Goal: Task Accomplishment & Management: Manage account settings

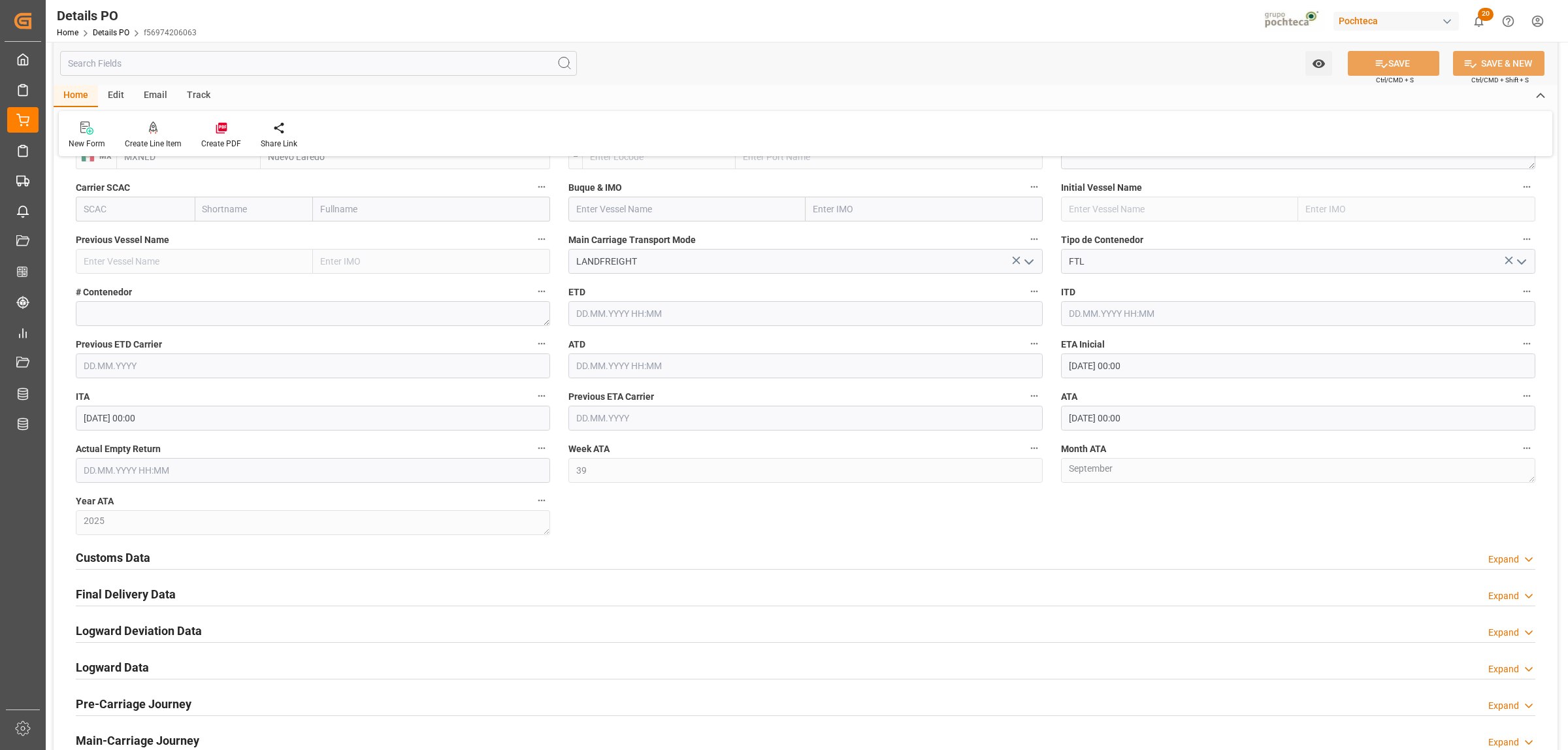
scroll to position [1061, 0]
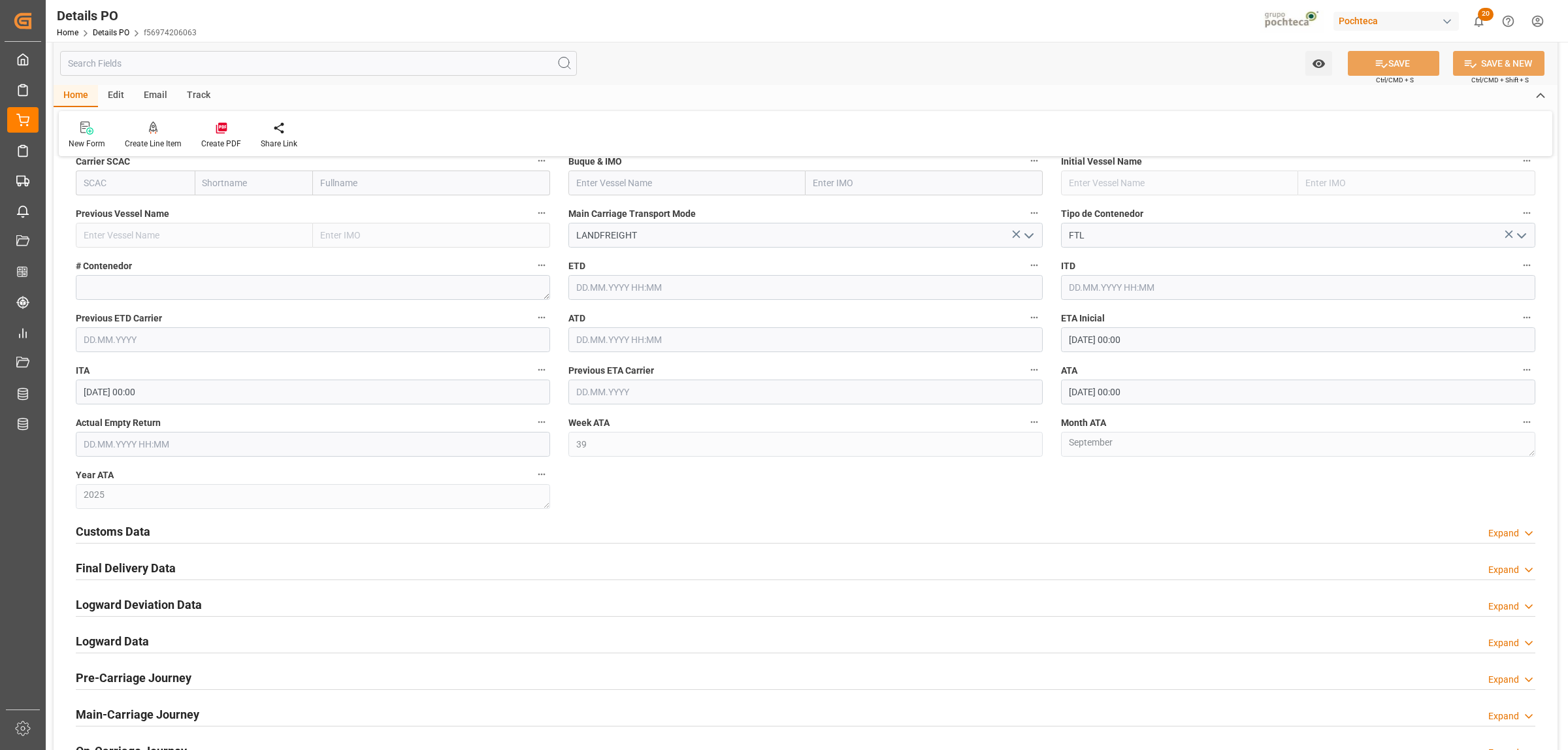
click at [113, 535] on h2 "Customs Data" at bounding box center [113, 531] width 75 height 18
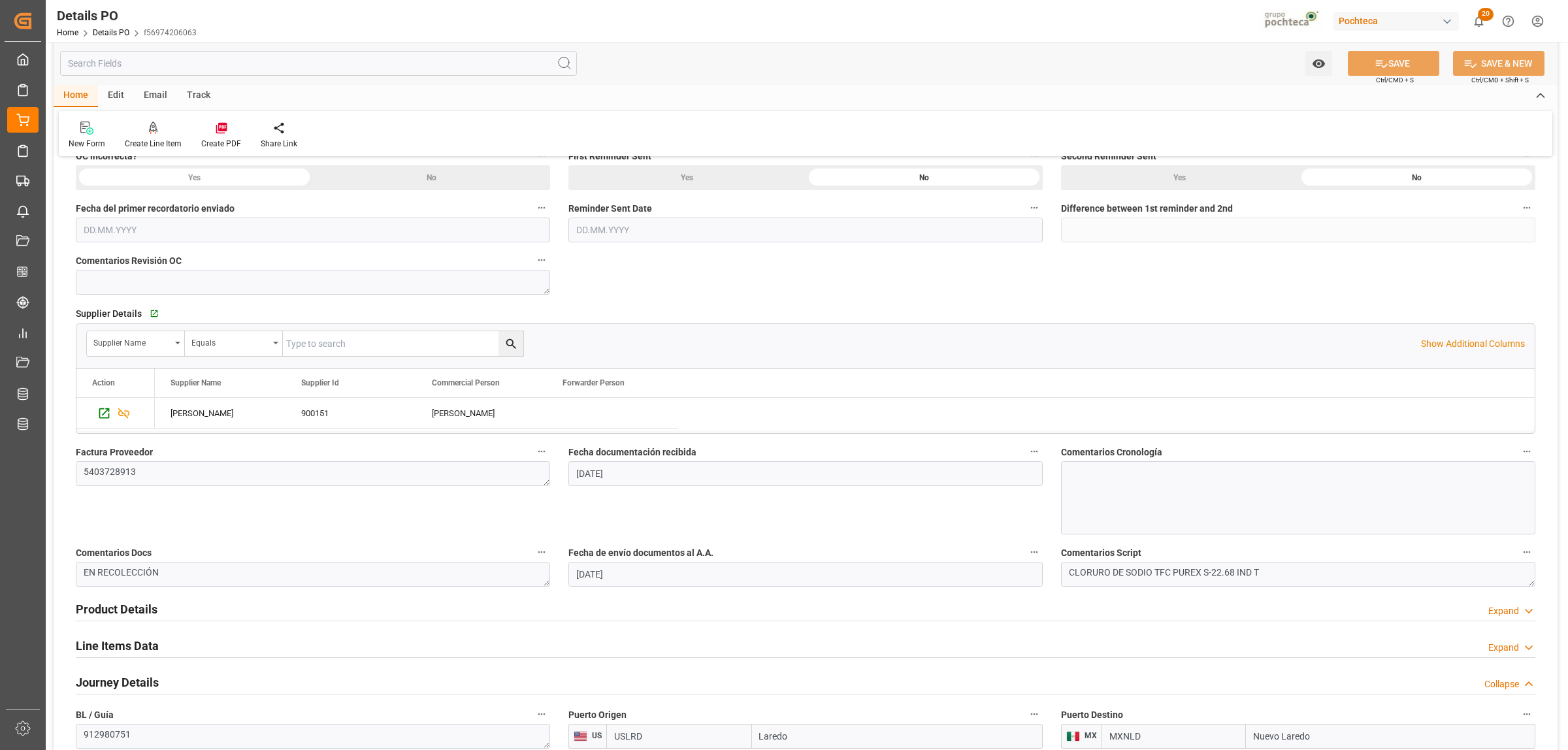
scroll to position [408, 0]
click at [136, 598] on h2 "Product Details" at bounding box center [117, 604] width 81 height 18
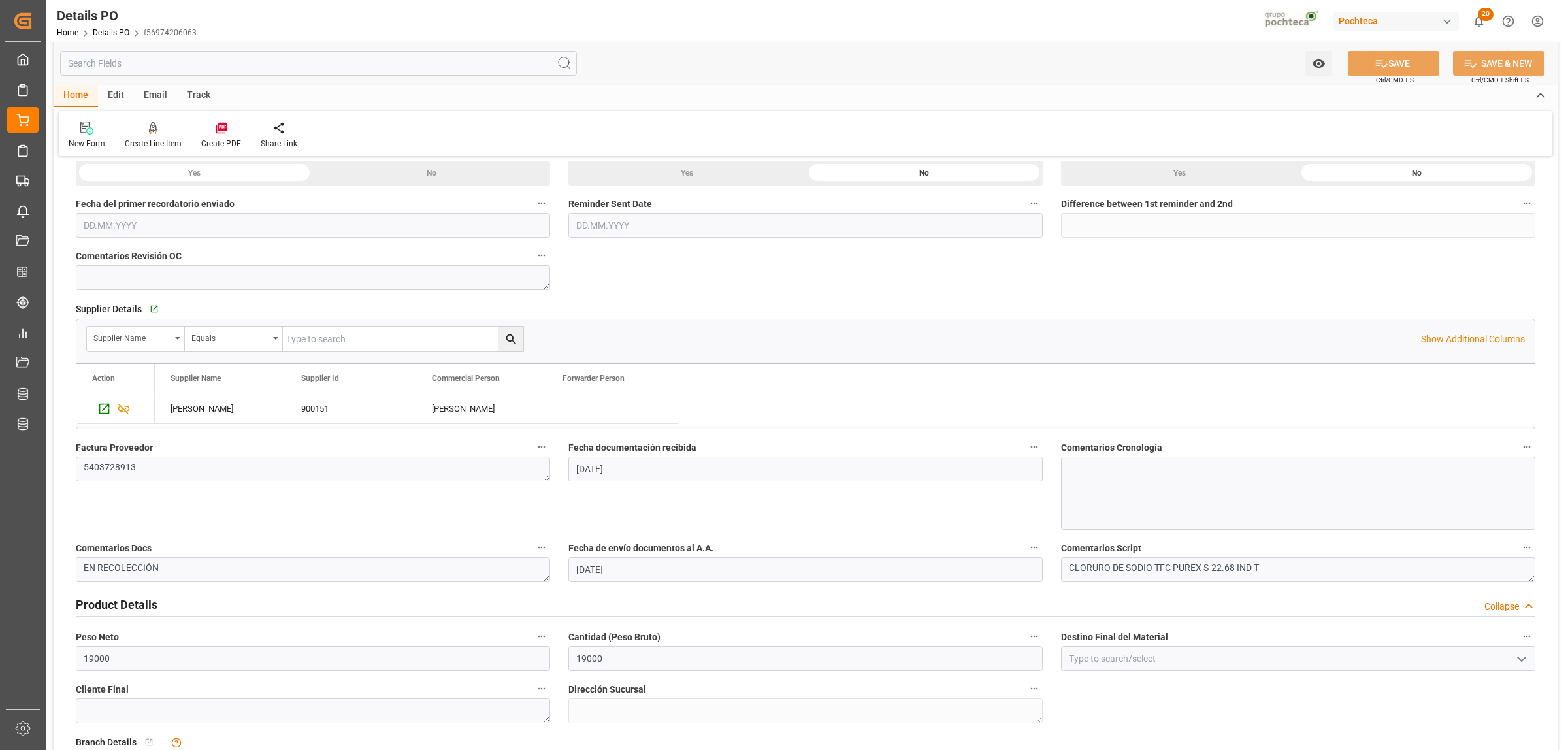
scroll to position [490, 0]
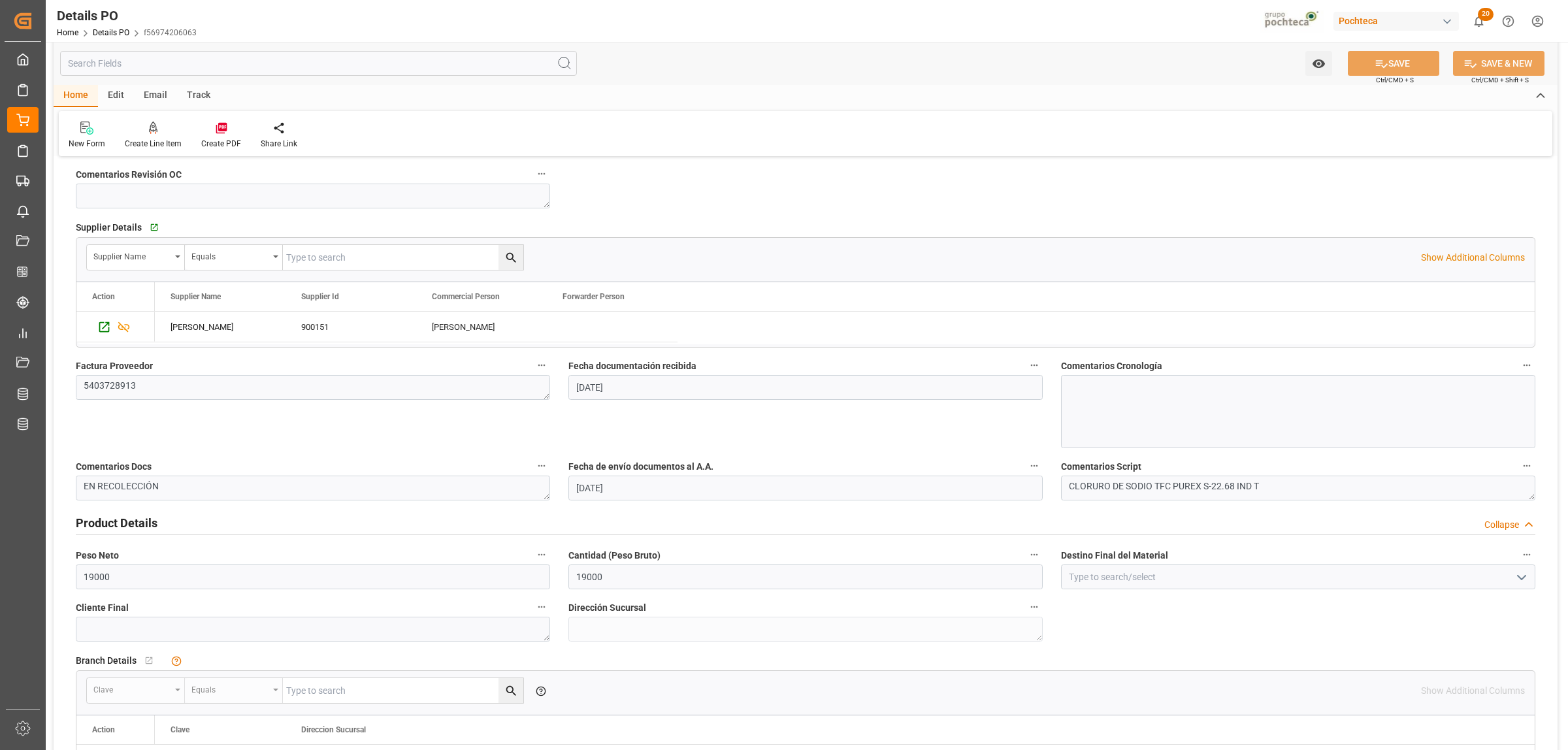
click at [1519, 573] on icon "open menu" at bounding box center [1522, 577] width 16 height 16
click at [1276, 582] on input at bounding box center [1298, 576] width 474 height 25
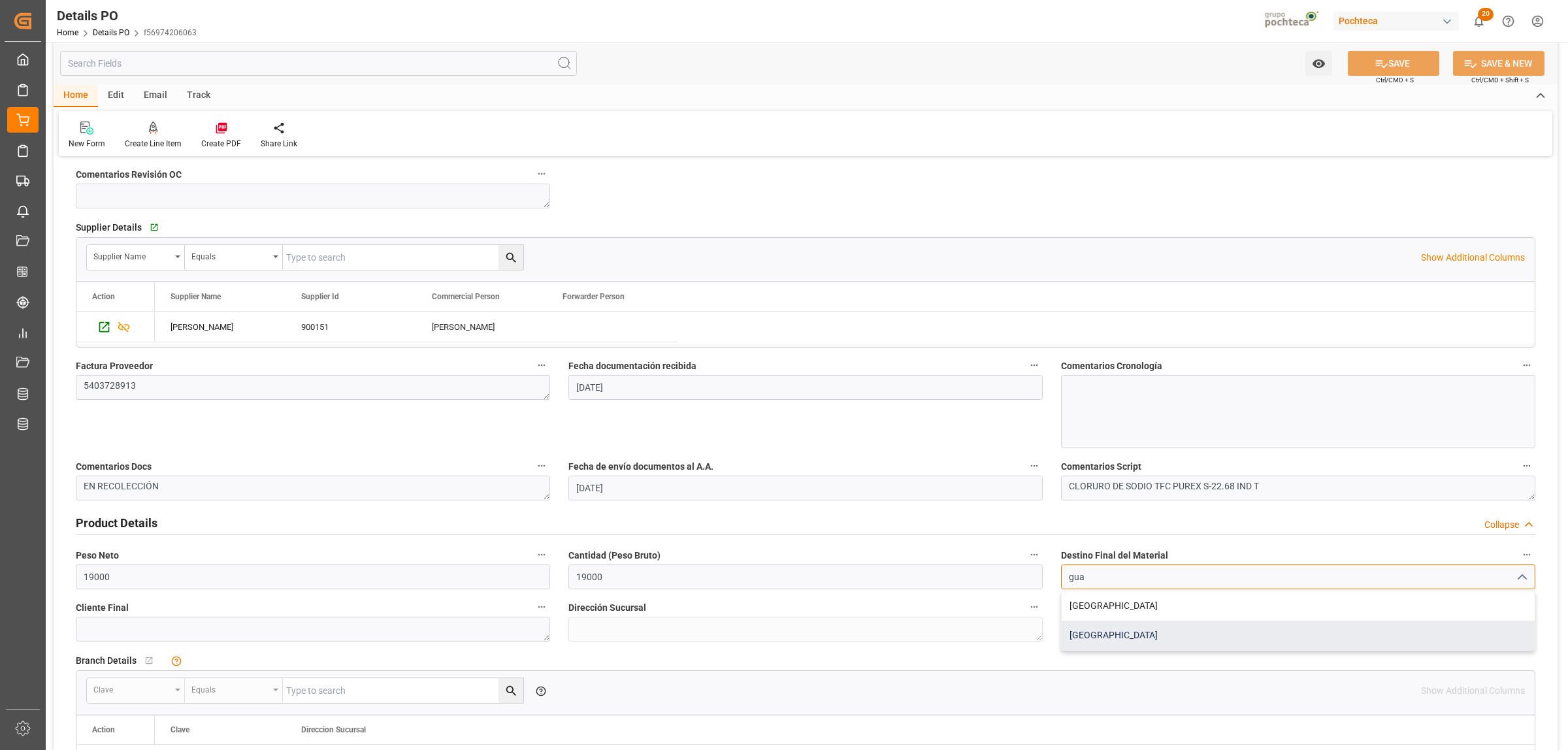
click at [1095, 634] on div "Guadalajara" at bounding box center [1298, 635] width 473 height 30
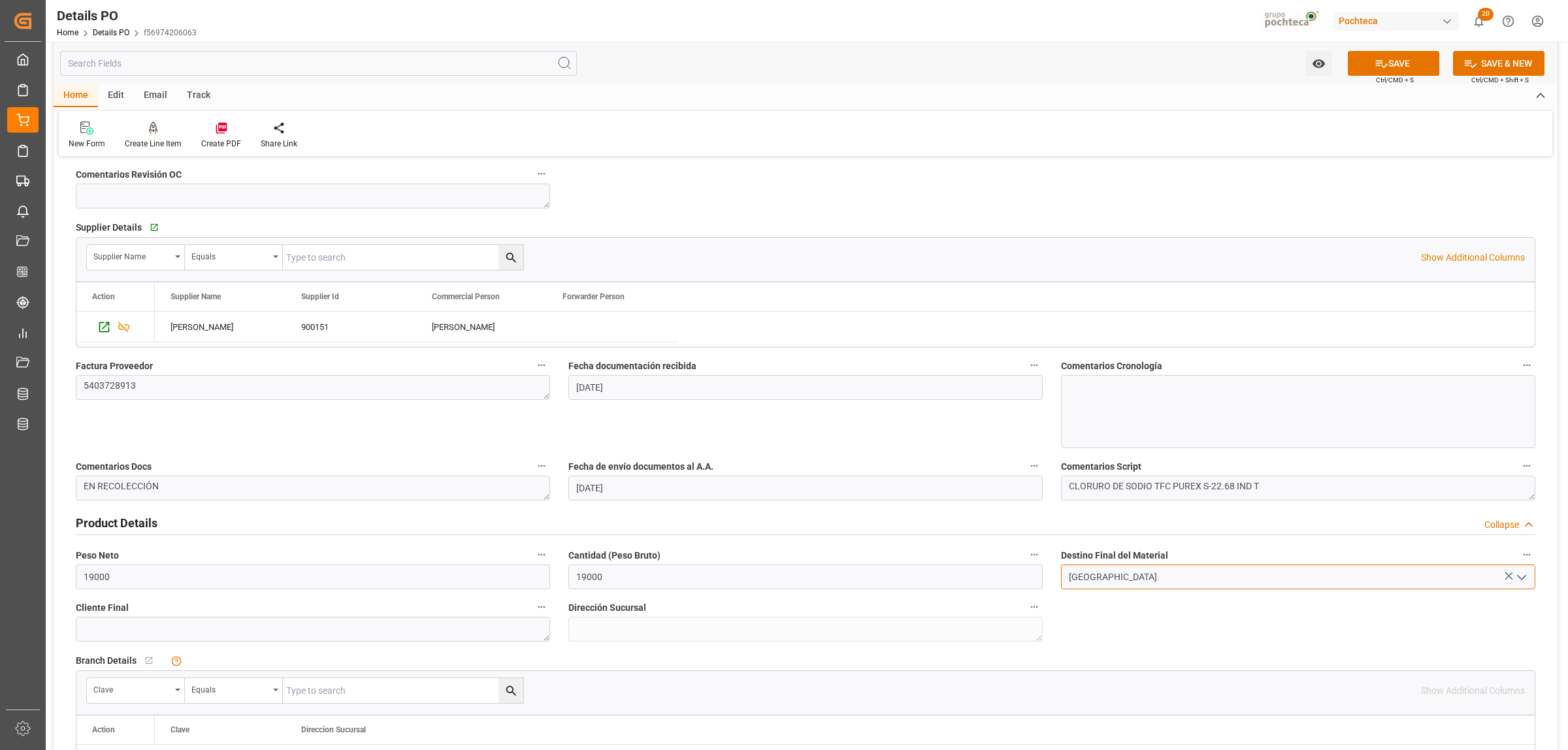
type input "Guadalajara"
click at [1101, 628] on div "Nuevas Ordenes Details   No child Object linked Nuevas Ordenes Click Edit to ad…" at bounding box center [805, 760] width 1504 height 2165
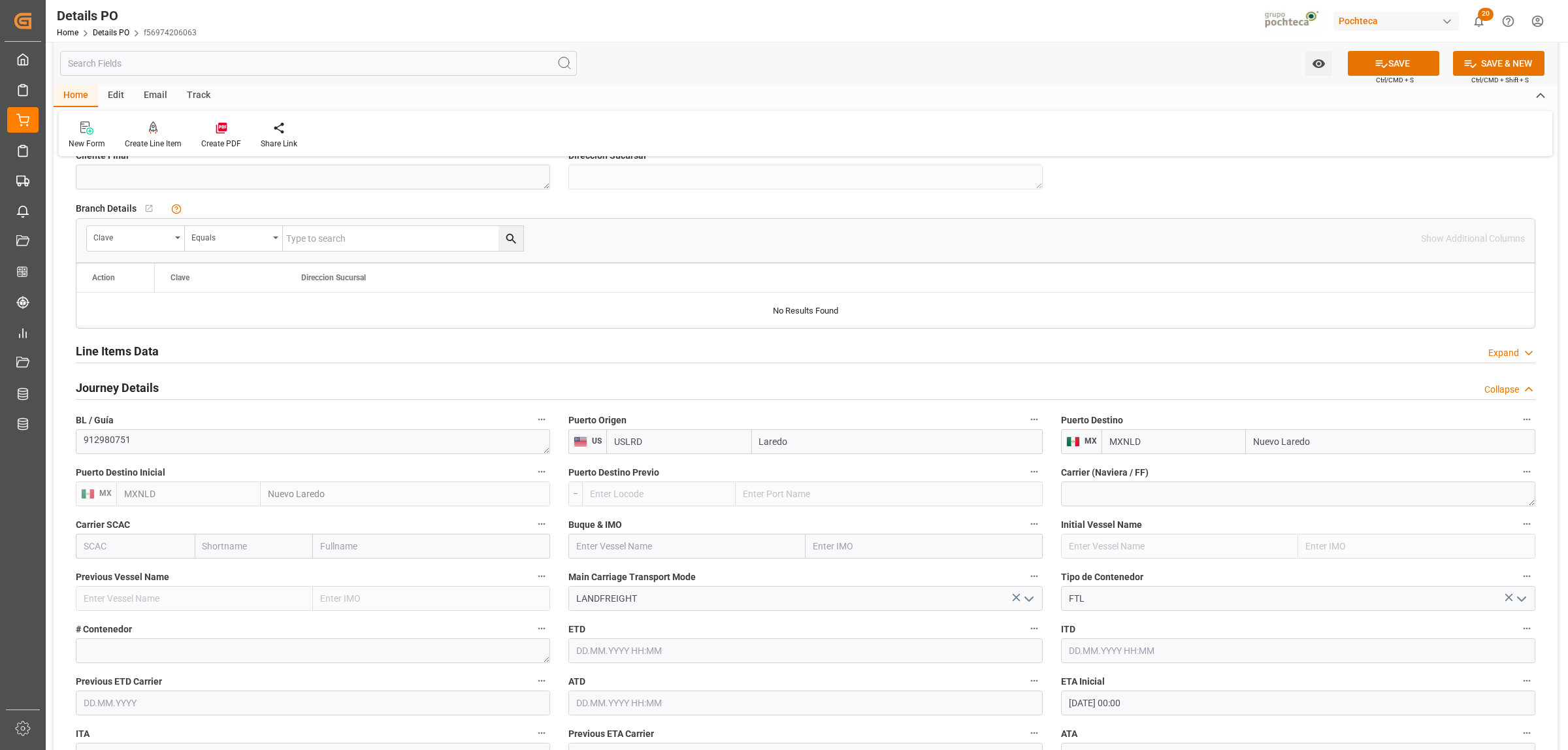
scroll to position [898, 0]
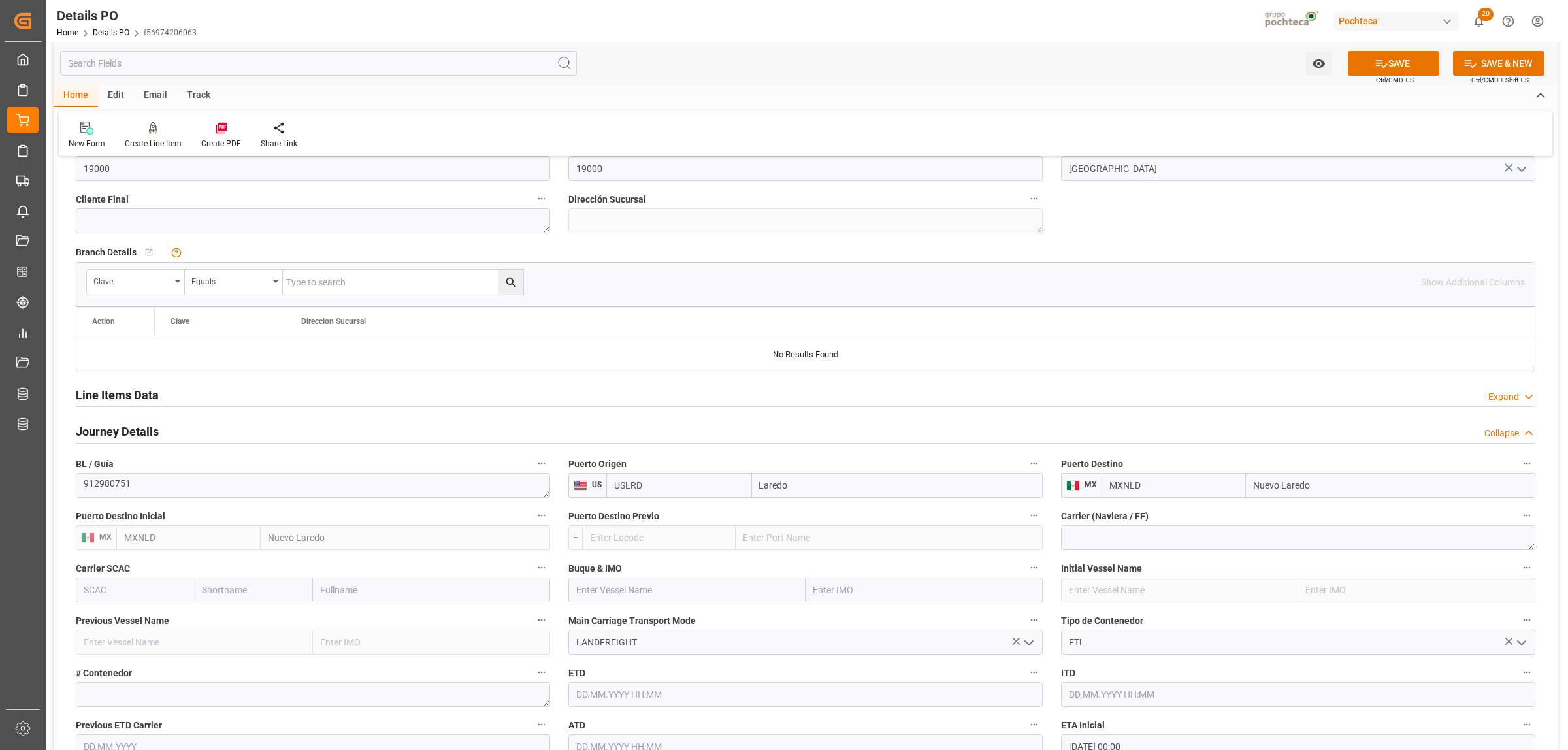
click at [121, 394] on h2 "Line Items Data" at bounding box center [117, 394] width 83 height 18
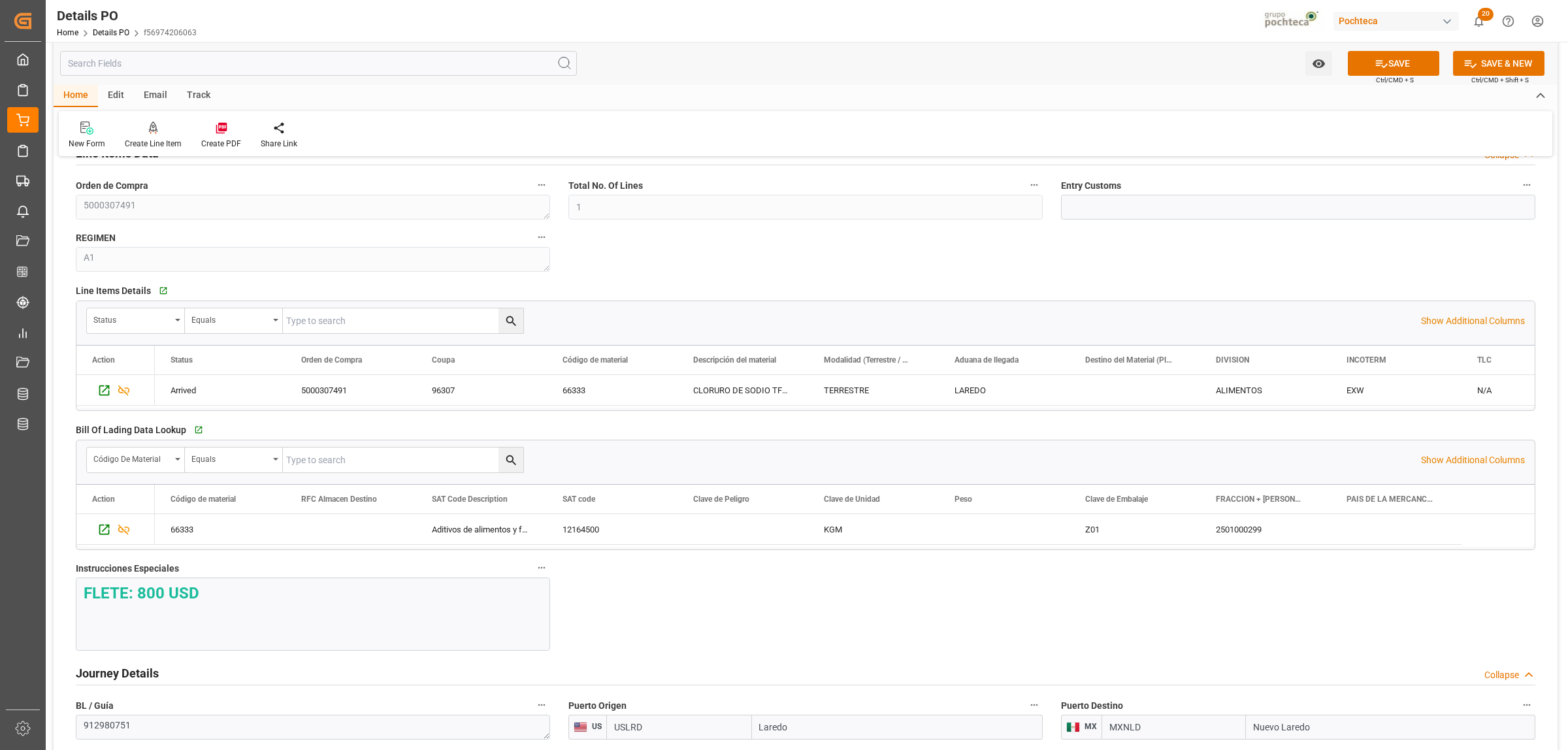
scroll to position [1143, 0]
click at [1390, 67] on button "SAVE" at bounding box center [1394, 63] width 91 height 25
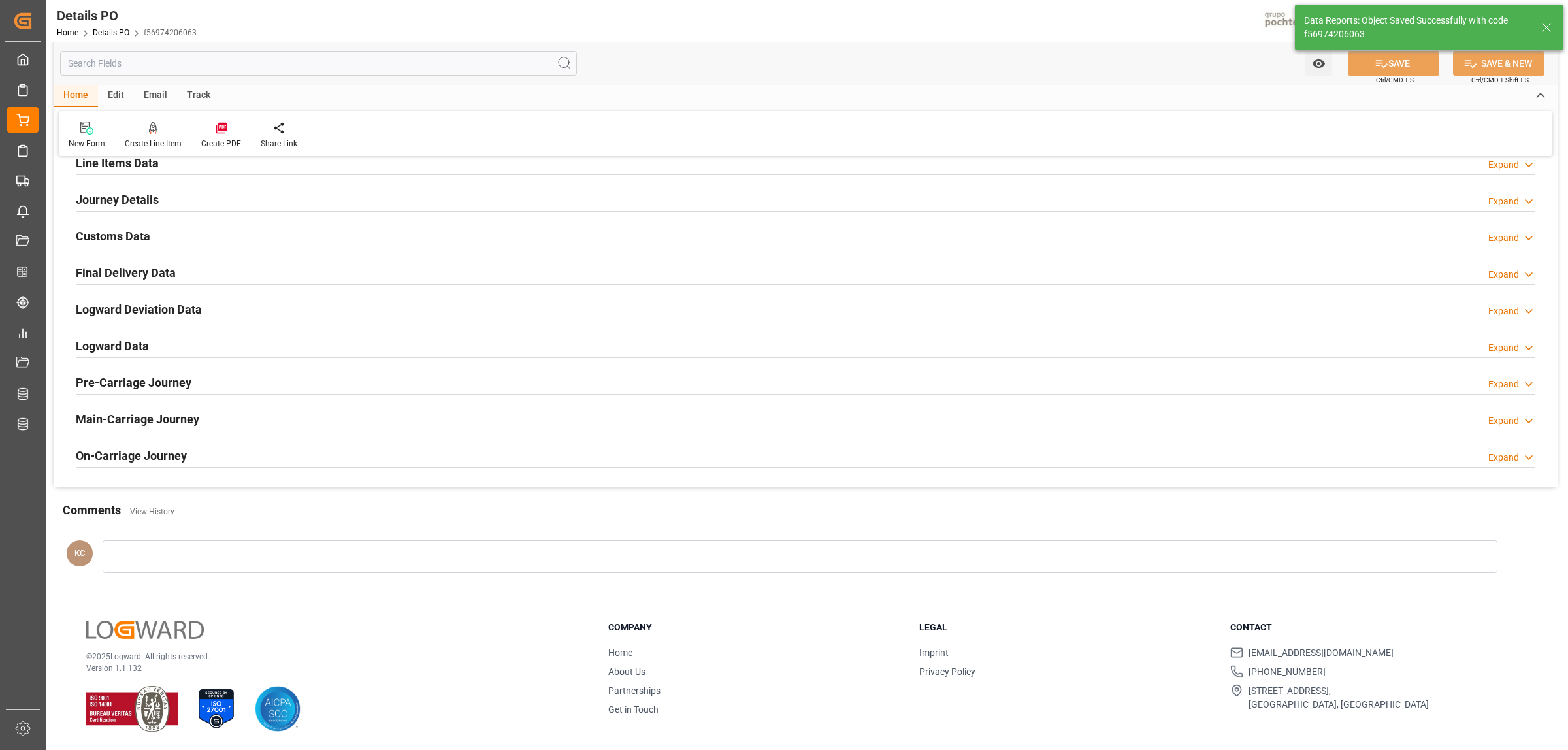
scroll to position [889, 0]
click at [220, 125] on icon at bounding box center [221, 128] width 11 height 11
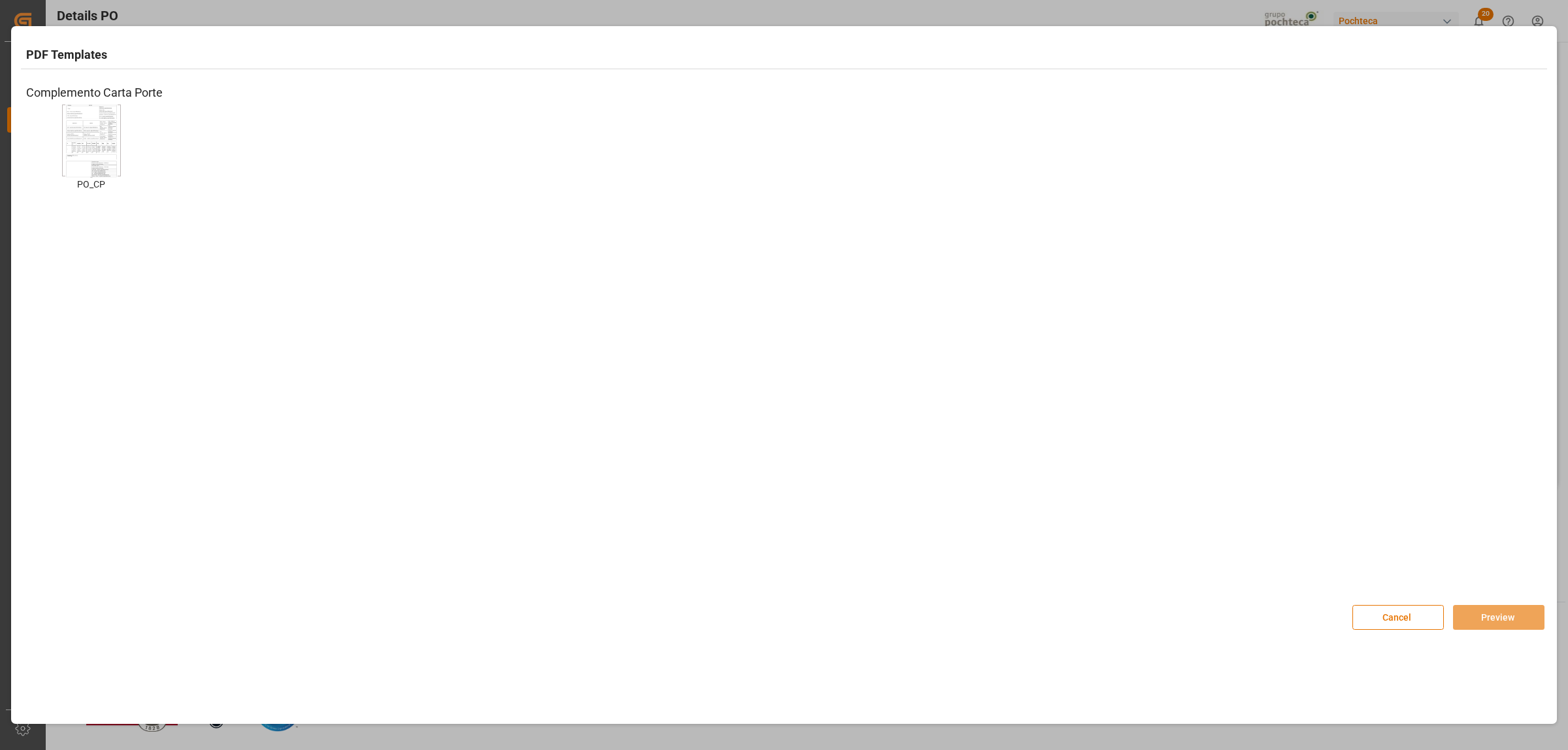
click at [117, 142] on div at bounding box center [91, 140] width 59 height 72
click at [1482, 614] on button "Preview" at bounding box center [1499, 617] width 91 height 25
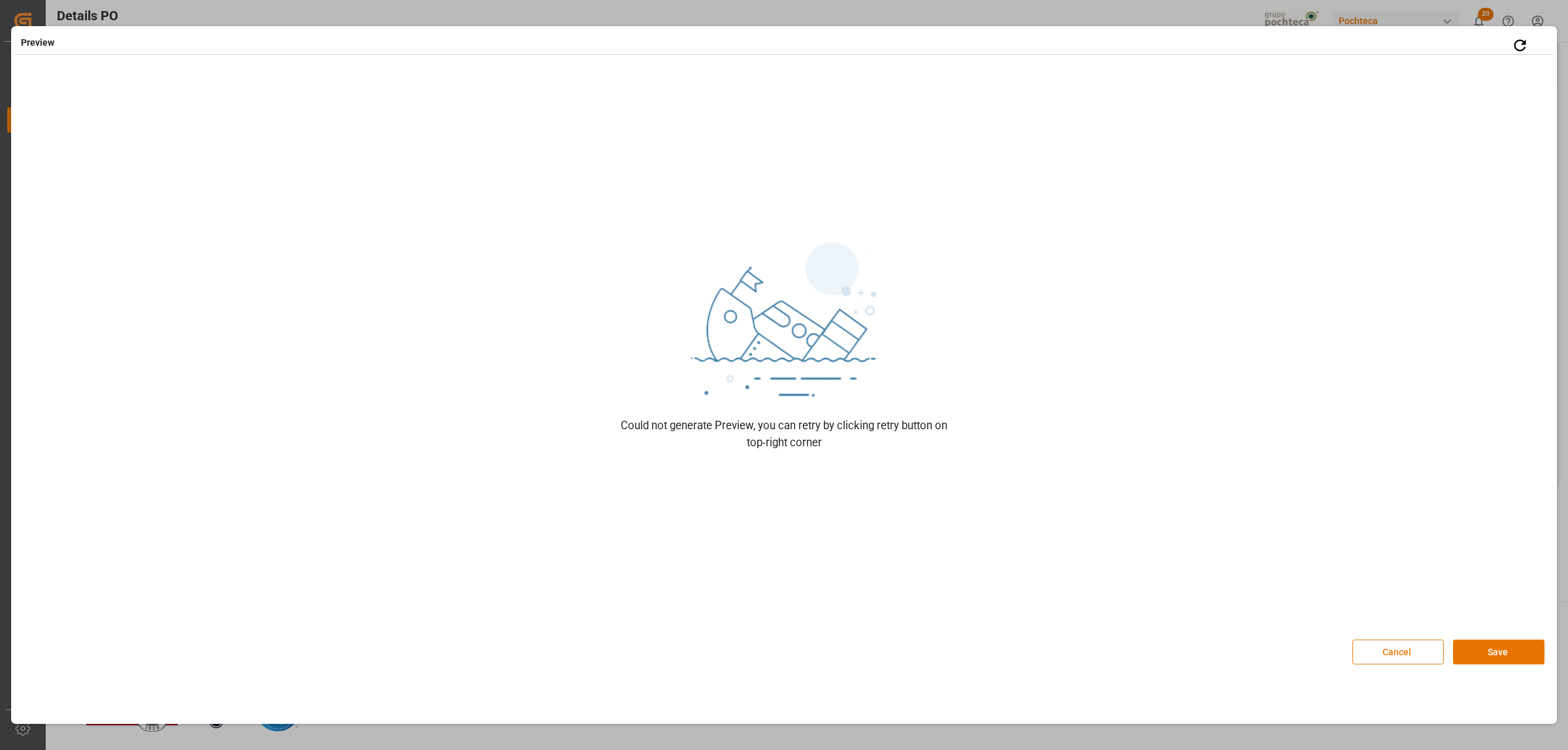
click at [1401, 646] on button "Cancel" at bounding box center [1398, 652] width 91 height 25
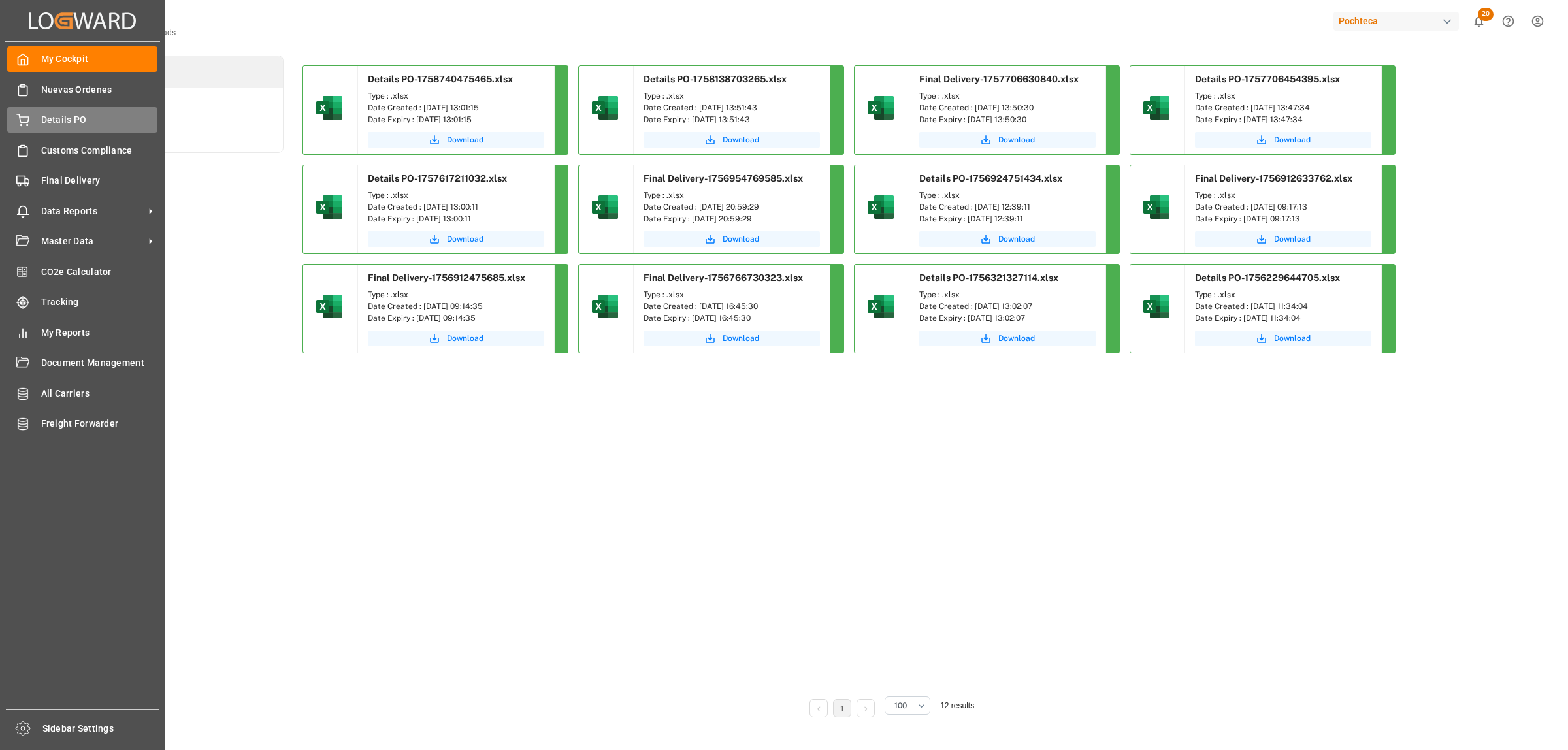
click at [56, 114] on span "Details PO" at bounding box center [100, 120] width 117 height 14
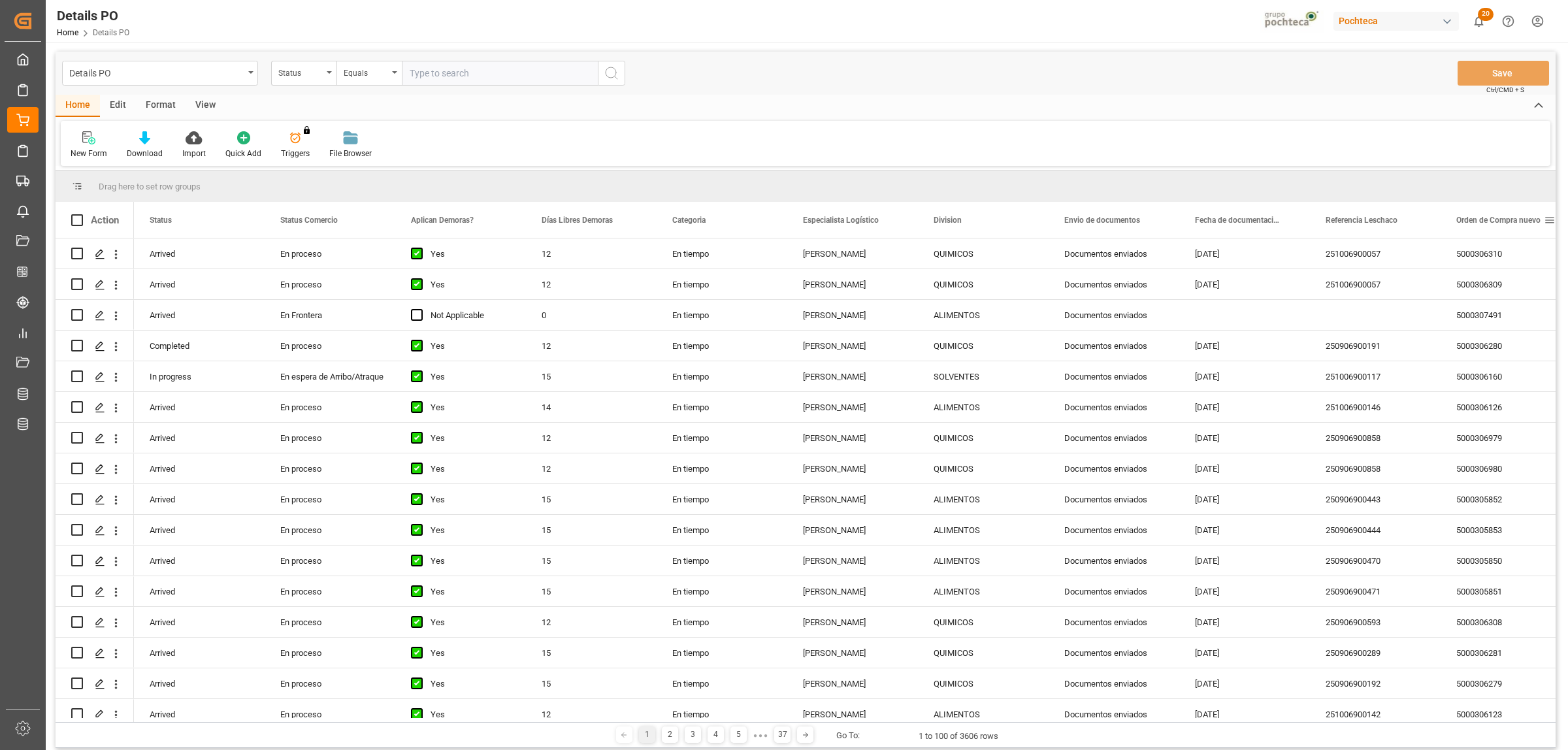
click at [1550, 220] on span at bounding box center [1549, 219] width 11 height 11
click at [1509, 221] on span "filter" at bounding box center [1506, 222] width 11 height 11
type input "5000306794"
click at [1497, 330] on button "Apply" at bounding box center [1500, 330] width 24 height 13
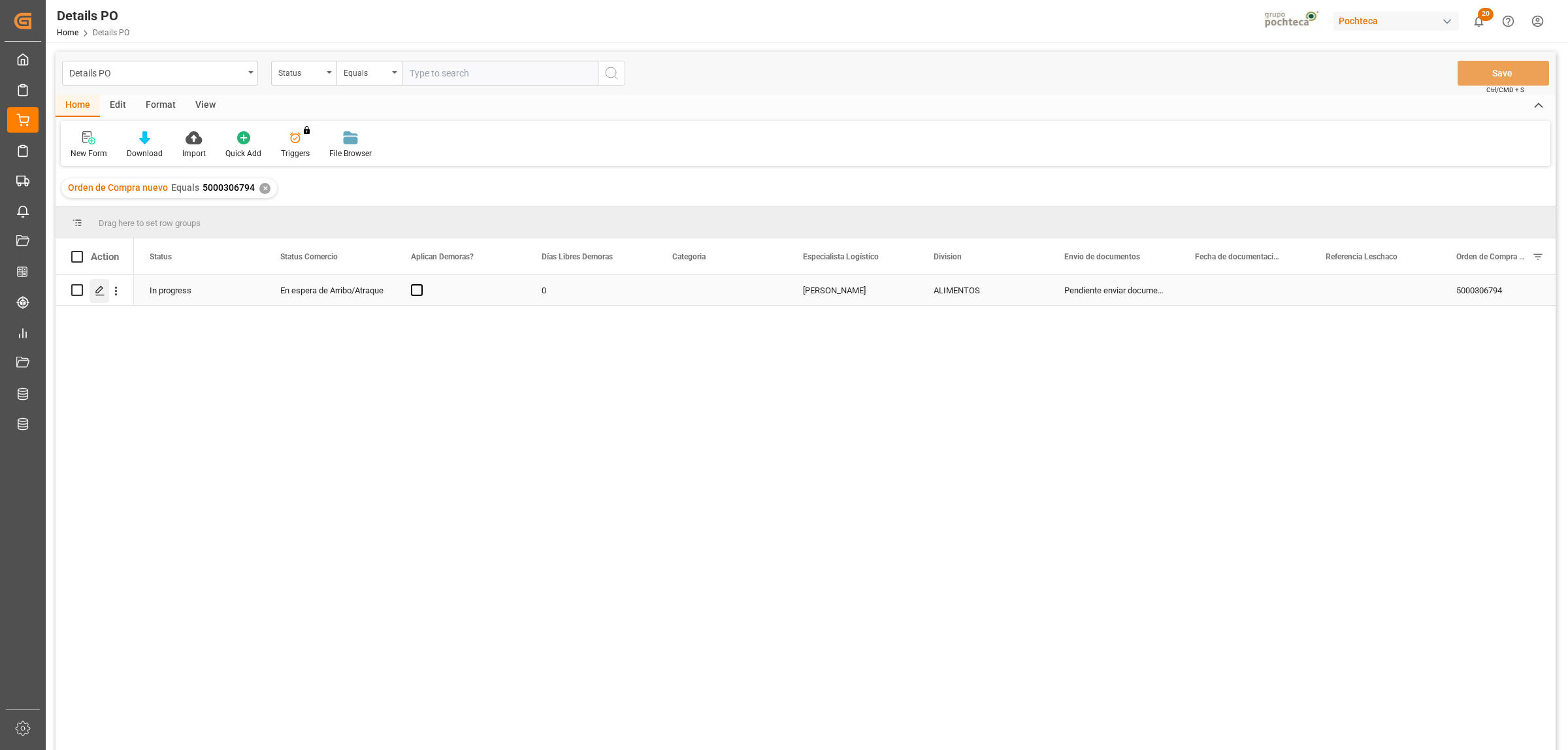
click at [101, 295] on line "Press SPACE to select this row." at bounding box center [100, 295] width 8 height 0
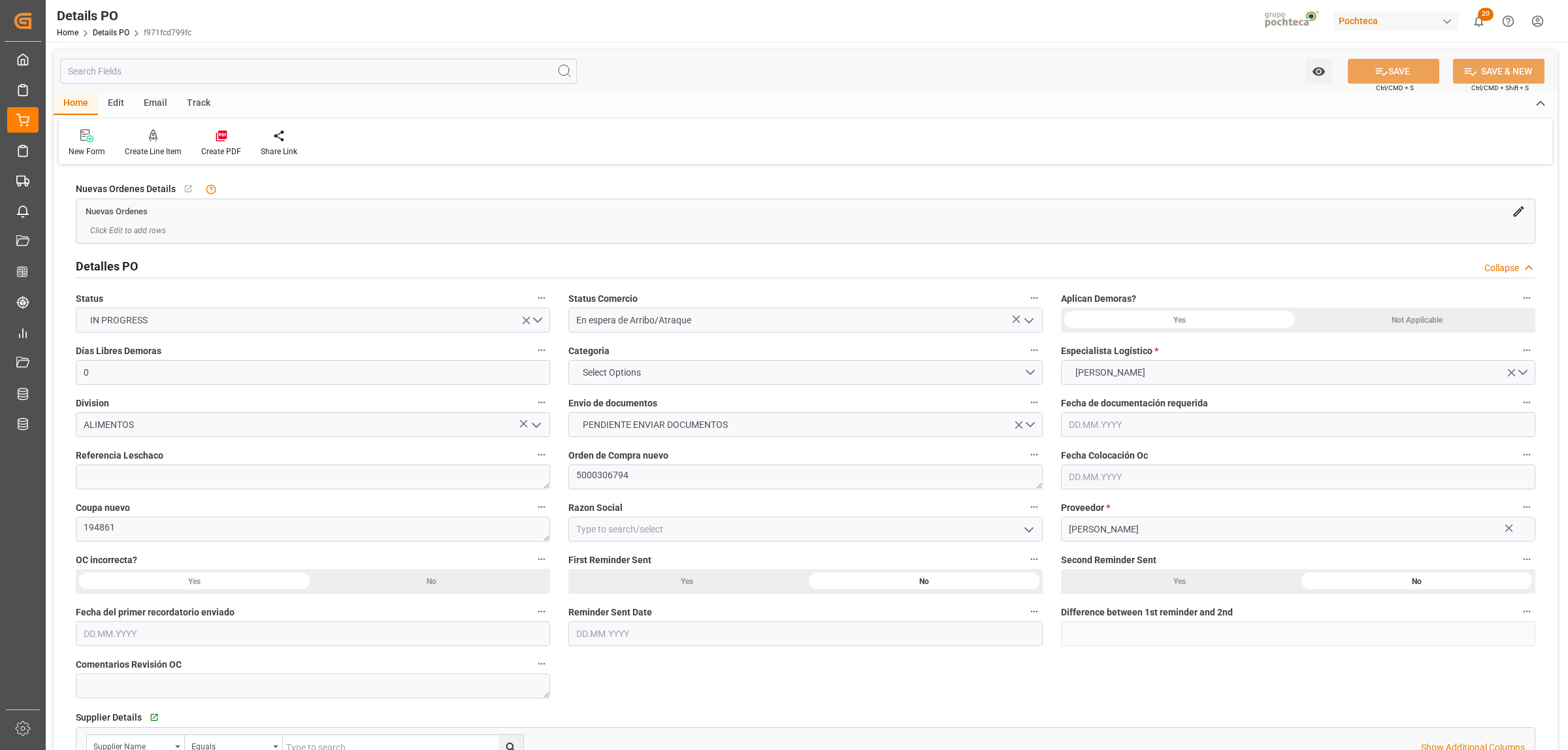
type input "0"
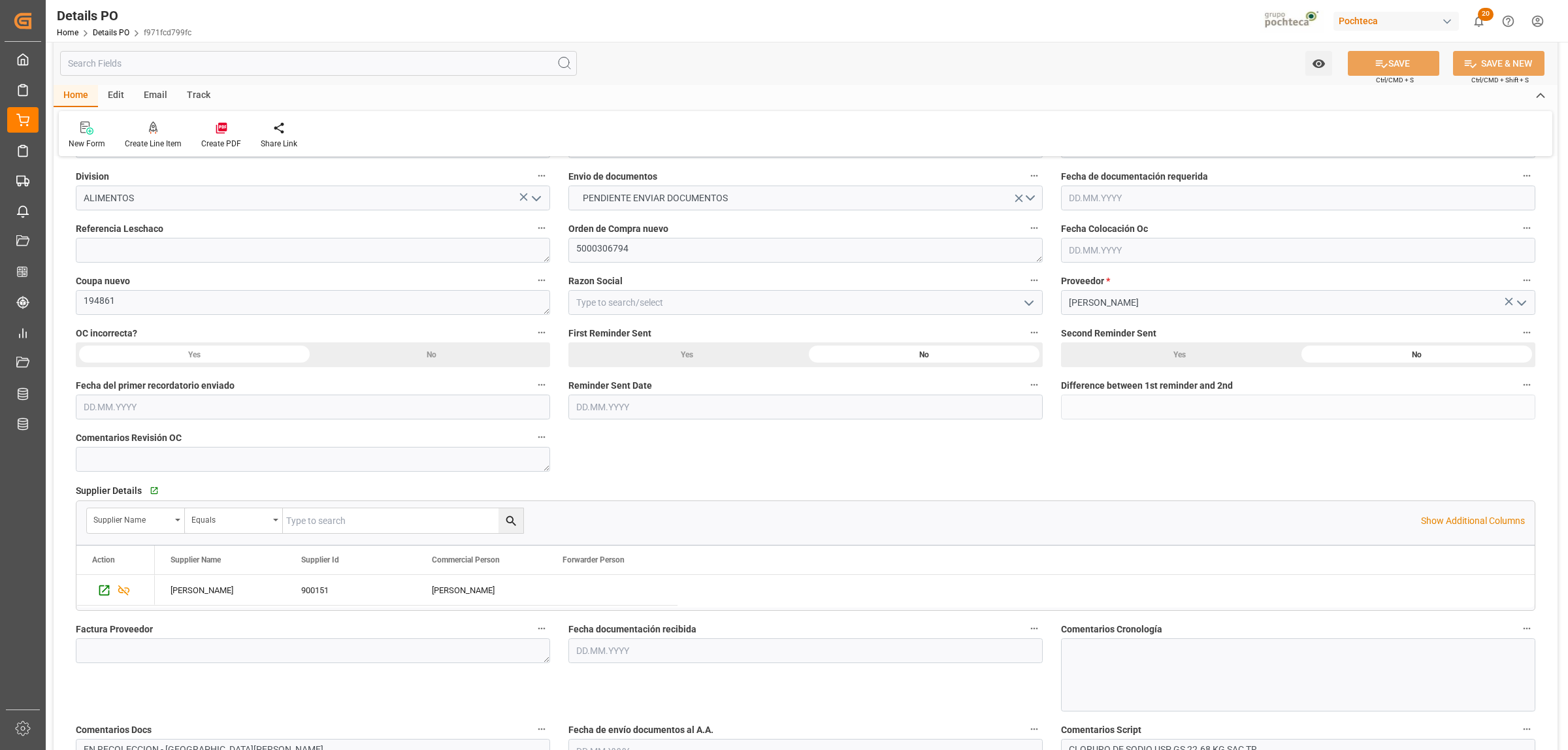
scroll to position [163, 0]
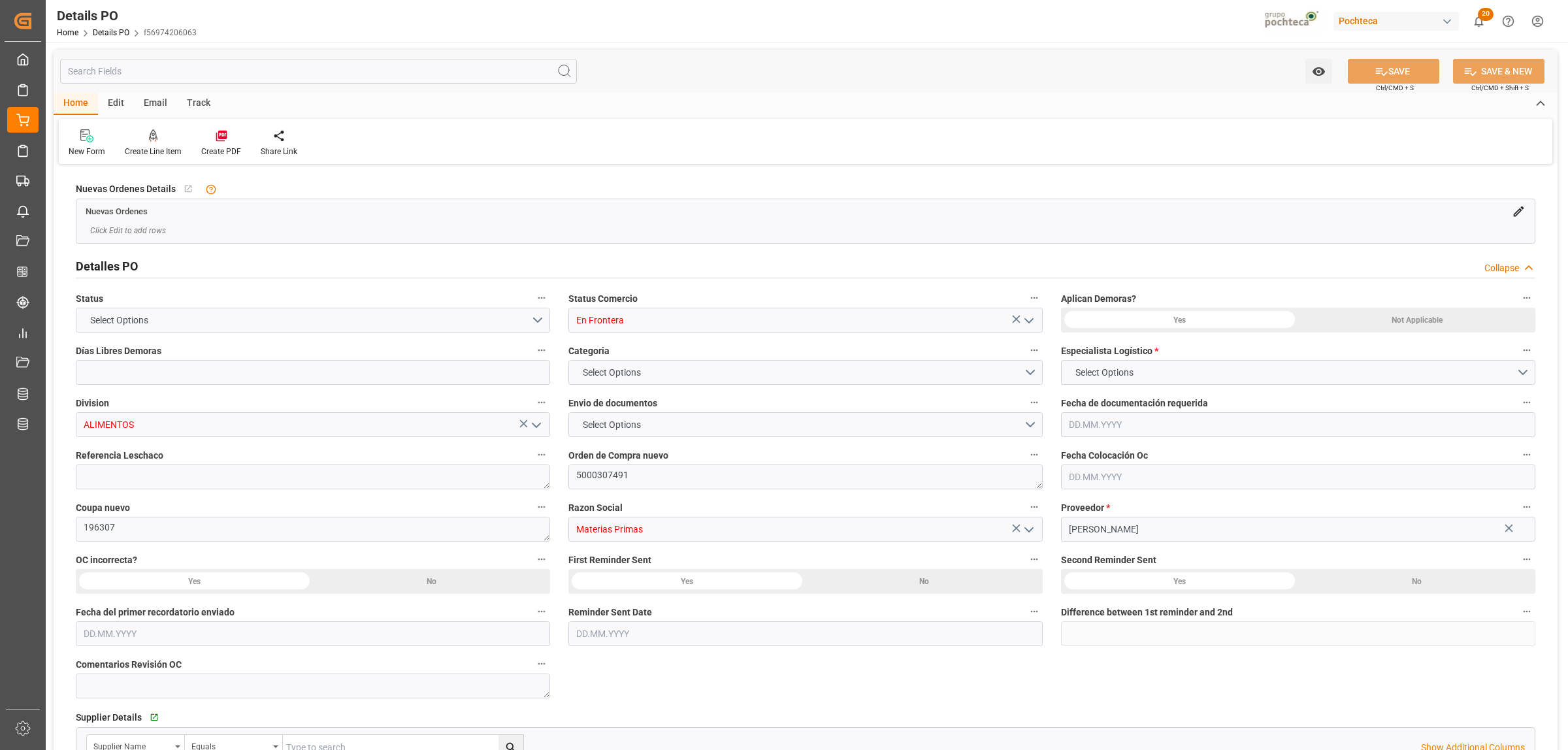
type input "0"
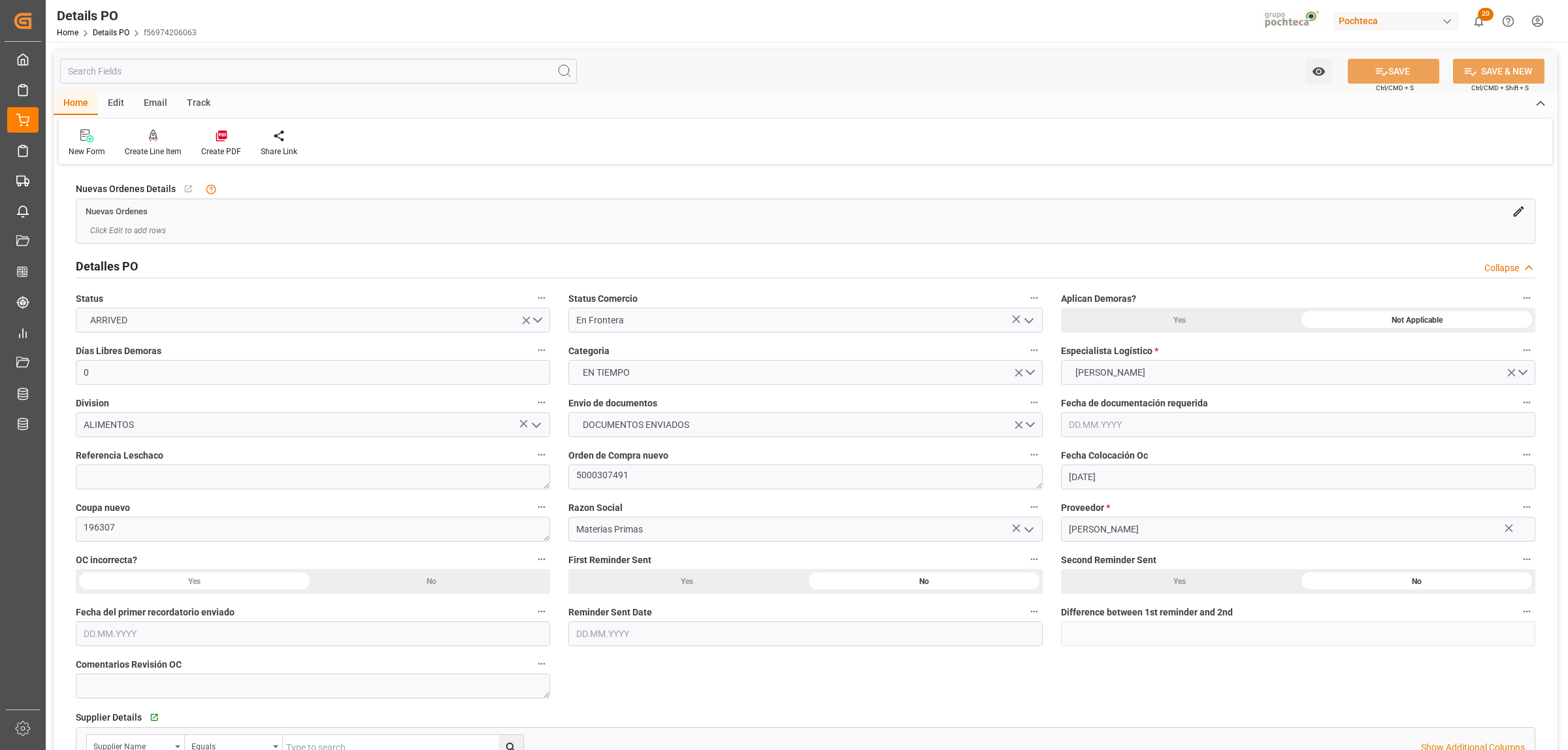
type input "[DATE]"
click at [219, 149] on div "Create PDF" at bounding box center [221, 151] width 40 height 11
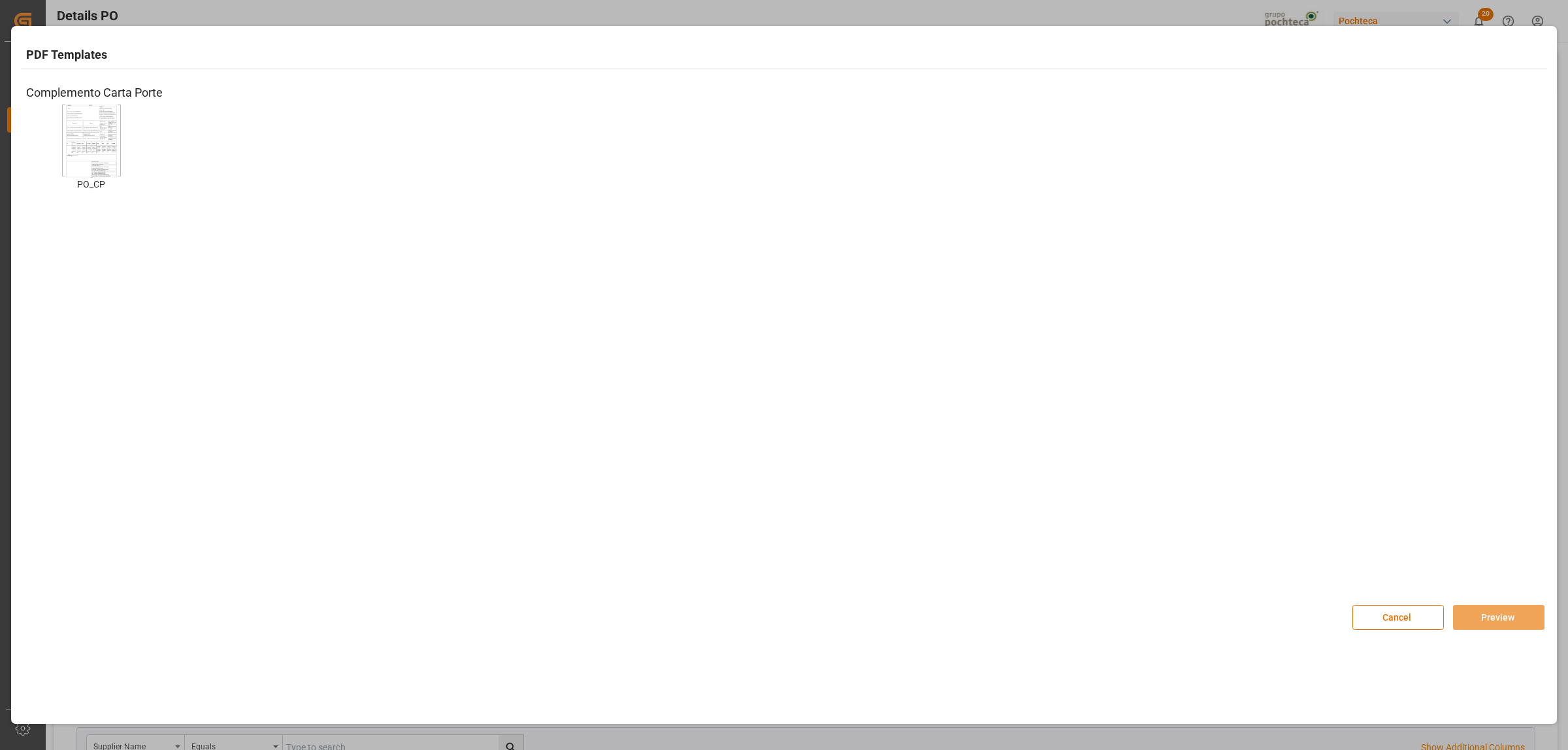
click at [85, 165] on img at bounding box center [91, 140] width 53 height 74
click at [1532, 618] on button "Preview" at bounding box center [1499, 617] width 91 height 25
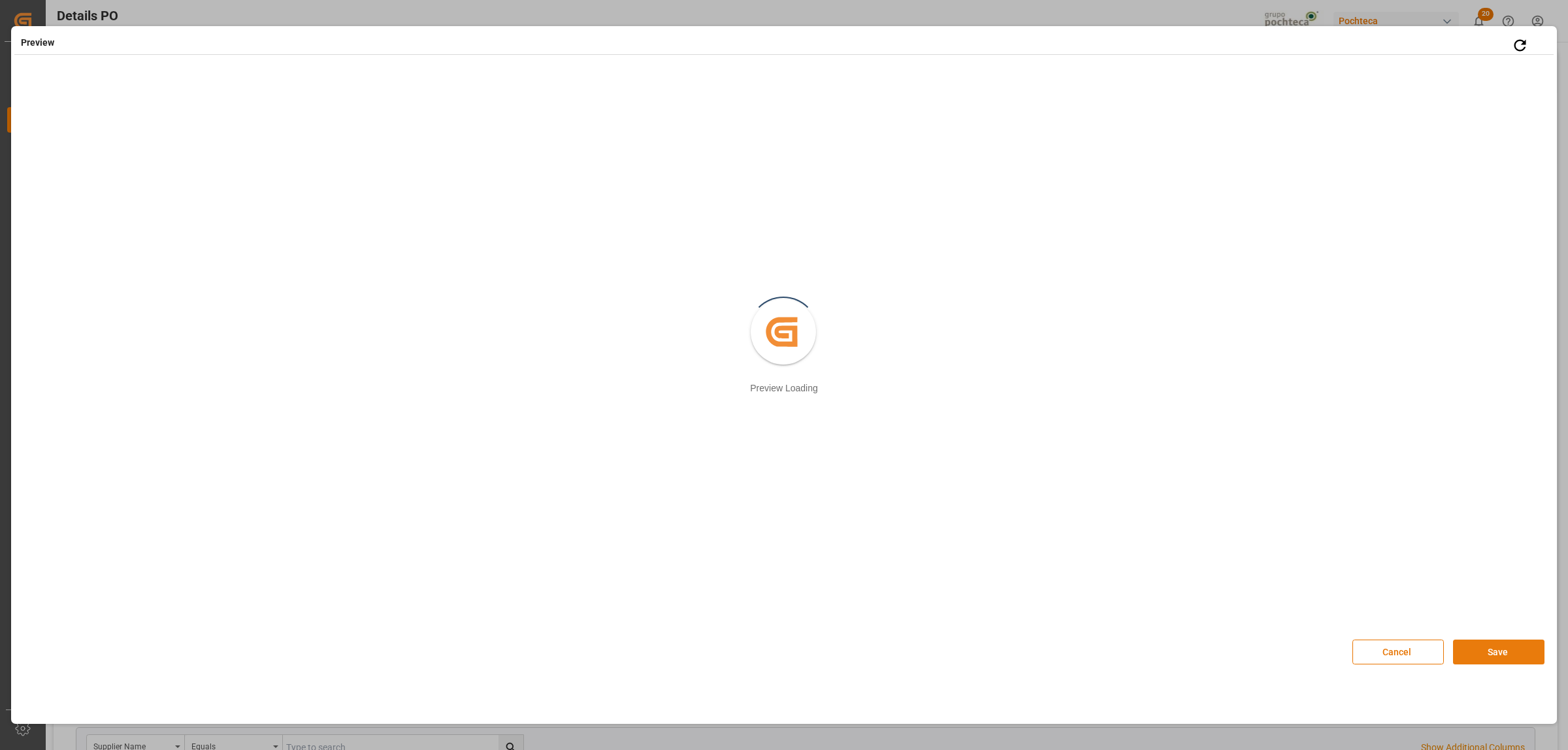
click at [1472, 651] on button "Save" at bounding box center [1499, 652] width 91 height 25
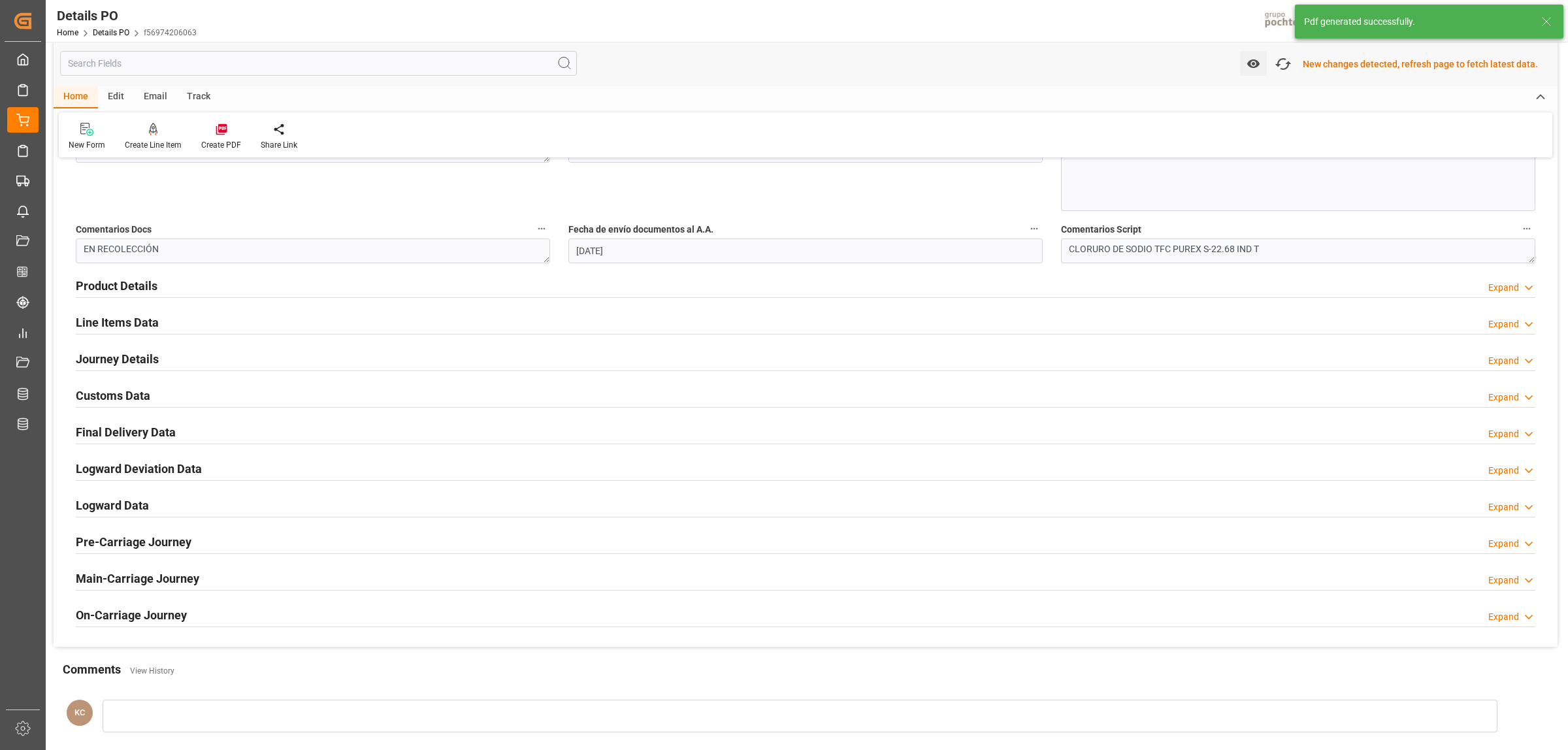
scroll to position [736, 0]
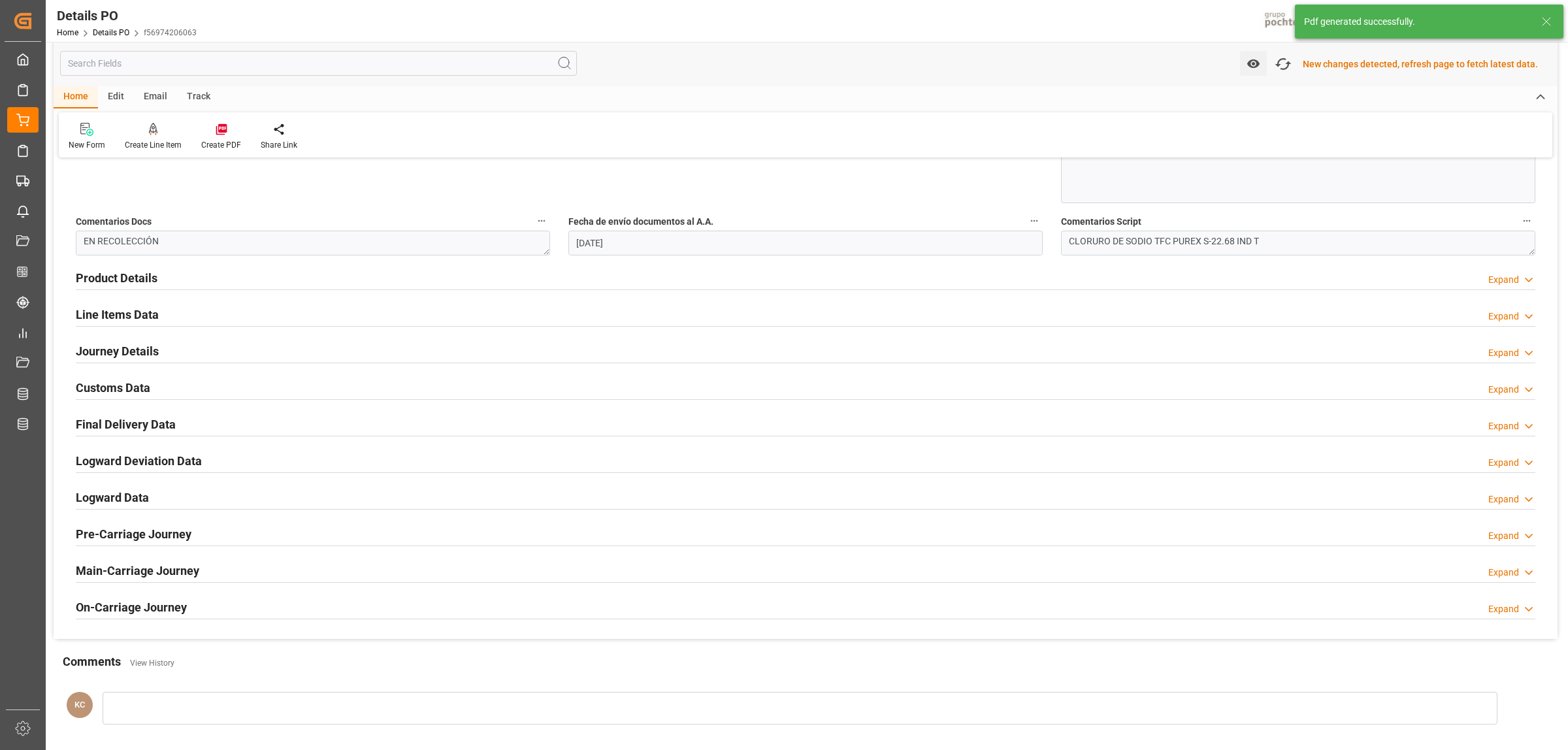
click at [121, 384] on h2 "Customs Data" at bounding box center [113, 388] width 75 height 18
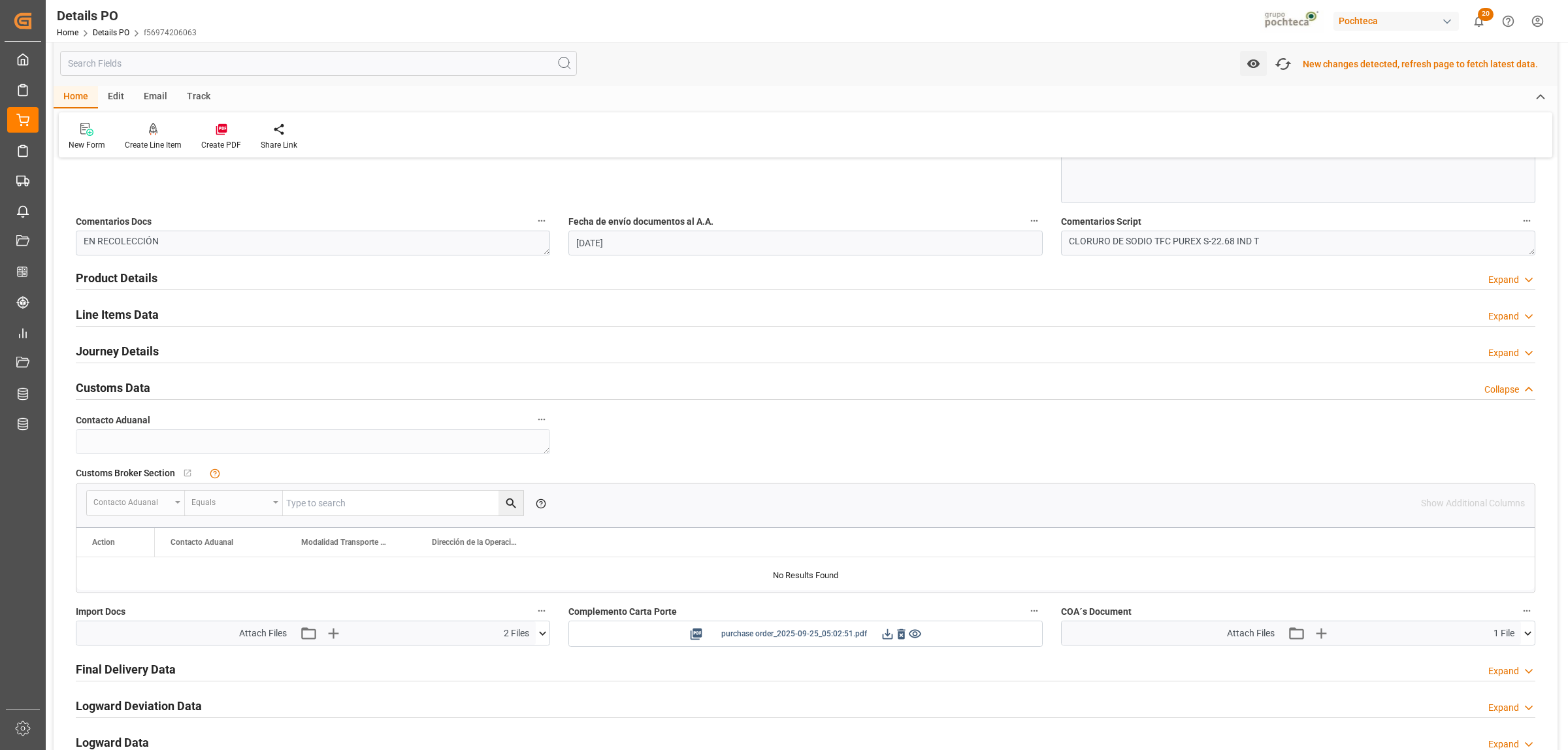
click at [884, 635] on icon at bounding box center [887, 634] width 14 height 14
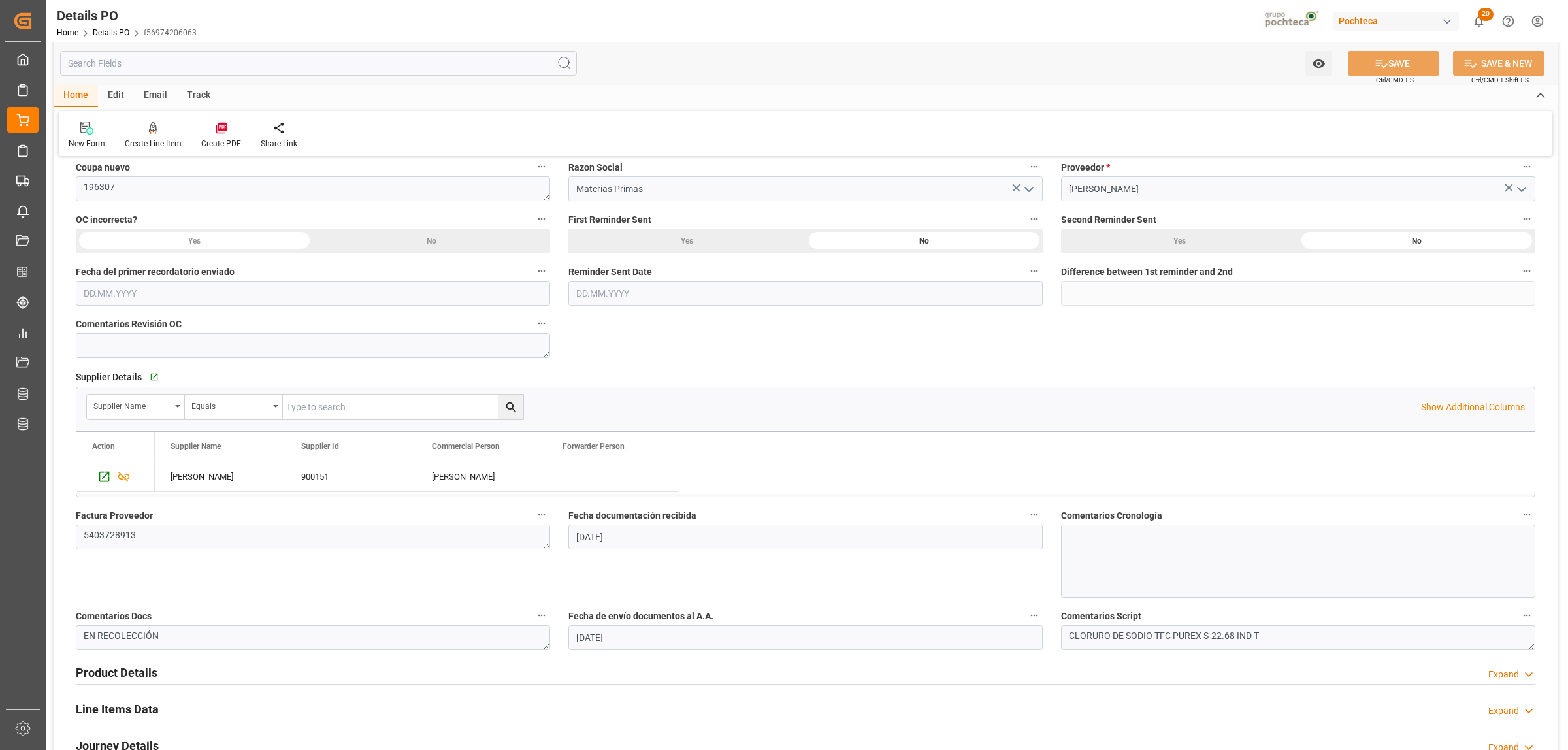
scroll to position [490, 0]
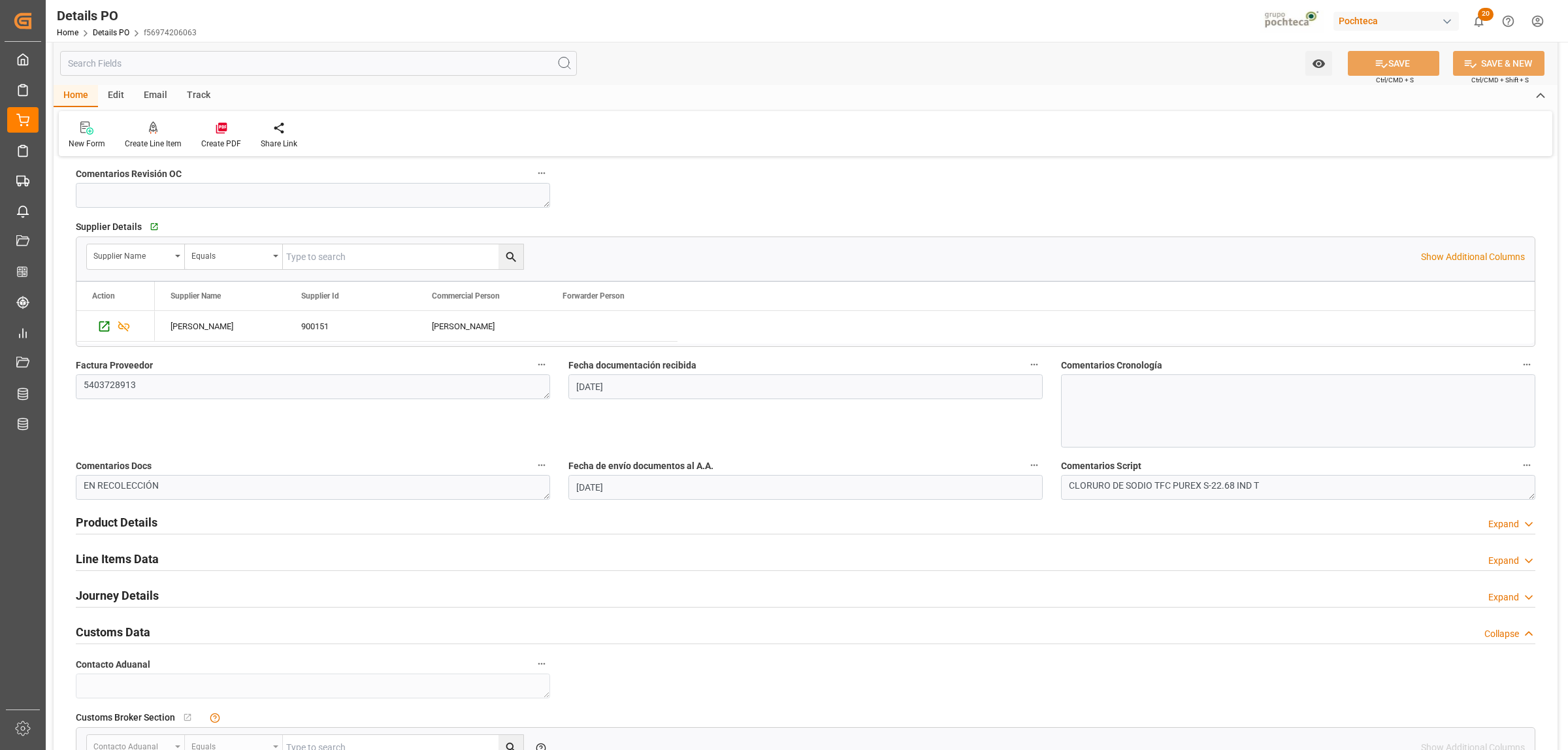
drag, startPoint x: 145, startPoint y: 557, endPoint x: 455, endPoint y: 557, distance: 310.0
click at [145, 557] on h2 "Line Items Data" at bounding box center [117, 558] width 83 height 18
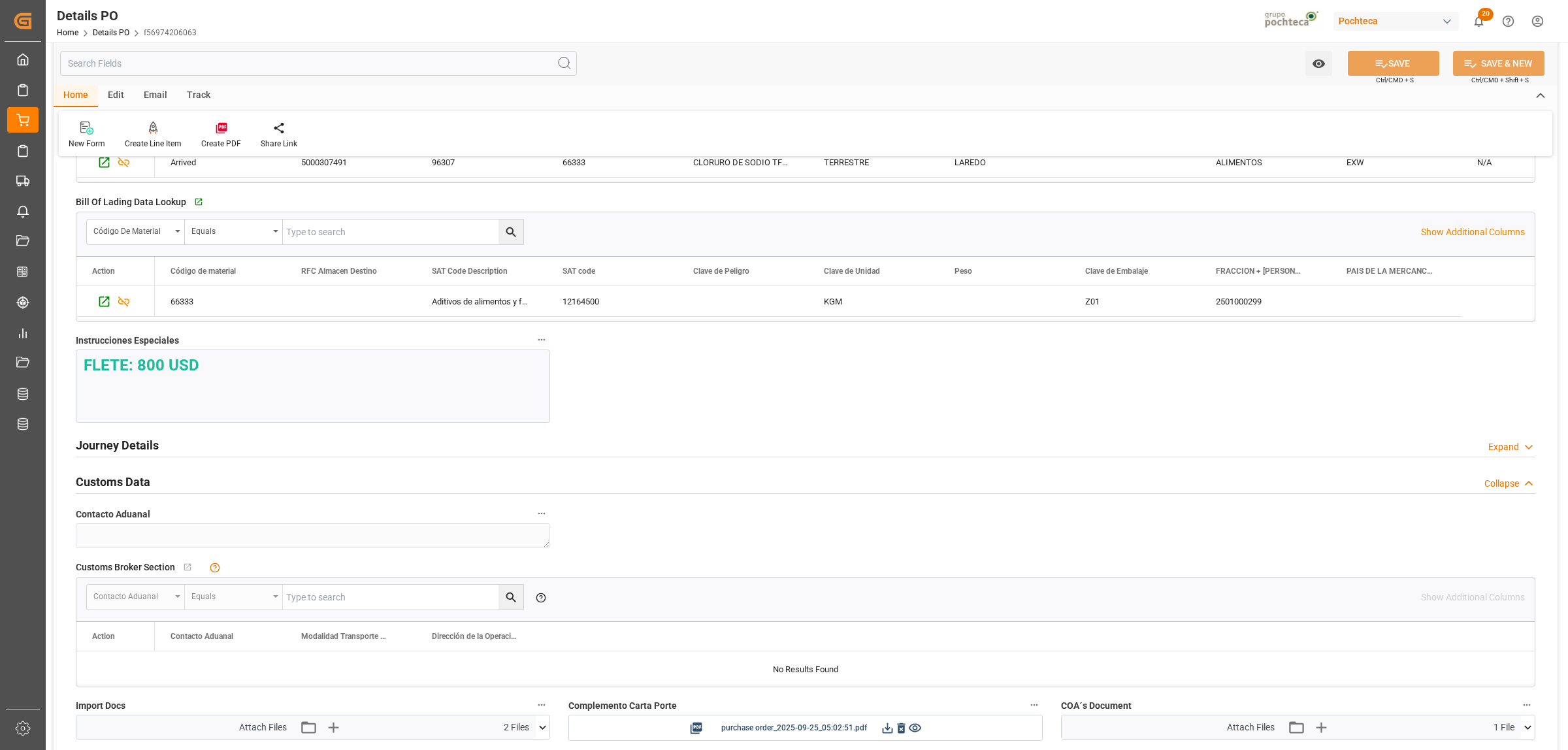
scroll to position [1144, 0]
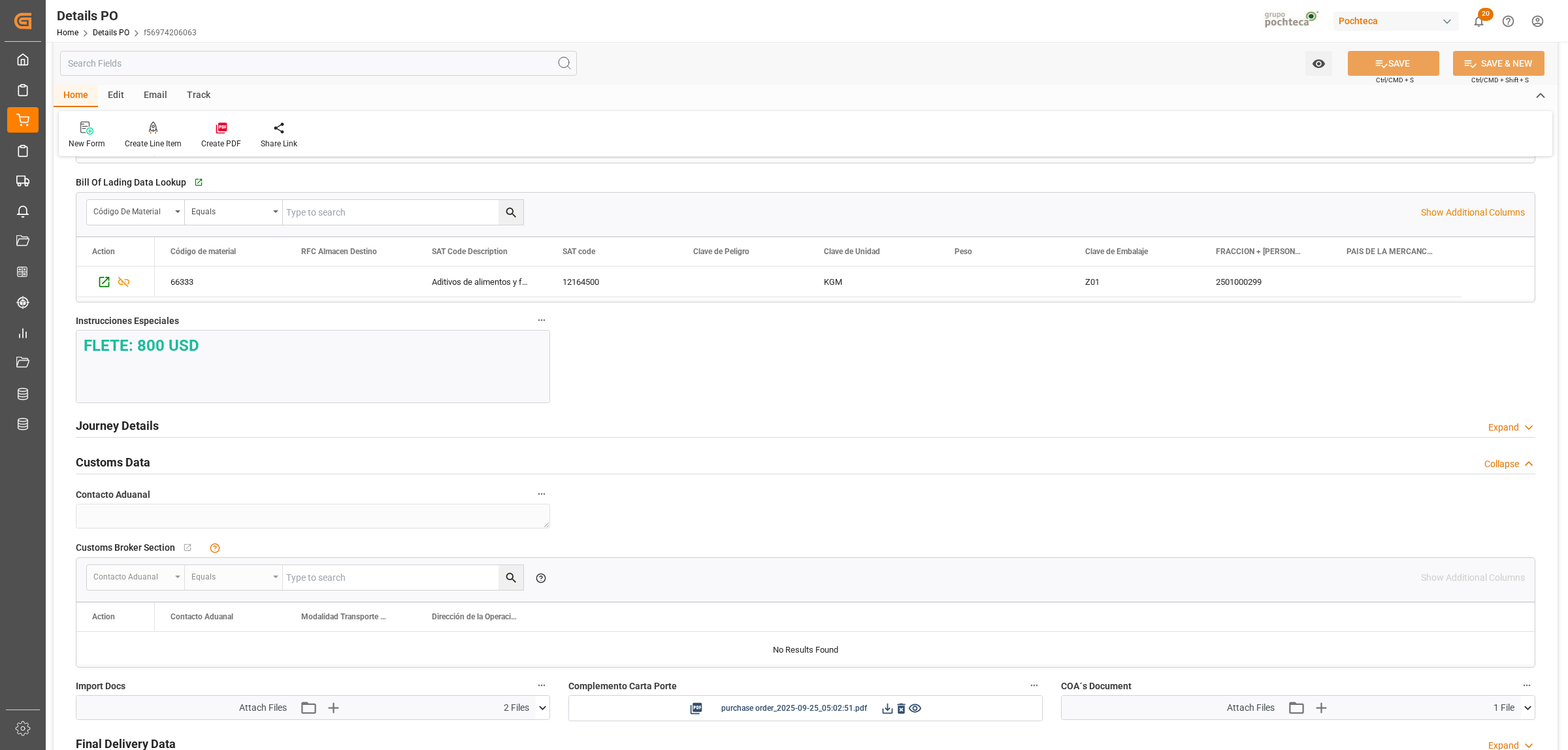
click at [126, 428] on h2 "Journey Details" at bounding box center [117, 425] width 83 height 18
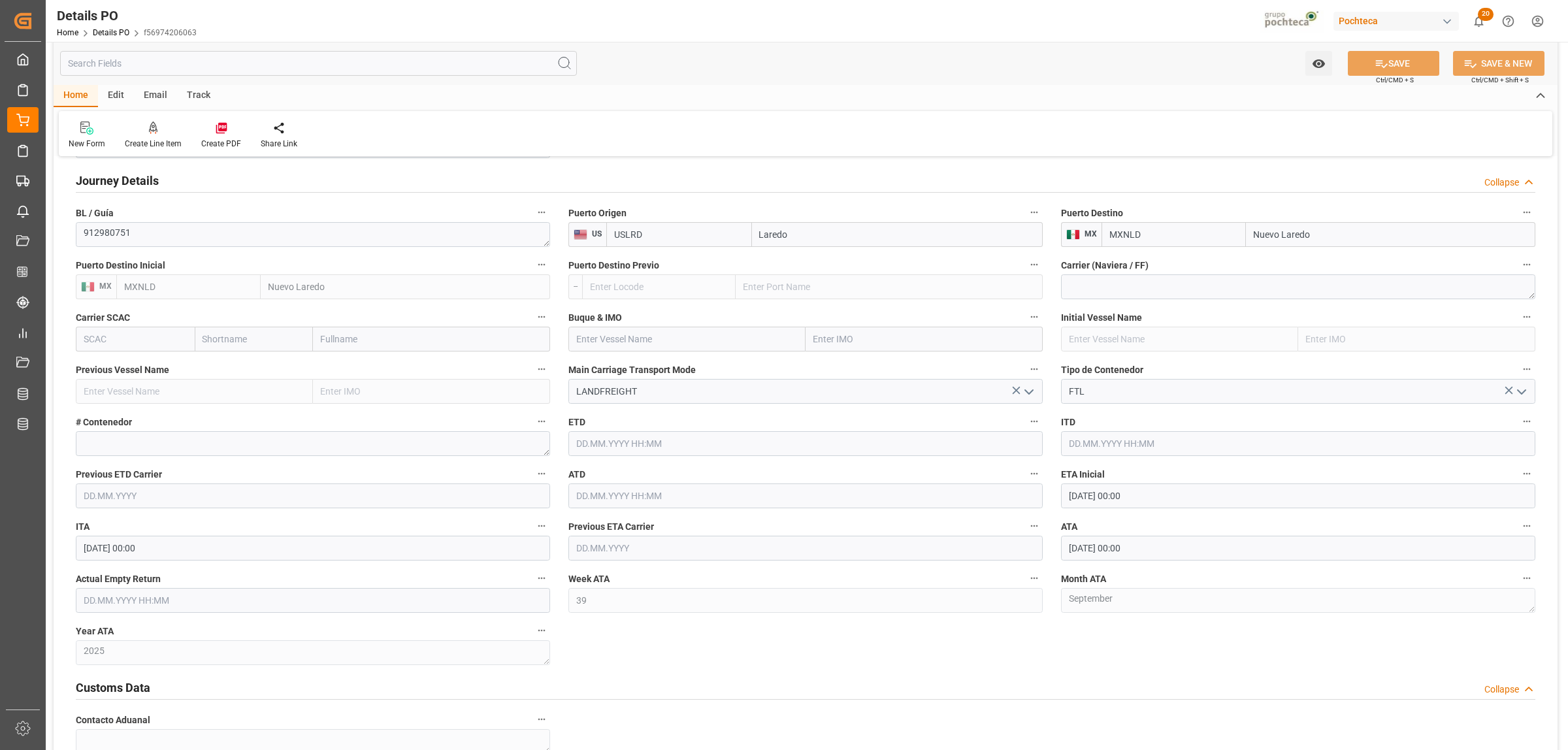
scroll to position [1470, 0]
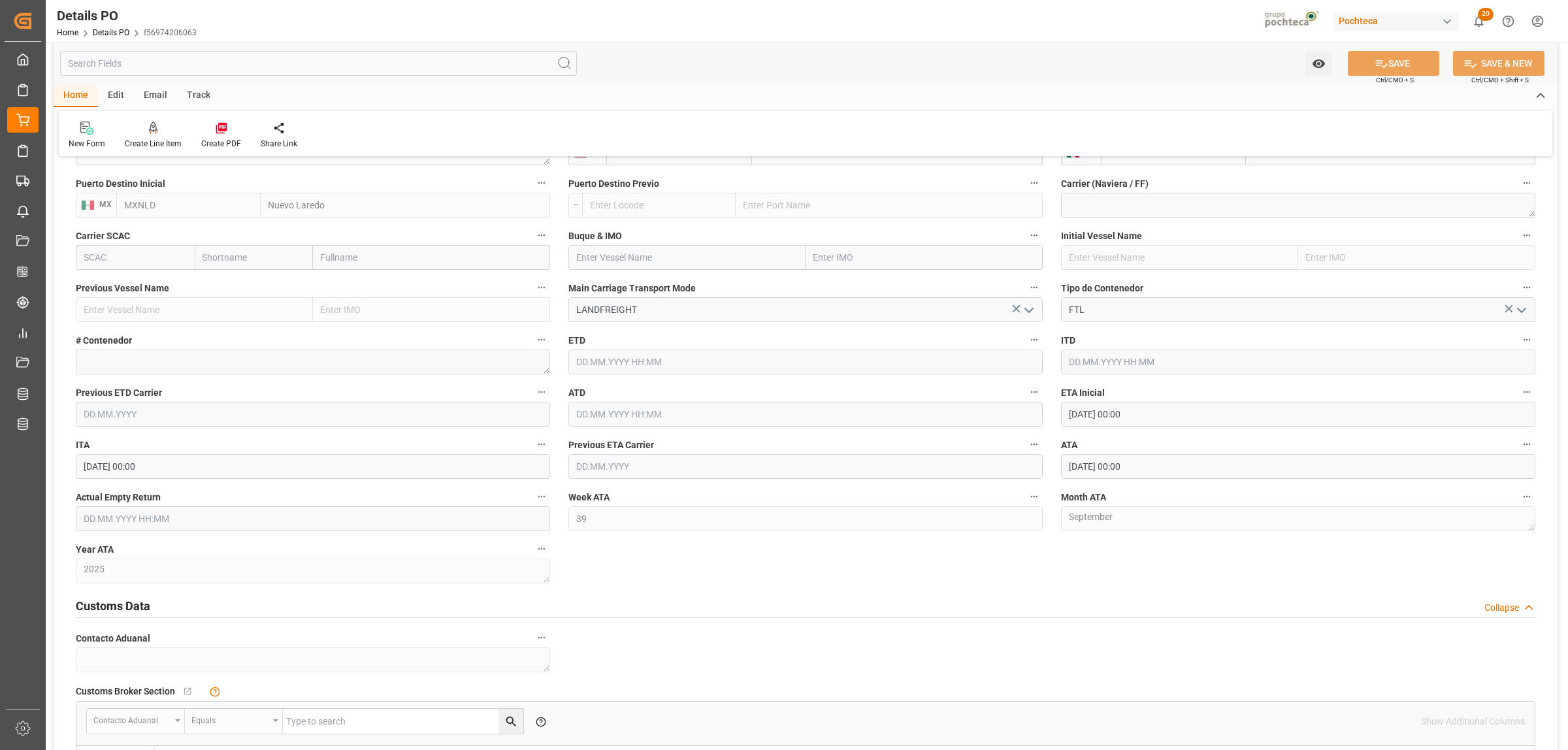
click at [144, 602] on h2 "Customs Data" at bounding box center [113, 605] width 75 height 18
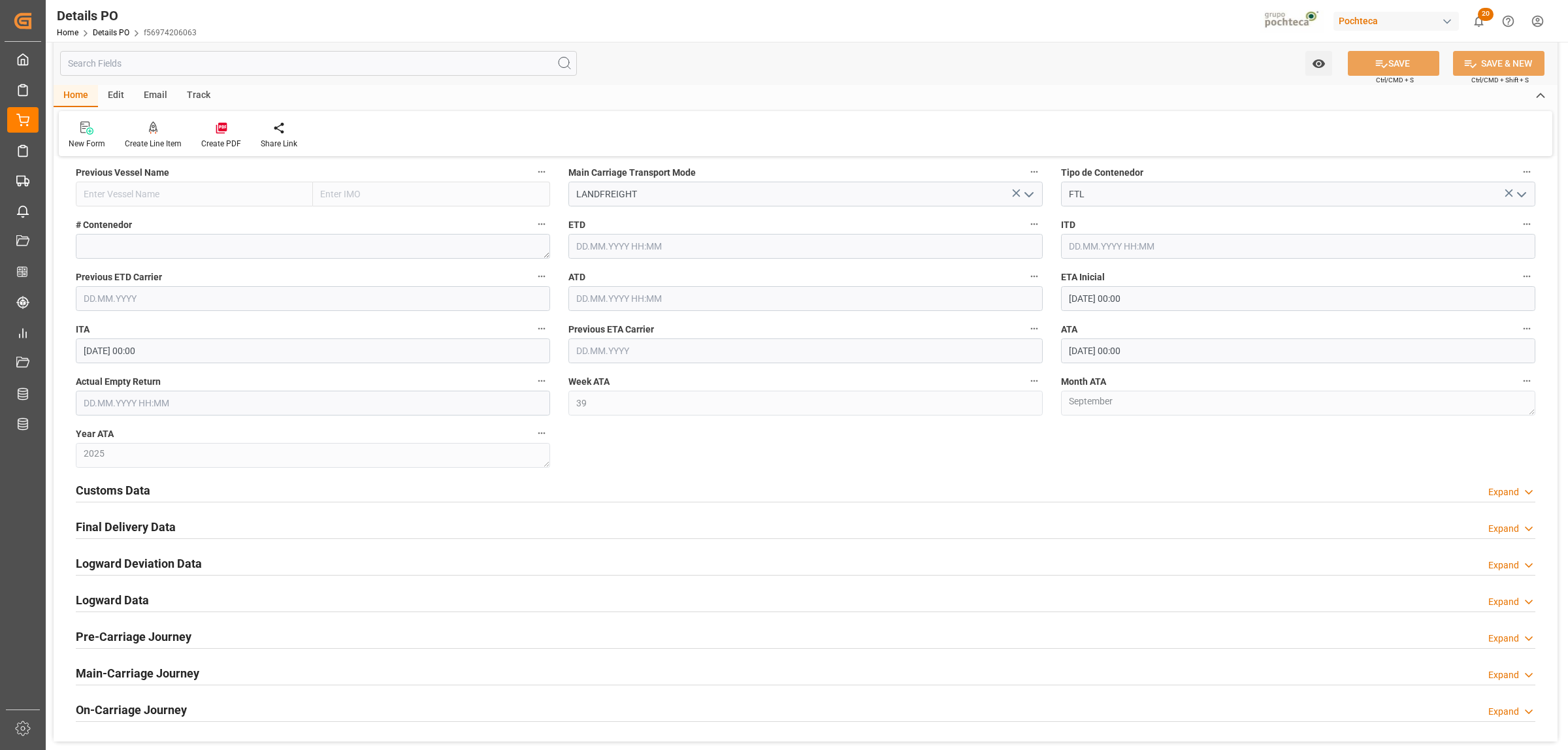
scroll to position [1634, 0]
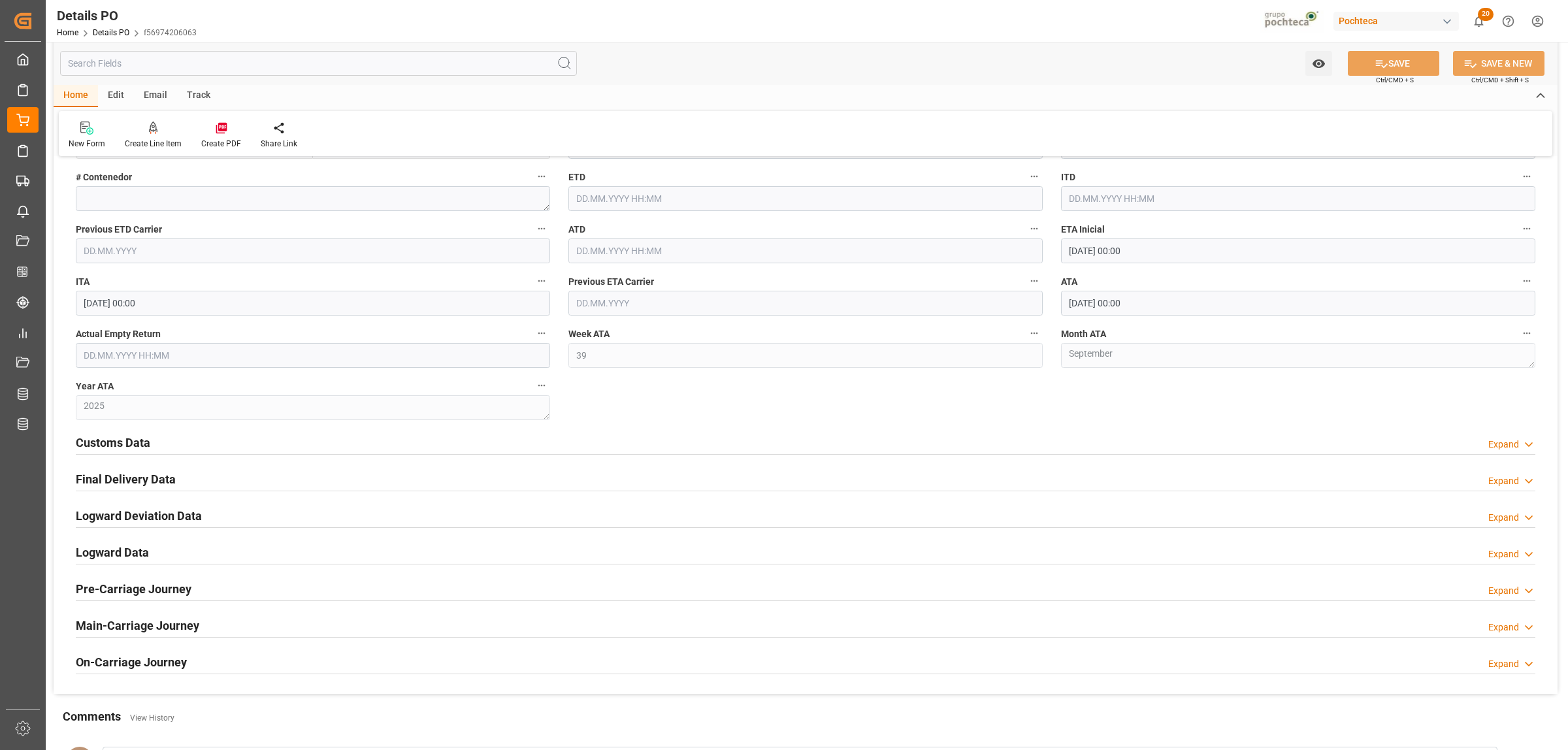
click at [124, 445] on h2 "Customs Data" at bounding box center [113, 442] width 75 height 18
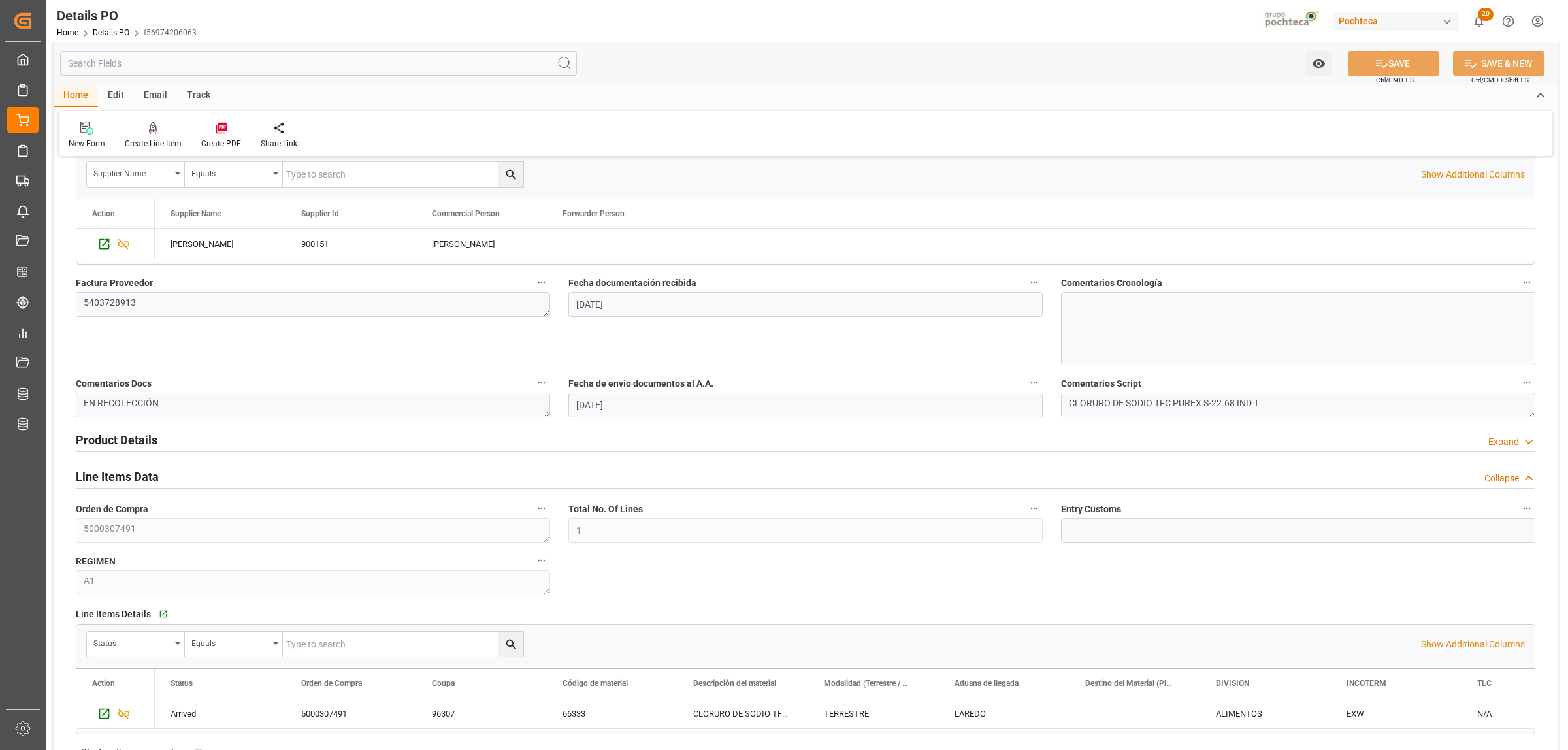
scroll to position [573, 0]
click at [152, 403] on textarea "EN RECOLECCIÓN" at bounding box center [313, 405] width 474 height 25
drag, startPoint x: 160, startPoint y: 405, endPoint x: 57, endPoint y: 406, distance: 103.0
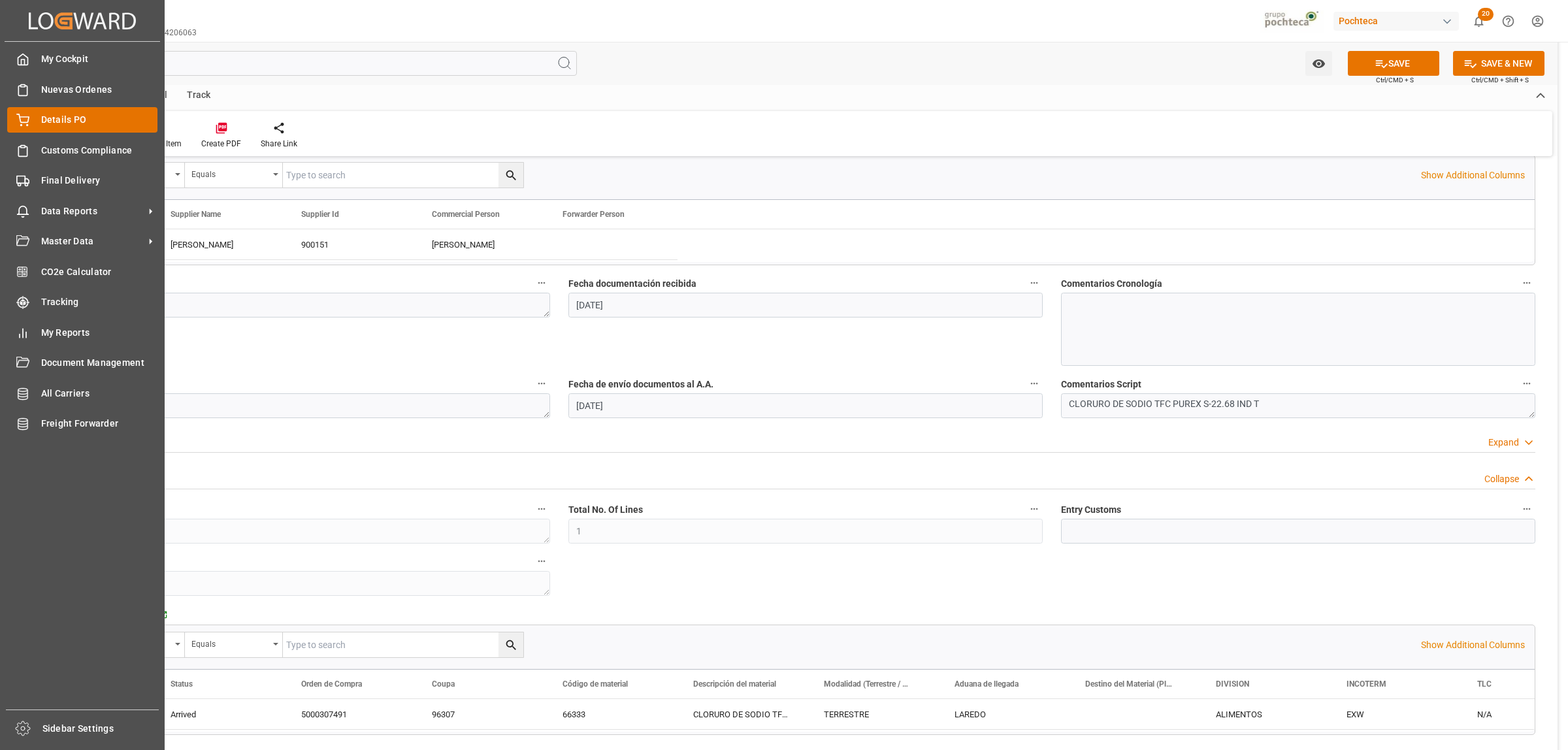
click at [34, 121] on div "Details PO Details PO" at bounding box center [81, 120] width 150 height 25
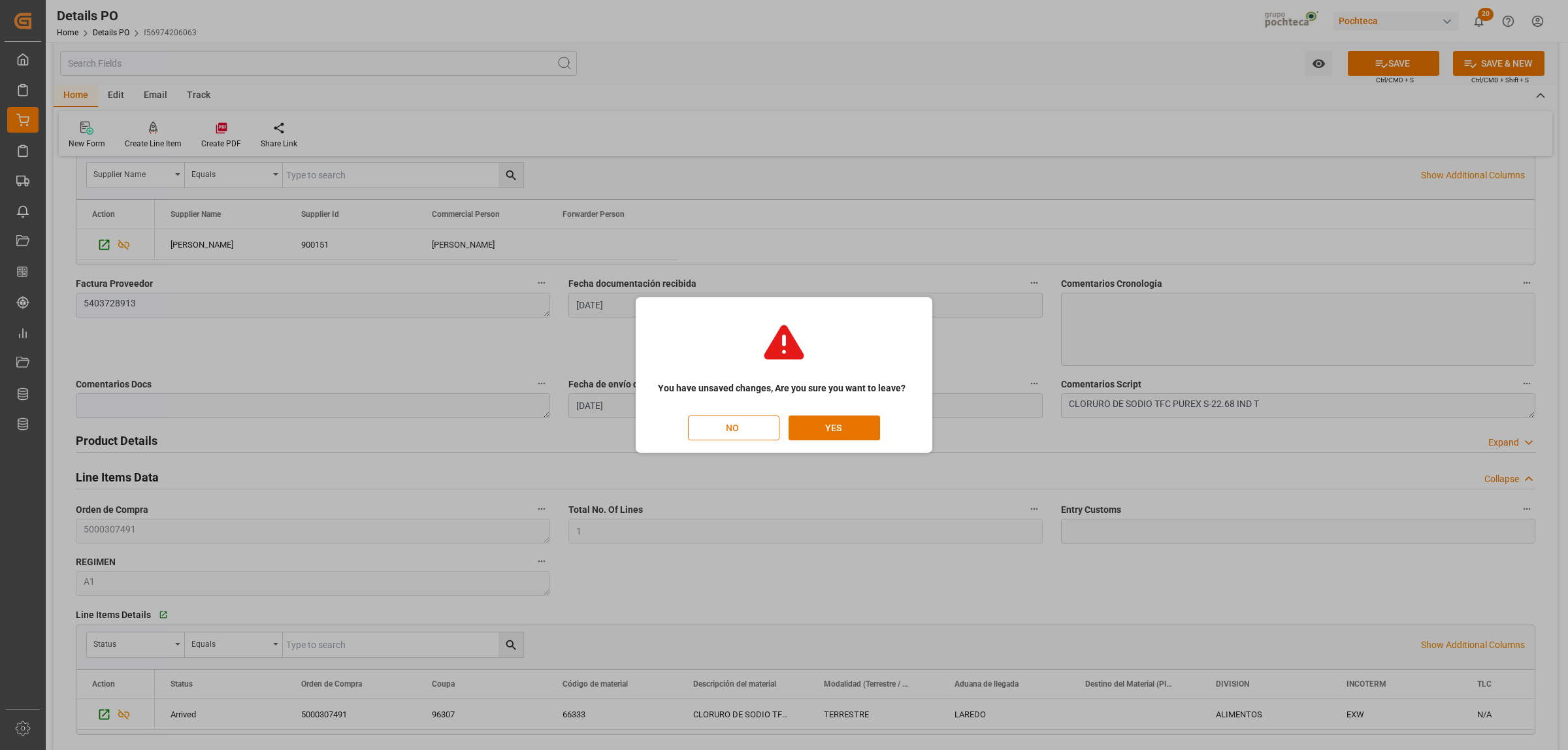
click at [752, 428] on button "NO" at bounding box center [733, 428] width 91 height 25
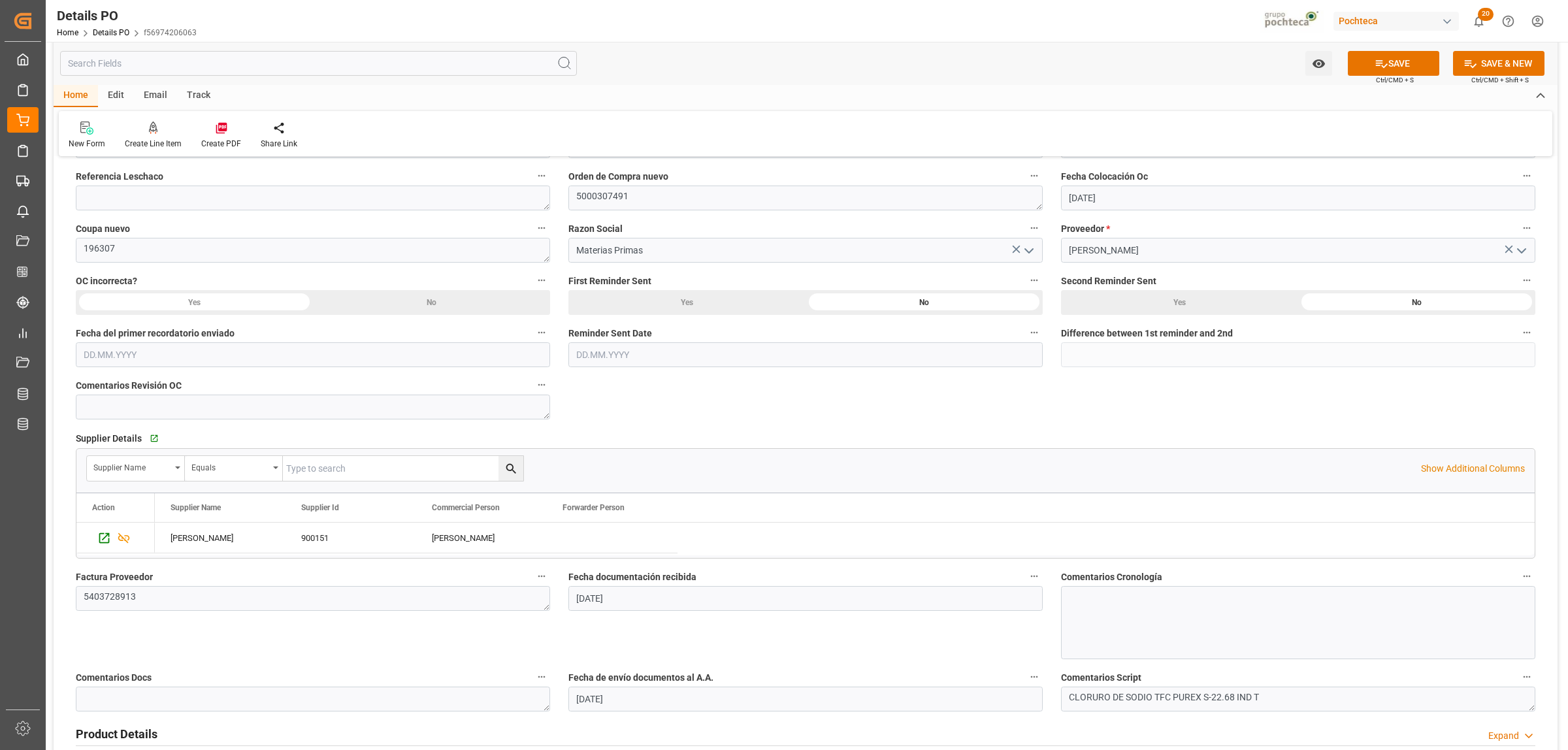
scroll to position [246, 0]
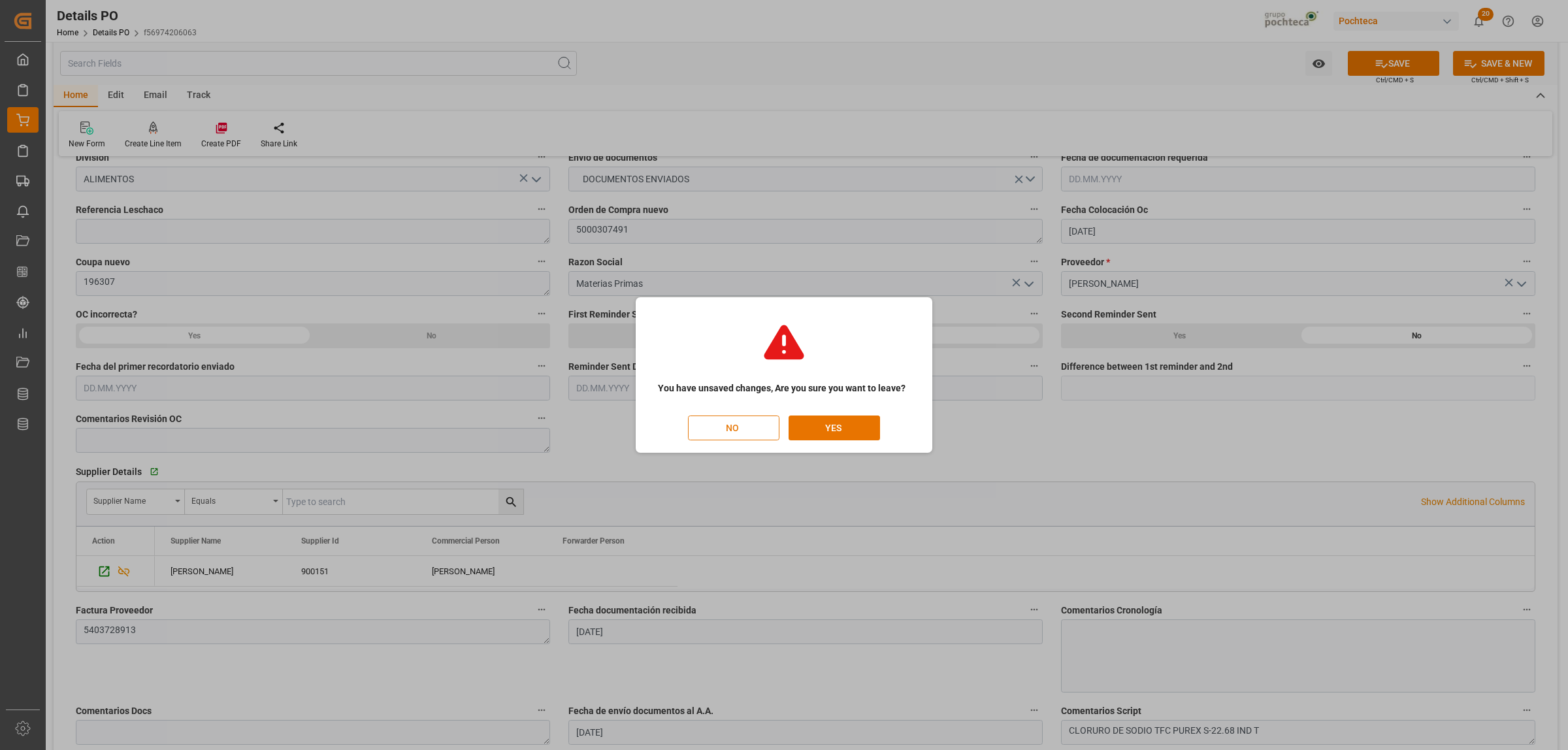
click at [753, 430] on button "NO" at bounding box center [733, 428] width 91 height 25
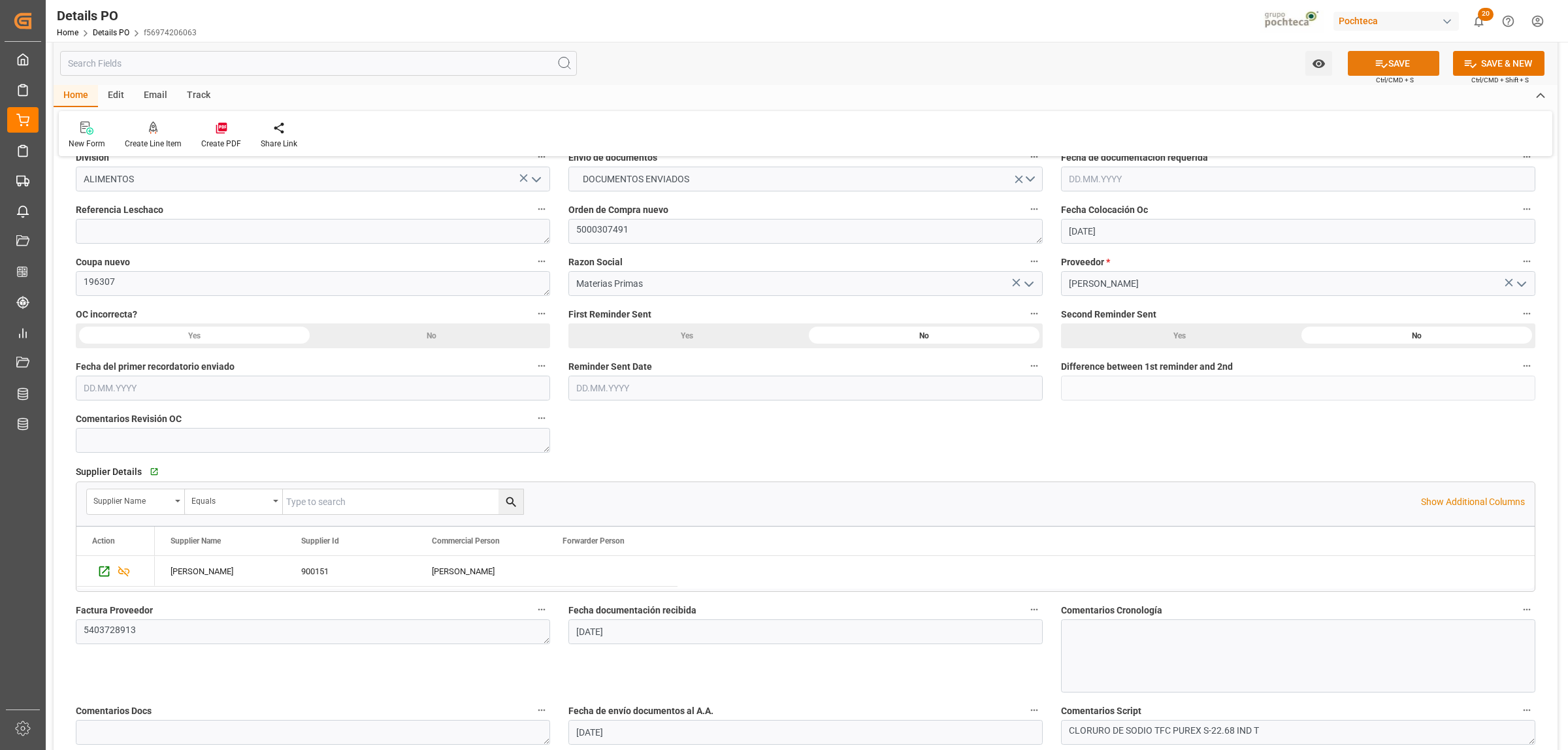
click at [1399, 59] on button "SAVE" at bounding box center [1394, 63] width 91 height 25
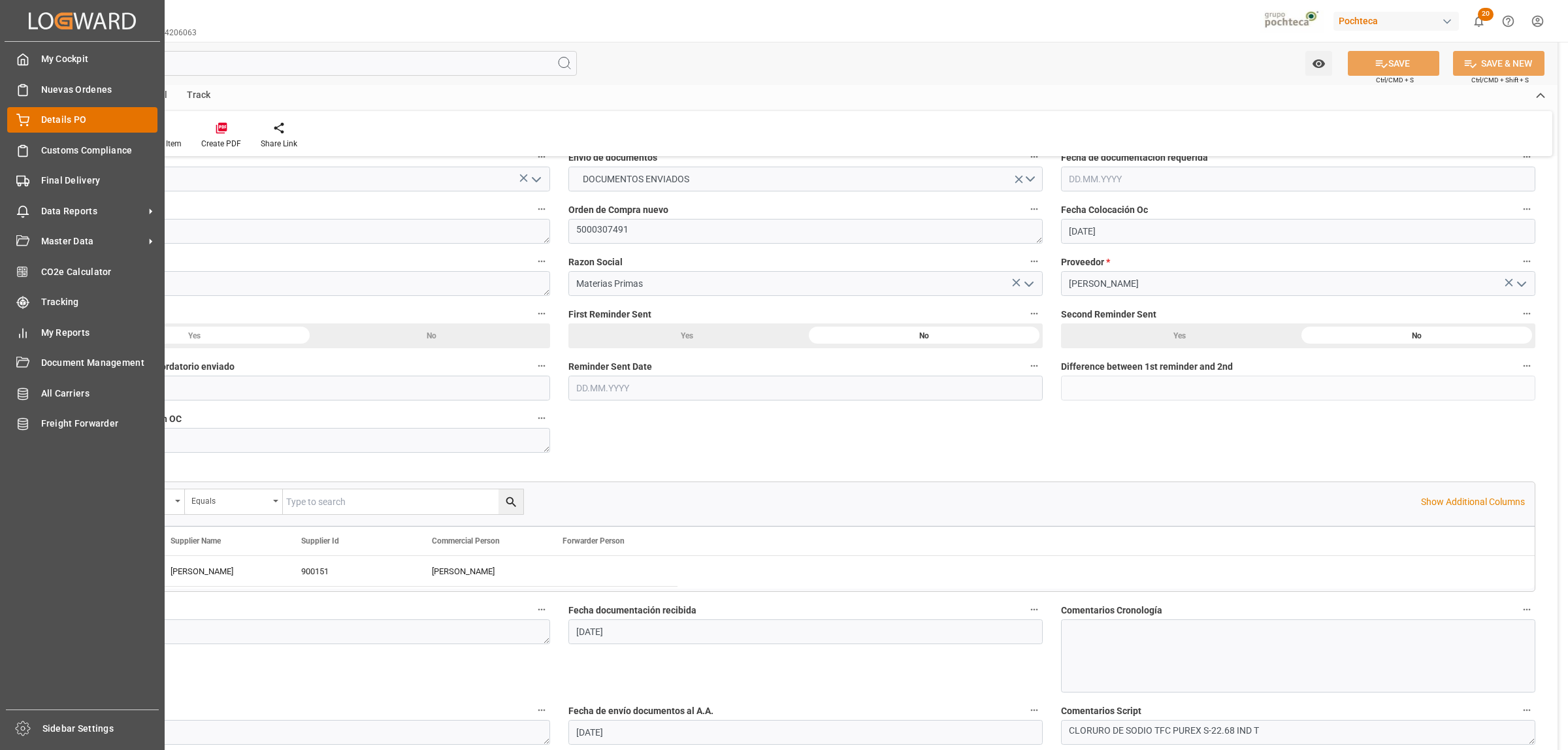
click at [39, 122] on div "Details PO Details PO" at bounding box center [81, 120] width 150 height 25
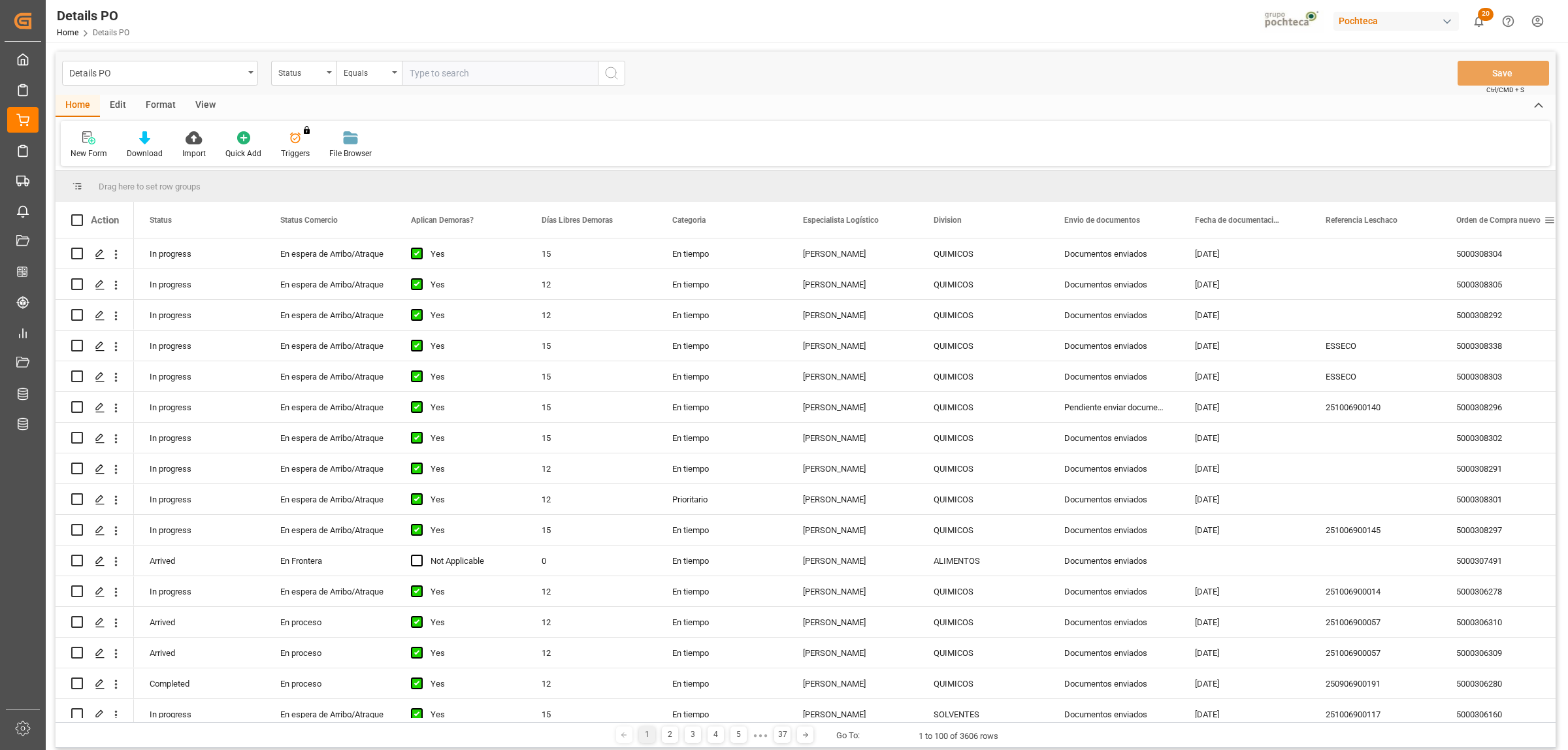
click at [1547, 220] on span at bounding box center [1549, 219] width 11 height 11
click at [1506, 222] on span "filter" at bounding box center [1506, 222] width 11 height 11
type input "5000306785"
click at [1493, 328] on button "Apply" at bounding box center [1500, 330] width 24 height 13
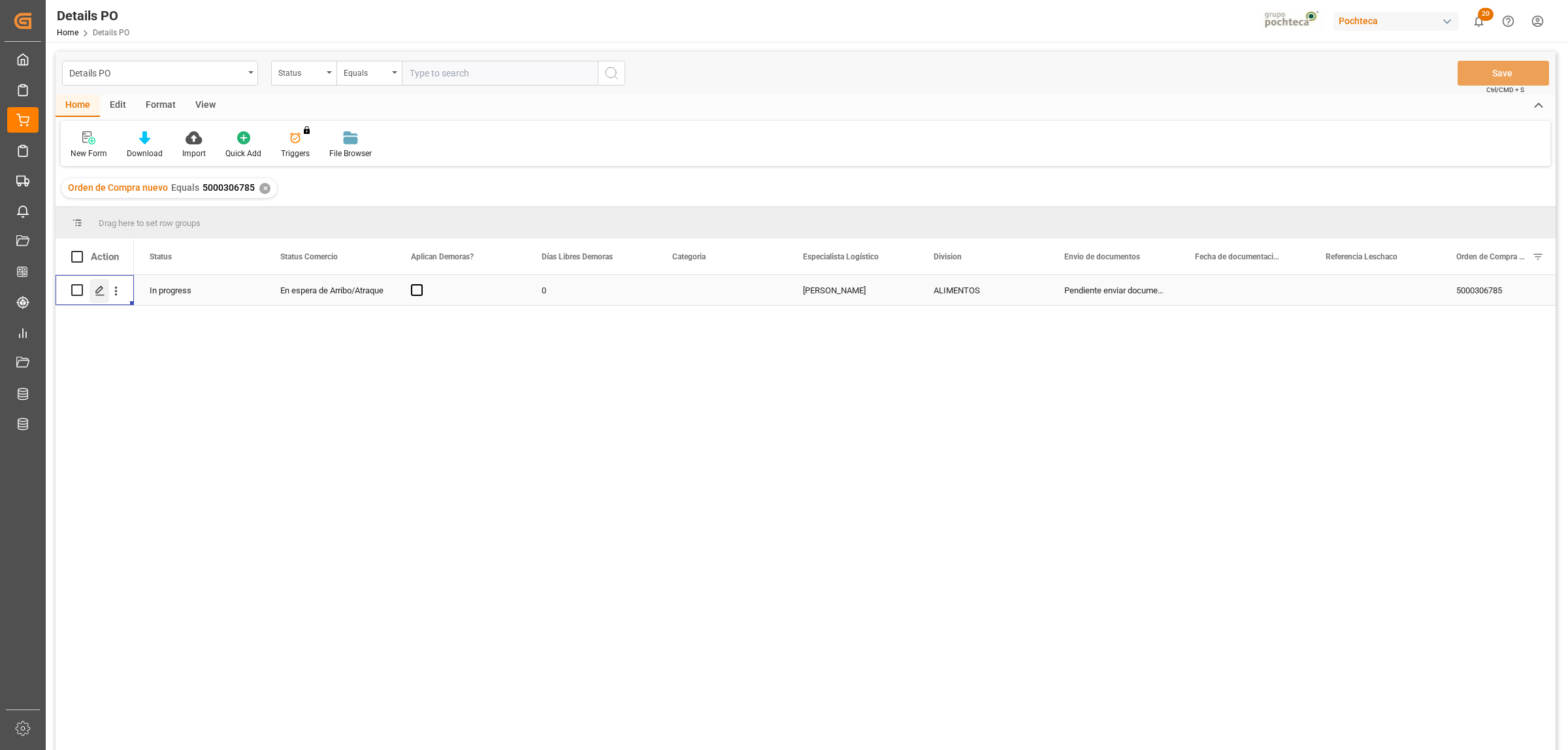
click at [96, 295] on line "Press SPACE to select this row." at bounding box center [100, 295] width 8 height 0
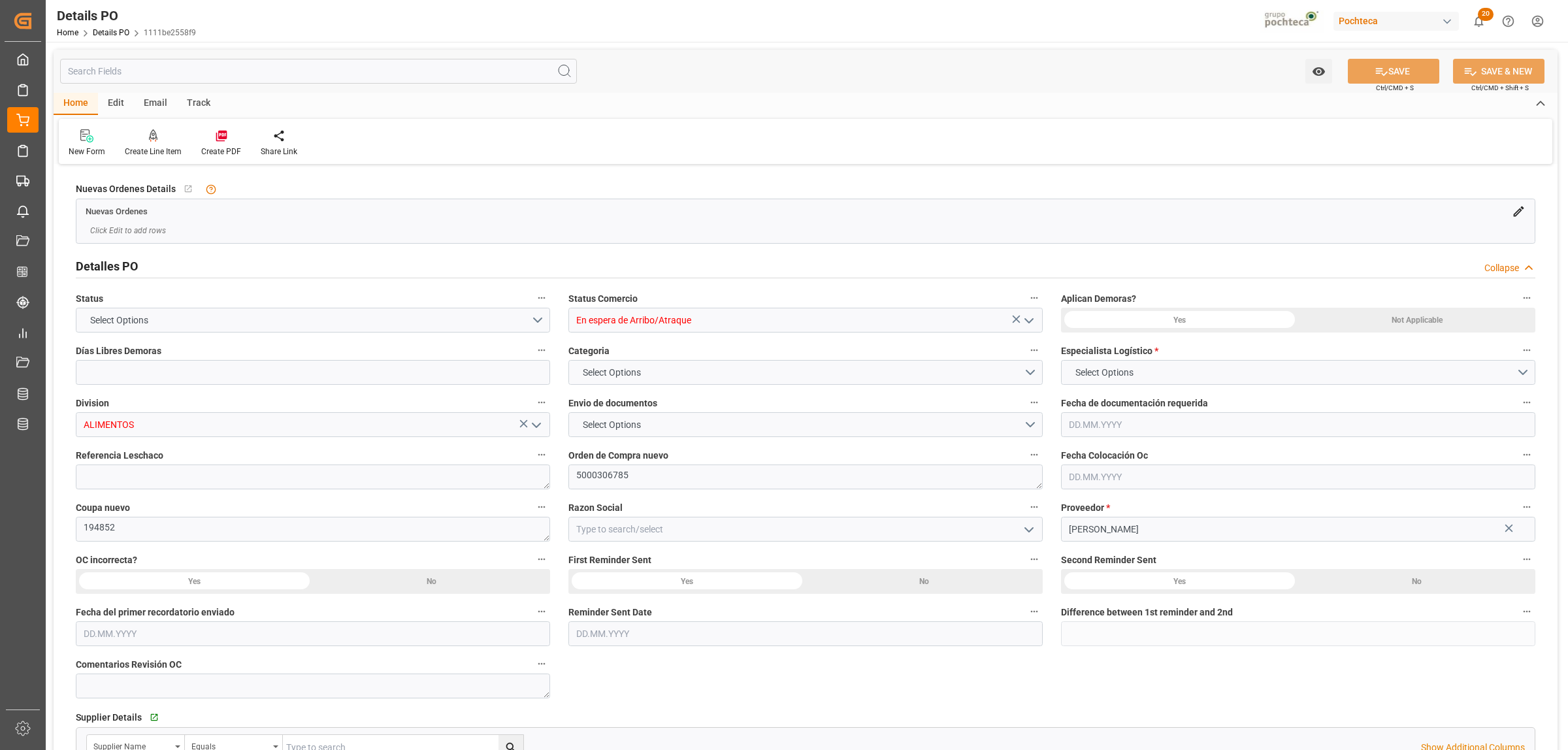
type input "0"
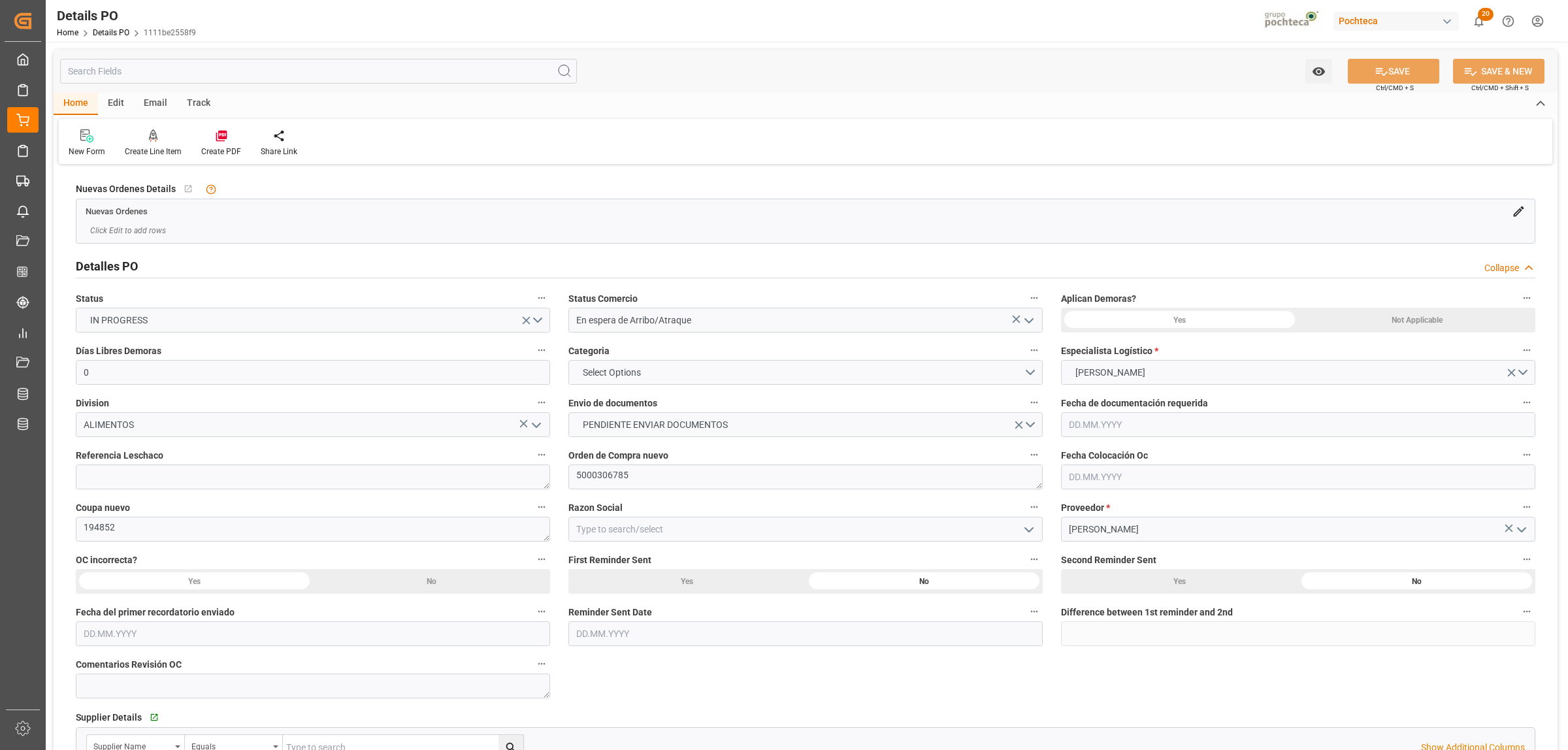
click at [1031, 313] on icon "open menu" at bounding box center [1029, 321] width 16 height 16
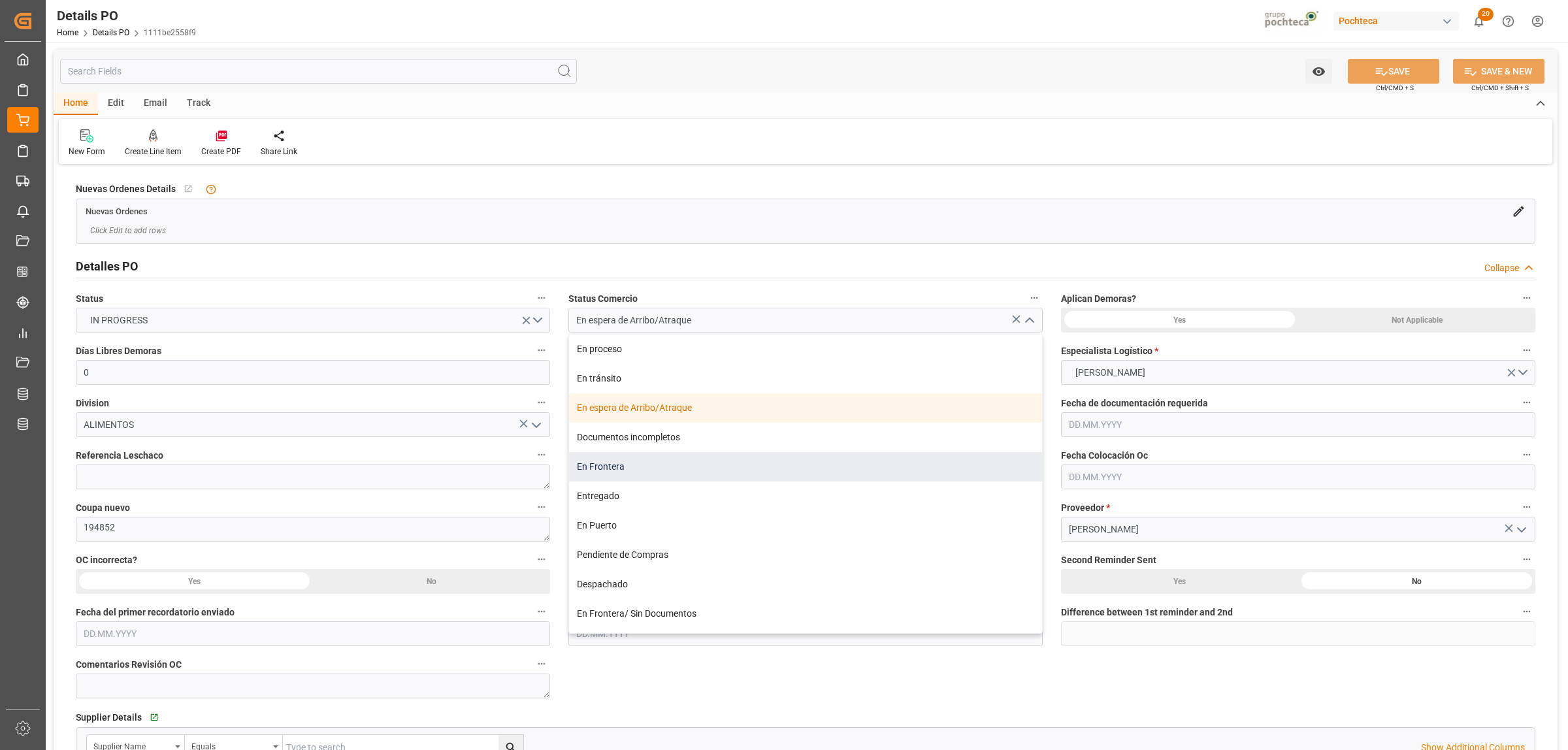
click at [641, 471] on div "En Frontera" at bounding box center [805, 467] width 473 height 30
type input "En Frontera"
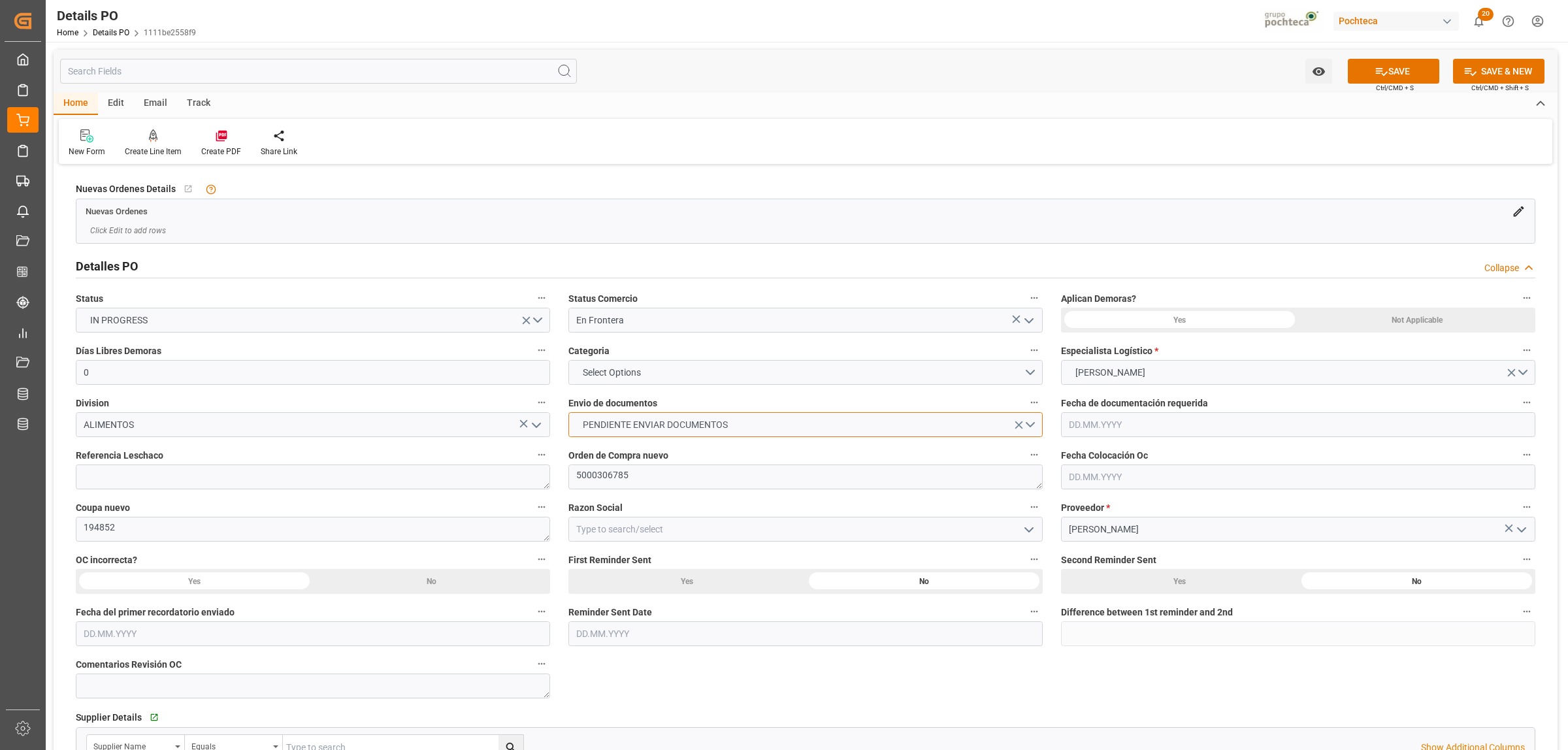
click at [1034, 430] on button "PENDIENTE ENVIAR DOCUMENTOS" at bounding box center [805, 424] width 474 height 25
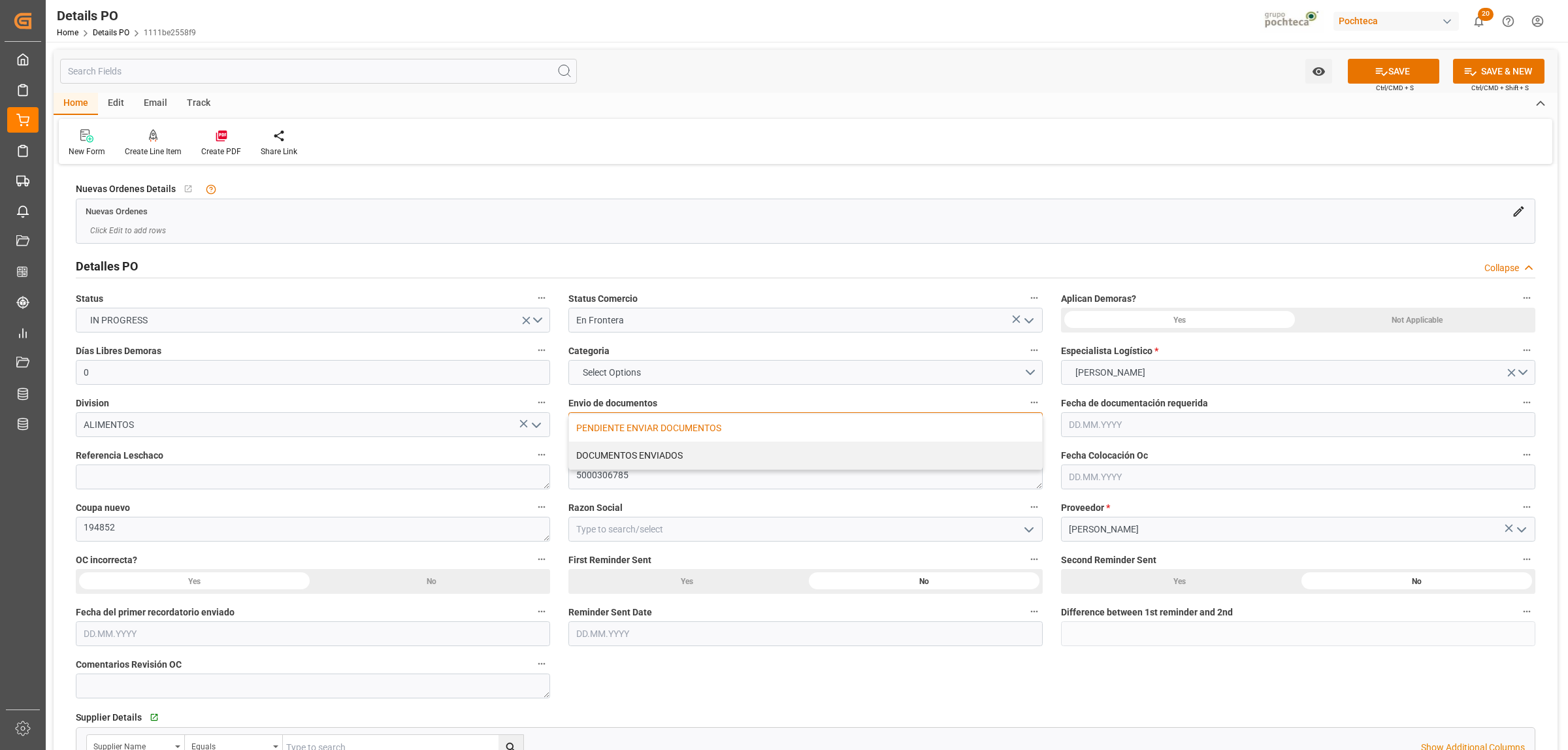
click at [655, 458] on div "DOCUMENTOS ENVIADOS" at bounding box center [805, 455] width 473 height 27
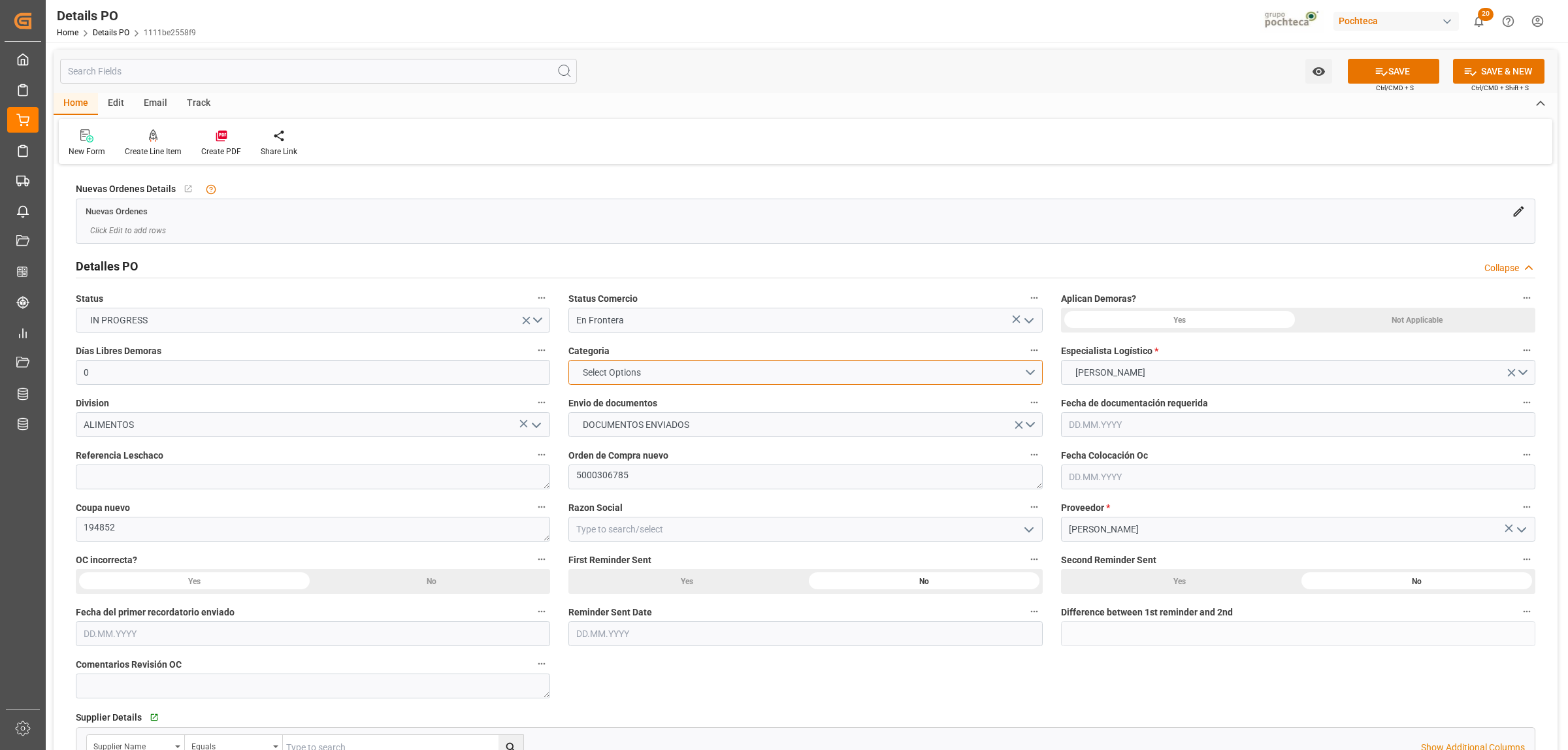
click at [1027, 370] on button "Select Options" at bounding box center [805, 372] width 474 height 25
drag, startPoint x: 609, startPoint y: 400, endPoint x: 614, endPoint y: 394, distance: 7.8
click at [609, 401] on div "EN TIEMPO" at bounding box center [805, 403] width 473 height 27
click at [1027, 529] on icon "open menu" at bounding box center [1029, 529] width 16 height 16
click at [668, 559] on div "Materias Primas" at bounding box center [805, 558] width 473 height 30
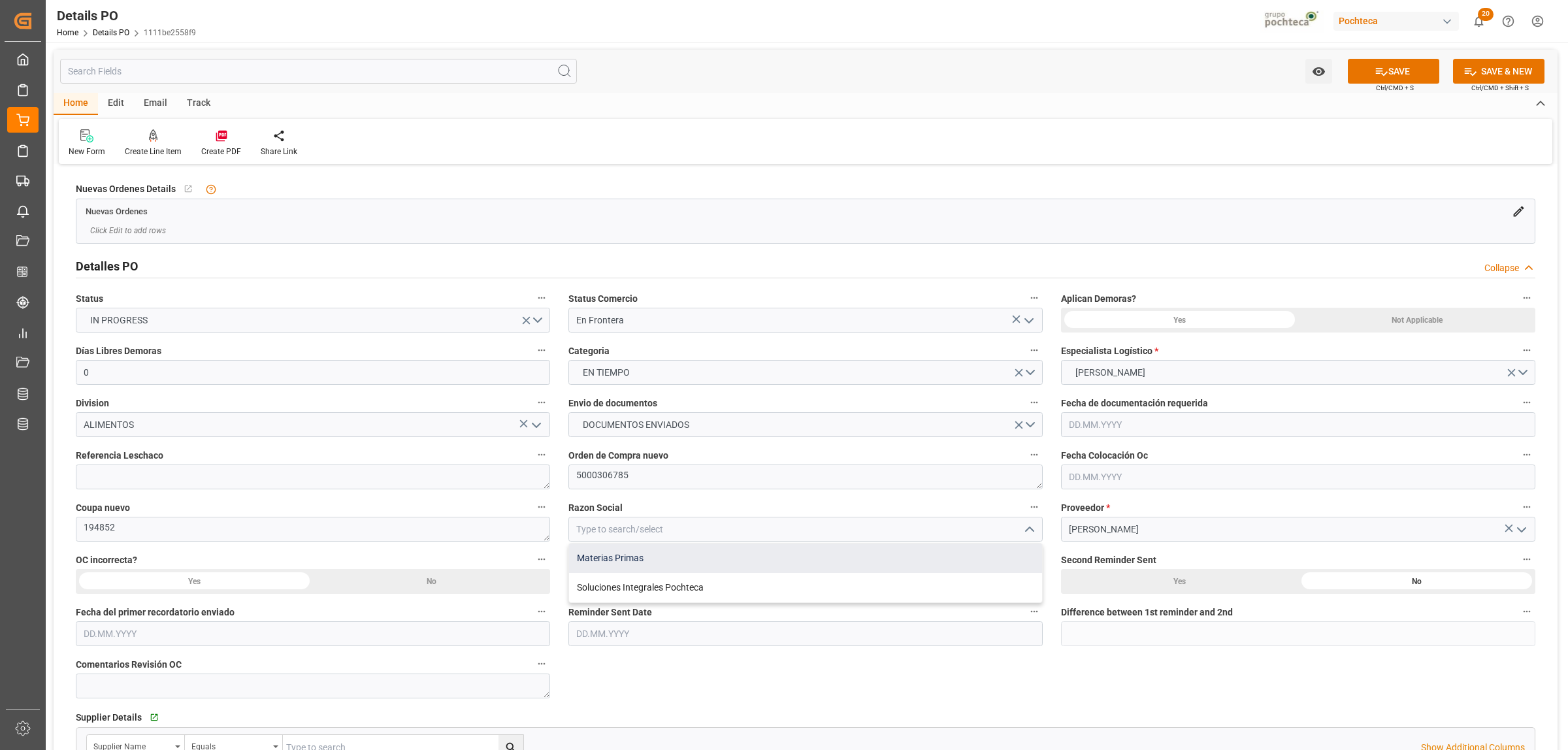
type input "Materias Primas"
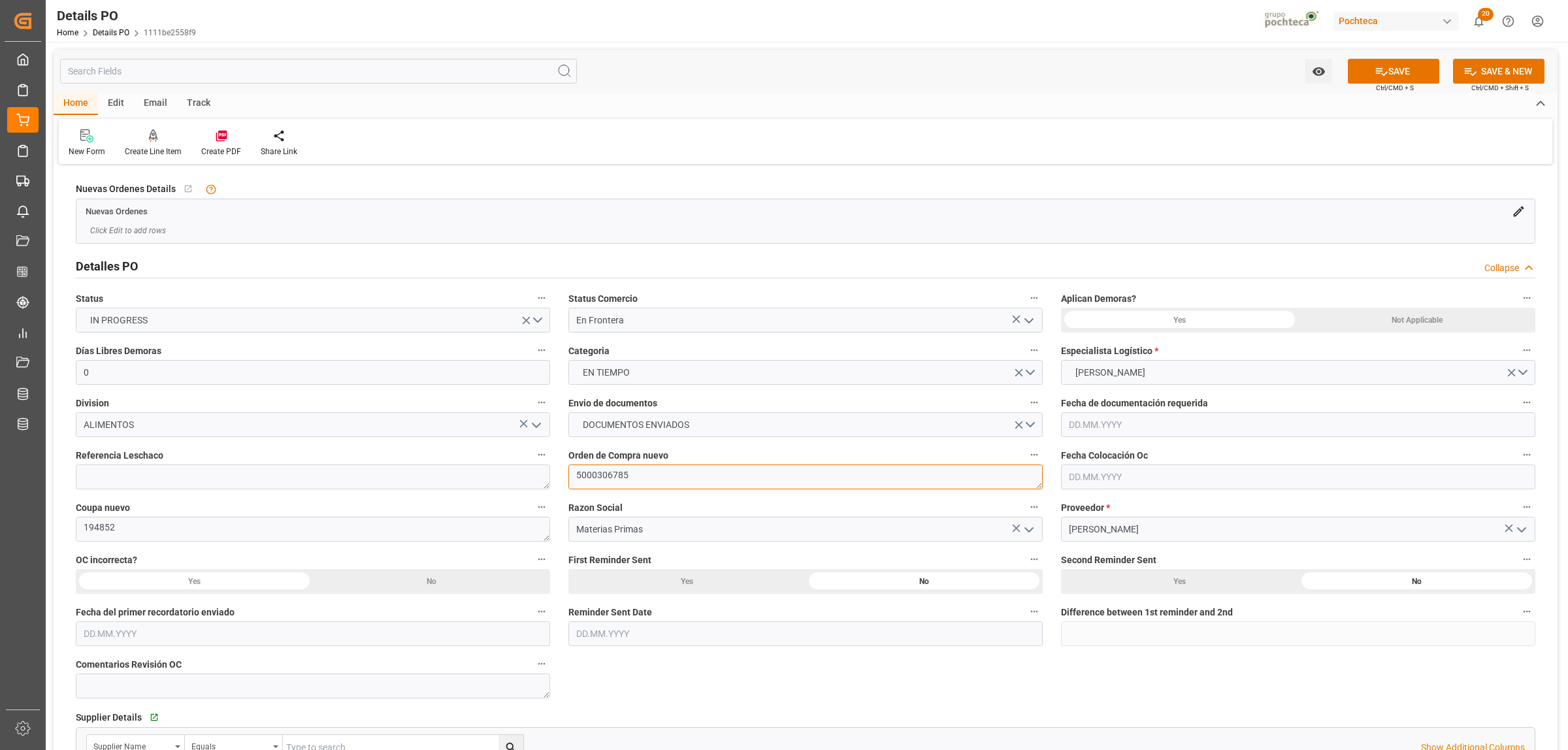
click at [641, 471] on textarea "5000306785" at bounding box center [805, 477] width 474 height 25
drag, startPoint x: 637, startPoint y: 474, endPoint x: 569, endPoint y: 474, distance: 68.0
click at [569, 474] on textarea "5000306785" at bounding box center [805, 477] width 474 height 25
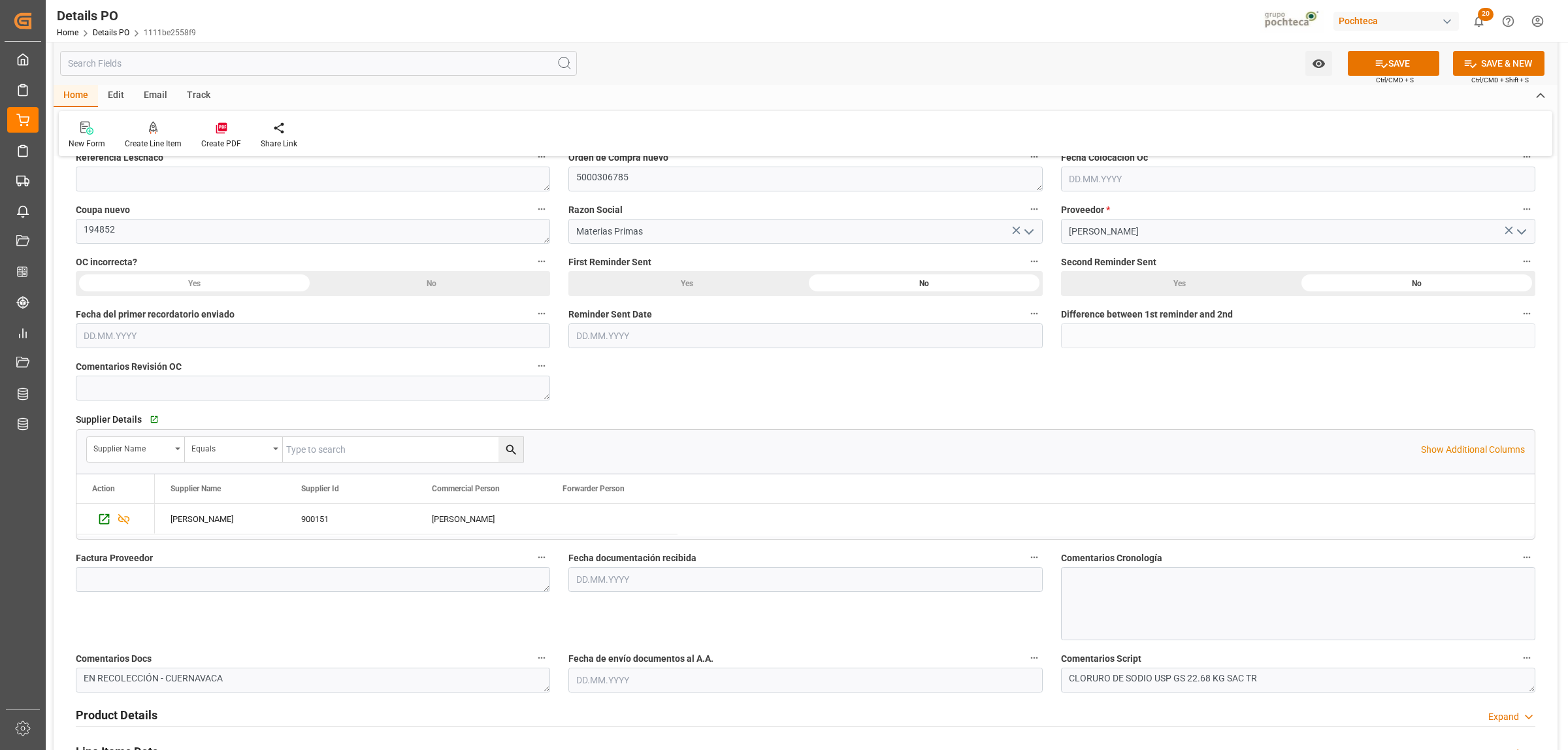
scroll to position [327, 0]
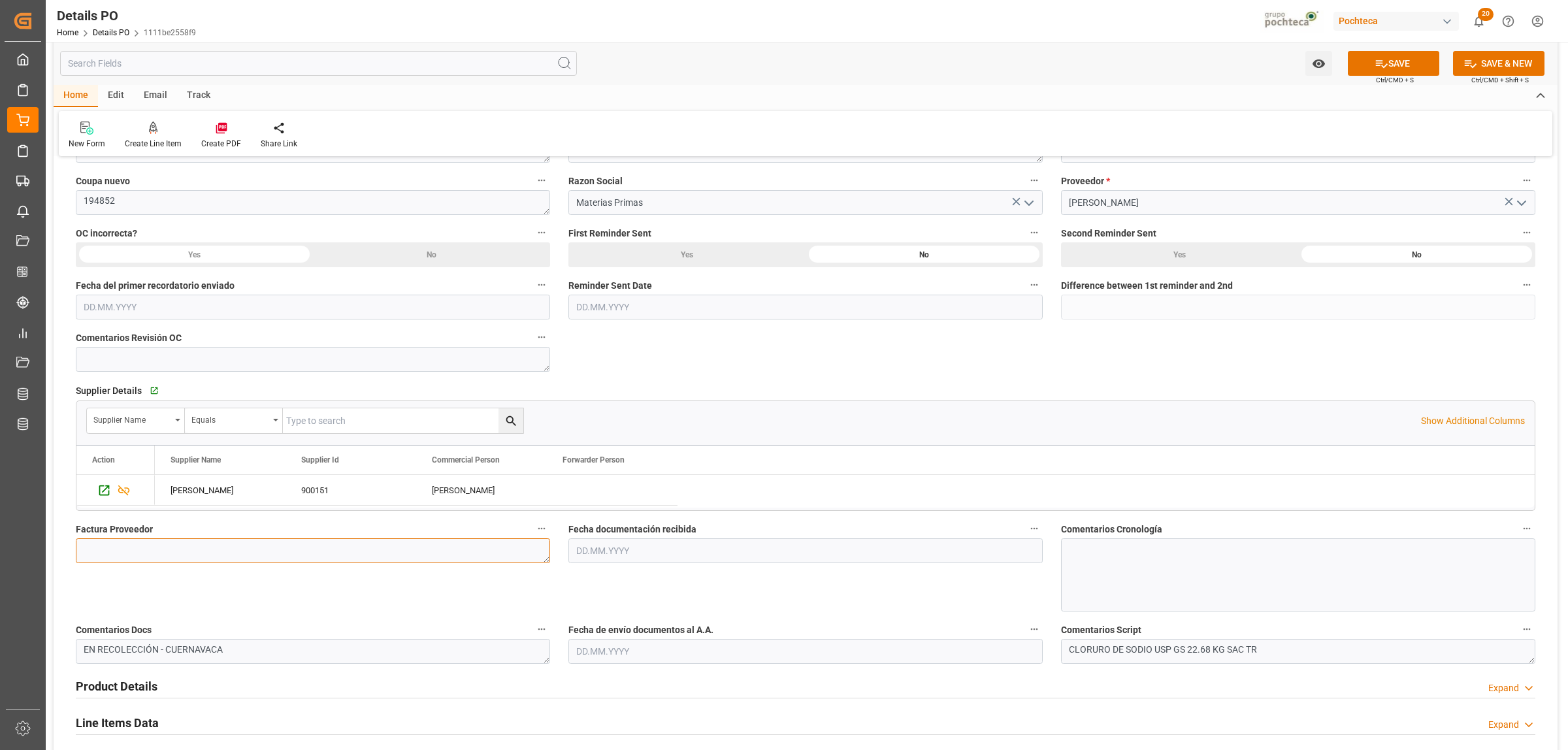
click at [185, 560] on textarea at bounding box center [313, 551] width 474 height 25
paste textarea "5403728910"
type textarea "5403728910"
click at [609, 557] on input "text" at bounding box center [805, 551] width 474 height 25
click at [636, 487] on span "24" at bounding box center [636, 485] width 8 height 9
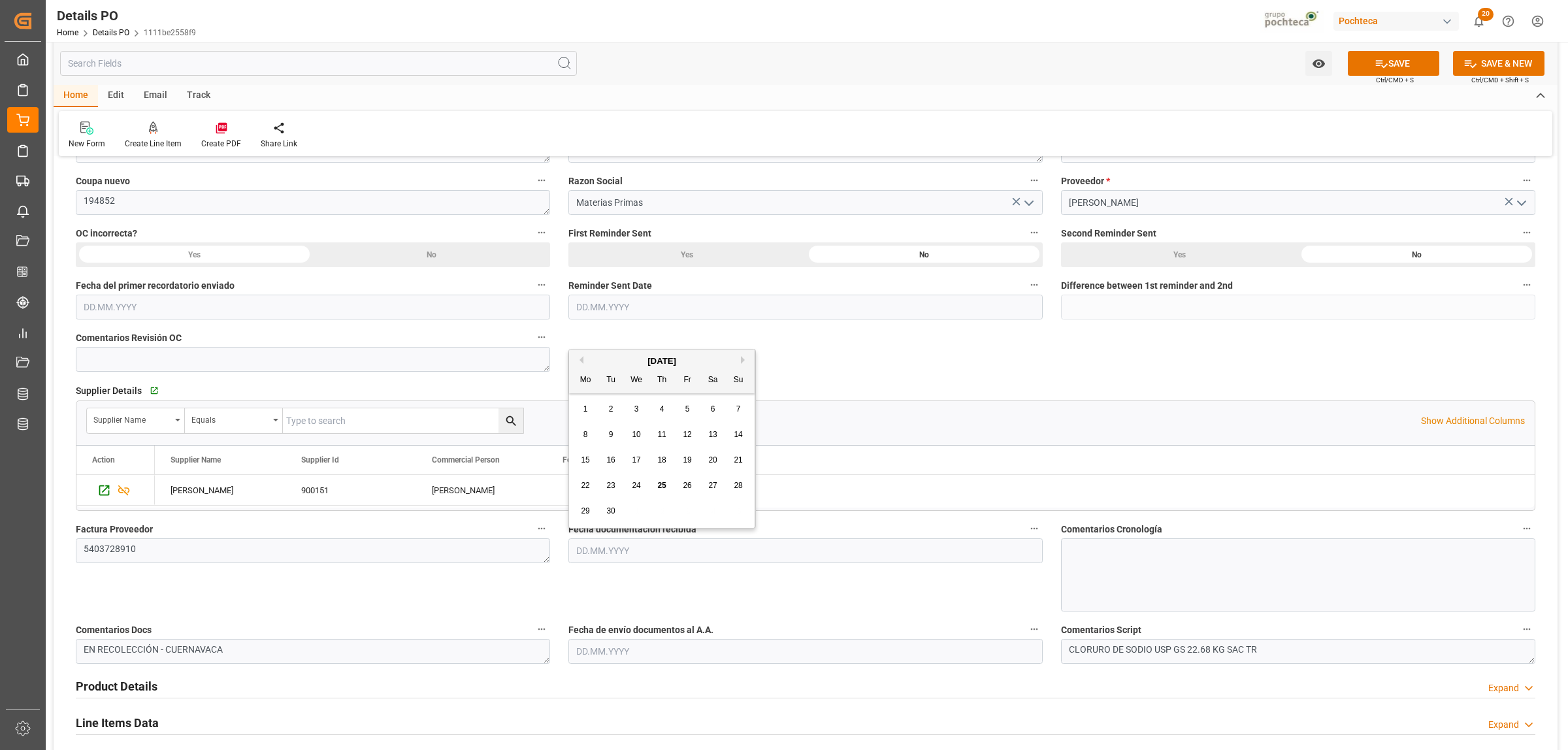
type input "24.09.2025"
click at [621, 645] on input "text" at bounding box center [805, 651] width 474 height 25
click at [631, 602] on div "29 30 1 2 3 4 5" at bounding box center [662, 611] width 178 height 25
click at [659, 585] on span "25" at bounding box center [661, 586] width 8 height 9
type input "[DATE]"
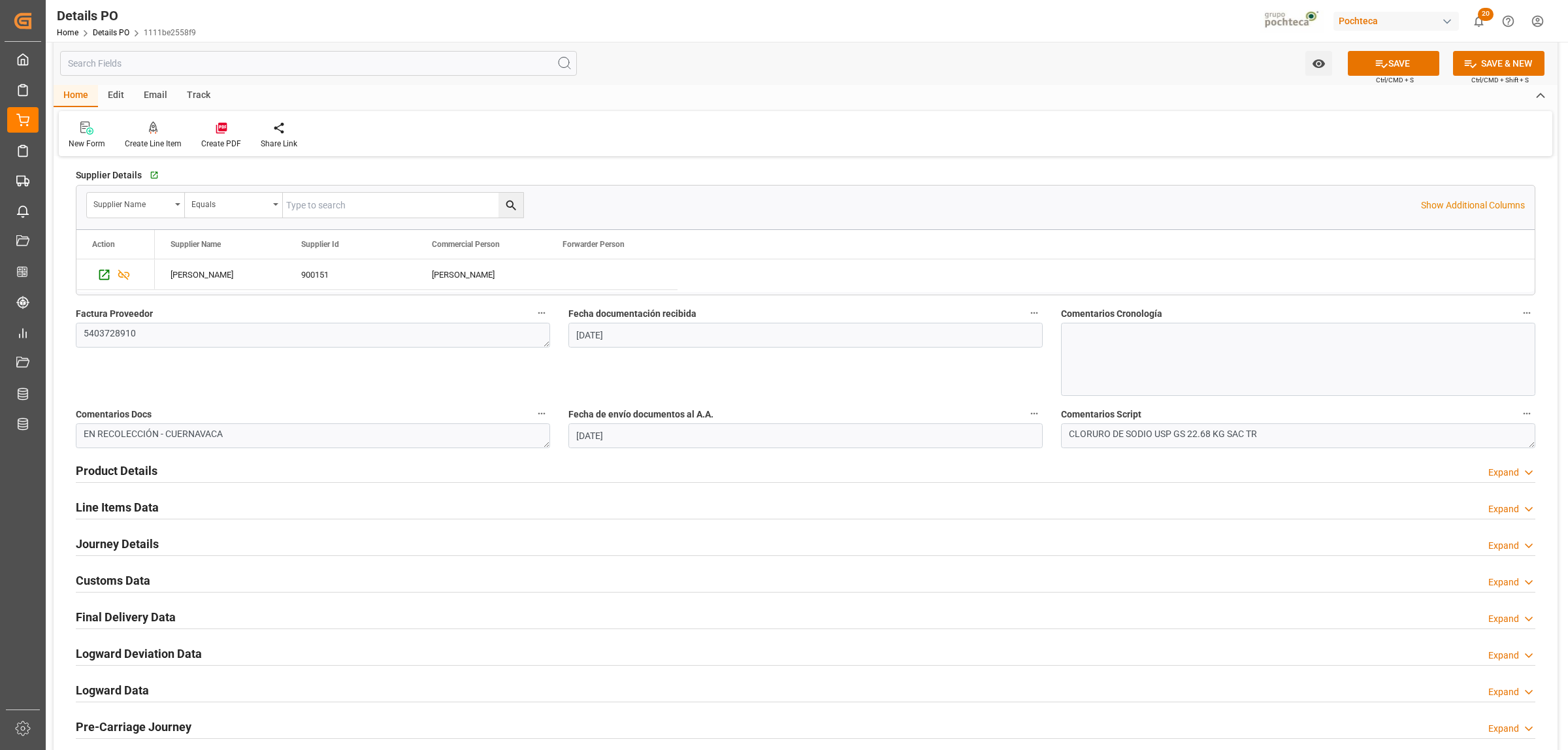
scroll to position [572, 0]
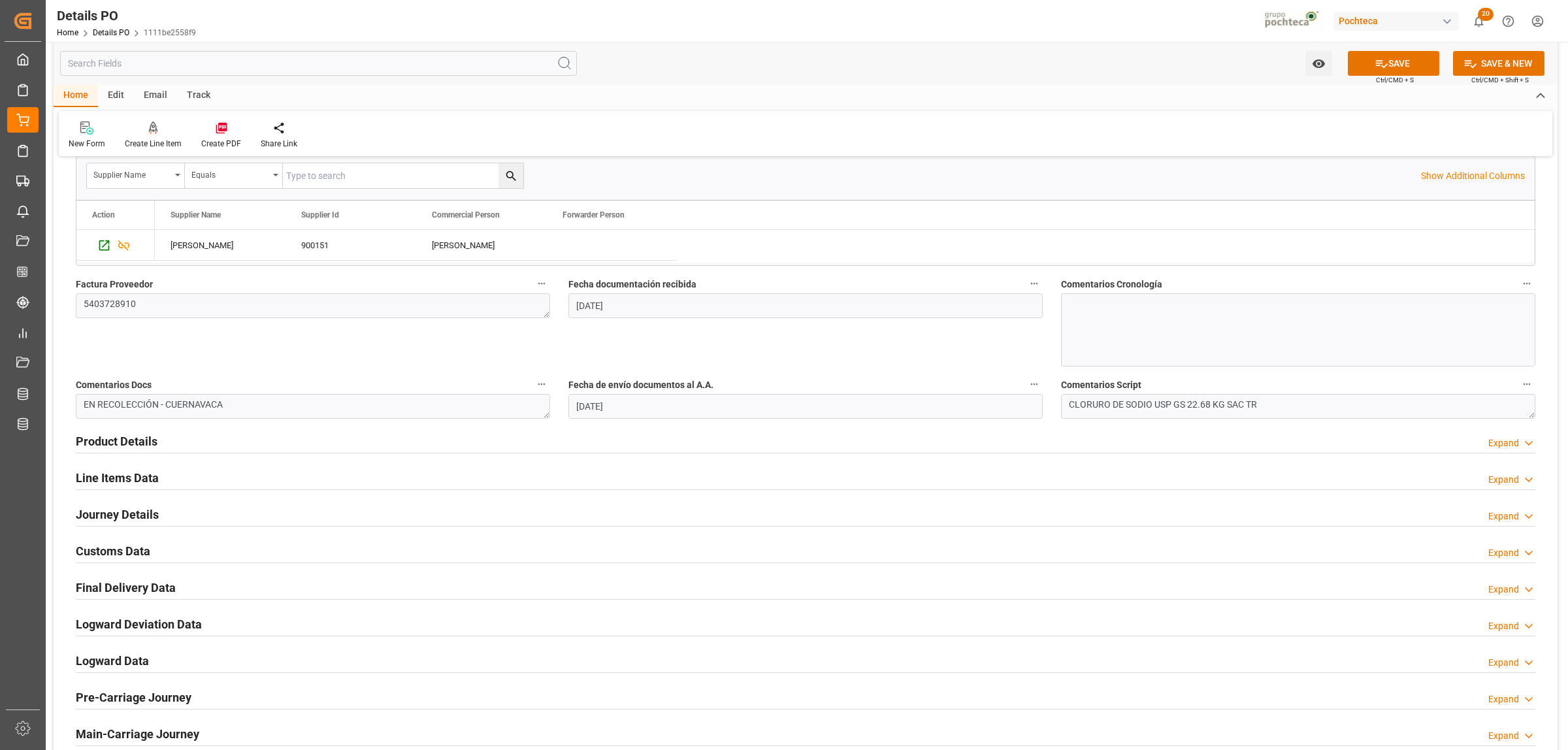
click at [126, 445] on h2 "Product Details" at bounding box center [117, 441] width 81 height 18
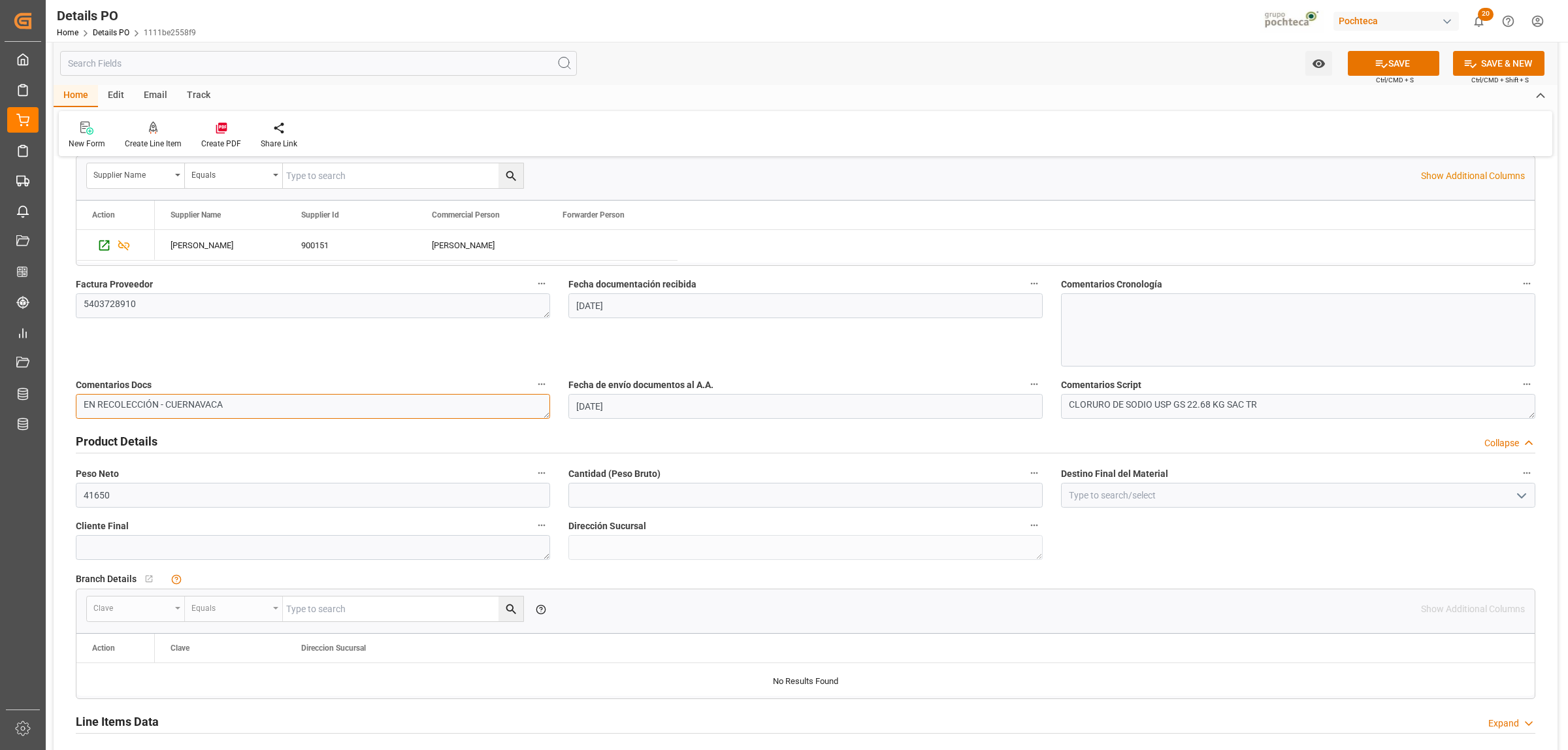
click at [243, 412] on textarea "EN RECOLECCIÓN - CUERNAVACA" at bounding box center [313, 406] width 474 height 25
drag, startPoint x: 244, startPoint y: 410, endPoint x: 80, endPoint y: 410, distance: 164.0
click at [80, 410] on textarea "EN RECOLECCIÓN - CUERNAVACA" at bounding box center [313, 406] width 474 height 25
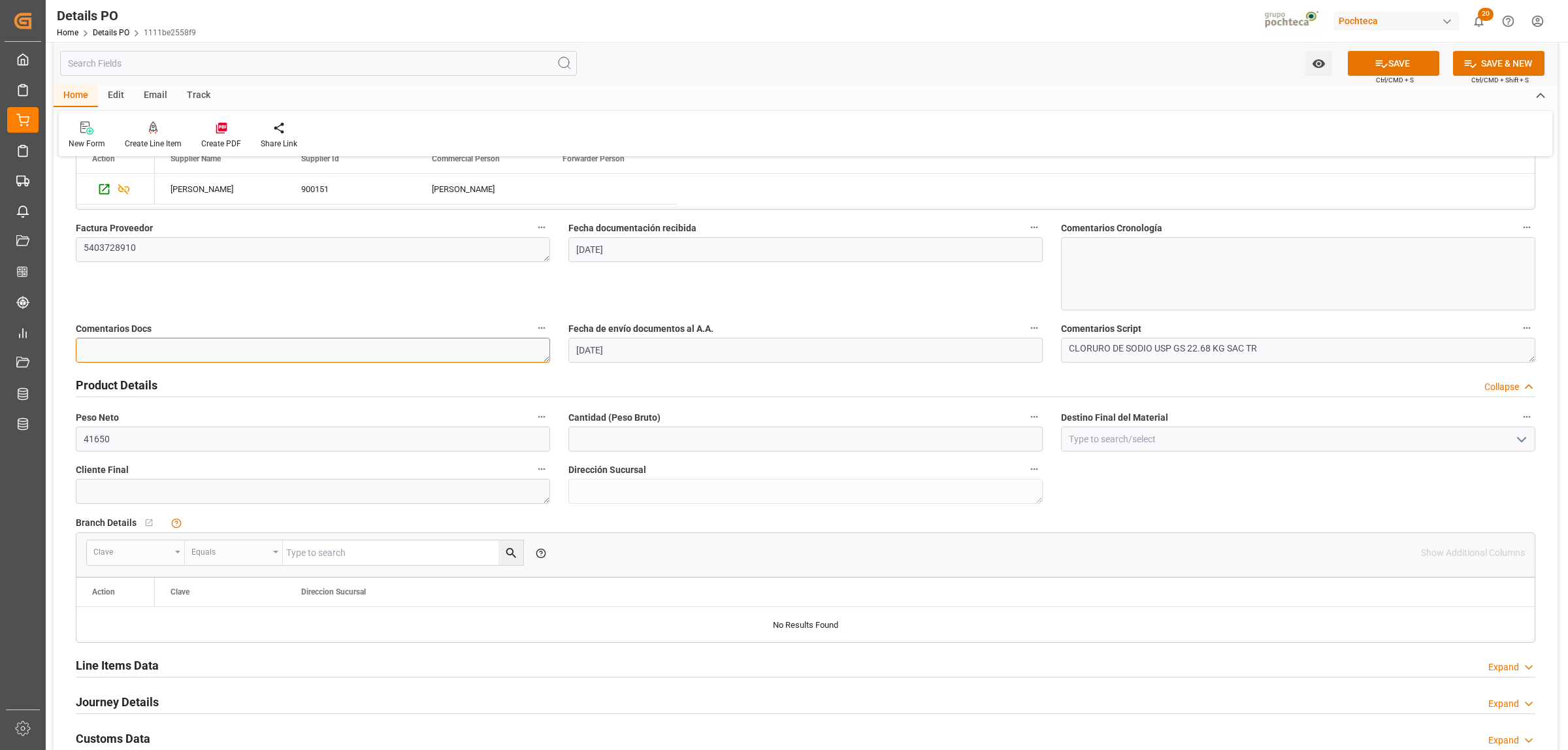
scroll to position [653, 0]
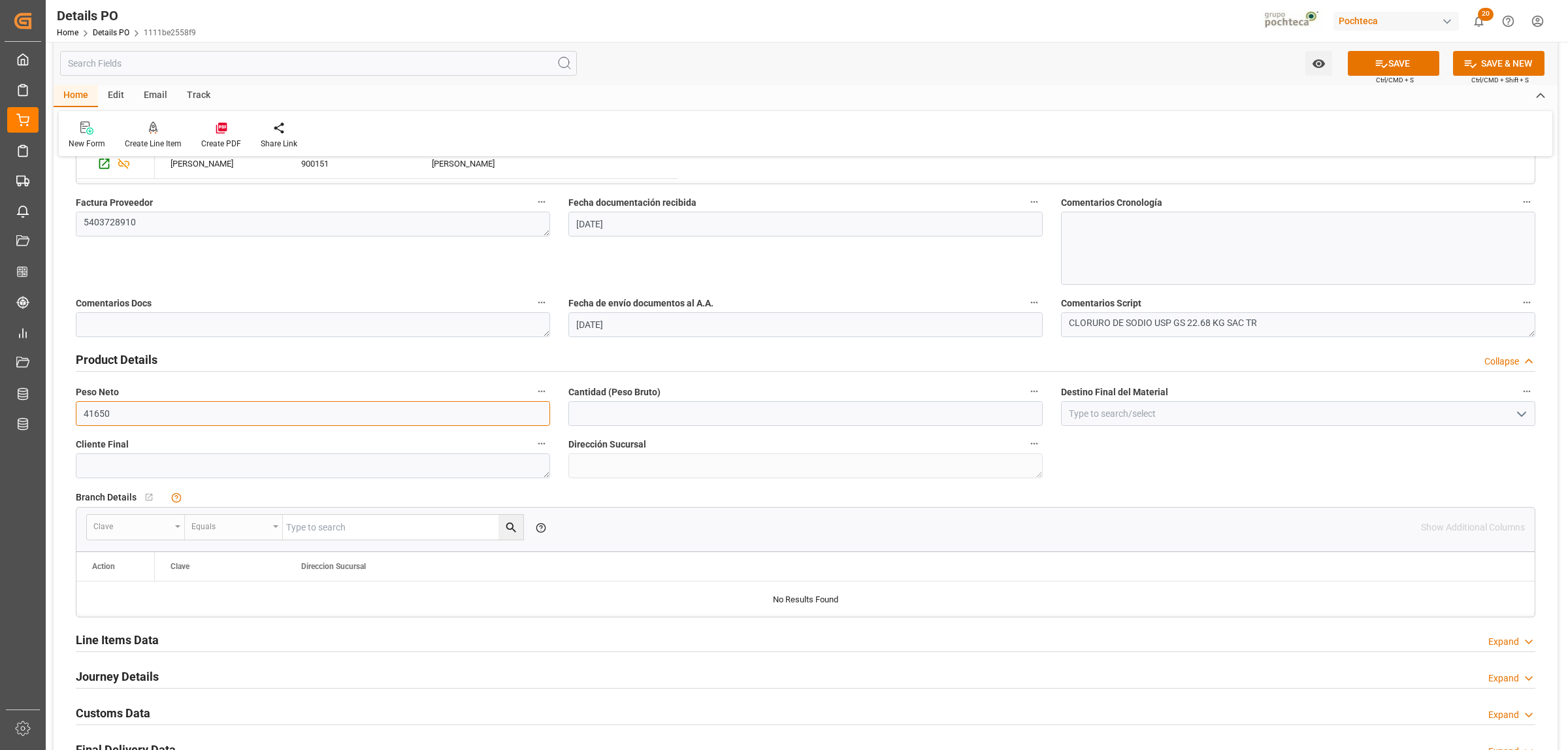
click at [79, 421] on input "41650" at bounding box center [313, 413] width 474 height 25
type input "19000"
click at [646, 419] on input "text" at bounding box center [805, 413] width 474 height 25
type input "19000"
click at [1160, 406] on input at bounding box center [1298, 413] width 474 height 25
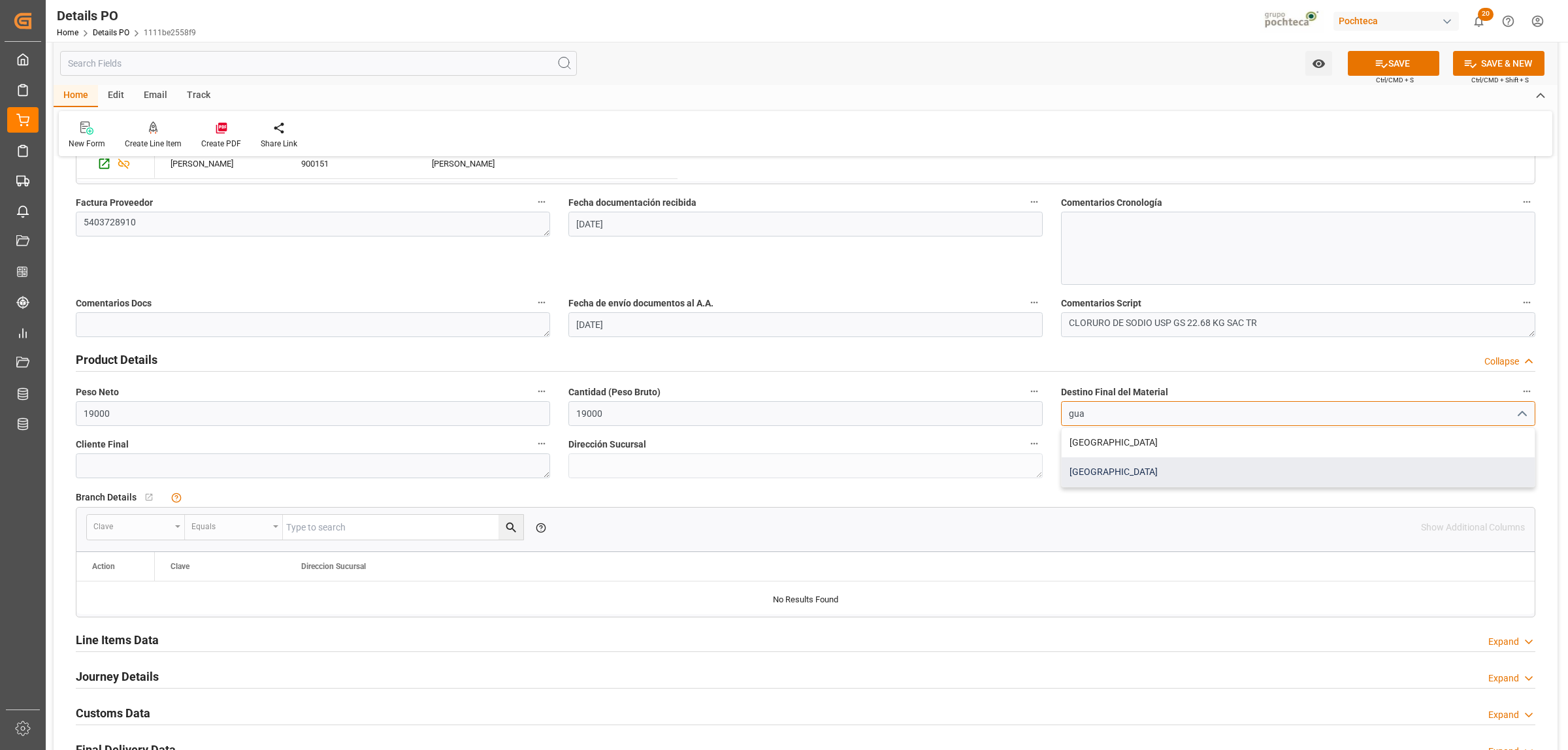
click at [1092, 477] on div "Guadalajara" at bounding box center [1298, 472] width 473 height 30
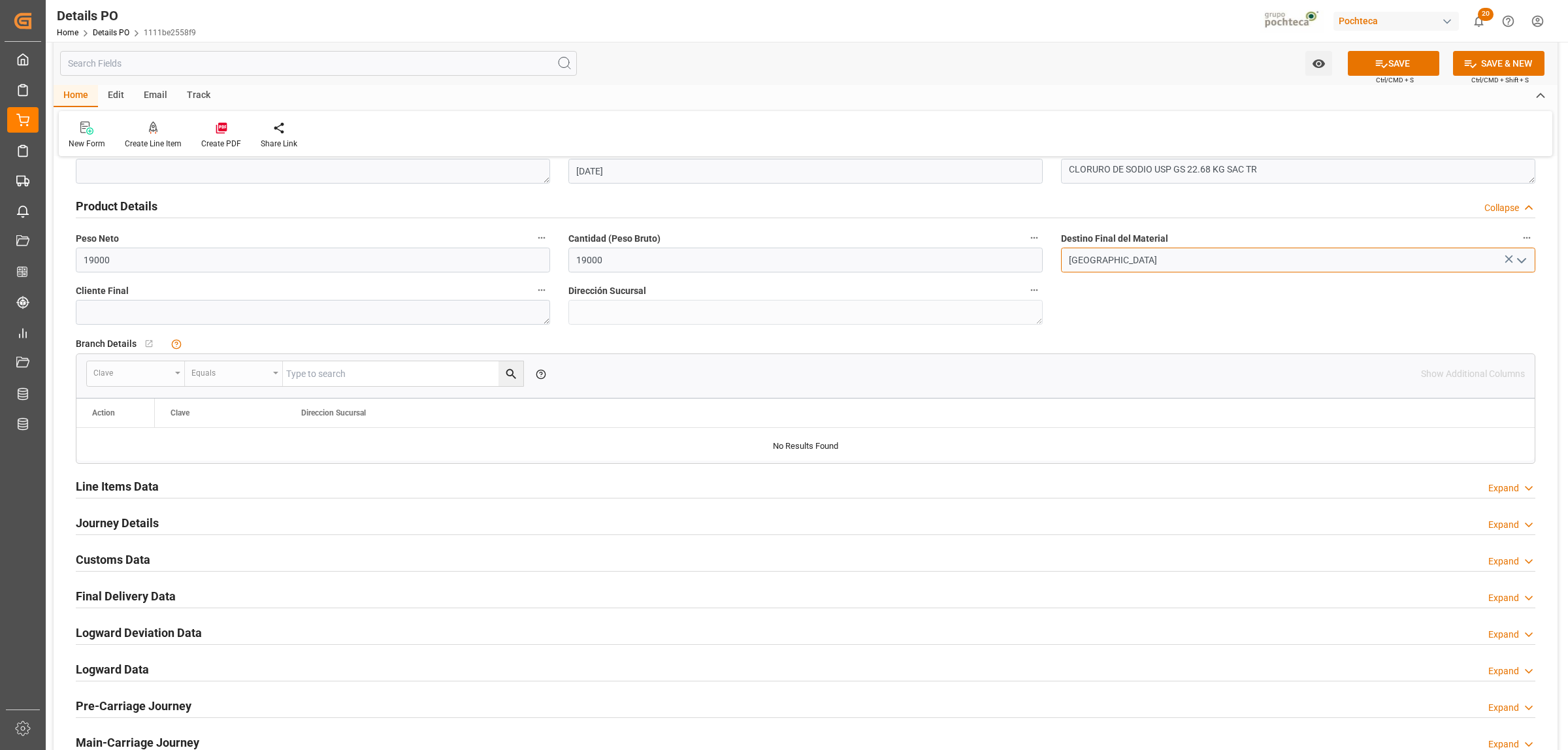
scroll to position [816, 0]
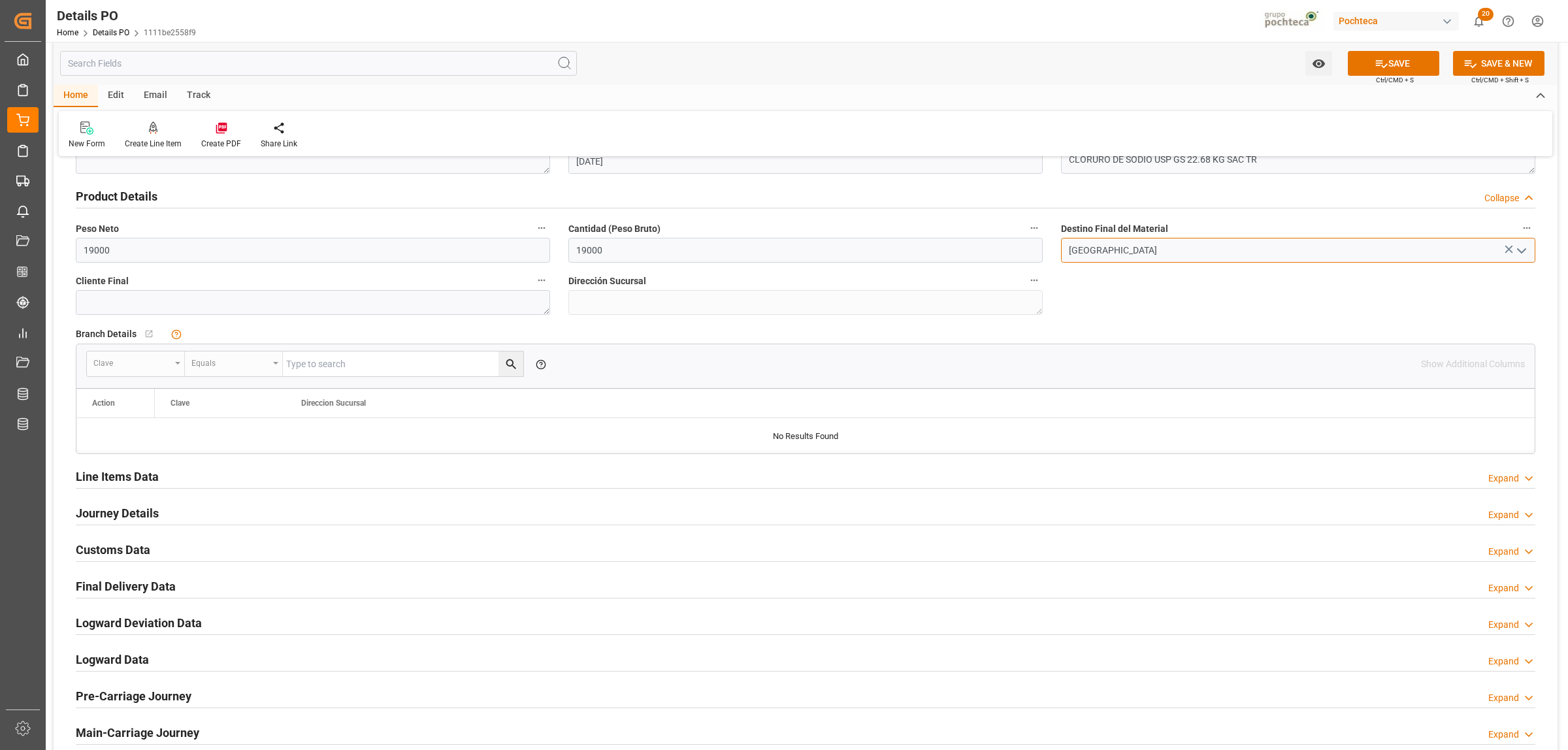
type input "Guadalajara"
click at [147, 475] on h2 "Line Items Data" at bounding box center [117, 476] width 83 height 18
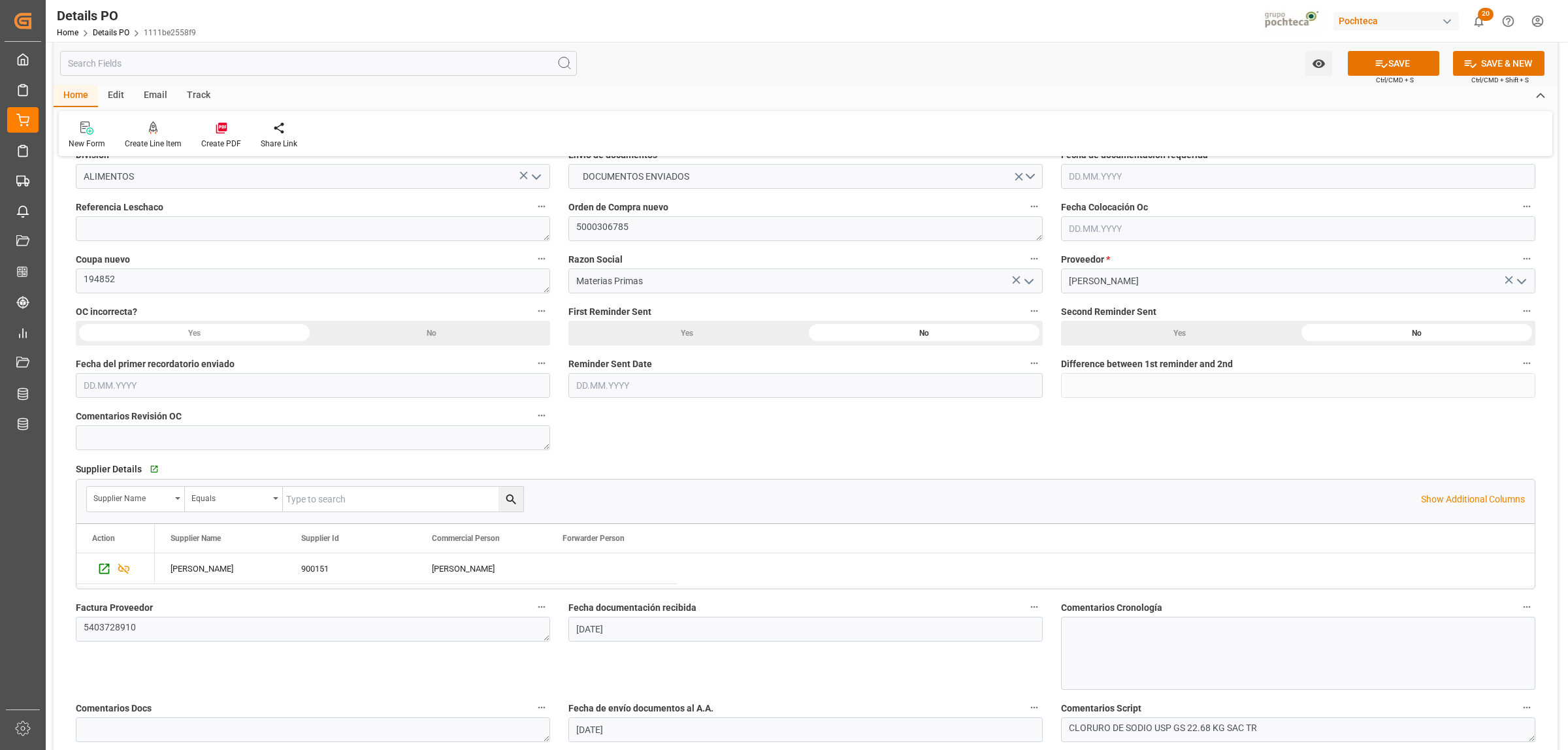
scroll to position [245, 0]
drag, startPoint x: 634, startPoint y: 230, endPoint x: 567, endPoint y: 230, distance: 67.0
click at [567, 230] on div "Orden de Compra nuevo 5000306785" at bounding box center [805, 222] width 493 height 53
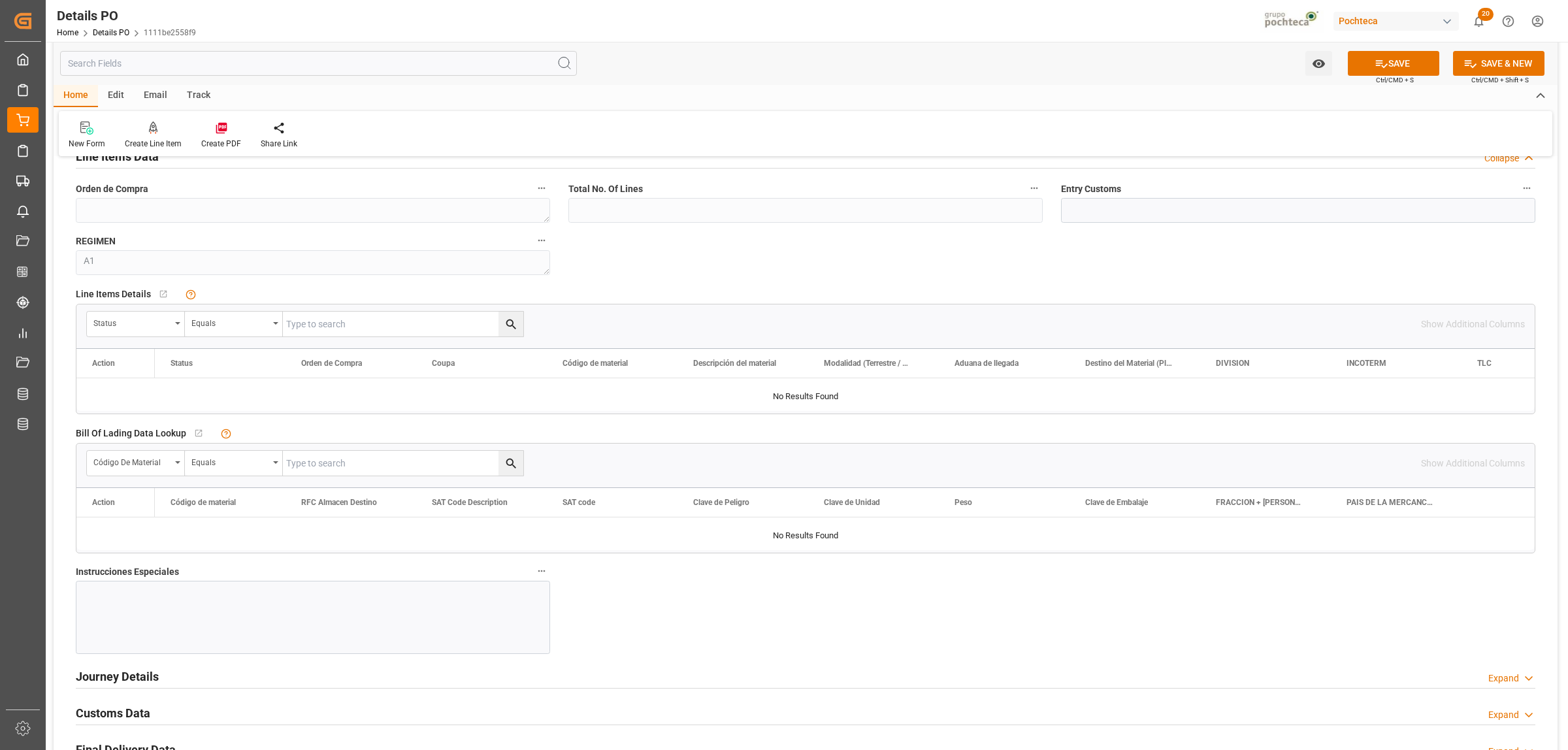
scroll to position [1143, 0]
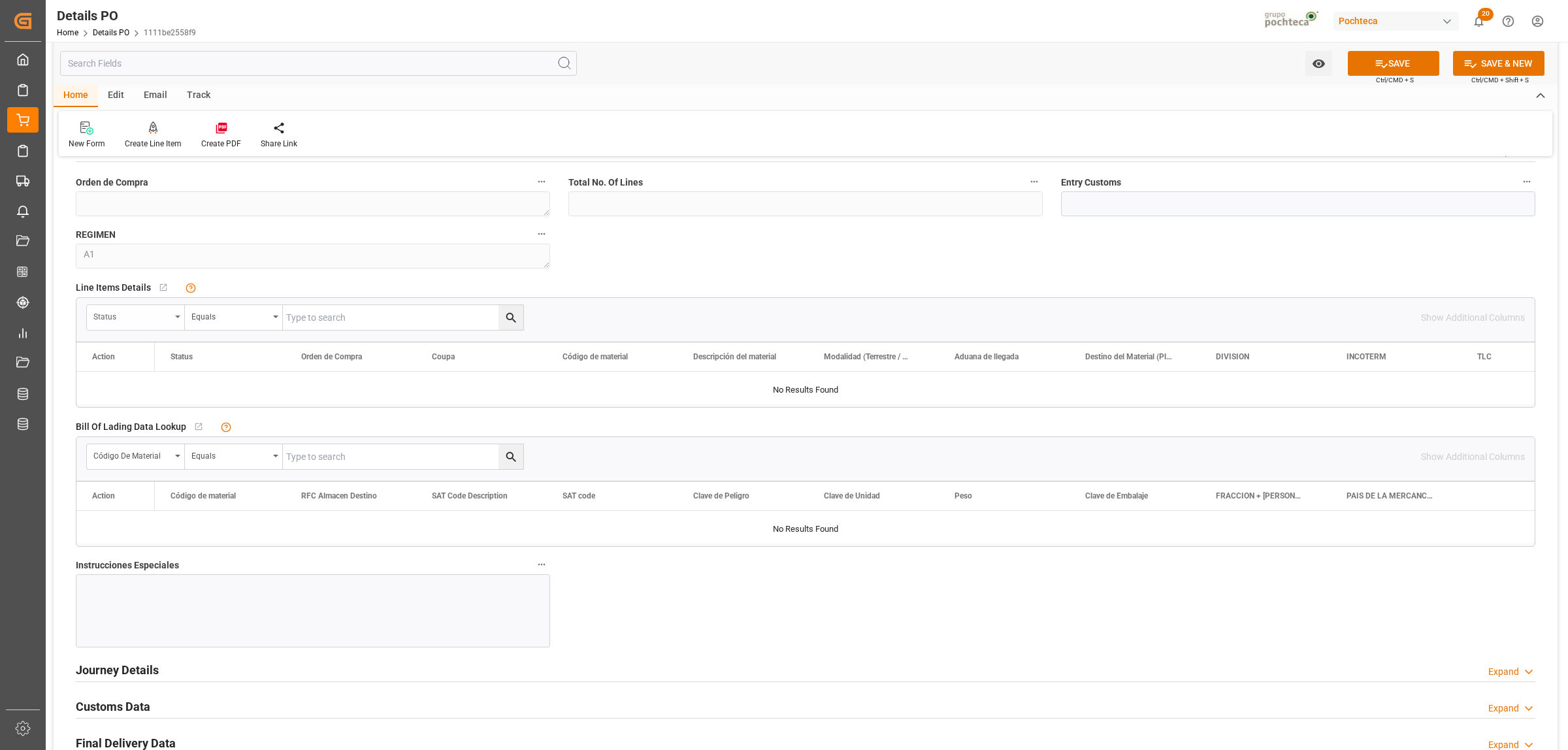
click at [180, 324] on div "Status" at bounding box center [136, 318] width 98 height 25
click at [157, 402] on div "Orden de Compra" at bounding box center [185, 405] width 195 height 27
click at [342, 318] on div "Orden de Compra Equals Show Additional Columns" at bounding box center [805, 317] width 1458 height 39
click at [342, 318] on input "text" at bounding box center [403, 318] width 241 height 25
paste input "5000306785"
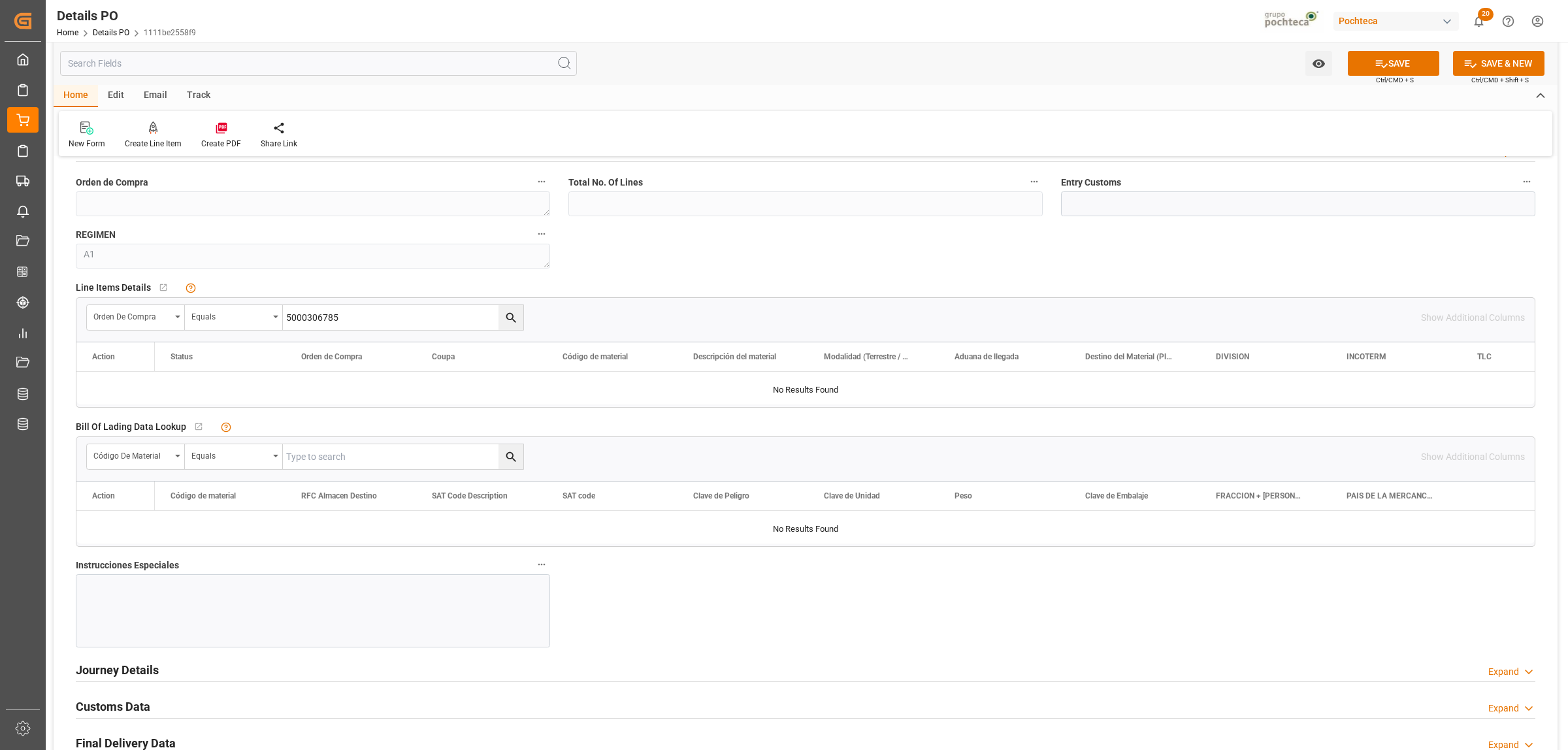
type input "5000306785"
click at [506, 324] on icon "search button" at bounding box center [511, 318] width 14 height 14
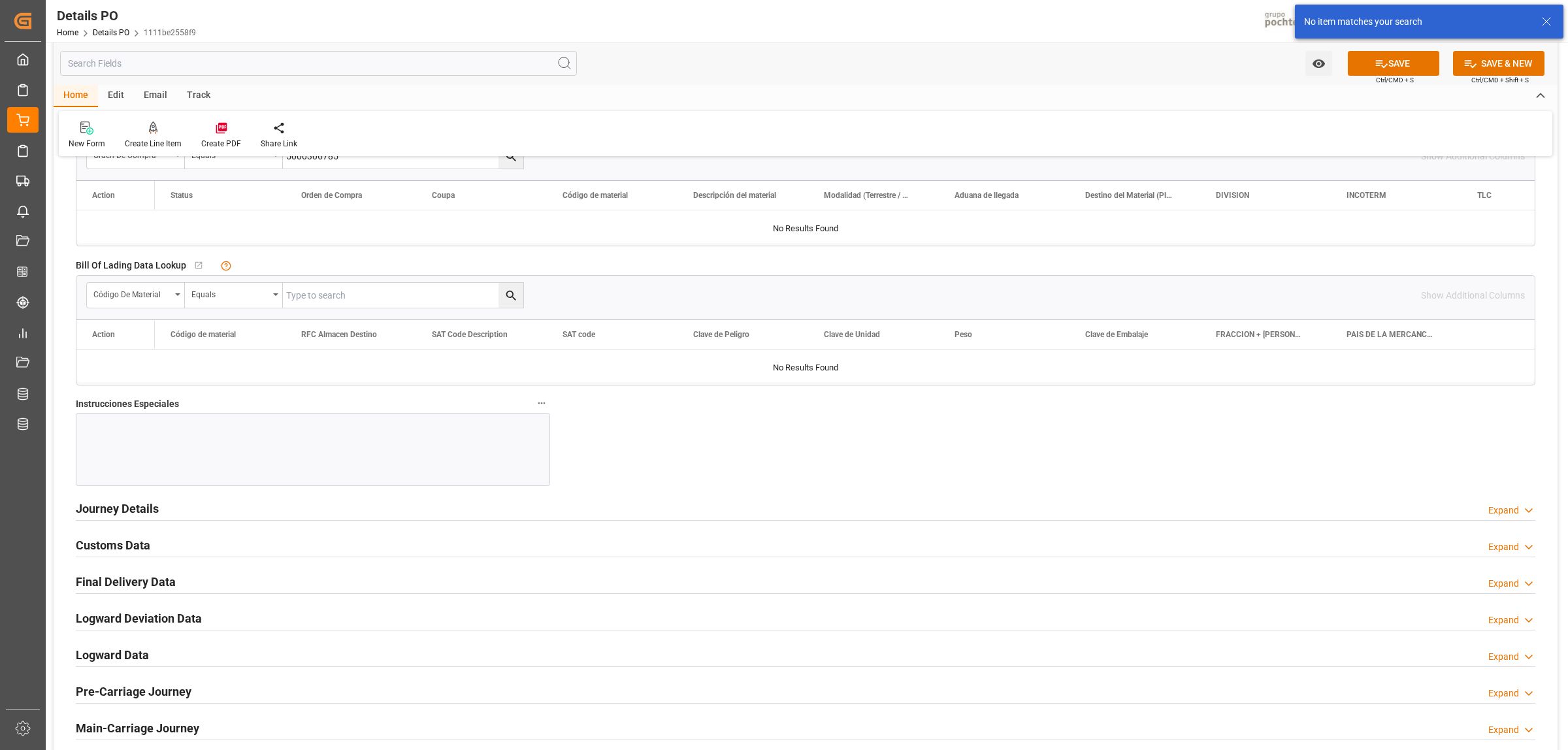
scroll to position [1307, 0]
click at [260, 442] on div at bounding box center [313, 448] width 474 height 73
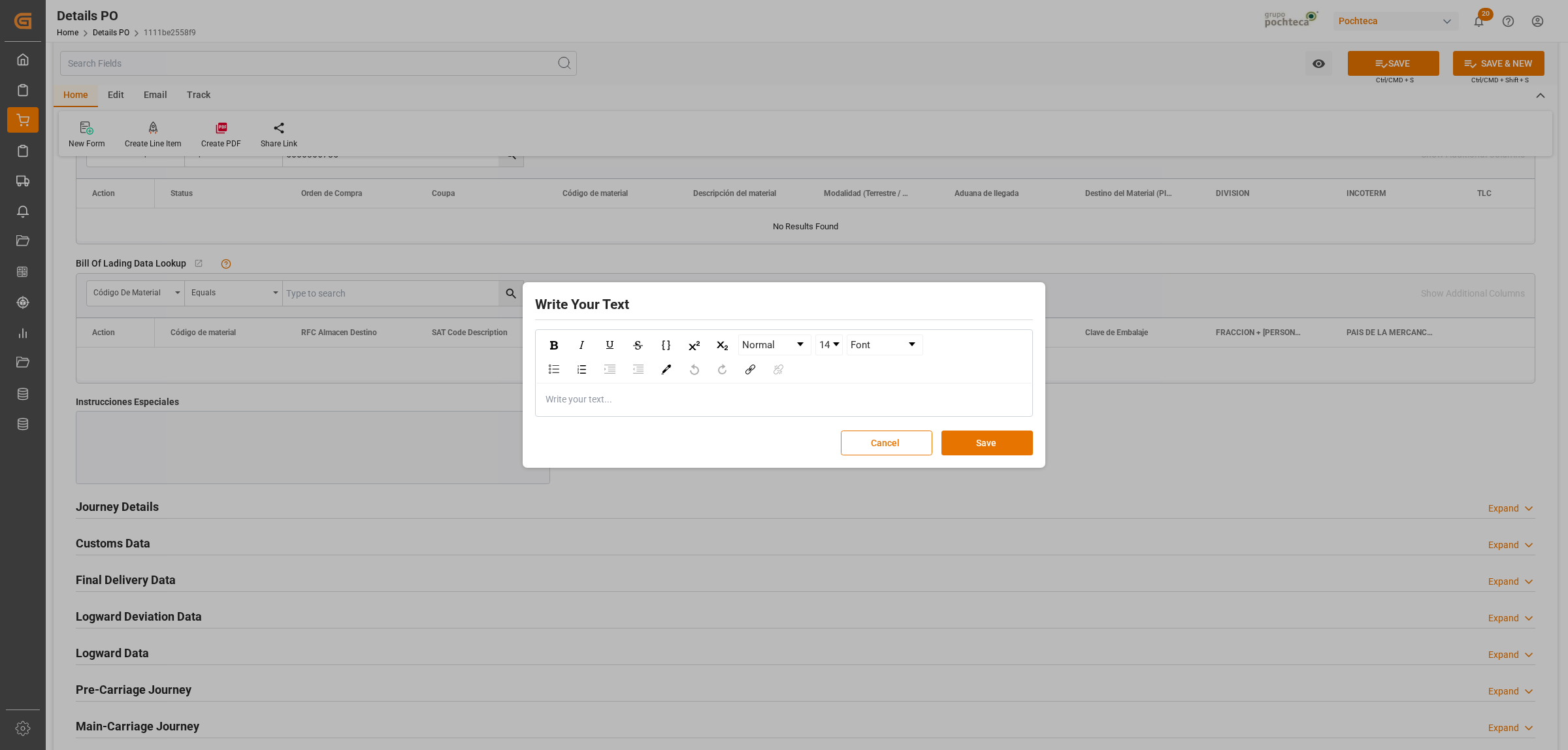
click at [593, 402] on div "rdw-editor" at bounding box center [784, 400] width 476 height 14
drag, startPoint x: 613, startPoint y: 407, endPoint x: 550, endPoint y: 407, distance: 63.0
click at [550, 407] on div "FLETE: 785 USD" at bounding box center [784, 400] width 495 height 32
drag, startPoint x: 644, startPoint y: 423, endPoint x: 636, endPoint y: 411, distance: 14.4
click at [644, 423] on div "Write Your Text Normal 14 Font FLETE: 785 USD Cancel Save" at bounding box center [784, 375] width 516 height 180
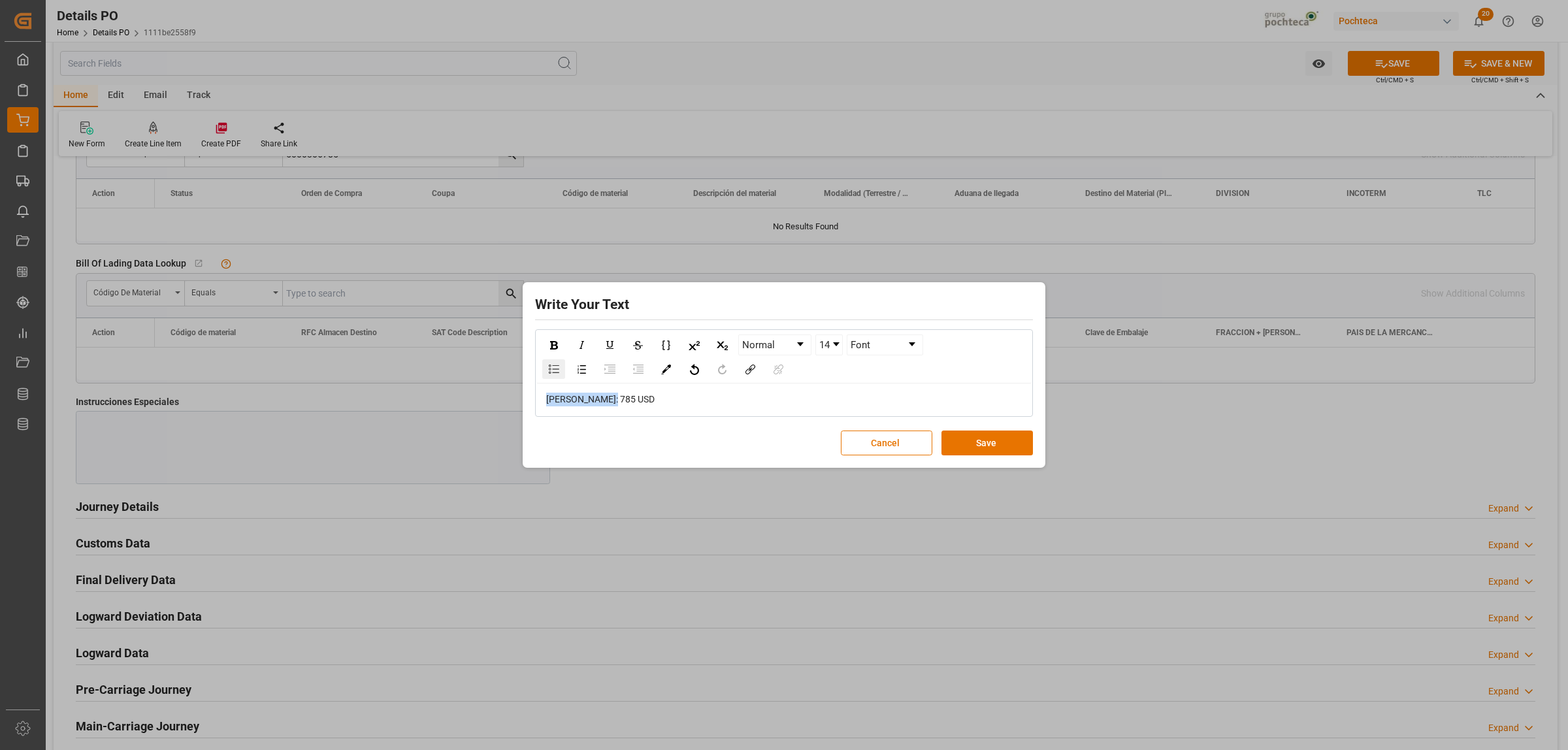
drag, startPoint x: 616, startPoint y: 398, endPoint x: 557, endPoint y: 364, distance: 68.1
click at [522, 398] on div "Write Your Text Normal 14 Font FLETE: 785 USD Cancel Save" at bounding box center [784, 375] width 522 height 187
click at [554, 346] on img "rdw-inline-control" at bounding box center [554, 345] width 8 height 8
click at [665, 367] on img "rdw-color-picker" at bounding box center [666, 369] width 10 height 10
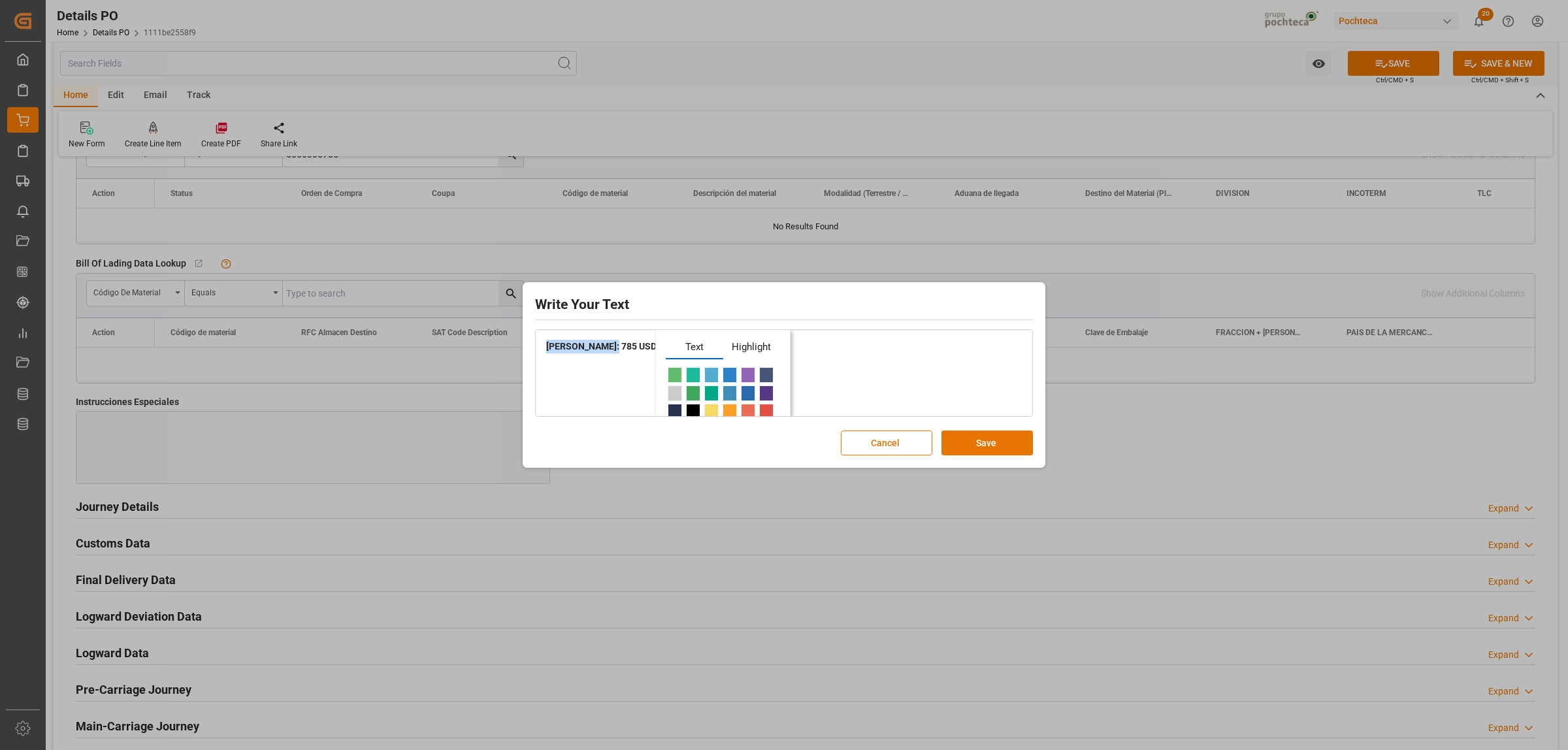
scroll to position [81, 0]
click at [697, 347] on span "rdw-color-picker" at bounding box center [693, 346] width 14 height 16
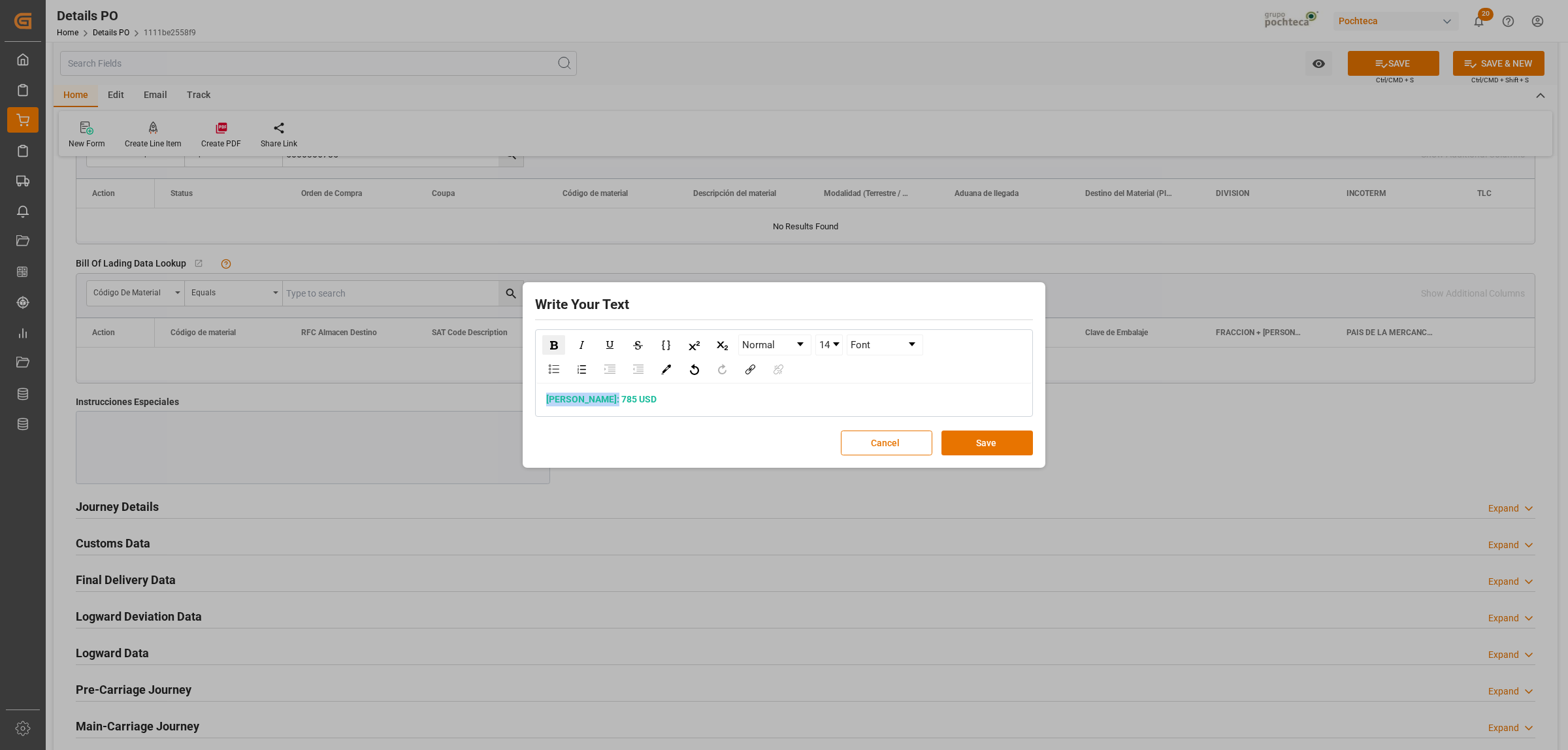
scroll to position [0, 0]
click at [839, 349] on link "14" at bounding box center [829, 345] width 26 height 20
click at [830, 409] on li "24" at bounding box center [829, 412] width 25 height 16
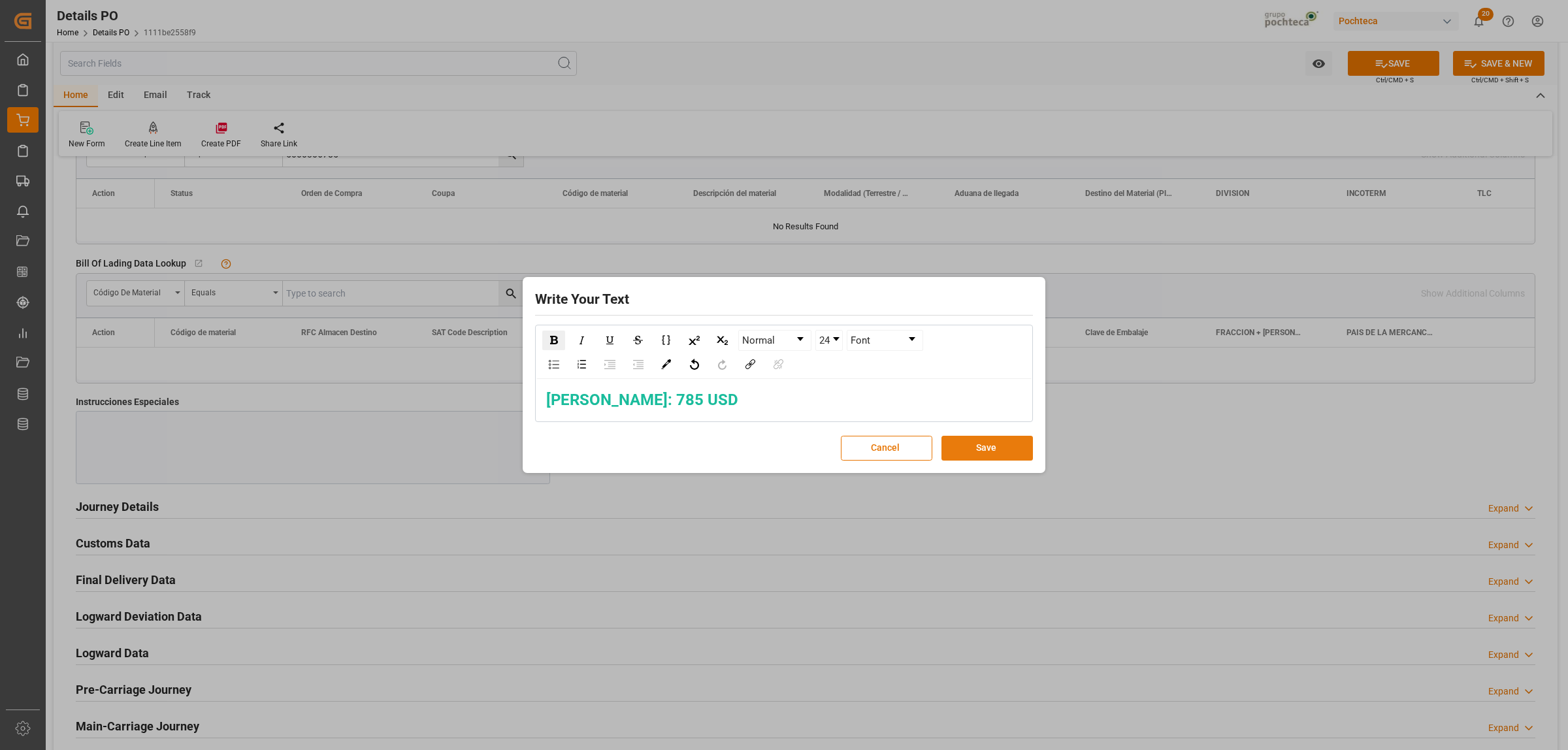
click at [980, 455] on button "Save" at bounding box center [987, 448] width 91 height 25
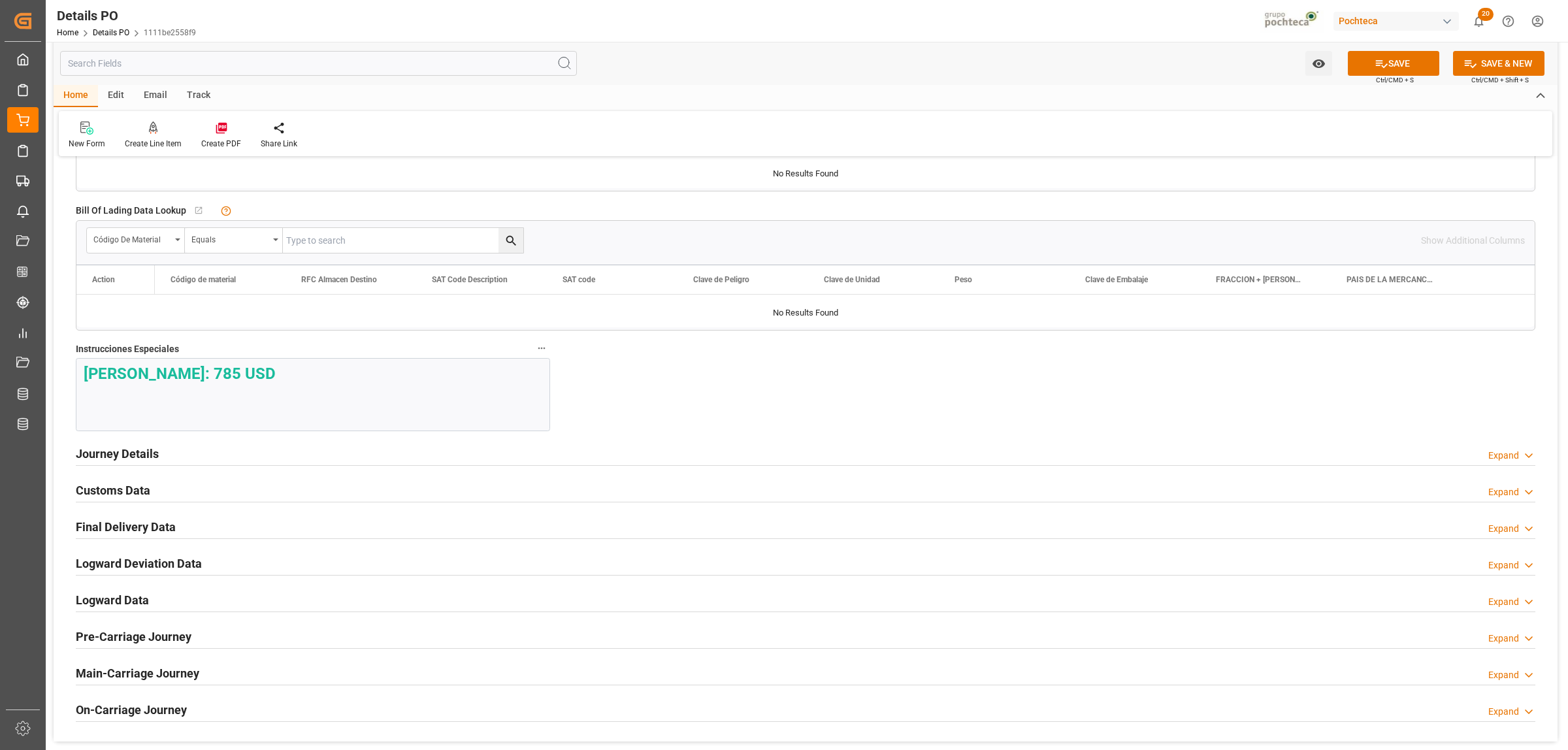
scroll to position [1388, 0]
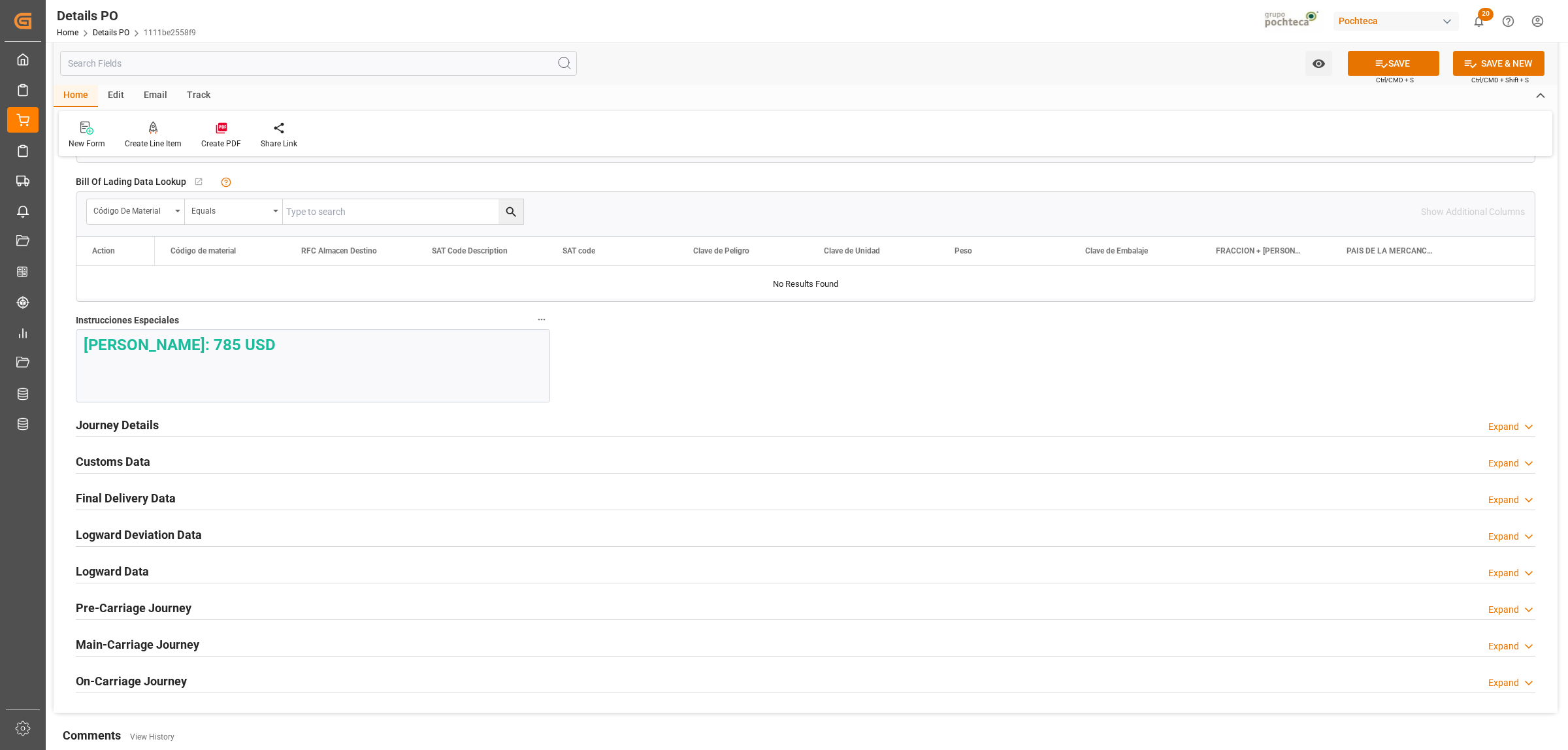
click at [136, 428] on h2 "Journey Details" at bounding box center [117, 424] width 83 height 18
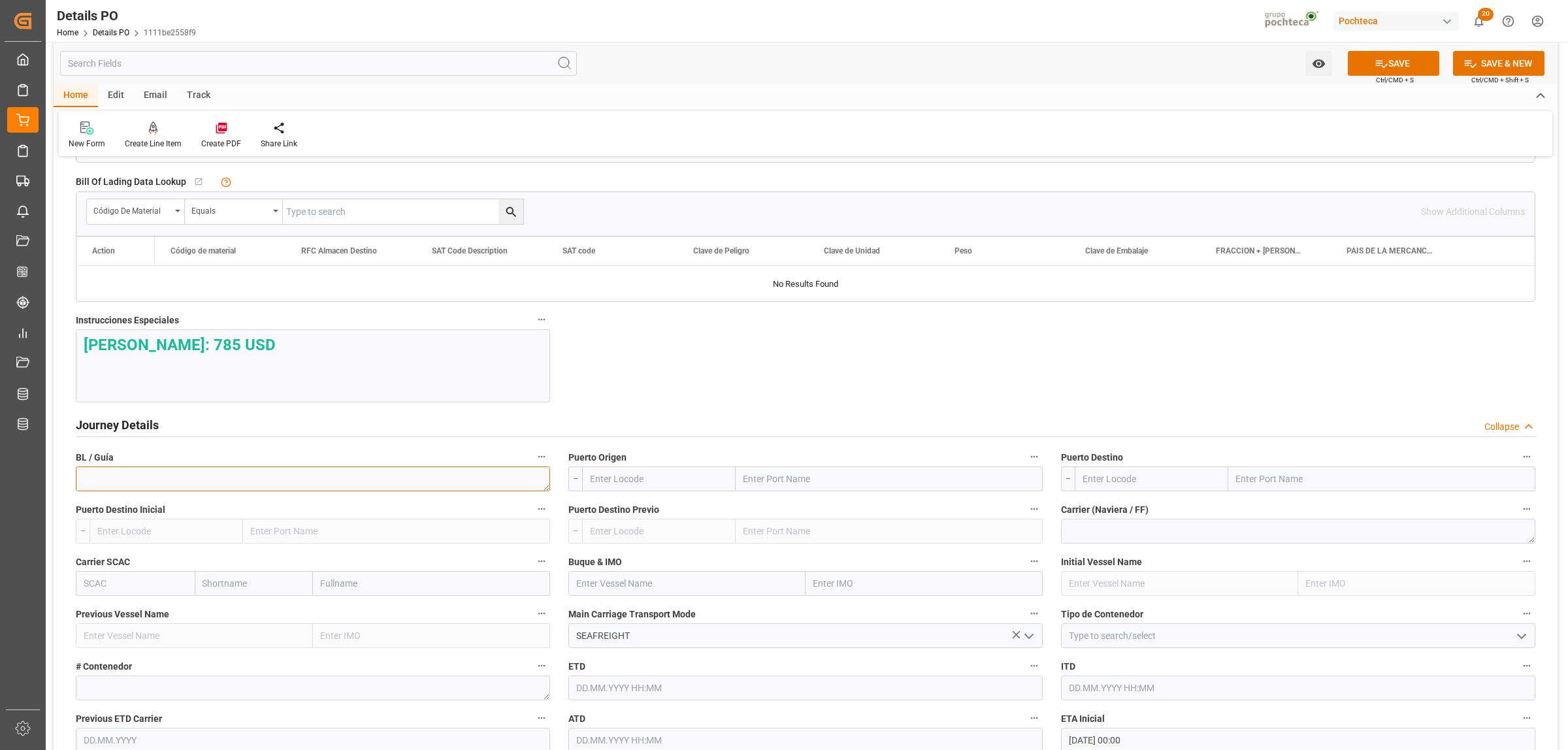
click at [180, 482] on textarea at bounding box center [313, 479] width 474 height 25
type textarea "913216945"
click at [845, 485] on input "text" at bounding box center [889, 479] width 307 height 25
type input "LAREDO"
click at [779, 534] on span "Laredo - USLRD" at bounding box center [774, 537] width 60 height 11
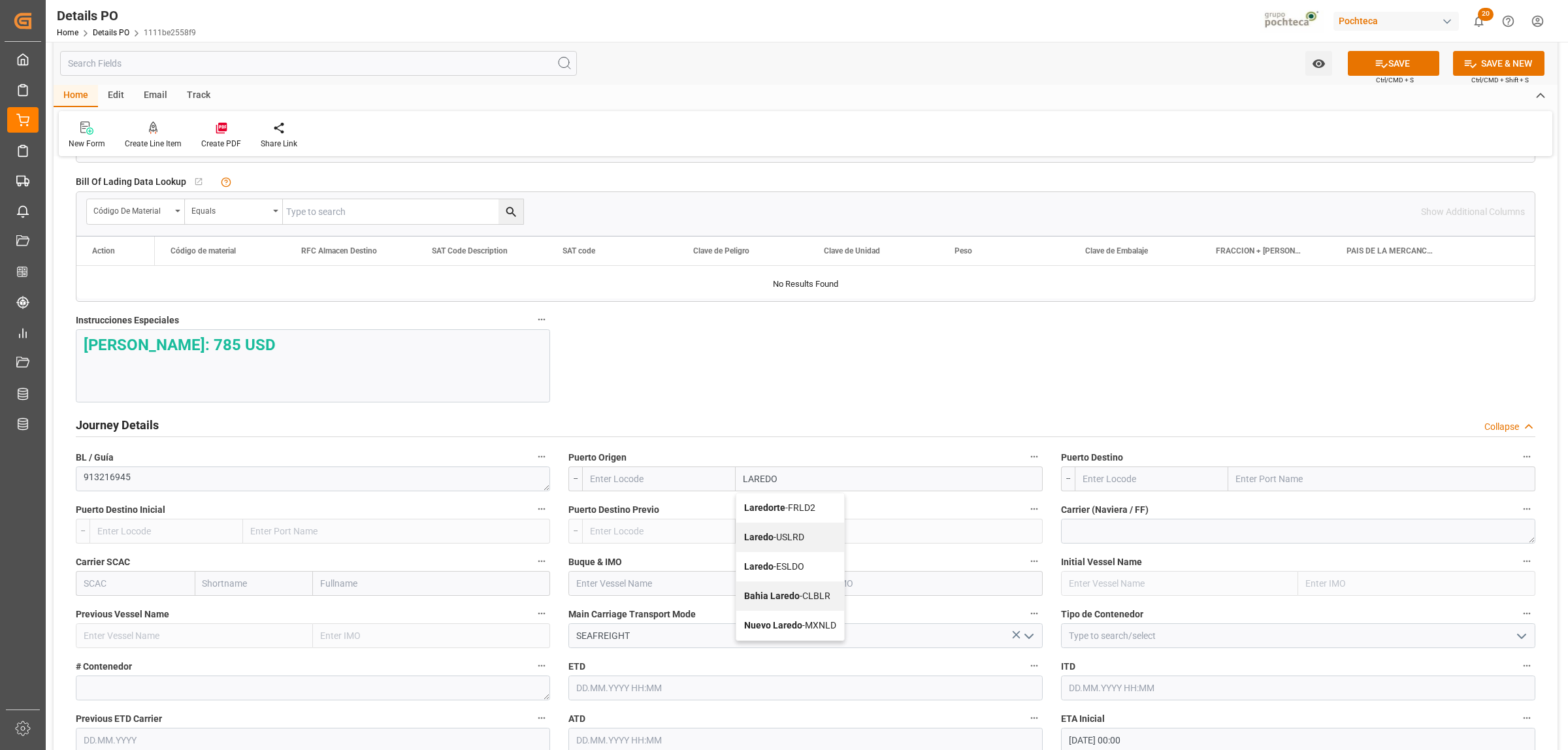
type input "USLRD"
type input "Laredo"
click at [1315, 477] on input "text" at bounding box center [1381, 479] width 307 height 25
type input "NUEVO LAREDO"
drag, startPoint x: 1290, startPoint y: 514, endPoint x: 1310, endPoint y: 530, distance: 25.6
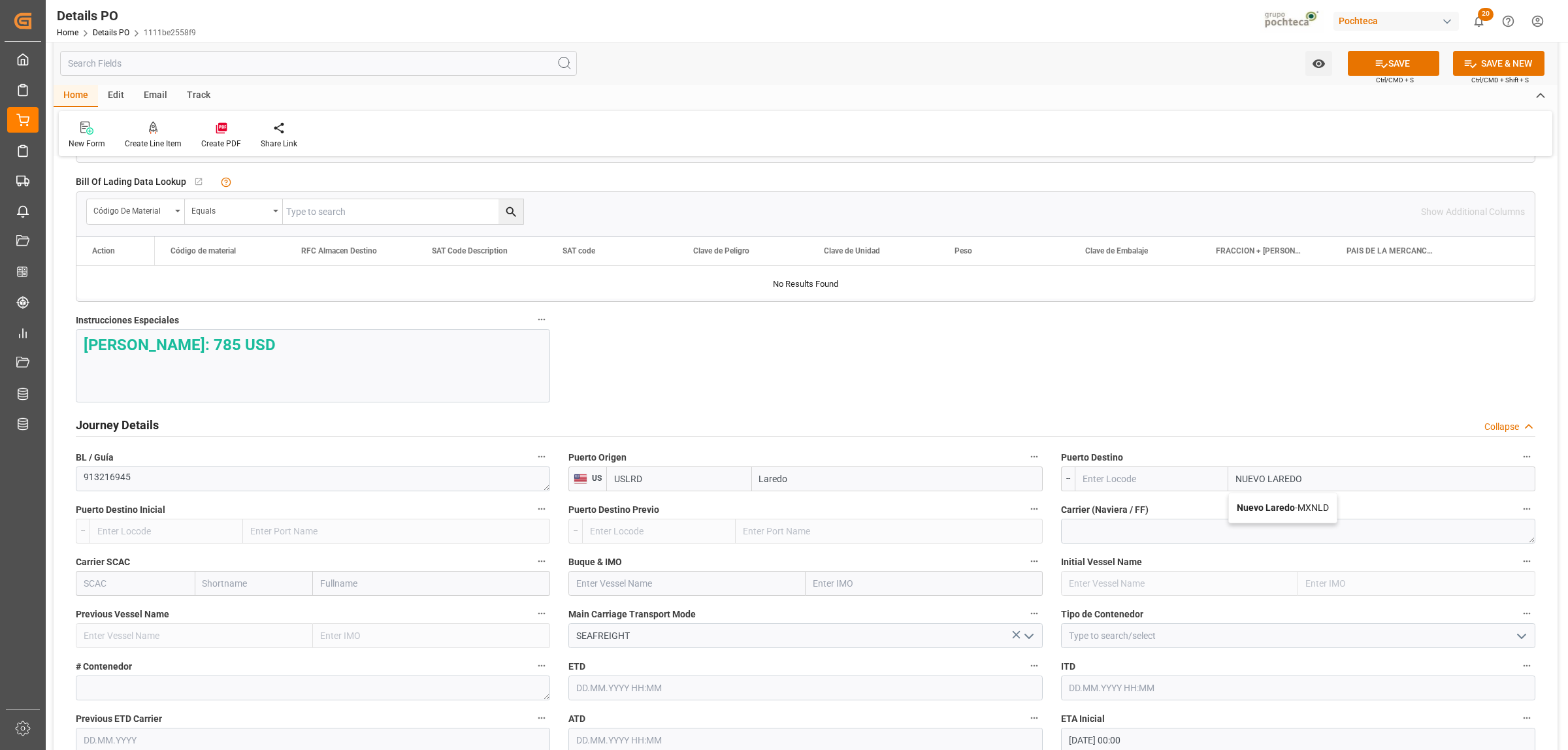
click at [1289, 512] on b "Nuevo Laredo" at bounding box center [1266, 508] width 58 height 11
type input "MXNLD"
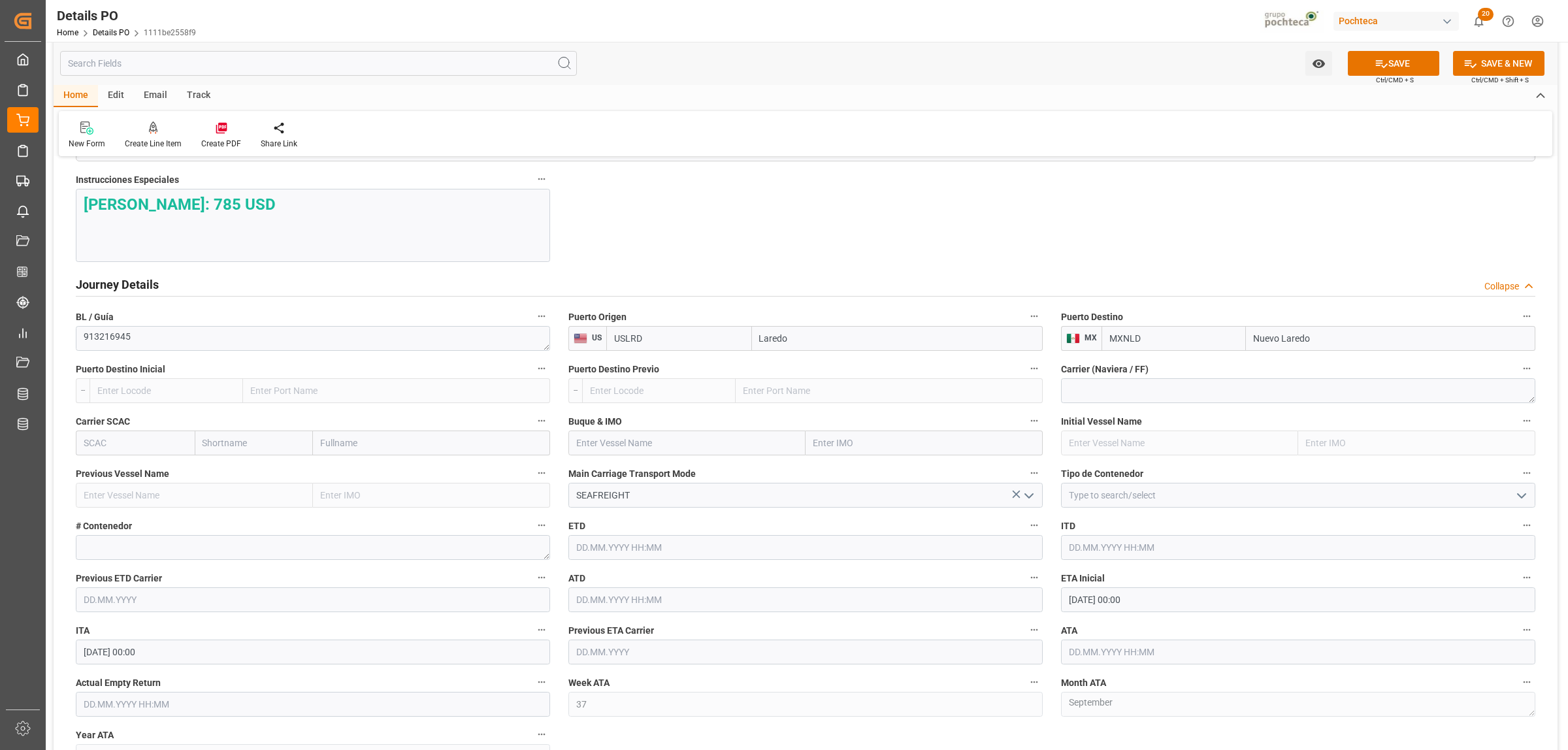
scroll to position [1552, 0]
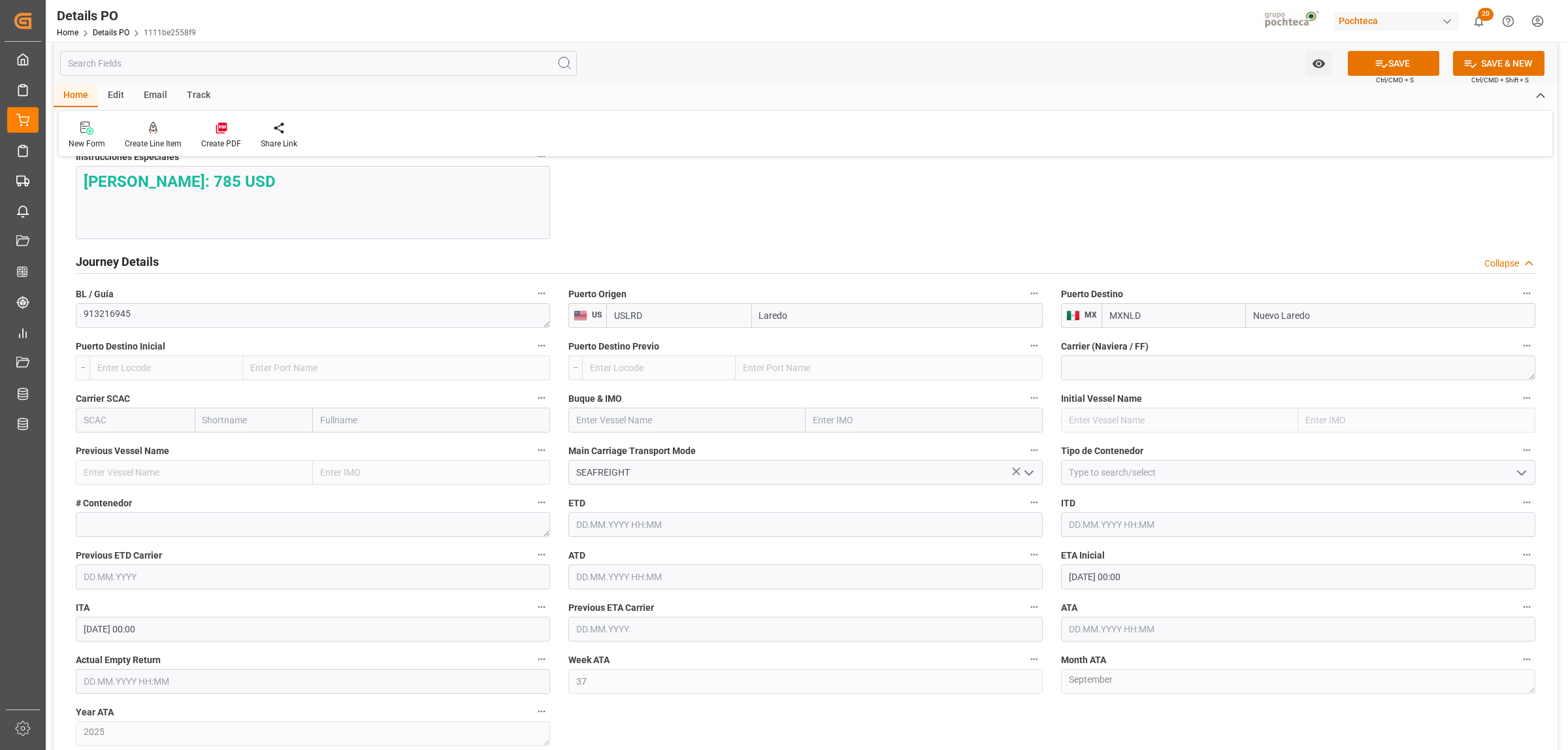
type input "Nuevo Laredo"
click at [1516, 474] on icon "open menu" at bounding box center [1522, 473] width 16 height 16
click at [1097, 595] on div "FTL" at bounding box center [1298, 589] width 473 height 30
type input "FTL"
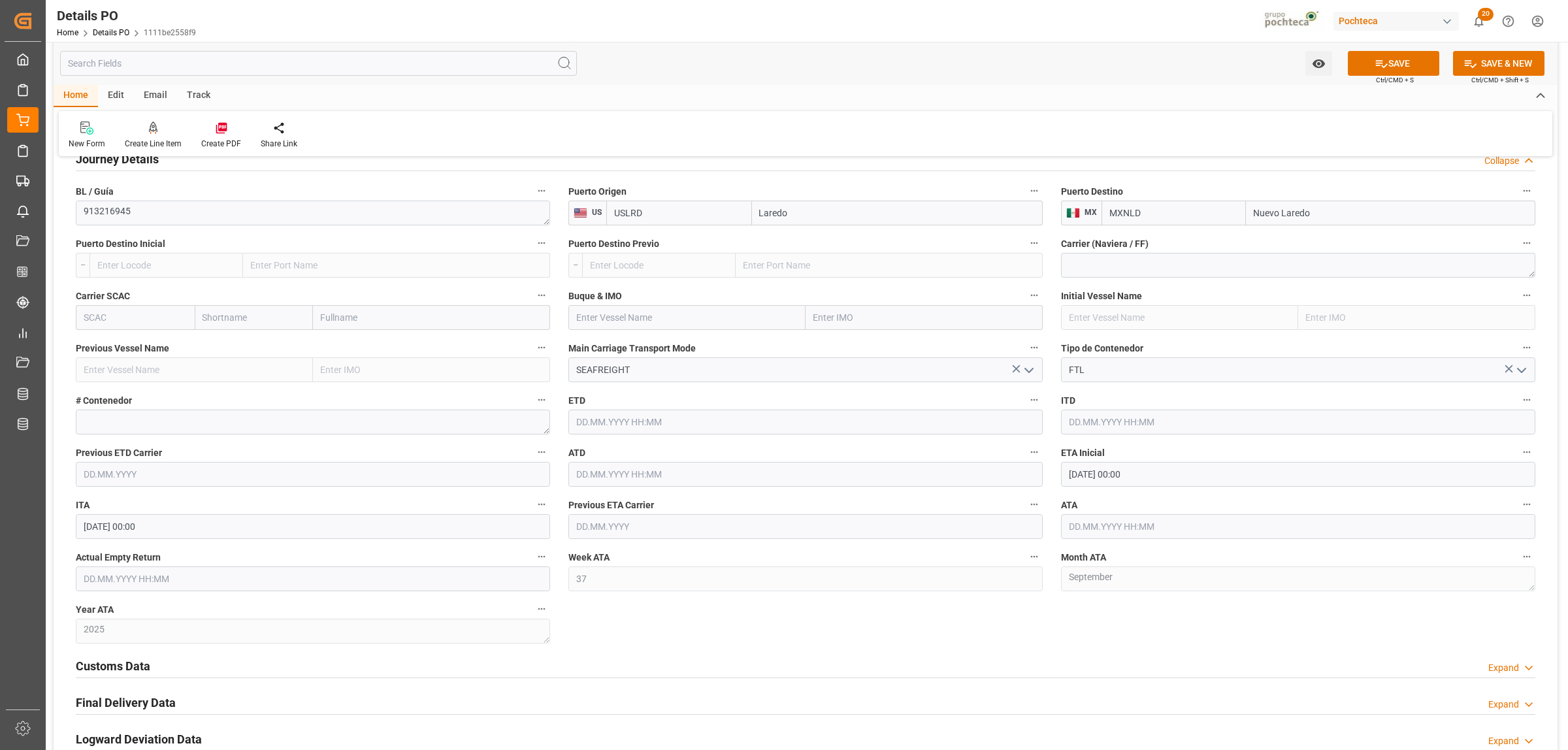
scroll to position [1715, 0]
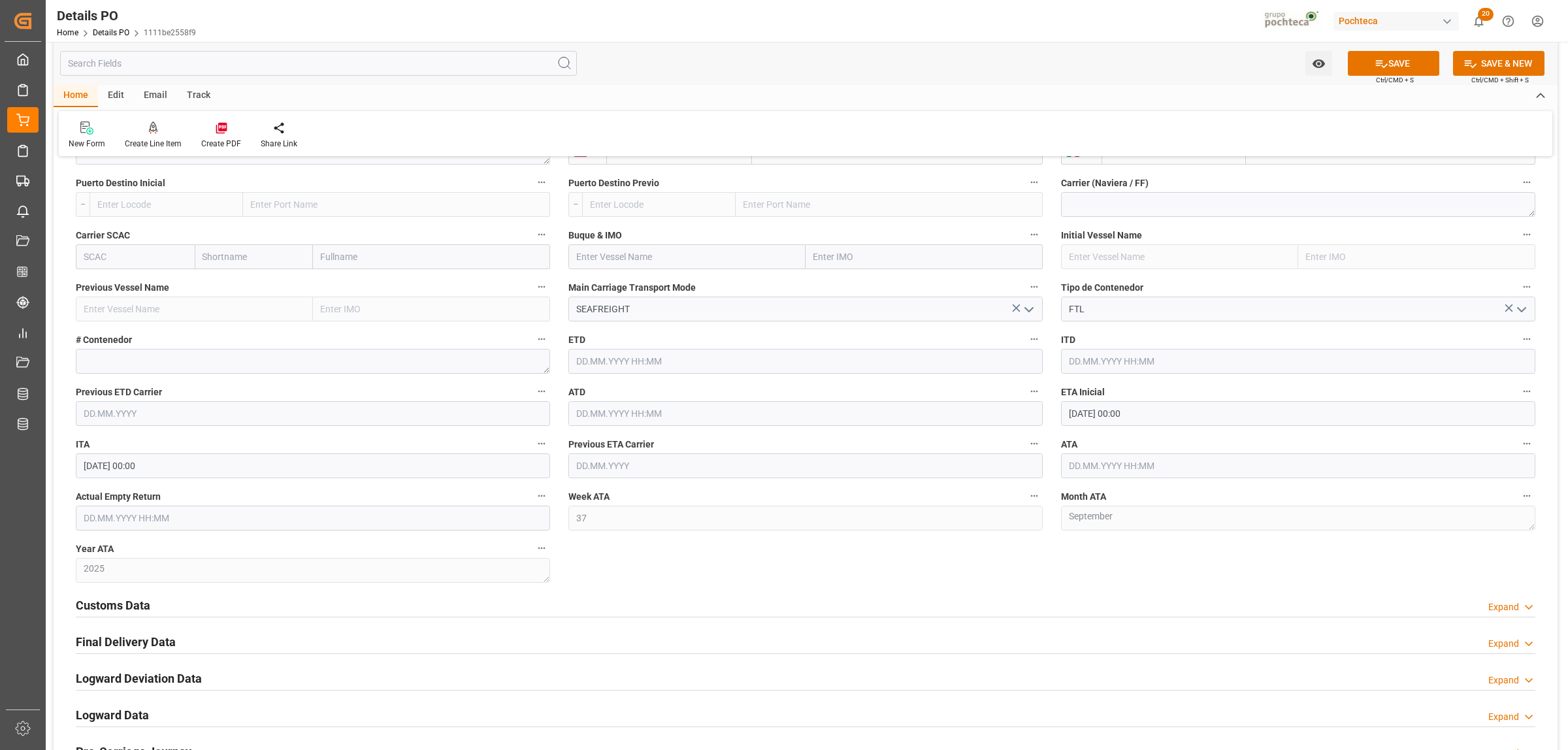
click at [1138, 413] on input "08.09.2025 00:00" at bounding box center [1298, 413] width 474 height 25
click at [1127, 569] on span "24" at bounding box center [1128, 572] width 8 height 9
type input "24.09.2025 00:00"
drag, startPoint x: 960, startPoint y: 576, endPoint x: 944, endPoint y: 580, distance: 16.5
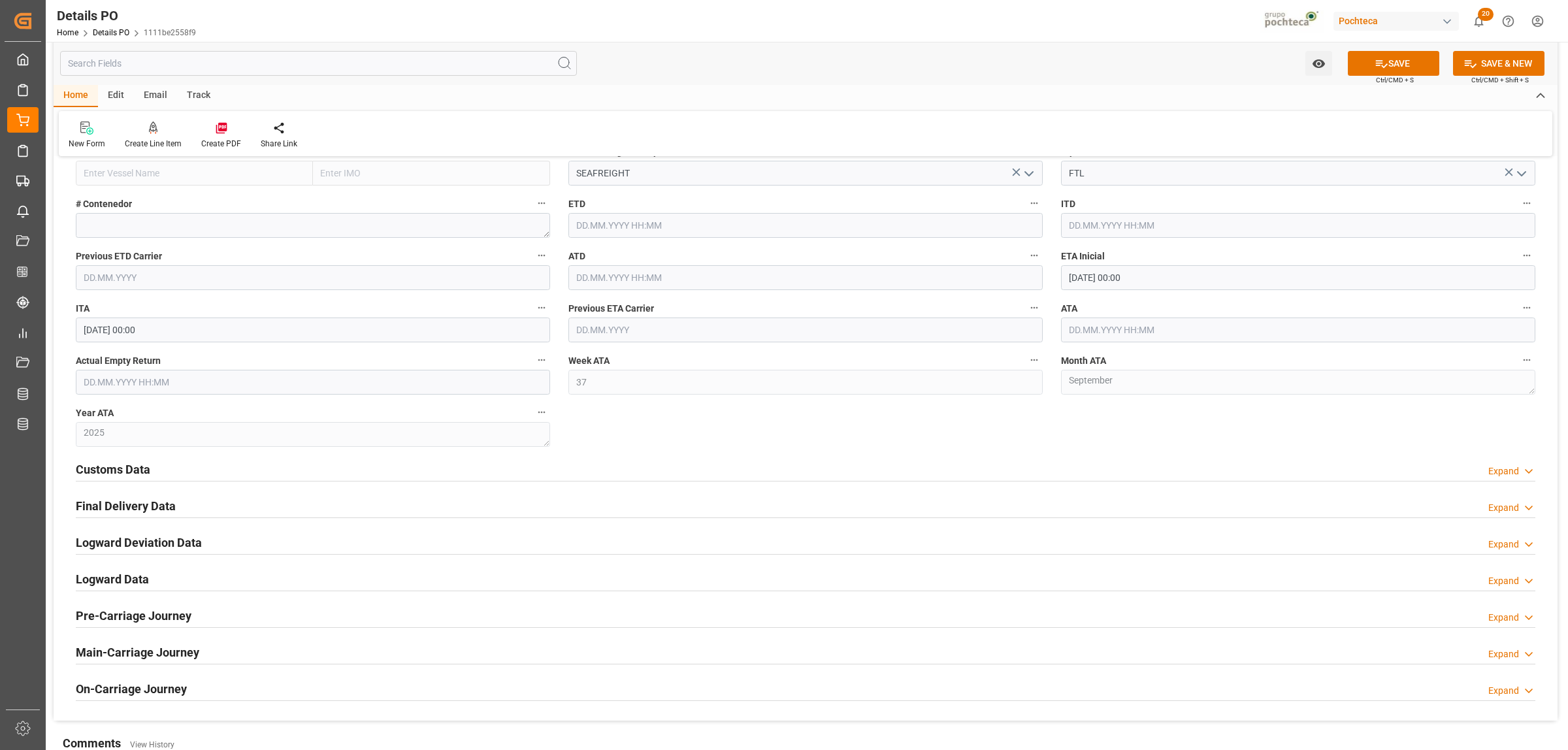
scroll to position [1878, 0]
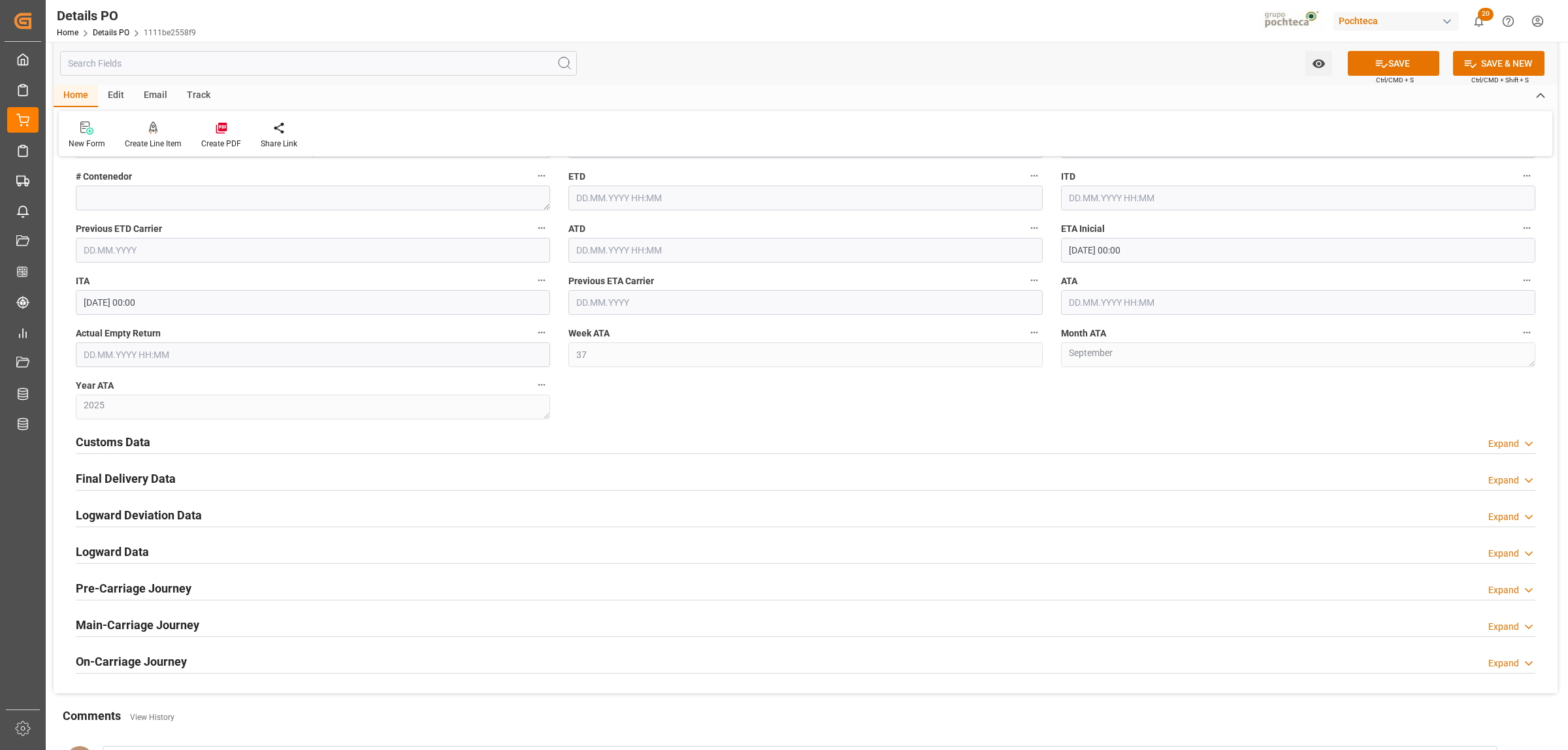
click at [126, 443] on h2 "Customs Data" at bounding box center [113, 442] width 75 height 18
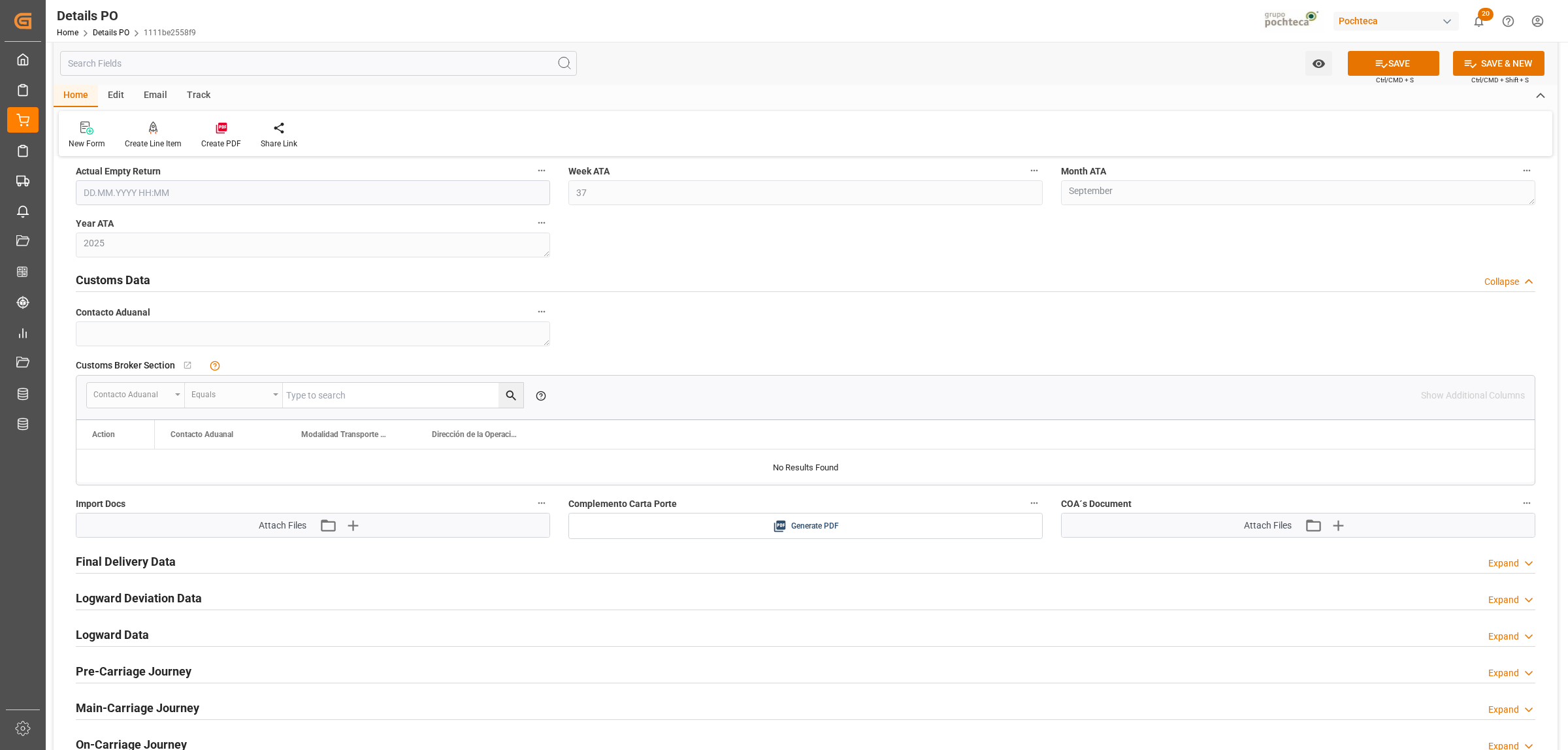
scroll to position [2041, 0]
click at [345, 530] on icon "button" at bounding box center [353, 523] width 21 height 21
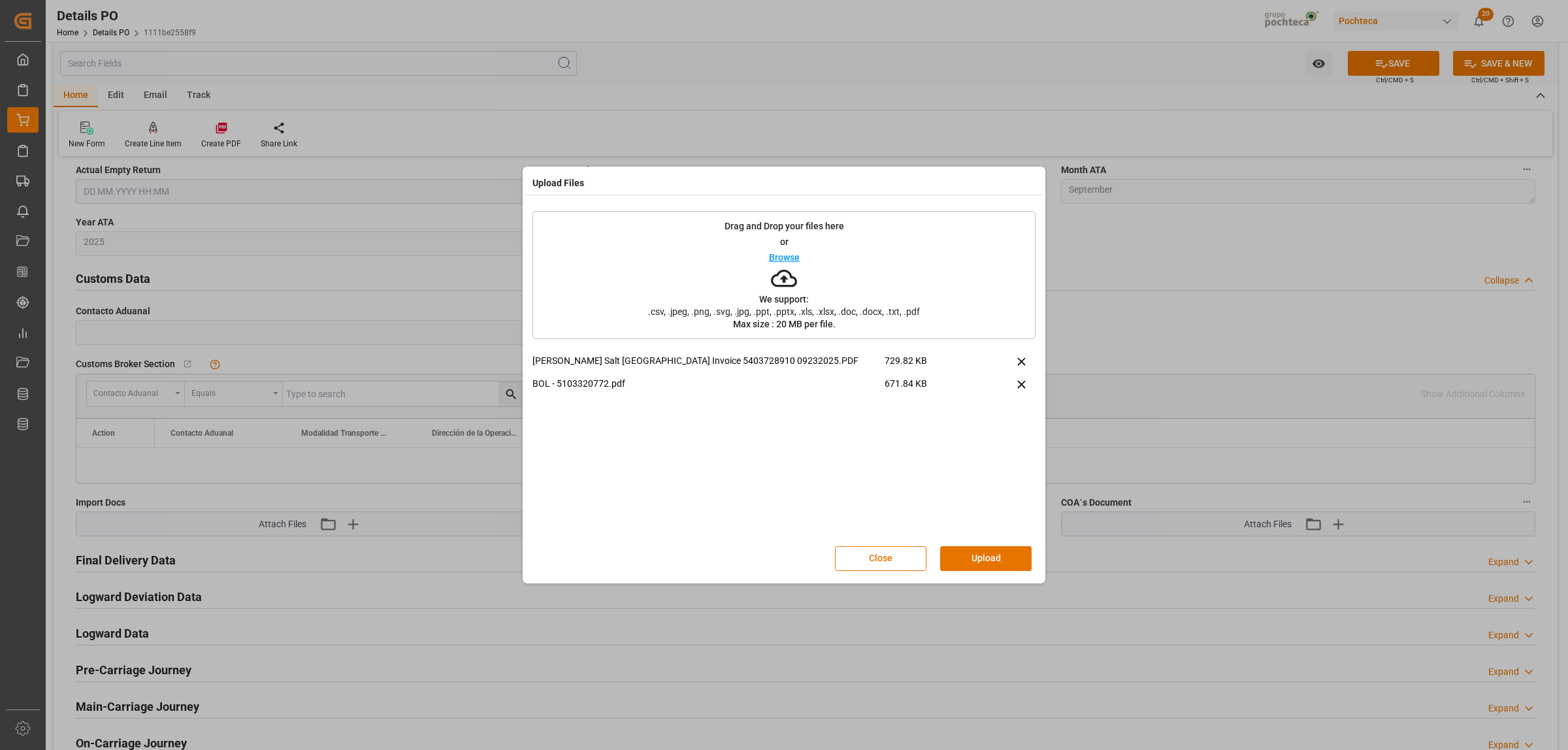
click at [1006, 566] on button "Upload" at bounding box center [986, 558] width 91 height 25
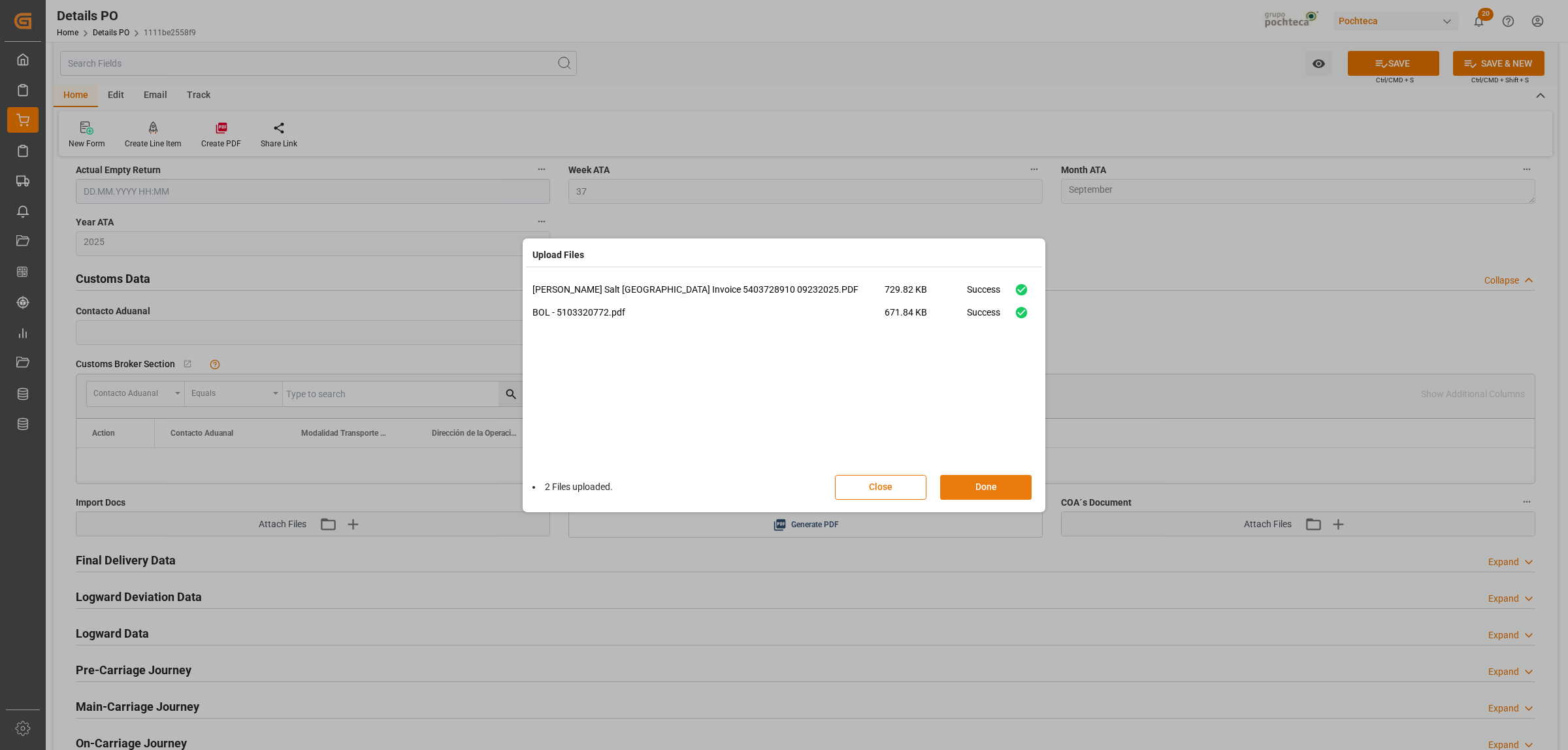
click at [988, 488] on button "Done" at bounding box center [986, 487] width 91 height 25
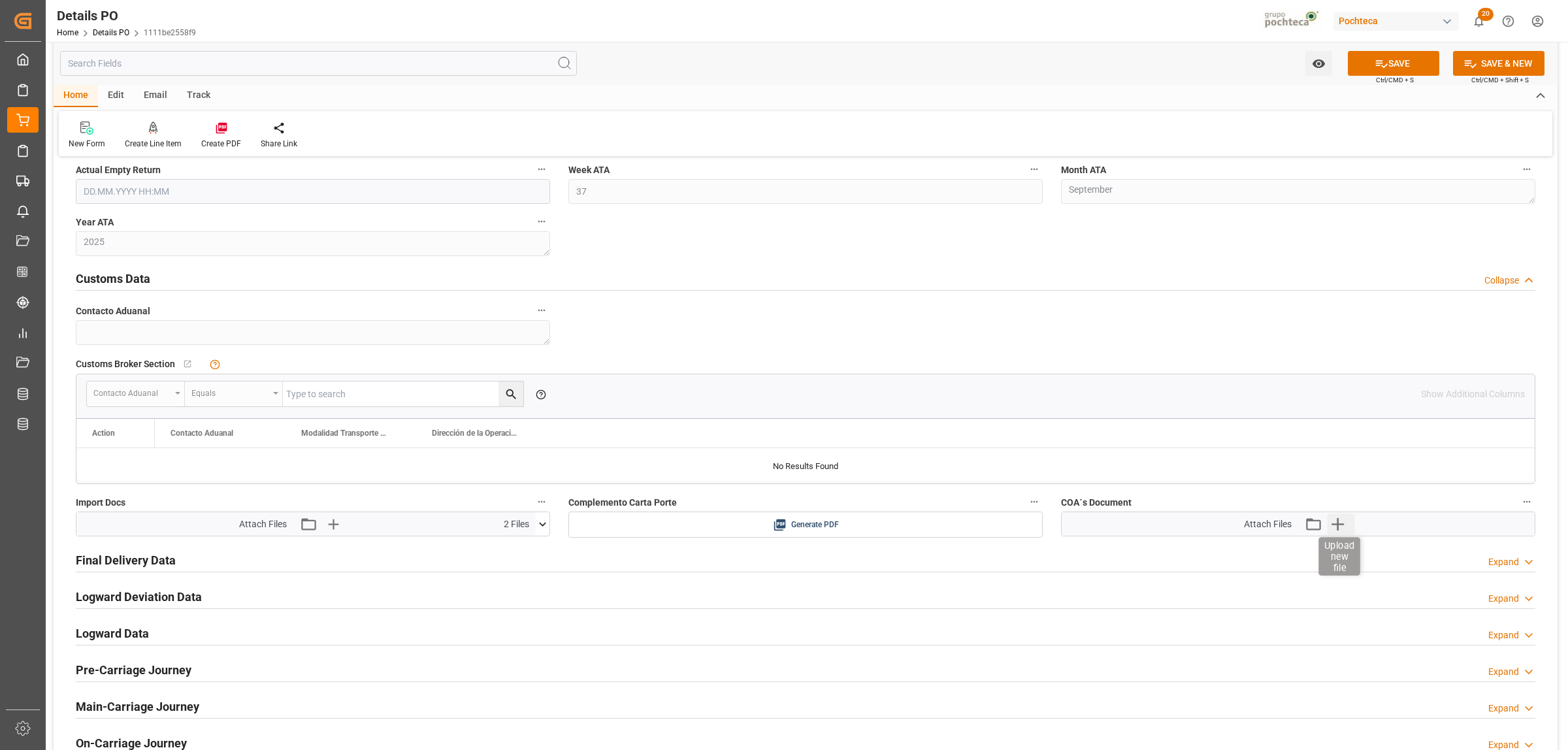
click at [1346, 526] on icon "button" at bounding box center [1337, 523] width 21 height 21
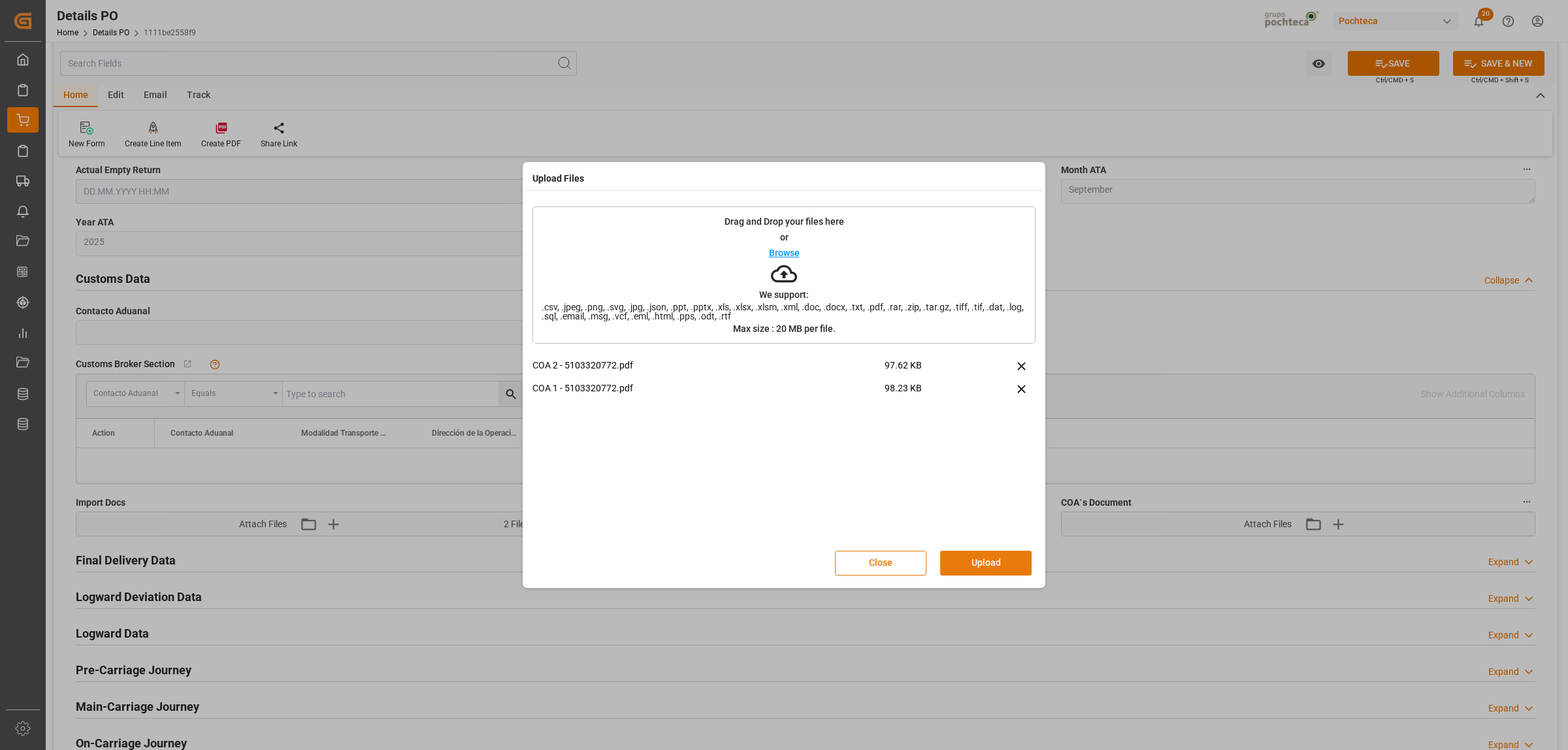
click at [988, 560] on button "Upload" at bounding box center [986, 563] width 91 height 25
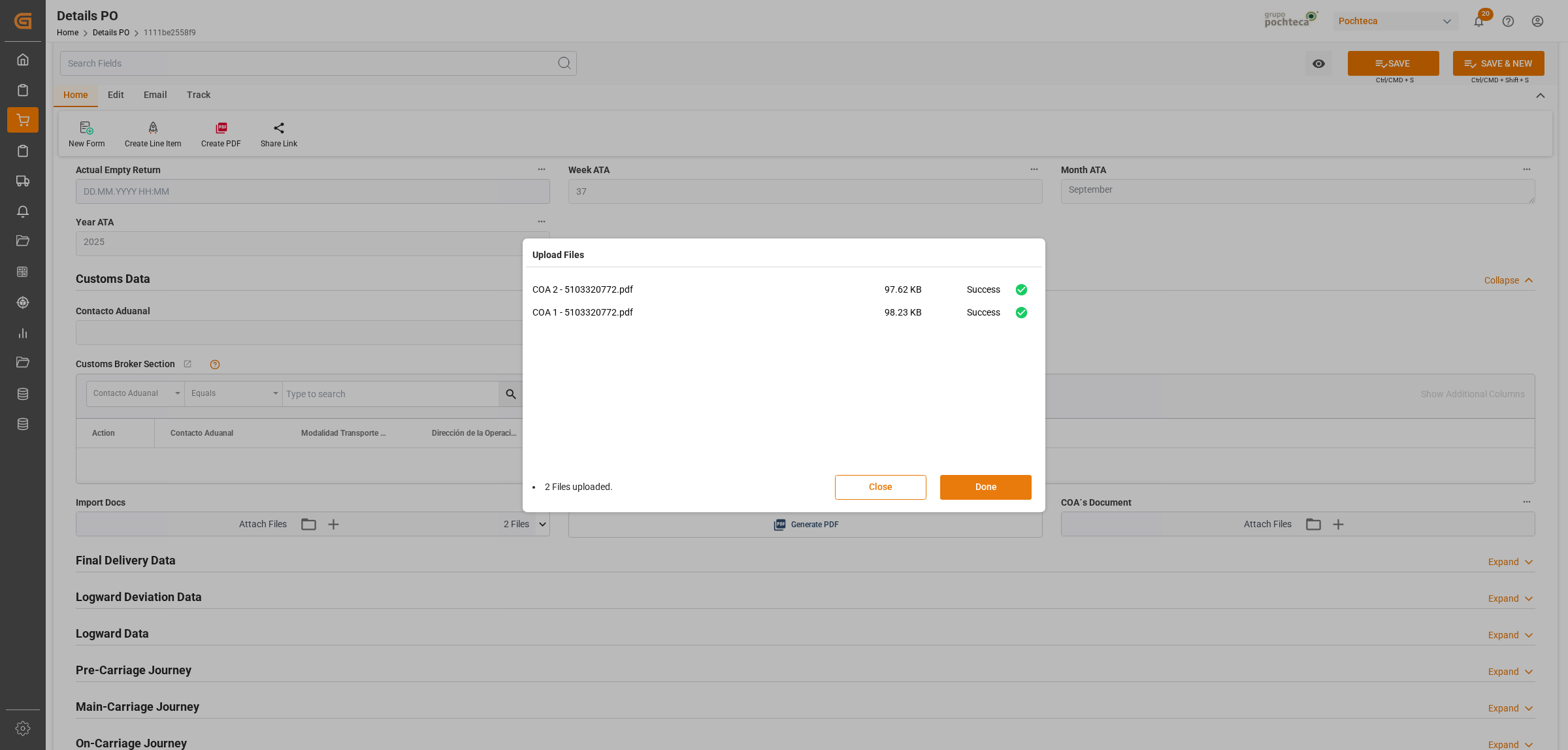
click at [978, 487] on button "Done" at bounding box center [986, 487] width 91 height 25
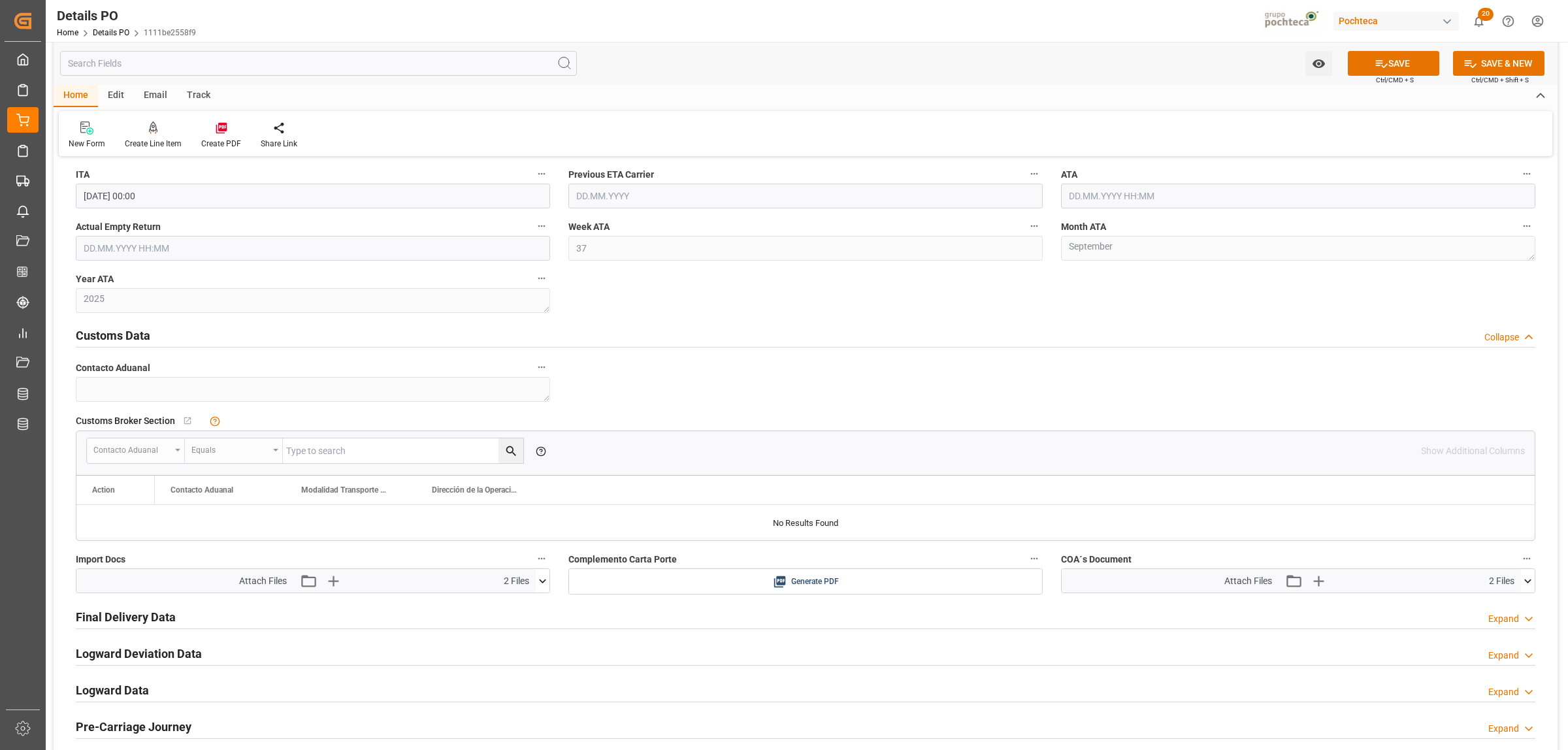
scroll to position [1960, 0]
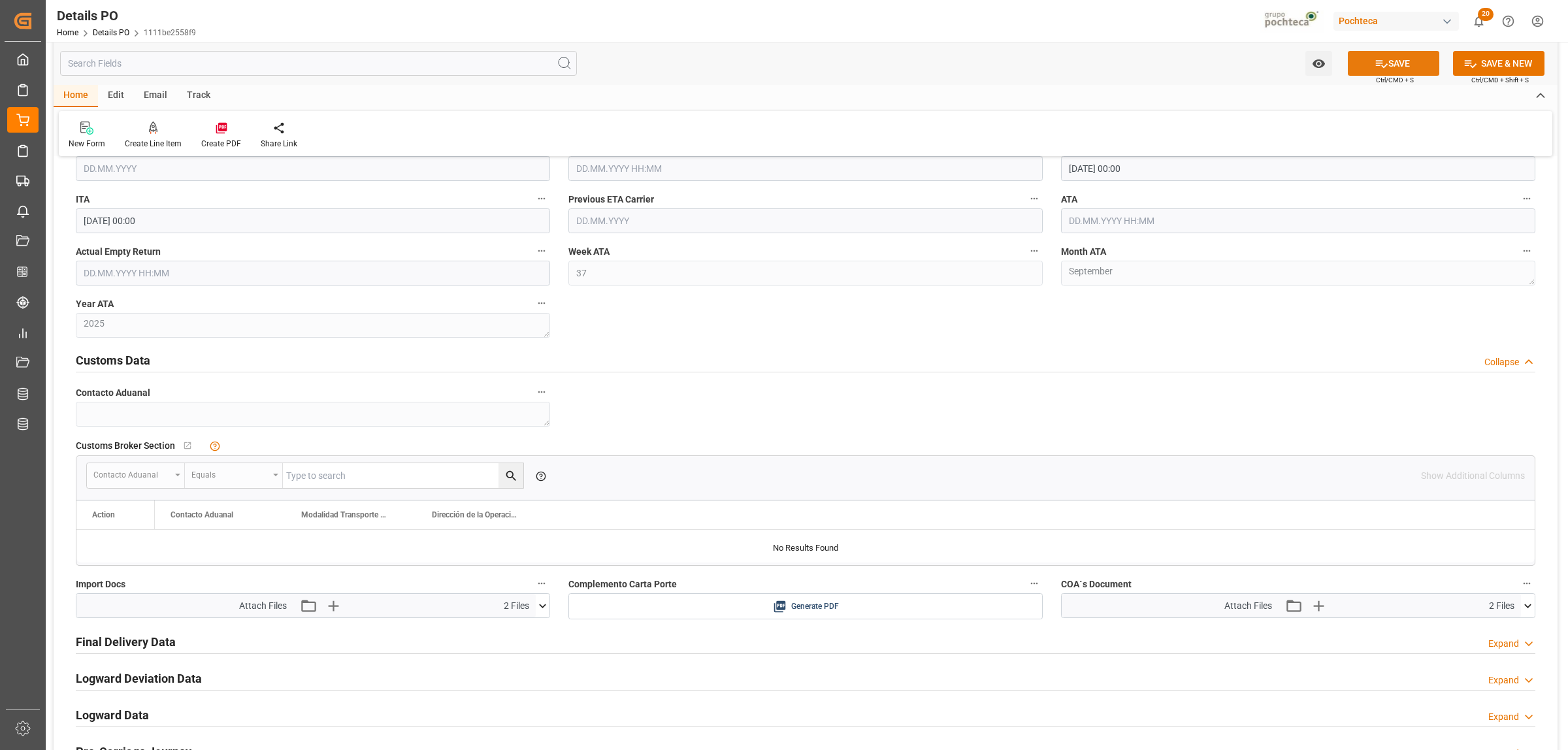
click at [1396, 70] on button "SAVE" at bounding box center [1394, 63] width 91 height 25
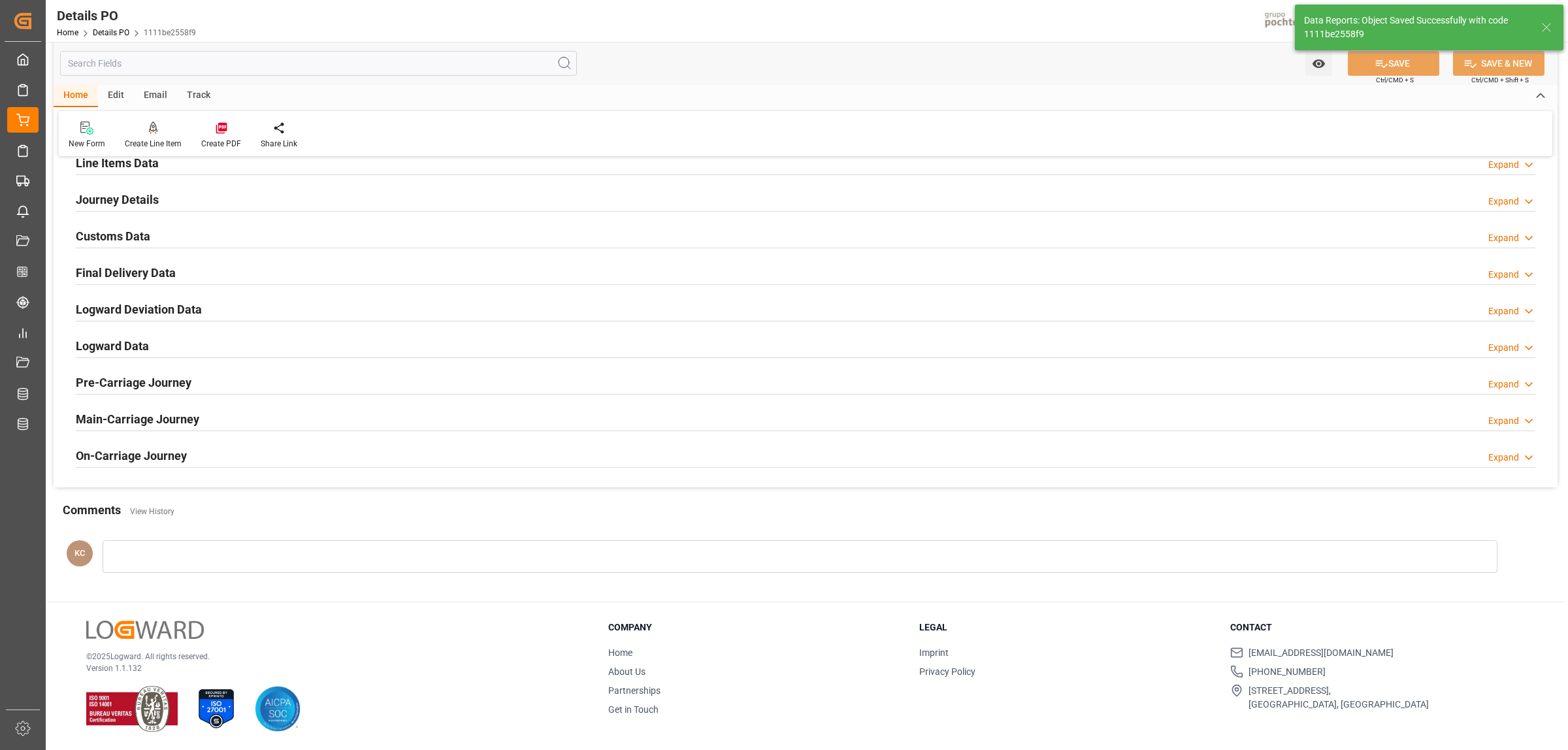
scroll to position [761, 0]
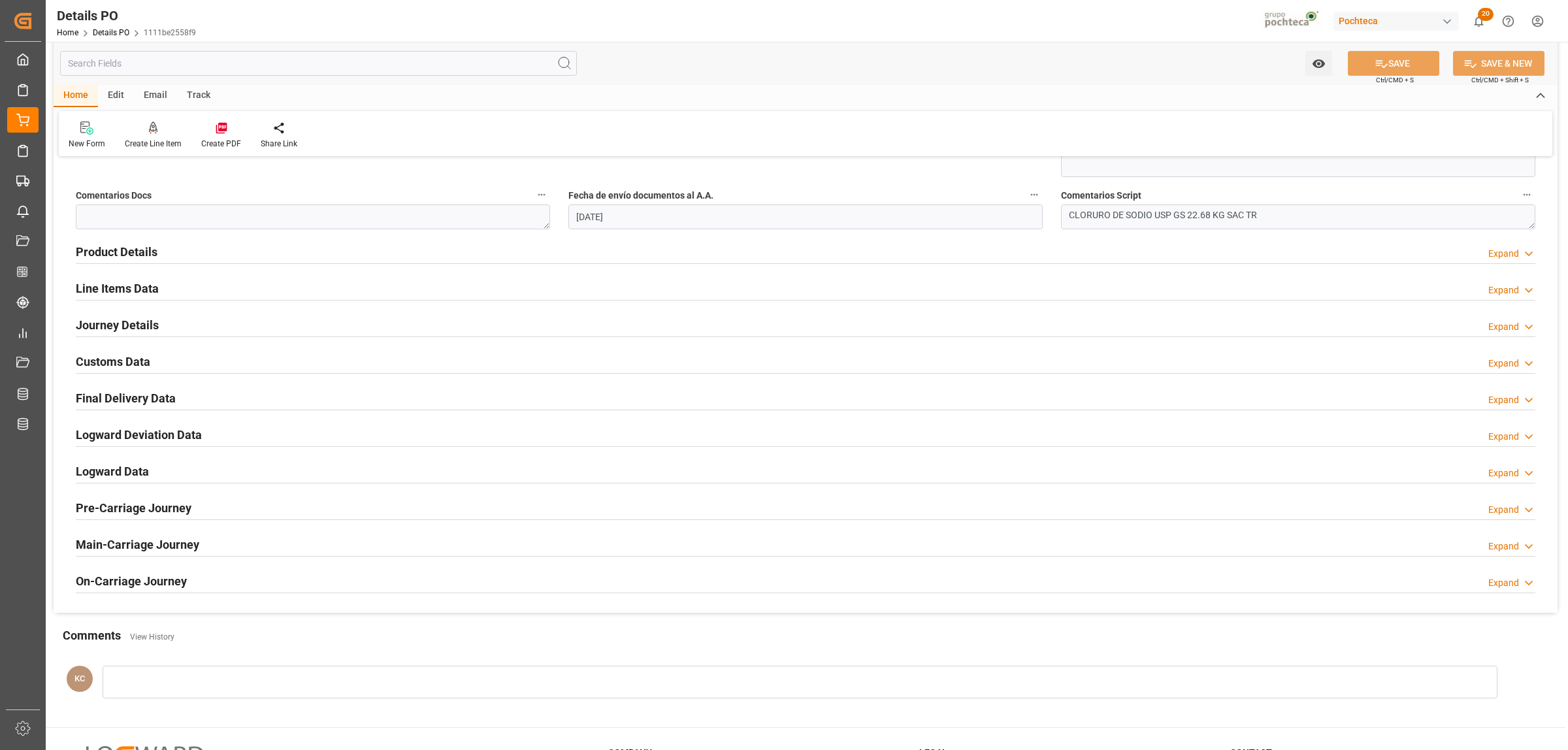
click at [114, 251] on h2 "Product Details" at bounding box center [117, 251] width 81 height 18
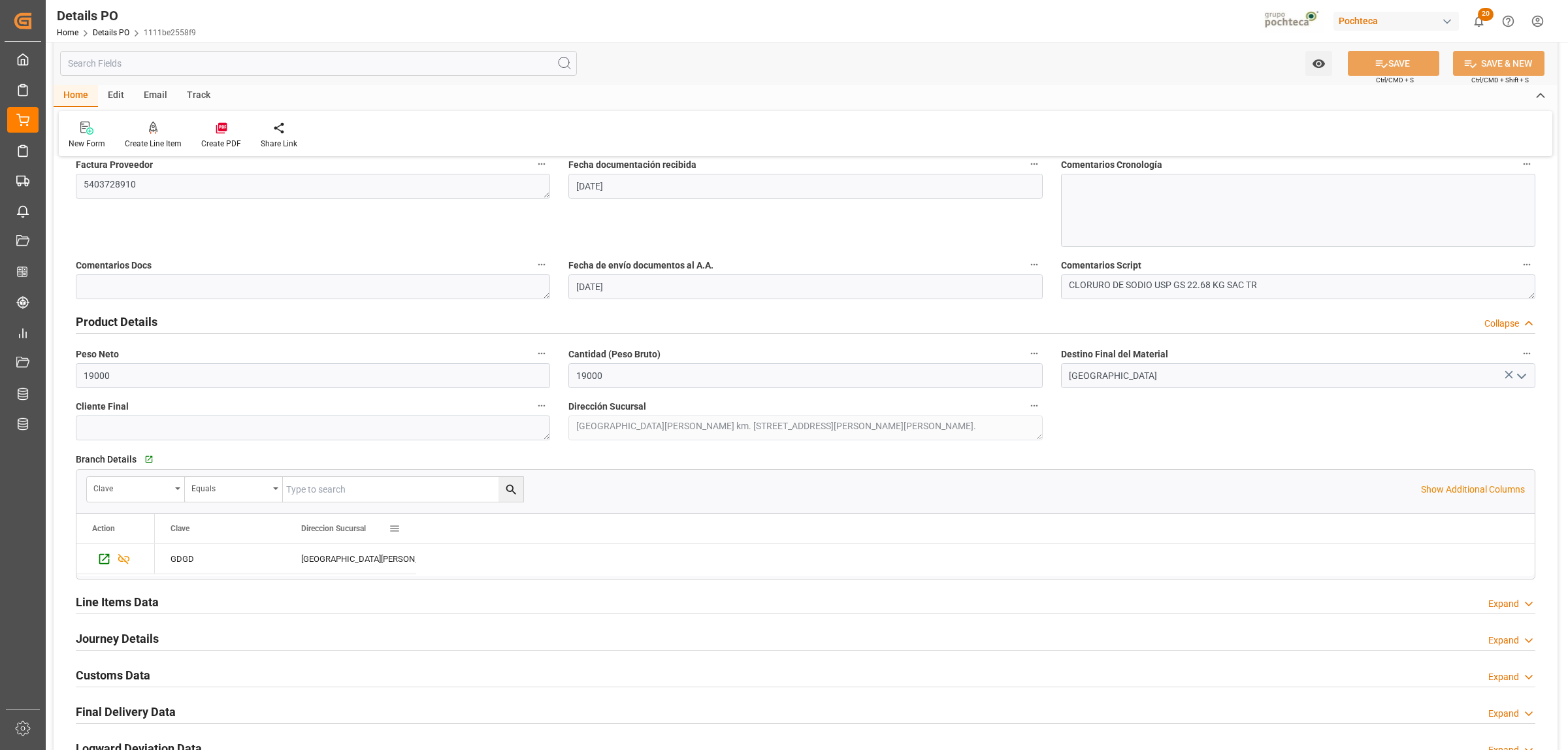
scroll to position [678, 0]
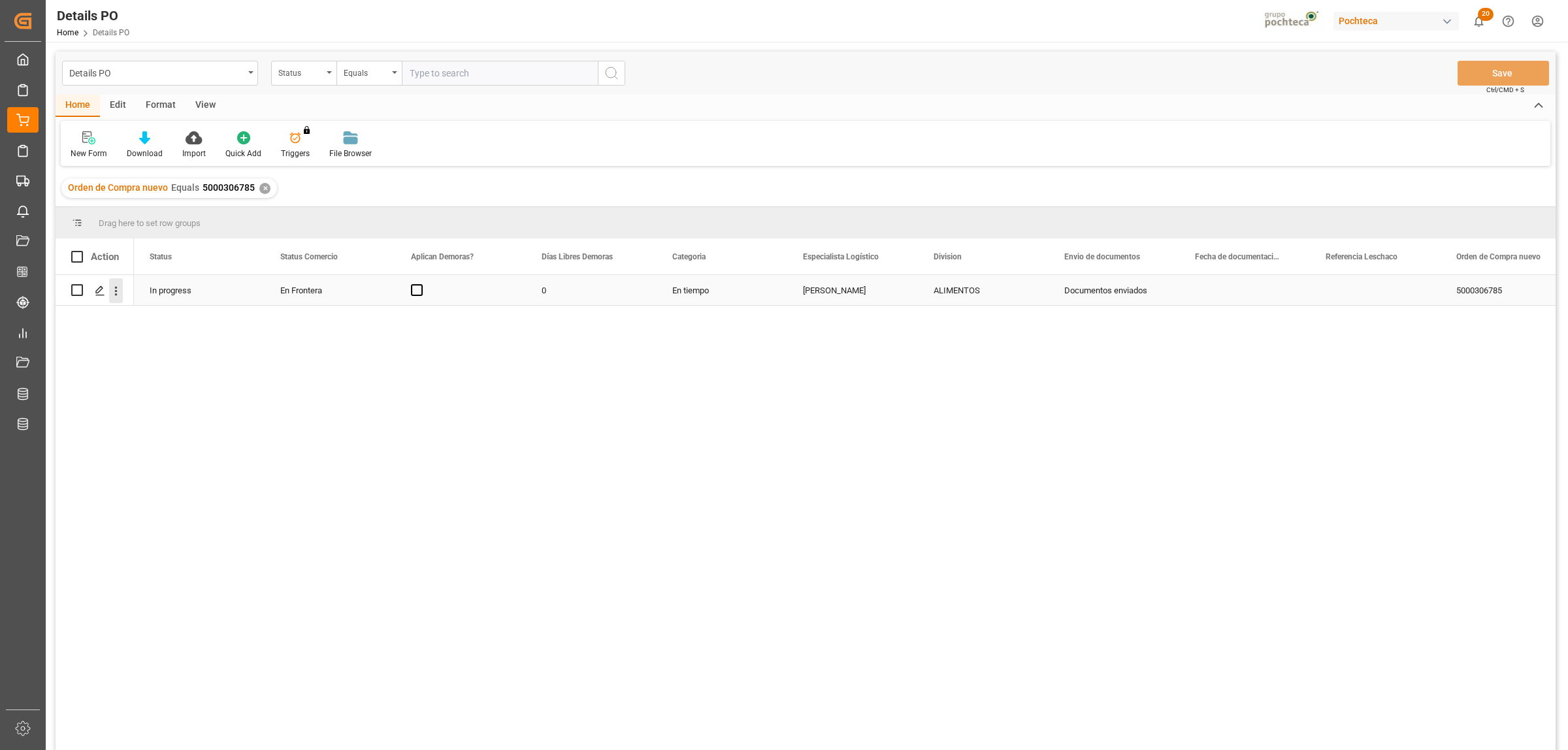
click at [109, 292] on icon "open menu" at bounding box center [116, 291] width 14 height 14
click at [191, 448] on span "Create and Link Child Object" at bounding box center [202, 452] width 119 height 14
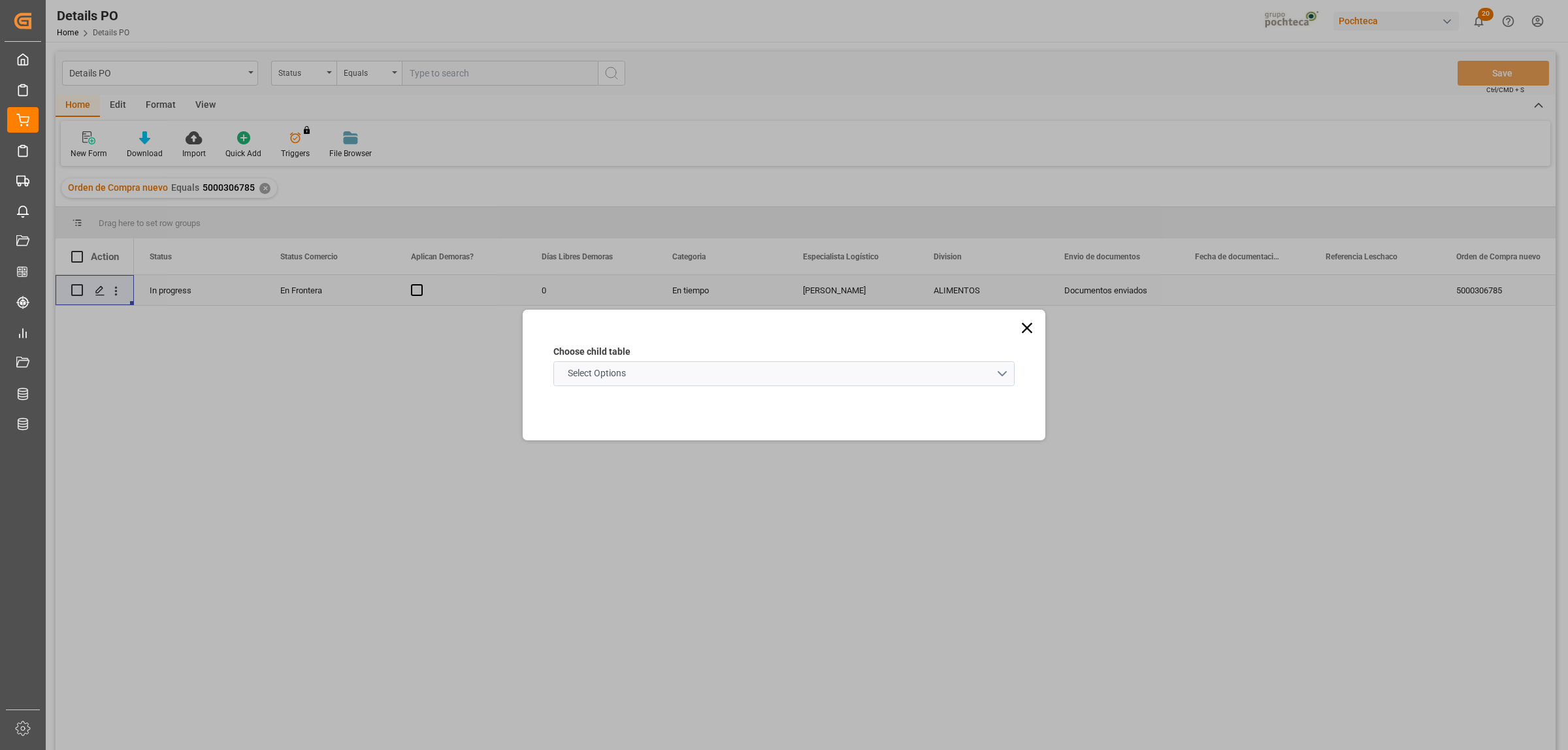
click at [1003, 363] on schema "Select Options" at bounding box center [784, 373] width 461 height 25
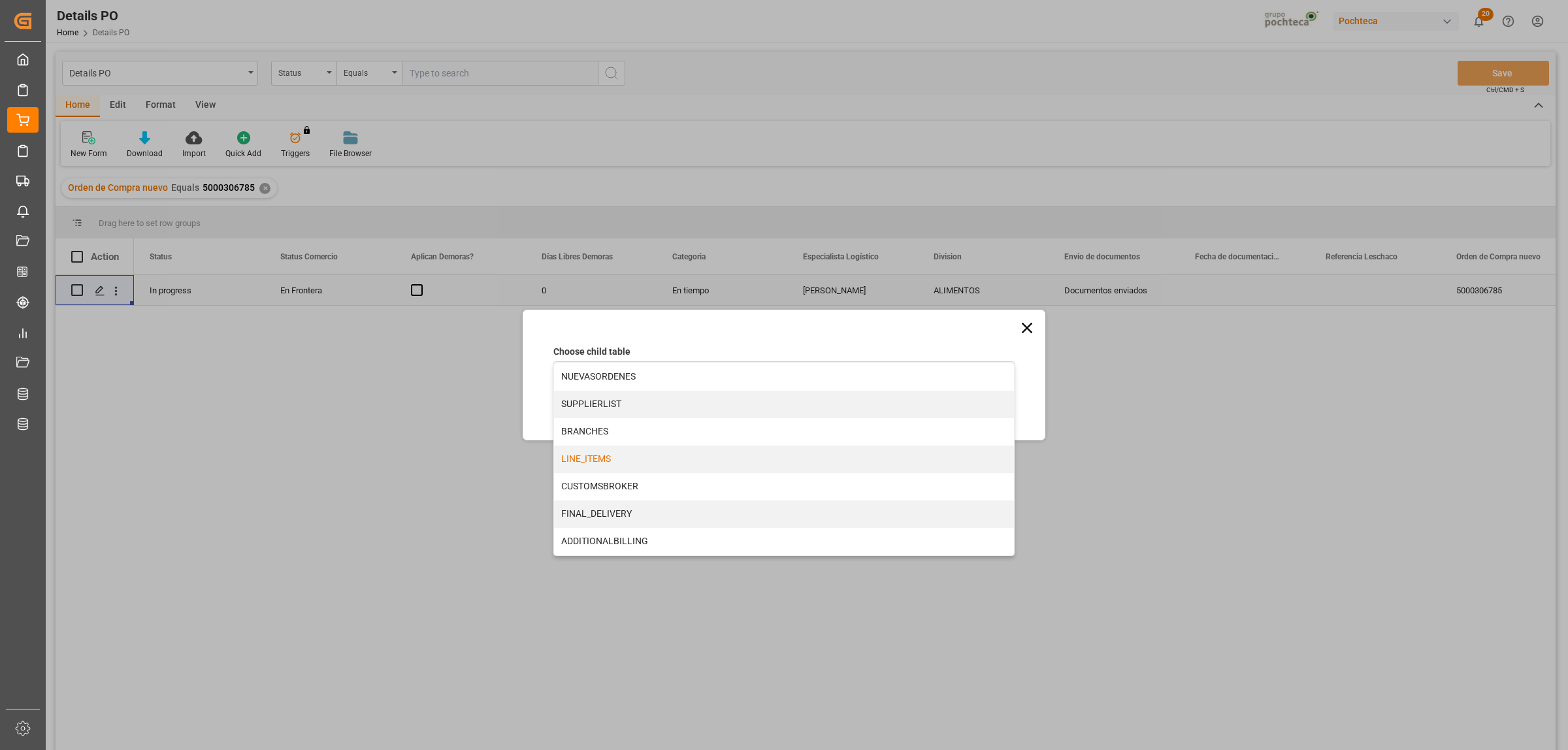
click at [606, 458] on div "LINE_ITEMS" at bounding box center [784, 459] width 460 height 27
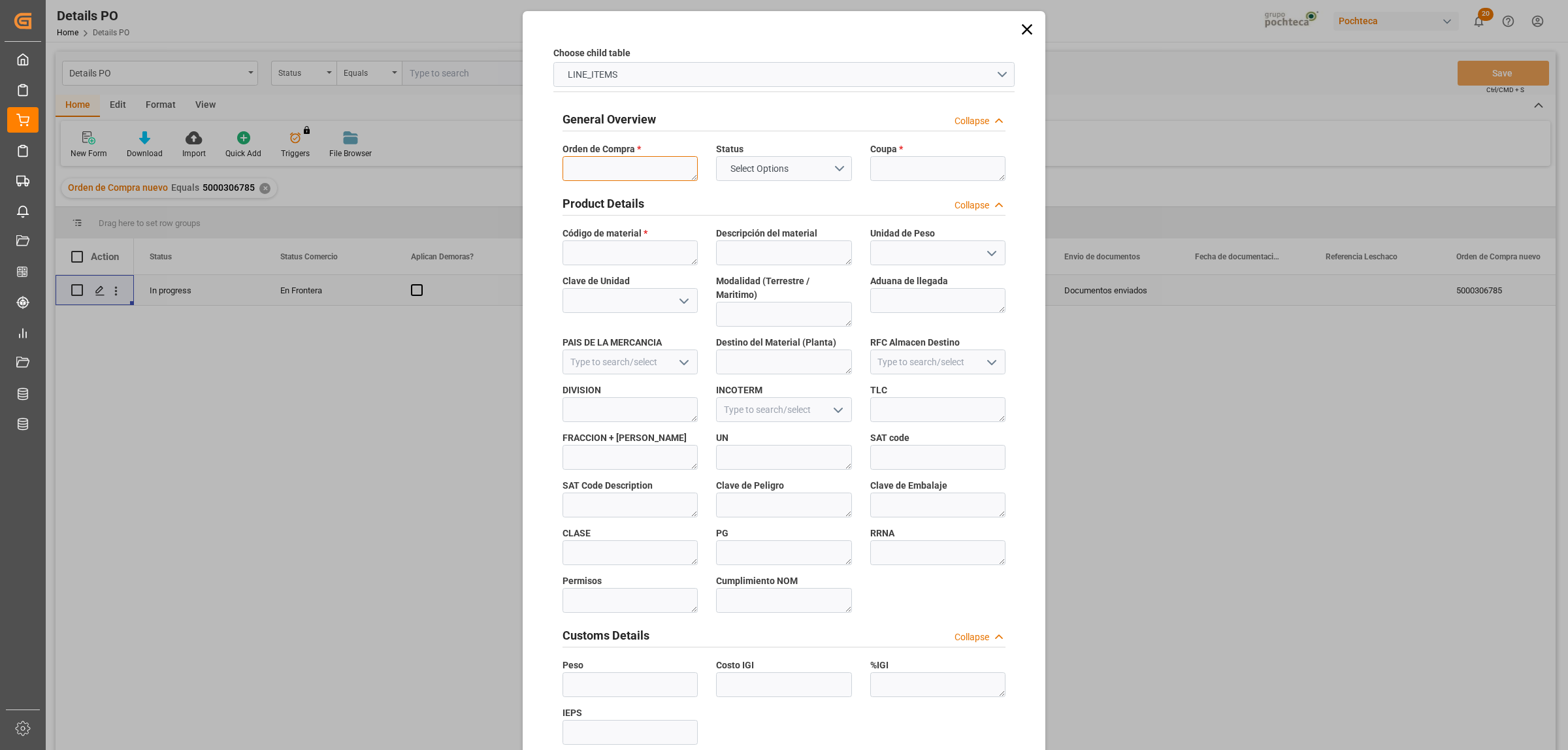
click at [573, 170] on textarea at bounding box center [631, 168] width 136 height 25
paste textarea "5000306785"
type textarea "5000306785"
click at [920, 173] on textarea at bounding box center [938, 168] width 136 height 25
paste textarea "194852"
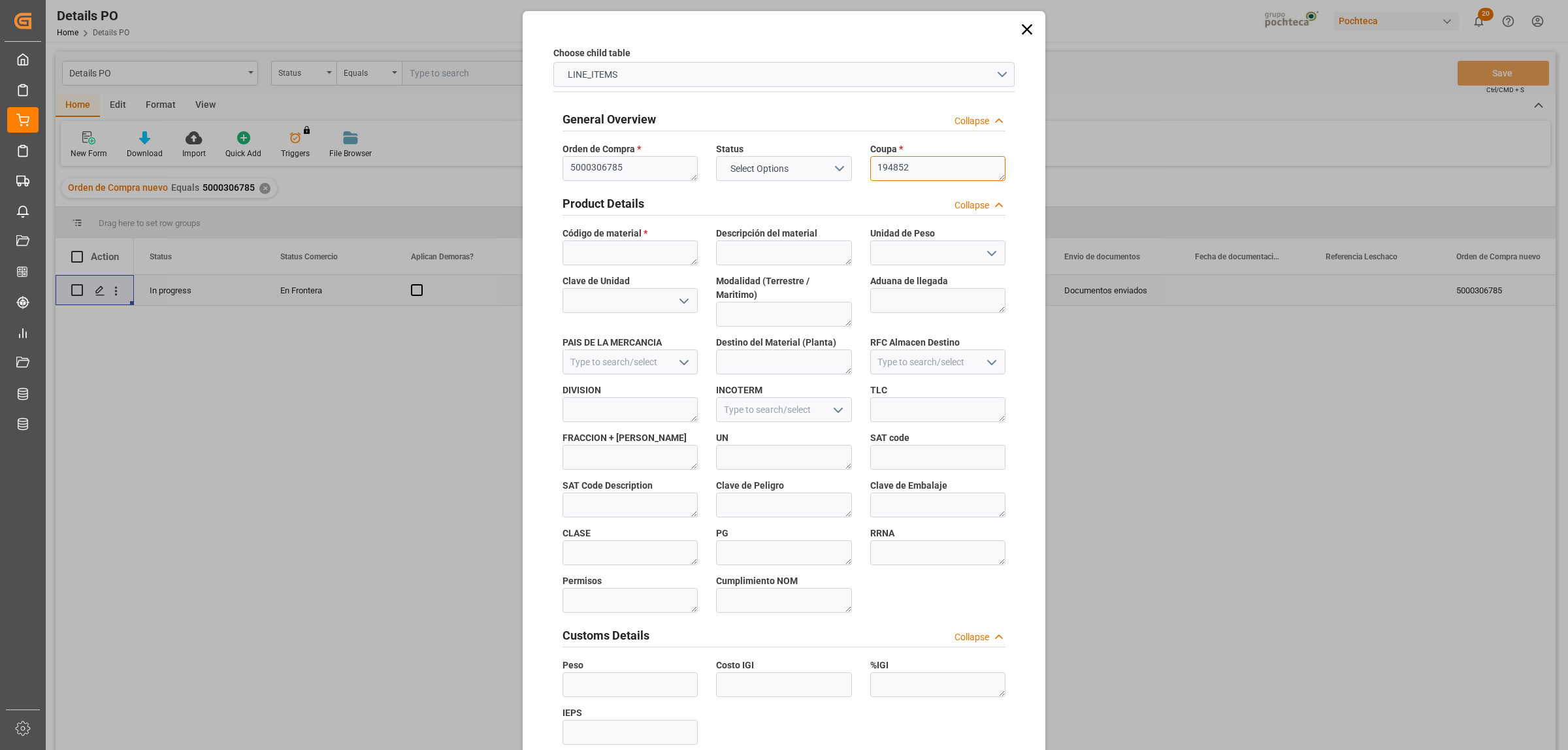
type textarea "194852"
click at [596, 251] on textarea at bounding box center [631, 253] width 136 height 25
paste textarea "66723"
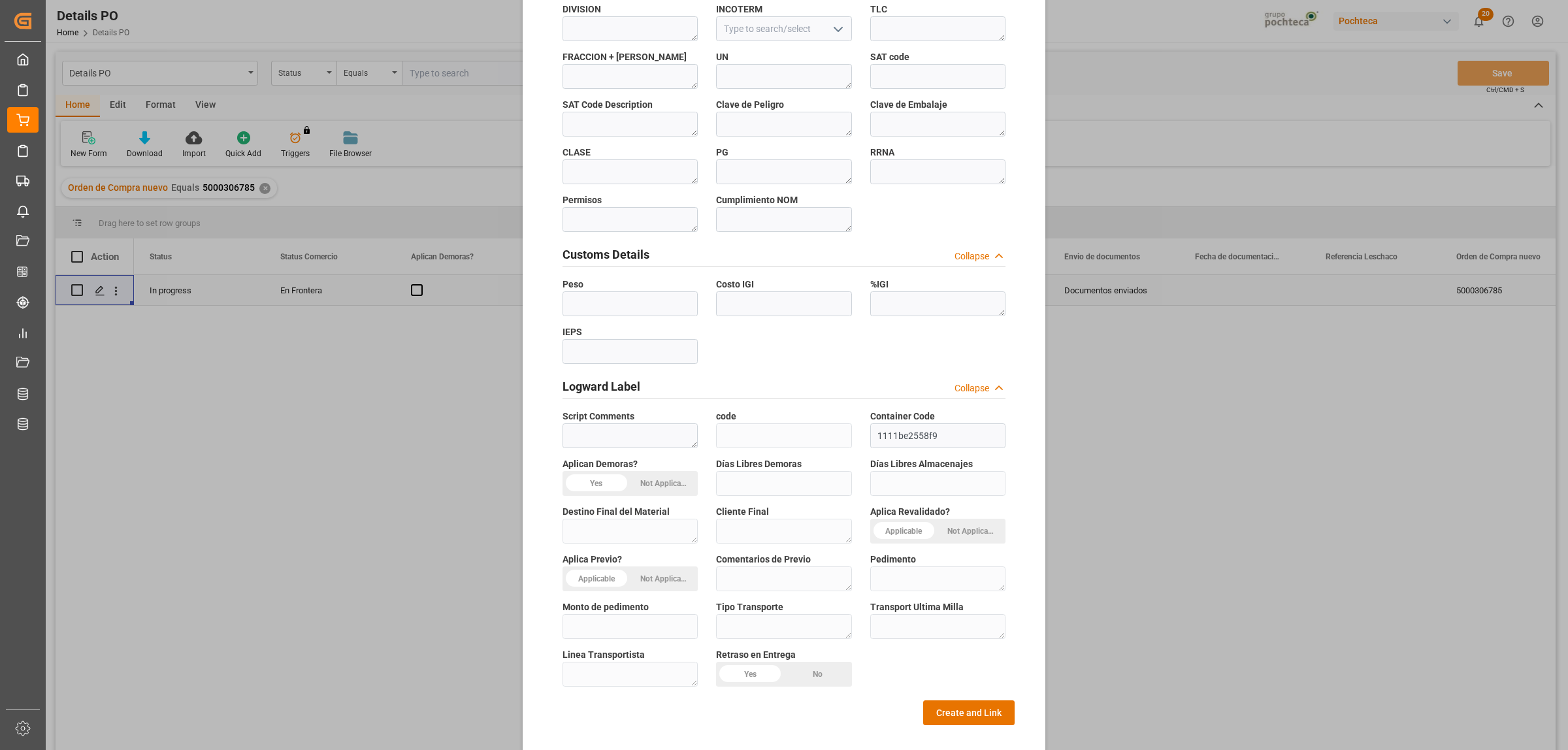
scroll to position [384, 0]
type textarea "66723"
click at [972, 701] on button "Create and Link" at bounding box center [969, 710] width 91 height 25
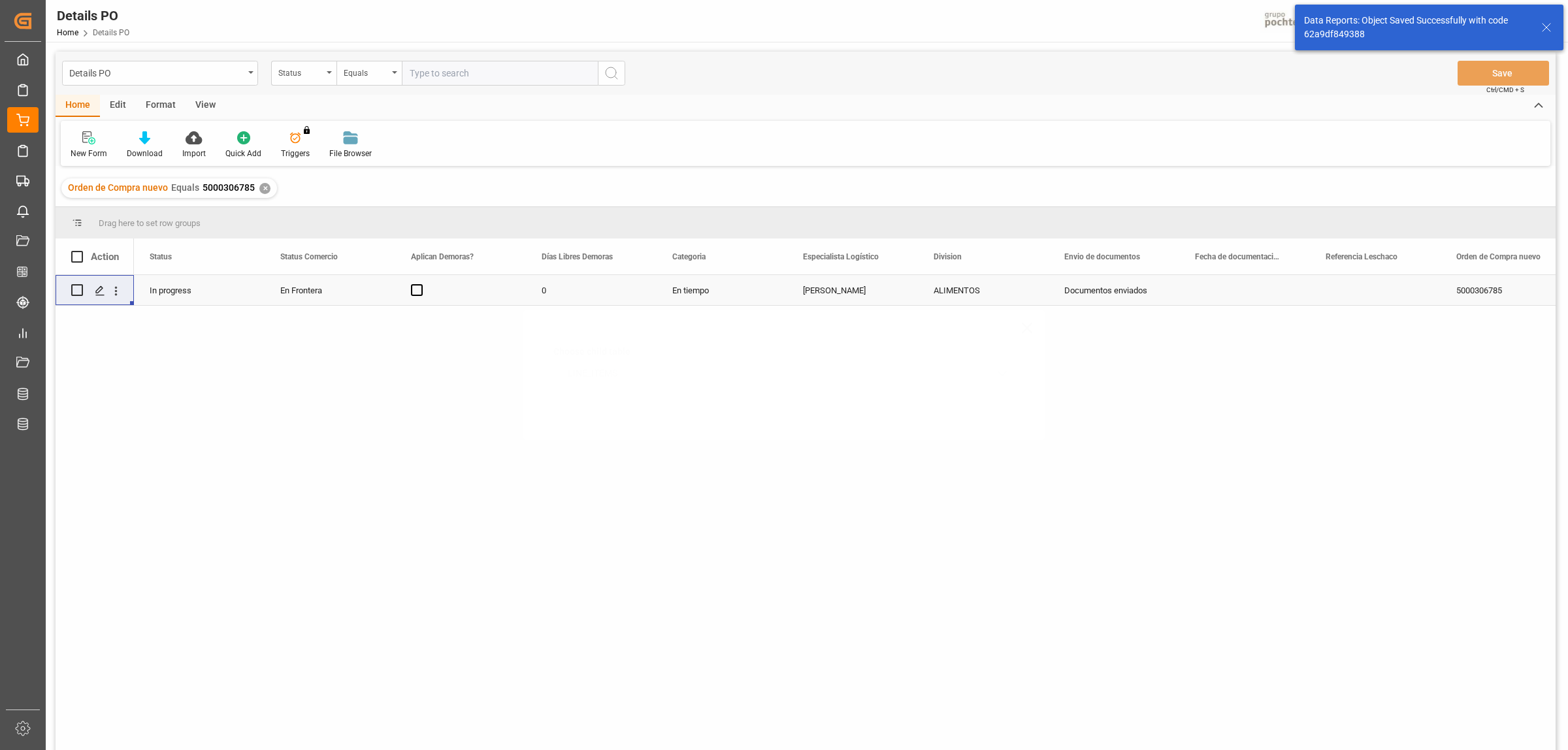
scroll to position [0, 0]
click at [104, 289] on icon "Press SPACE to select this row." at bounding box center [100, 291] width 11 height 11
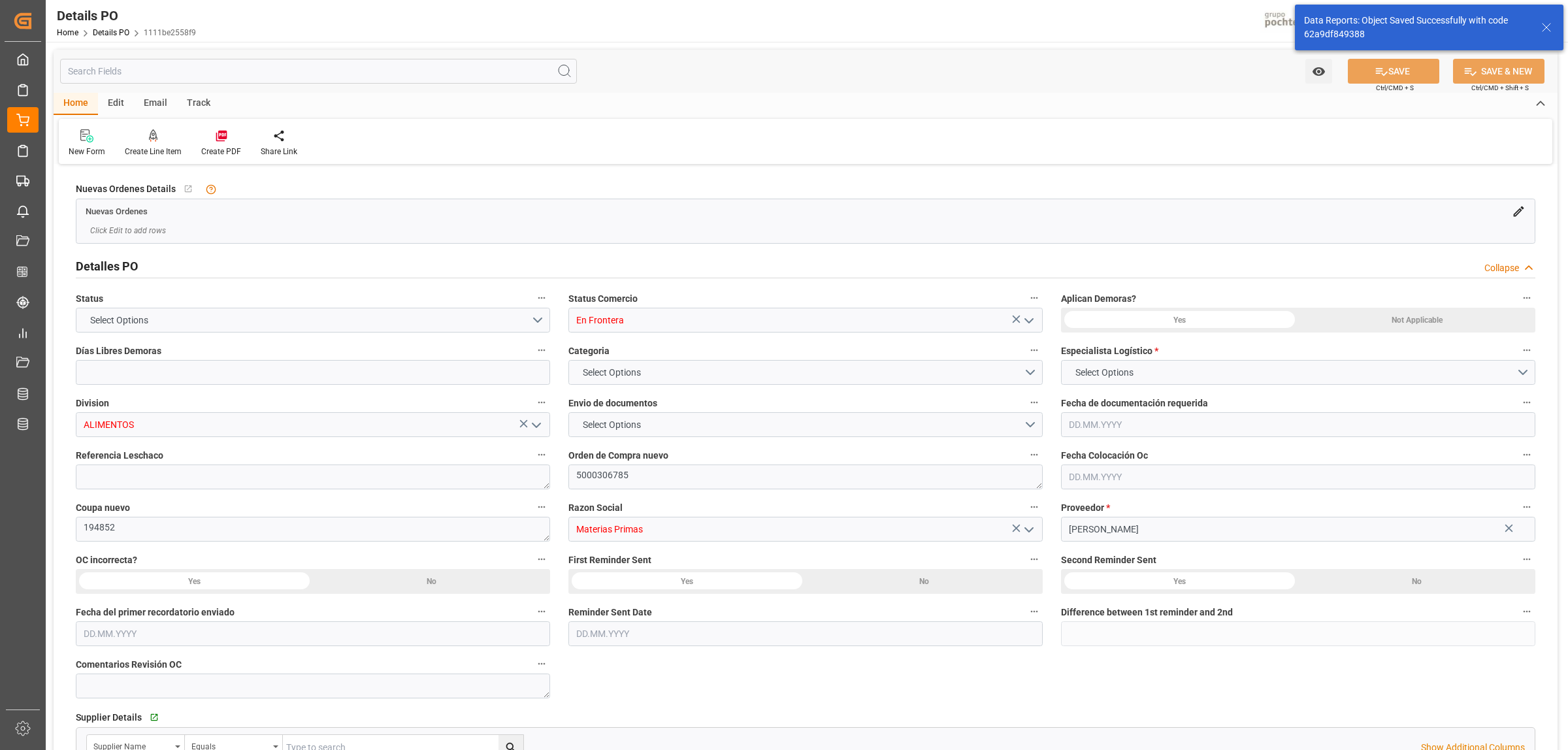
type input "0"
type input "USLRD"
type input "MXNLD"
type input "39"
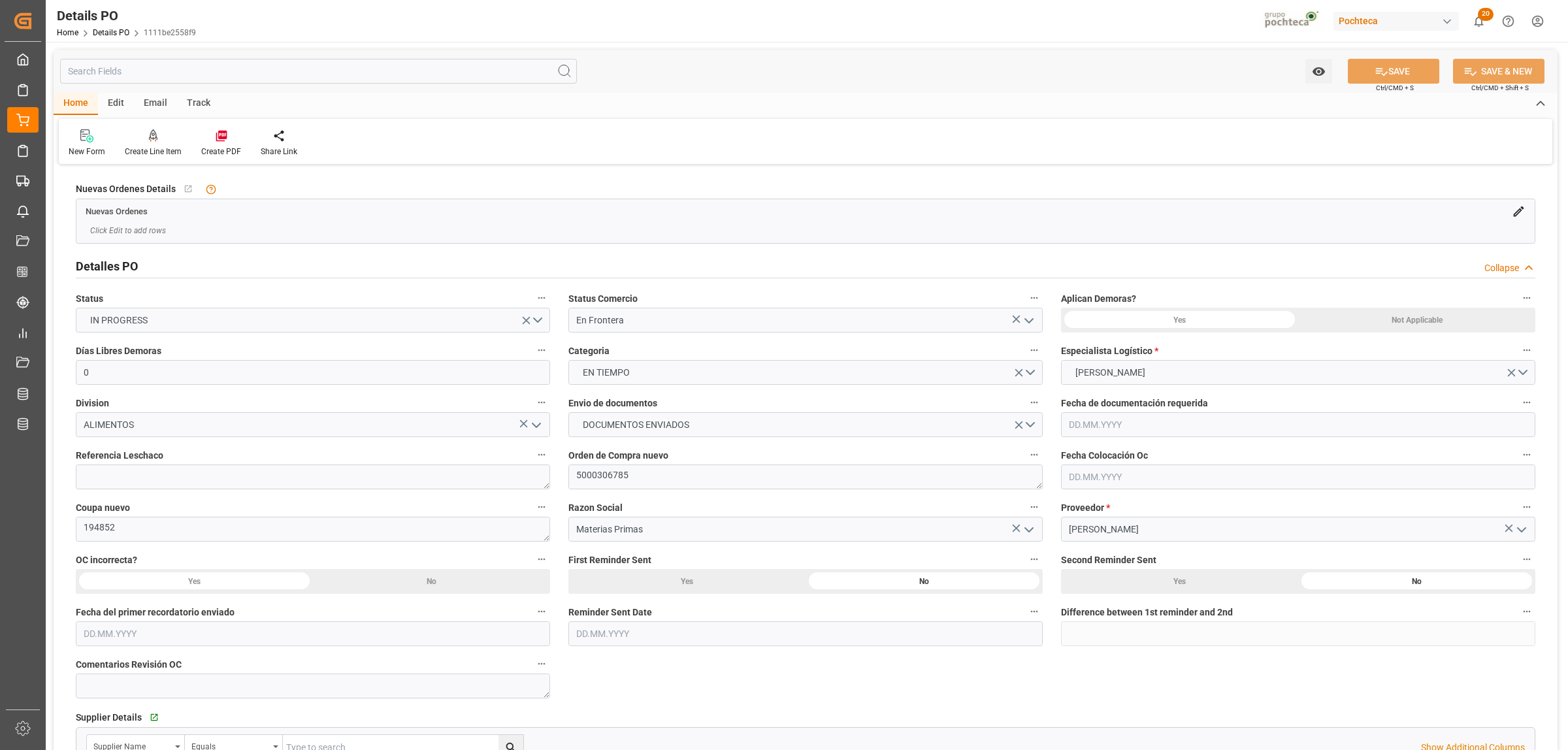
type input "24.09.2025"
type input "[DATE]"
type input "24.09.2025 00:00"
type input "08.09.2025 00:00"
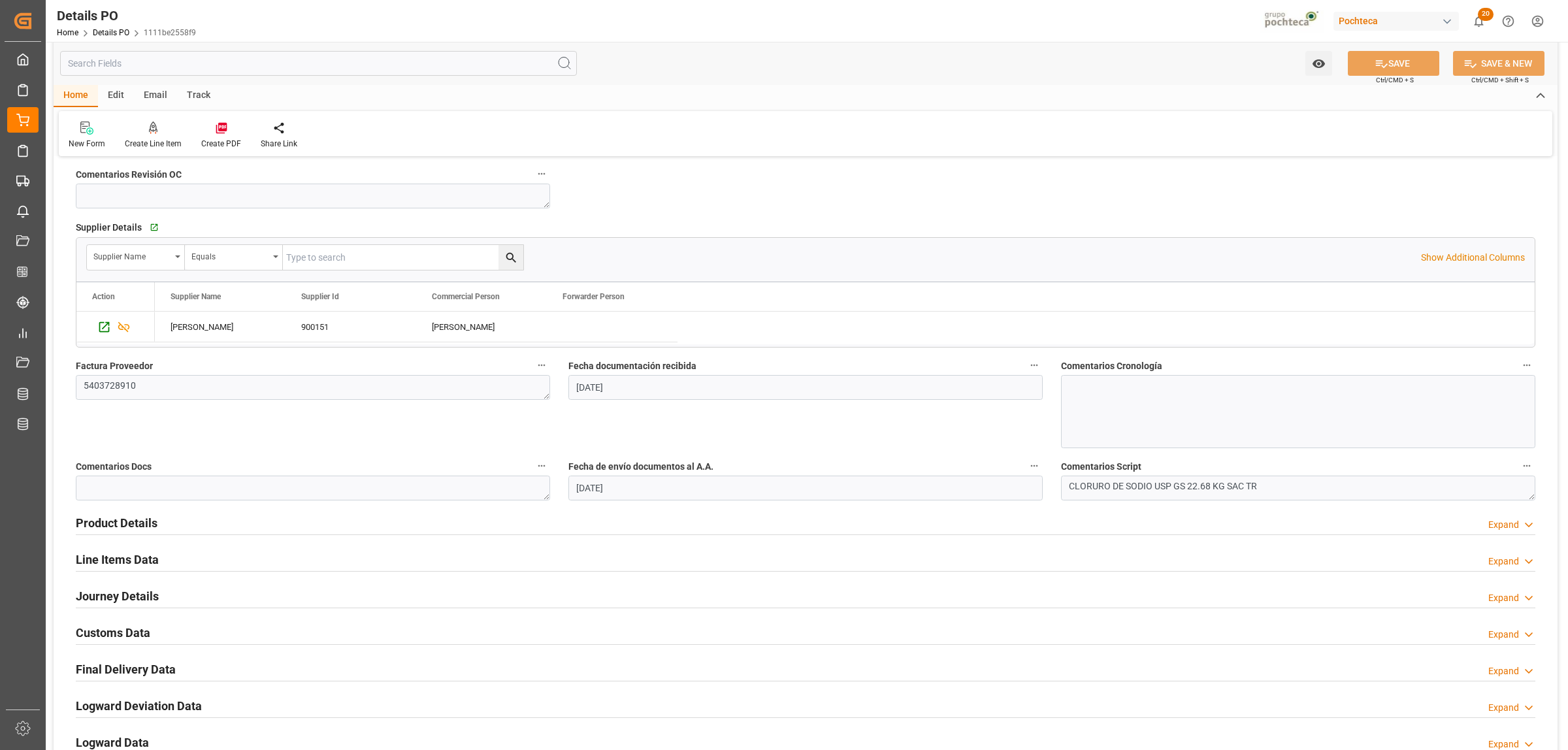
scroll to position [572, 0]
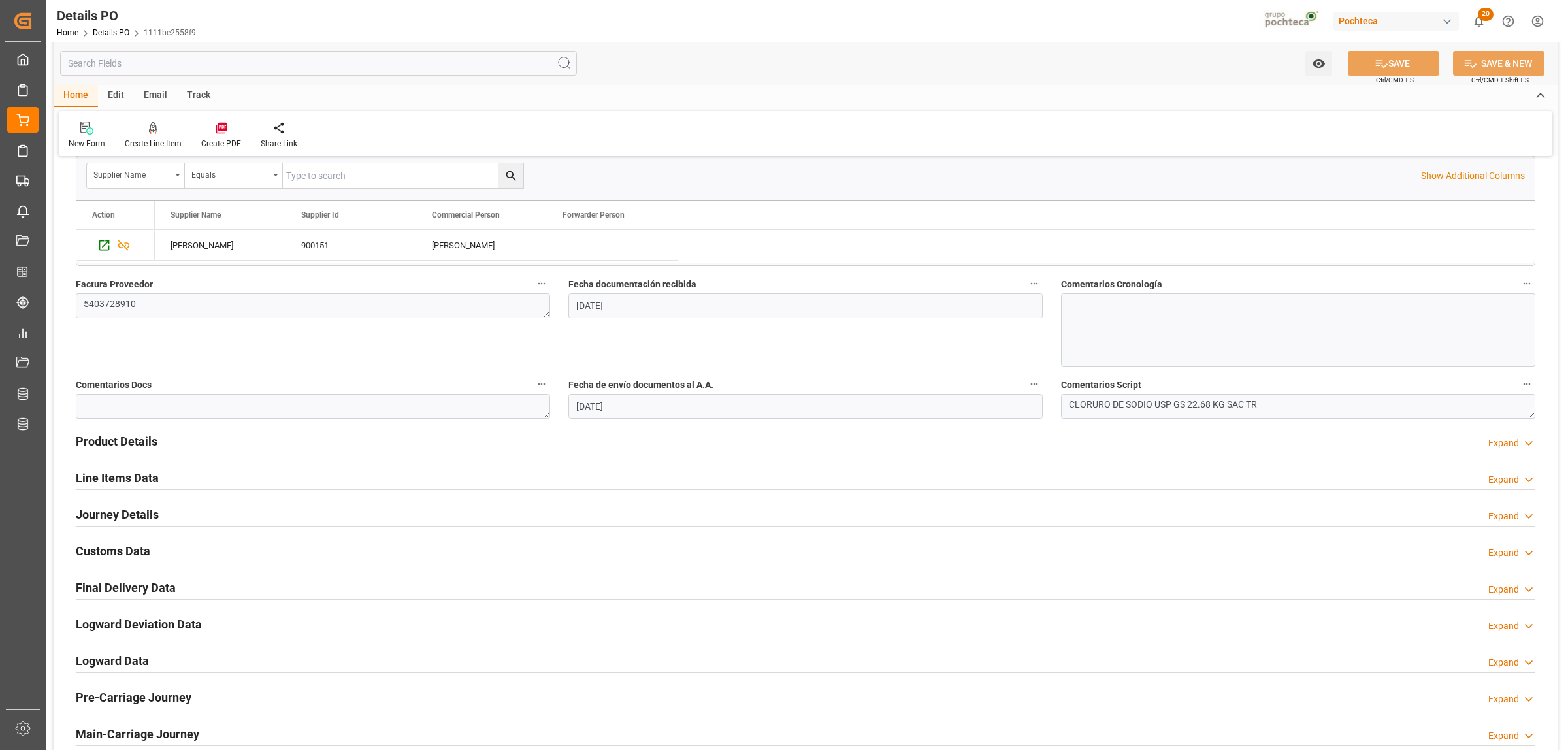
click at [145, 517] on h2 "Journey Details" at bounding box center [117, 514] width 83 height 18
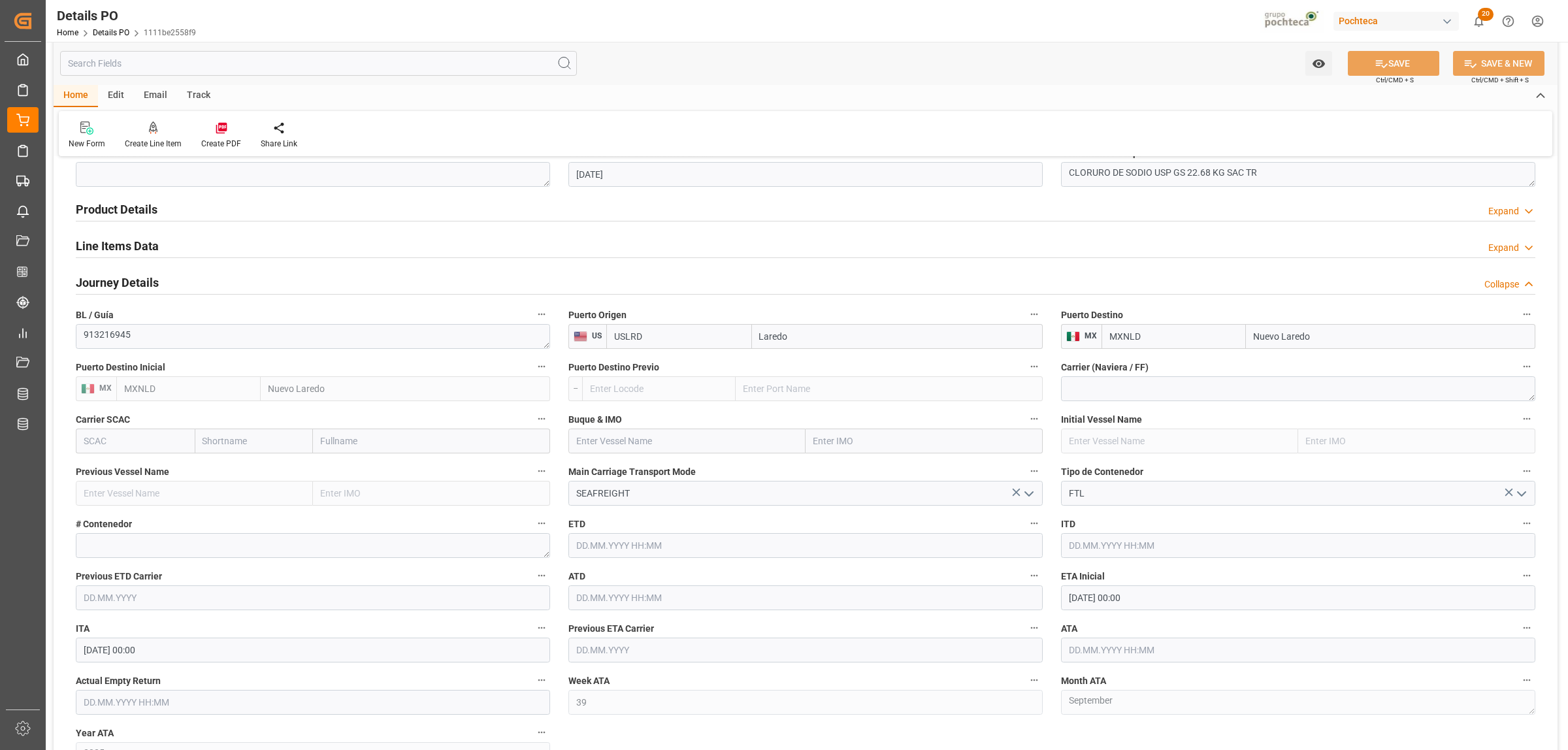
scroll to position [816, 0]
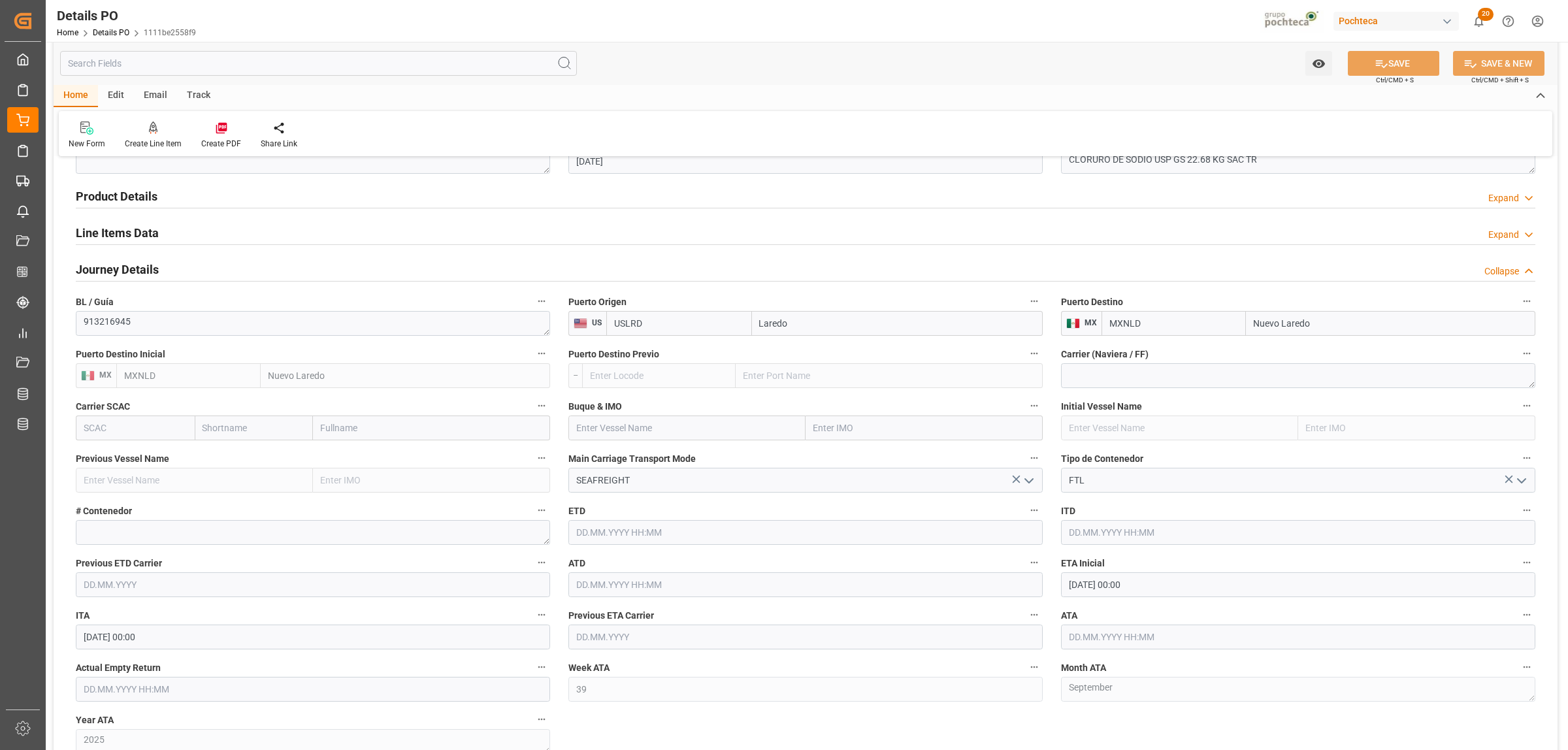
click at [1104, 634] on input "text" at bounding box center [1298, 637] width 474 height 25
click at [1125, 579] on div "24" at bounding box center [1129, 573] width 16 height 16
type input "24.09.2025 00:00"
click at [1128, 661] on label "Month ATA" at bounding box center [1298, 668] width 474 height 18
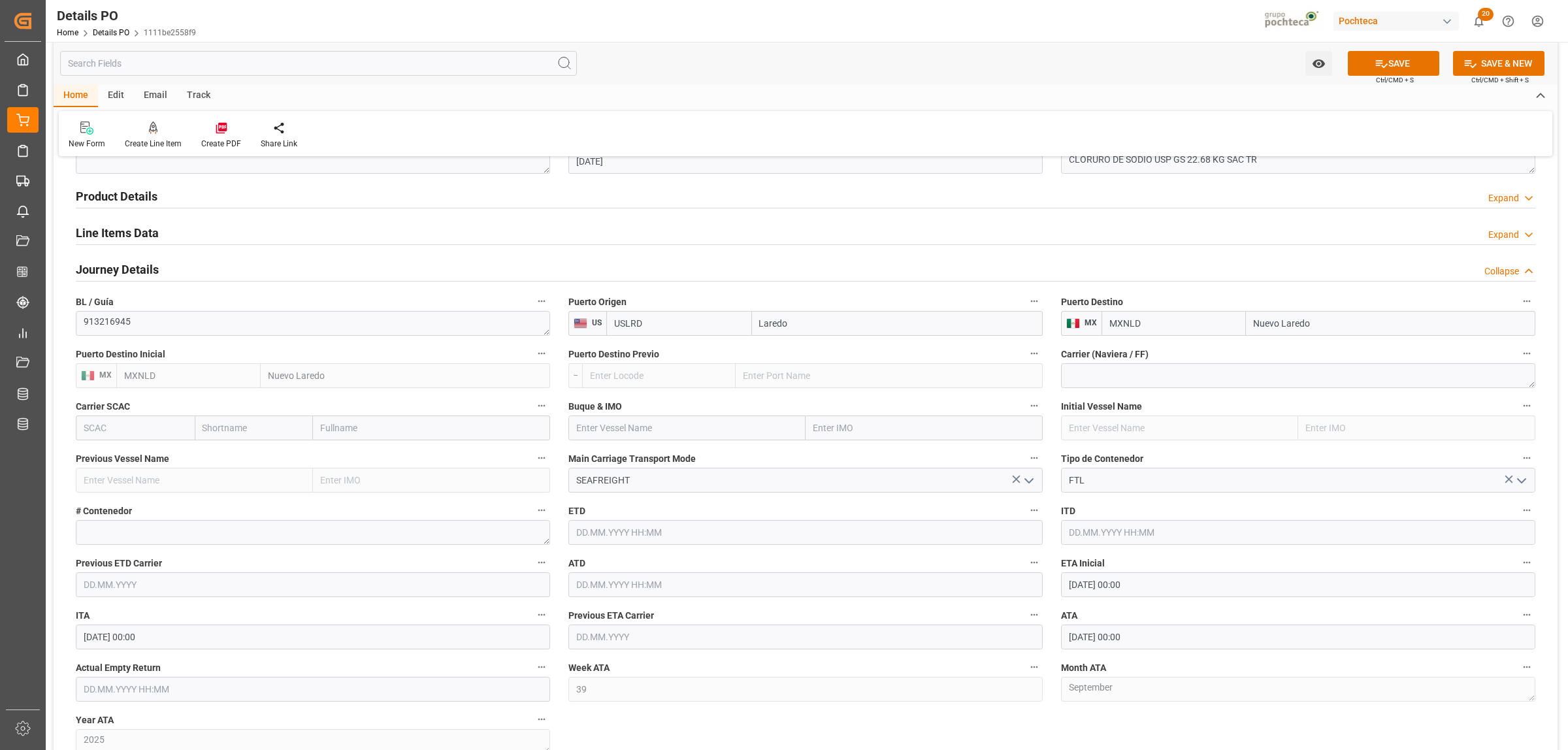
click at [1519, 661] on button "Month ATA" at bounding box center [1527, 667] width 17 height 17
click at [142, 237] on div at bounding box center [784, 375] width 1568 height 750
click at [104, 233] on h2 "Line Items Data" at bounding box center [117, 232] width 83 height 18
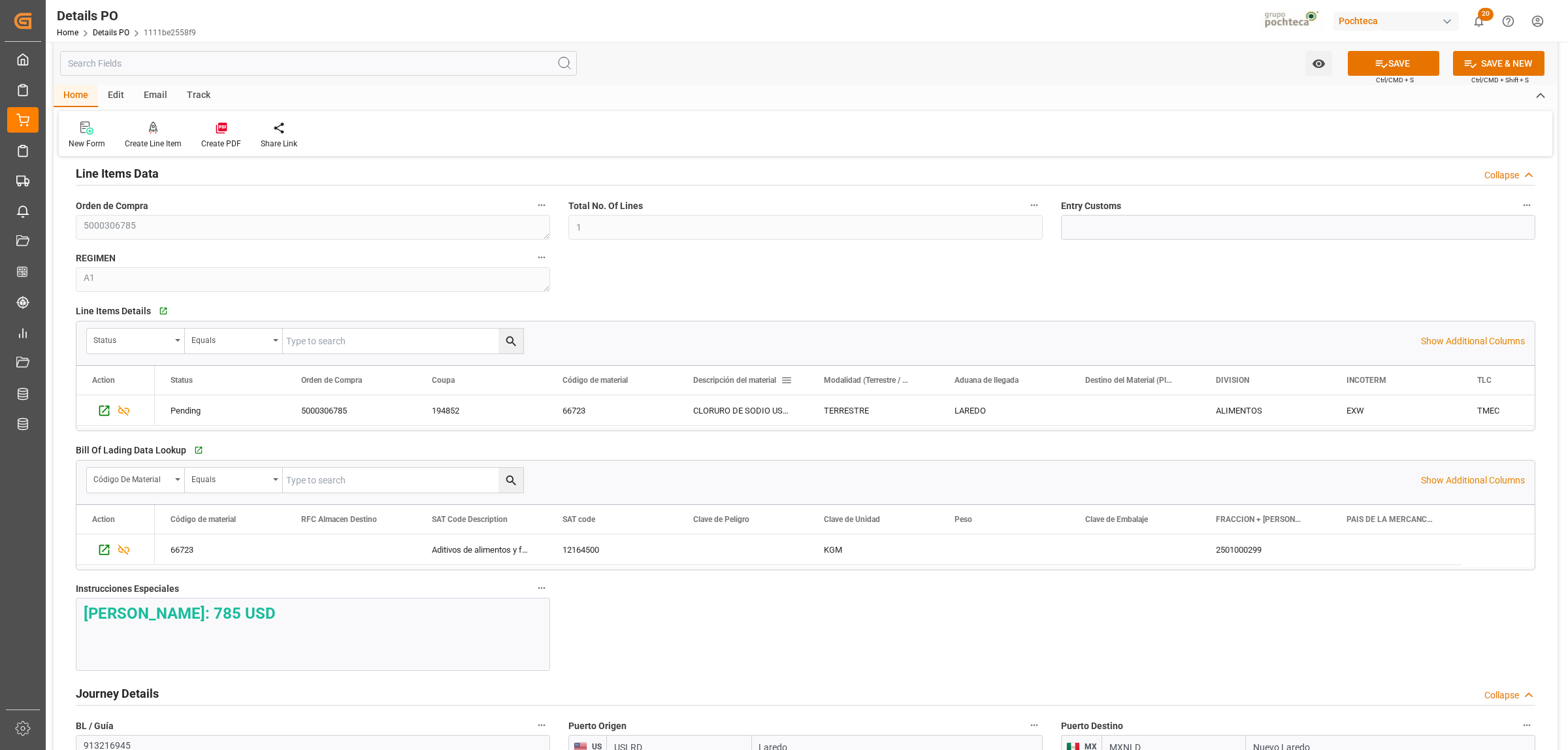
scroll to position [898, 0]
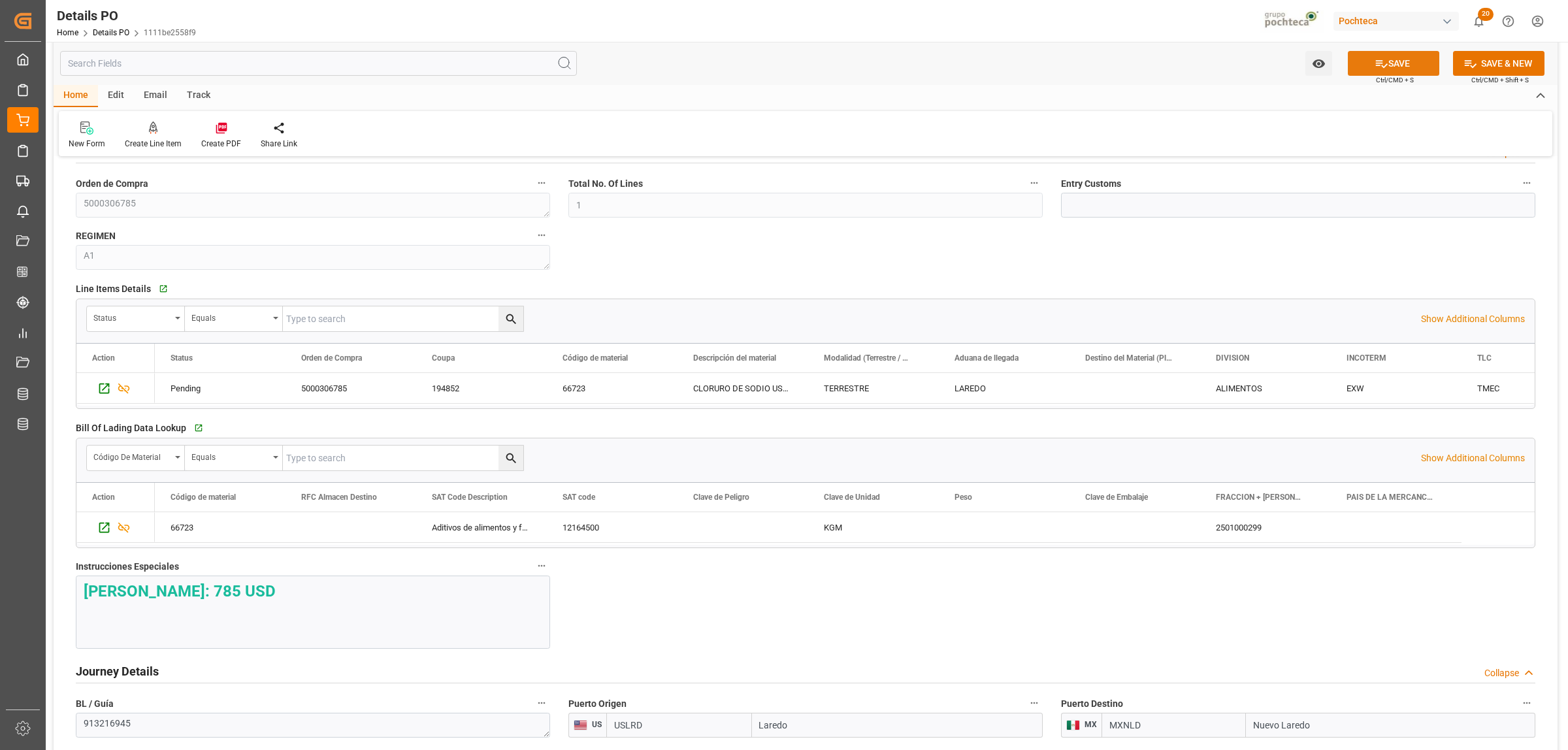
click at [1398, 63] on button "SAVE" at bounding box center [1394, 63] width 91 height 25
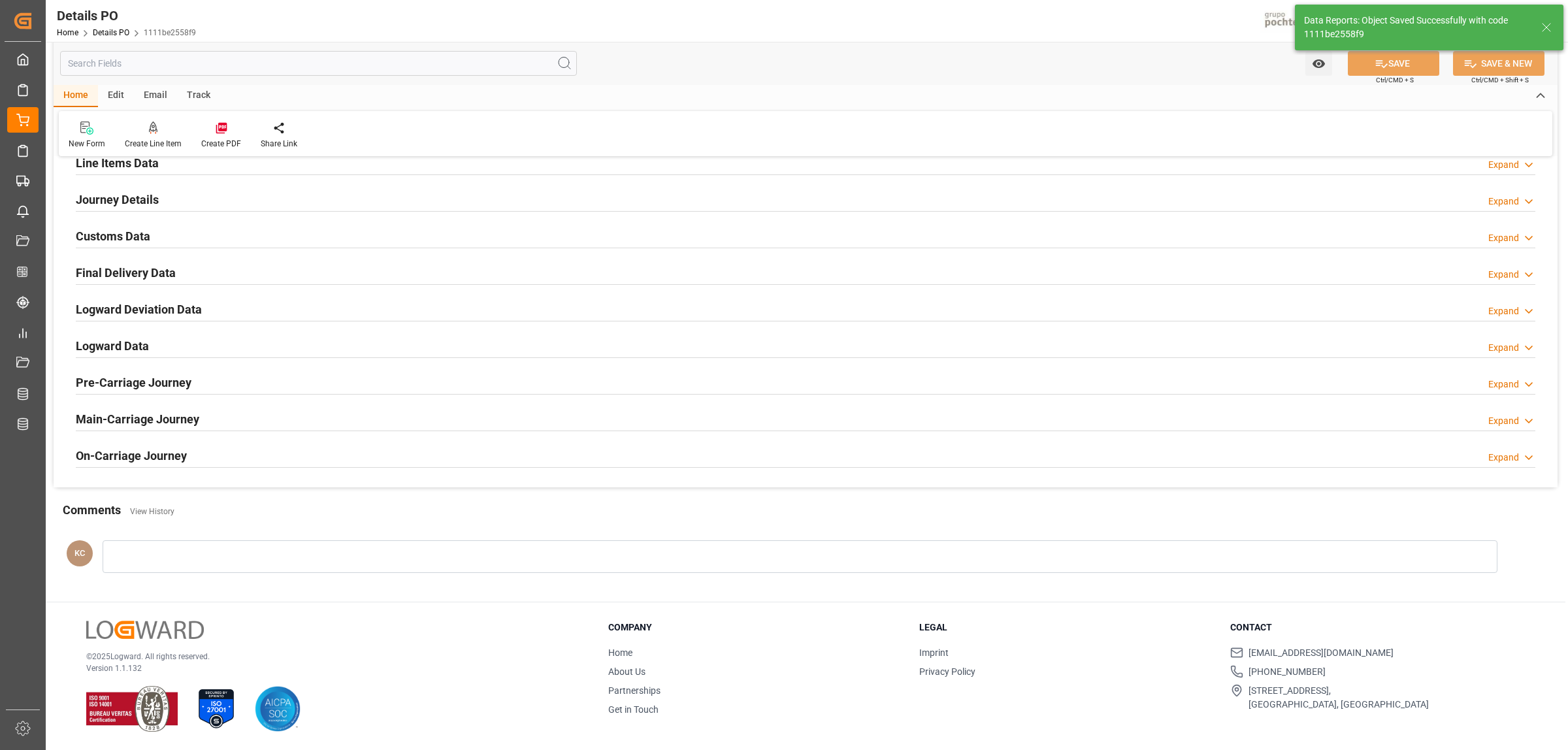
scroll to position [889, 0]
click at [220, 127] on icon at bounding box center [221, 128] width 11 height 11
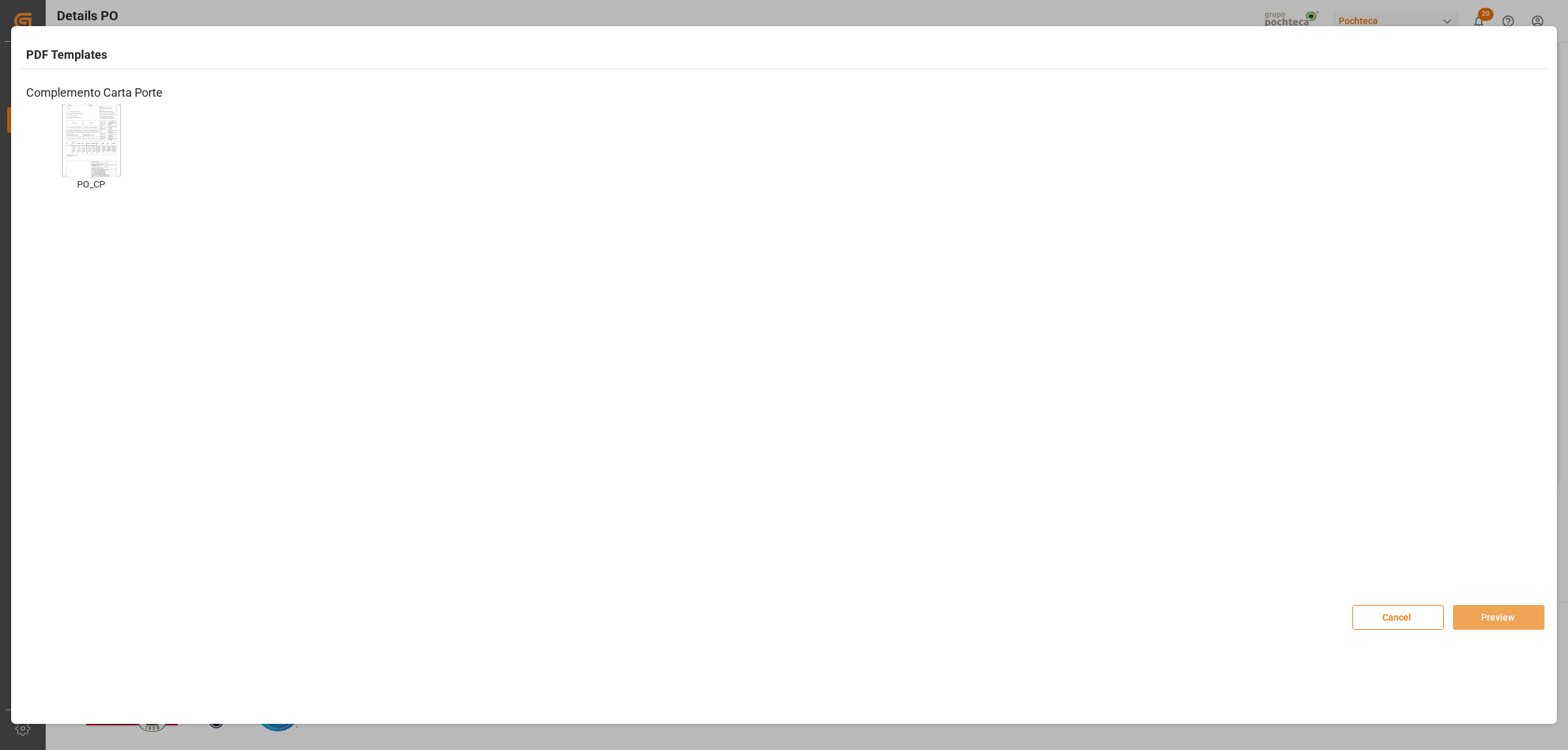
click at [108, 138] on img at bounding box center [91, 140] width 53 height 74
click at [1474, 618] on button "Preview" at bounding box center [1499, 617] width 91 height 25
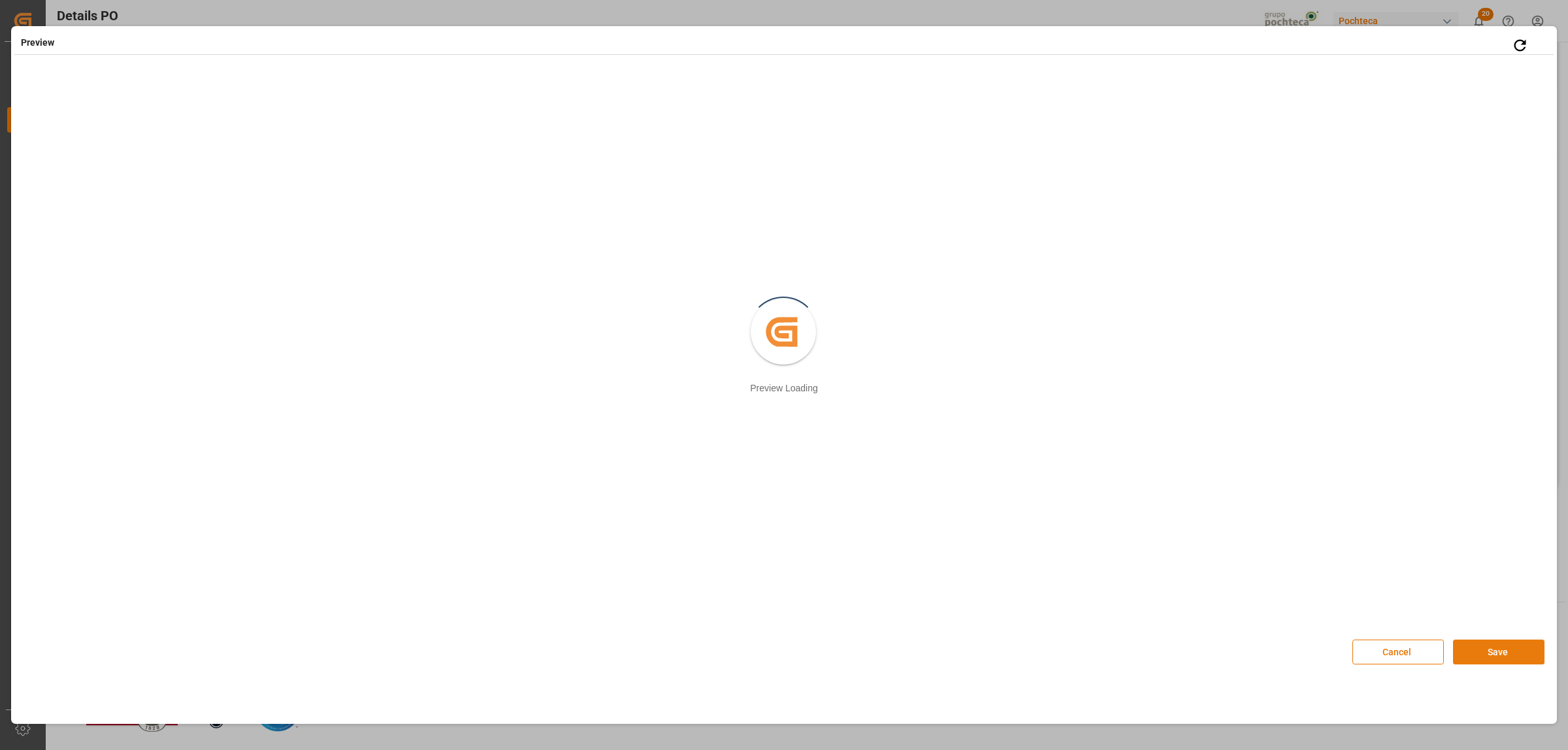
click at [1480, 650] on button "Save" at bounding box center [1499, 652] width 91 height 25
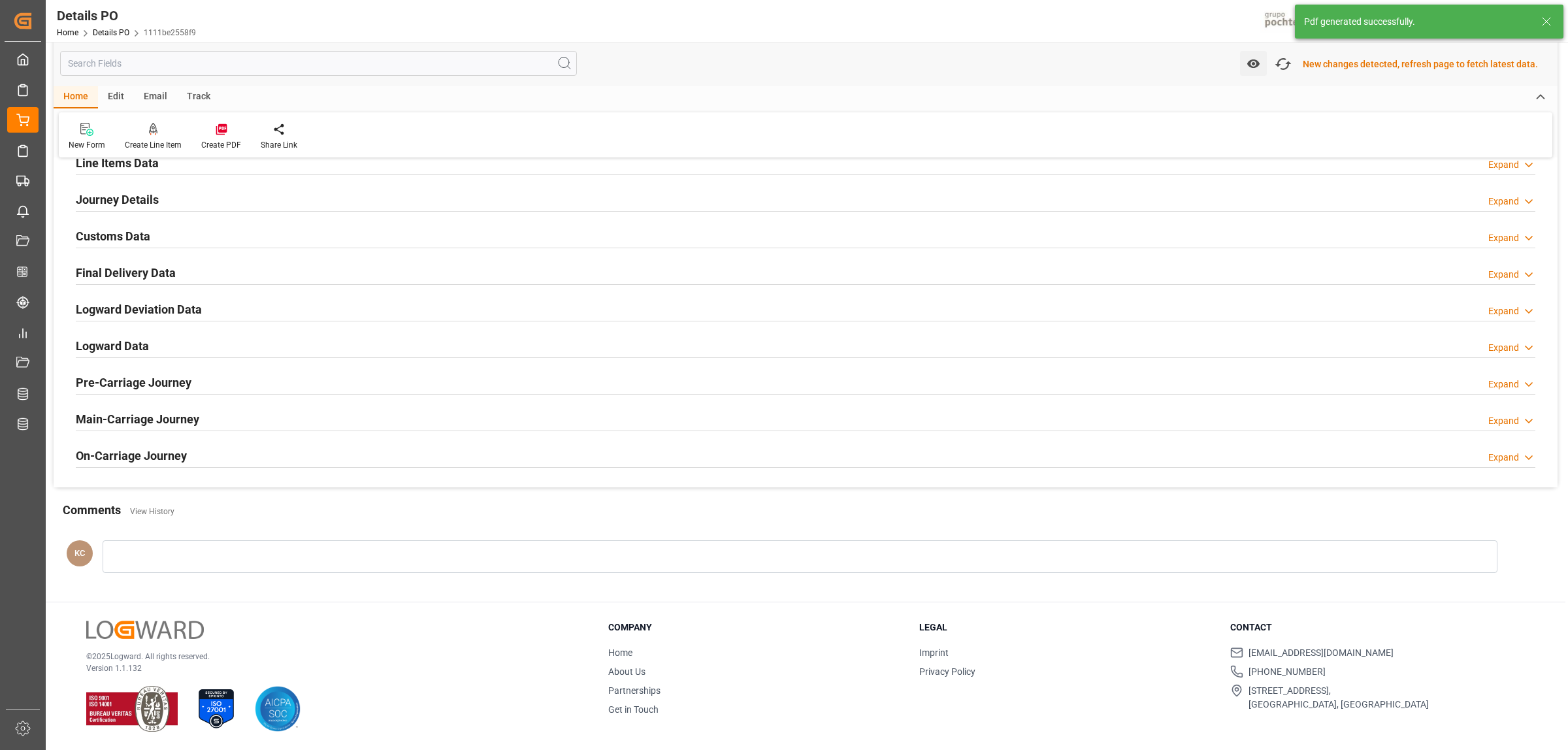
scroll to position [889, 0]
click at [114, 234] on h2 "Customs Data" at bounding box center [113, 236] width 75 height 18
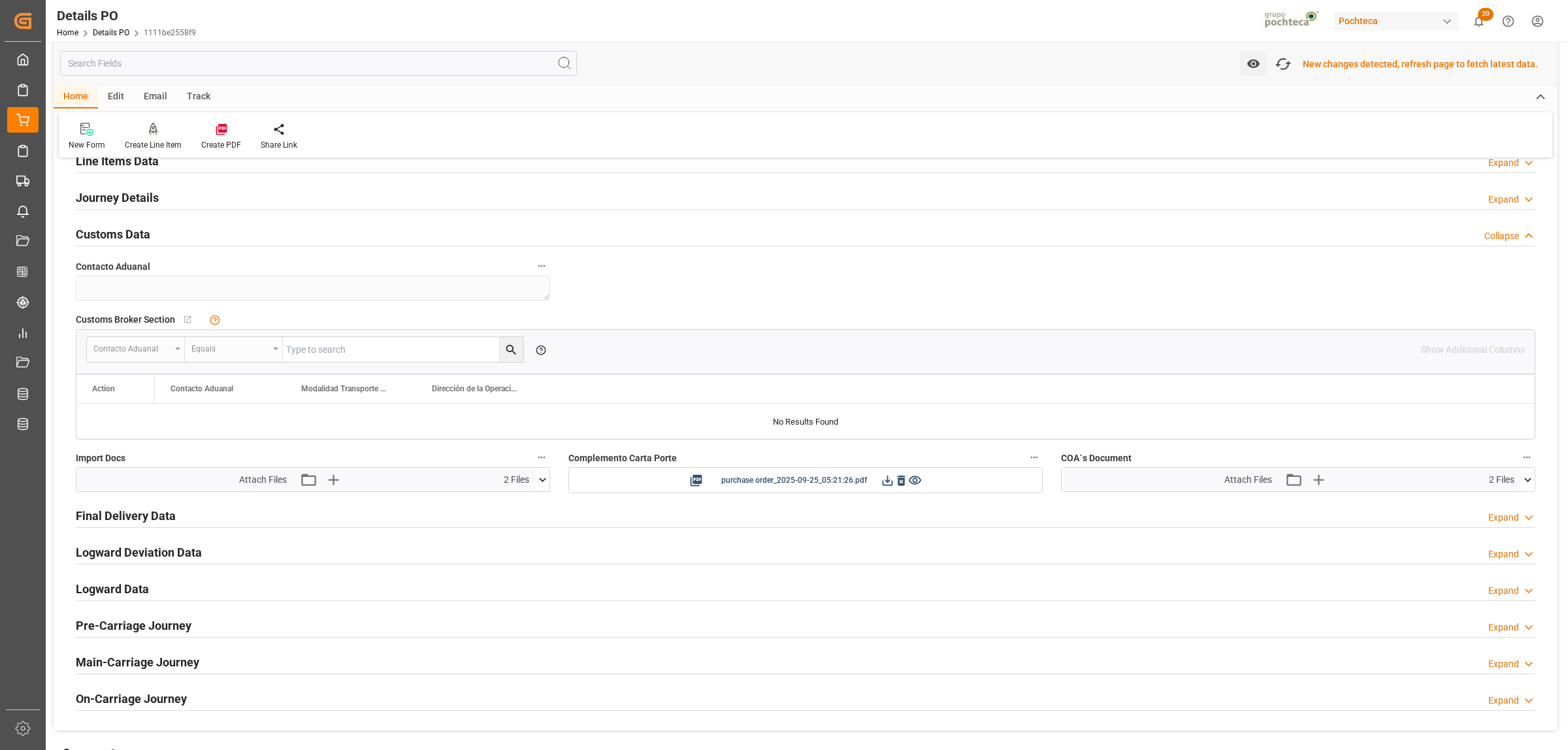
scroll to position [899, 0]
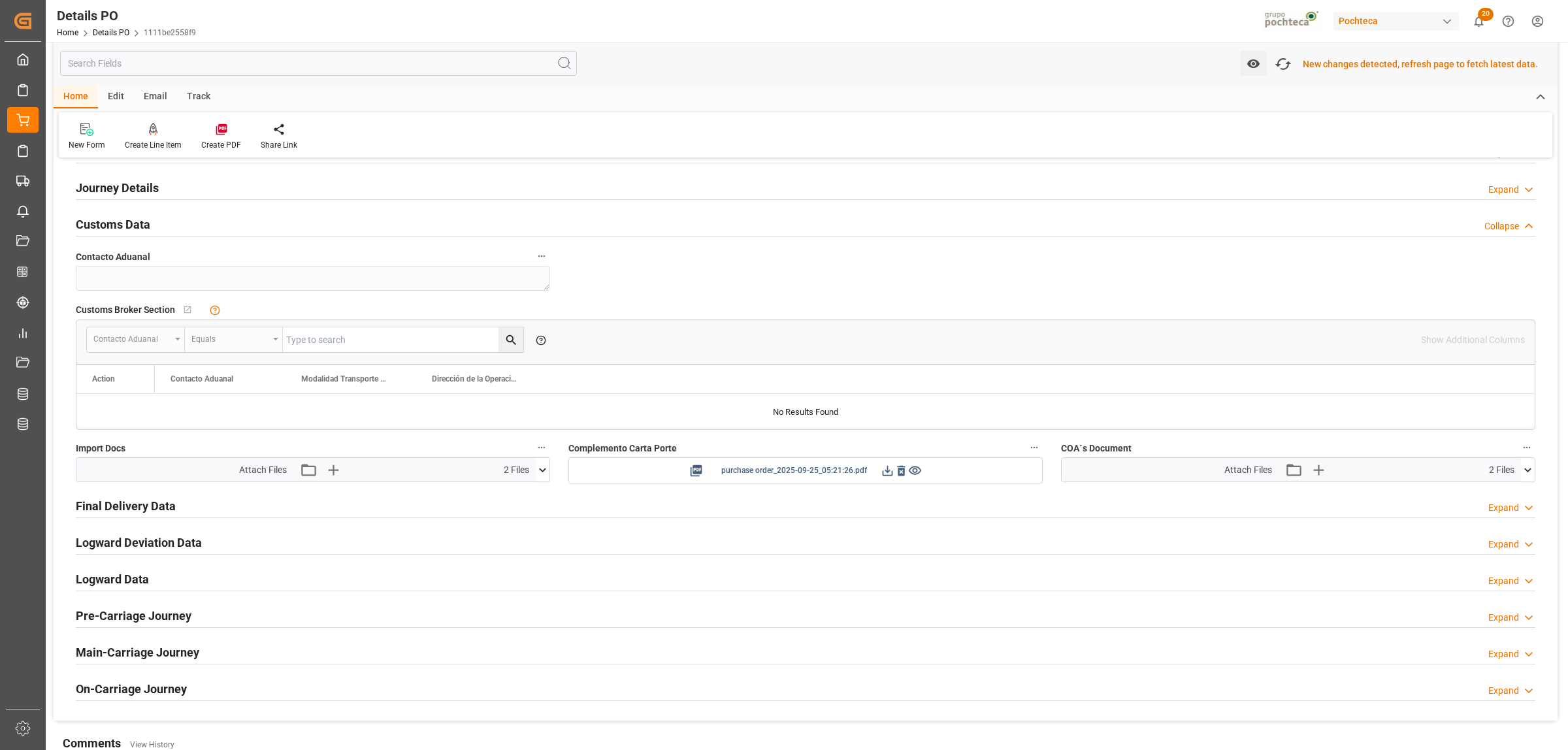
click at [887, 476] on icon at bounding box center [887, 471] width 14 height 14
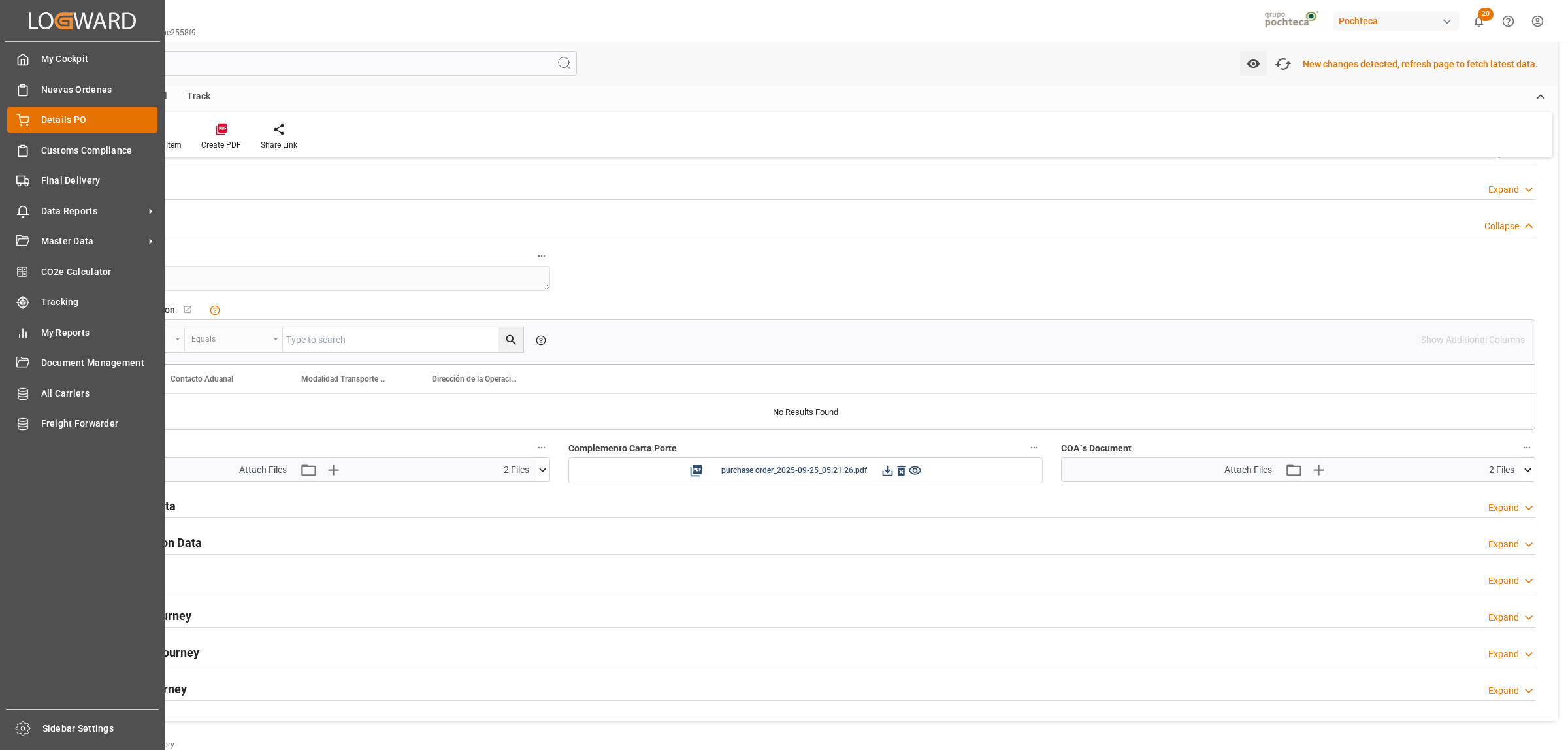
click at [39, 116] on div "Details PO Details PO" at bounding box center [81, 120] width 150 height 25
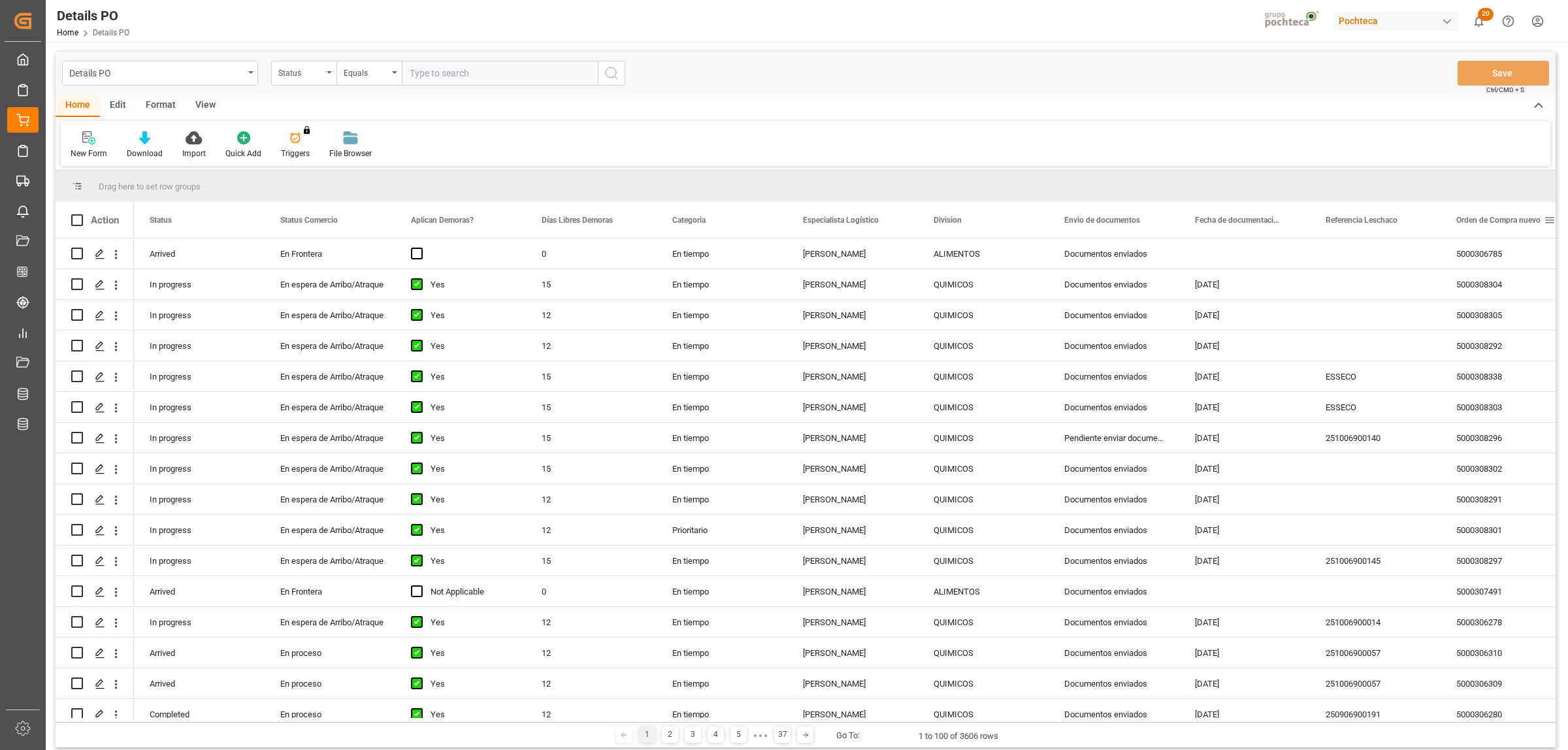
click at [1549, 219] on span at bounding box center [1549, 219] width 11 height 11
click at [1512, 223] on span "filter" at bounding box center [1506, 222] width 11 height 11
type input "5000306796"
click at [1509, 335] on button "Apply" at bounding box center [1500, 330] width 24 height 13
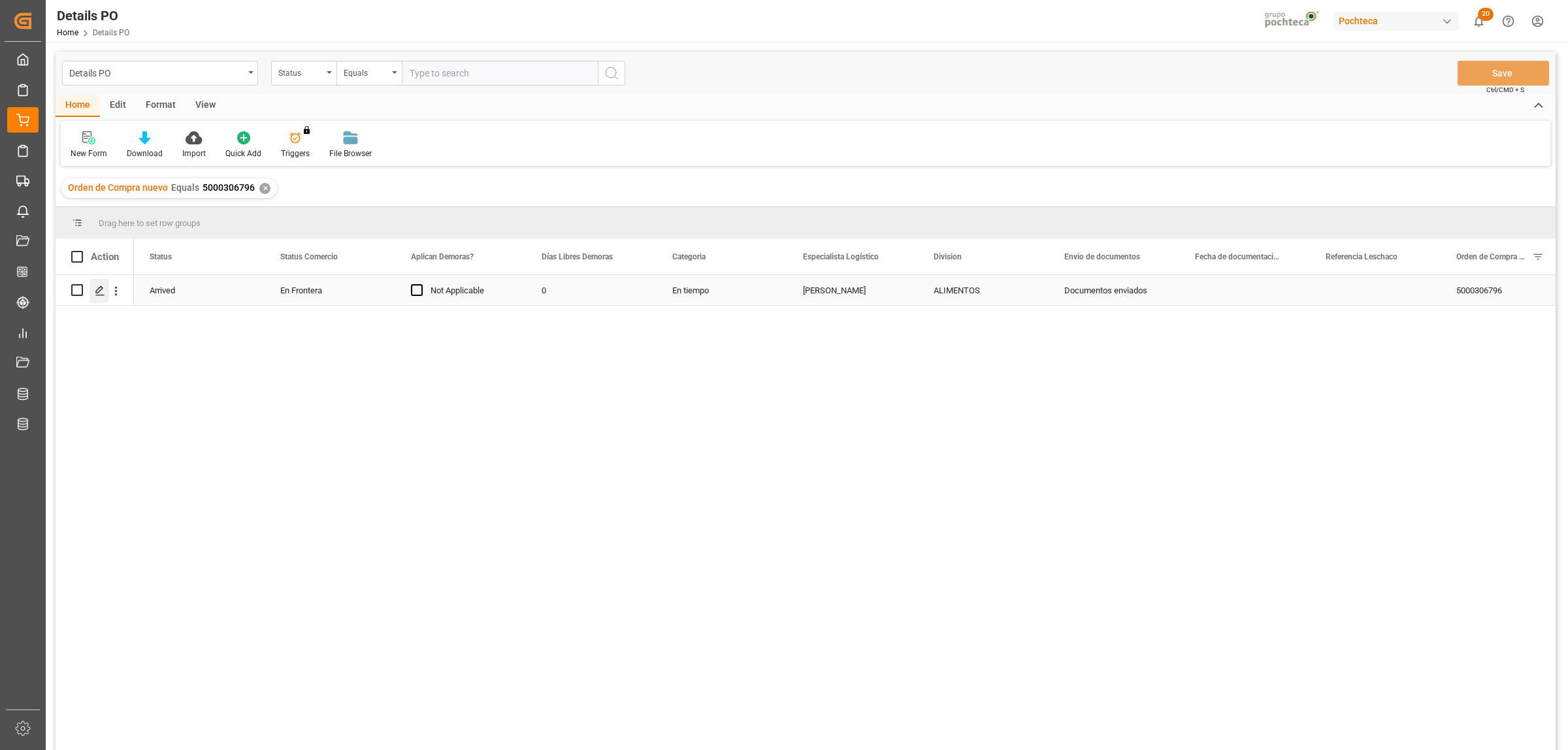
click at [95, 282] on div "Press SPACE to select this row." at bounding box center [100, 291] width 20 height 24
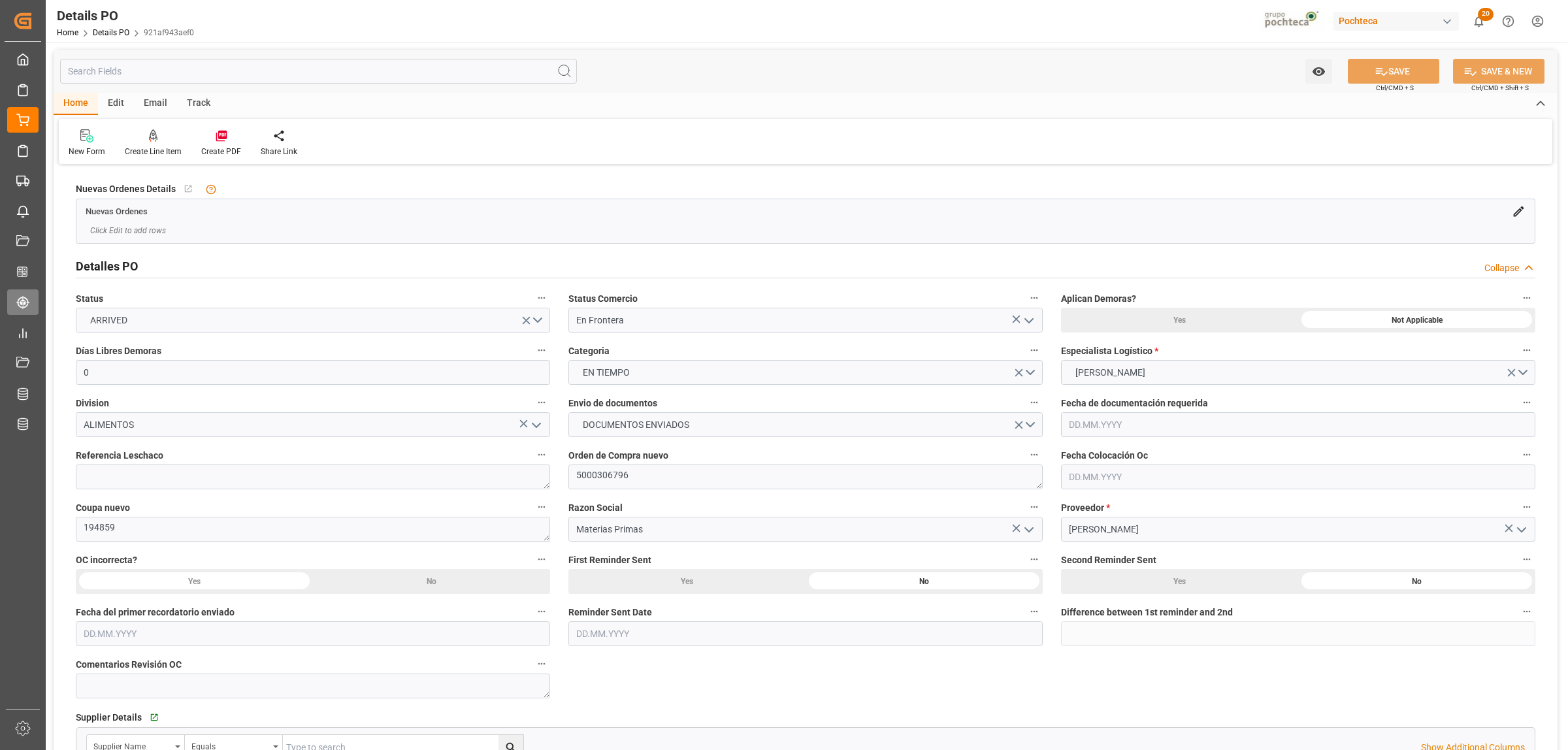
type input "0"
type input "1"
type input "24.09.2025"
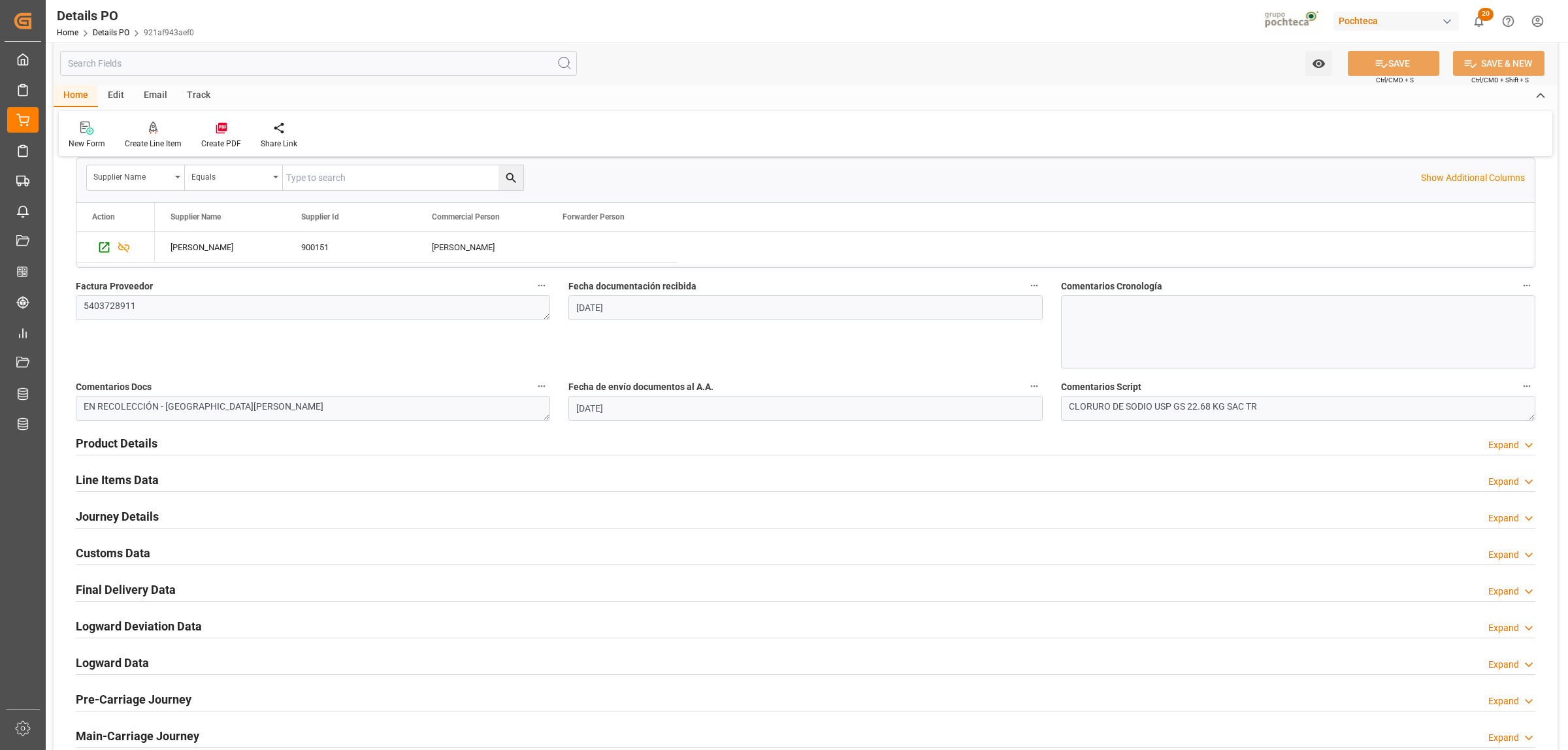
scroll to position [572, 0]
click at [133, 475] on h2 "Line Items Data" at bounding box center [117, 477] width 83 height 18
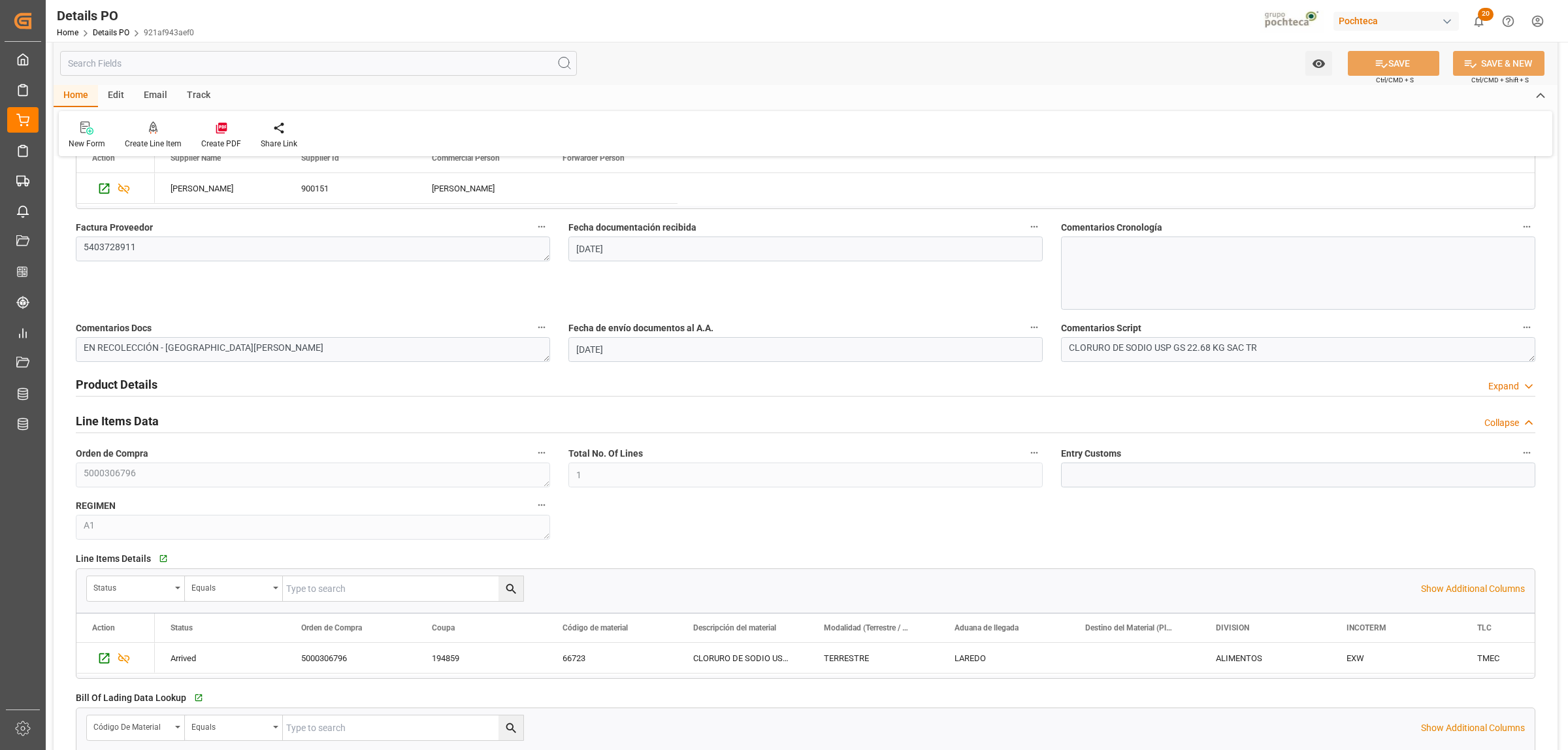
scroll to position [653, 0]
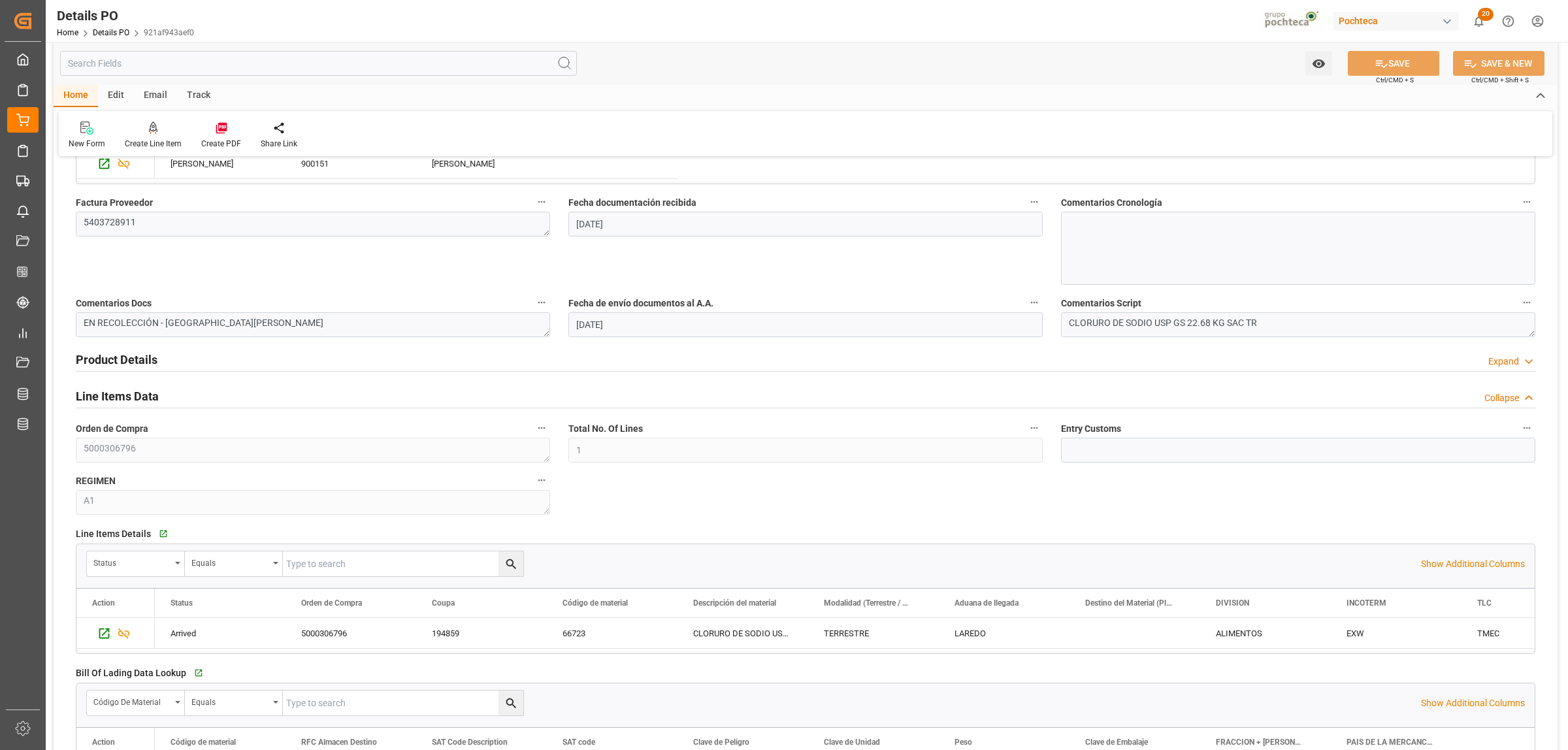
click at [127, 354] on h2 "Product Details" at bounding box center [117, 359] width 81 height 18
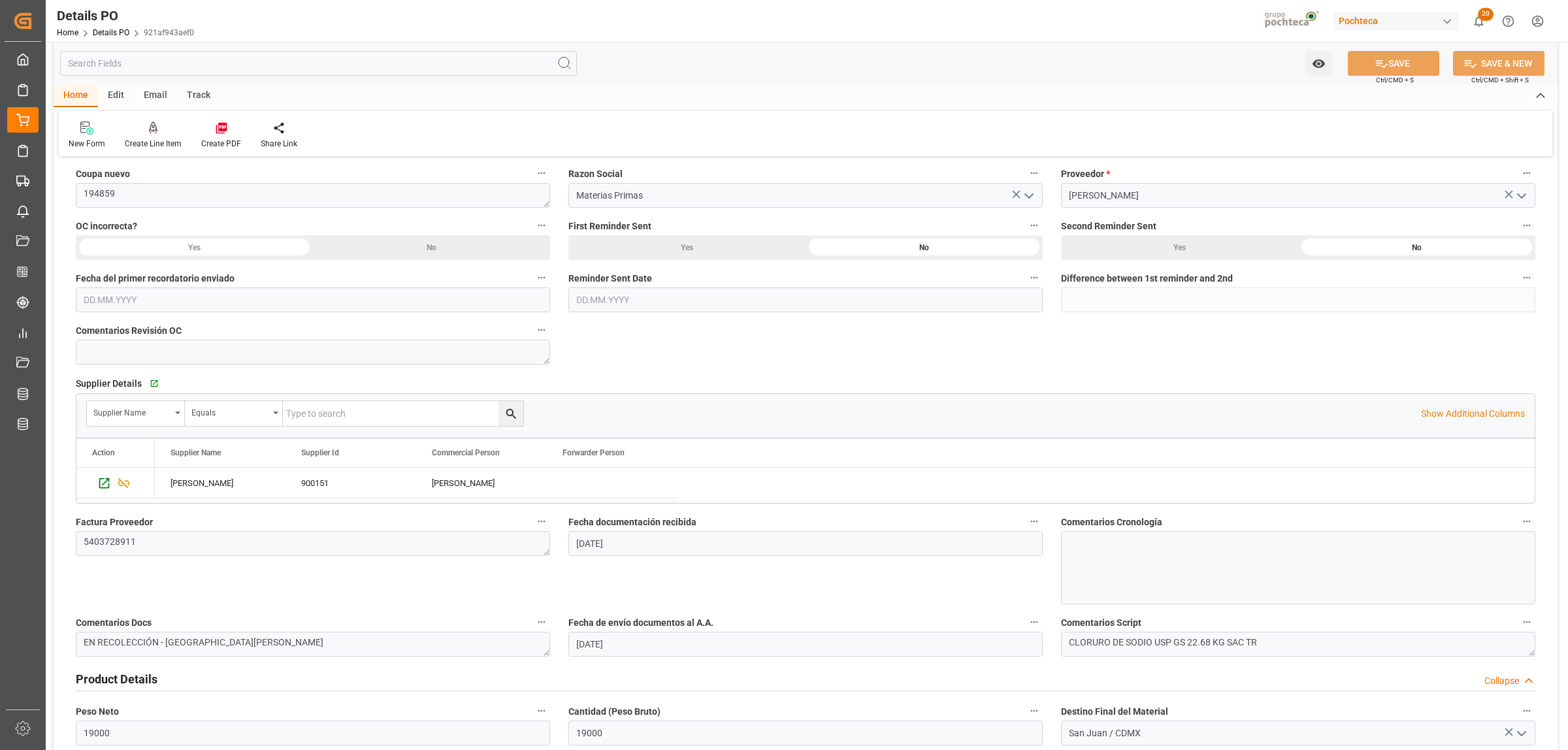
scroll to position [245, 0]
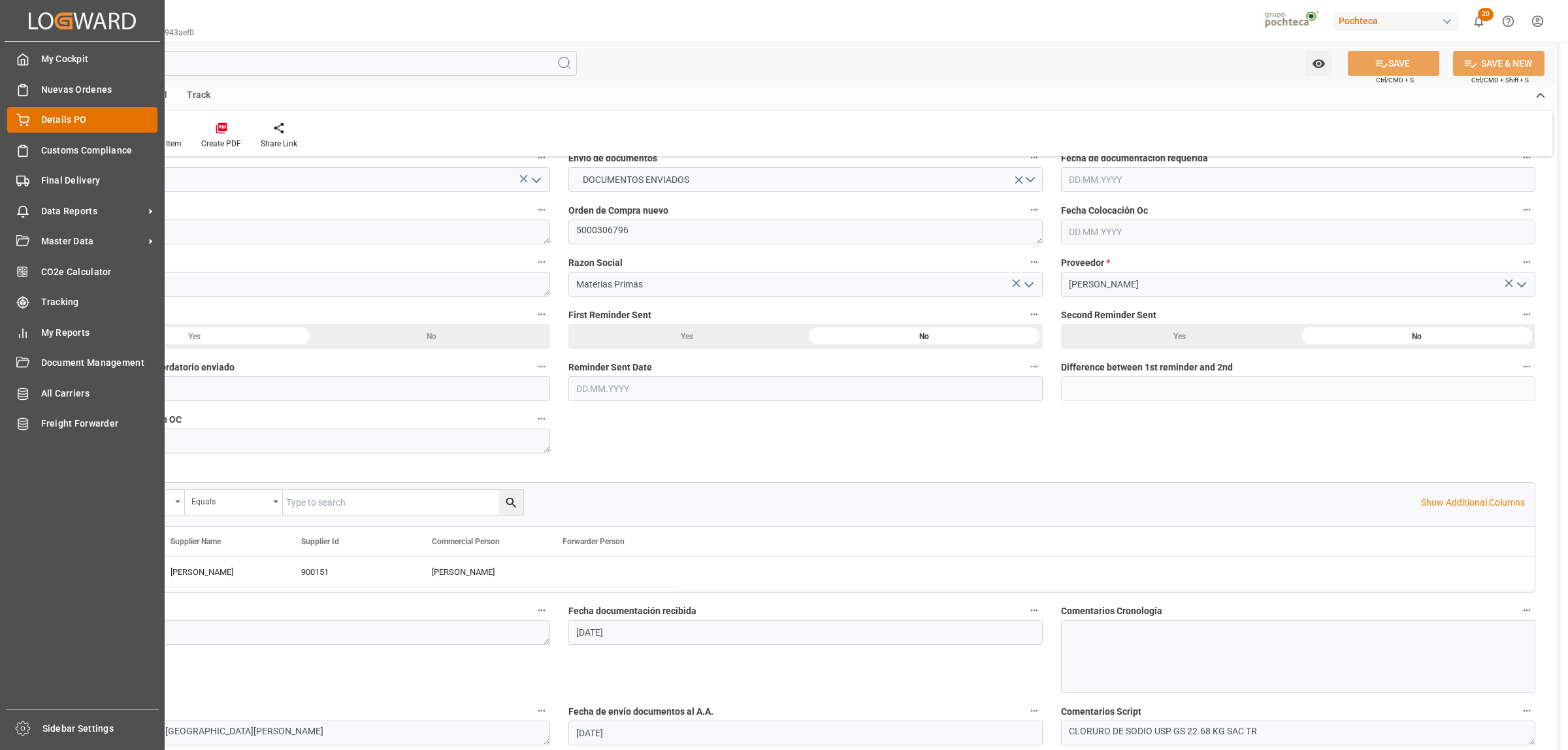
click at [26, 121] on icon at bounding box center [22, 120] width 13 height 13
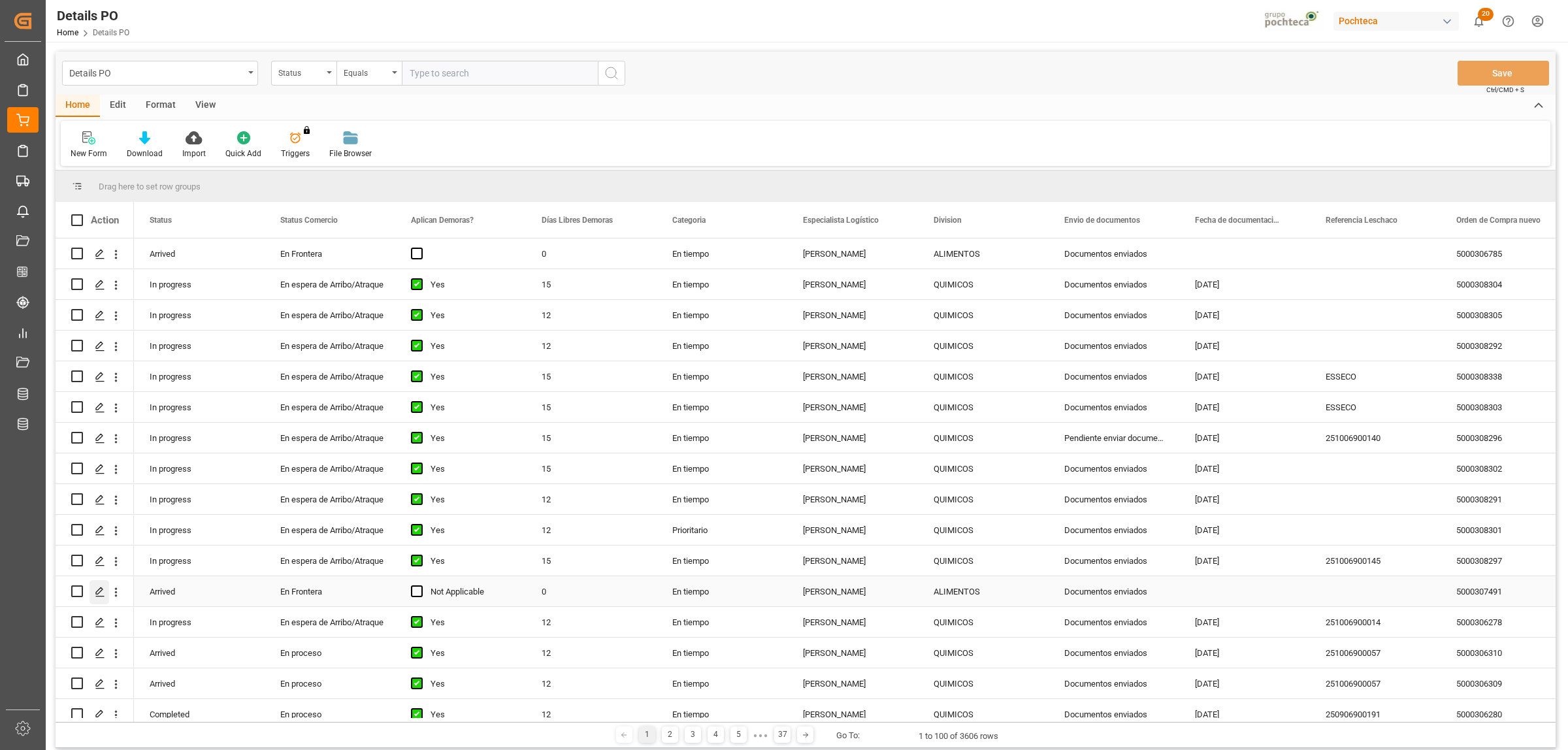
click at [98, 591] on icon "Press SPACE to select this row." at bounding box center [100, 592] width 11 height 11
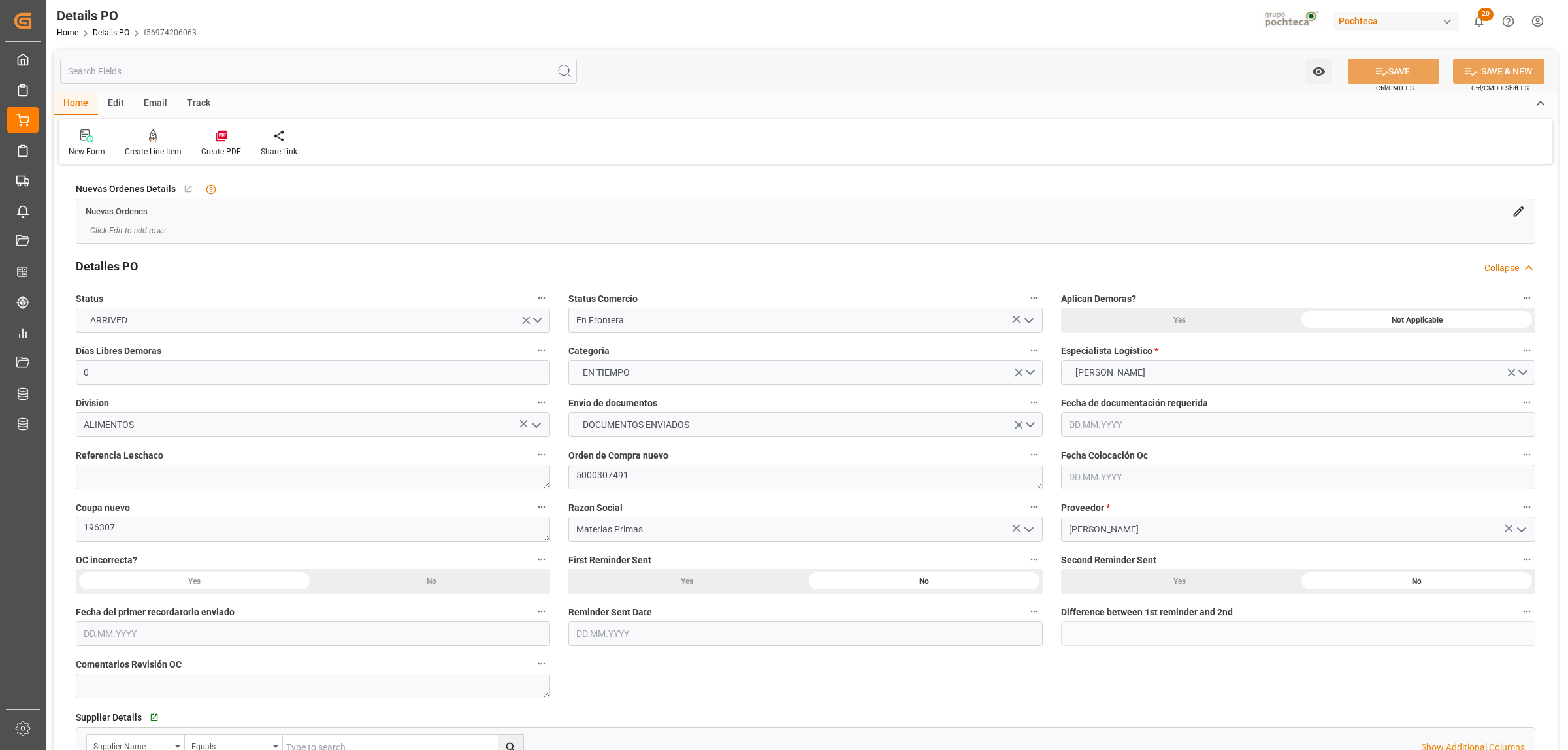
type input "0"
type input "07.08.2025"
type input "24.09.2025"
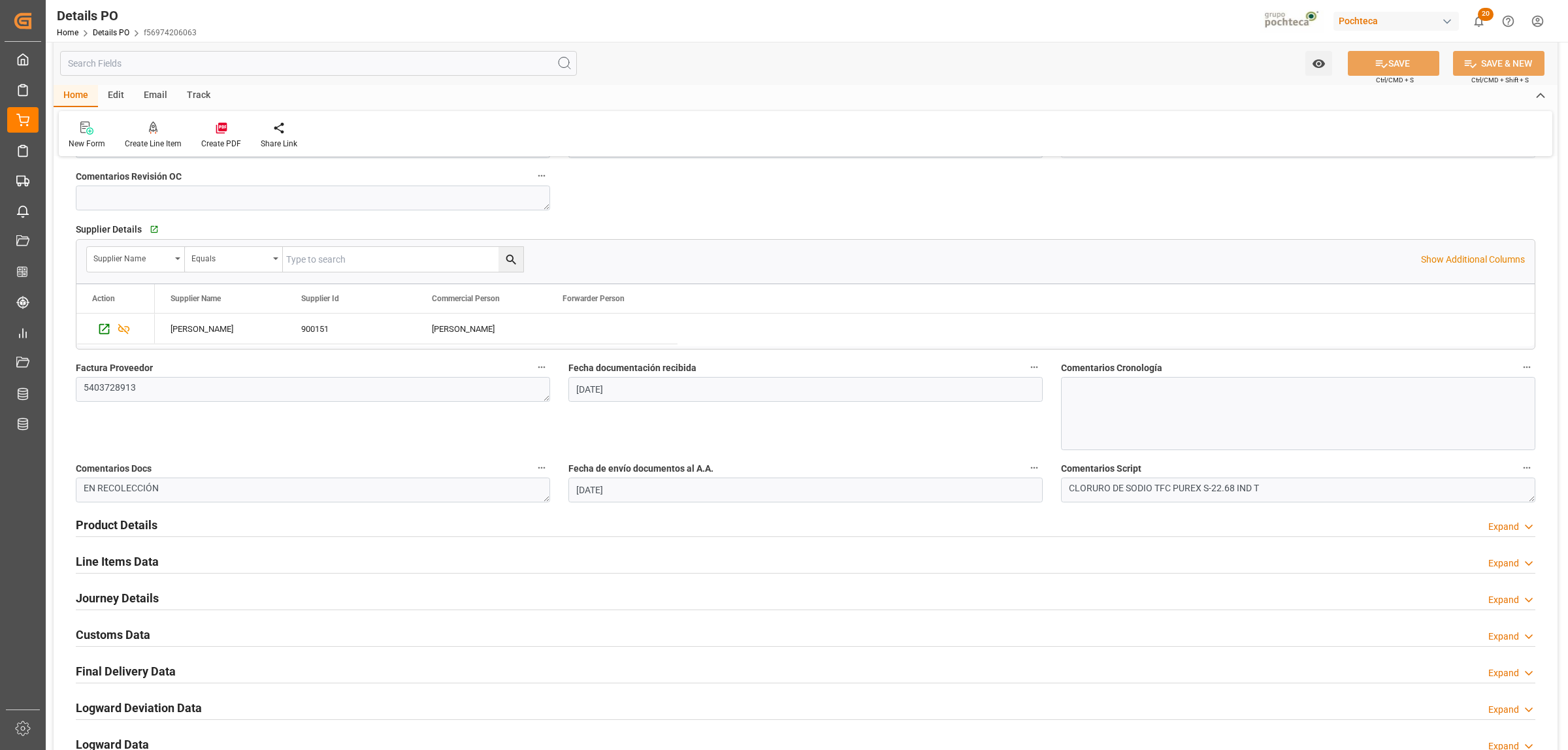
scroll to position [490, 0]
click at [99, 523] on h2 "Product Details" at bounding box center [117, 522] width 81 height 18
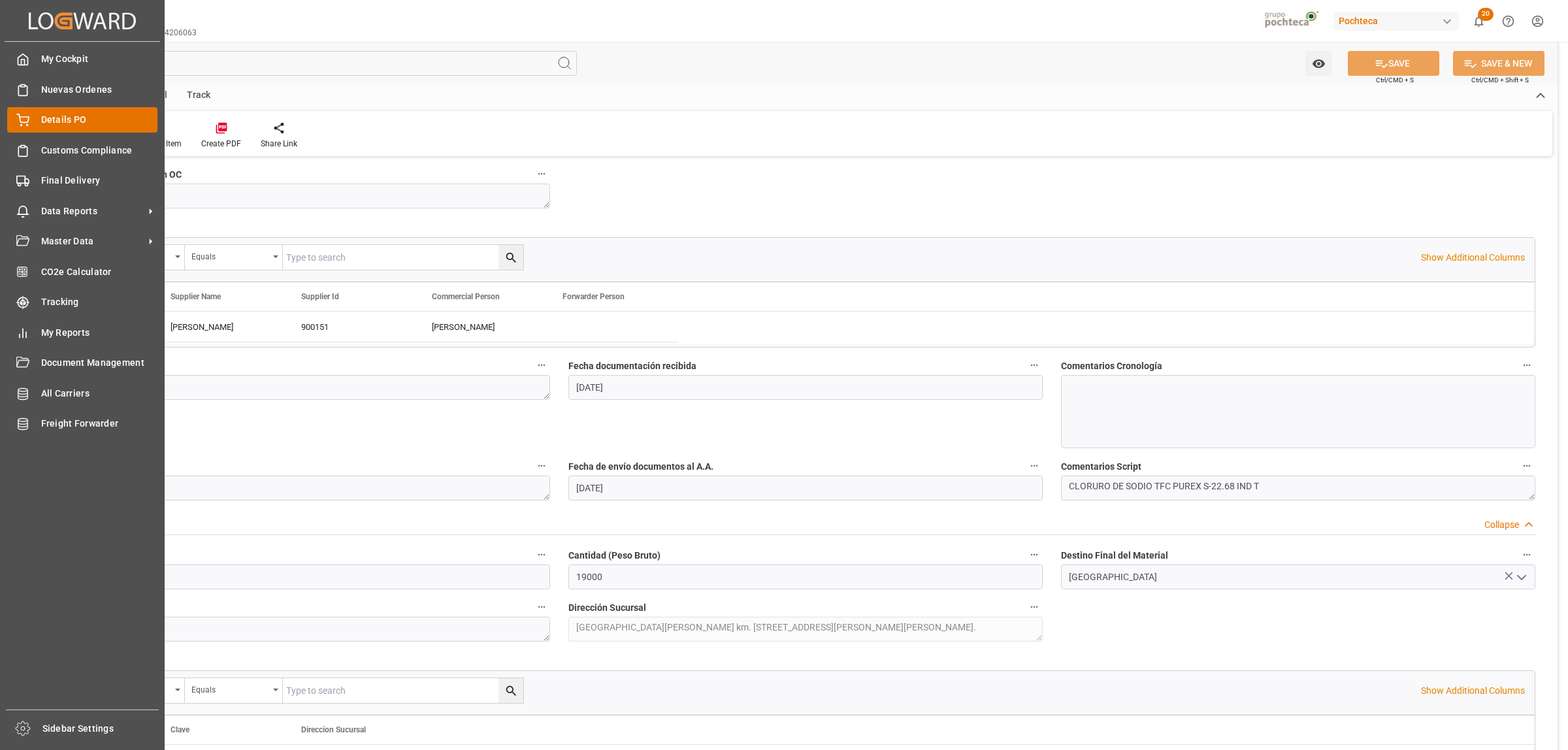
click at [34, 120] on div "Details PO Details PO" at bounding box center [81, 120] width 150 height 25
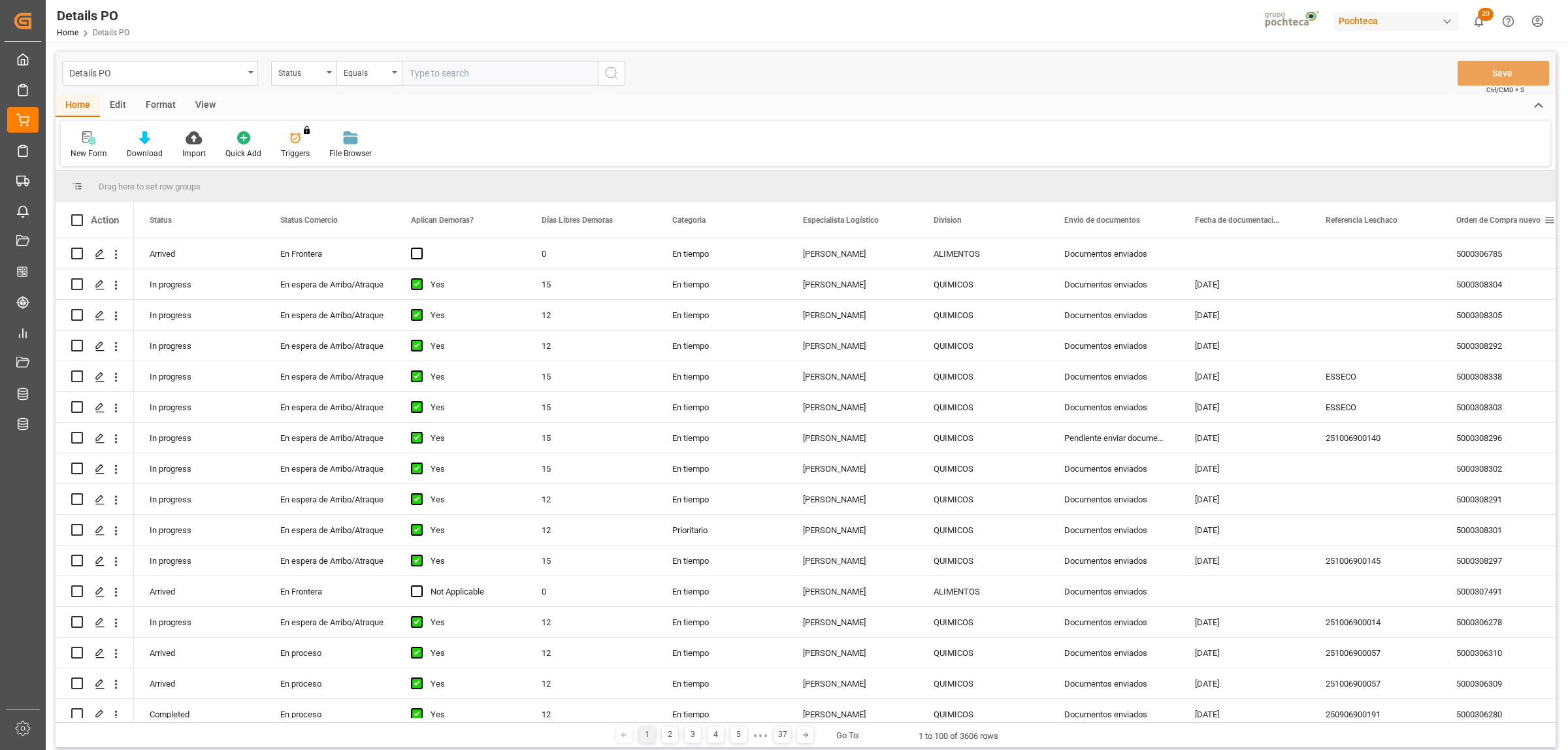
click at [1550, 221] on span at bounding box center [1549, 219] width 11 height 11
click at [1508, 217] on span "filter" at bounding box center [1506, 222] width 11 height 11
type input "5000307488"
click at [1496, 330] on button "Apply" at bounding box center [1500, 330] width 24 height 13
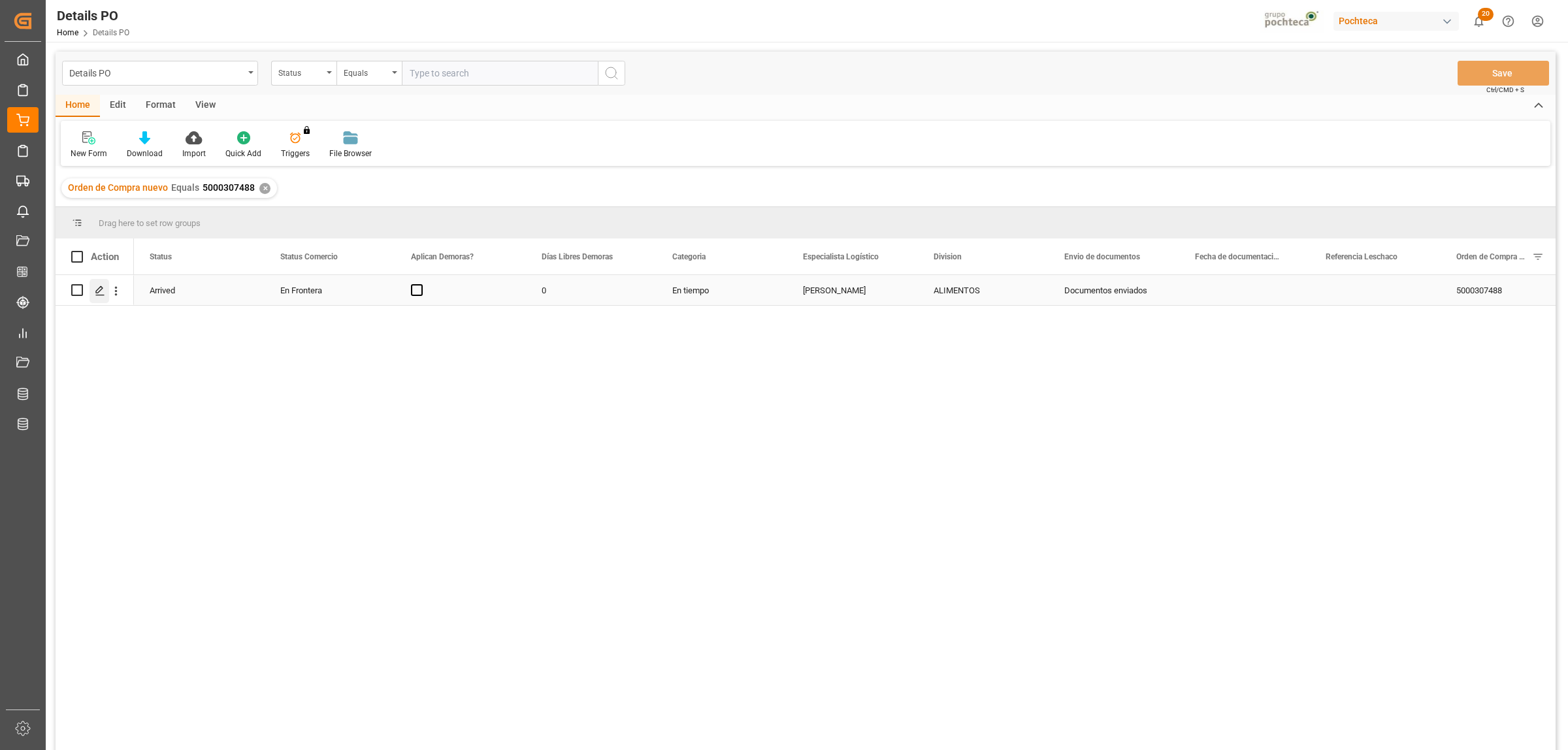
click at [99, 291] on icon "Press SPACE to select this row." at bounding box center [100, 291] width 11 height 11
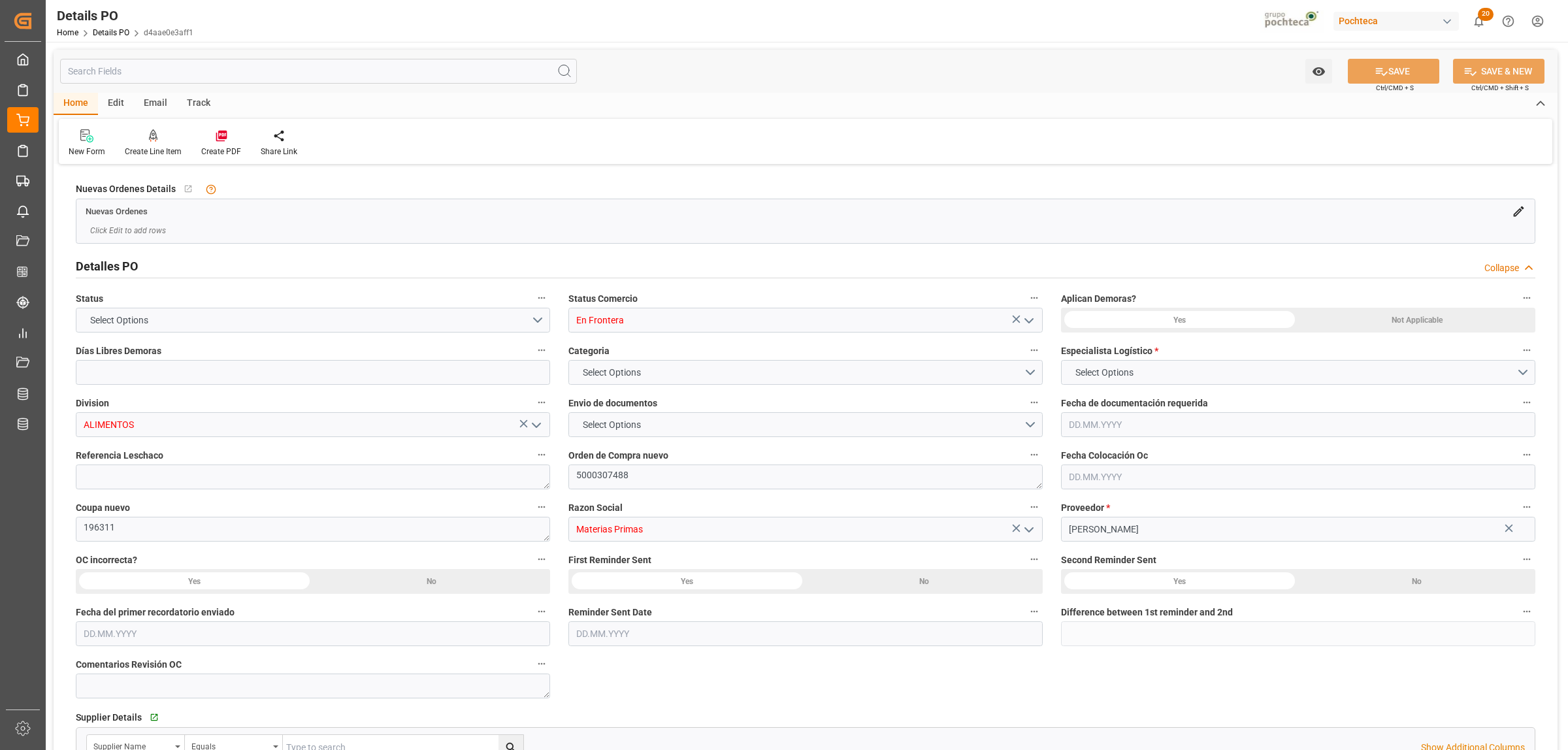
type input "0"
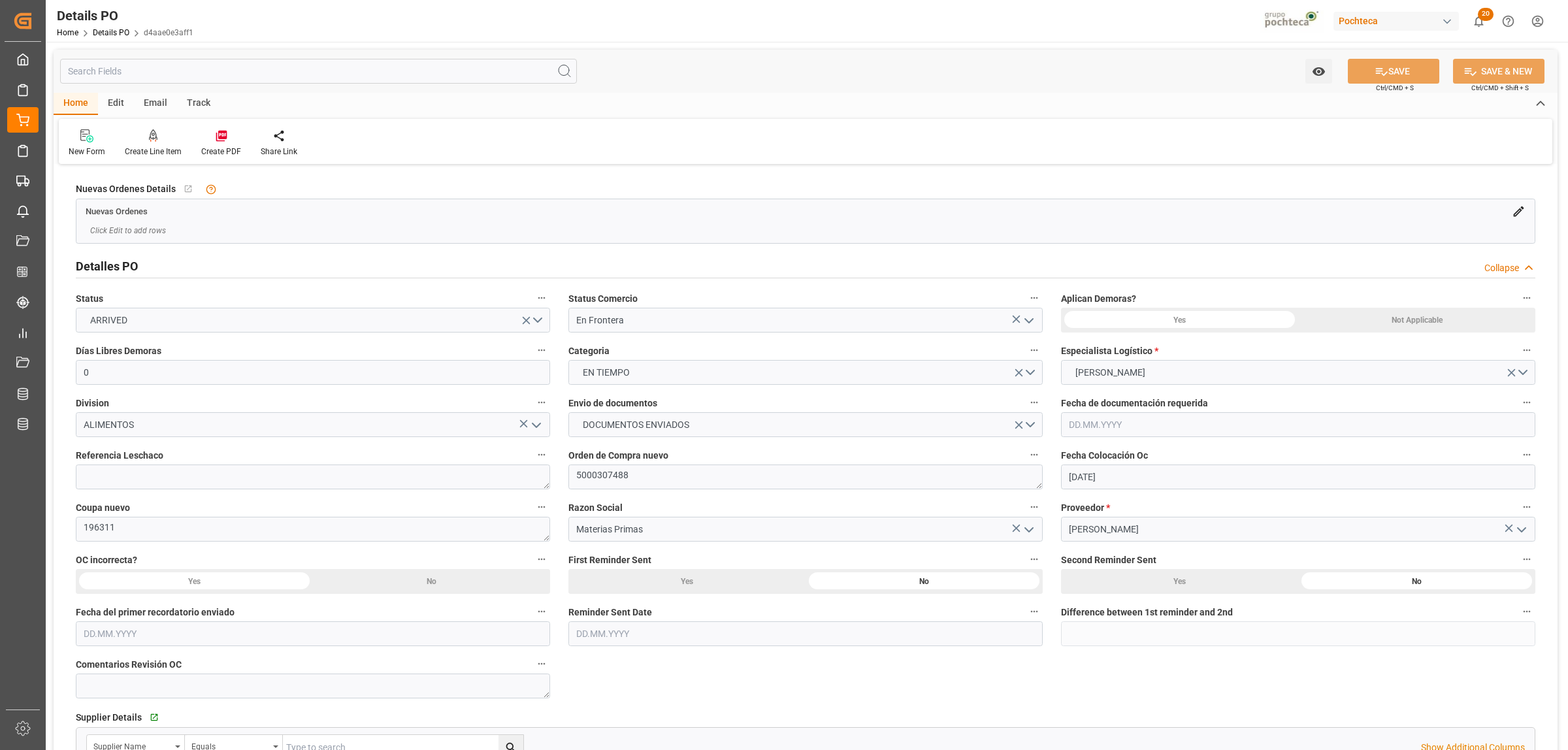
type input "07.08.2025"
type input "24.09.2025"
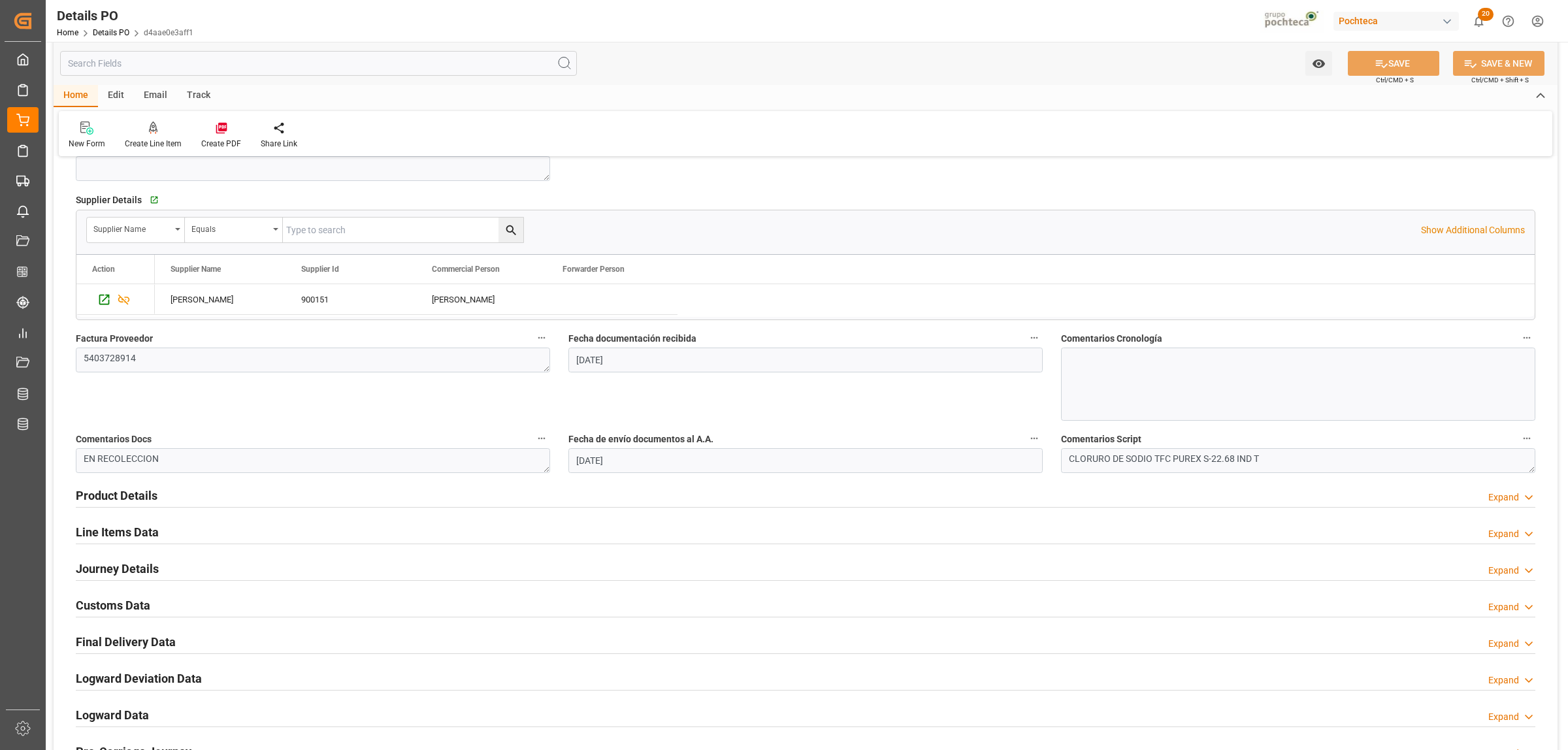
scroll to position [572, 0]
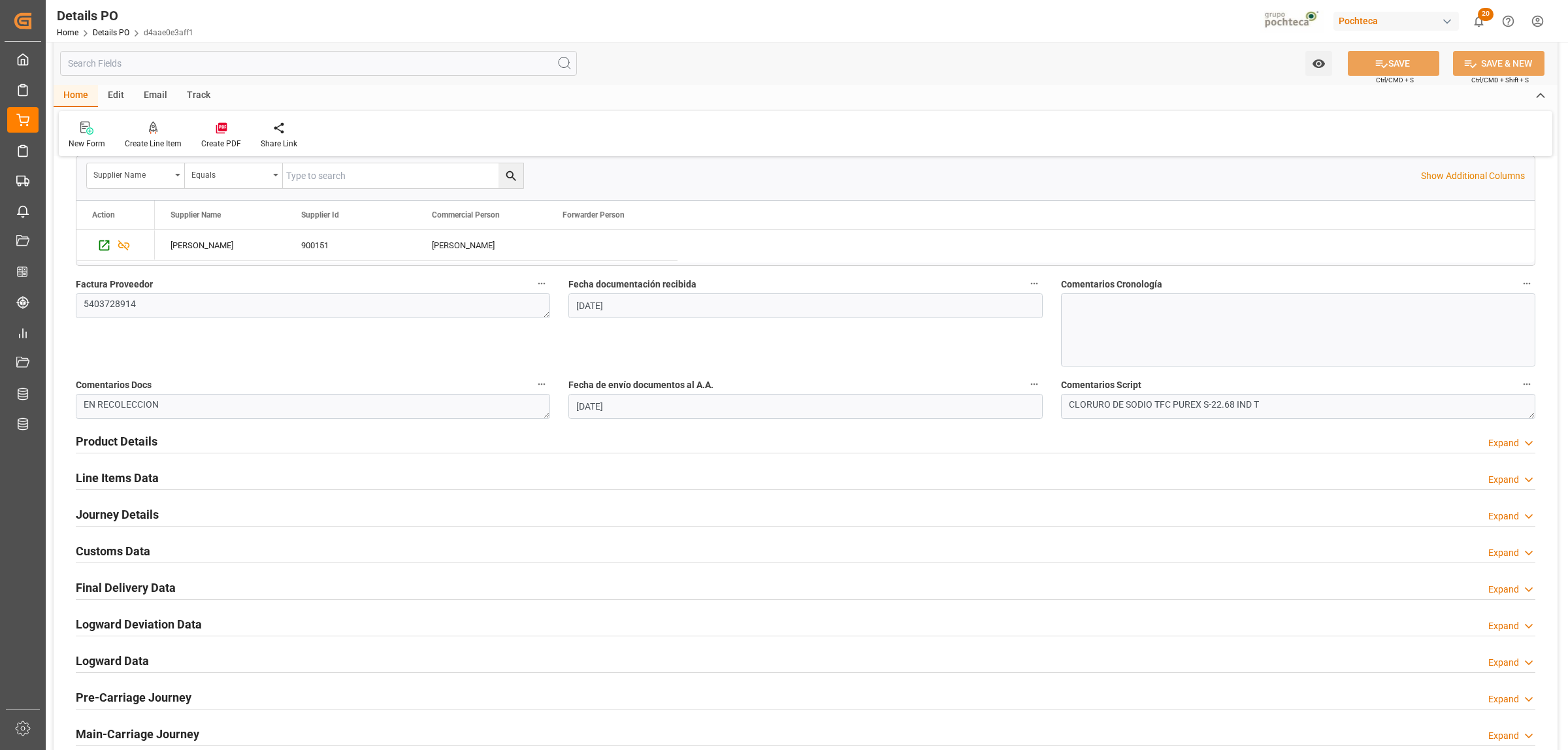
click at [137, 443] on h2 "Product Details" at bounding box center [117, 441] width 81 height 18
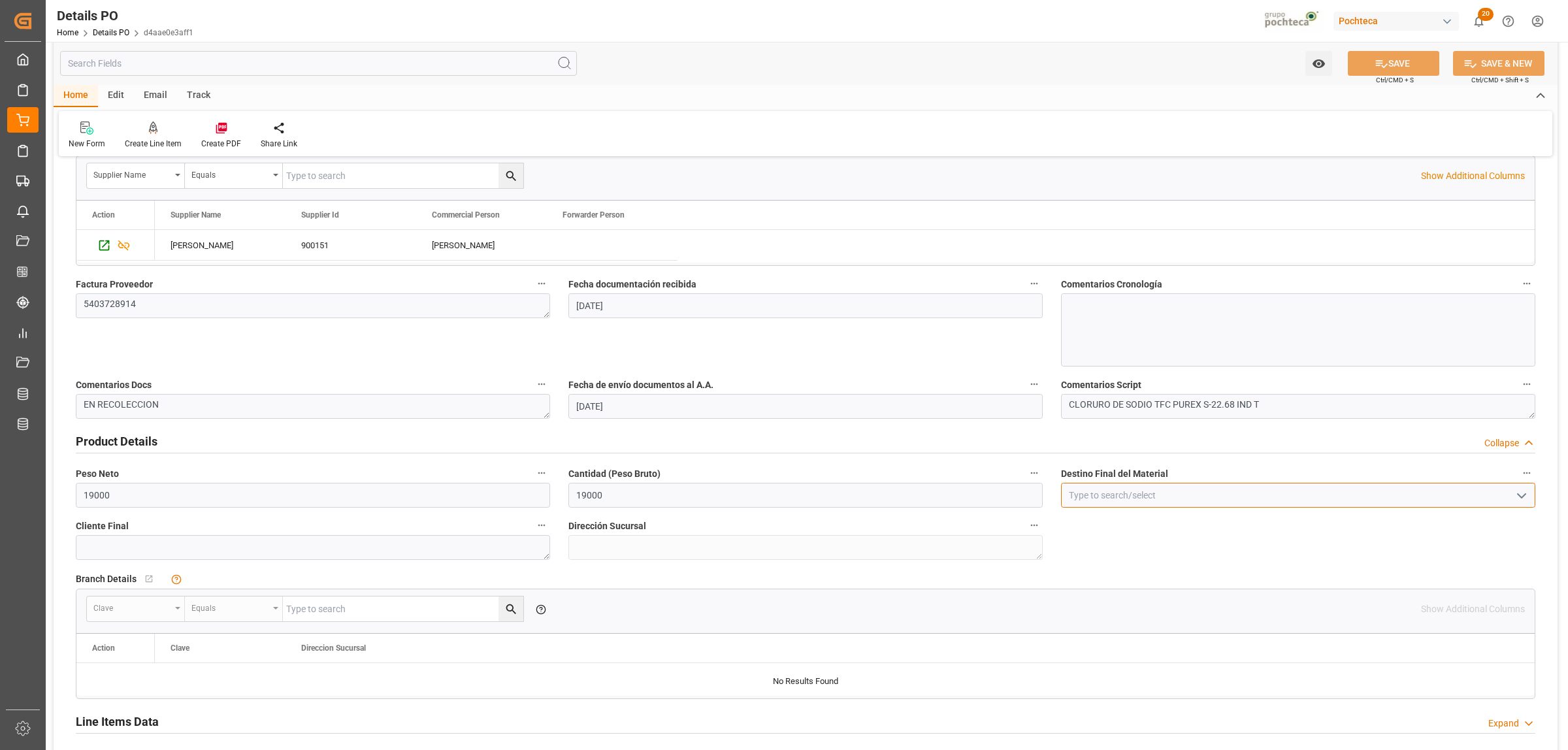
click at [1143, 496] on input at bounding box center [1298, 495] width 474 height 25
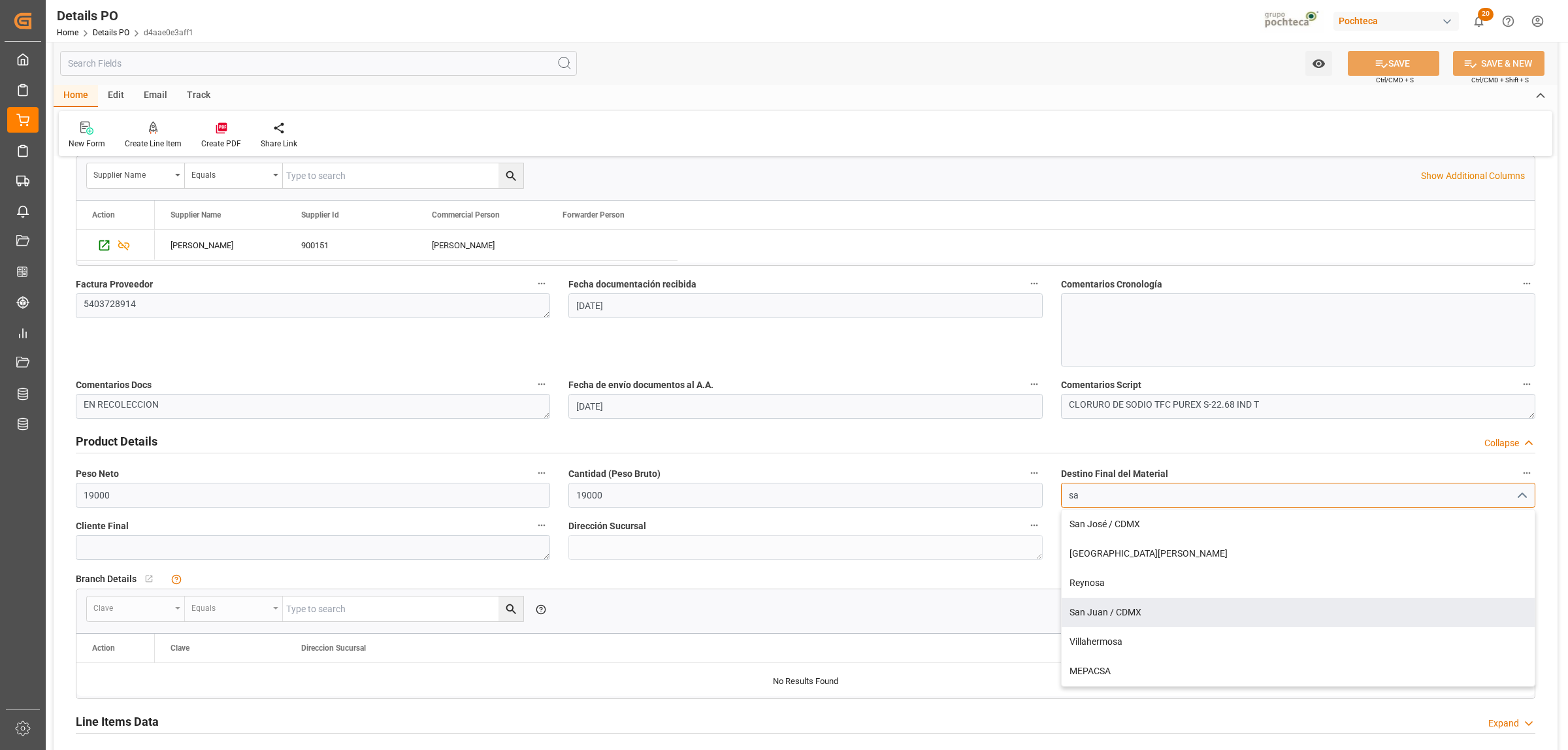
click at [1124, 611] on div "San Juan / CDMX" at bounding box center [1298, 612] width 473 height 30
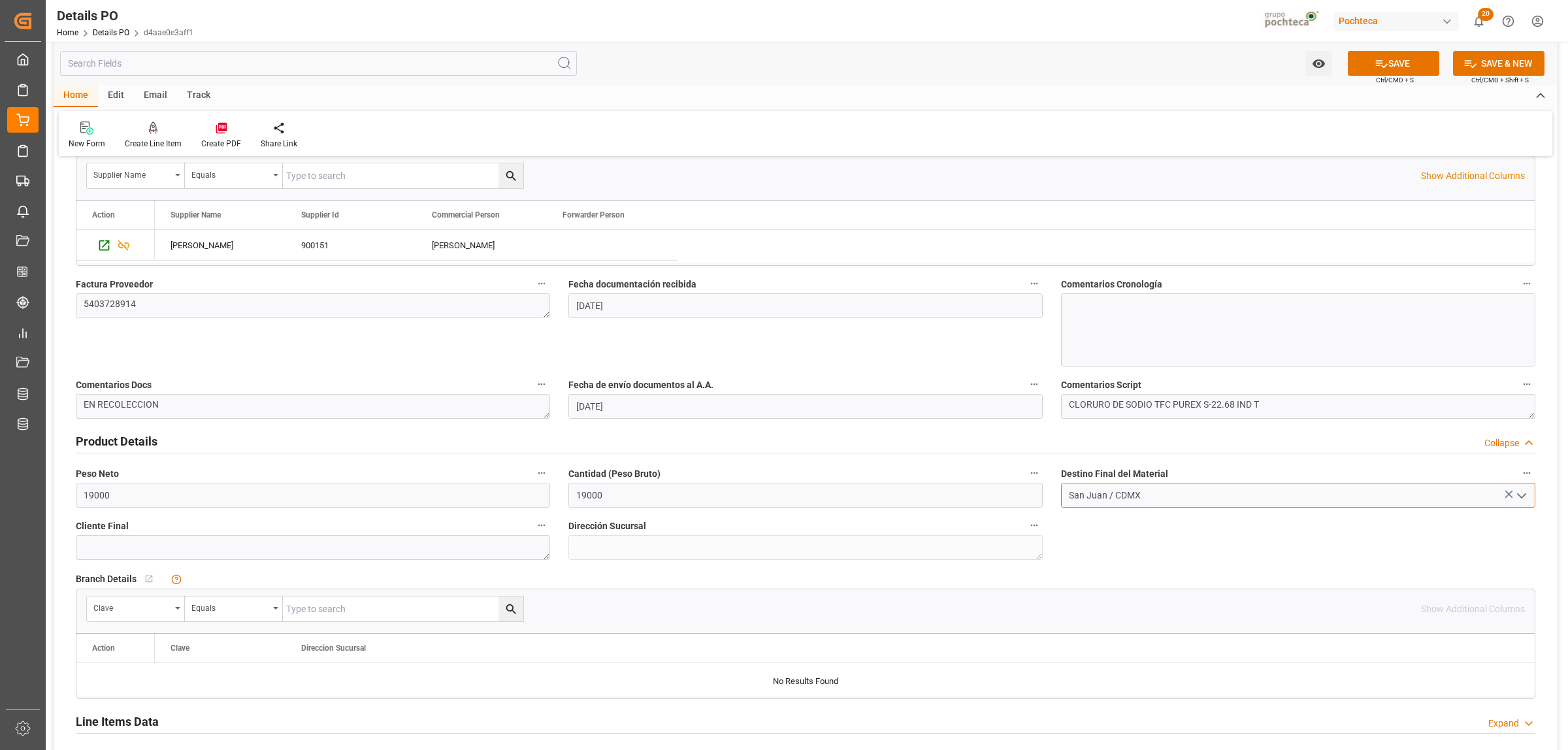
type input "San Juan / CDMX"
click at [1132, 546] on div "Nuevas Ordenes Details   No child Object linked Nuevas Ordenes Click Edit to ad…" at bounding box center [805, 321] width 1504 height 1450
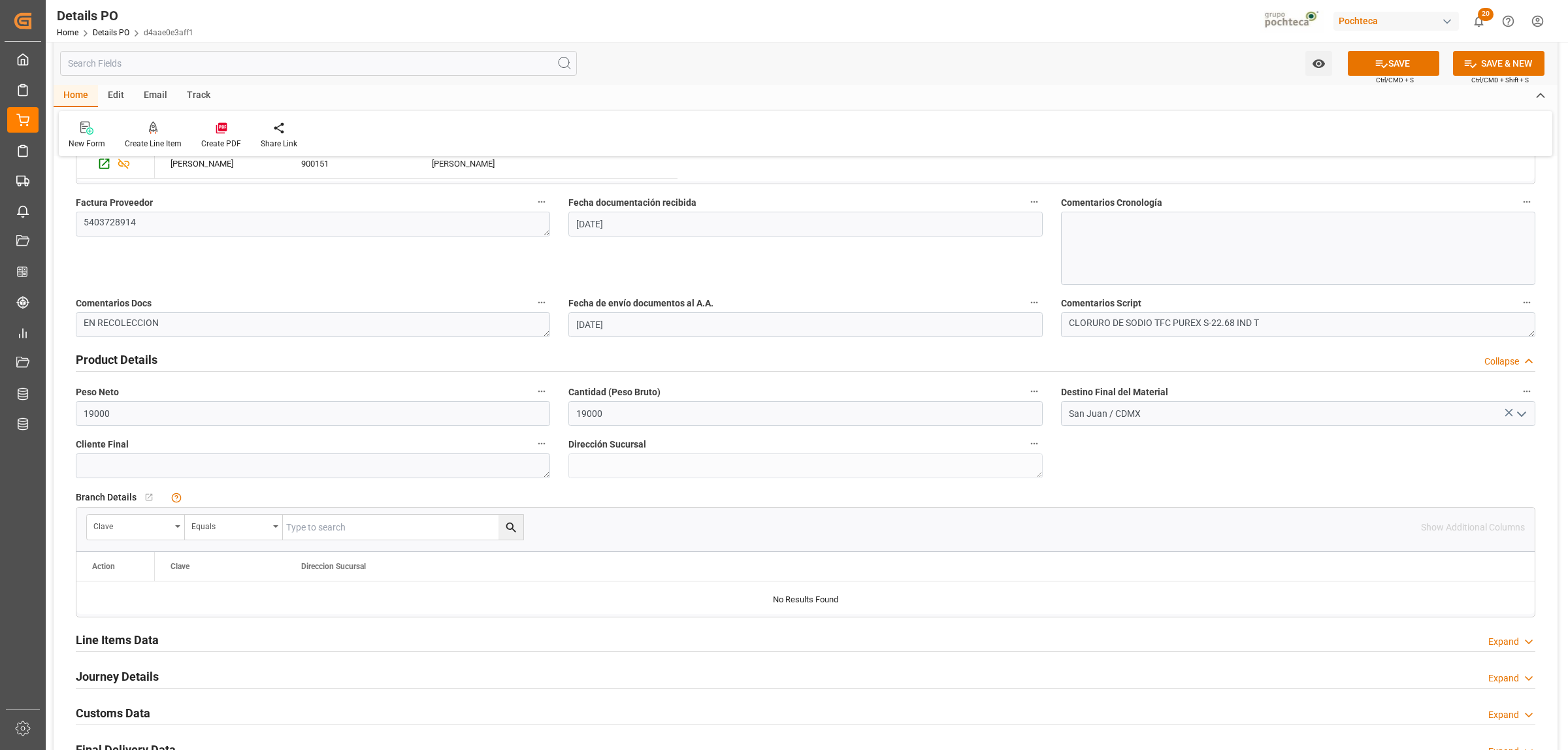
scroll to position [735, 0]
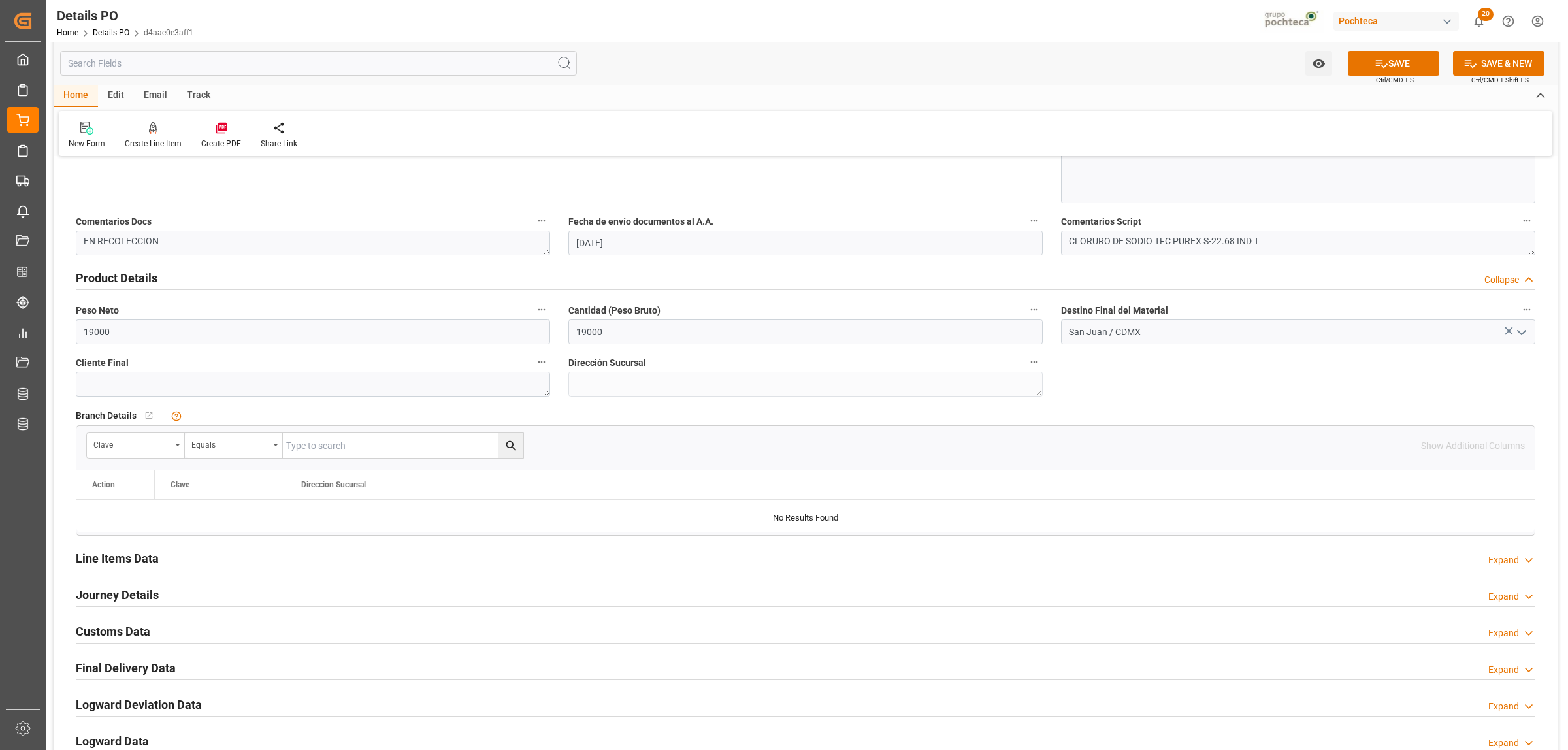
click at [142, 559] on h2 "Line Items Data" at bounding box center [117, 558] width 83 height 18
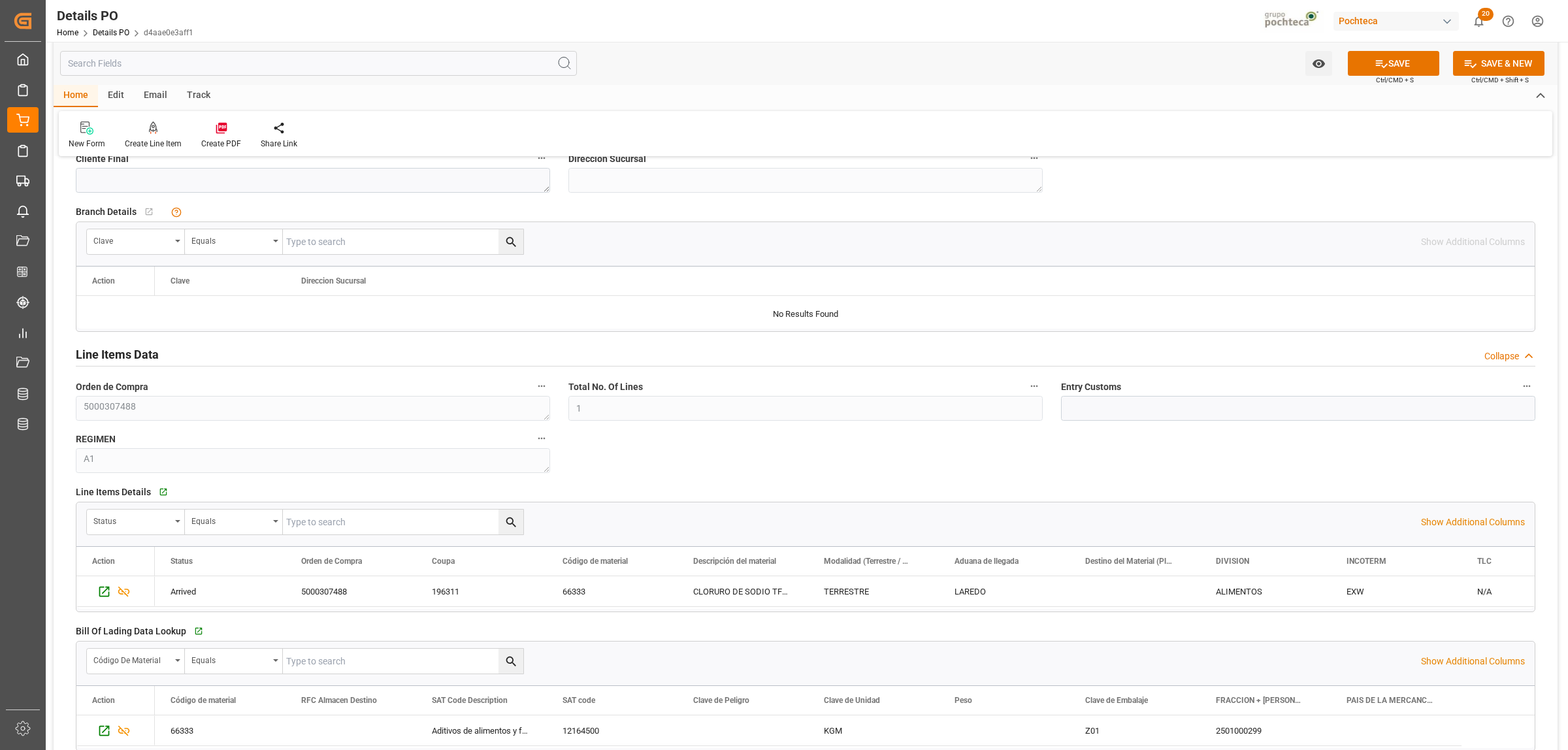
scroll to position [980, 0]
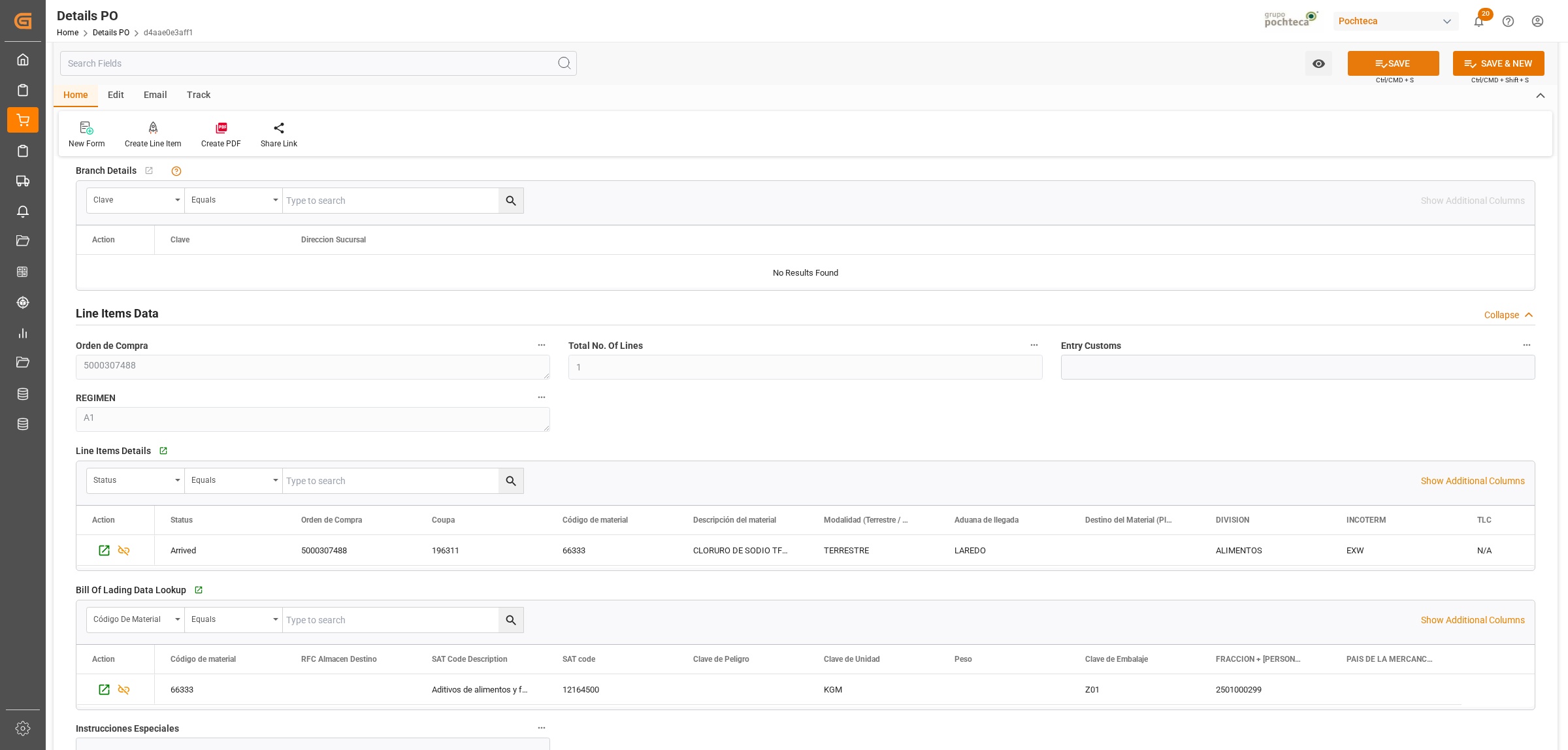
click at [1400, 62] on button "SAVE" at bounding box center [1394, 63] width 91 height 25
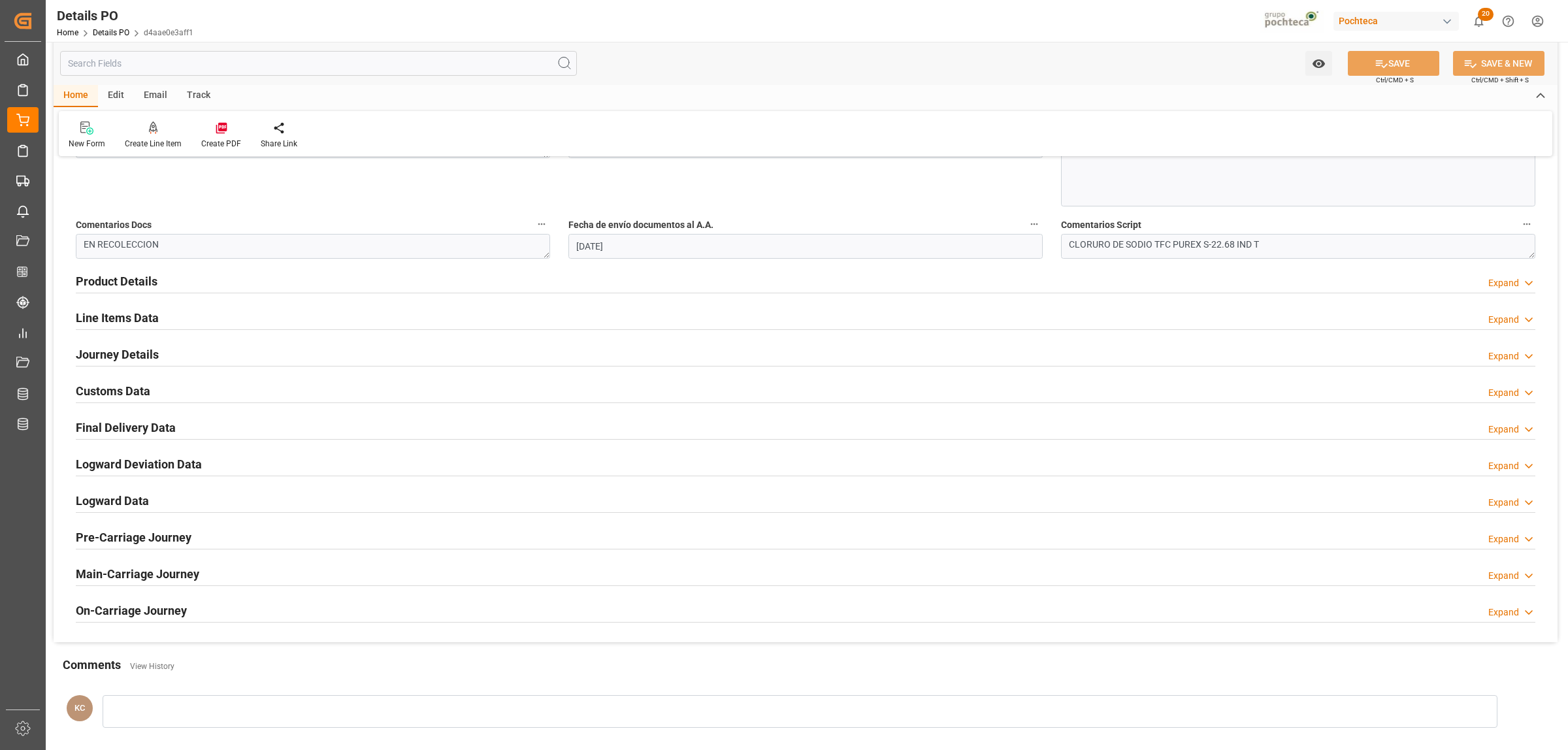
scroll to position [725, 0]
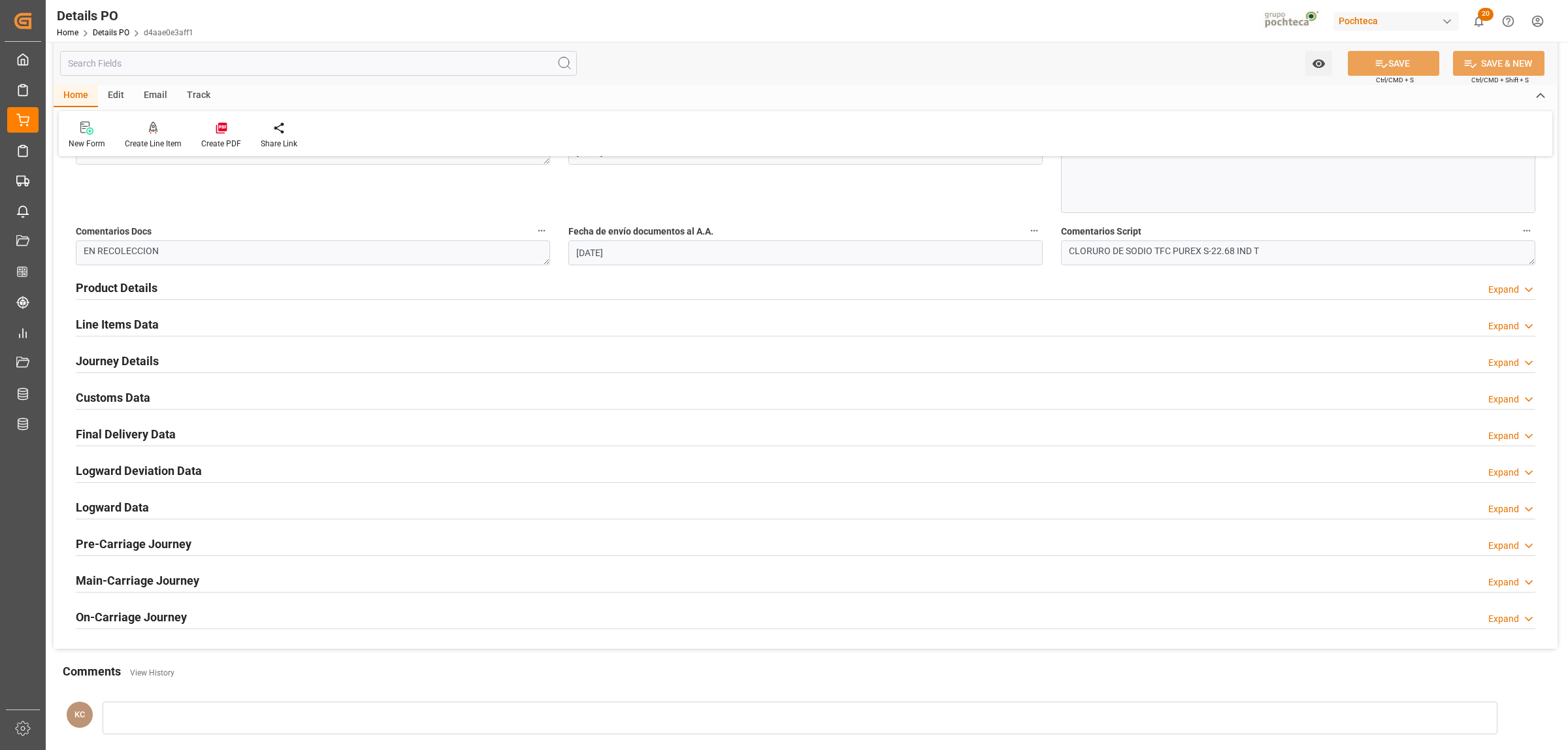
click at [115, 330] on h2 "Line Items Data" at bounding box center [117, 324] width 83 height 18
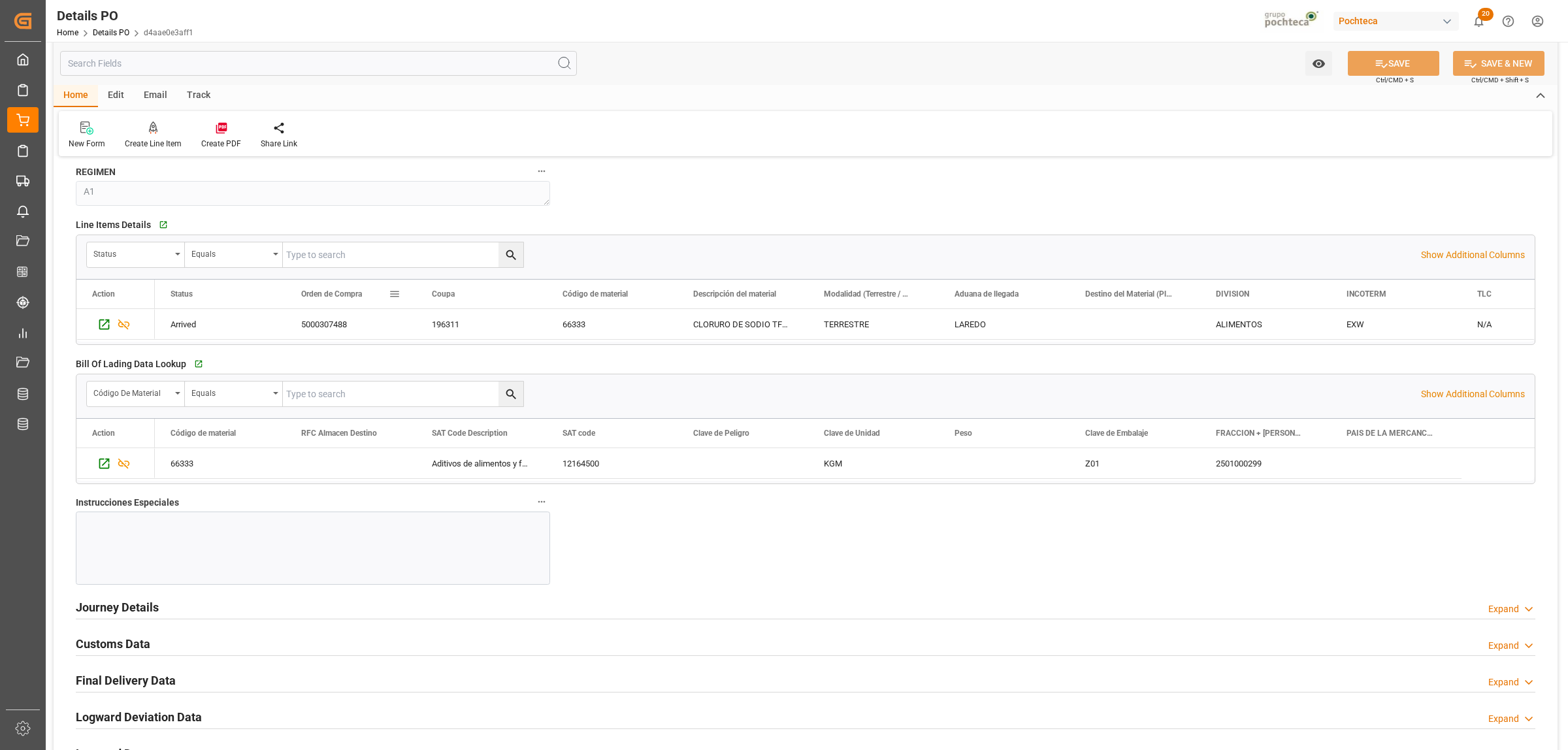
scroll to position [970, 0]
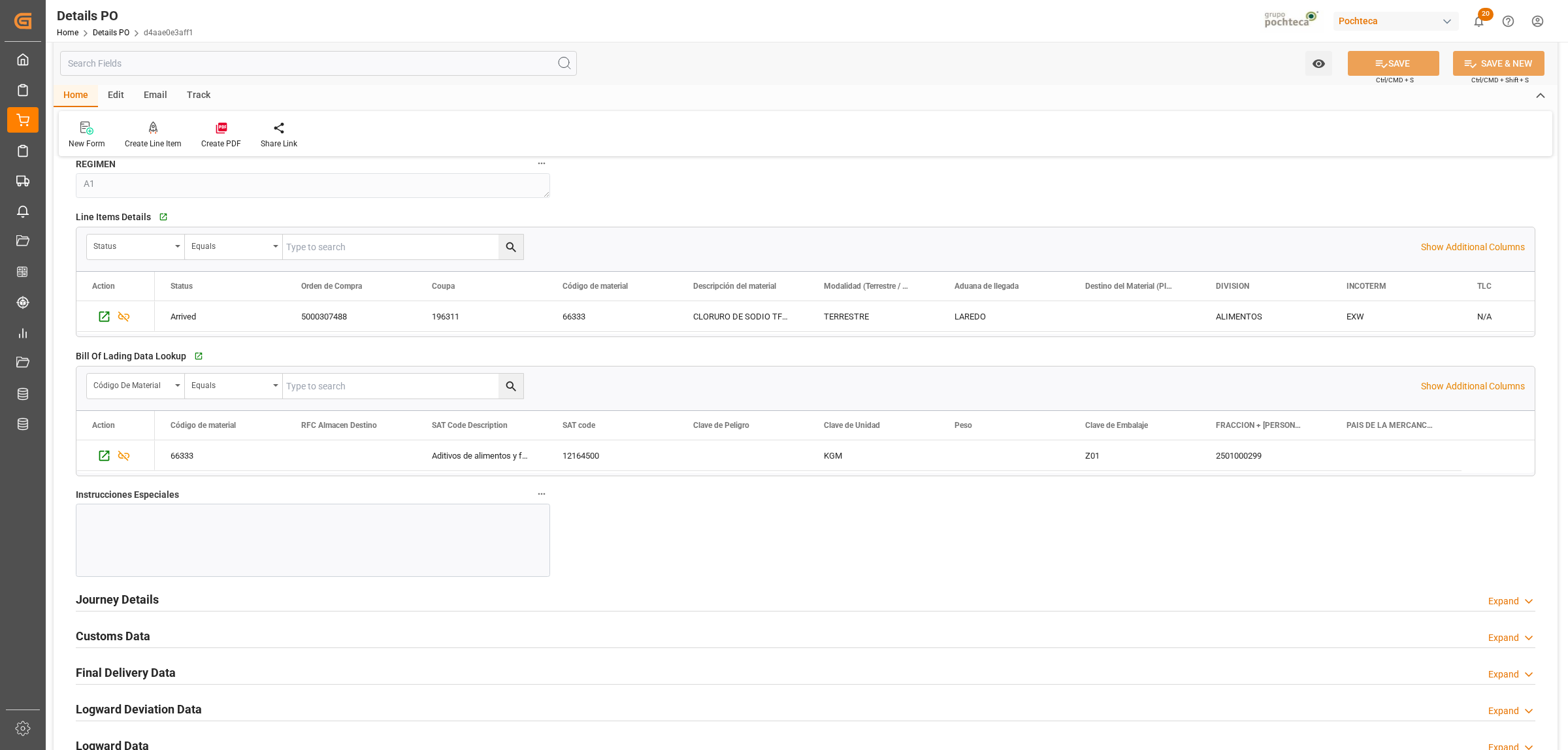
click at [168, 531] on div at bounding box center [313, 540] width 474 height 73
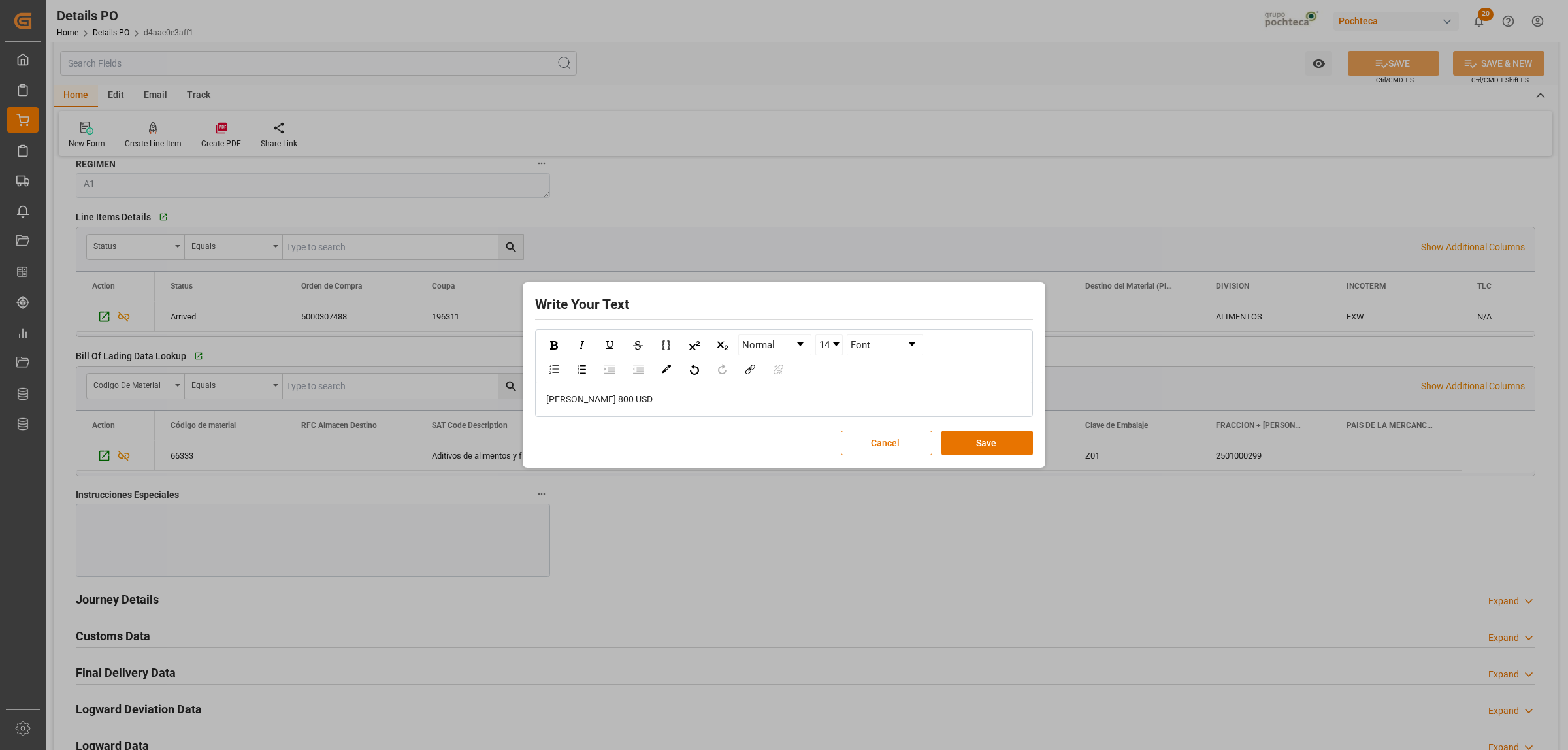
click at [575, 404] on span "FLETE 800 USD" at bounding box center [599, 399] width 107 height 11
click at [572, 401] on span "FLETE 800 USD" at bounding box center [599, 399] width 107 height 11
drag, startPoint x: 621, startPoint y: 400, endPoint x: 539, endPoint y: 402, distance: 82.0
click at [540, 403] on div "FLETE: 800 USD" at bounding box center [784, 400] width 495 height 32
click at [559, 343] on div "rdw-inline-control" at bounding box center [554, 345] width 23 height 20
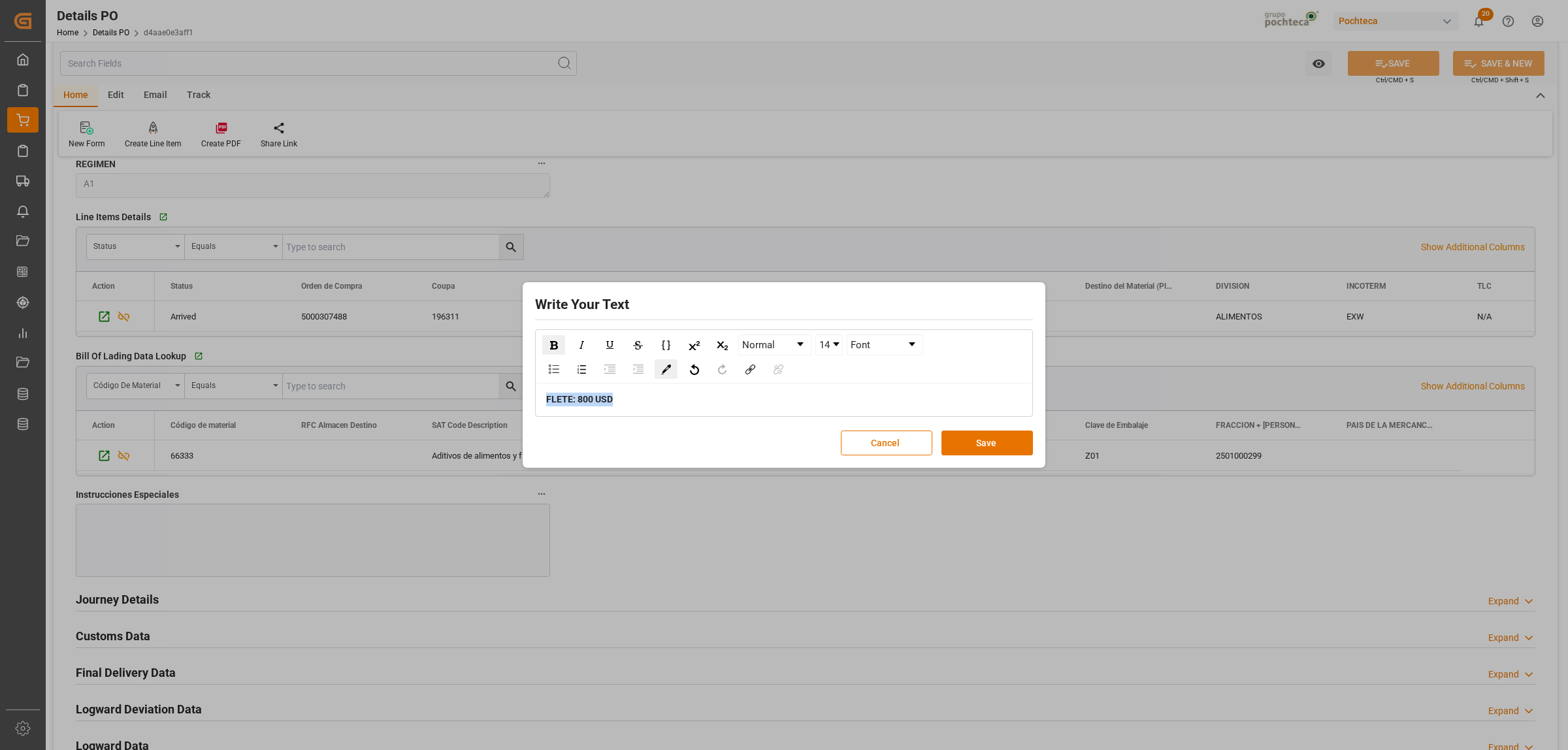
click at [664, 371] on img "rdw-color-picker" at bounding box center [666, 369] width 10 height 10
click at [691, 341] on span "rdw-color-picker" at bounding box center [693, 346] width 14 height 16
click at [836, 346] on link "14" at bounding box center [829, 345] width 26 height 20
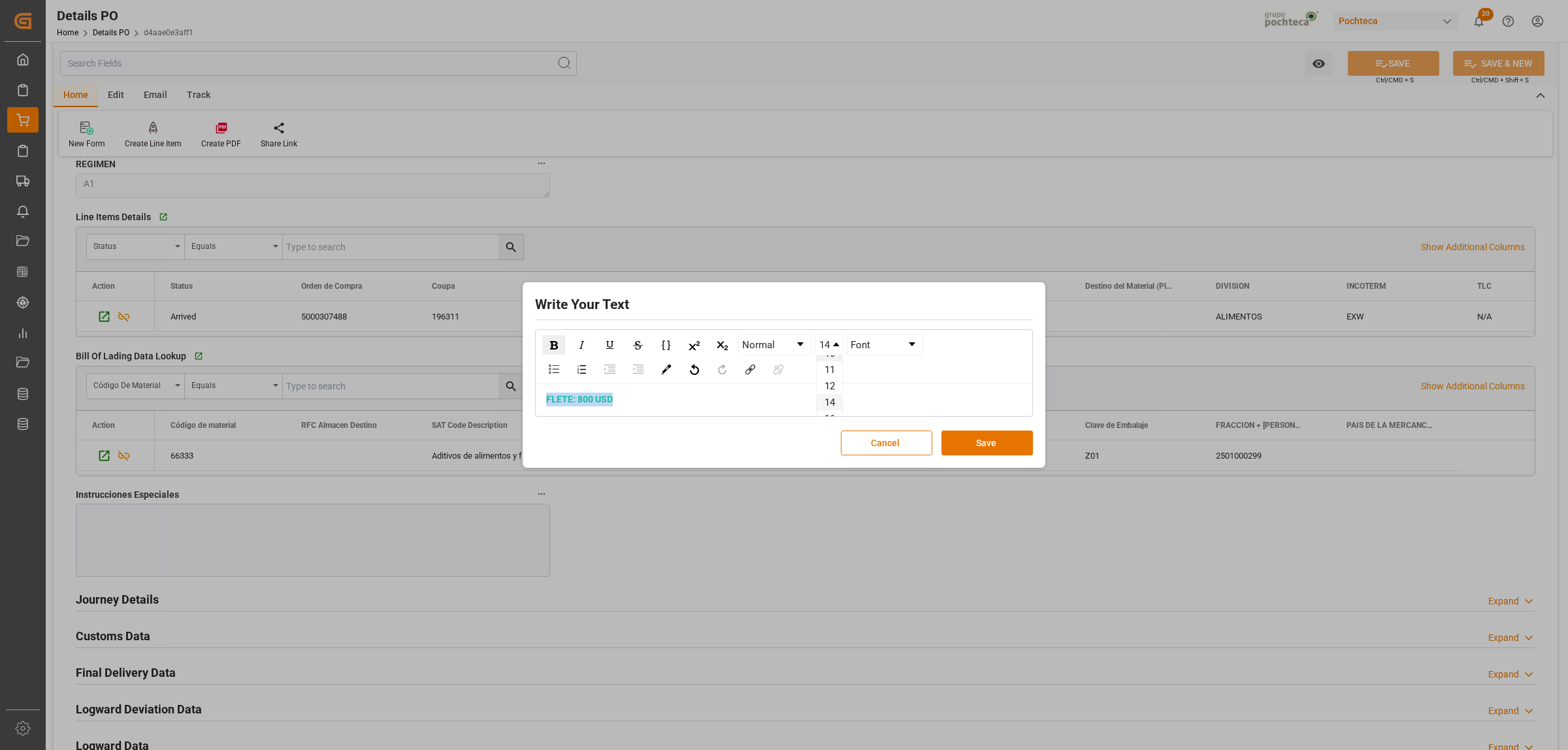
scroll to position [81, 0]
click at [828, 406] on li "24" at bounding box center [829, 412] width 25 height 16
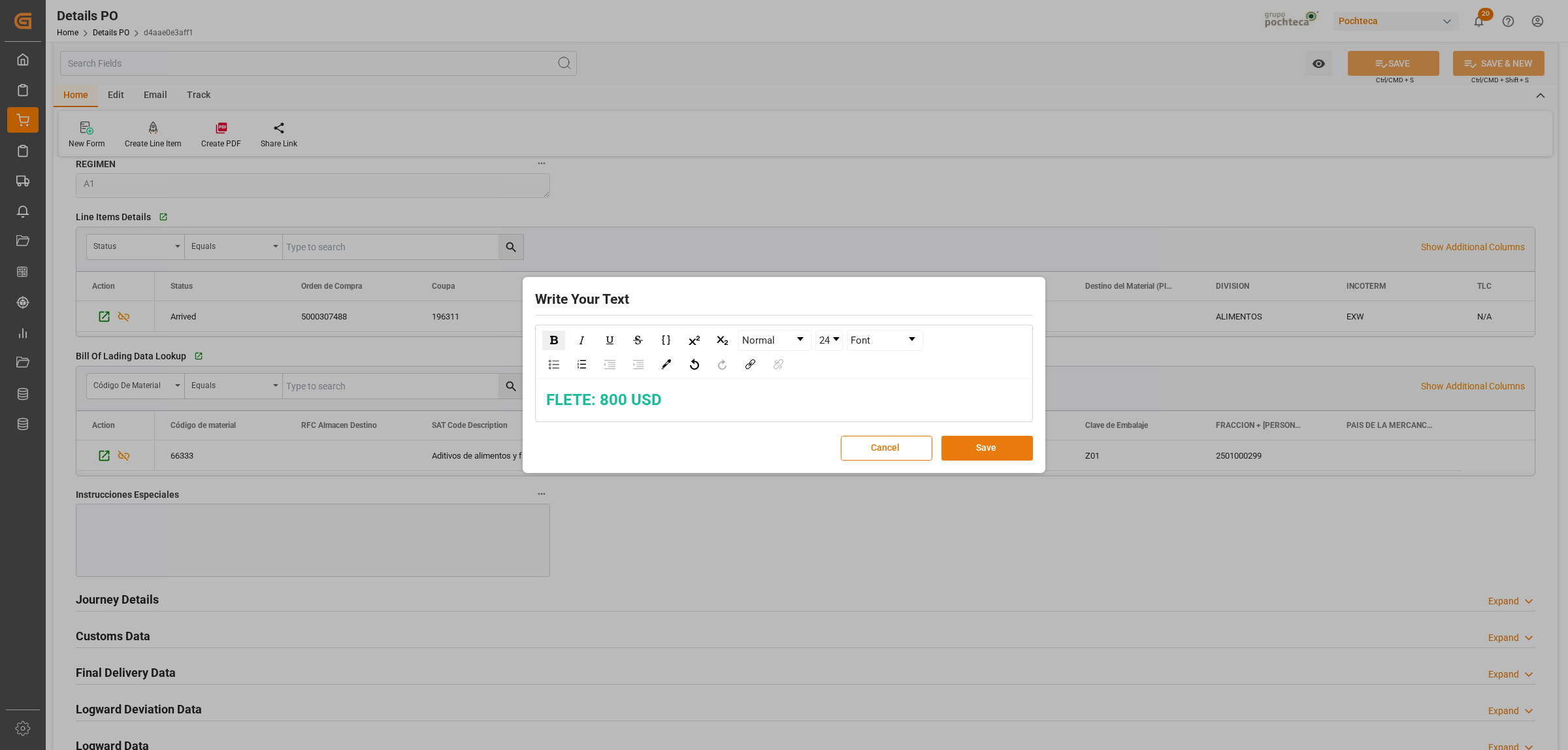
click at [963, 451] on button "Save" at bounding box center [987, 448] width 91 height 25
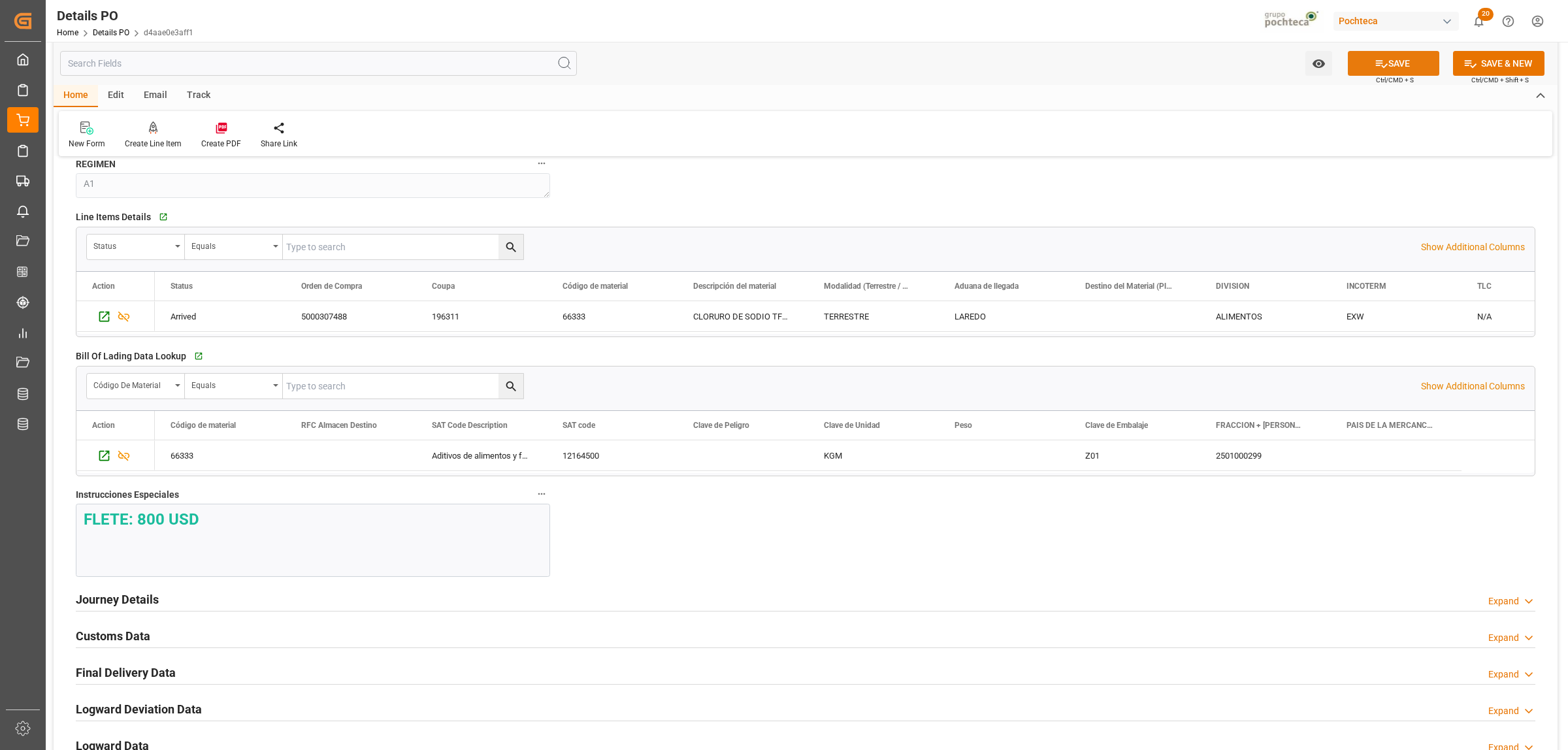
click at [1392, 59] on button "SAVE" at bounding box center [1394, 63] width 91 height 25
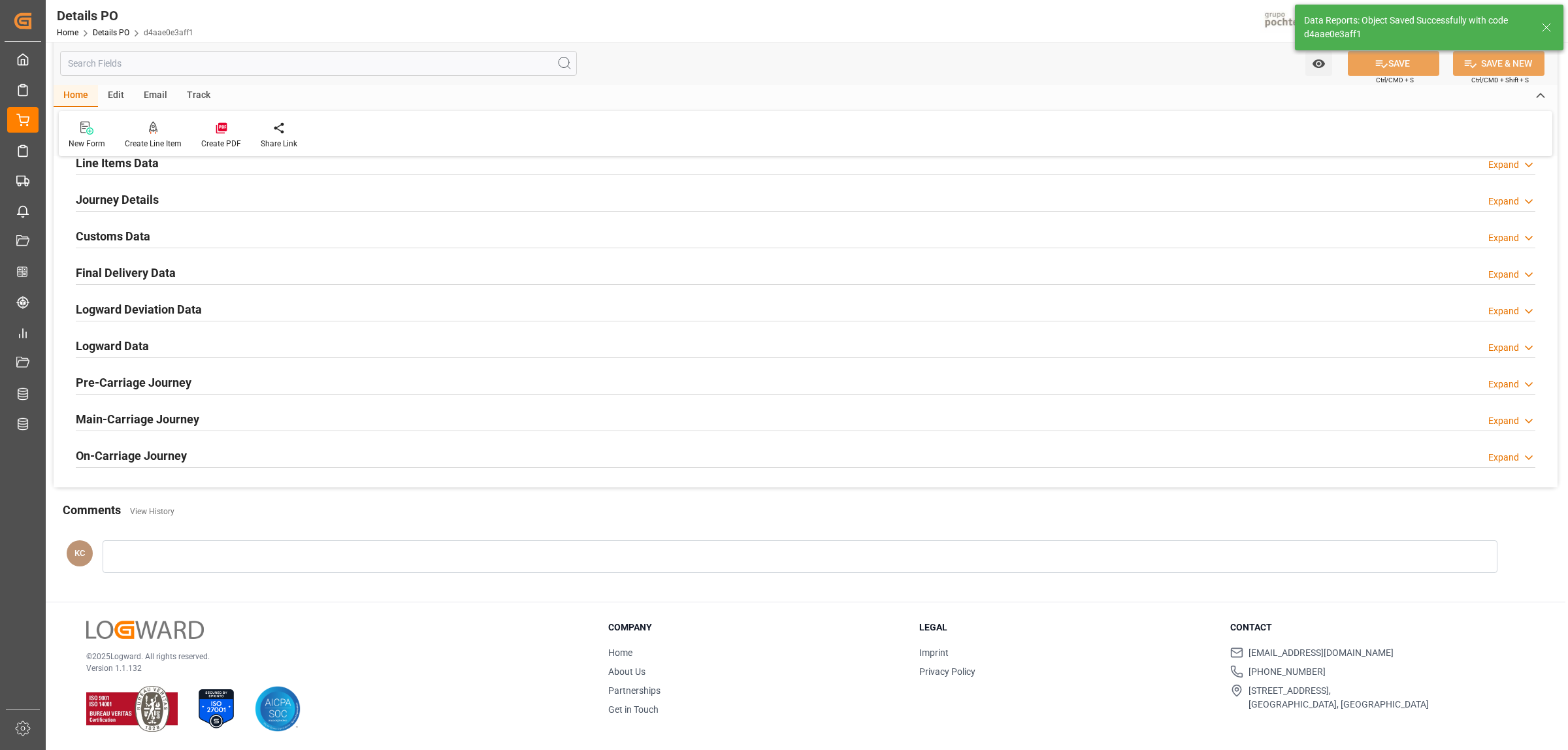
scroll to position [889, 0]
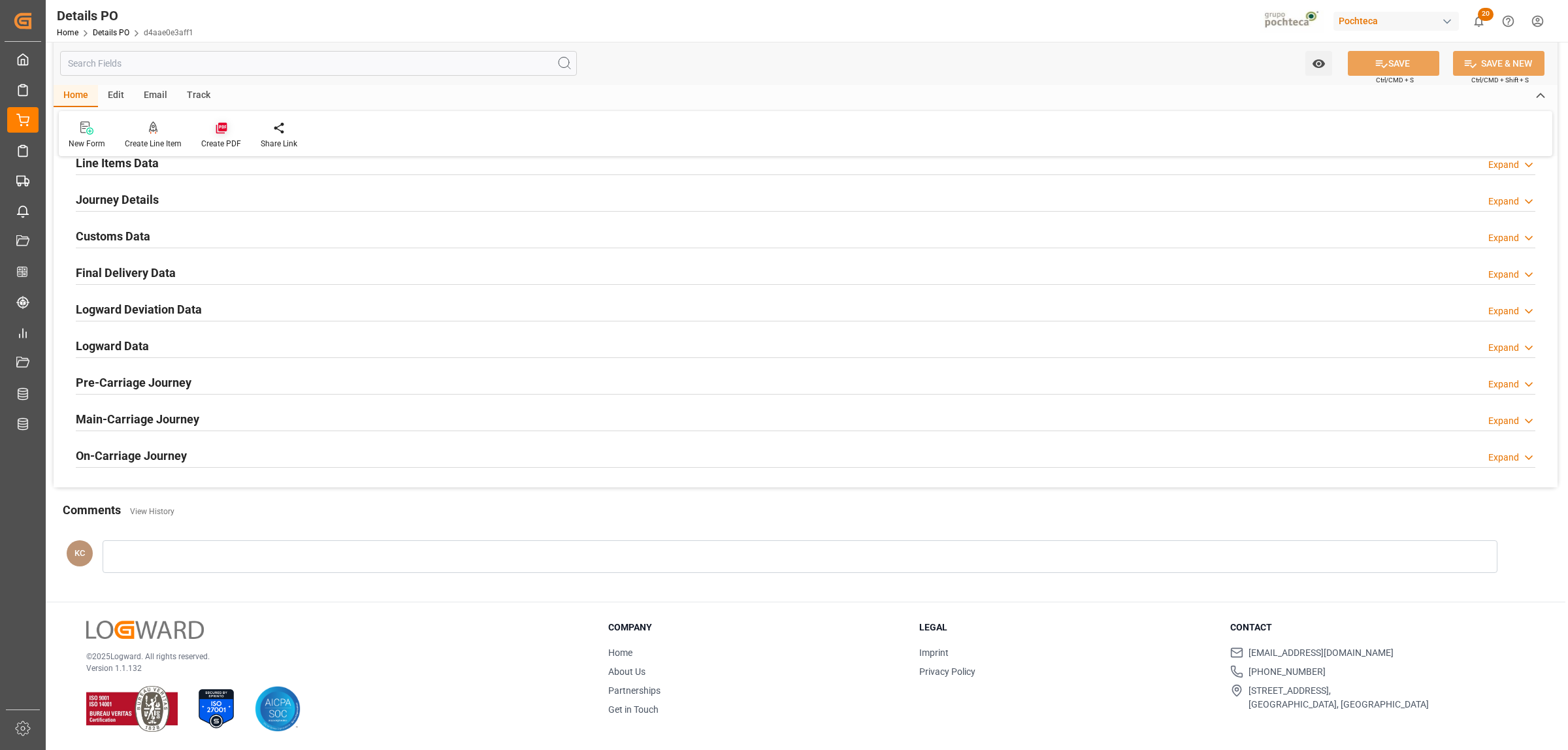
click at [222, 122] on icon at bounding box center [221, 128] width 13 height 13
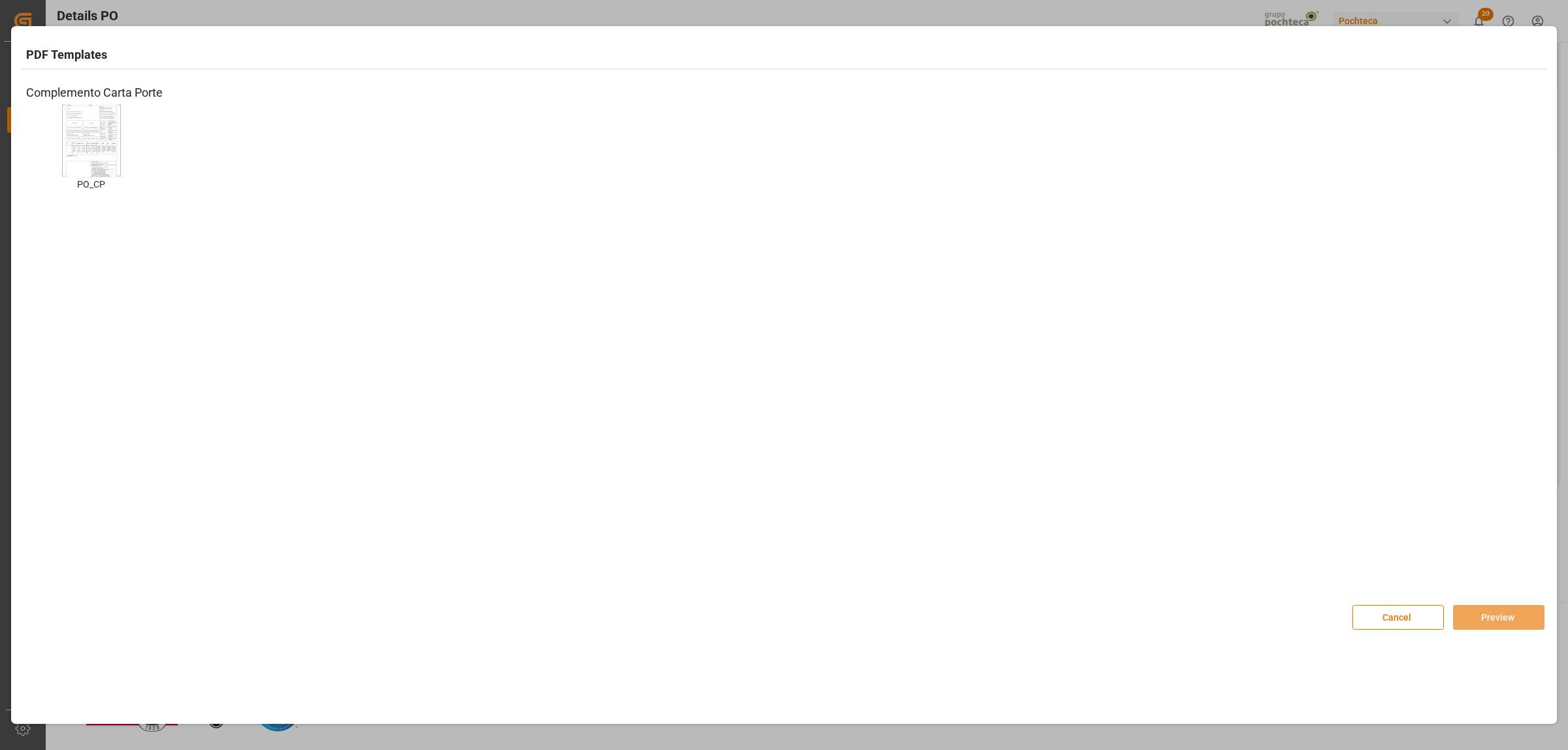
click at [100, 154] on img at bounding box center [91, 140] width 53 height 74
click at [1480, 618] on button "Preview" at bounding box center [1499, 617] width 91 height 25
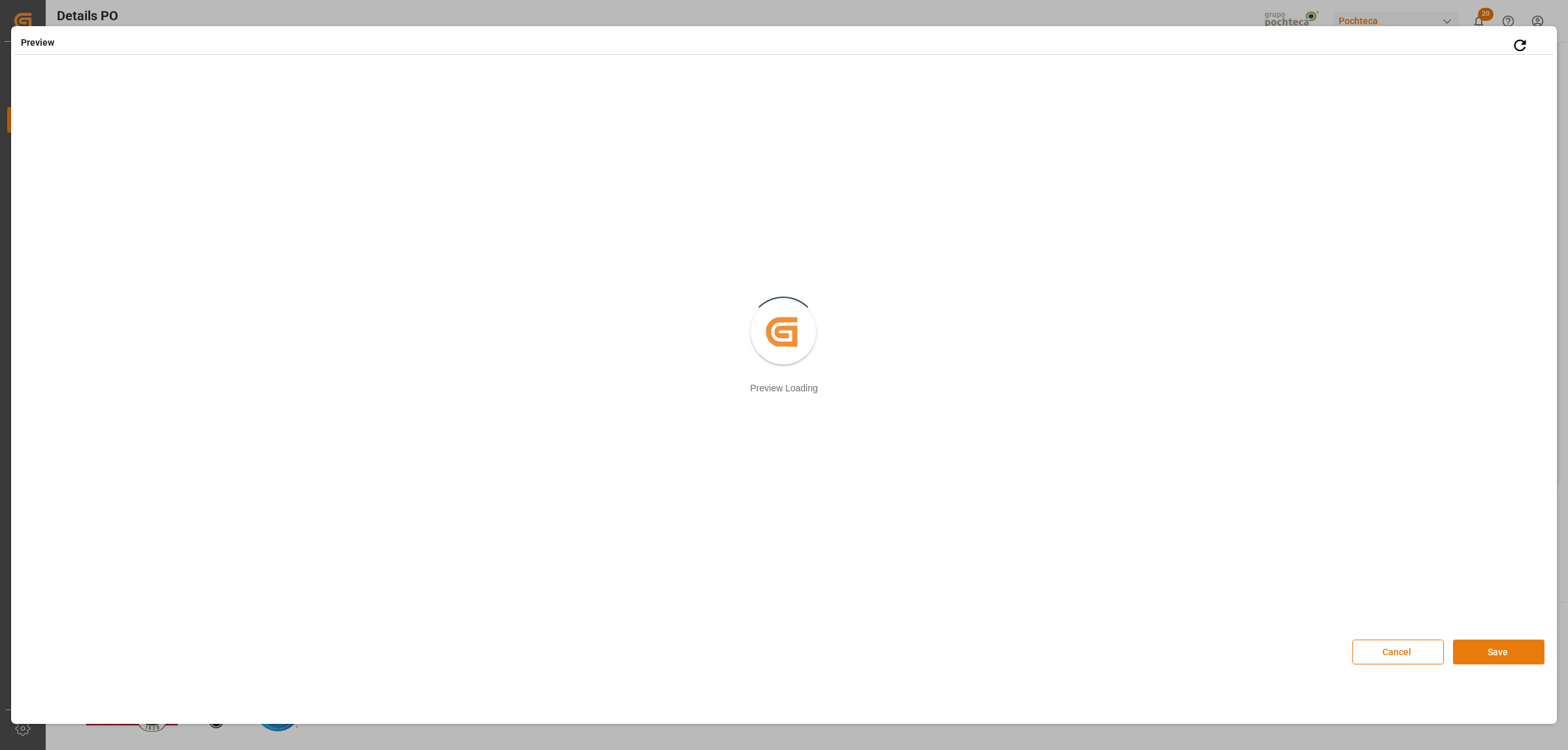
click at [1483, 654] on button "Save" at bounding box center [1499, 652] width 91 height 25
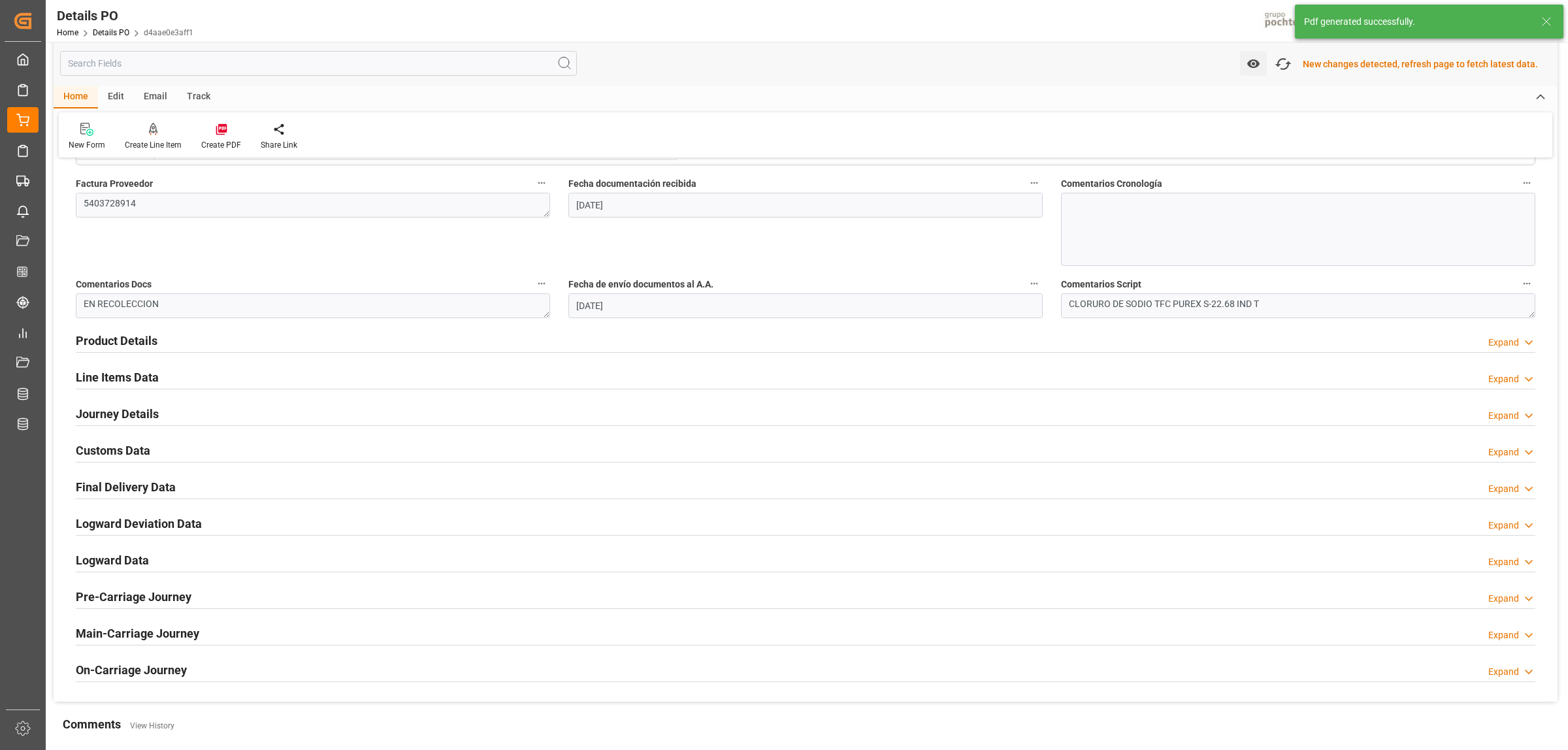
scroll to position [645, 0]
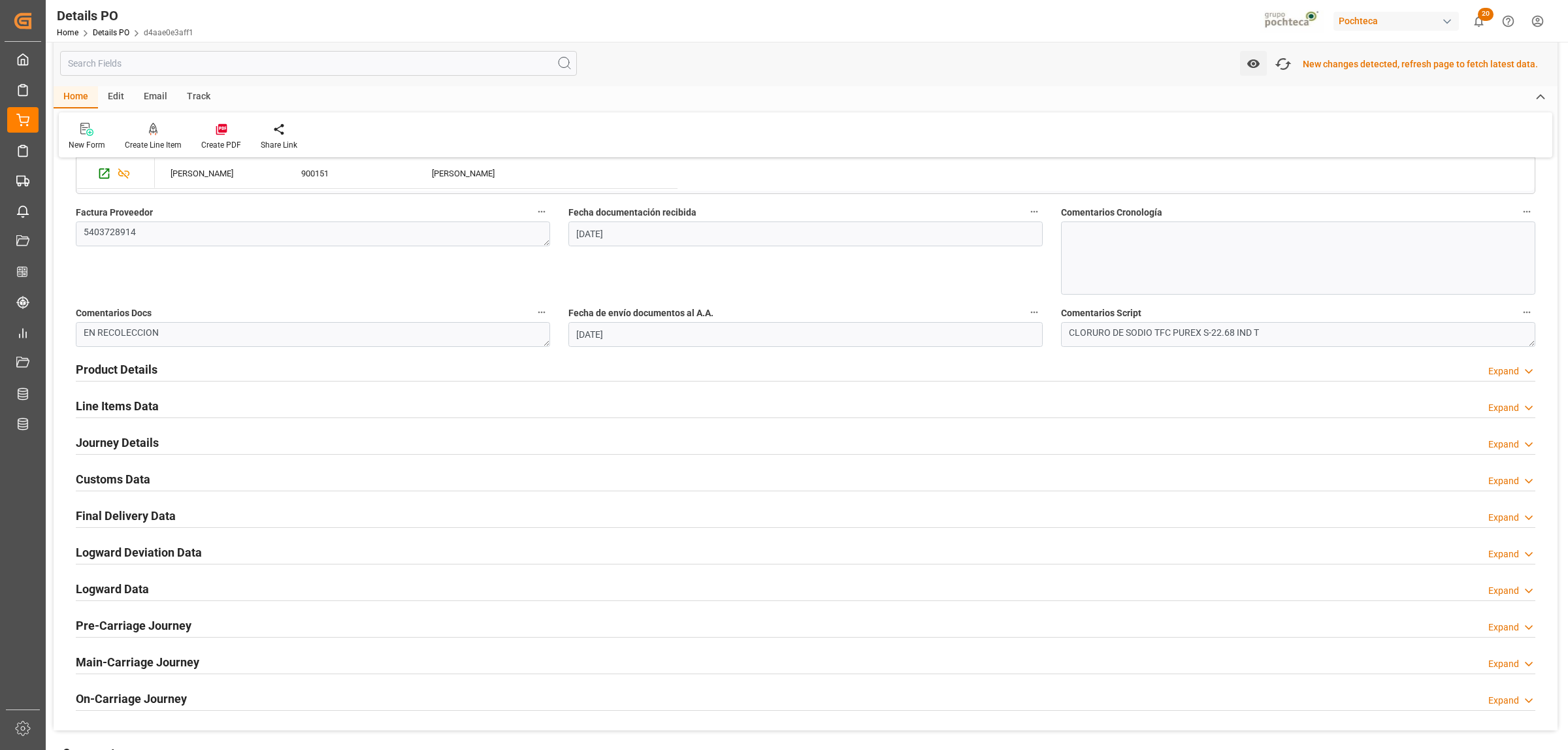
click at [103, 481] on h2 "Customs Data" at bounding box center [113, 479] width 75 height 18
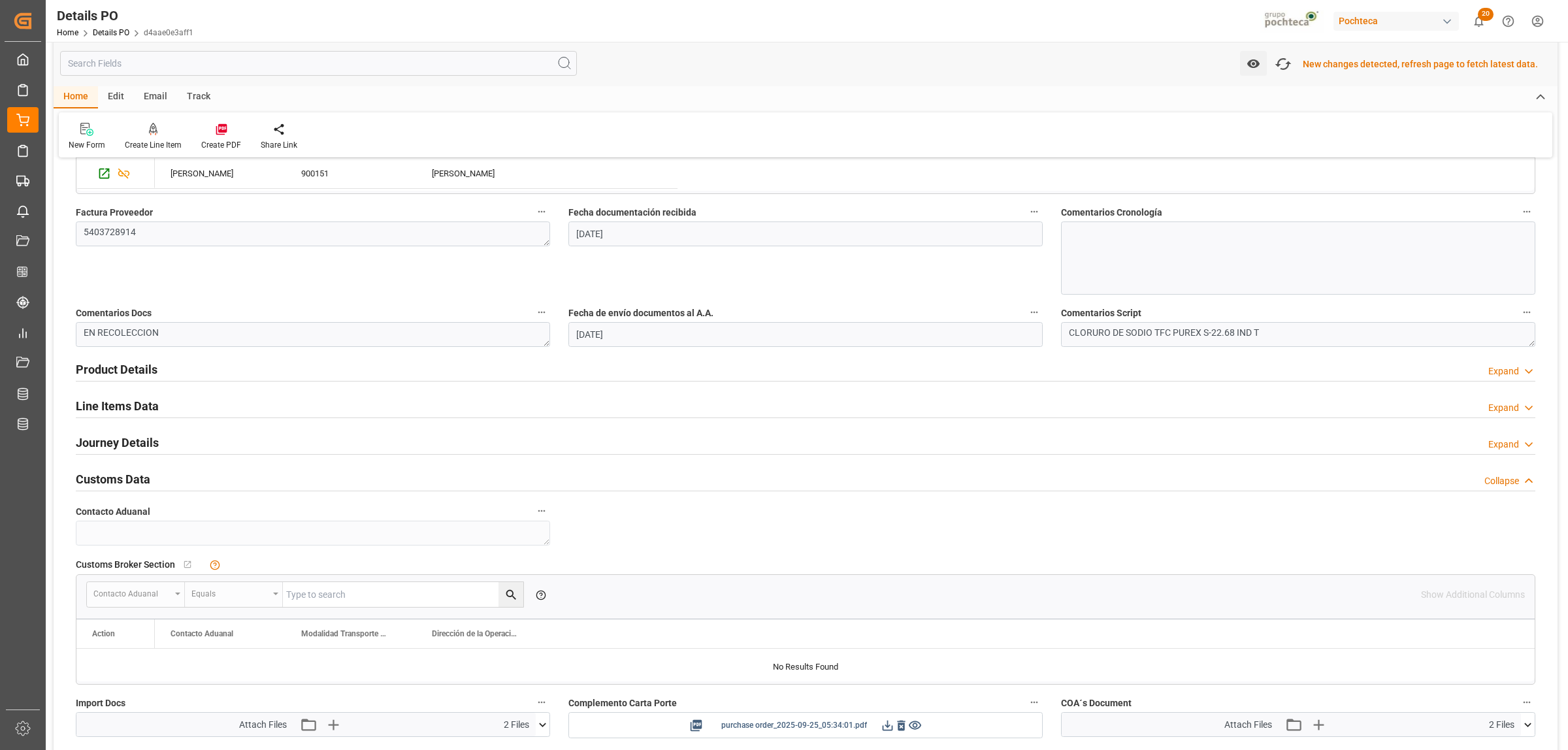
click at [889, 727] on icon at bounding box center [887, 726] width 14 height 14
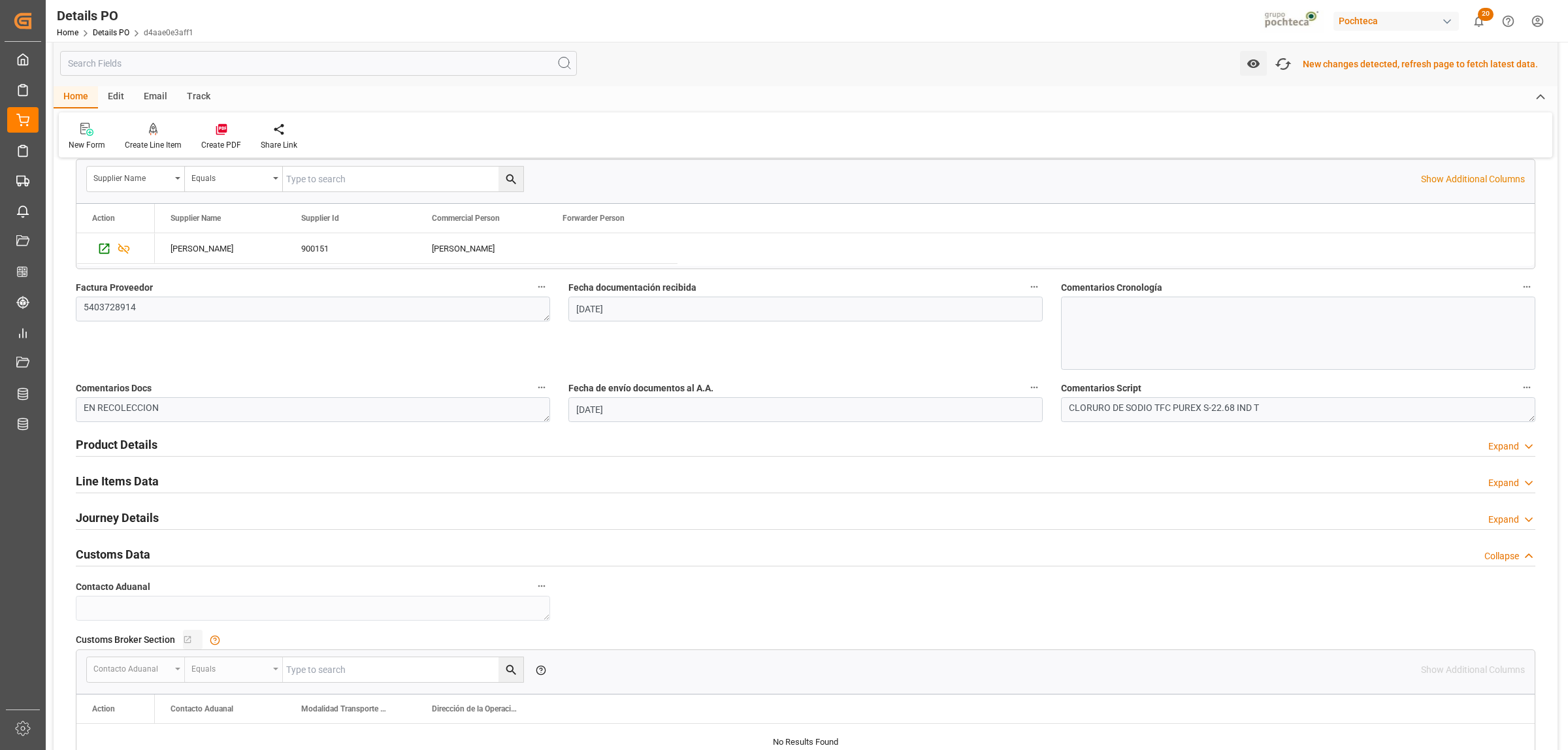
scroll to position [572, 0]
click at [113, 481] on h2 "Line Items Data" at bounding box center [117, 479] width 83 height 18
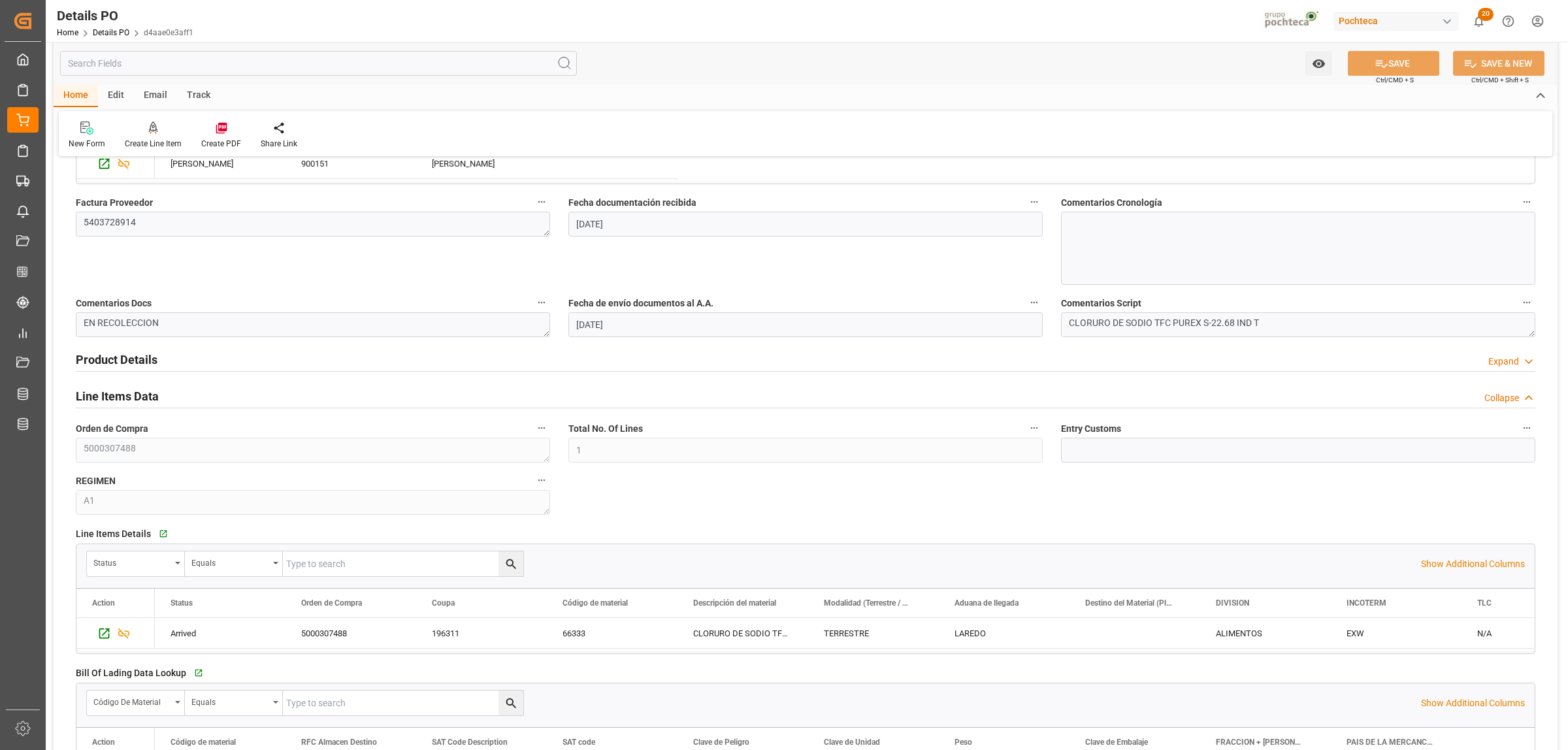
scroll to position [651, 0]
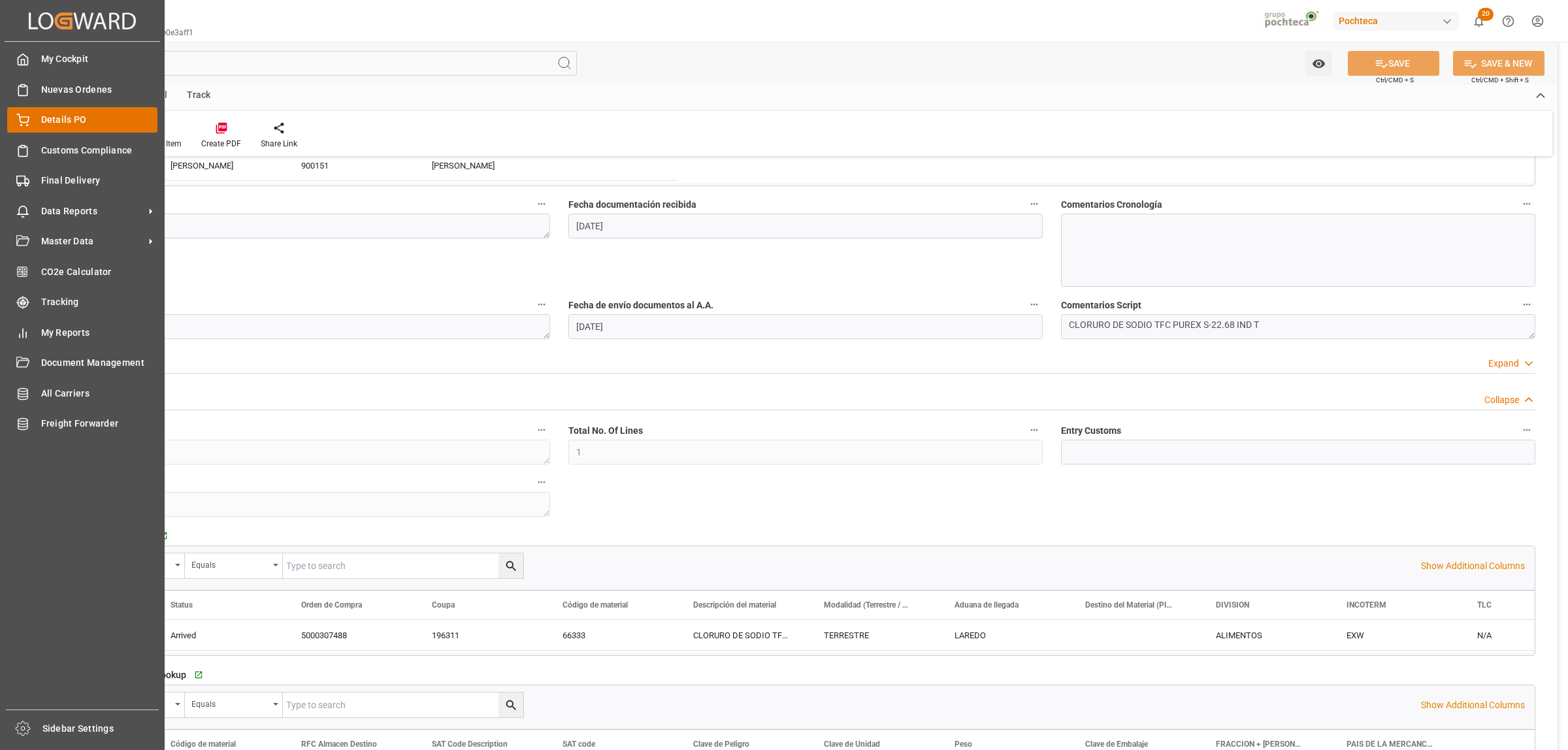
click at [53, 120] on span "Details PO" at bounding box center [100, 120] width 117 height 14
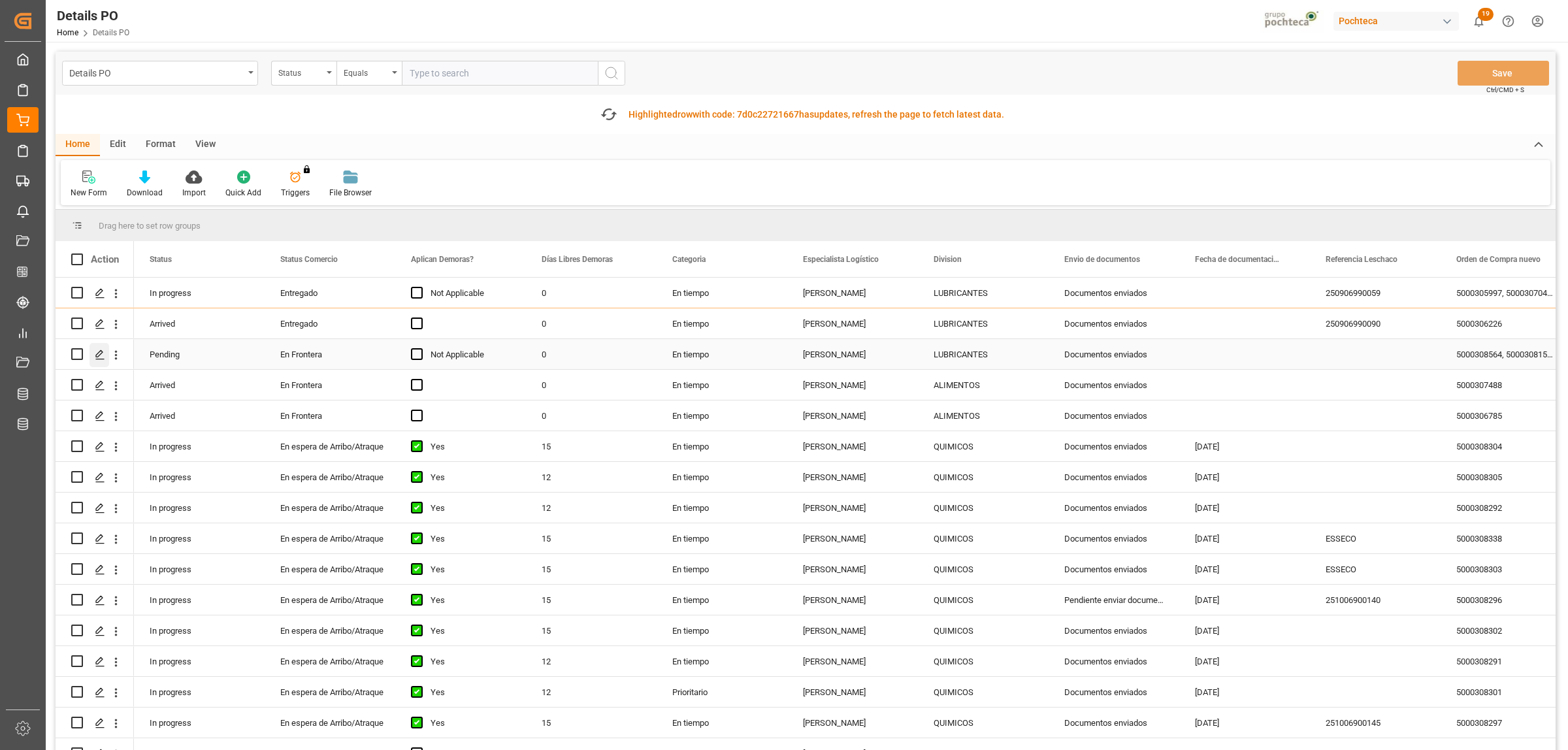
click at [103, 353] on icon "Press SPACE to select this row." at bounding box center [100, 355] width 11 height 11
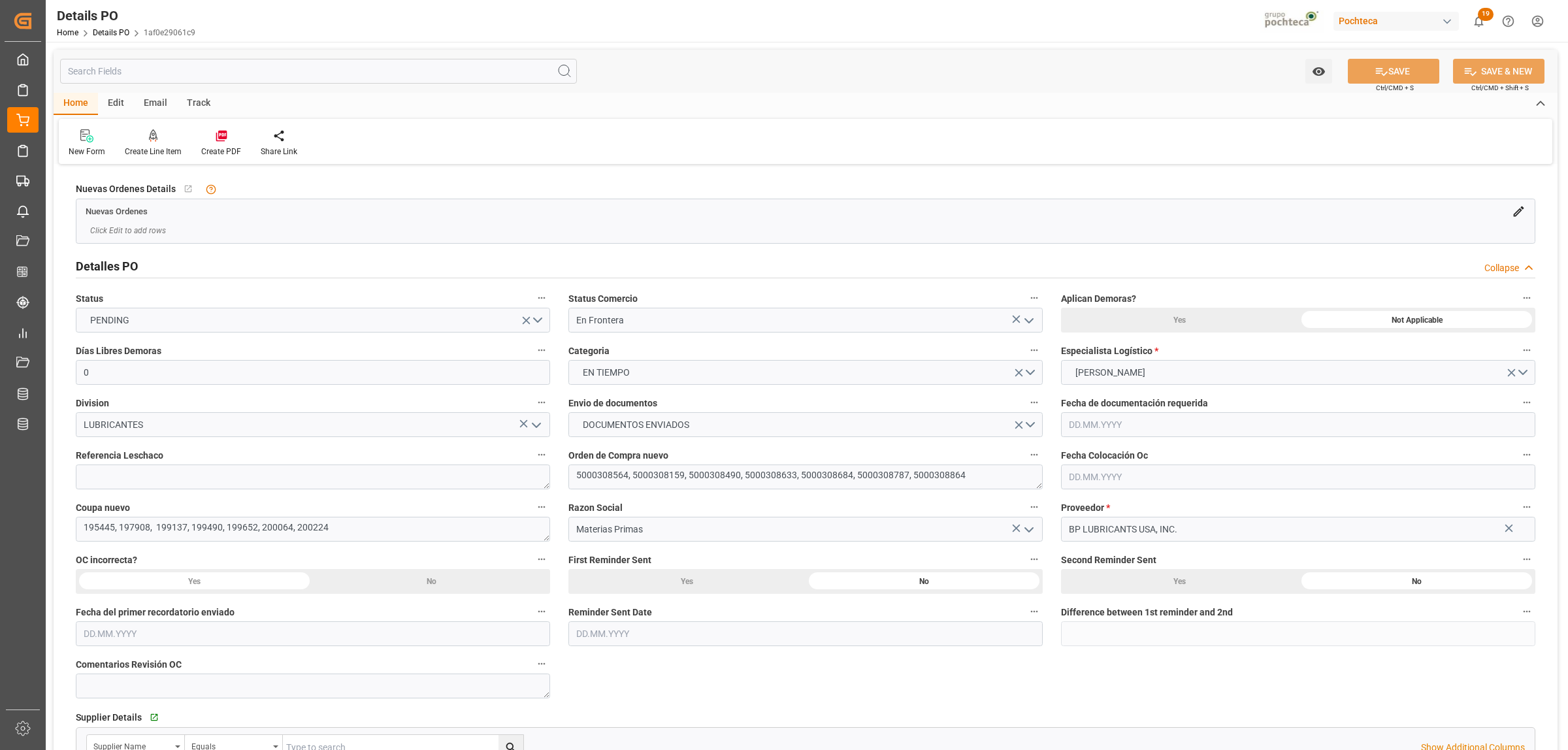
type input "0"
type input "24.09.2025"
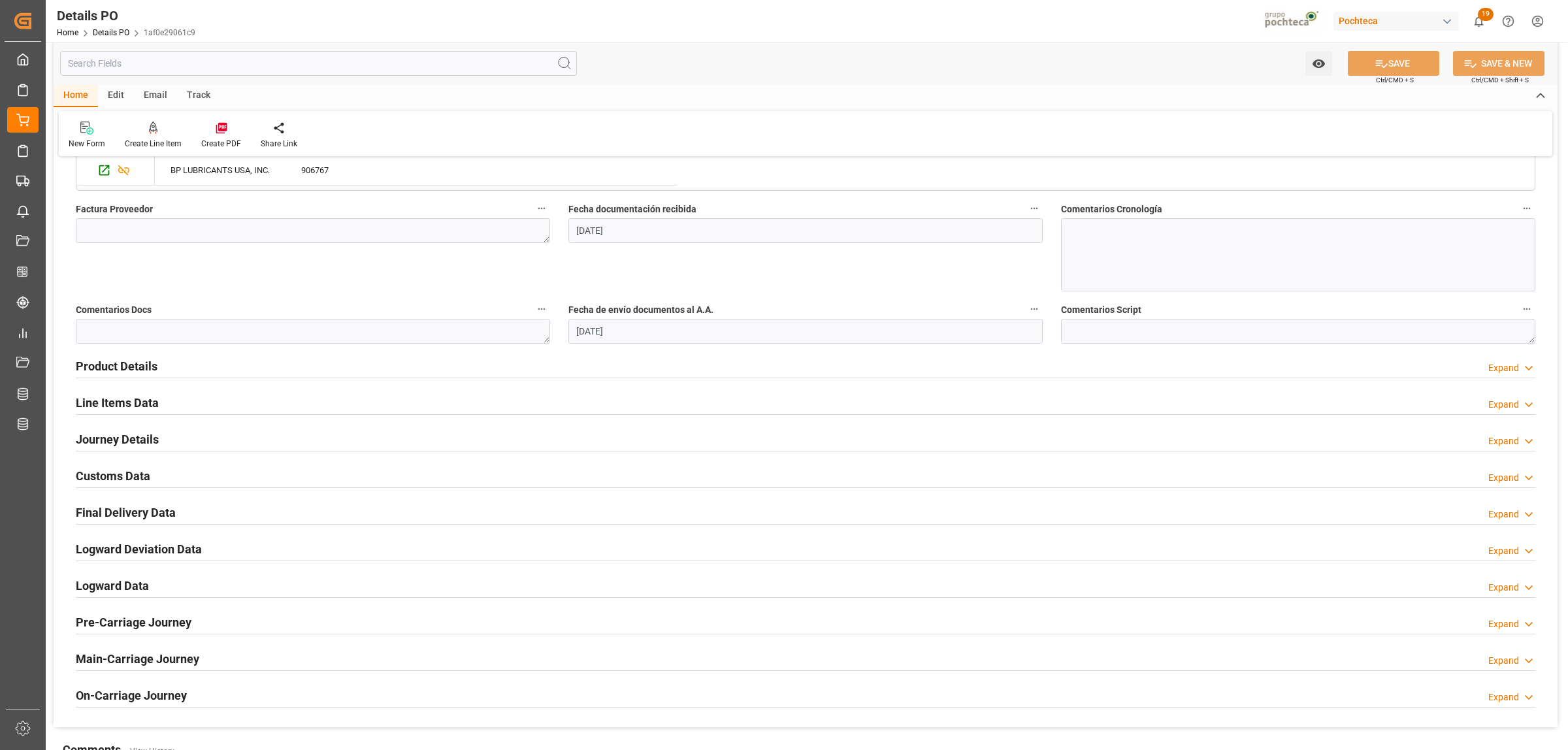
scroll to position [653, 0]
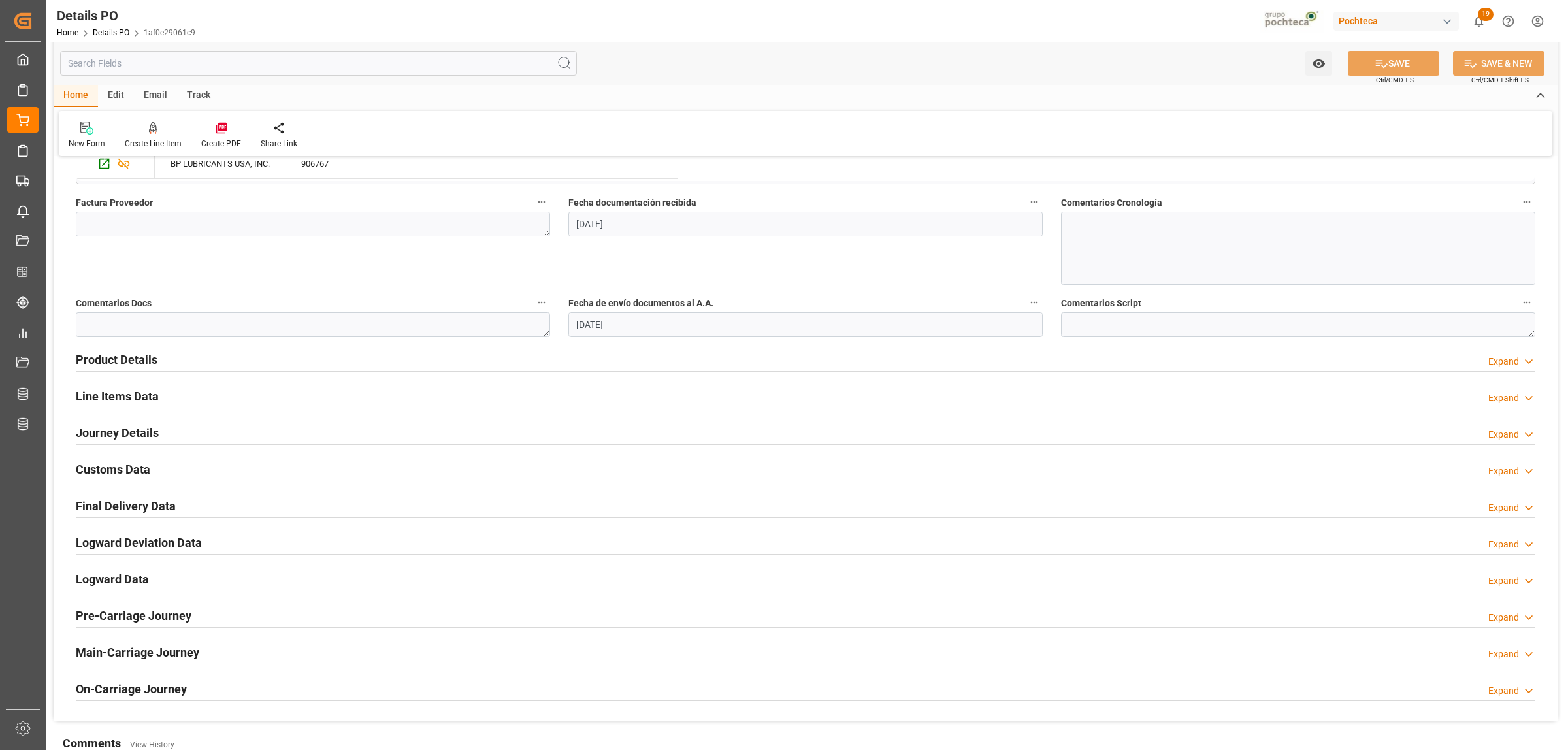
click at [103, 368] on h2 "Product Details" at bounding box center [117, 359] width 81 height 18
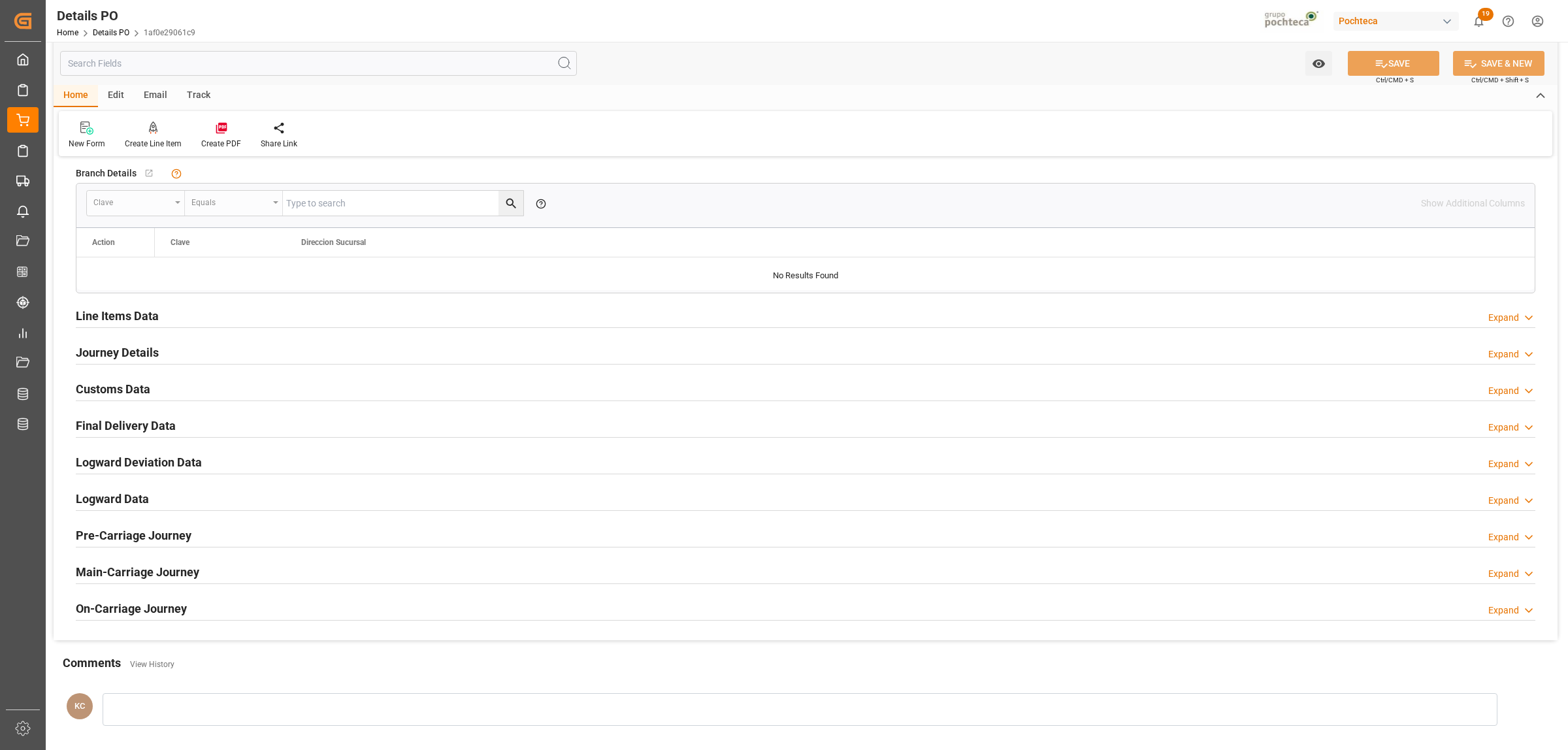
scroll to position [980, 0]
click at [111, 347] on h2 "Journey Details" at bounding box center [117, 349] width 83 height 18
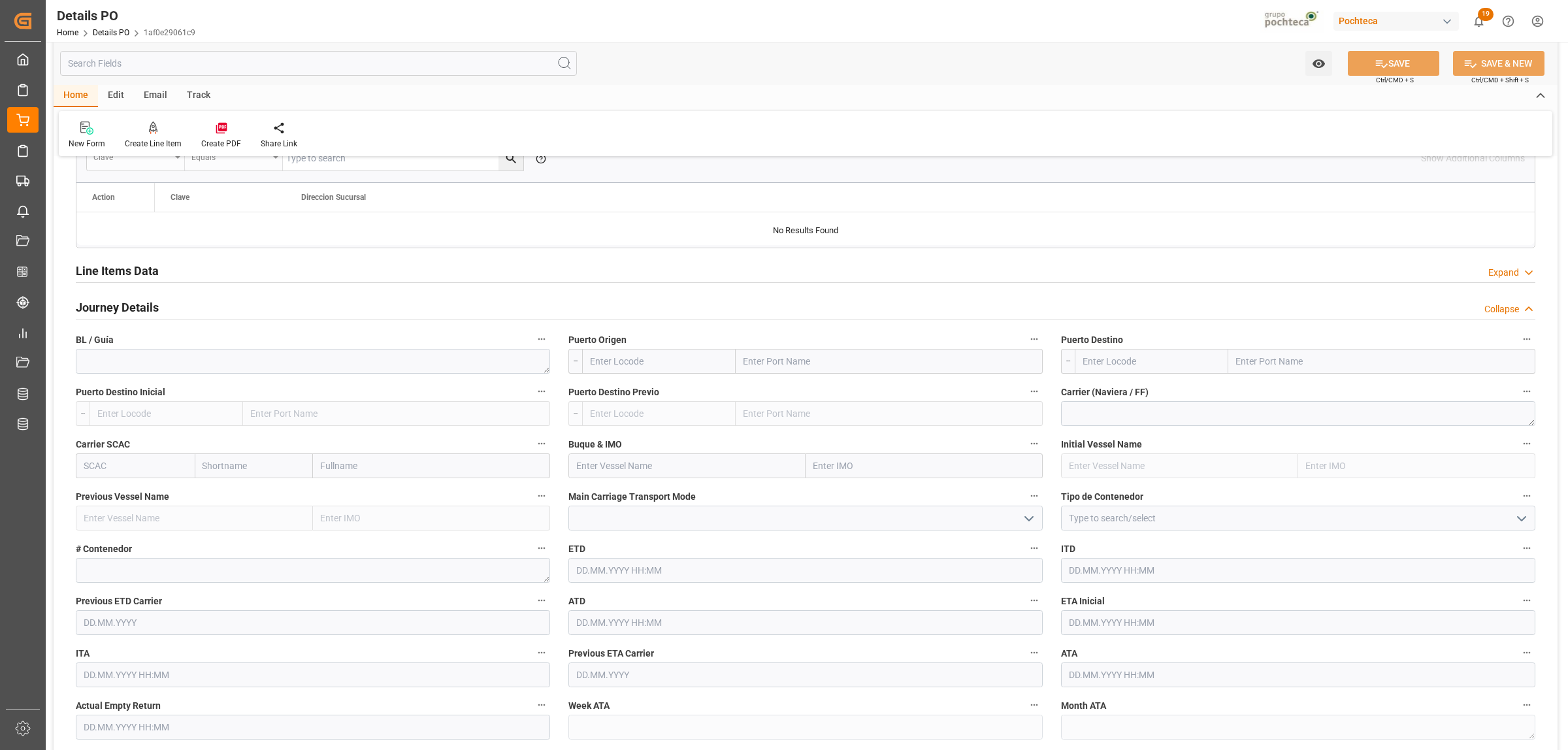
scroll to position [1061, 0]
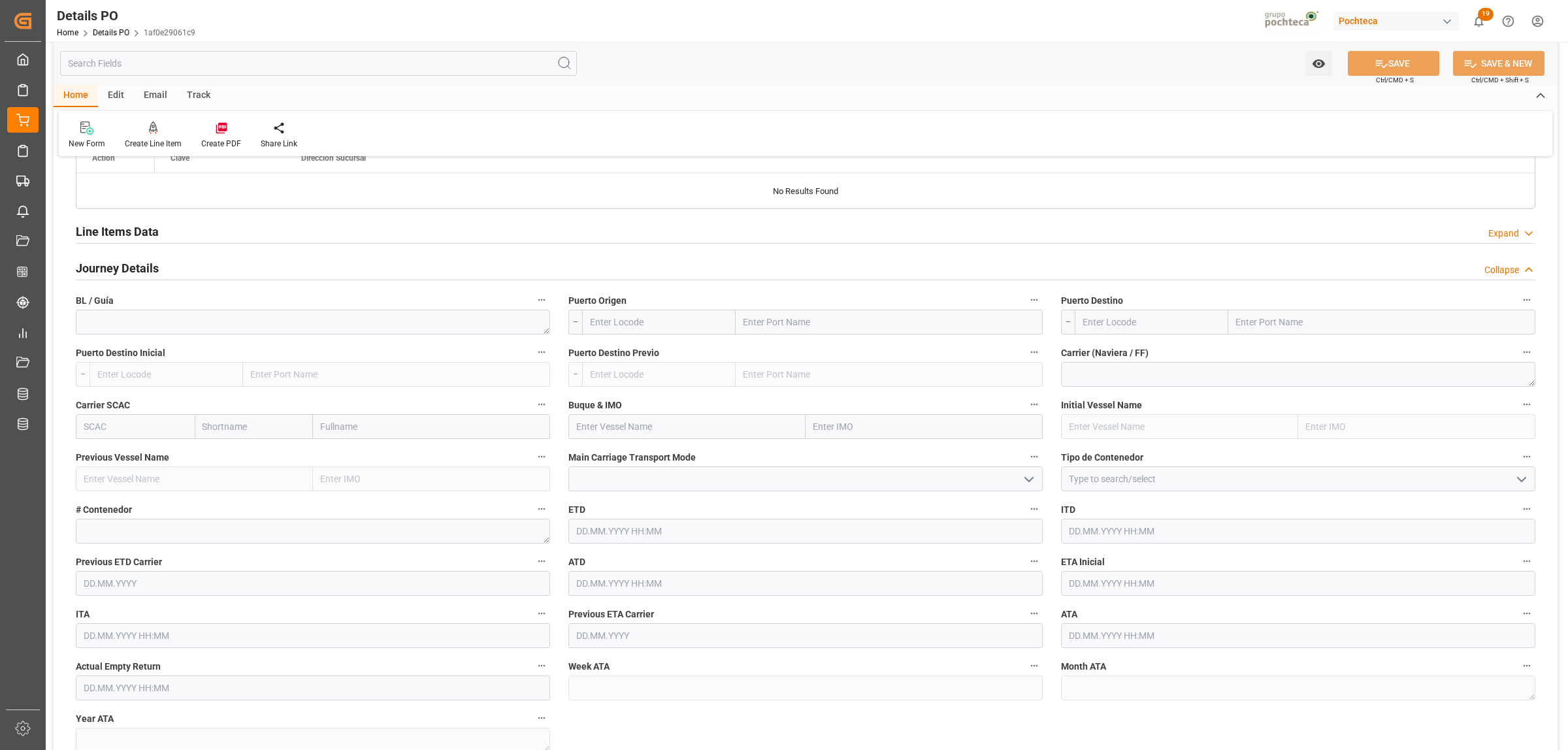
click at [1103, 588] on input "text" at bounding box center [1298, 583] width 474 height 25
click at [1183, 496] on span "19" at bounding box center [1179, 494] width 8 height 9
type input "19.09.2025 00:00"
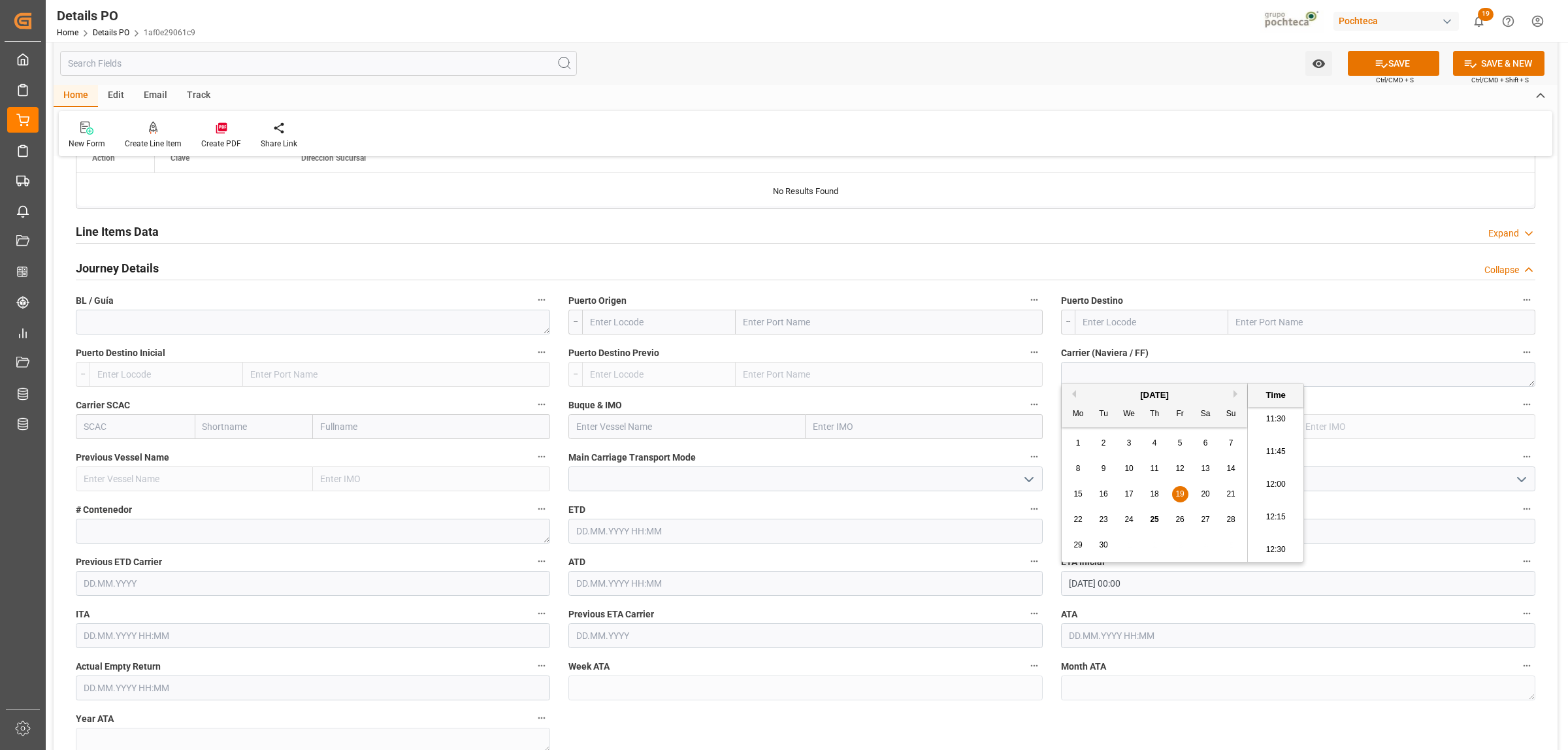
click at [1234, 394] on button "Next Month" at bounding box center [1237, 394] width 8 height 8
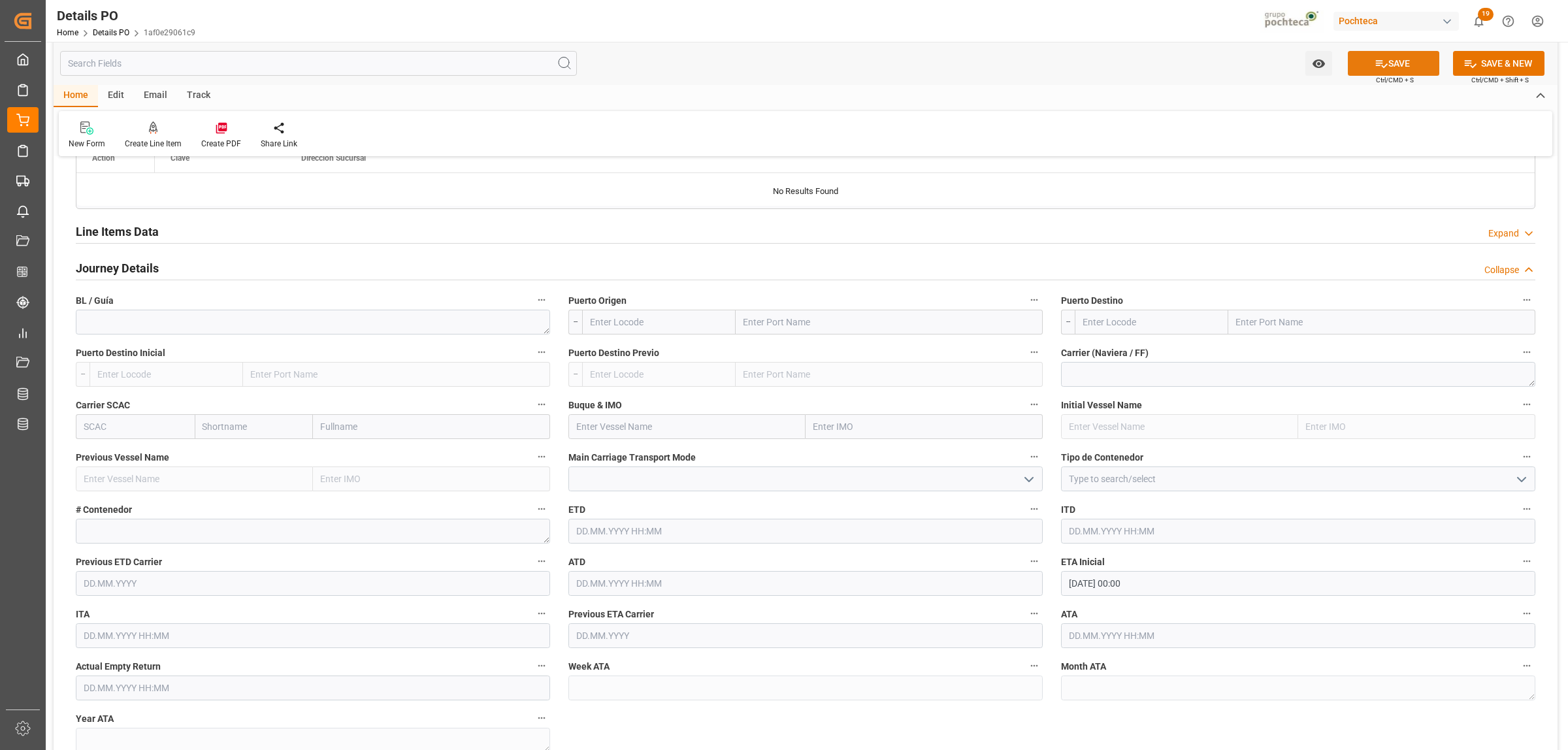
click at [1381, 67] on icon at bounding box center [1381, 64] width 14 height 14
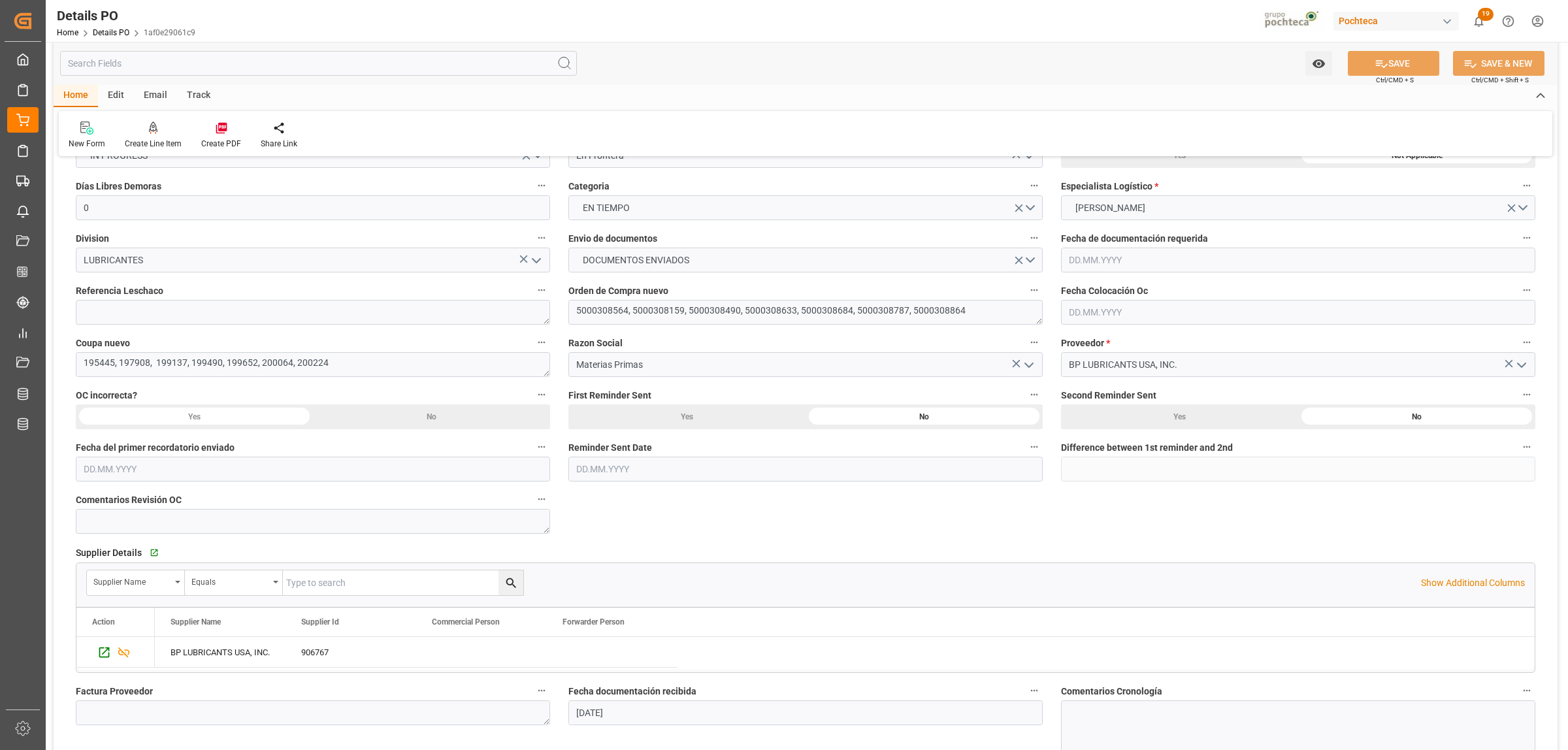
scroll to position [0, 0]
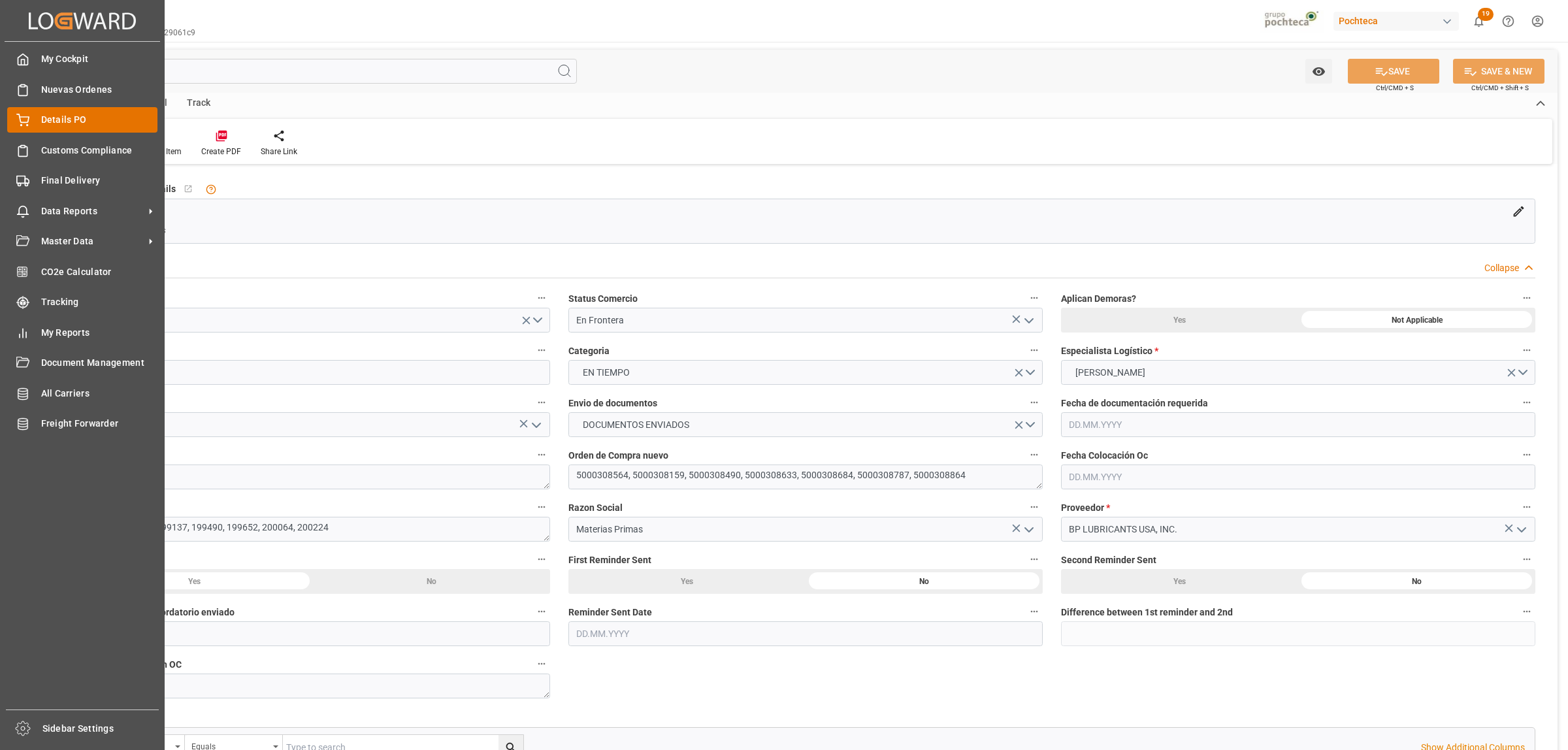
click at [46, 123] on span "Details PO" at bounding box center [100, 120] width 117 height 14
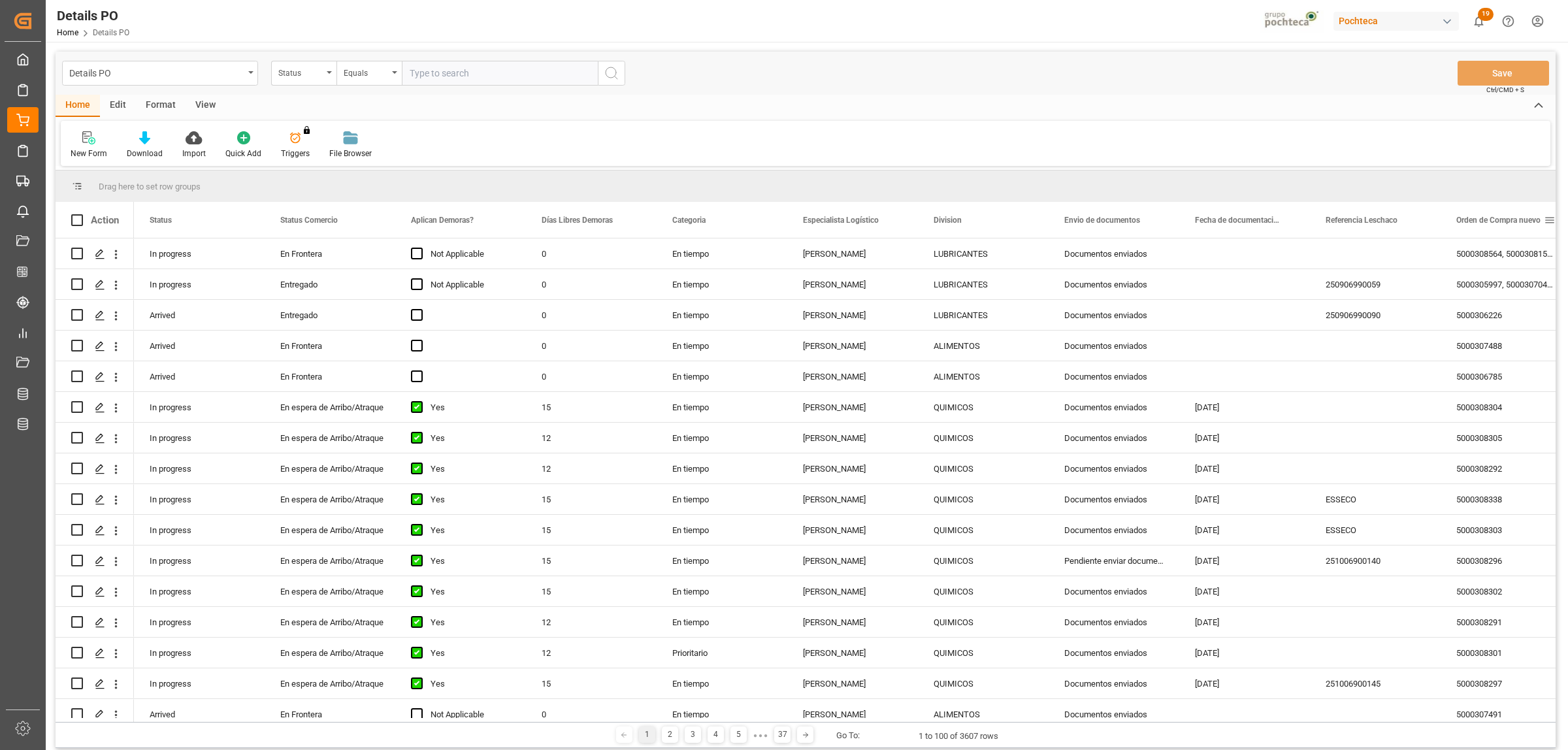
click at [1552, 223] on span at bounding box center [1549, 219] width 11 height 11
click at [1519, 222] on span "filter" at bounding box center [1506, 222] width 62 height 24
type input "5000307498"
click at [1505, 328] on button "Apply" at bounding box center [1500, 330] width 24 height 13
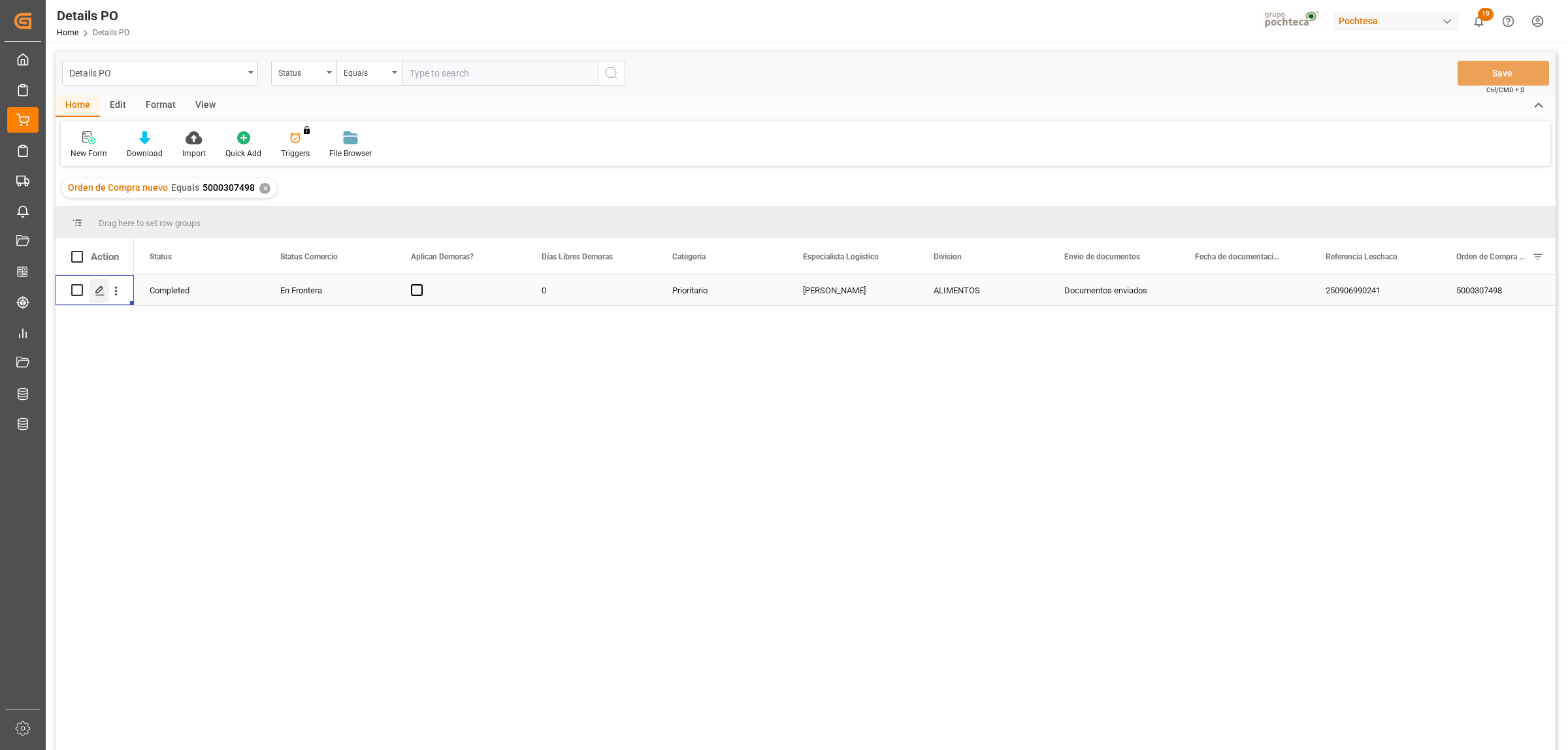
click at [91, 297] on div "Press SPACE to select this row." at bounding box center [100, 291] width 20 height 24
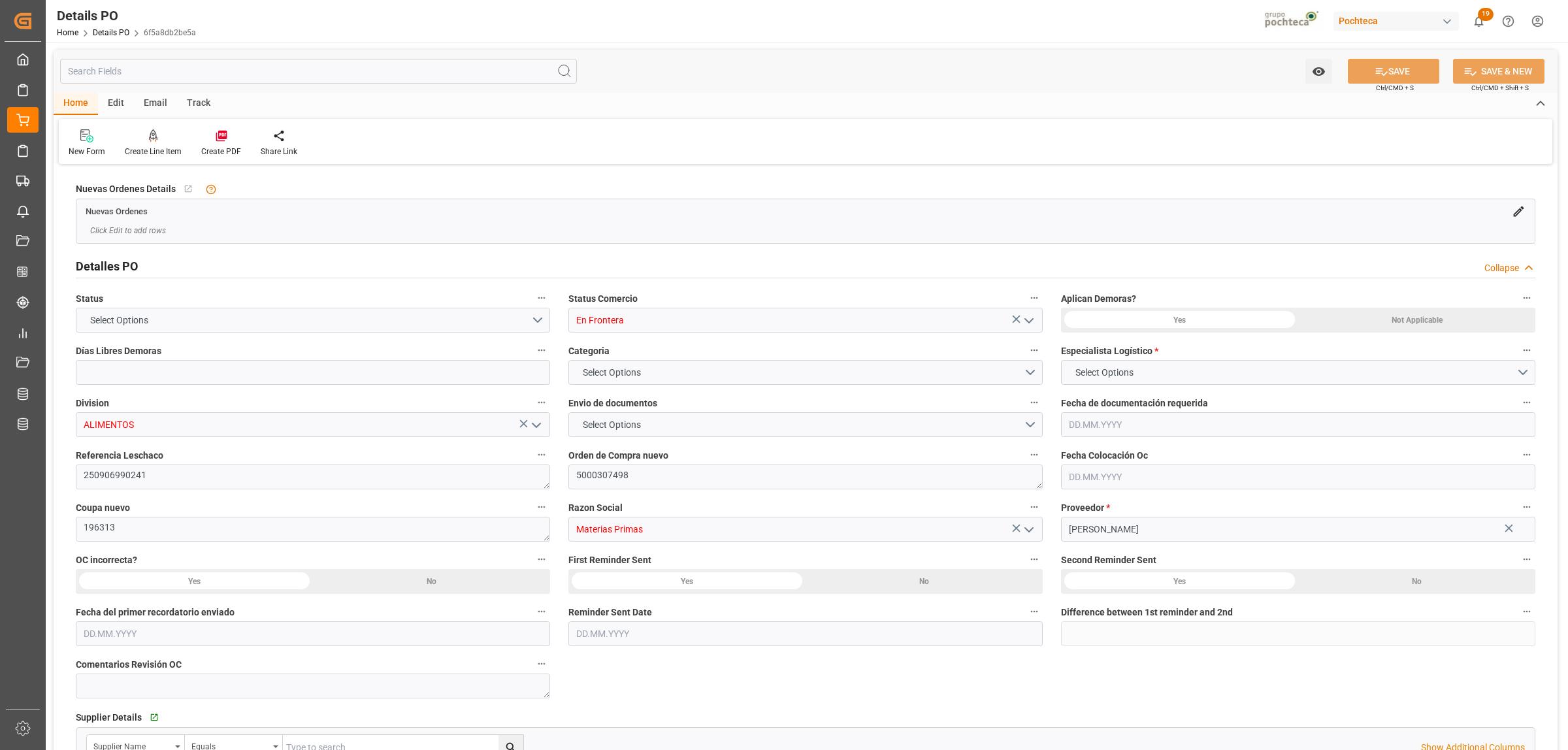
type input "0"
type input "USLRD"
type input "MXNLD"
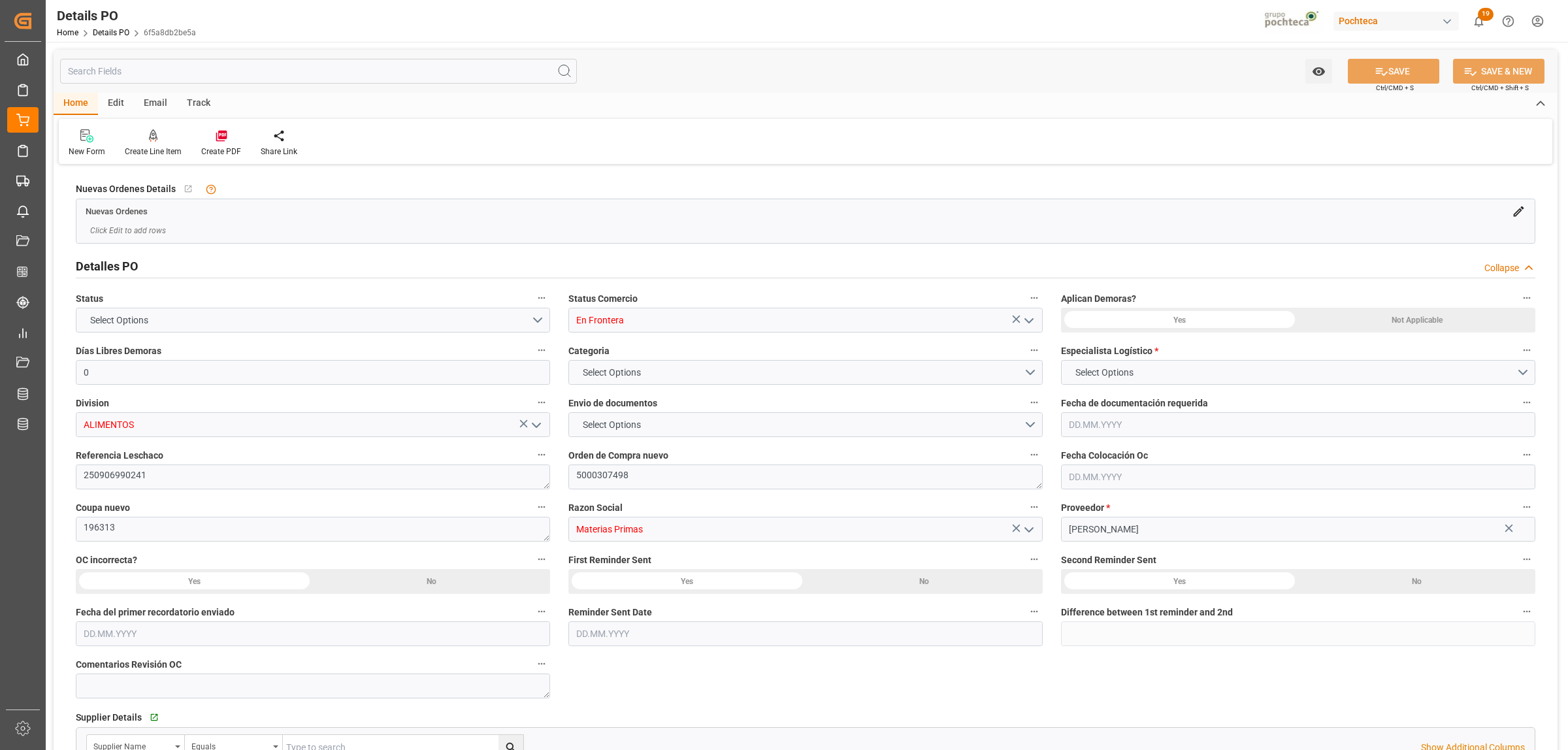
type input "39"
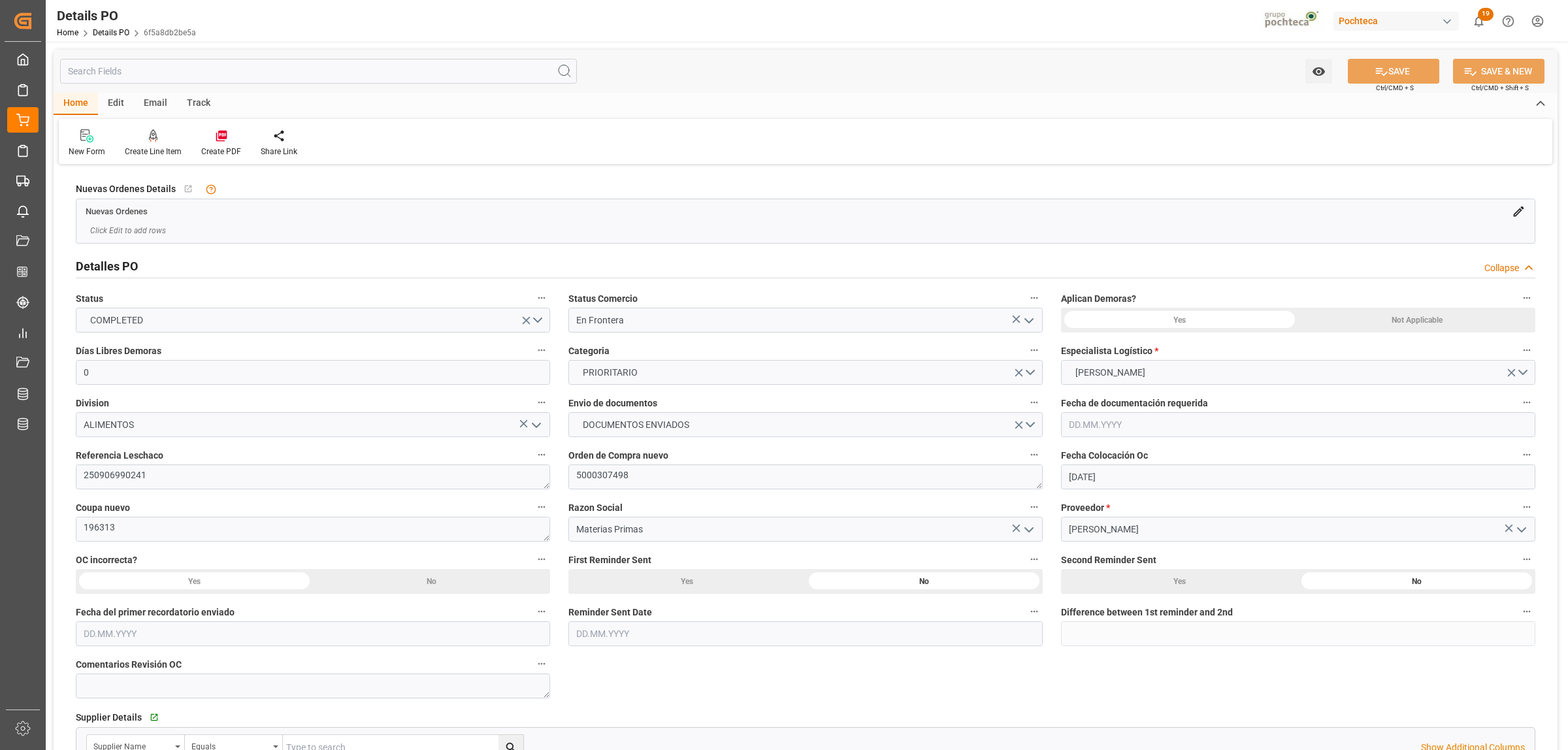
type input "07.08.2025"
type input "[DATE]"
type input "[DATE] 00:00"
type input "12.09.2025 00:00"
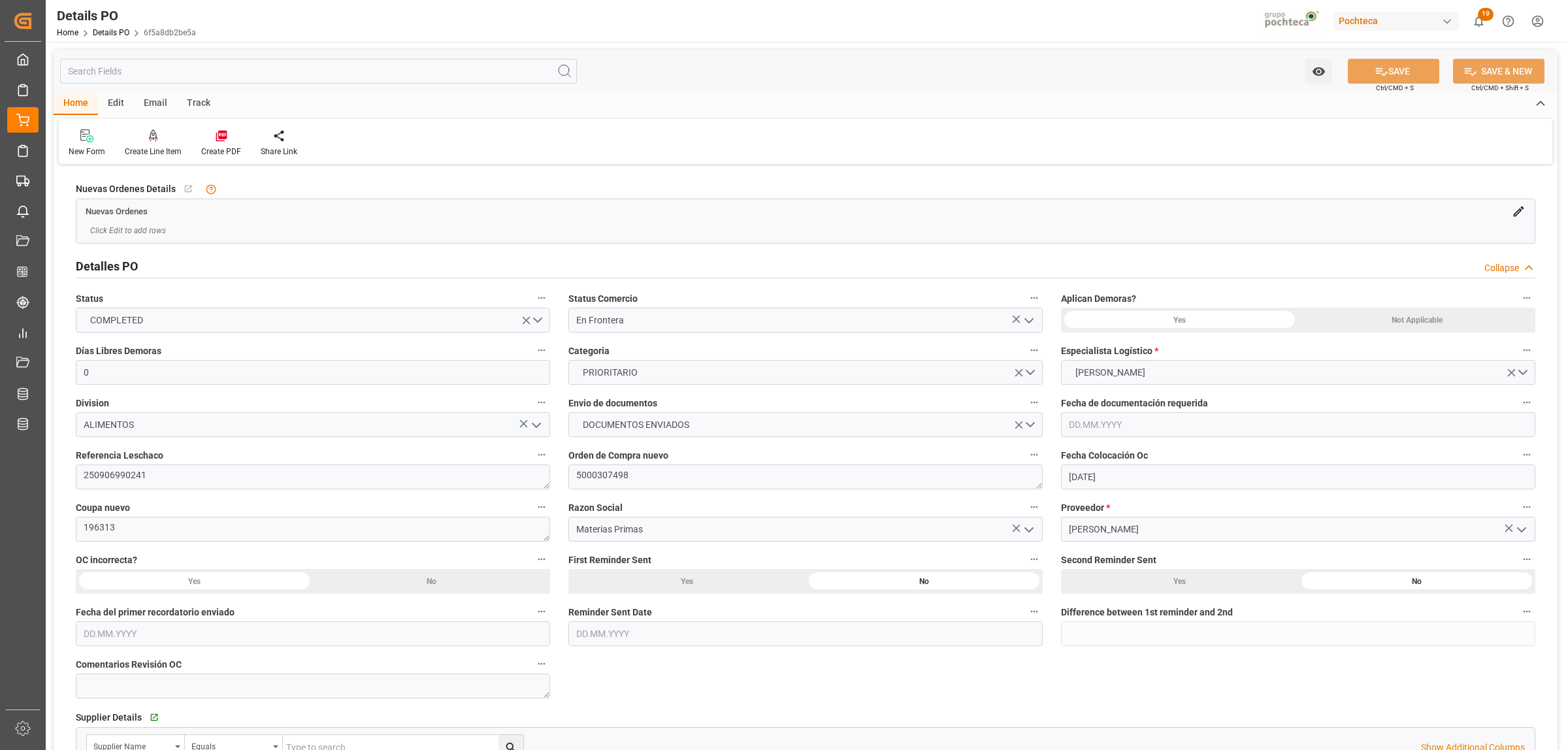
type input "[DATE] 00:00"
type input "25.09.2025 00:00"
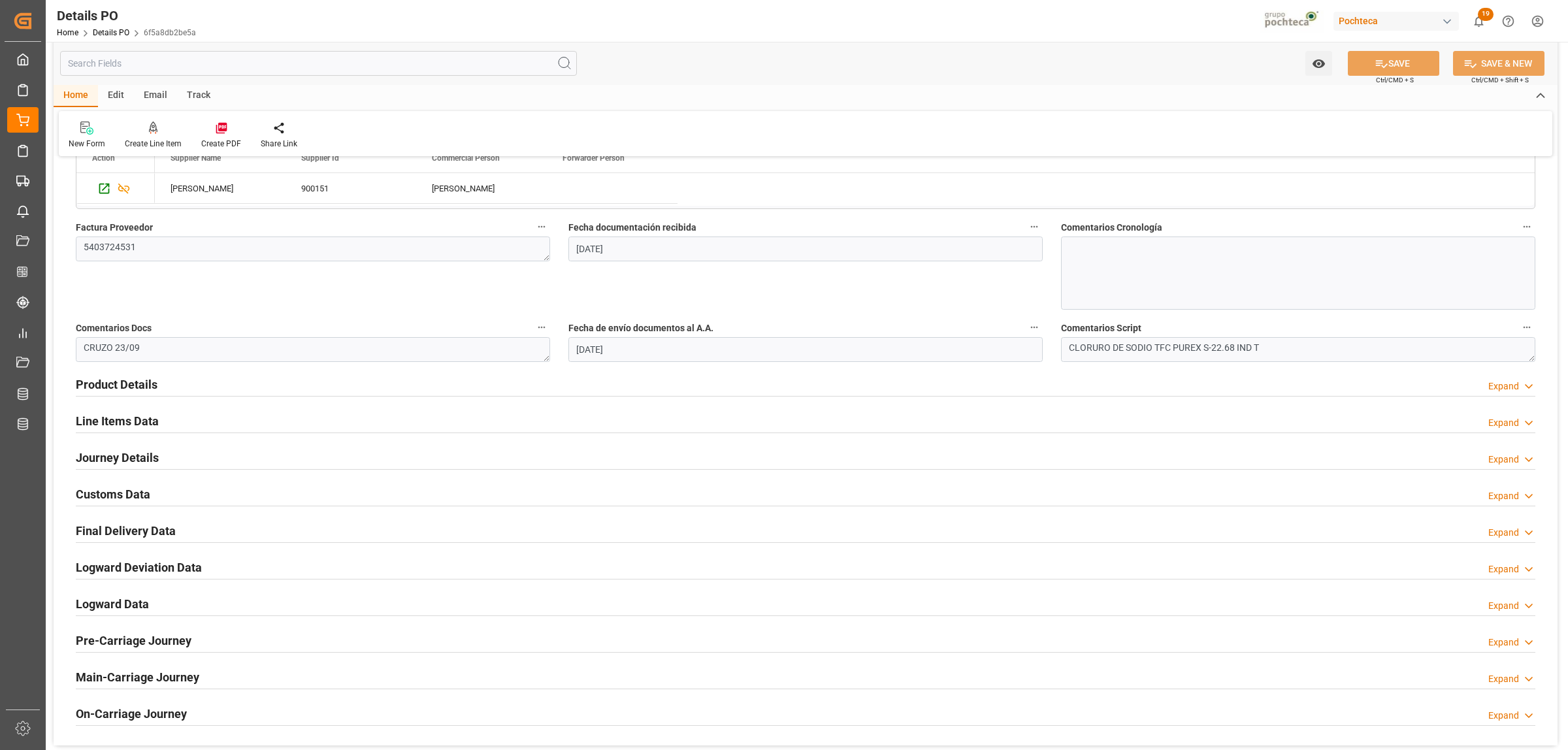
scroll to position [735, 0]
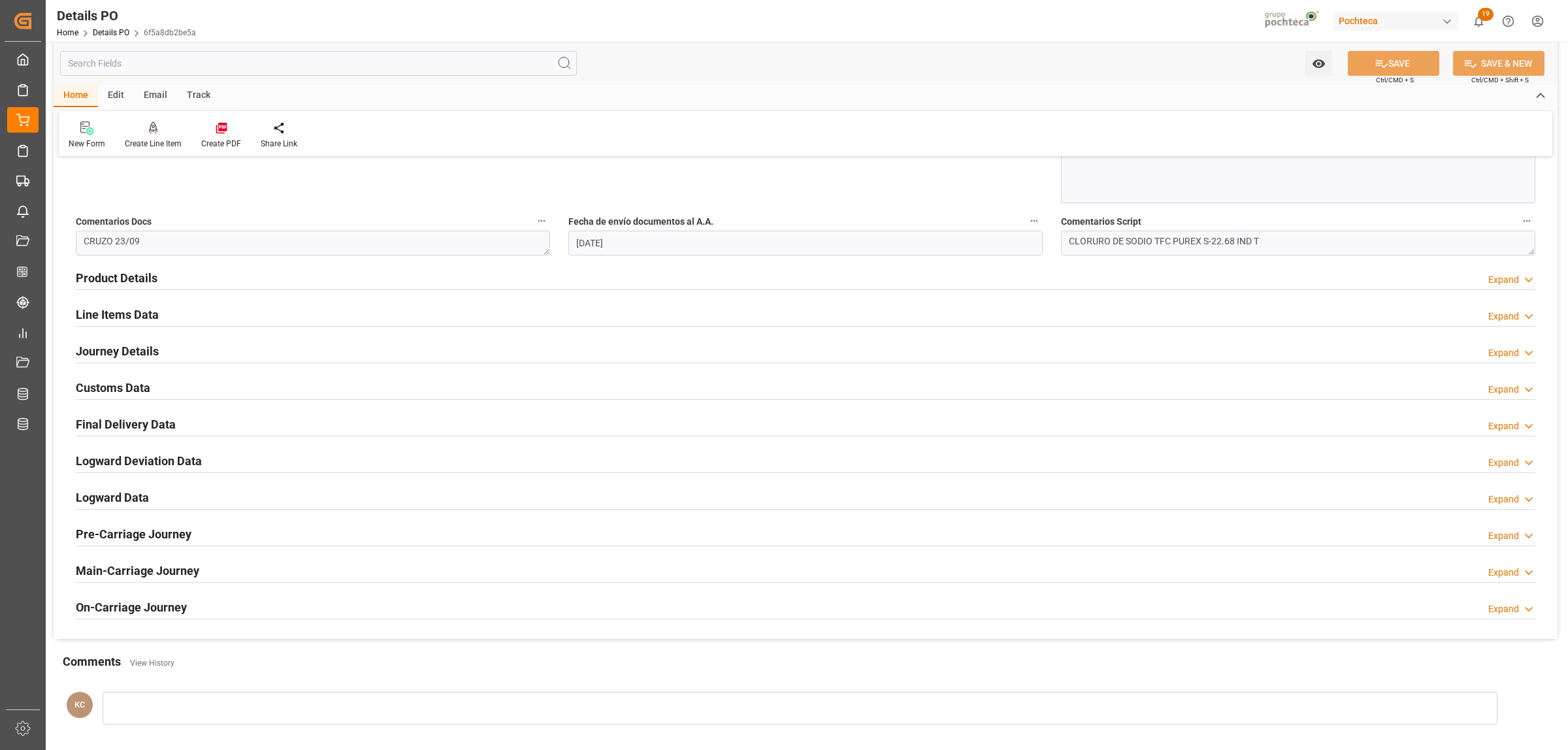
click at [109, 353] on h2 "Journey Details" at bounding box center [117, 351] width 83 height 18
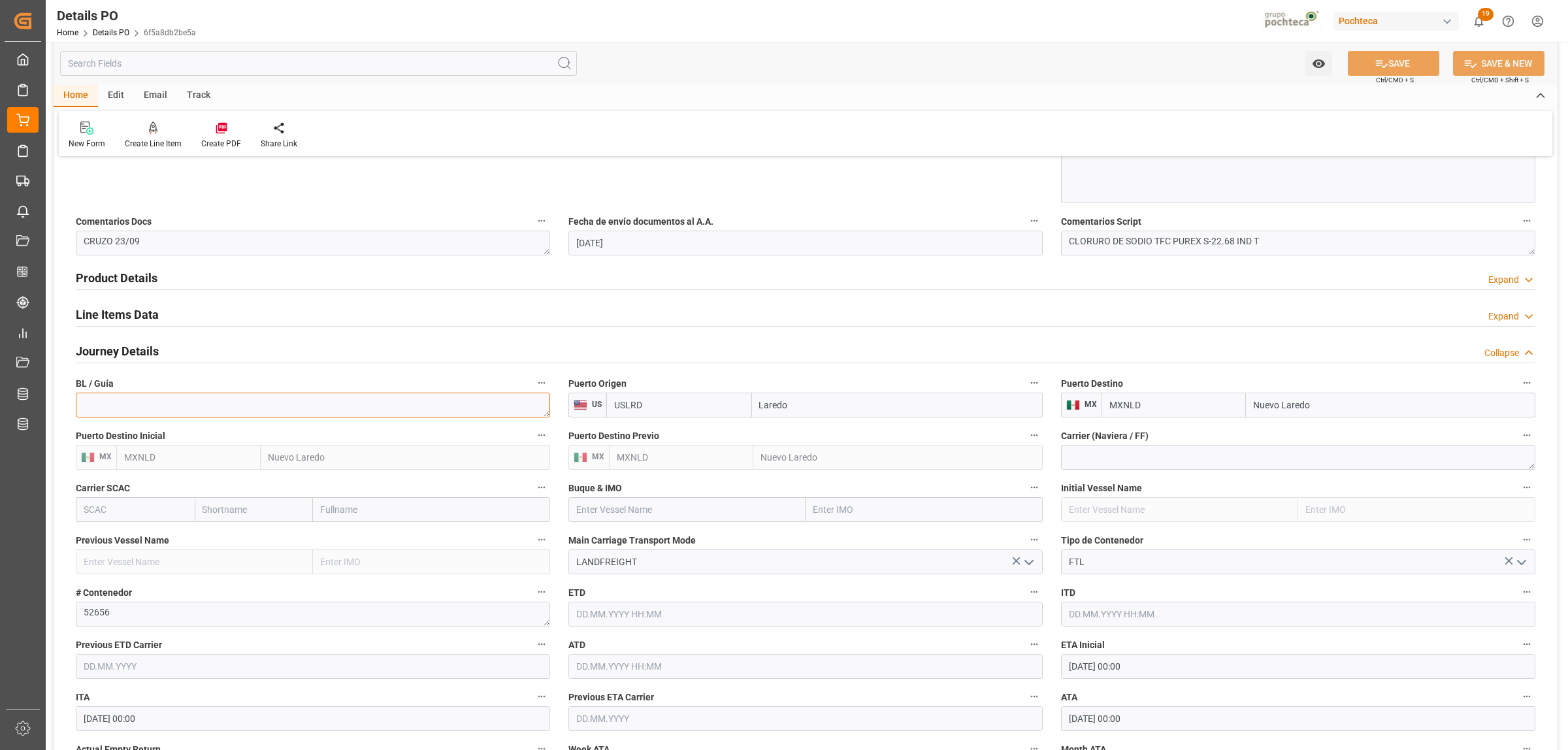
click at [142, 406] on textarea at bounding box center [313, 405] width 474 height 25
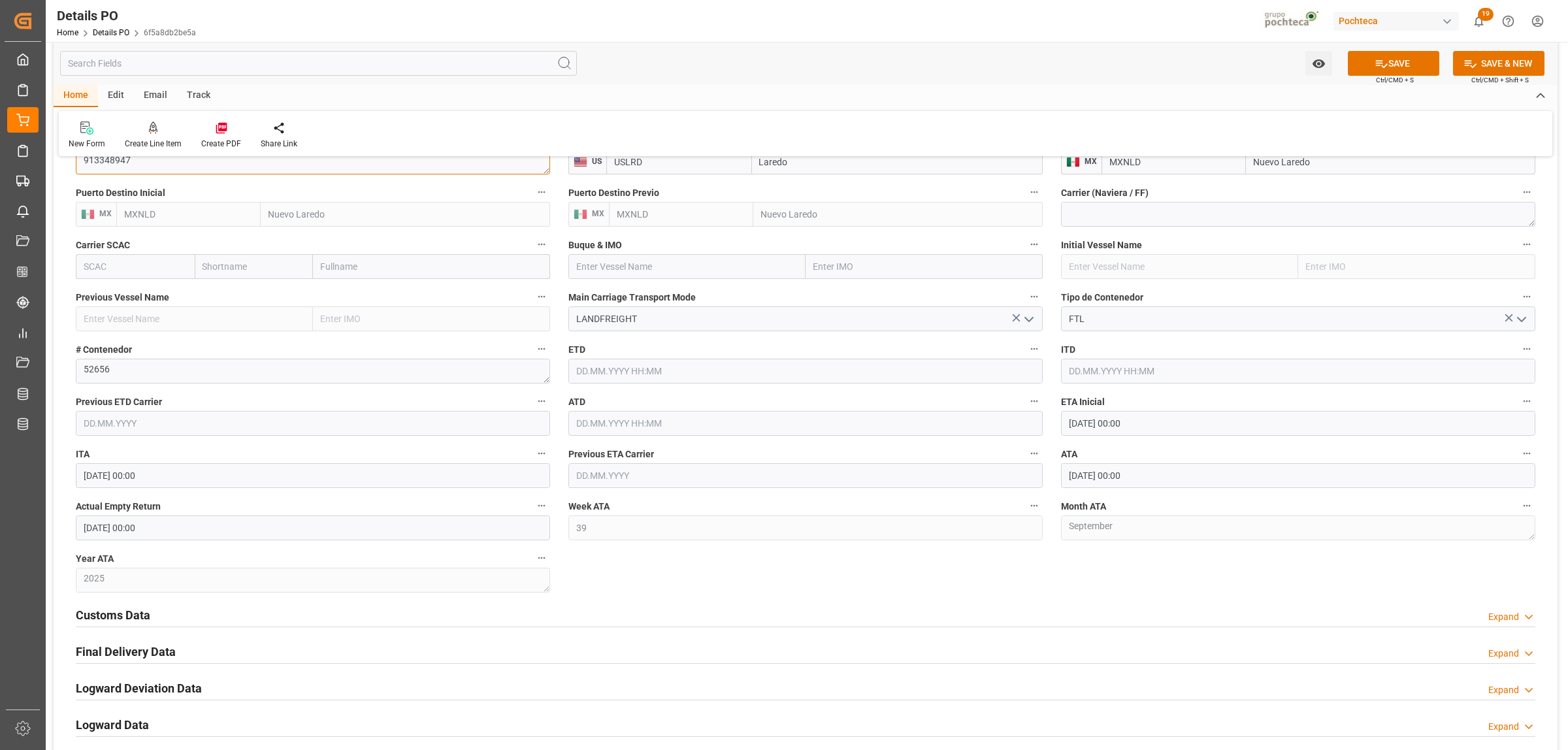
scroll to position [980, 0]
type textarea "913348947"
click at [1376, 62] on icon at bounding box center [1381, 64] width 11 height 8
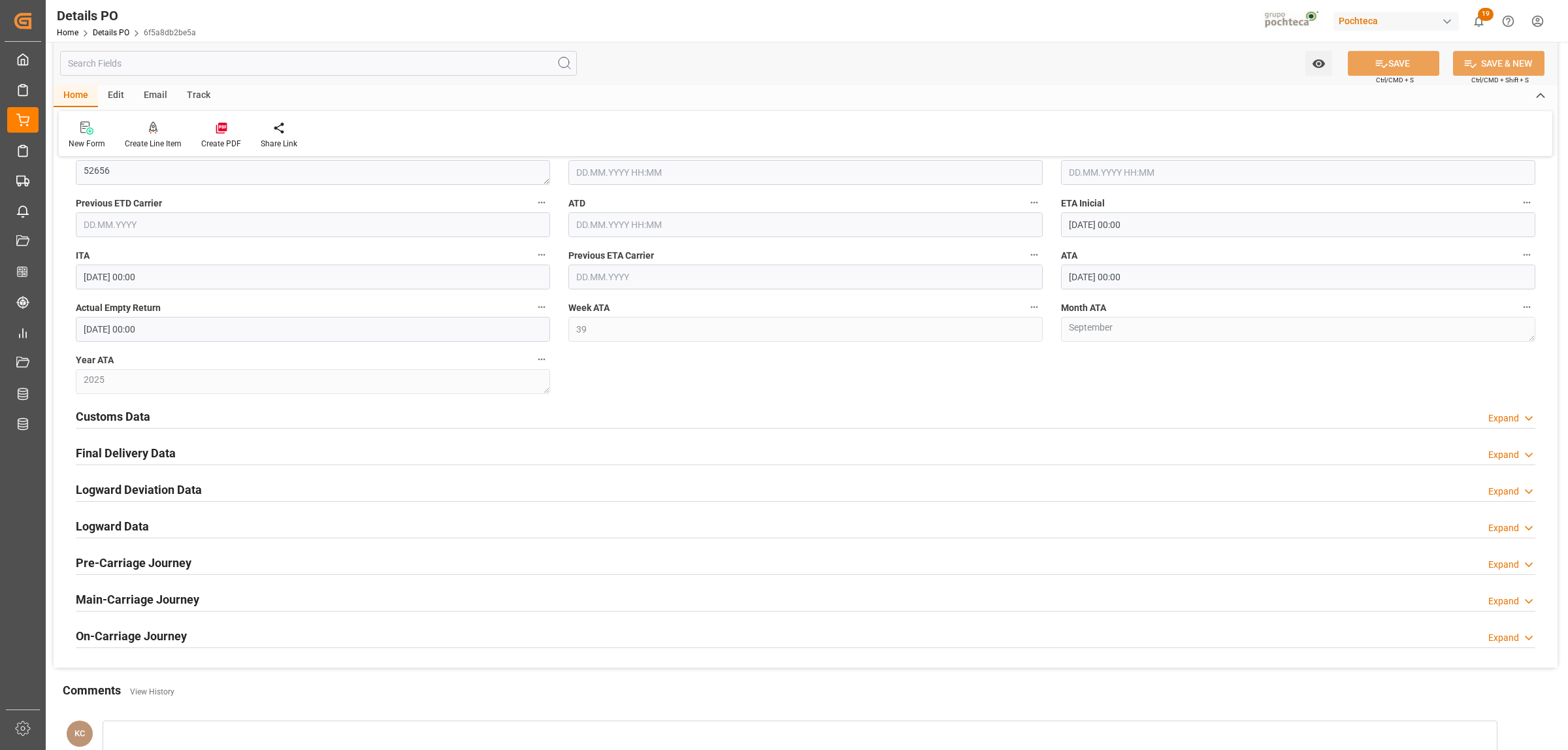
scroll to position [1225, 0]
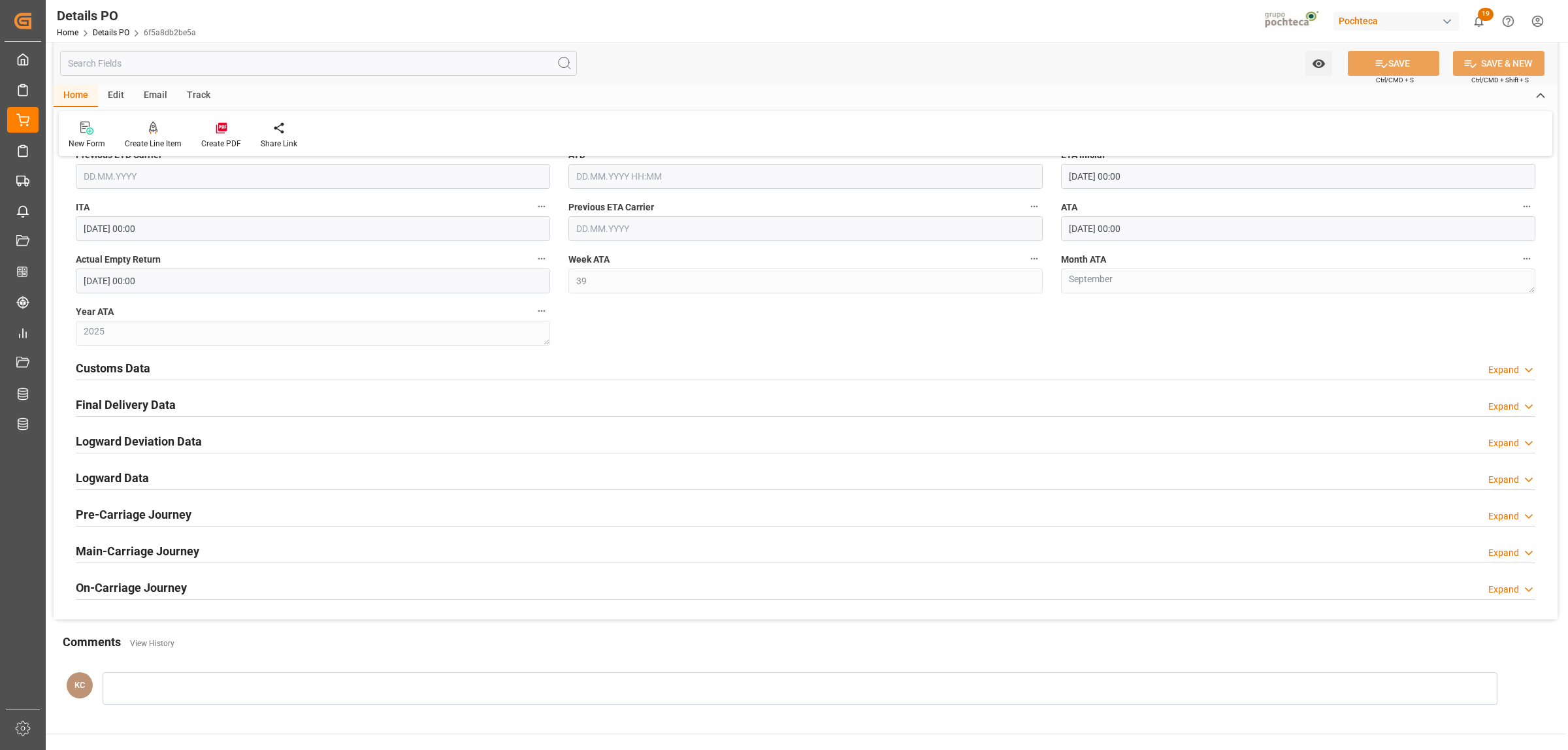
click at [125, 370] on h2 "Customs Data" at bounding box center [113, 368] width 75 height 18
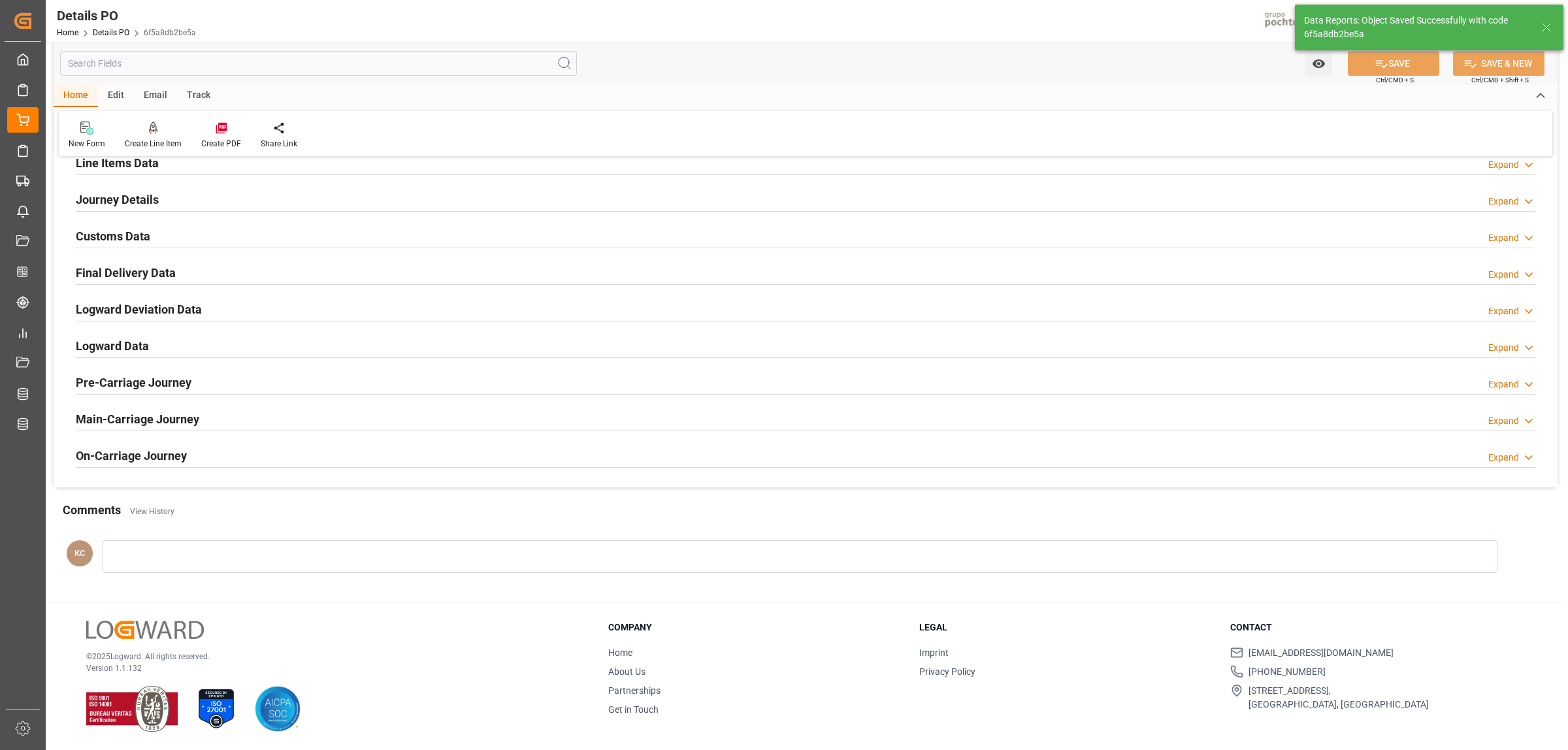
scroll to position [755, 0]
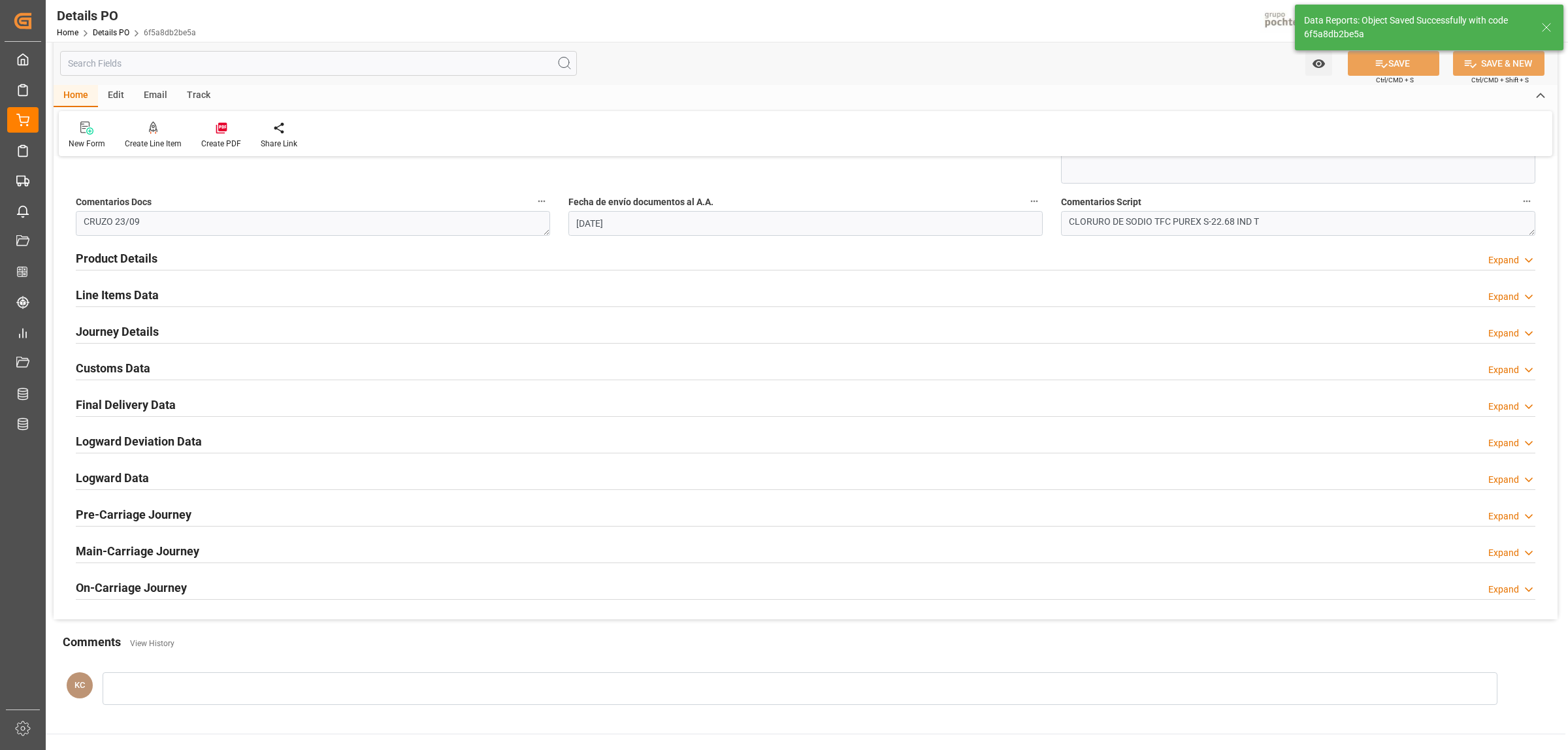
click at [540, 614] on div "Nuevas Ordenes Details   No child Object linked Nuevas Ordenes Click Edit to ad…" at bounding box center [805, 17] width 1504 height 1206
click at [126, 371] on h2 "Customs Data" at bounding box center [113, 368] width 75 height 18
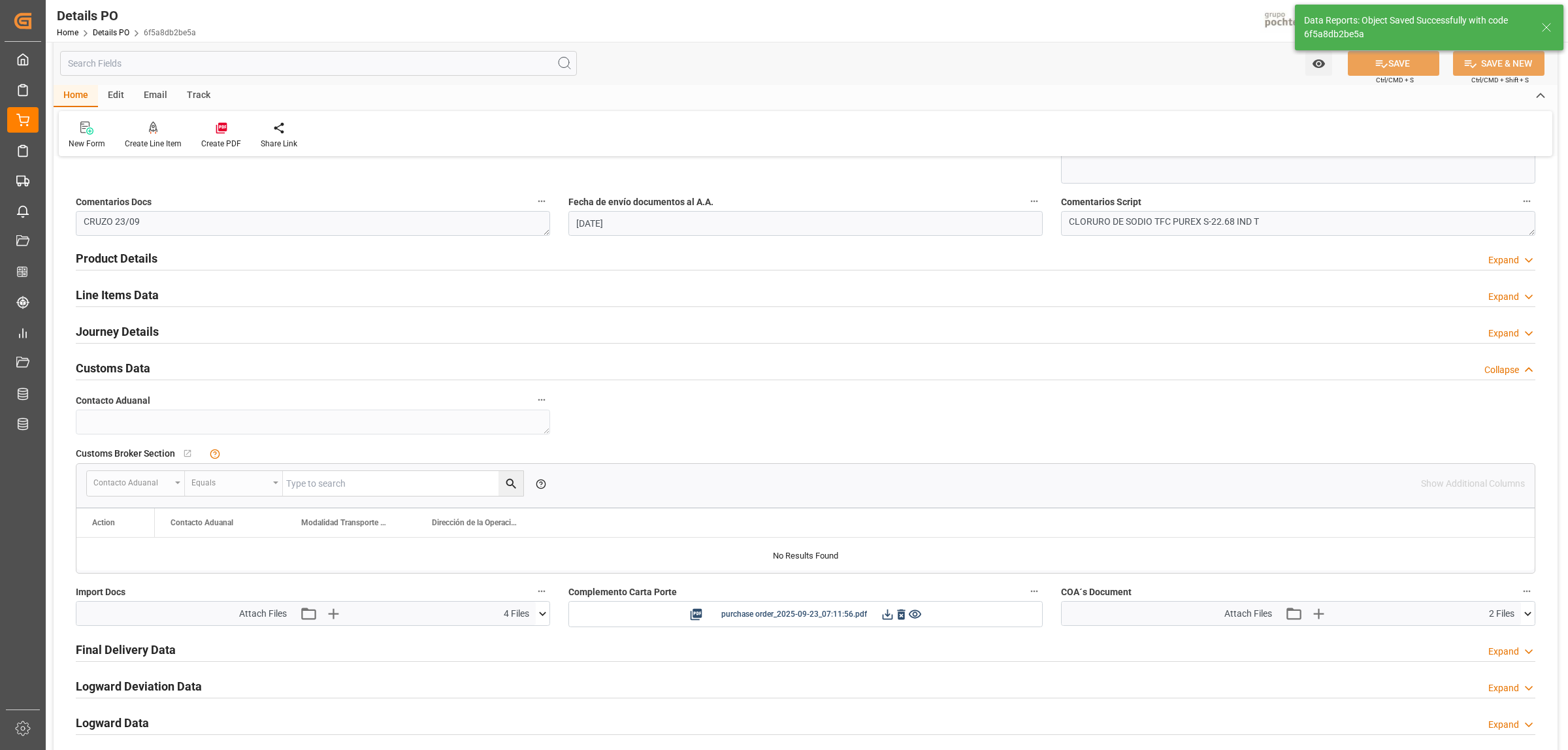
click at [544, 615] on icon at bounding box center [542, 613] width 7 height 4
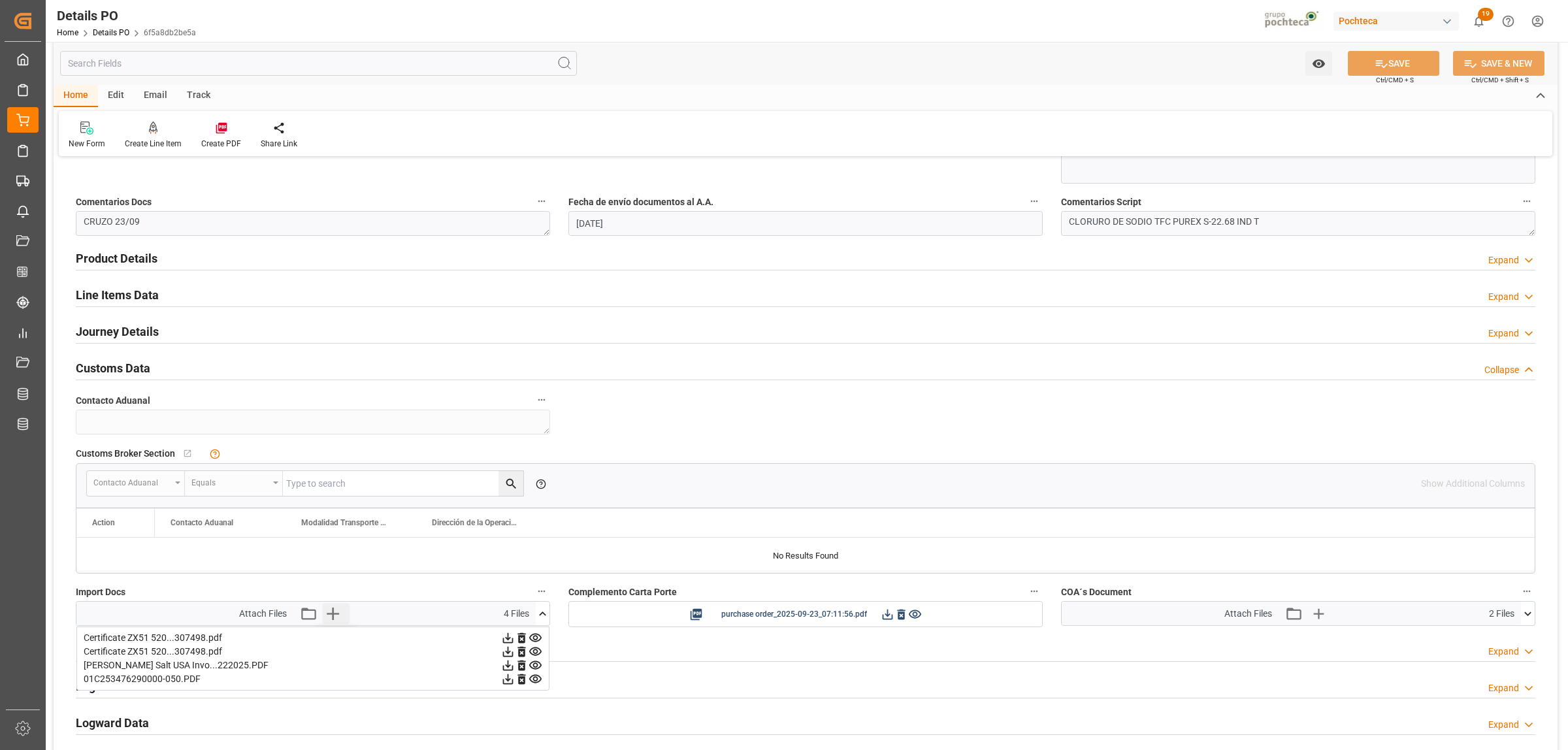
click at [335, 619] on icon "button" at bounding box center [333, 613] width 21 height 21
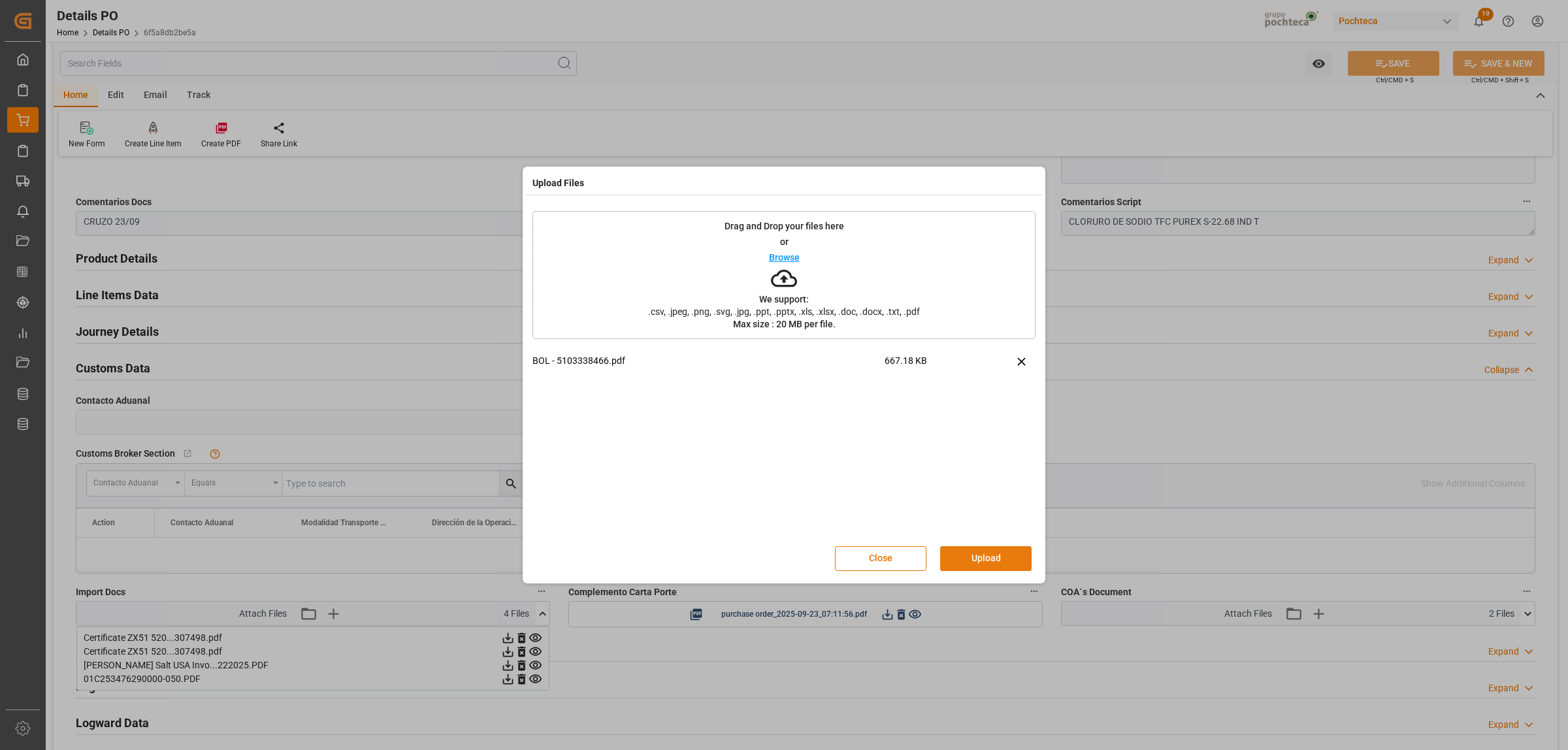
click at [991, 560] on button "Upload" at bounding box center [986, 558] width 91 height 25
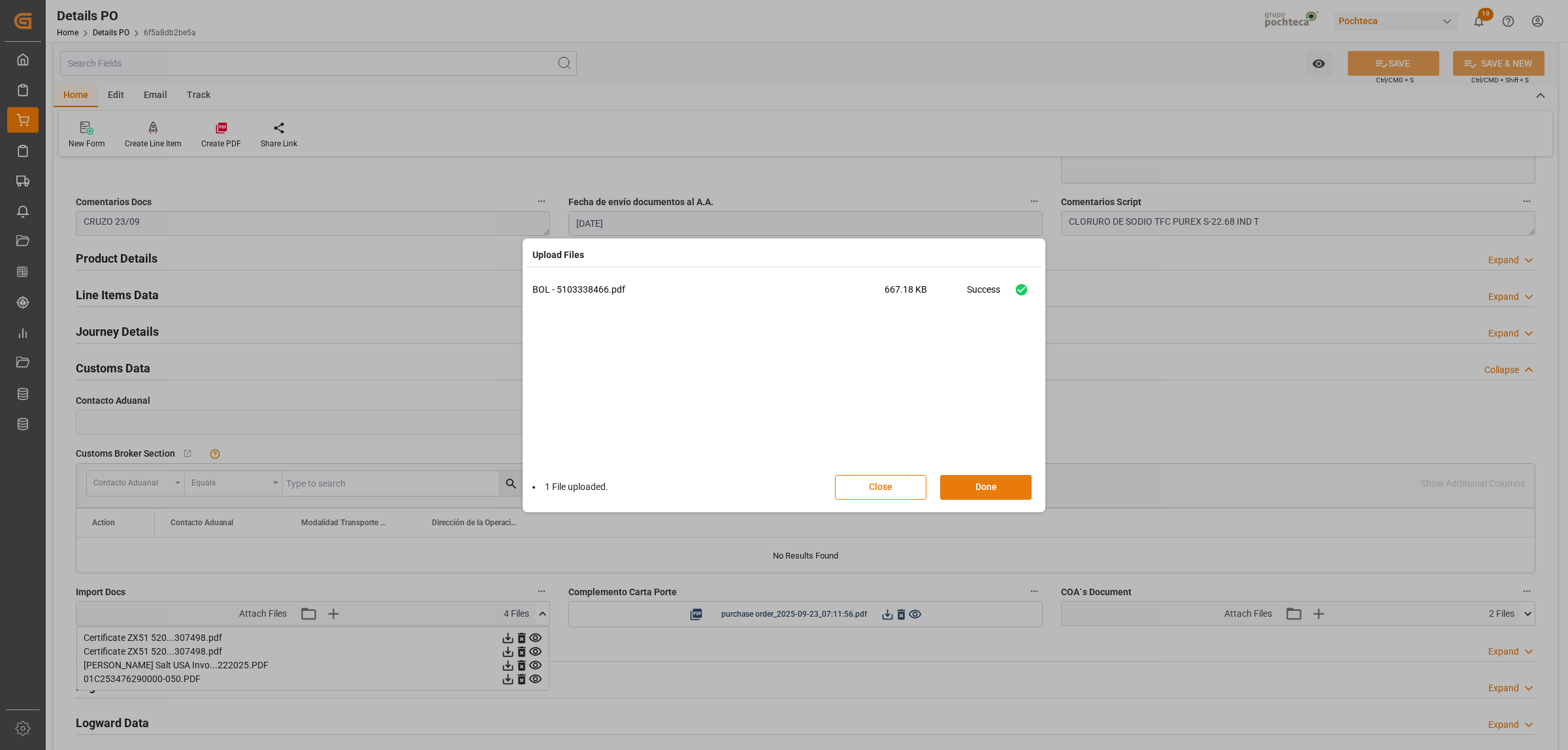
click at [983, 492] on button "Done" at bounding box center [986, 487] width 91 height 25
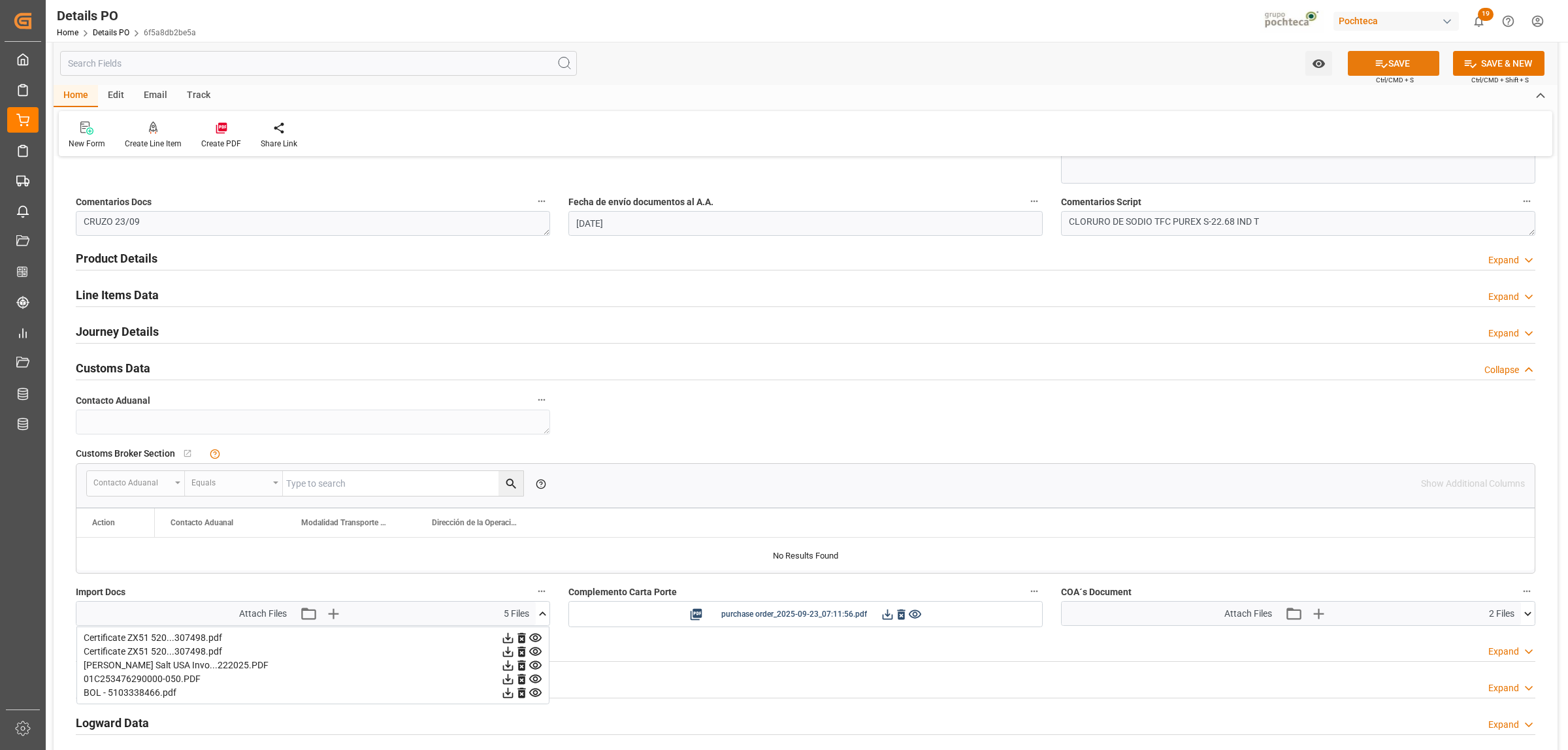
click at [1398, 67] on button "SAVE" at bounding box center [1394, 63] width 91 height 25
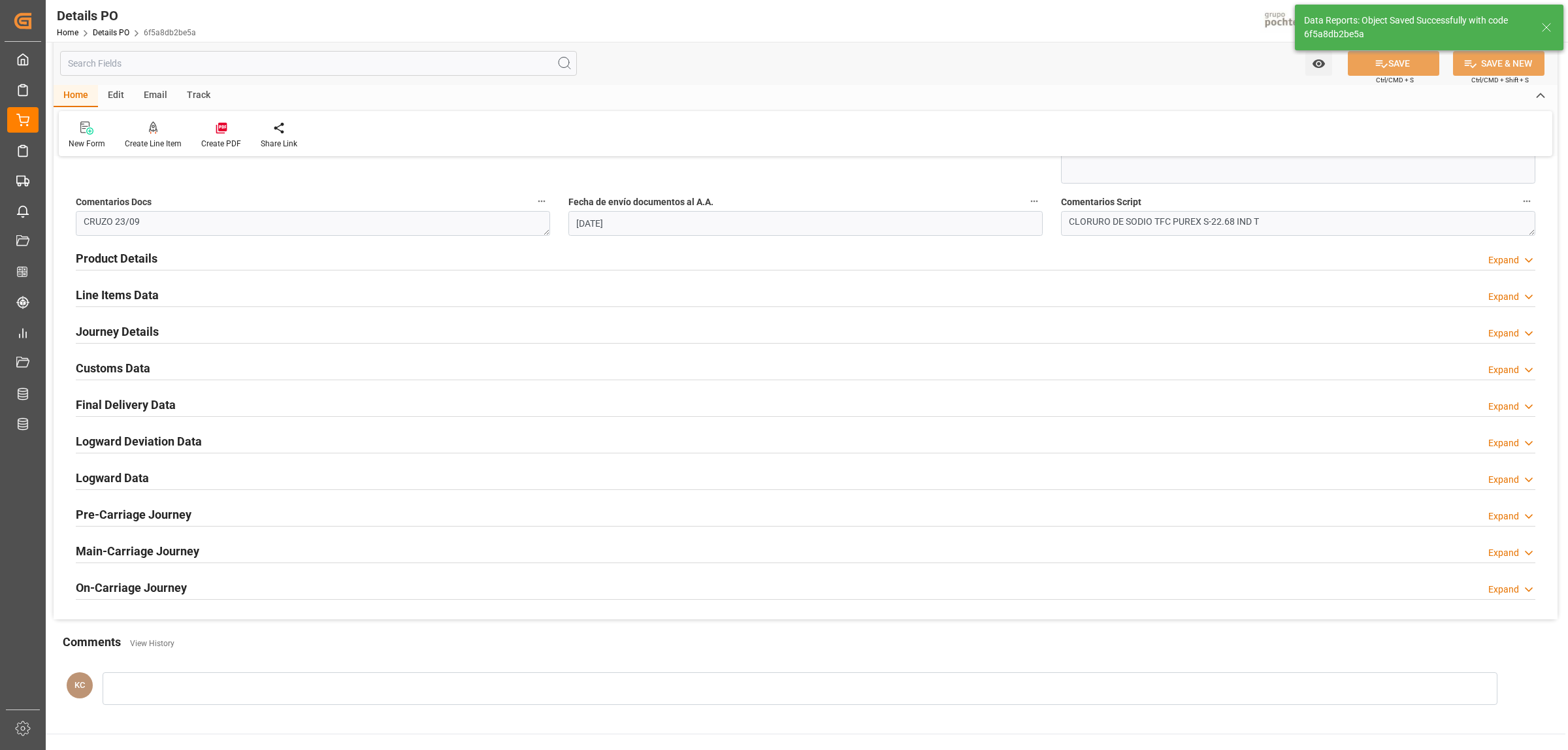
click at [97, 405] on h2 "Final Delivery Data" at bounding box center [126, 404] width 100 height 18
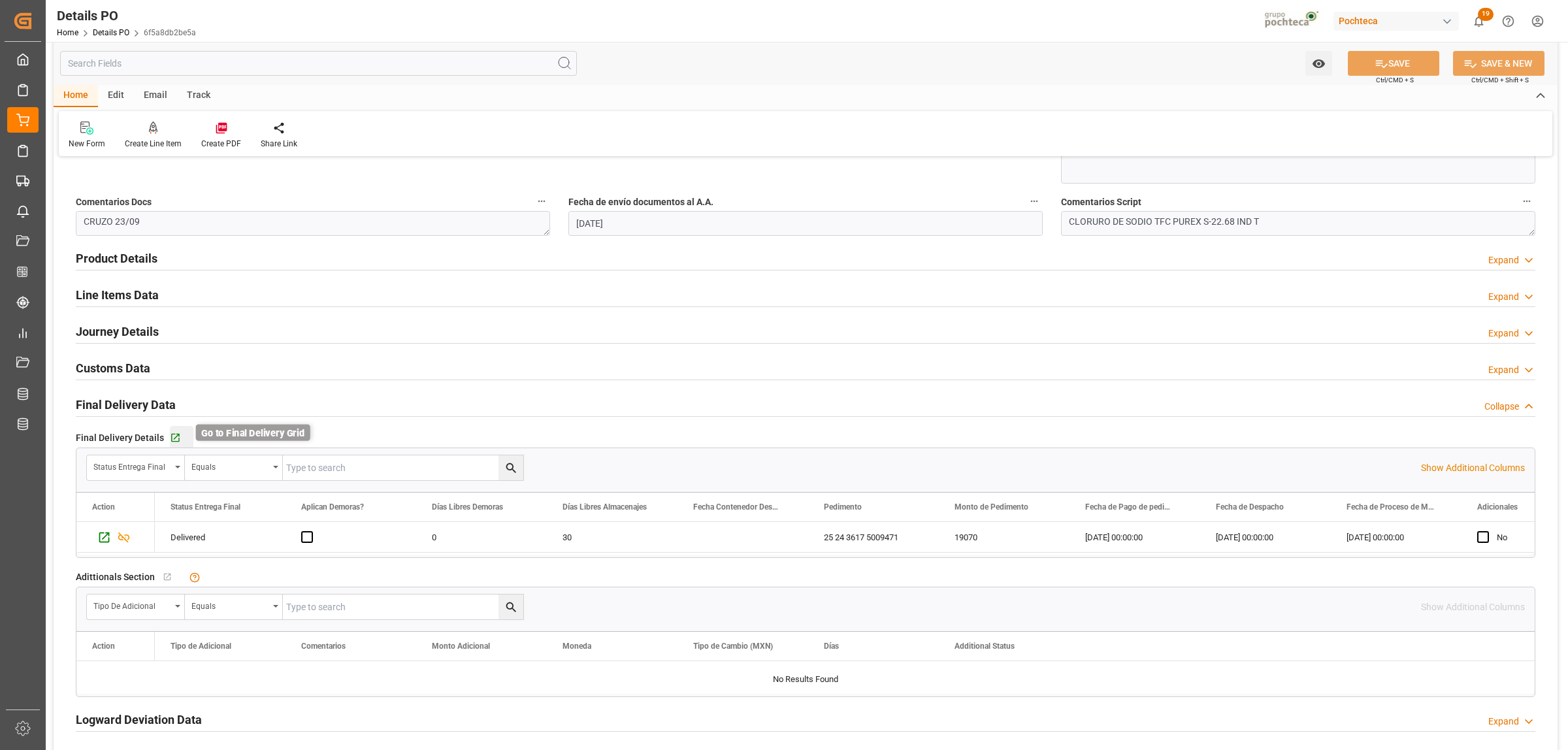
click at [173, 435] on icon "button" at bounding box center [175, 438] width 11 height 11
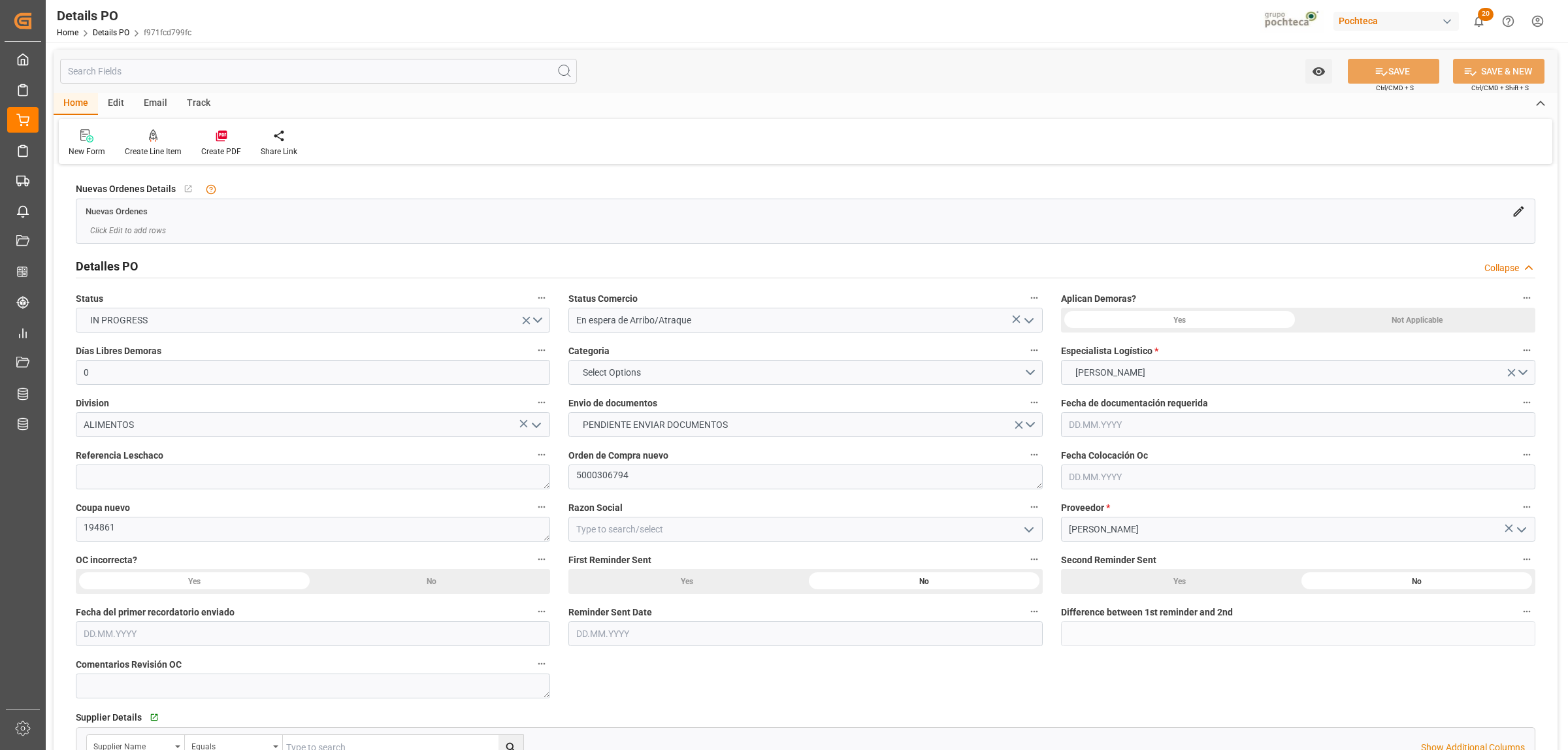
scroll to position [163, 0]
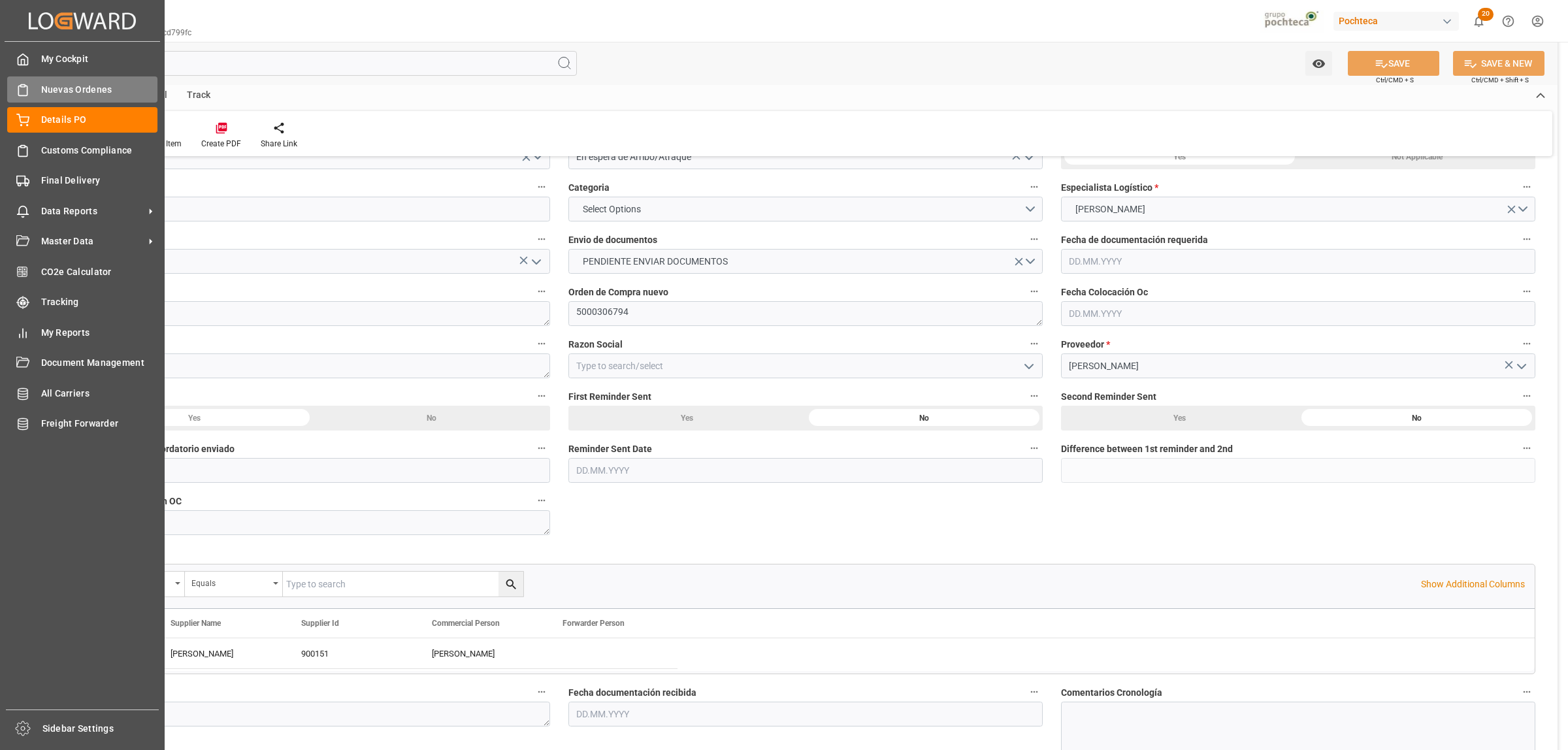
click at [53, 91] on span "Nuevas Ordenes" at bounding box center [100, 90] width 117 height 14
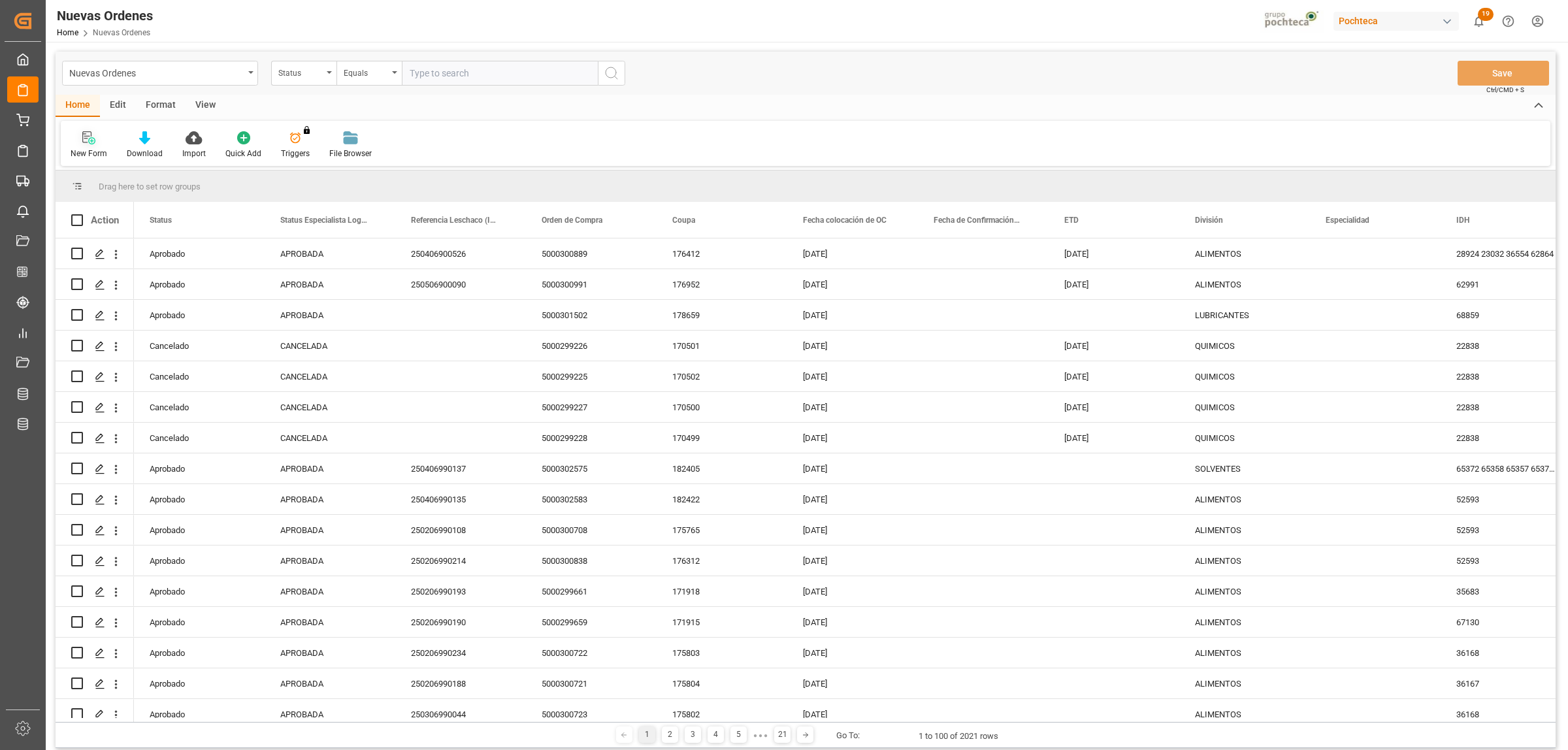
click at [88, 141] on icon at bounding box center [91, 140] width 7 height 7
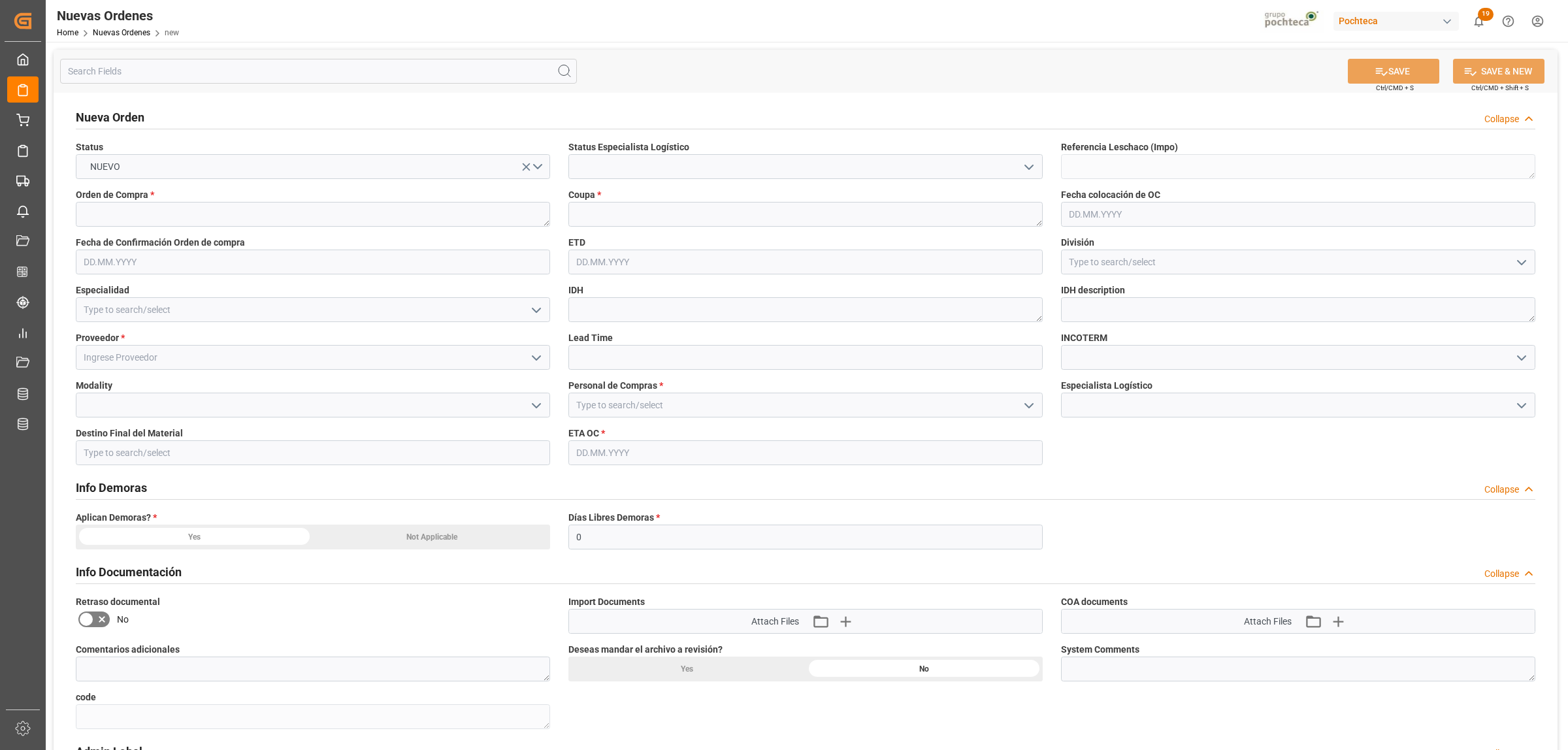
click at [1029, 173] on icon "open menu" at bounding box center [1029, 167] width 16 height 16
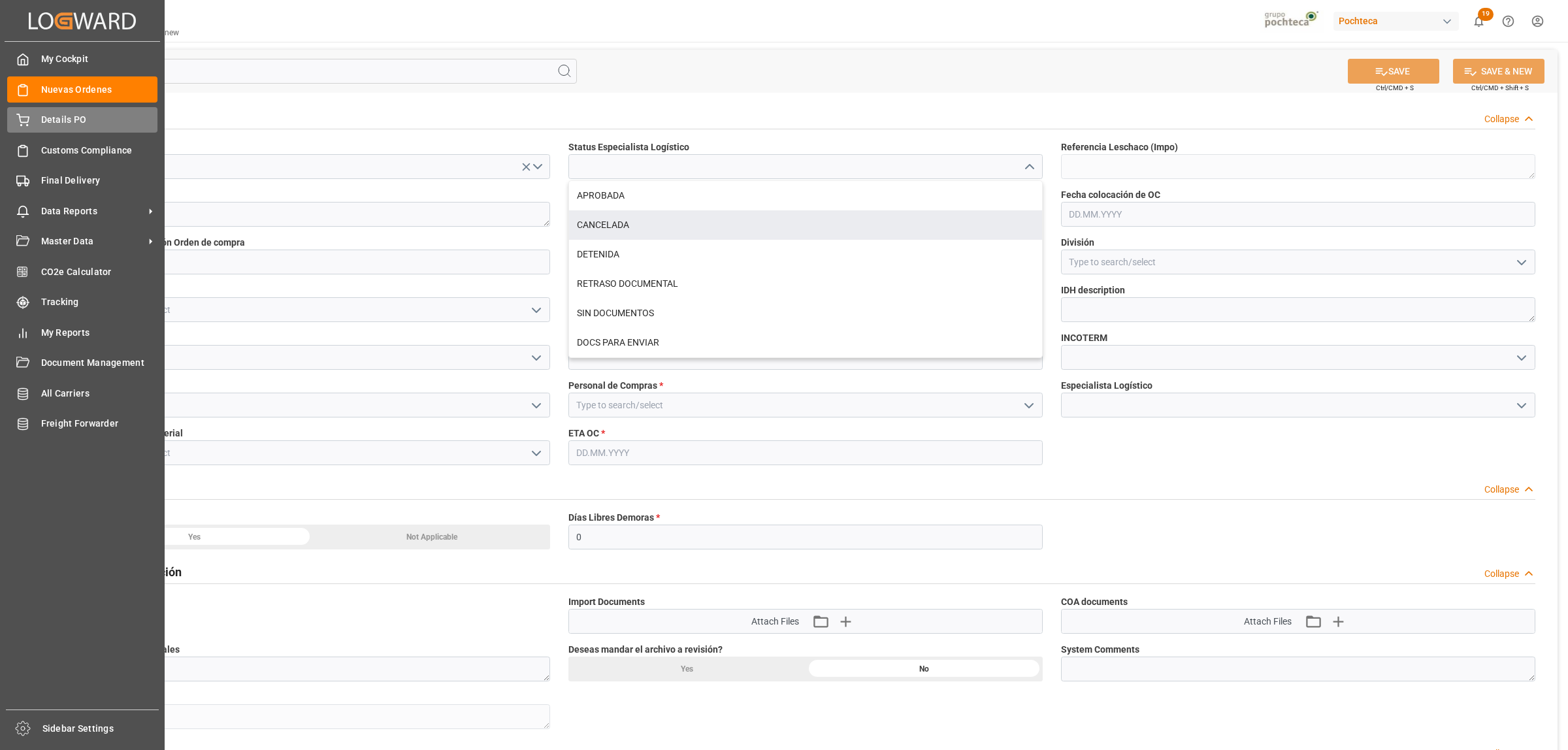
click at [53, 114] on span "Details PO" at bounding box center [100, 120] width 117 height 14
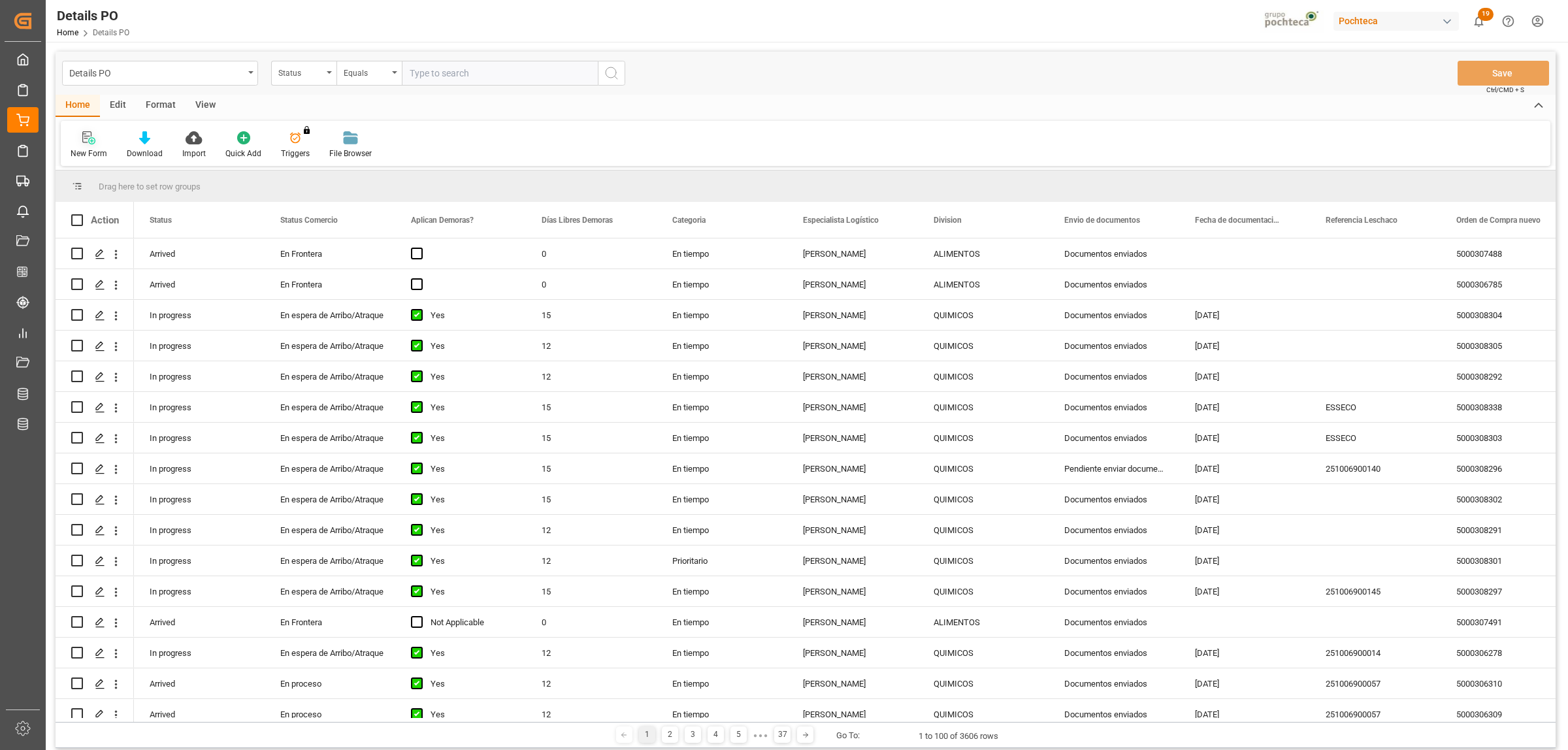
click at [85, 137] on icon at bounding box center [88, 137] width 13 height 13
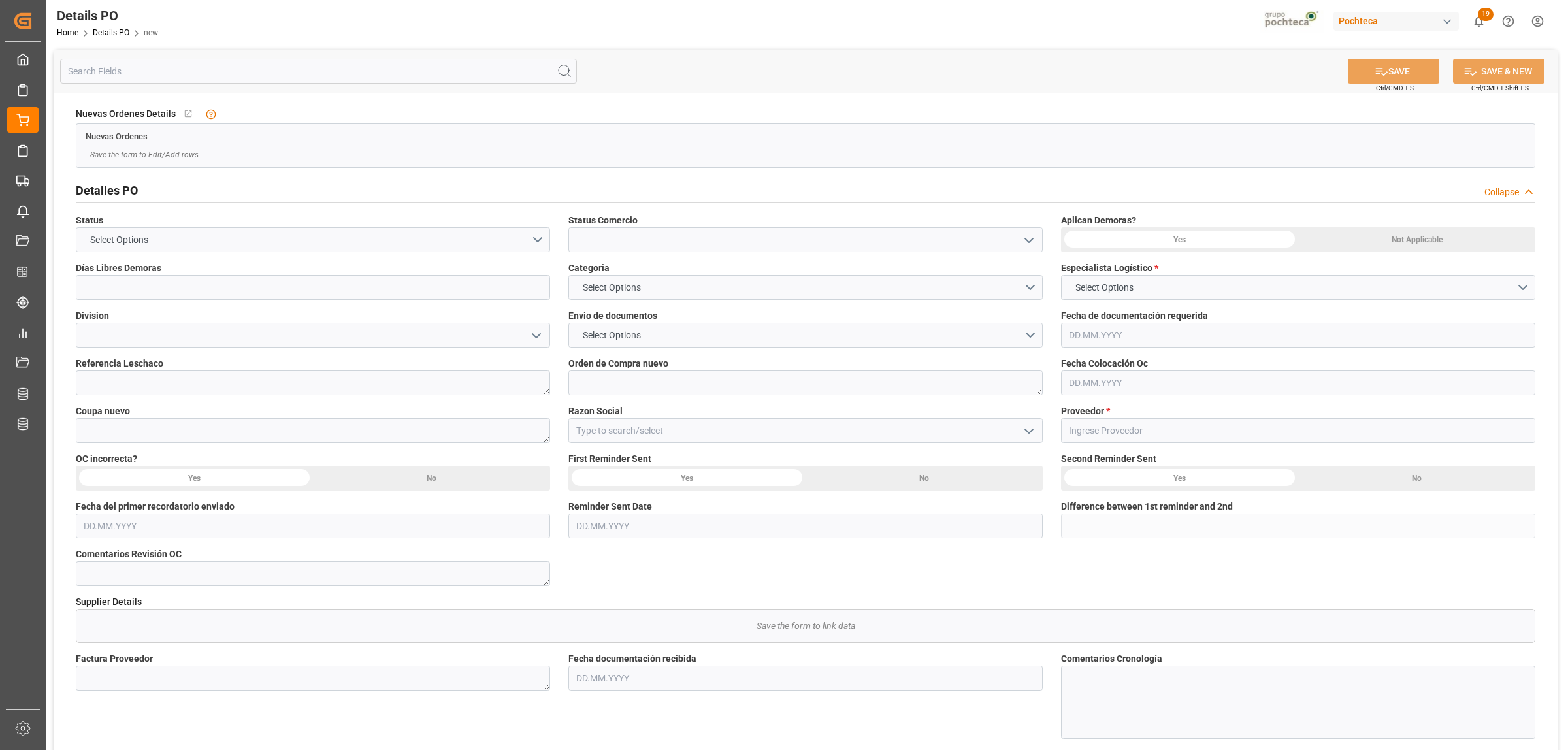
type input "0"
click at [1027, 246] on icon "open menu" at bounding box center [1029, 240] width 16 height 16
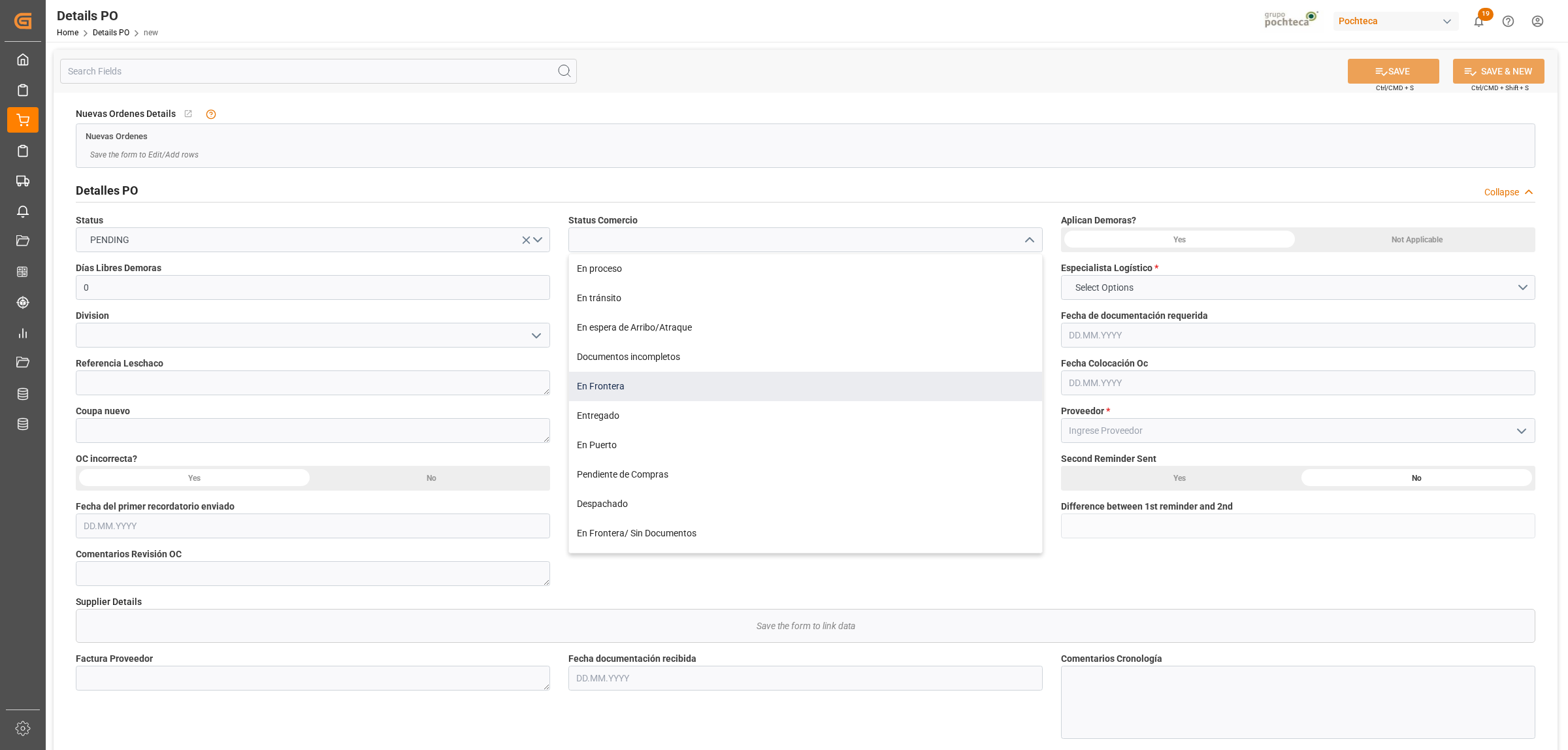
click at [624, 381] on div "En Frontera" at bounding box center [805, 386] width 473 height 30
type input "En Frontera"
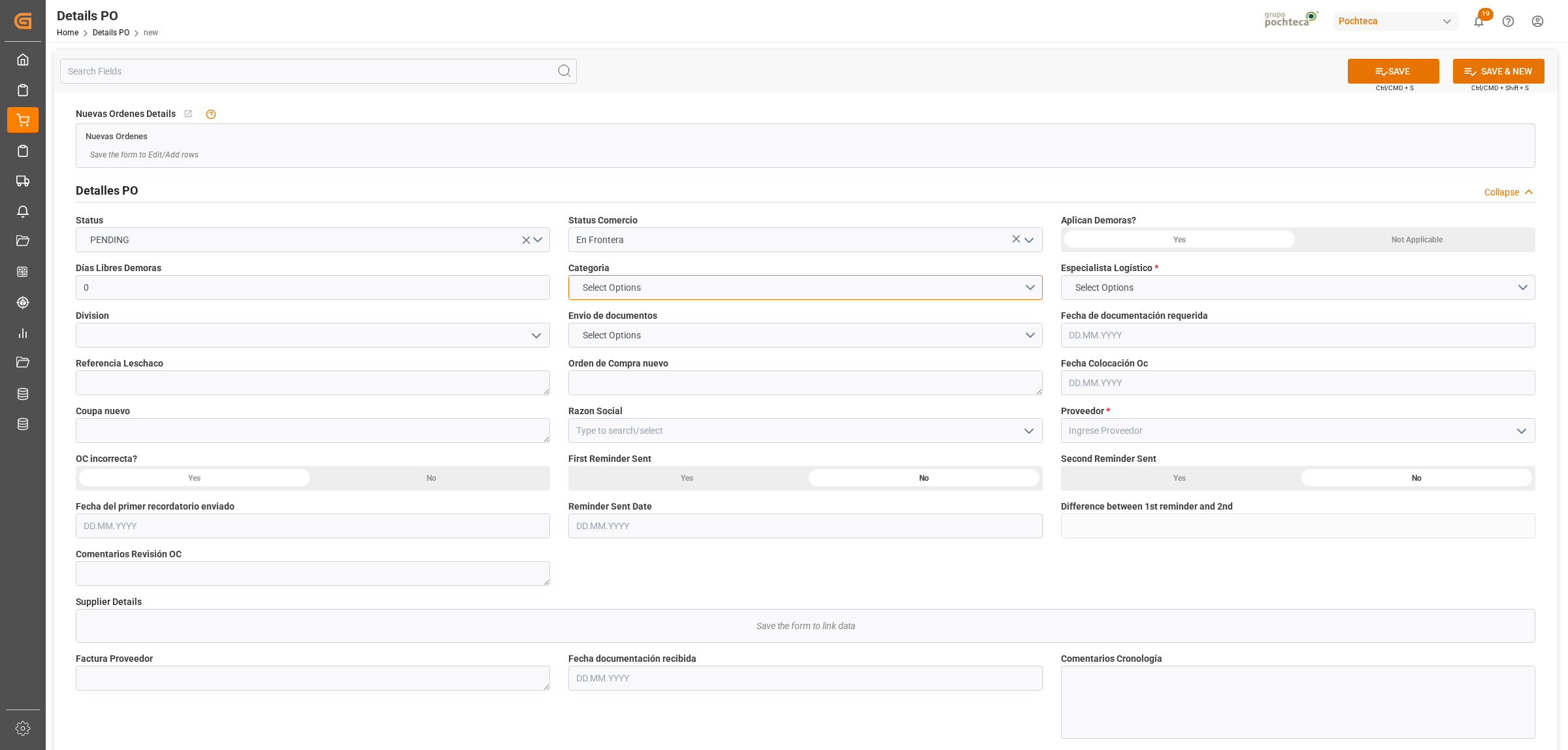
click at [1037, 289] on button "Select Options" at bounding box center [805, 287] width 474 height 25
click at [665, 321] on div "EN TIEMPO" at bounding box center [805, 318] width 473 height 27
click at [1037, 338] on button "Select Options" at bounding box center [805, 335] width 474 height 25
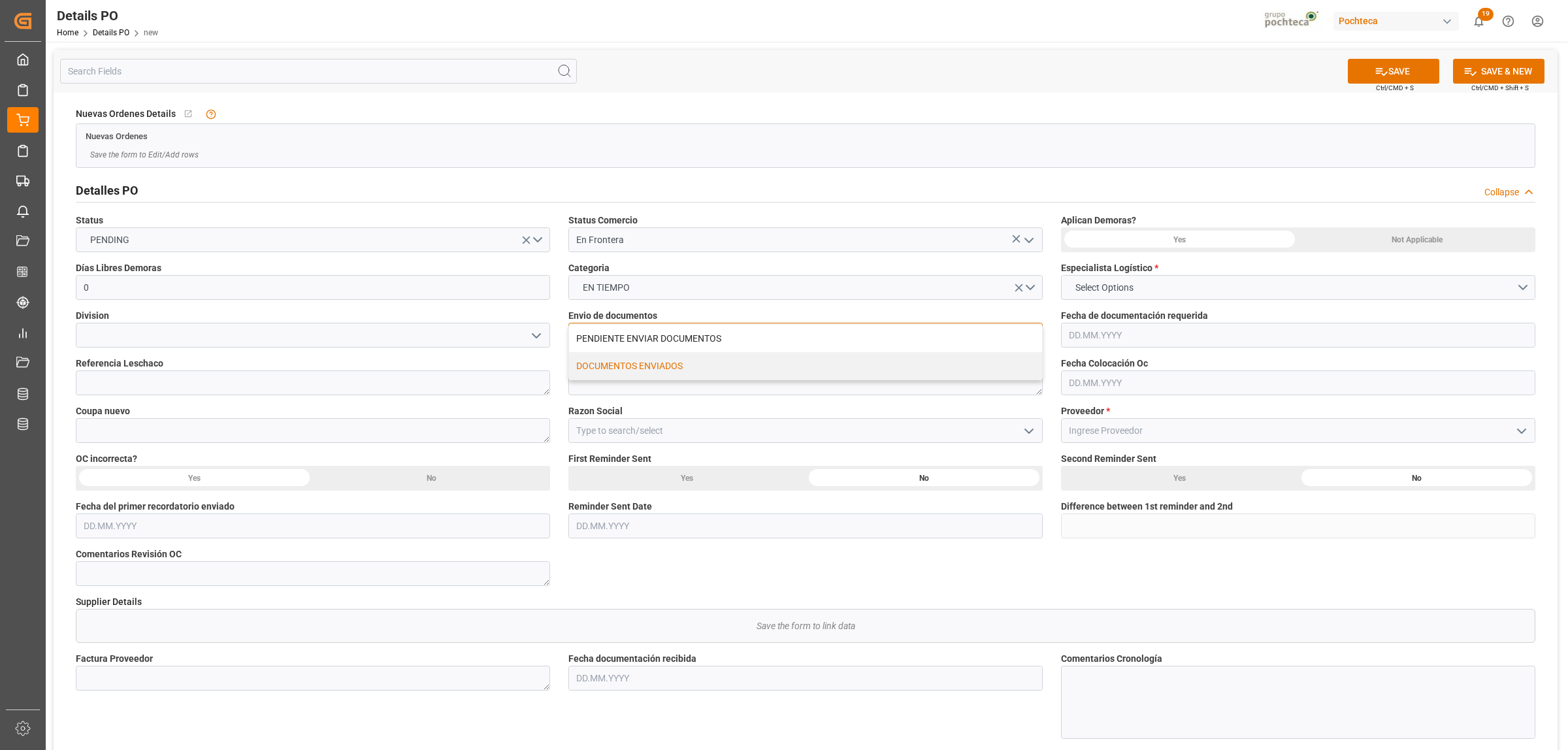
click at [629, 364] on div "DOCUMENTOS ENVIADOS" at bounding box center [805, 365] width 473 height 27
click at [686, 389] on textarea at bounding box center [805, 382] width 474 height 25
click at [602, 382] on textarea at bounding box center [805, 382] width 474 height 25
paste textarea "5000308564 5000308159 5000308490 5000308633 5000308684 5000308787 5000308864"
click at [625, 379] on textarea "5000308564 5000308159 5000308490 5000308633 5000308684 5000308787 5000308864" at bounding box center [805, 382] width 474 height 25
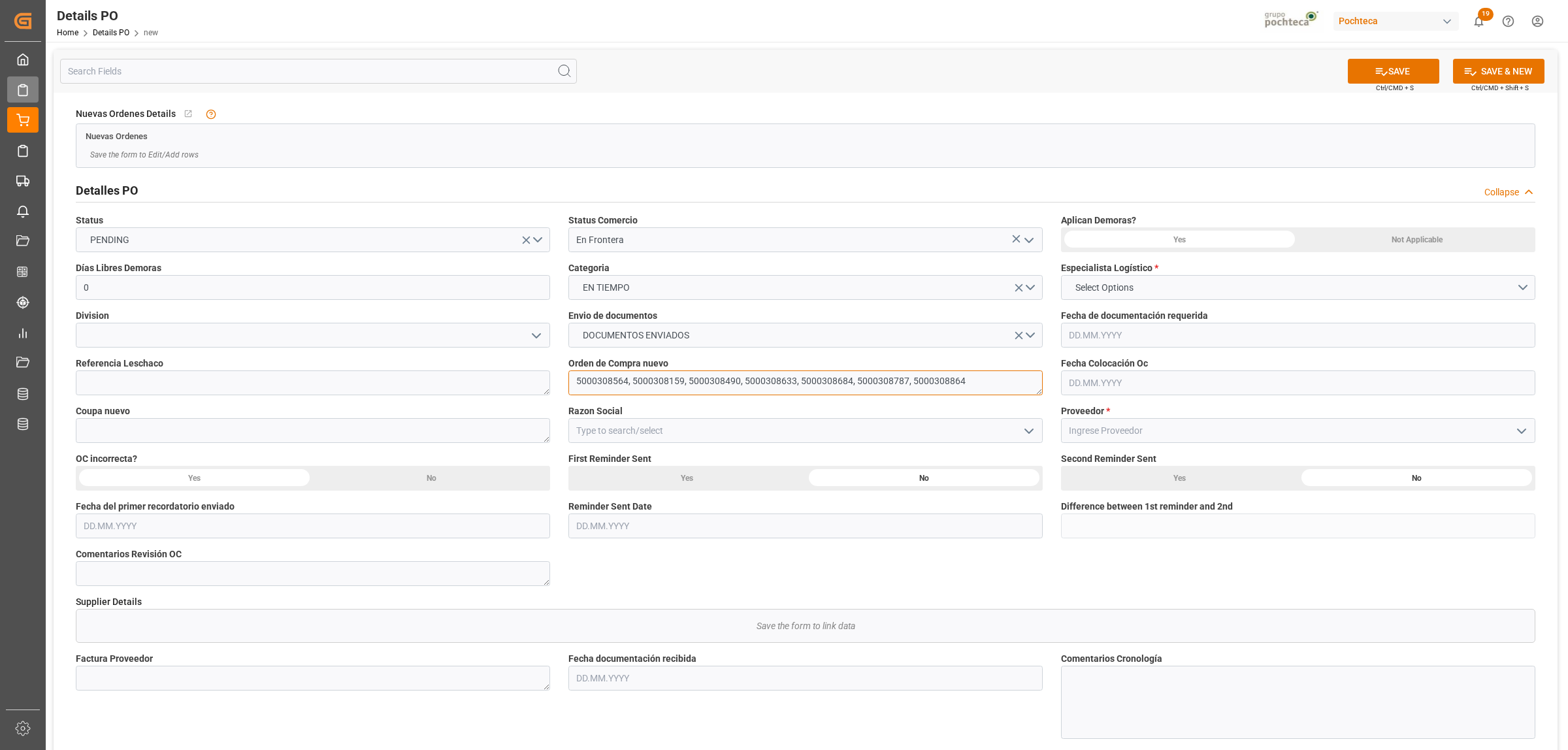
type textarea "5000308564, 5000308159, 5000308490, 5000308633, 5000308684, 5000308787, 5000308…"
click at [168, 436] on textarea at bounding box center [313, 430] width 474 height 25
paste textarea "197908"
click at [158, 439] on textarea "197908," at bounding box center [313, 430] width 474 height 25
paste textarea "199137"
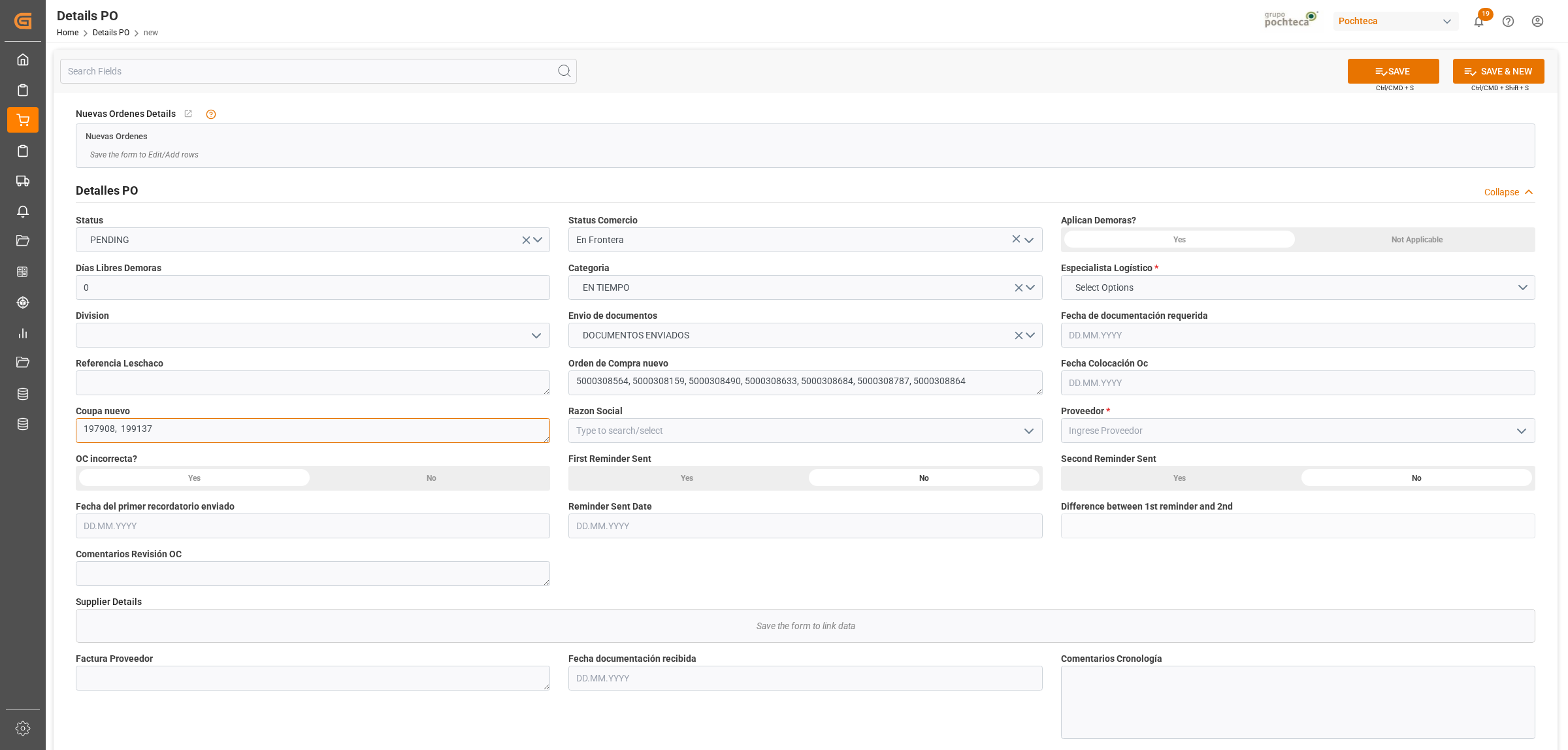
click at [211, 435] on textarea "197908, 199137" at bounding box center [313, 430] width 474 height 25
paste textarea "199490"
click at [196, 426] on textarea "197908, 199137, 199490" at bounding box center [313, 430] width 474 height 25
paste textarea "199652"
click at [234, 433] on textarea "197908, 199137, 199490, 199652" at bounding box center [313, 430] width 474 height 25
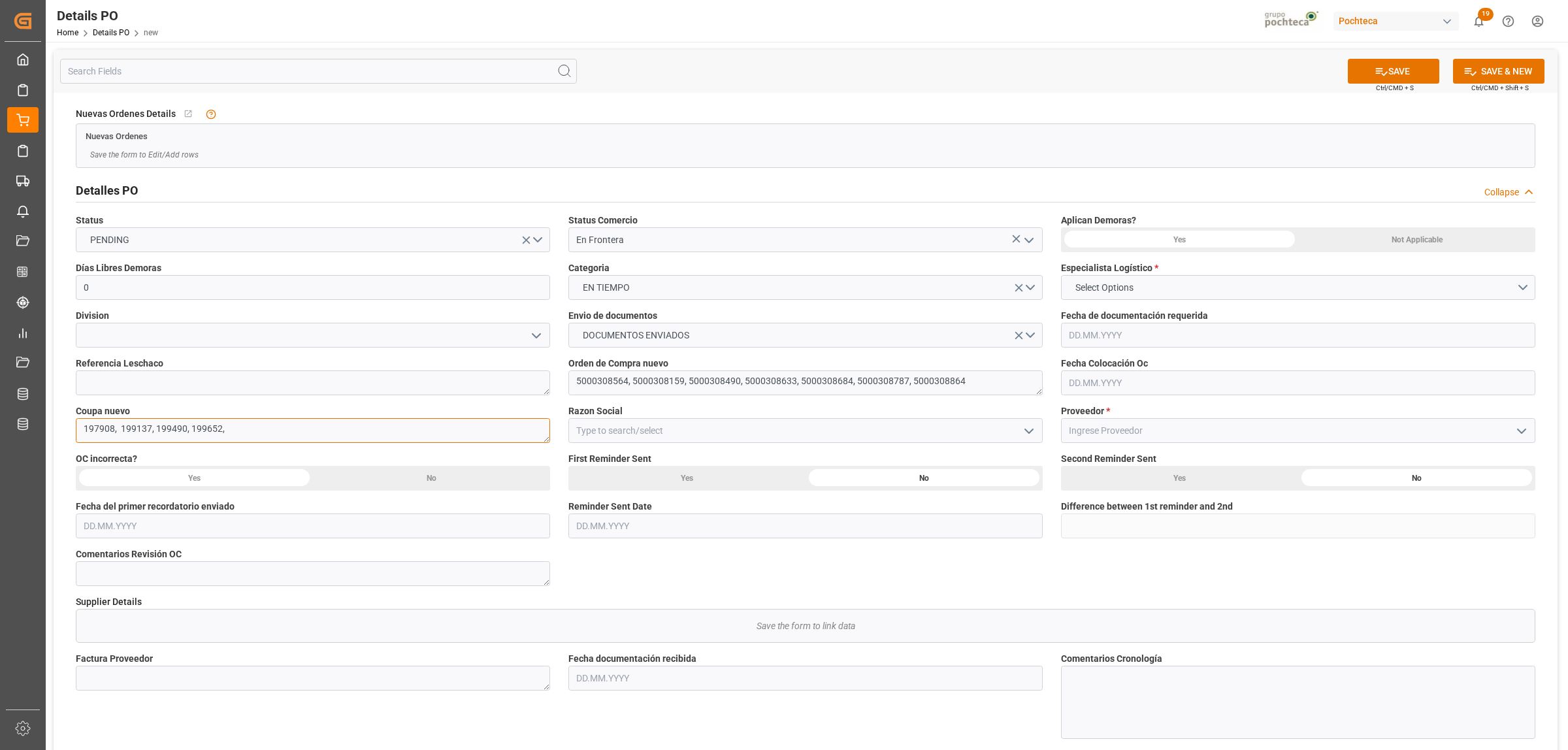
paste textarea "200064"
click at [265, 436] on textarea "197908, 199137, 199490, 199652, 200064" at bounding box center [313, 430] width 474 height 25
paste textarea "200224"
type textarea "197908, 199137, 199490, 199652, 200064, 200224"
click at [1033, 430] on polyline "open menu" at bounding box center [1029, 431] width 8 height 4
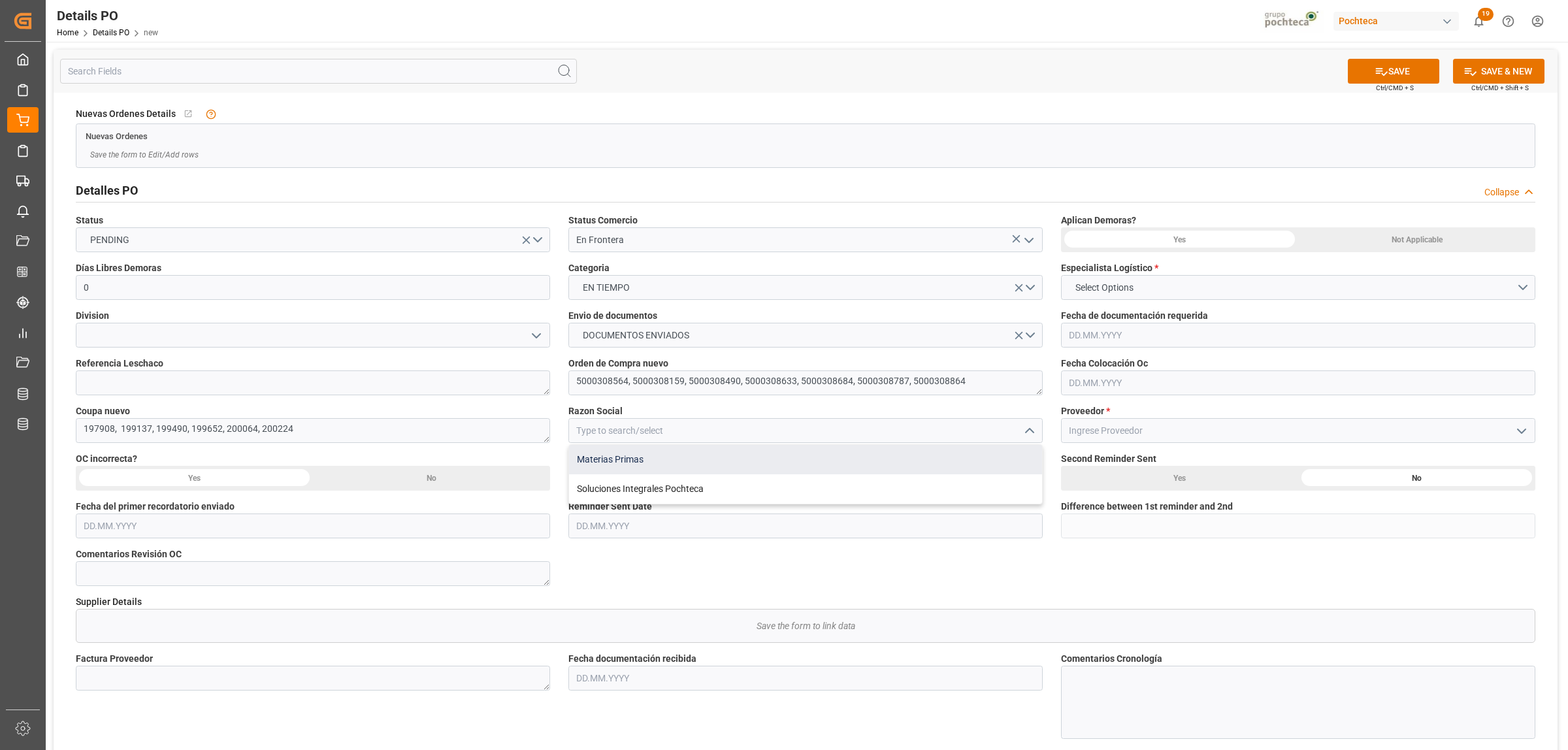
click at [788, 462] on div "Materias Primas" at bounding box center [805, 459] width 473 height 30
type input "Materias Primas"
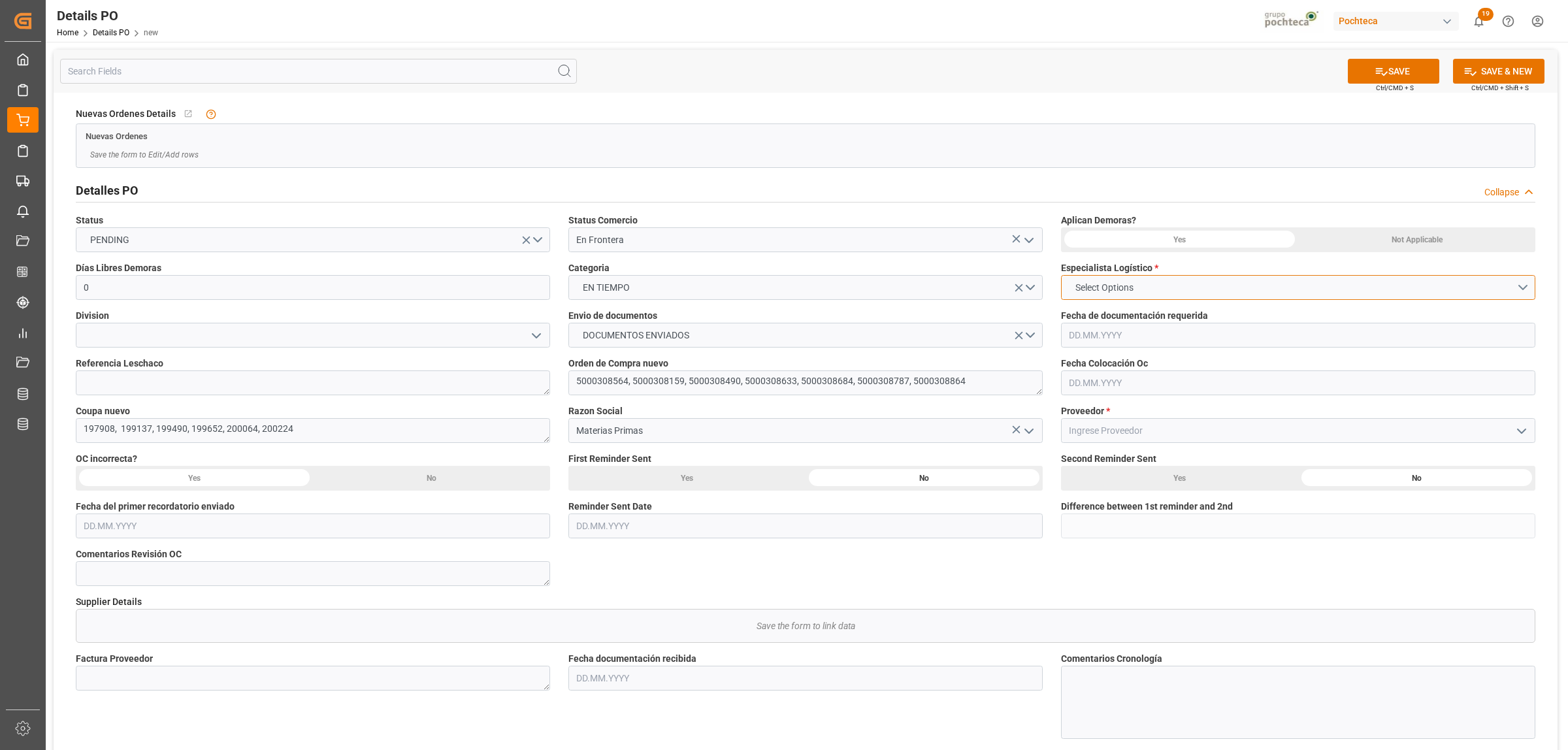
click at [1180, 279] on button "Select Options" at bounding box center [1298, 287] width 474 height 25
click at [1128, 344] on div "KARLA CÁRDENAS" at bounding box center [1298, 346] width 473 height 27
click at [1380, 242] on div "Not Applicable" at bounding box center [1416, 240] width 237 height 25
click at [1451, 429] on input at bounding box center [1298, 430] width 474 height 25
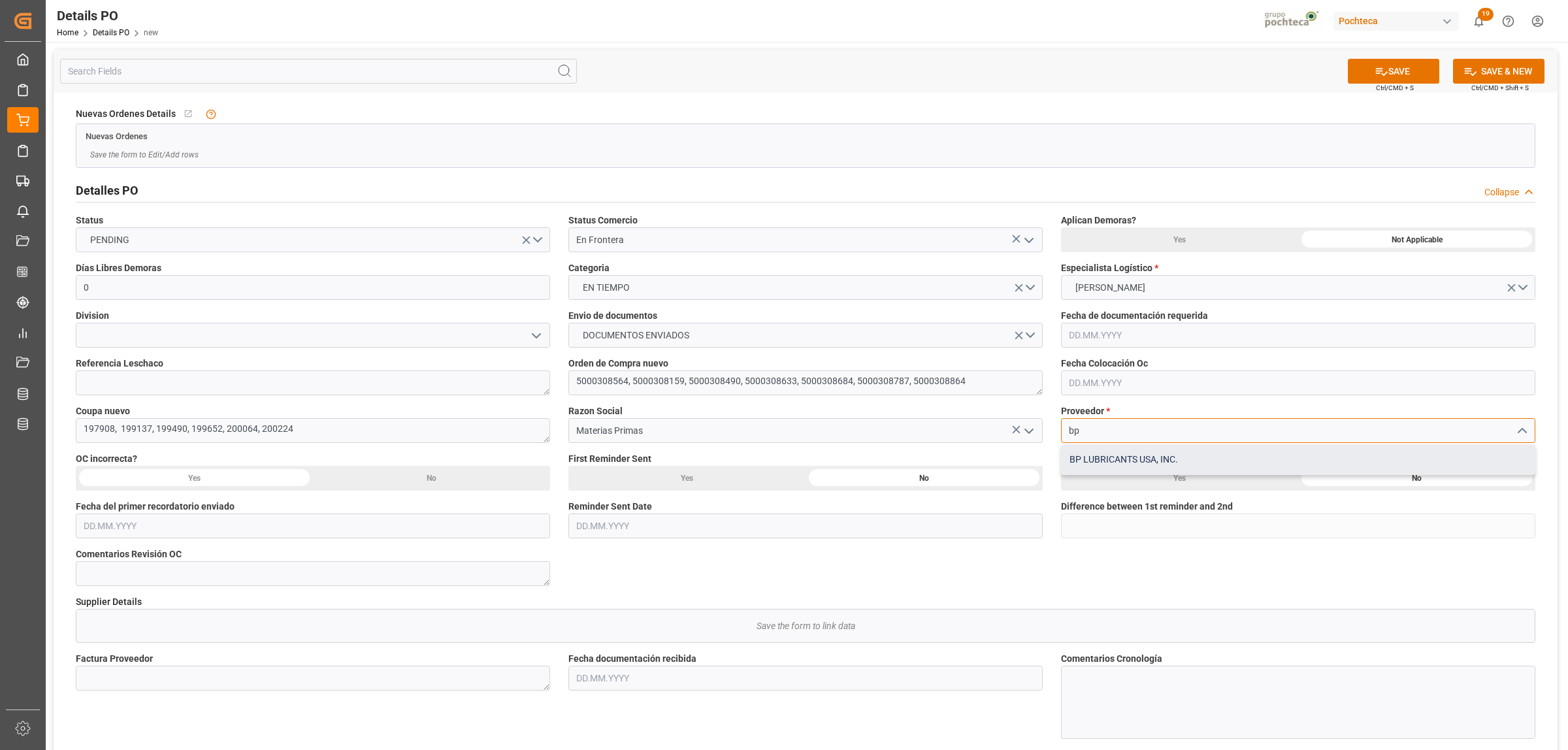
click at [1127, 459] on div "BP LUBRICANTS USA, INC." at bounding box center [1298, 459] width 473 height 30
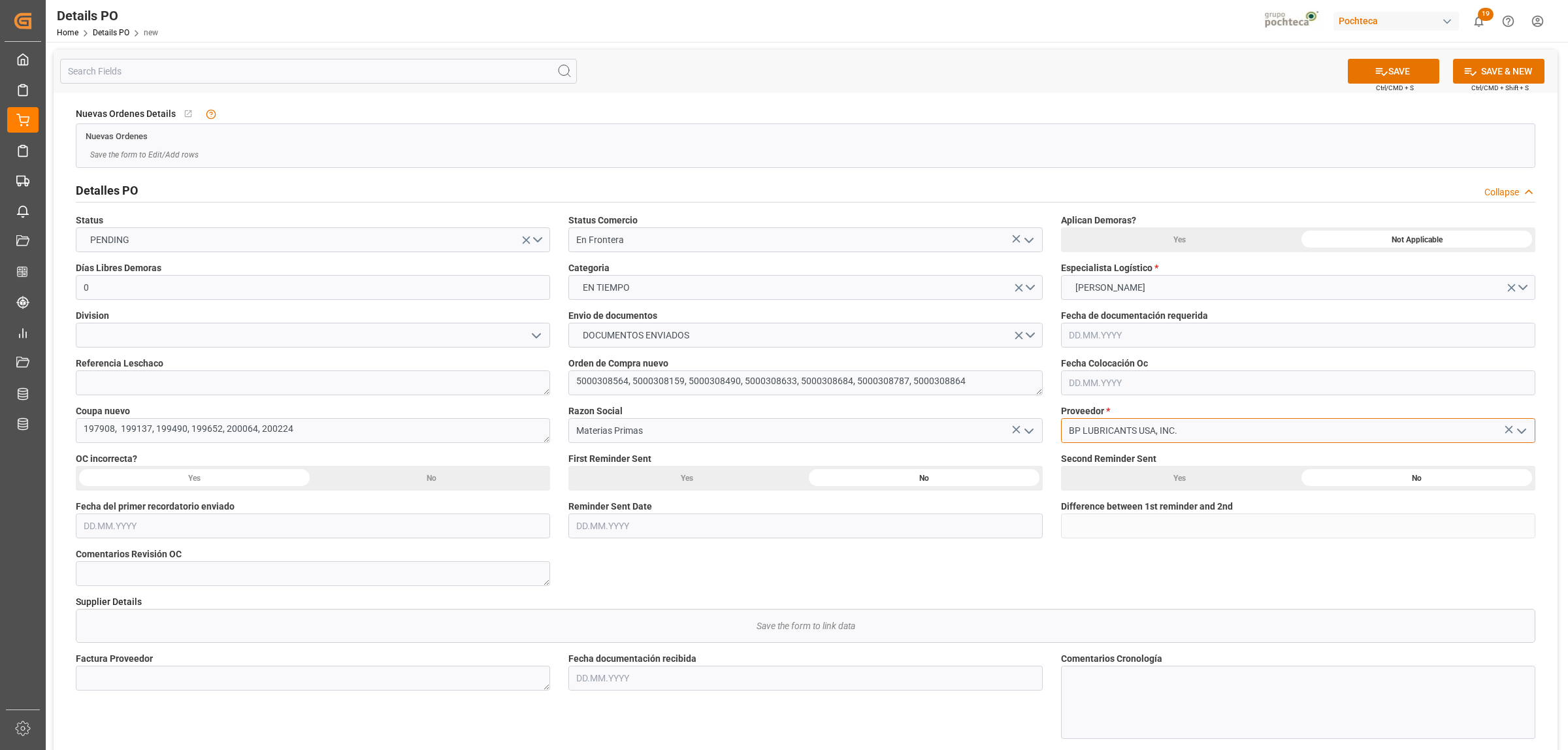
type input "BP LUBRICANTS USA, INC."
click at [619, 390] on textarea "5000308564, 5000308159, 5000308490, 5000308633, 5000308684, 5000308787, 5000308…" at bounding box center [805, 382] width 474 height 25
drag, startPoint x: 626, startPoint y: 379, endPoint x: 556, endPoint y: 381, distance: 70.0
click at [556, 381] on div "Nuevas Ordenes Details   No child Object linked Nuevas Ordenes Save the form to…" at bounding box center [805, 631] width 1504 height 1077
drag, startPoint x: 83, startPoint y: 430, endPoint x: 92, endPoint y: 429, distance: 9.1
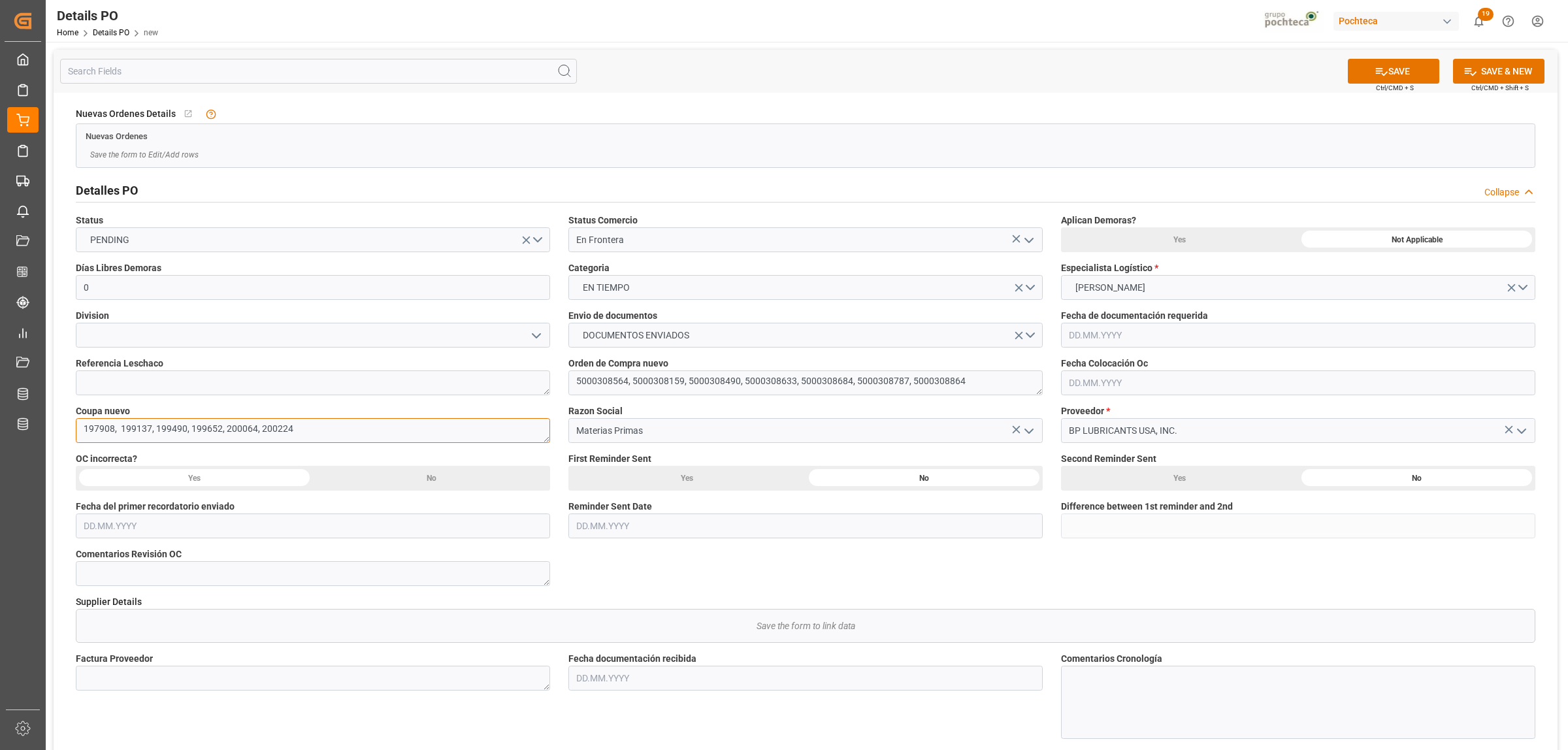
click at [83, 430] on textarea "197908, 199137, 199490, 199652, 200064, 200224" at bounding box center [313, 430] width 474 height 25
paste textarea "195445"
type textarea "195445, 197908, 199137, 199490, 199652, 200064, 200224"
click at [650, 678] on input "text" at bounding box center [805, 678] width 474 height 25
click at [637, 615] on span "24" at bounding box center [636, 613] width 8 height 9
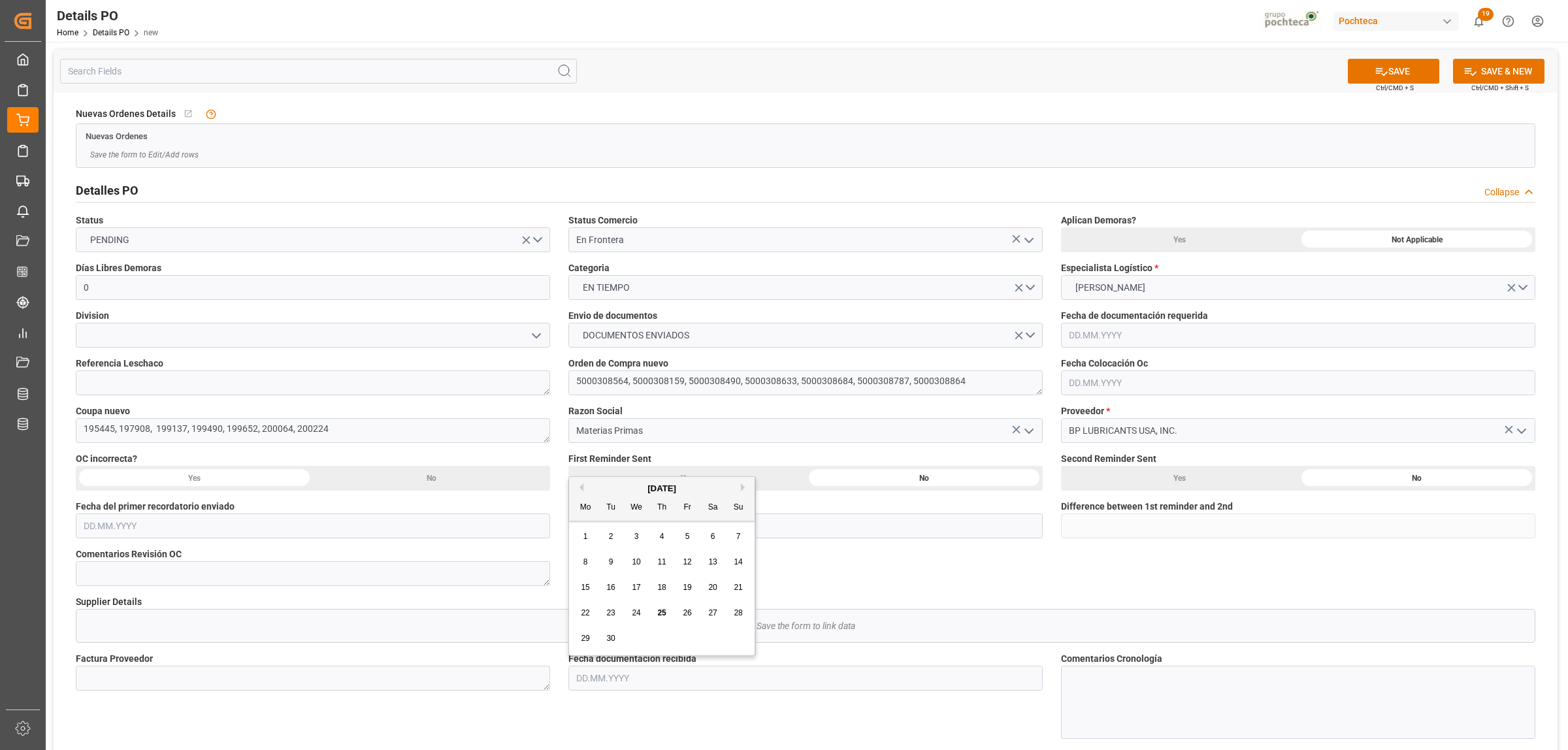
type input "24.09.2025"
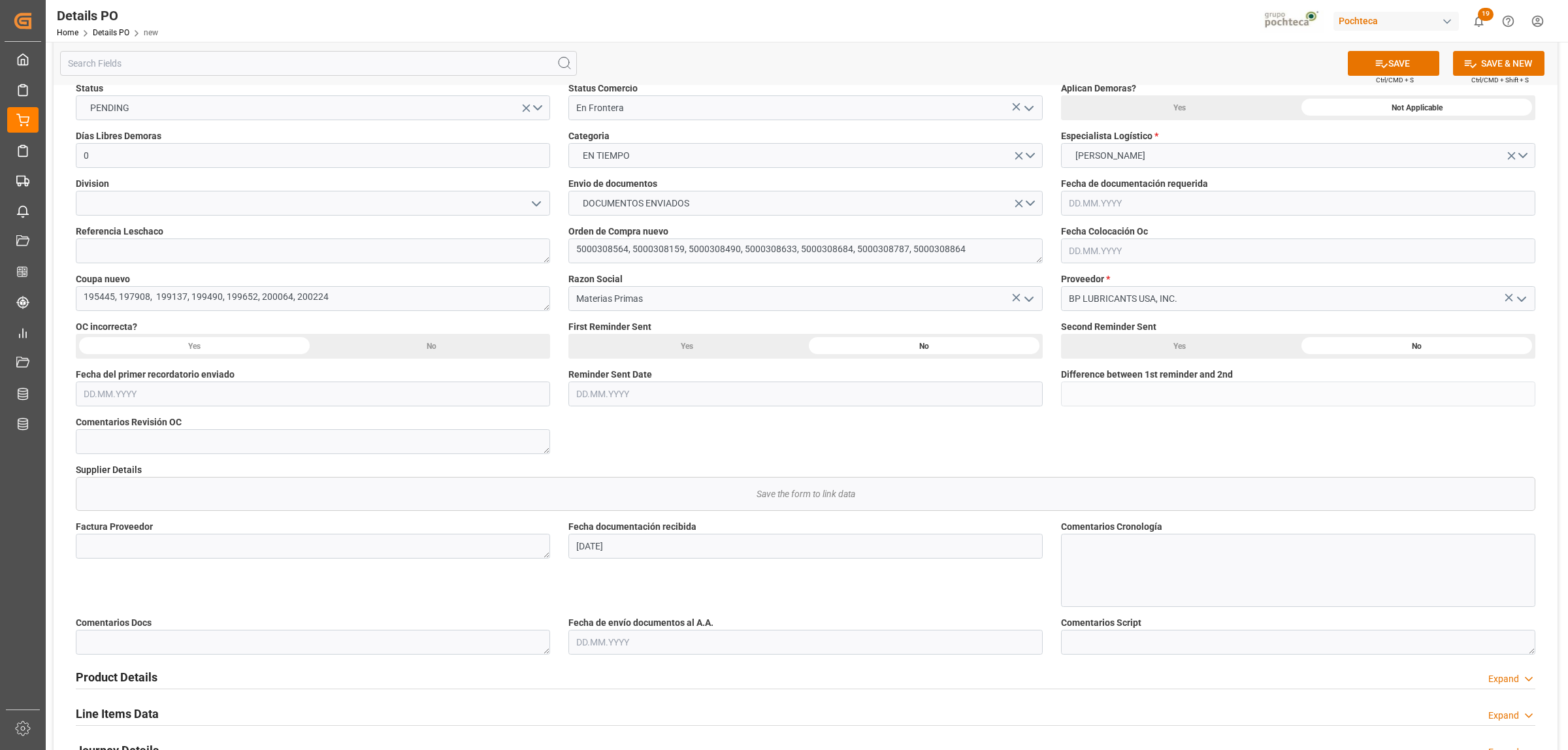
scroll to position [163, 0]
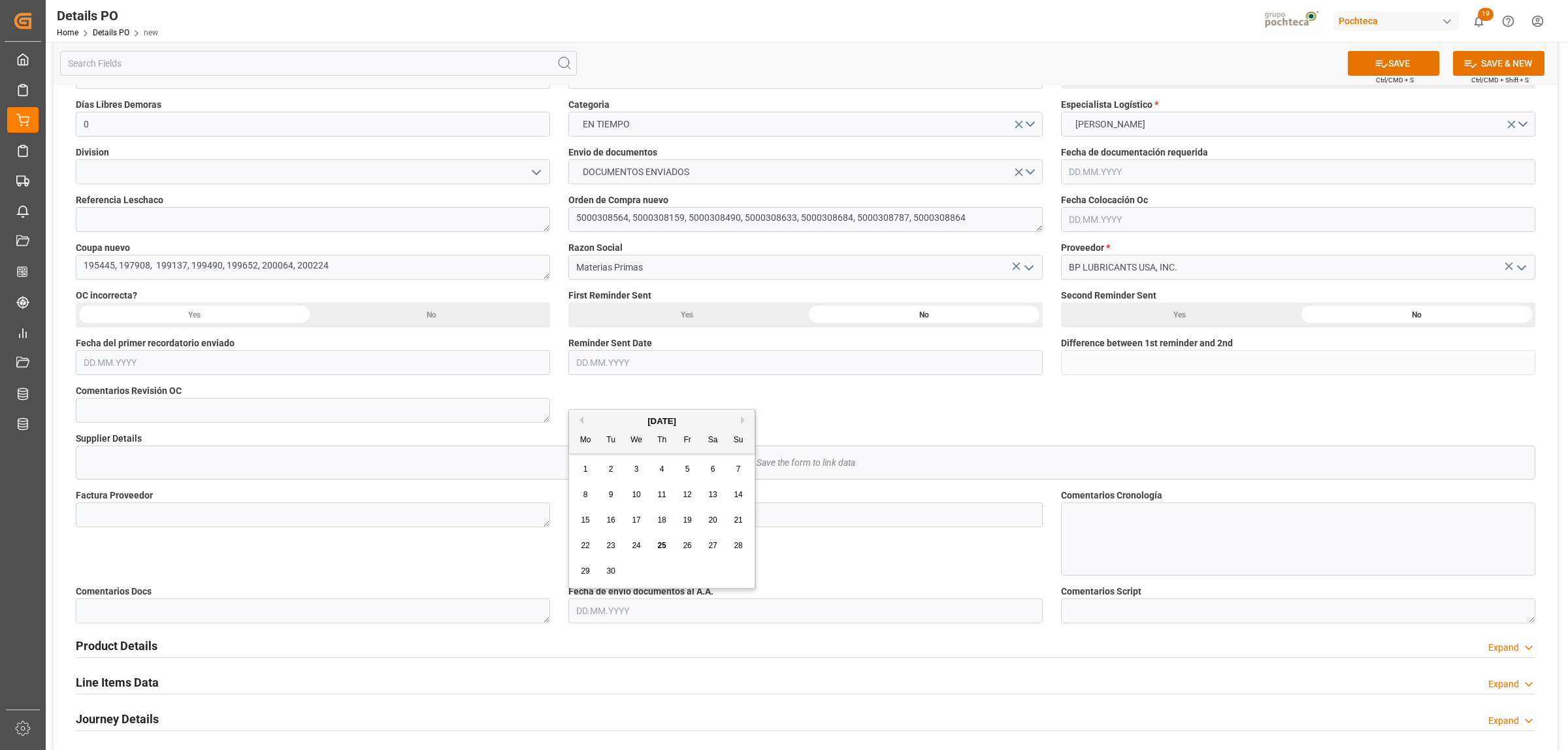
click at [648, 614] on input "text" at bounding box center [805, 611] width 474 height 25
click at [635, 547] on span "24" at bounding box center [636, 545] width 8 height 9
type input "24.09.2025"
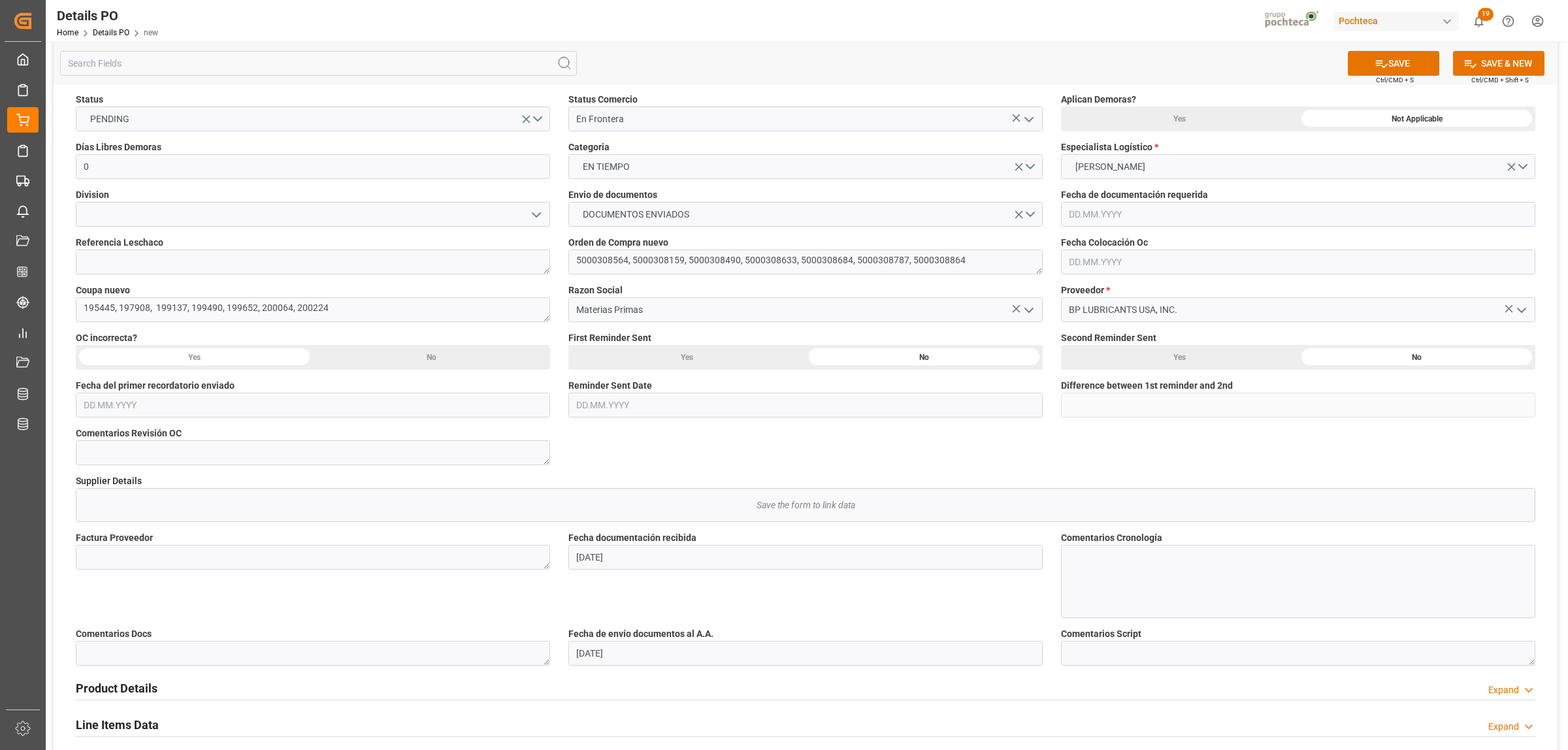
scroll to position [81, 0]
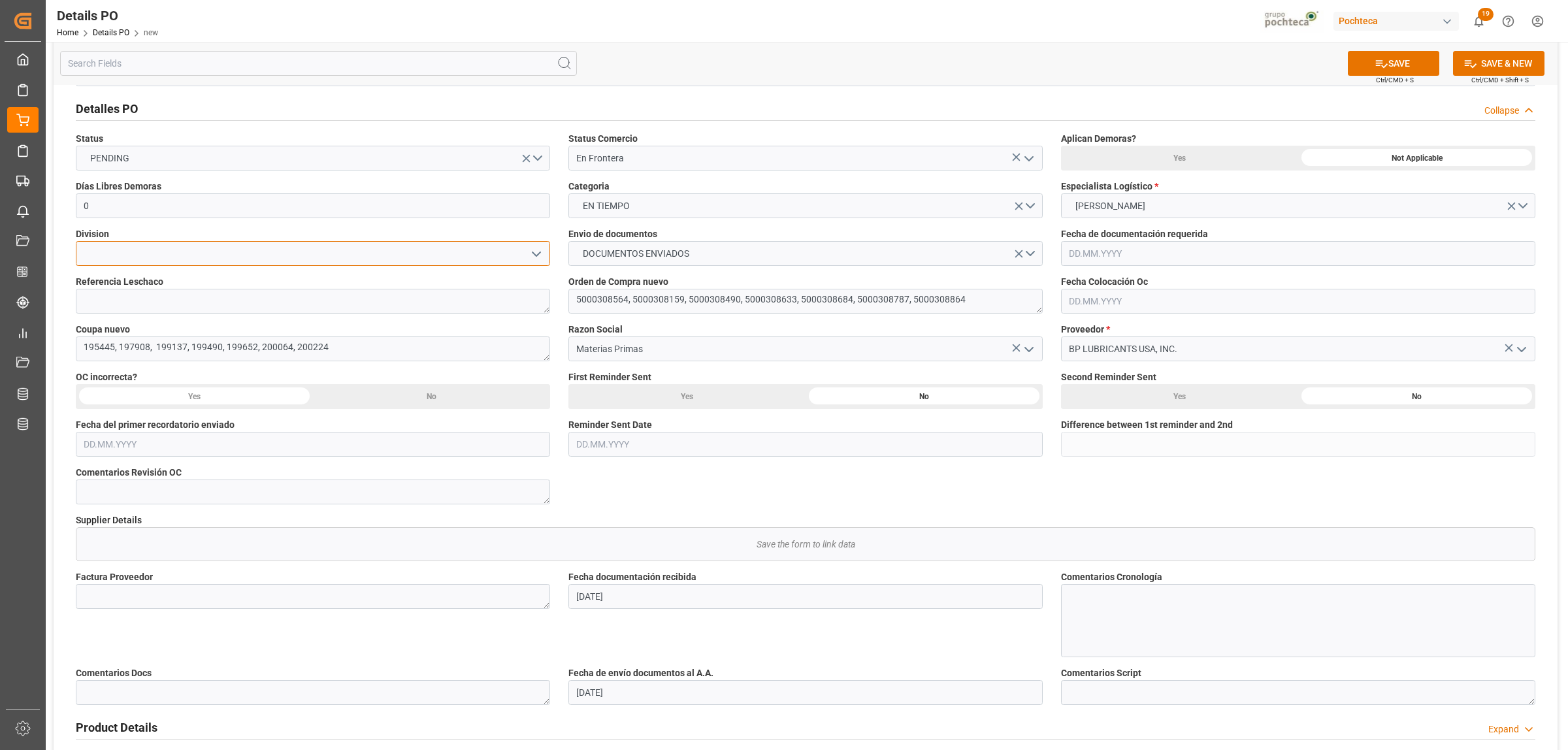
click at [357, 260] on input at bounding box center [313, 254] width 474 height 25
click at [183, 335] on div "LUBRICANTES" at bounding box center [312, 341] width 473 height 30
type input "LUBRICANTES"
click at [1386, 62] on button "SAVE" at bounding box center [1394, 63] width 91 height 25
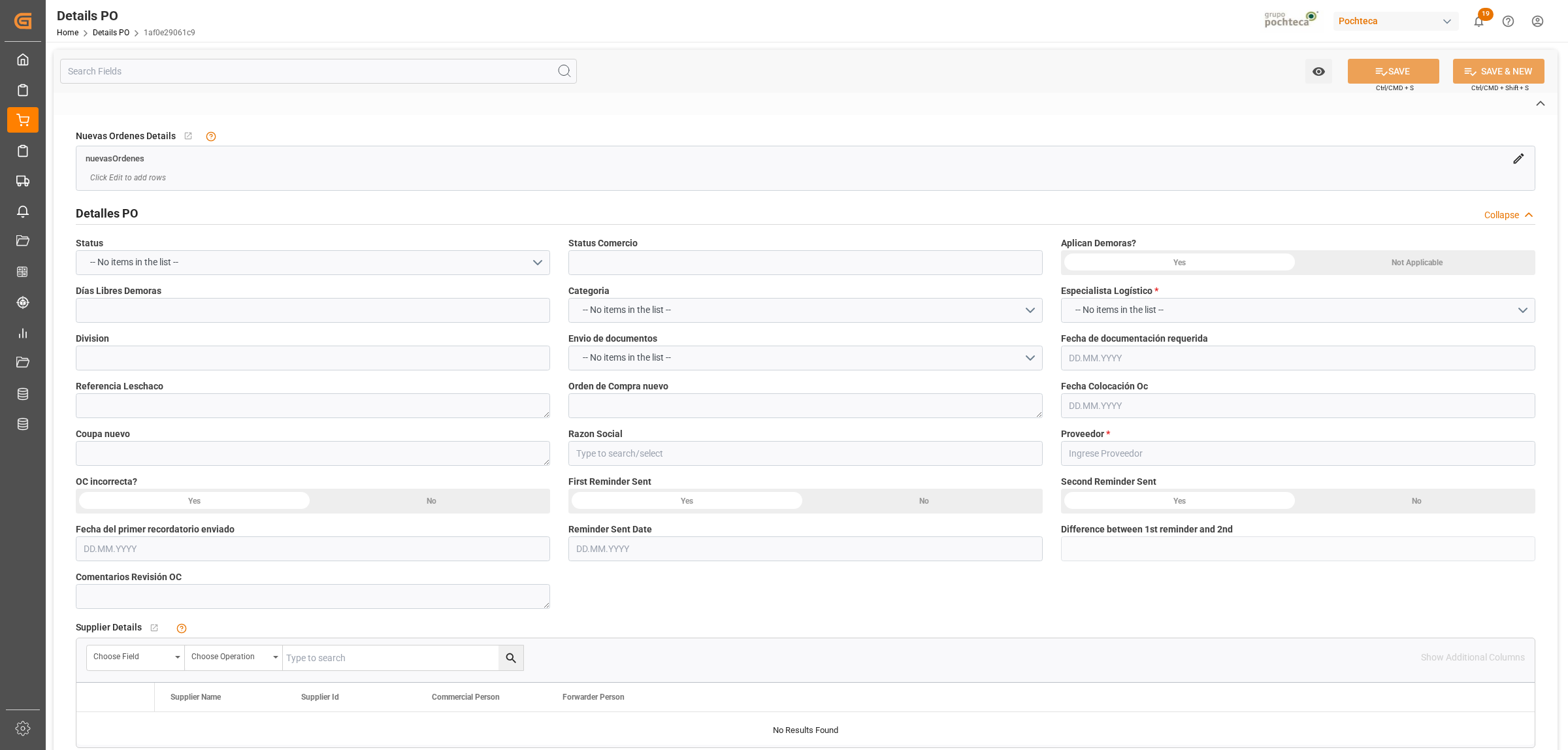
type input "En Frontera"
type input "LUBRICANTES"
type textarea "5000308564, 5000308159, 5000308490, 5000308633, 5000308684, 5000308787, 5000308…"
type textarea "195445, 197908, 199137, 199490, 199652, 200064, 200224"
type input "Materias Primas"
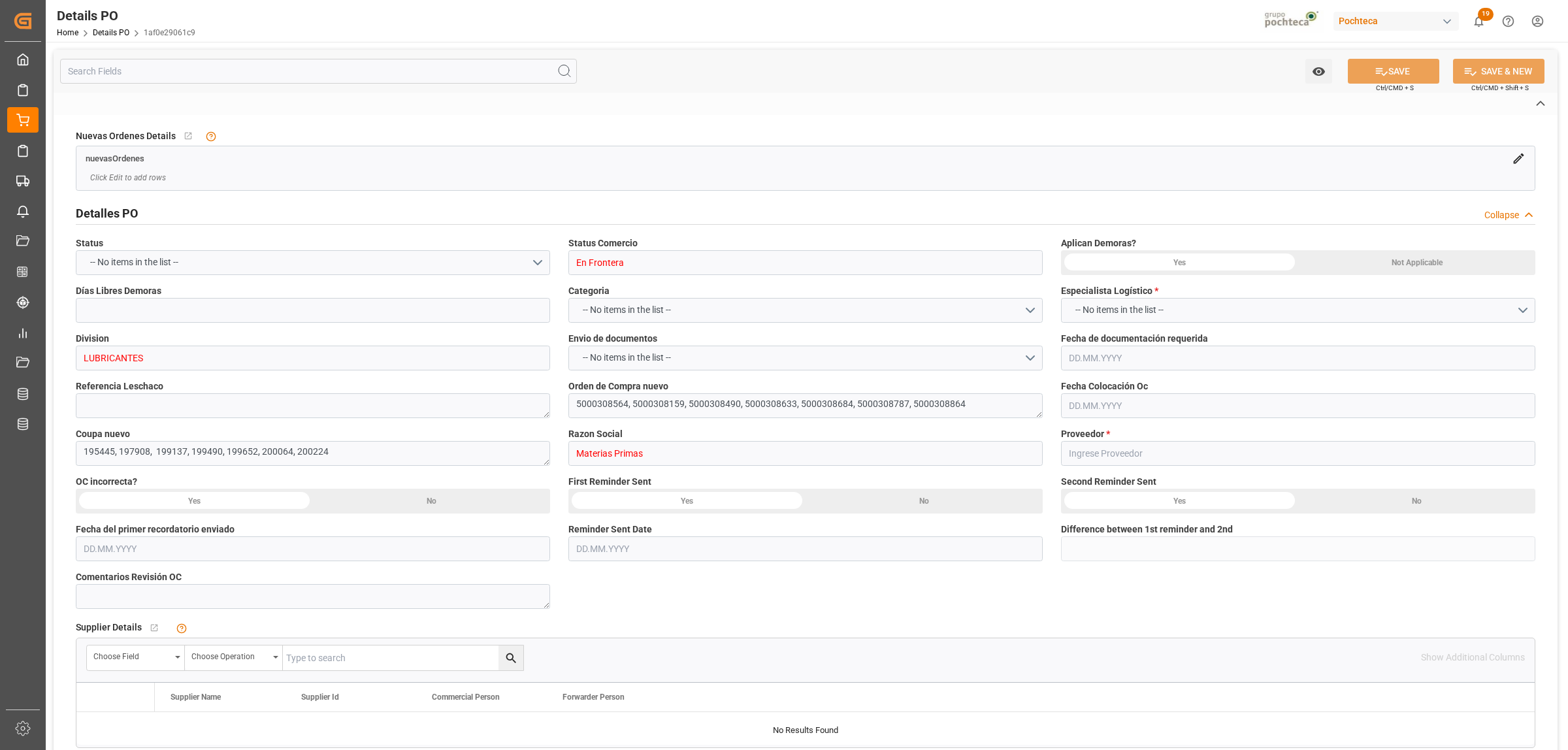
type input "BP LUBRICANTS USA, INC."
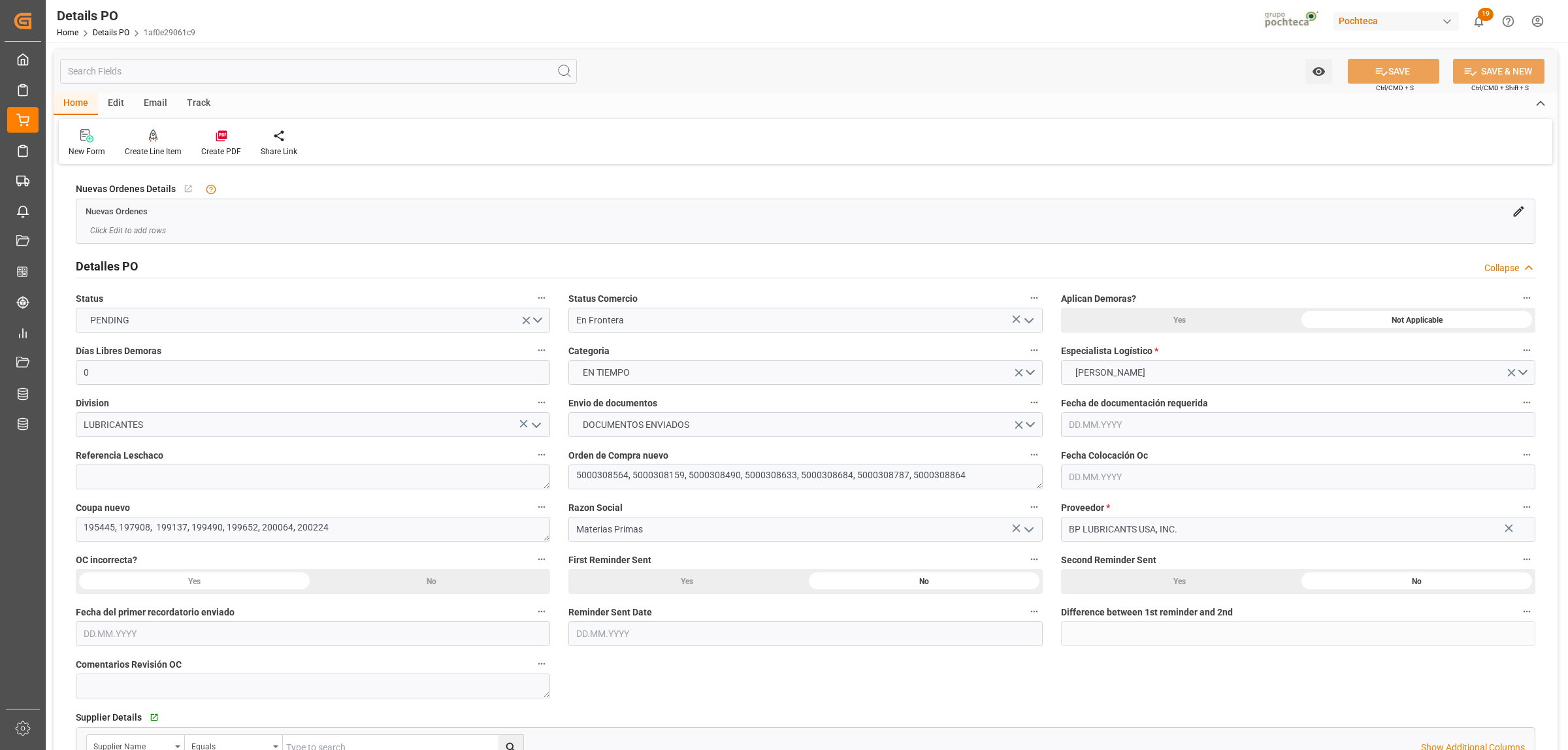
type input "0"
type input "[DATE]"
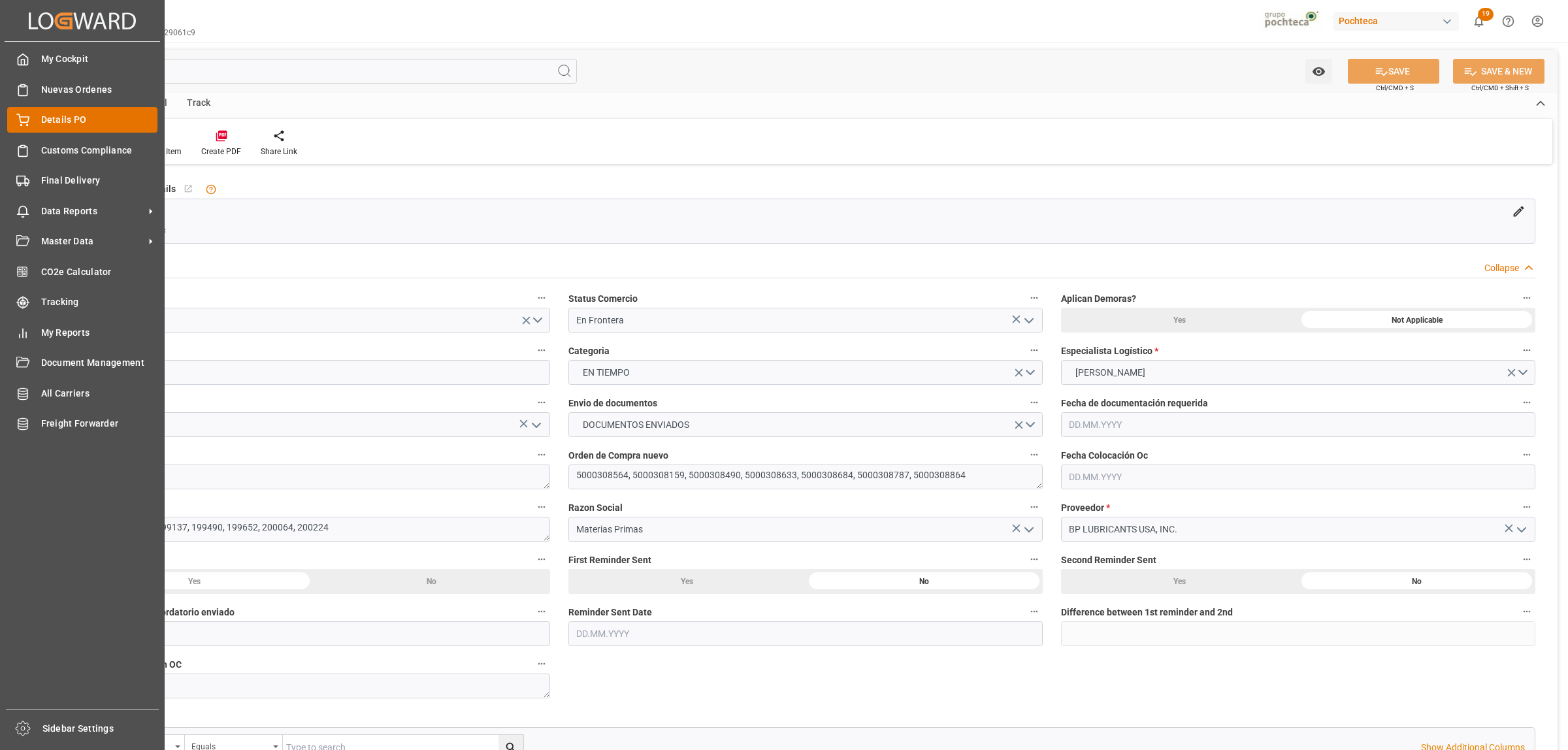
click at [41, 121] on span "Details PO" at bounding box center [100, 120] width 117 height 14
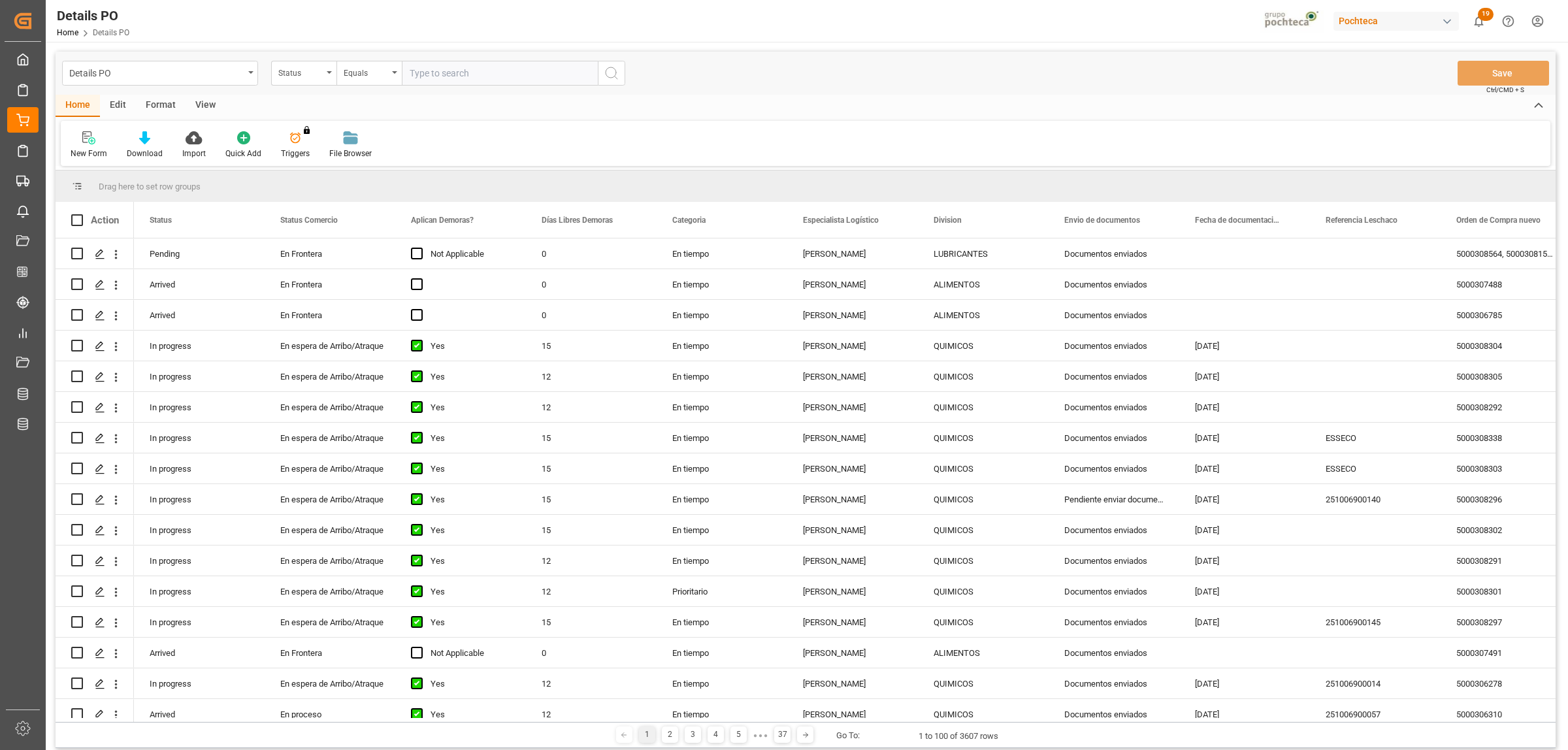
click at [170, 104] on div "Format" at bounding box center [160, 105] width 49 height 22
click at [82, 154] on div "Filter Rows" at bounding box center [90, 153] width 39 height 11
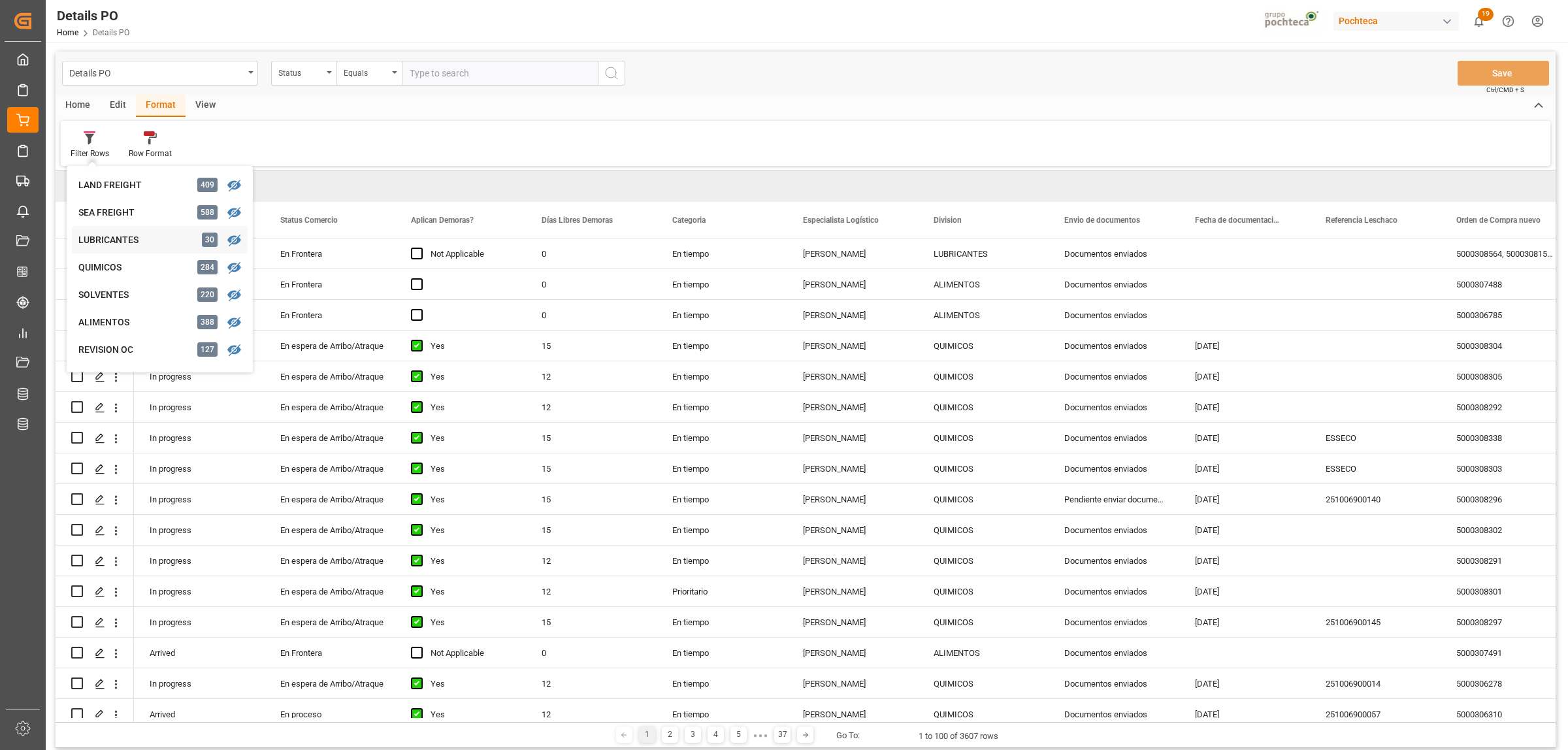
click at [103, 246] on div "LUBRICANTES" at bounding box center [136, 240] width 114 height 14
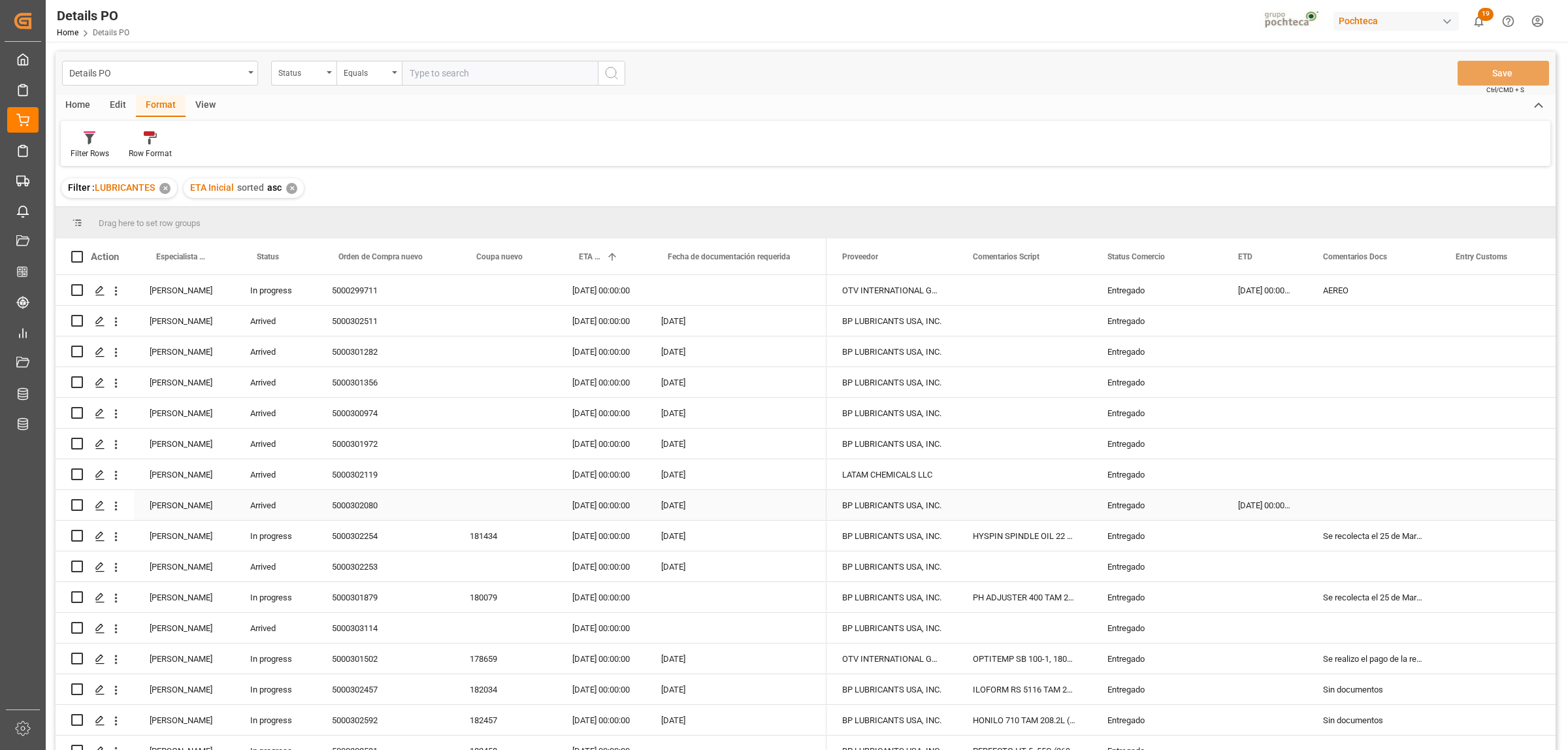
click at [170, 511] on div "[PERSON_NAME]" at bounding box center [184, 504] width 101 height 30
click at [209, 255] on span at bounding box center [212, 256] width 11 height 11
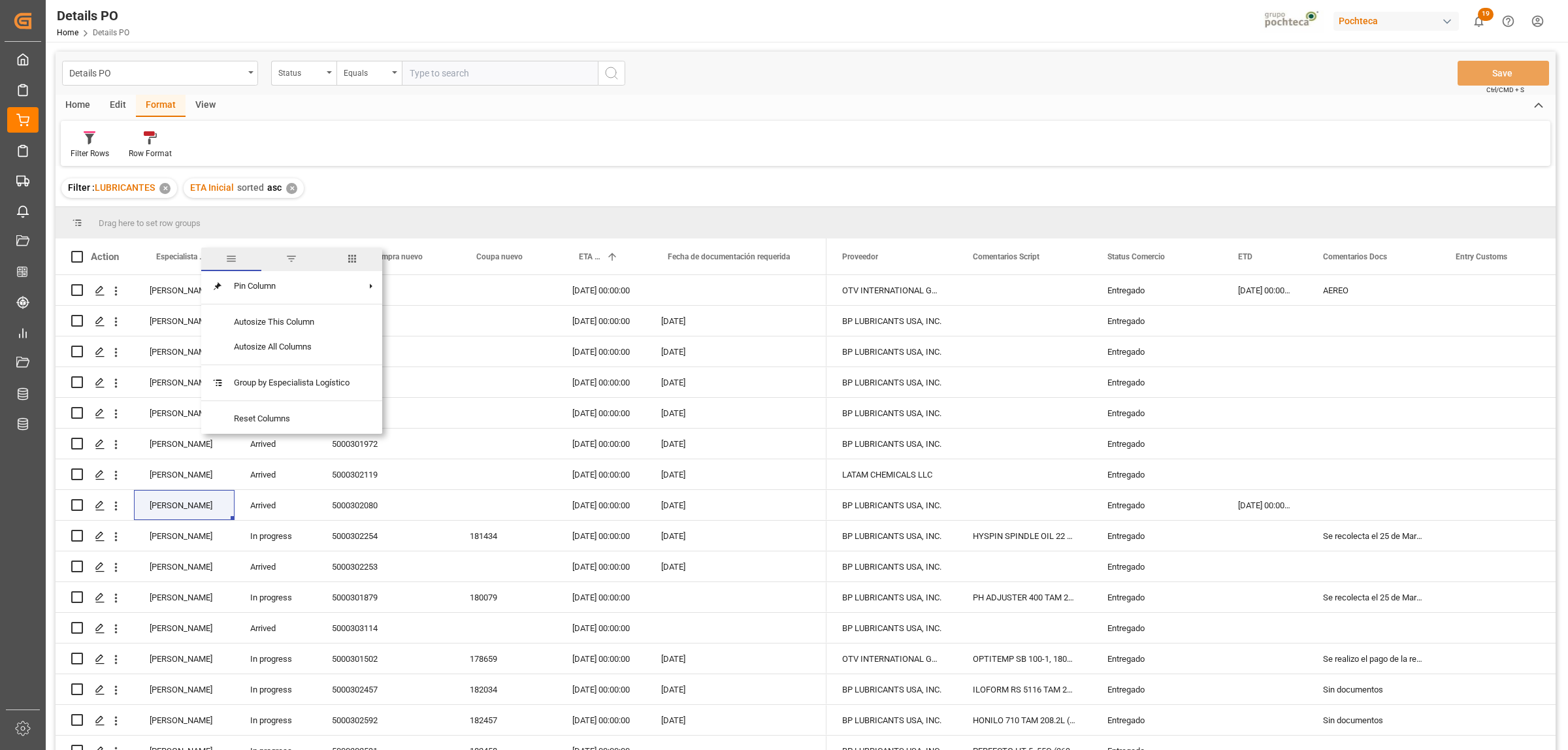
click at [288, 261] on span "filter" at bounding box center [291, 258] width 11 height 11
type input "[PERSON_NAME]"
click at [284, 368] on button "Apply" at bounding box center [290, 367] width 24 height 13
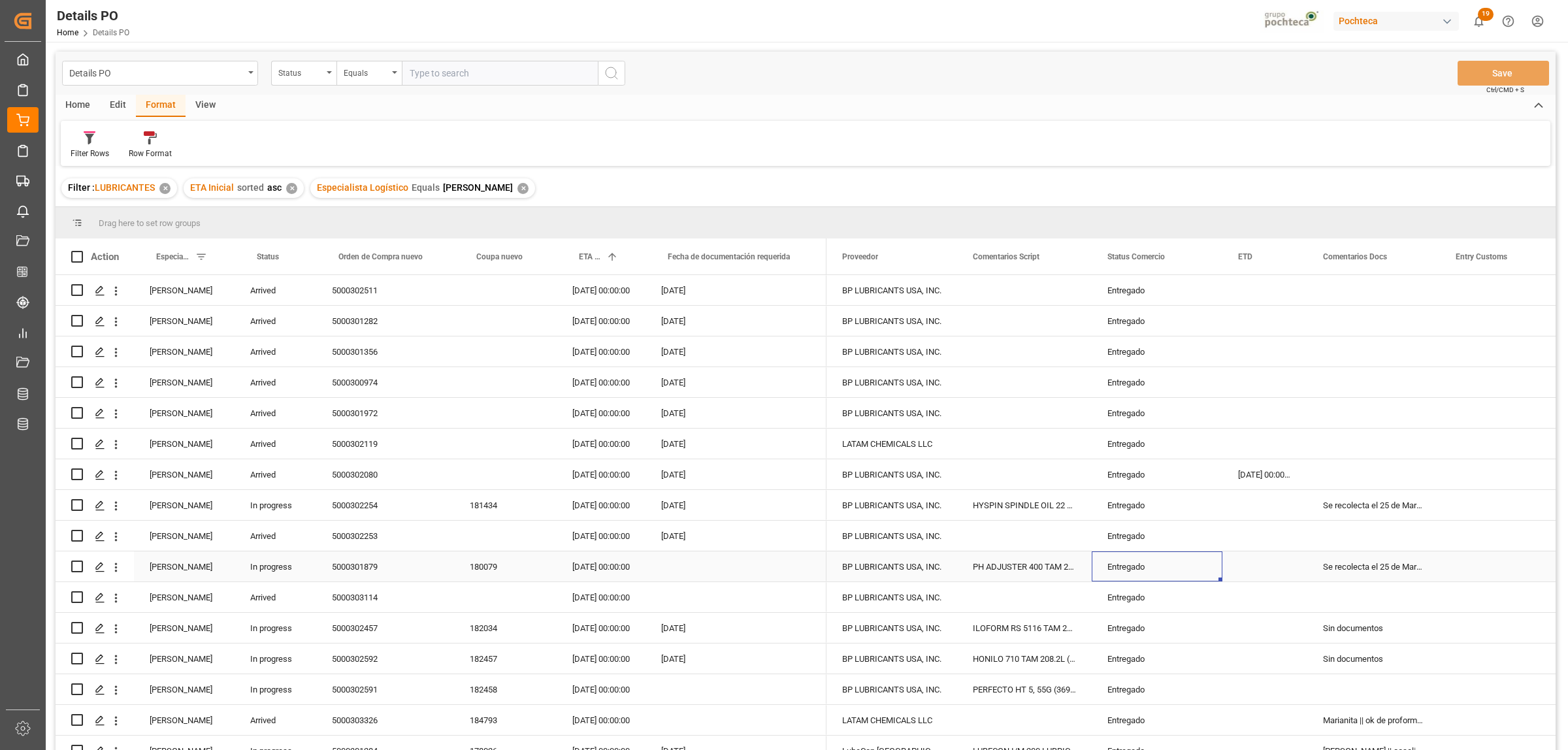
click at [1119, 560] on div "Entregado" at bounding box center [1157, 566] width 99 height 30
click at [1199, 255] on span at bounding box center [1200, 256] width 11 height 11
click at [1317, 295] on span "Filtering operator" at bounding box center [1318, 294] width 11 height 11
click at [1239, 340] on div "Not equal" at bounding box center [1261, 336] width 128 height 21
click at [1233, 337] on input "Filter Value" at bounding box center [1261, 327] width 128 height 26
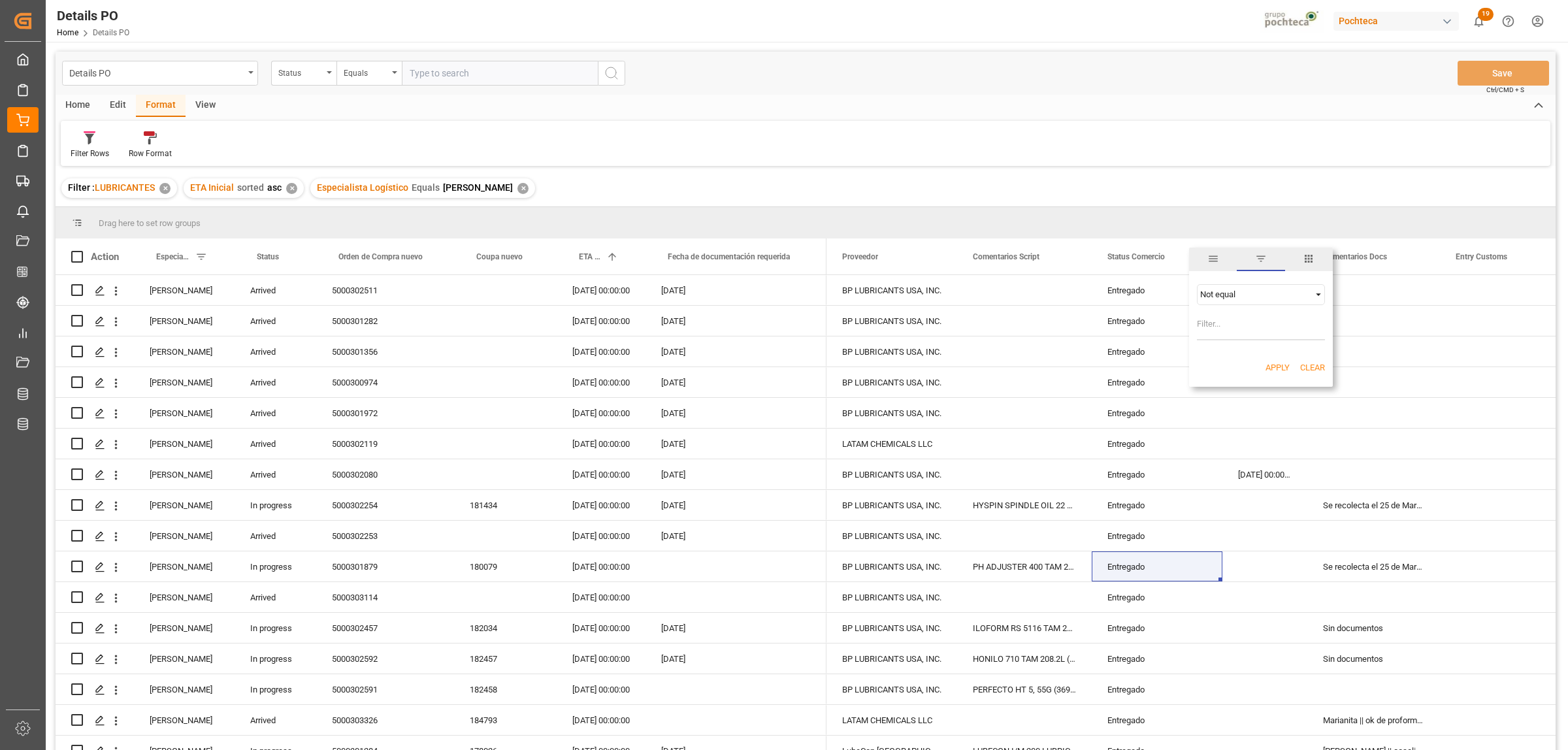
paste input "Entregado"
type input "Entregado"
click at [1278, 364] on button "Apply" at bounding box center [1278, 367] width 24 height 13
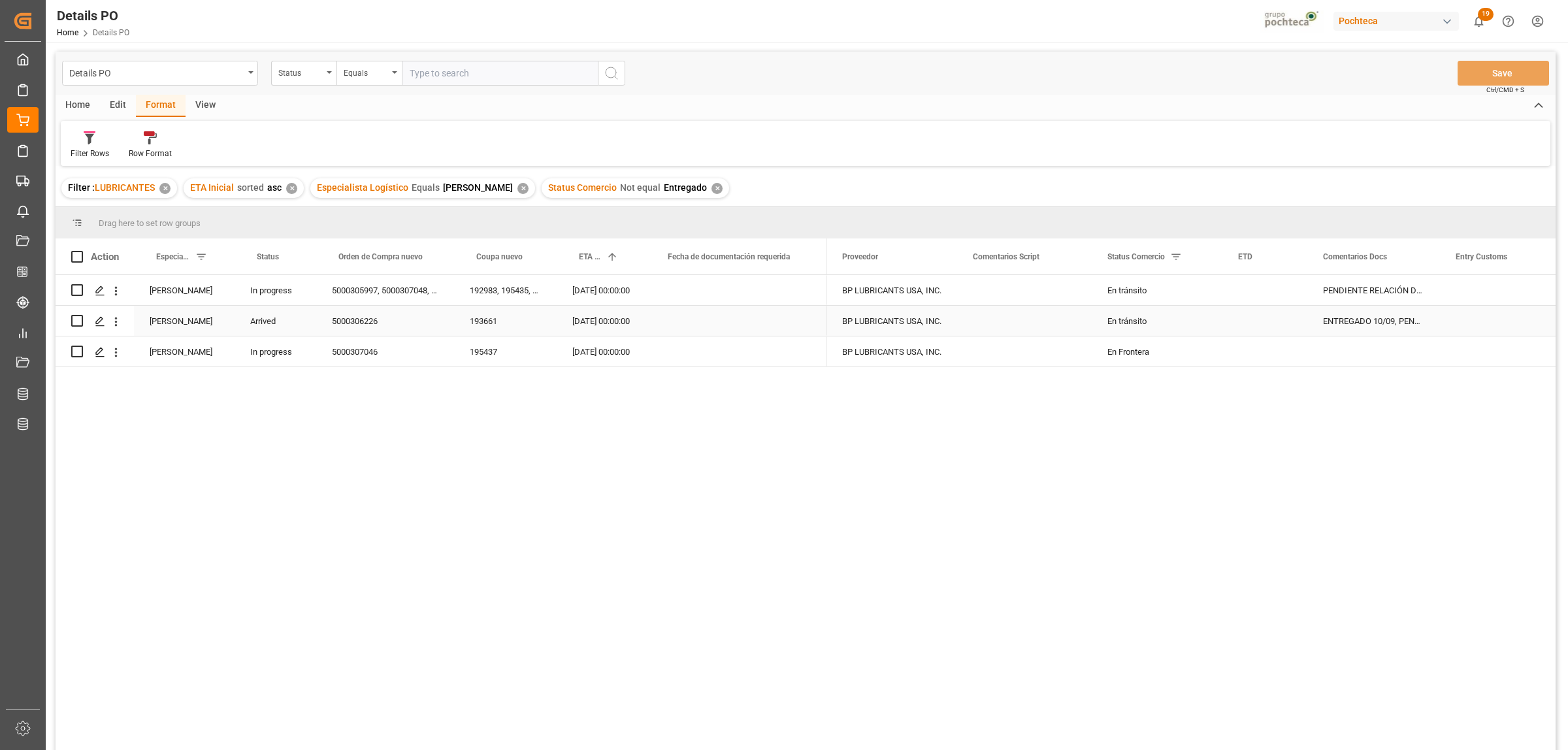
click at [1135, 321] on div "En tránsito" at bounding box center [1157, 321] width 99 height 30
click at [1200, 331] on icon "open menu" at bounding box center [1198, 329] width 16 height 16
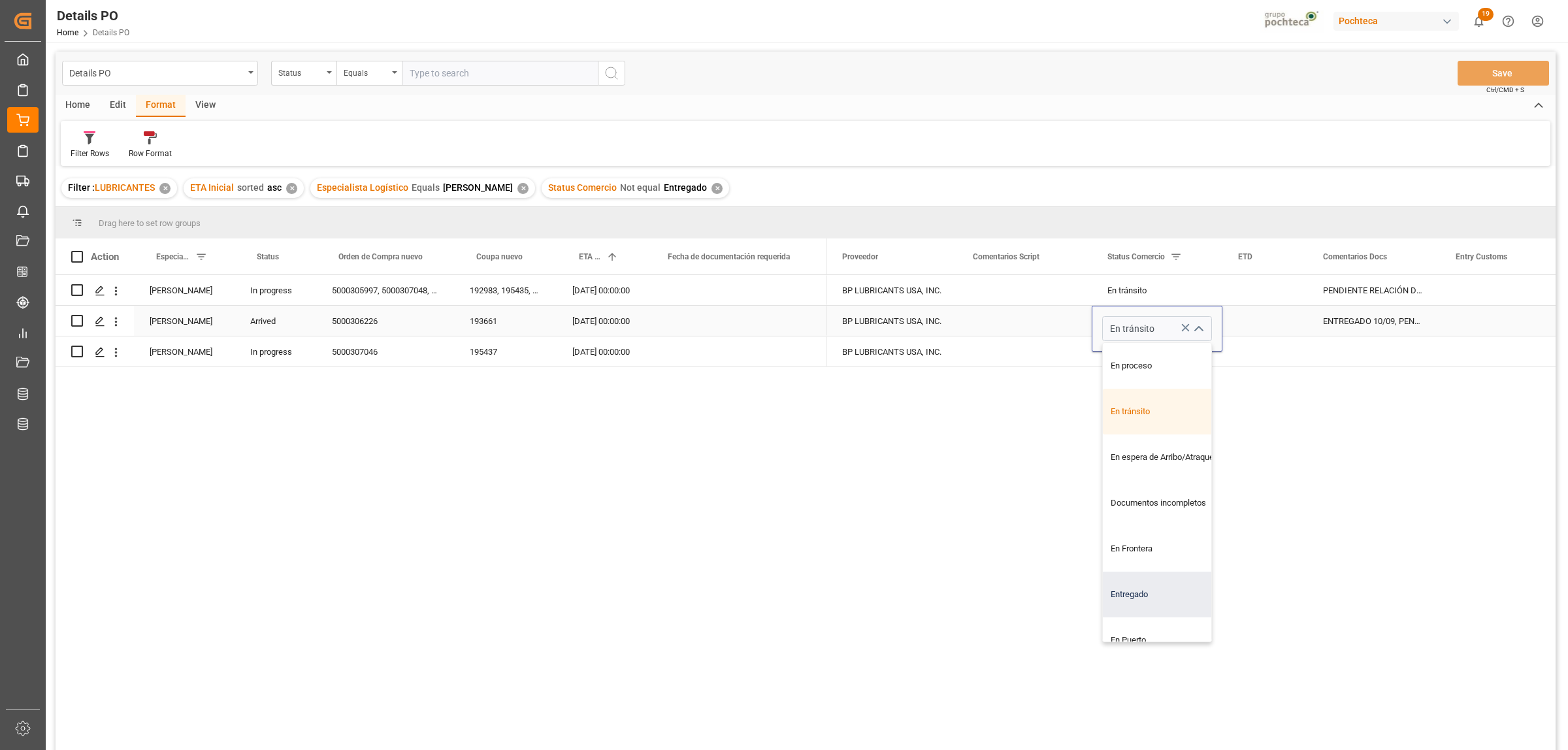
click at [1138, 595] on div "Entregado" at bounding box center [1164, 595] width 124 height 46
type input "Entregado"
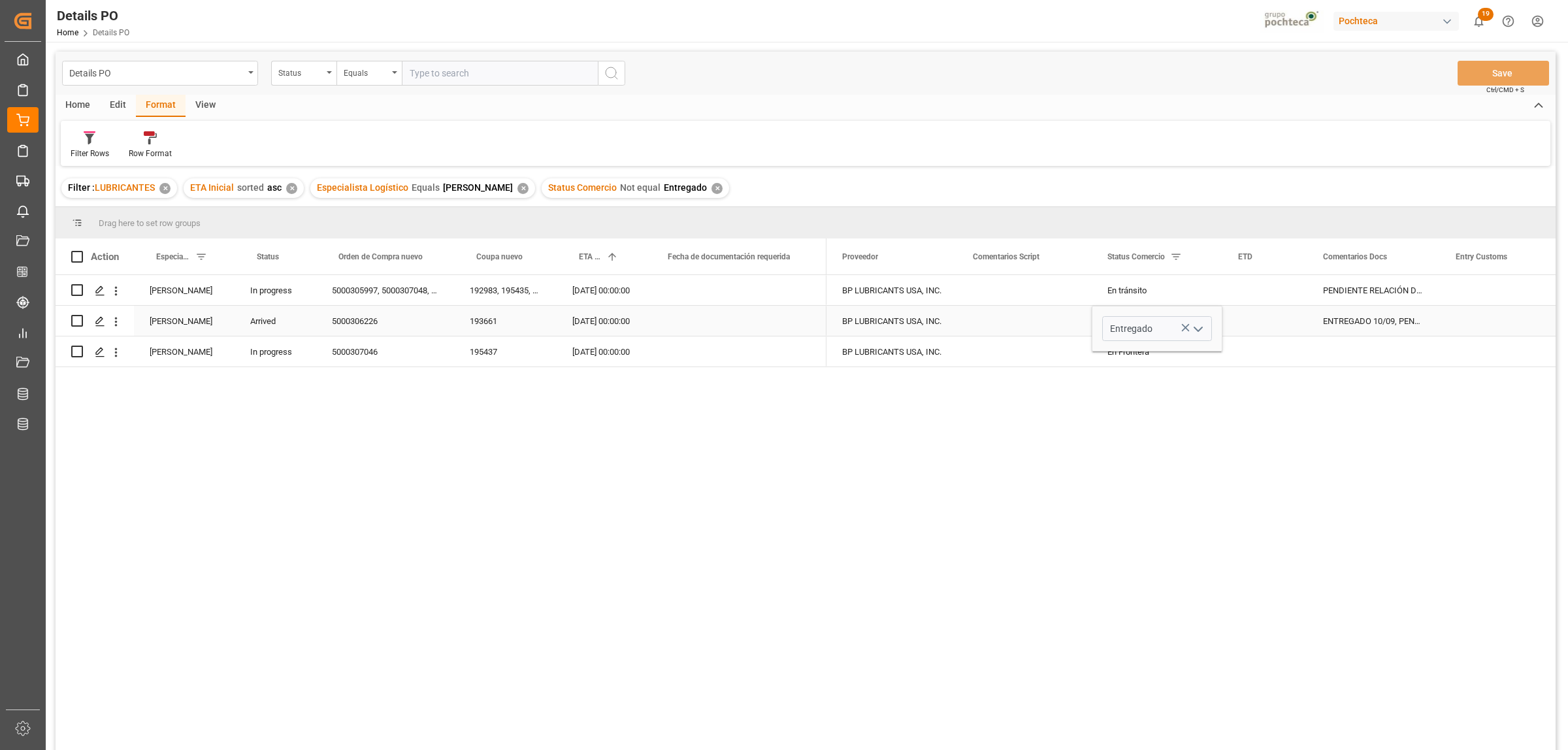
drag, startPoint x: 1207, startPoint y: 461, endPoint x: 1193, endPoint y: 469, distance: 16.1
click at [1207, 461] on div "BP LUBRICANTS USA, INC. En tránsito PENDIENTE RELACIÓN DE LOTES BP LUBRICANTS U…" at bounding box center [1190, 516] width 729 height 484
click at [1356, 324] on div "ENTREGADO 10/09, PENDIENTE CIEGO PARA INGRESO" at bounding box center [1374, 321] width 133 height 30
click at [1500, 79] on button "Save" at bounding box center [1503, 73] width 91 height 25
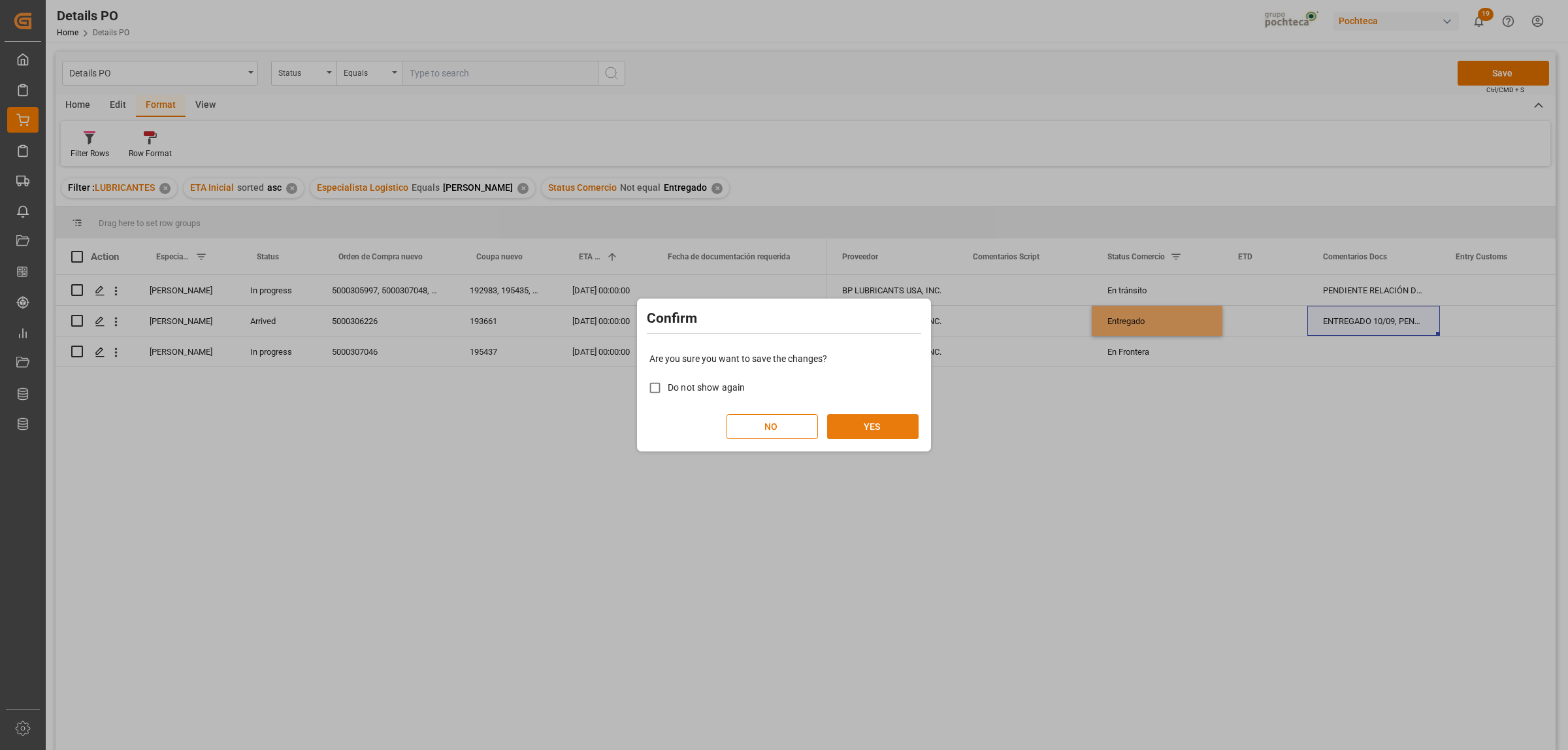
click at [893, 433] on button "YES" at bounding box center [873, 426] width 91 height 25
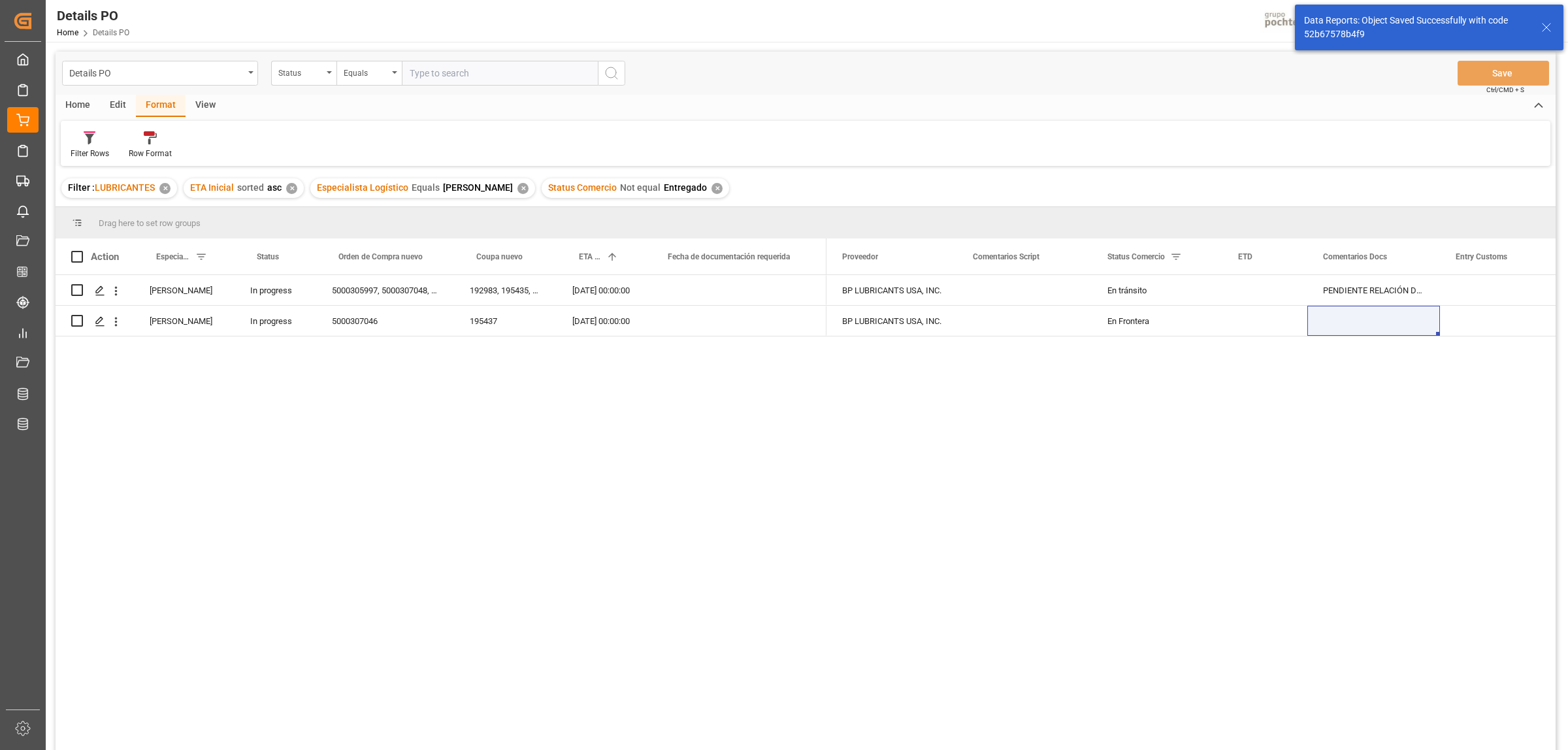
click at [164, 129] on div "Filter Rows Row Format" at bounding box center [806, 143] width 1490 height 45
click at [158, 138] on div at bounding box center [150, 138] width 43 height 14
click at [161, 177] on div "Details PO Status Equals Save Ctrl/CMD + S Home Edit Format View Filter Rows Ro…" at bounding box center [806, 418] width 1500 height 733
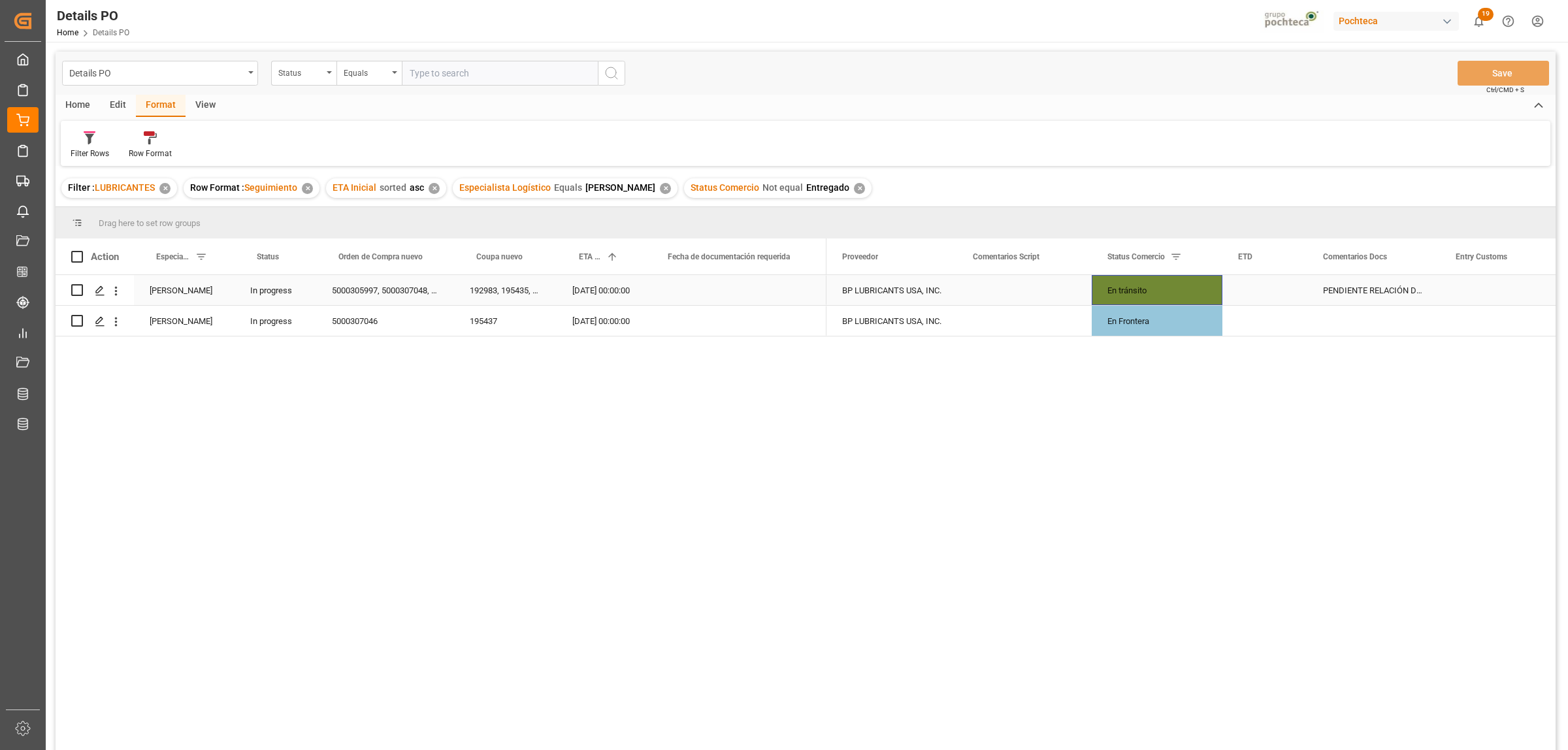
click at [1148, 292] on div "En tránsito" at bounding box center [1157, 290] width 99 height 30
click at [1200, 302] on icon "open menu" at bounding box center [1198, 298] width 16 height 16
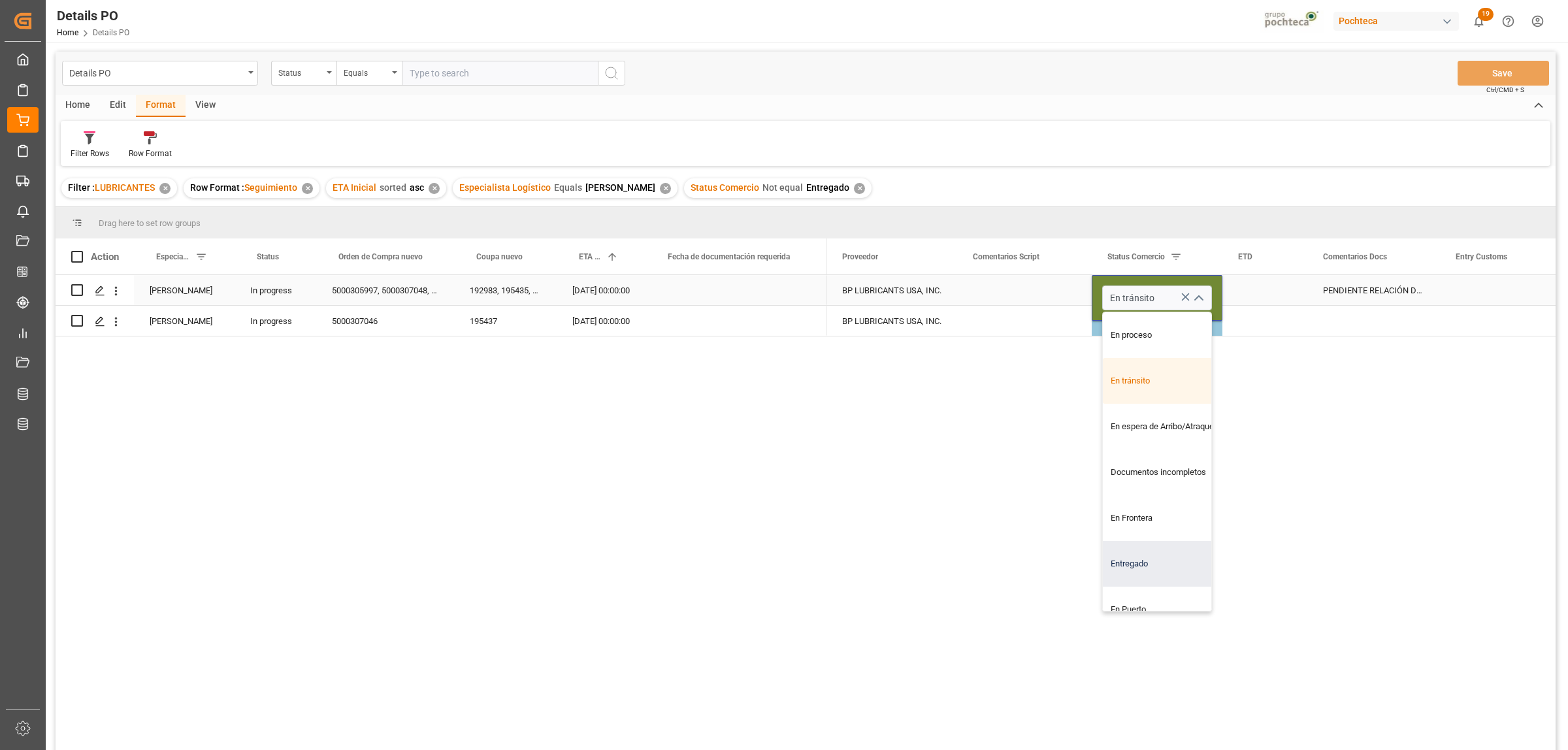
click at [1140, 563] on div "Entregado" at bounding box center [1164, 563] width 124 height 46
type input "Entregado"
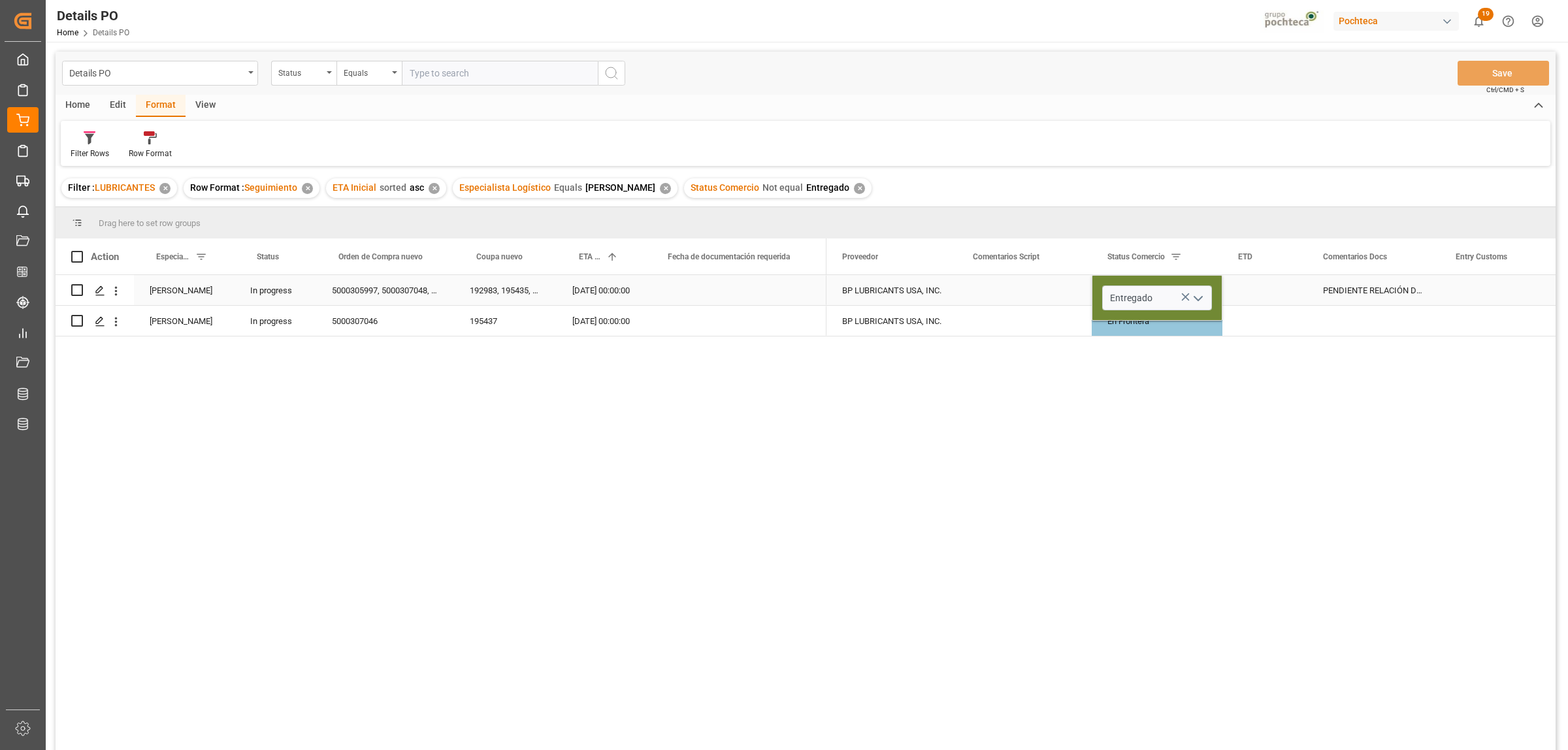
drag, startPoint x: 1203, startPoint y: 420, endPoint x: 1209, endPoint y: 429, distance: 10.8
click at [1204, 421] on div "BP LUBRICANTS USA, INC. Entregado PENDIENTE RELACIÓN DE LOTES BP LUBRICANTS USA…" at bounding box center [1190, 516] width 729 height 484
click at [1211, 402] on div "BP LUBRICANTS USA, INC. Entregado PENDIENTE RELACIÓN DE LOTES BP LUBRICANTS USA…" at bounding box center [1190, 516] width 729 height 484
click at [1198, 294] on icon "open menu" at bounding box center [1198, 298] width 16 height 16
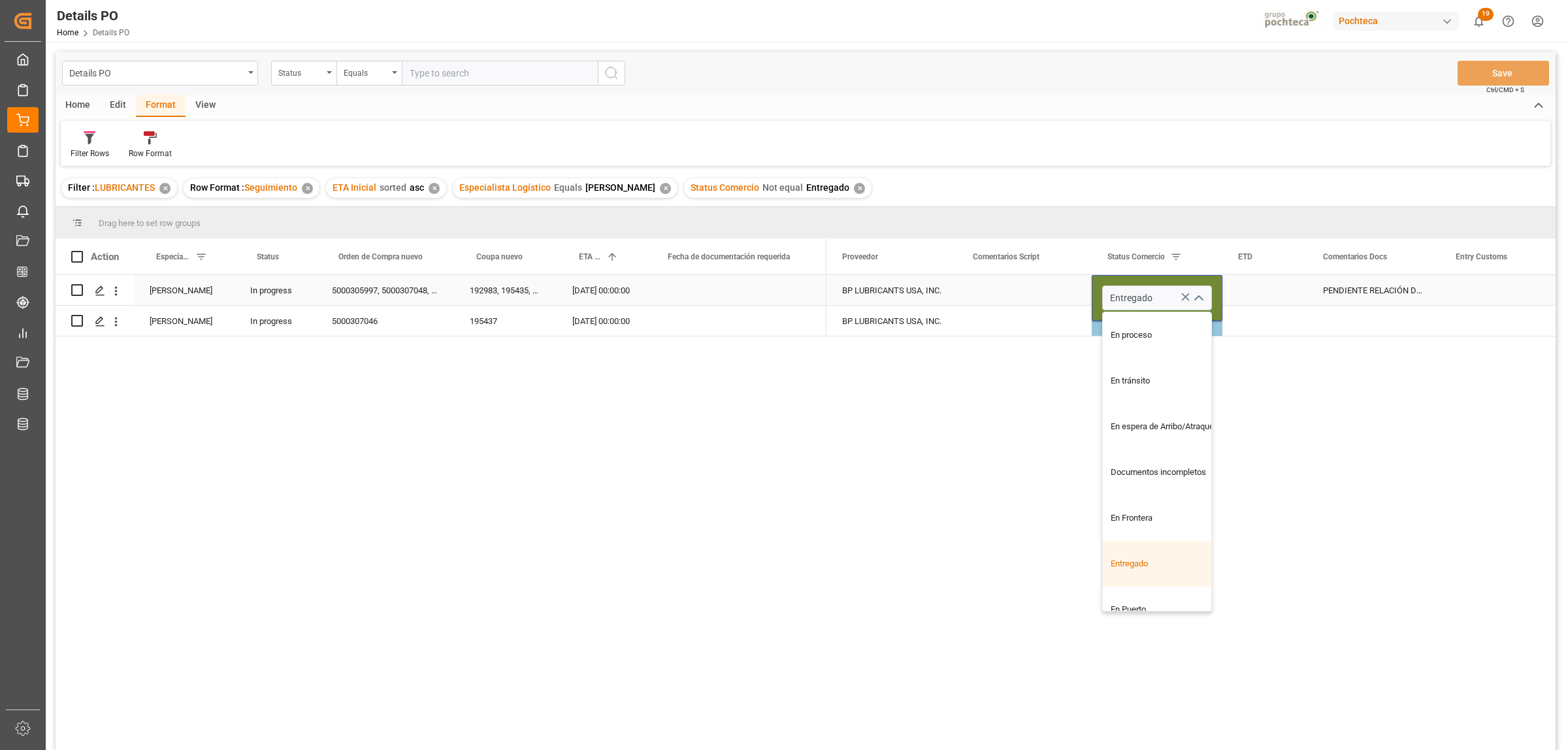
drag, startPoint x: 1147, startPoint y: 560, endPoint x: 1021, endPoint y: 526, distance: 130.5
click at [1148, 557] on div "Entregado" at bounding box center [1164, 563] width 124 height 46
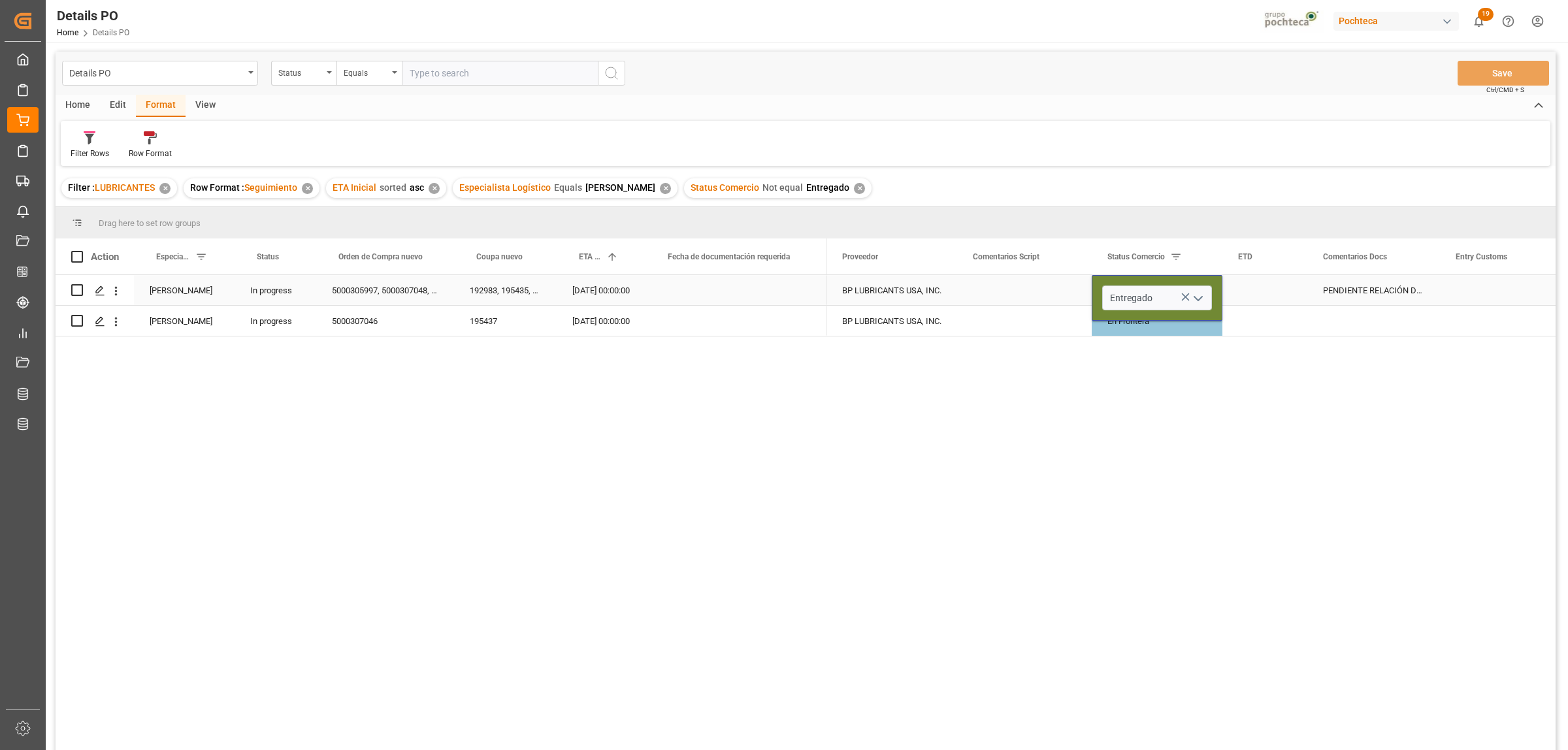
click at [1000, 510] on div "BP LUBRICANTS USA, INC. Entregado PENDIENTE RELACIÓN DE LOTES BP LUBRICANTS USA…" at bounding box center [1190, 516] width 729 height 484
click at [1389, 279] on div "PENDIENTE RELACIÓN DE LOTES" at bounding box center [1374, 289] width 133 height 30
click at [1514, 69] on button "Save" at bounding box center [1503, 73] width 91 height 25
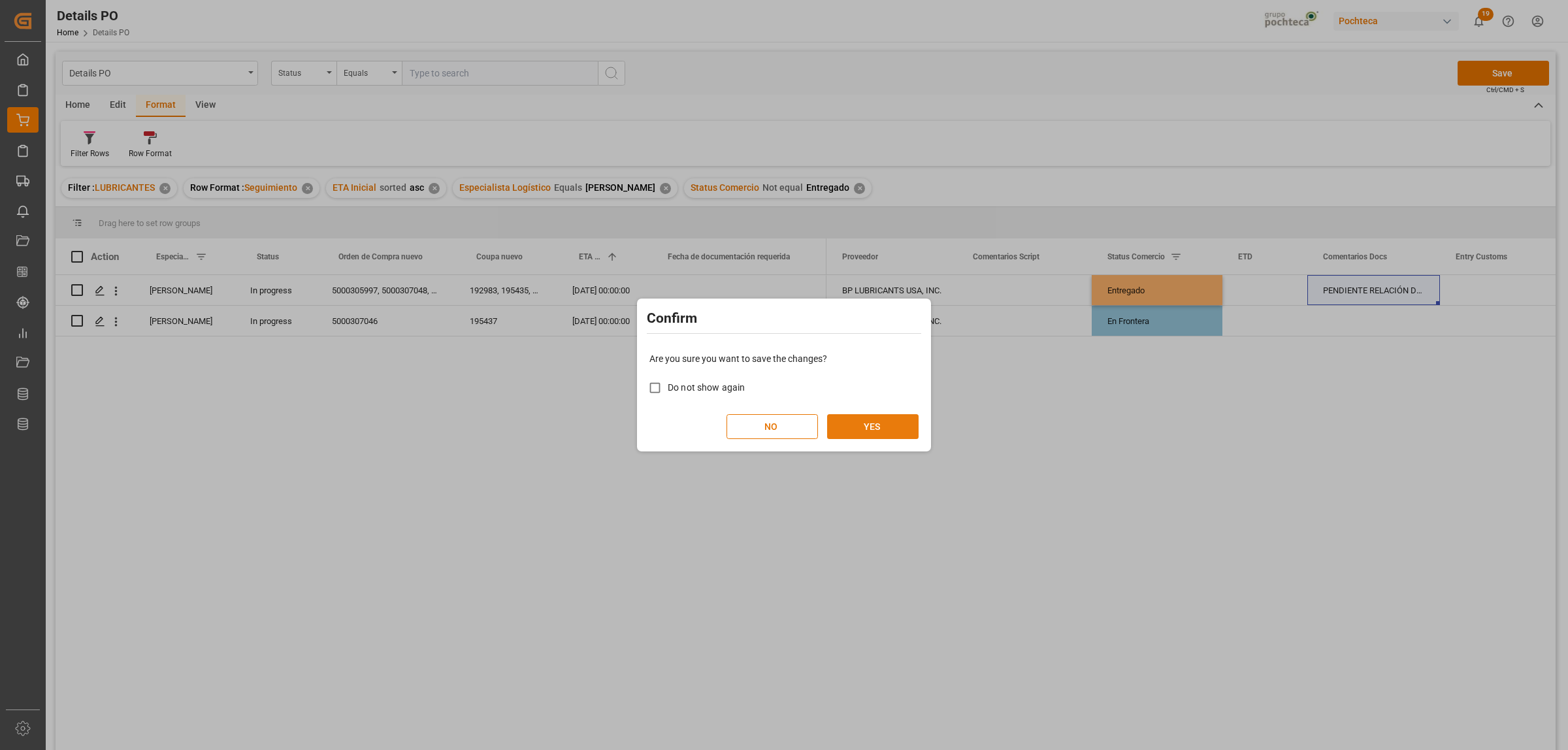
click at [896, 432] on button "YES" at bounding box center [873, 426] width 91 height 25
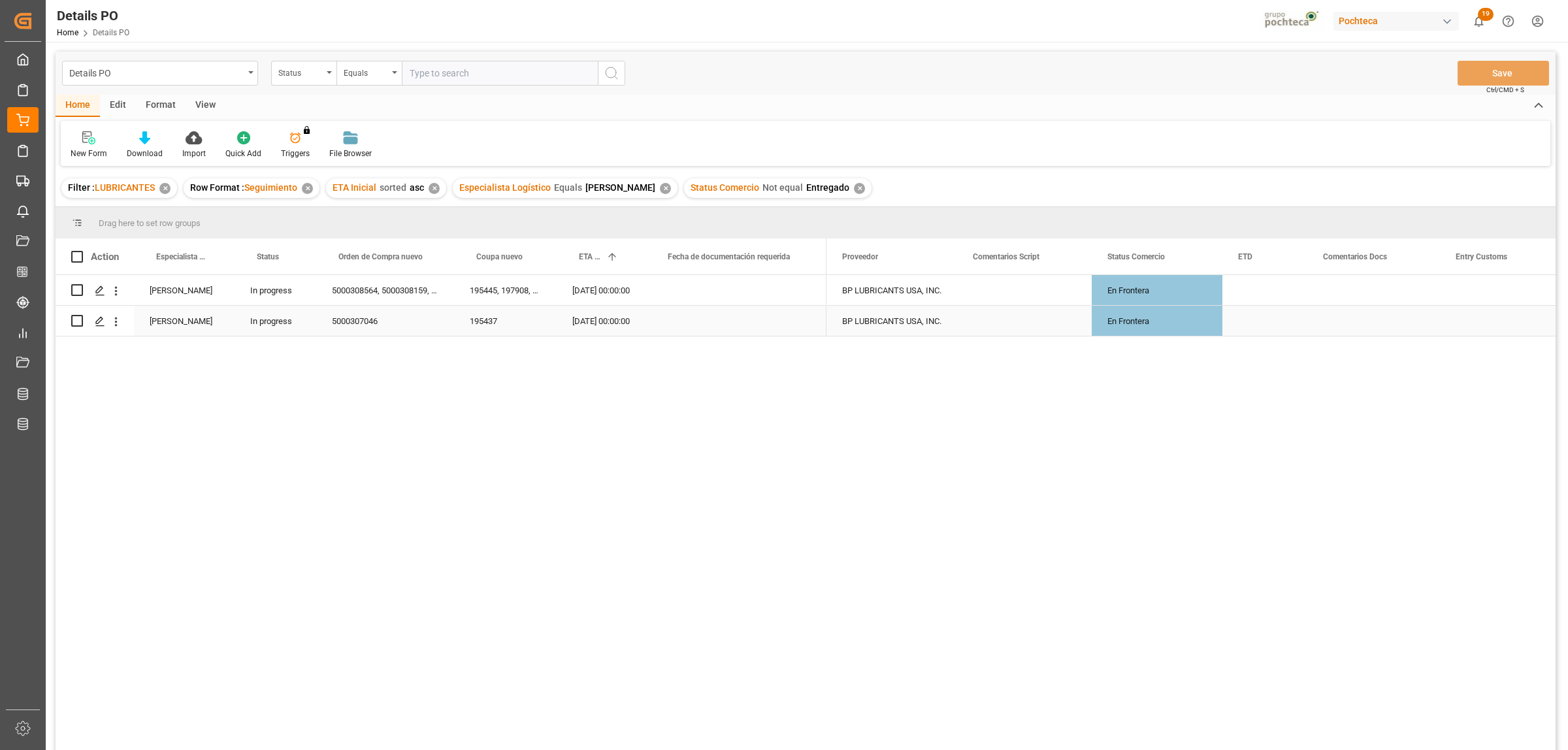
click at [330, 315] on div "5000307046" at bounding box center [385, 321] width 138 height 30
click at [76, 291] on input "Press Space to toggle row selection (unchecked)" at bounding box center [77, 289] width 11 height 11
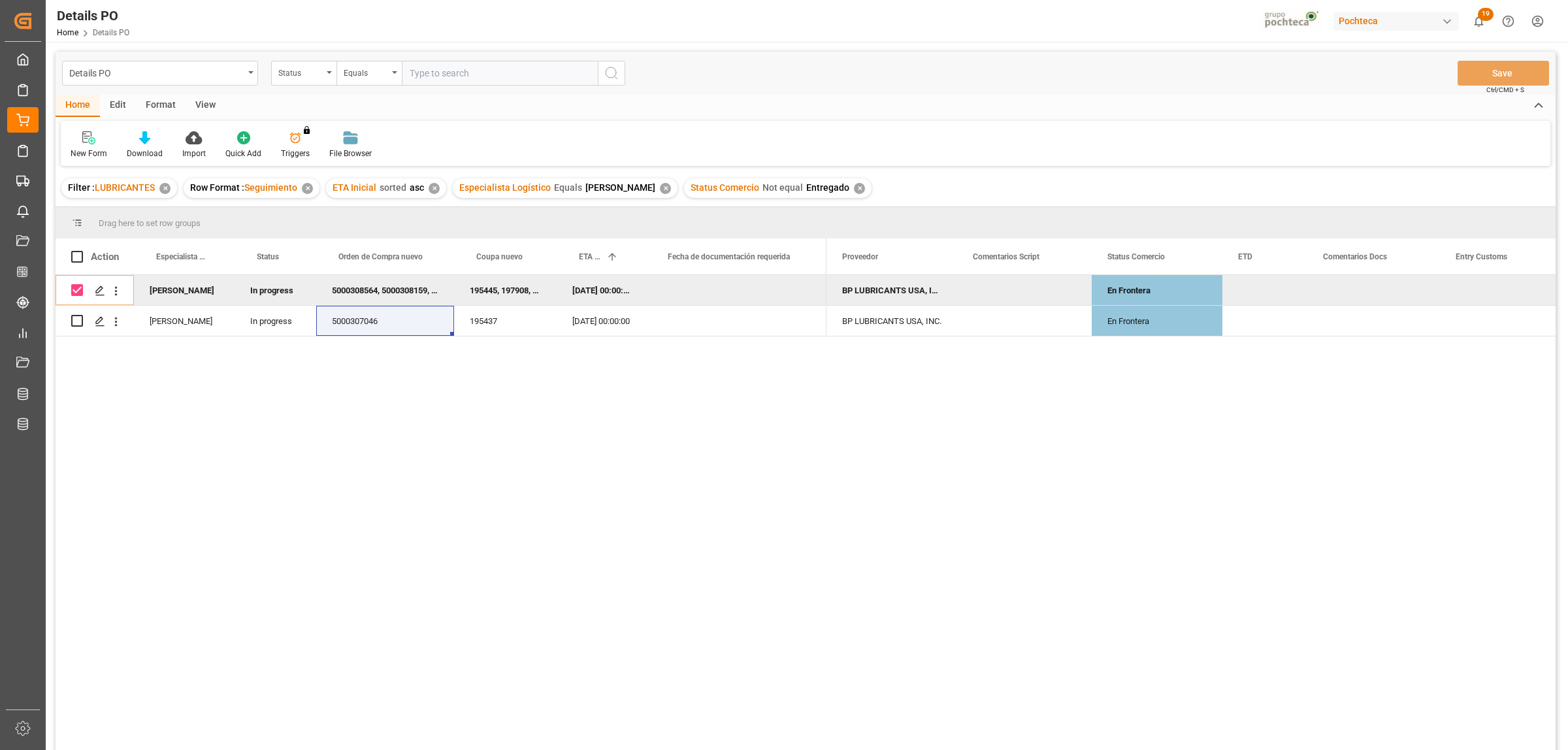
click at [353, 285] on div "5000308564, 5000308159, 5000308490, 5000308633, 5000308684, 5000308787, 5000308…" at bounding box center [385, 289] width 138 height 30
click at [454, 459] on div "[PERSON_NAME] In progress 5000308564, 5000308159, 5000308490, 5000308633, 50003…" at bounding box center [806, 515] width 1500 height 480
click at [77, 286] on input "Press Space to toggle row selection (checked)" at bounding box center [77, 289] width 11 height 11
checkbox input "false"
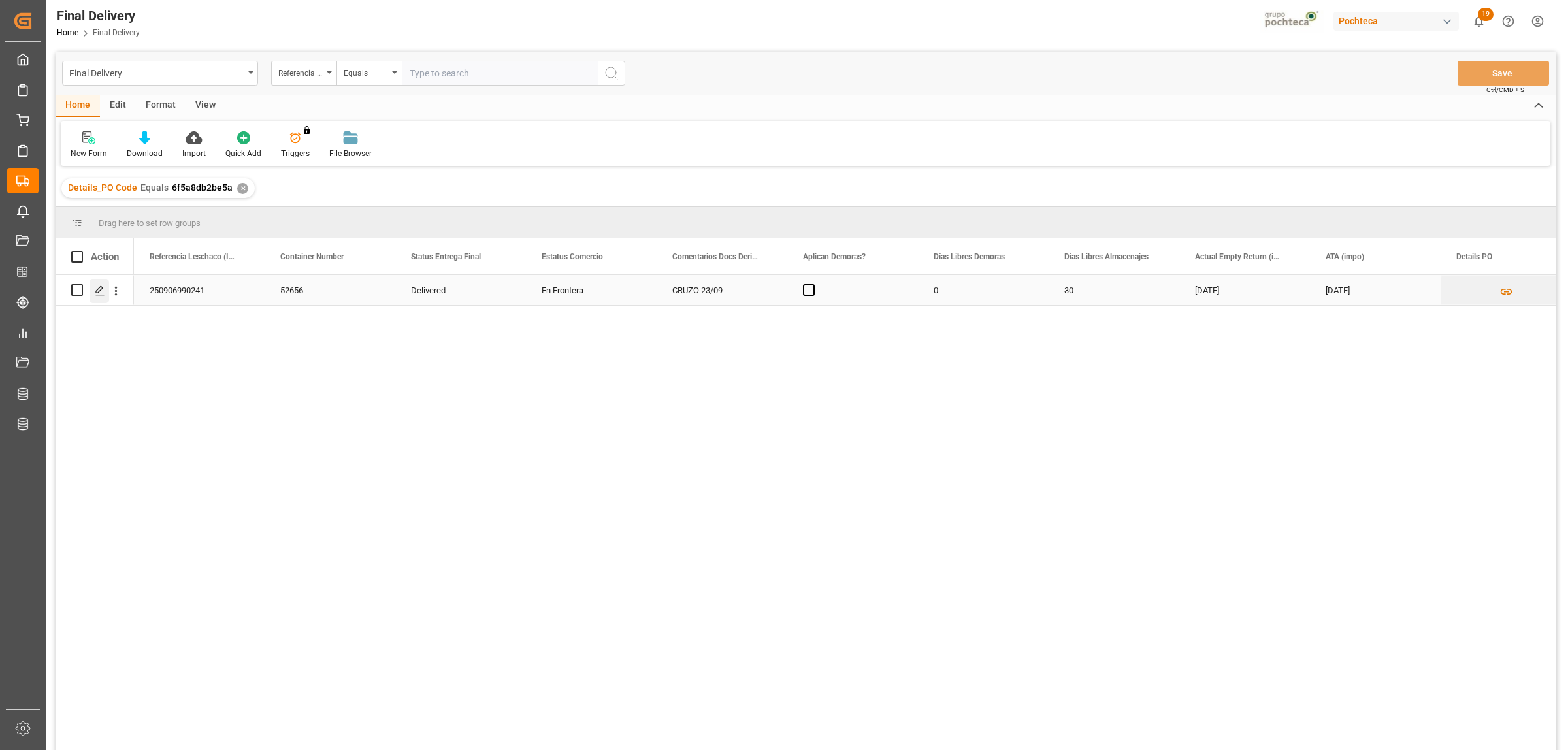
click at [103, 292] on icon "Press SPACE to select this row." at bounding box center [100, 291] width 11 height 11
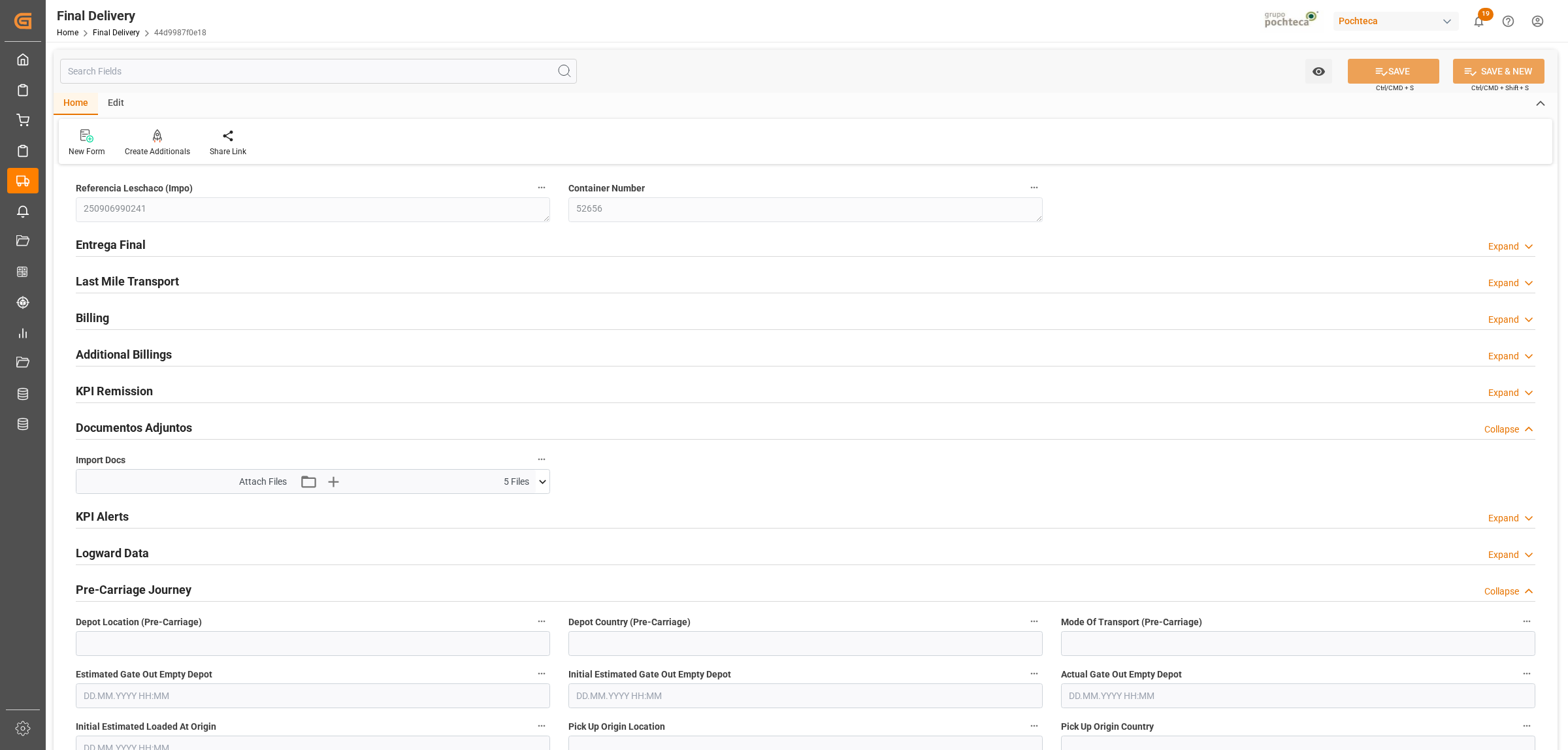
click at [543, 479] on icon at bounding box center [542, 482] width 14 height 14
click at [123, 246] on h2 "Entrega Final" at bounding box center [111, 244] width 70 height 18
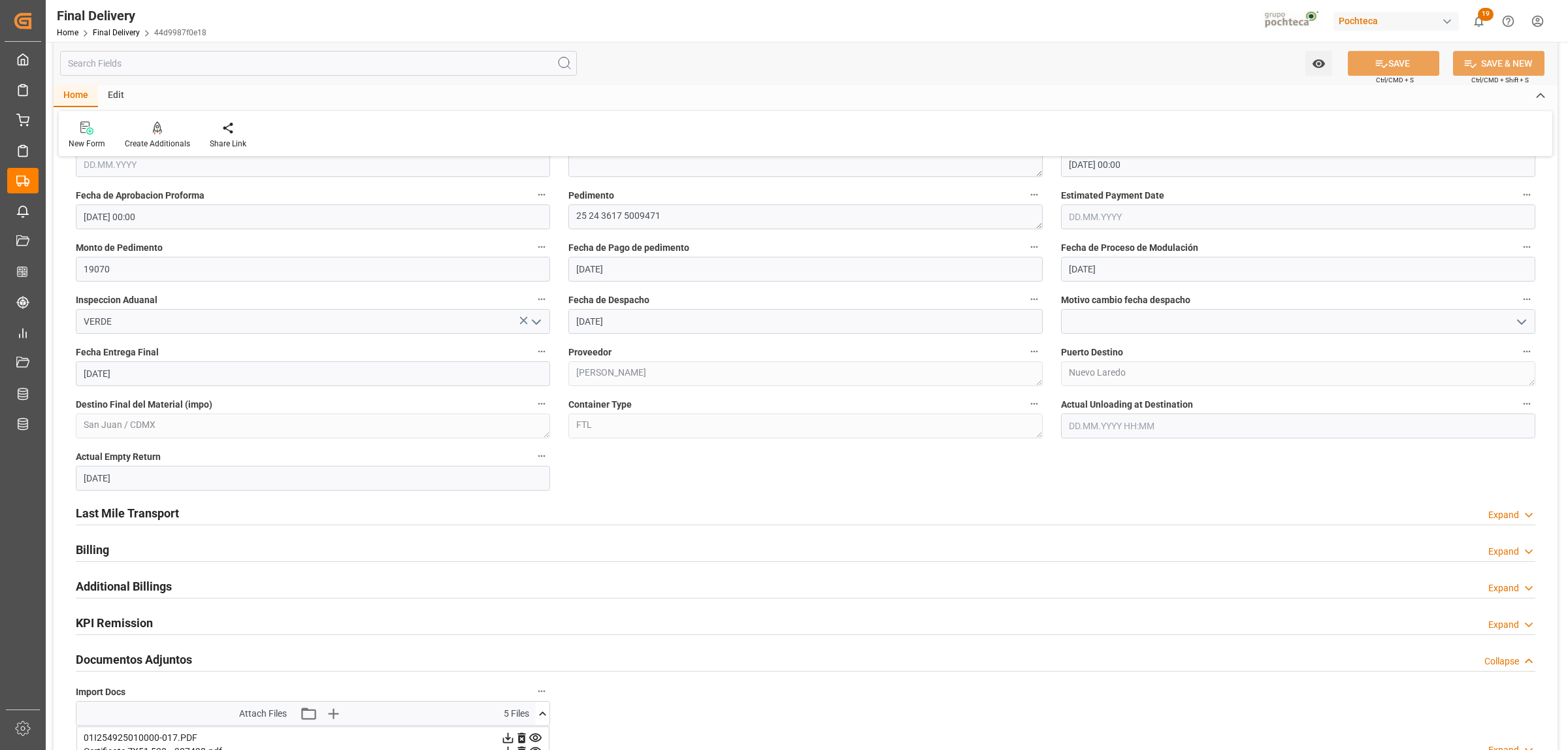
scroll to position [735, 0]
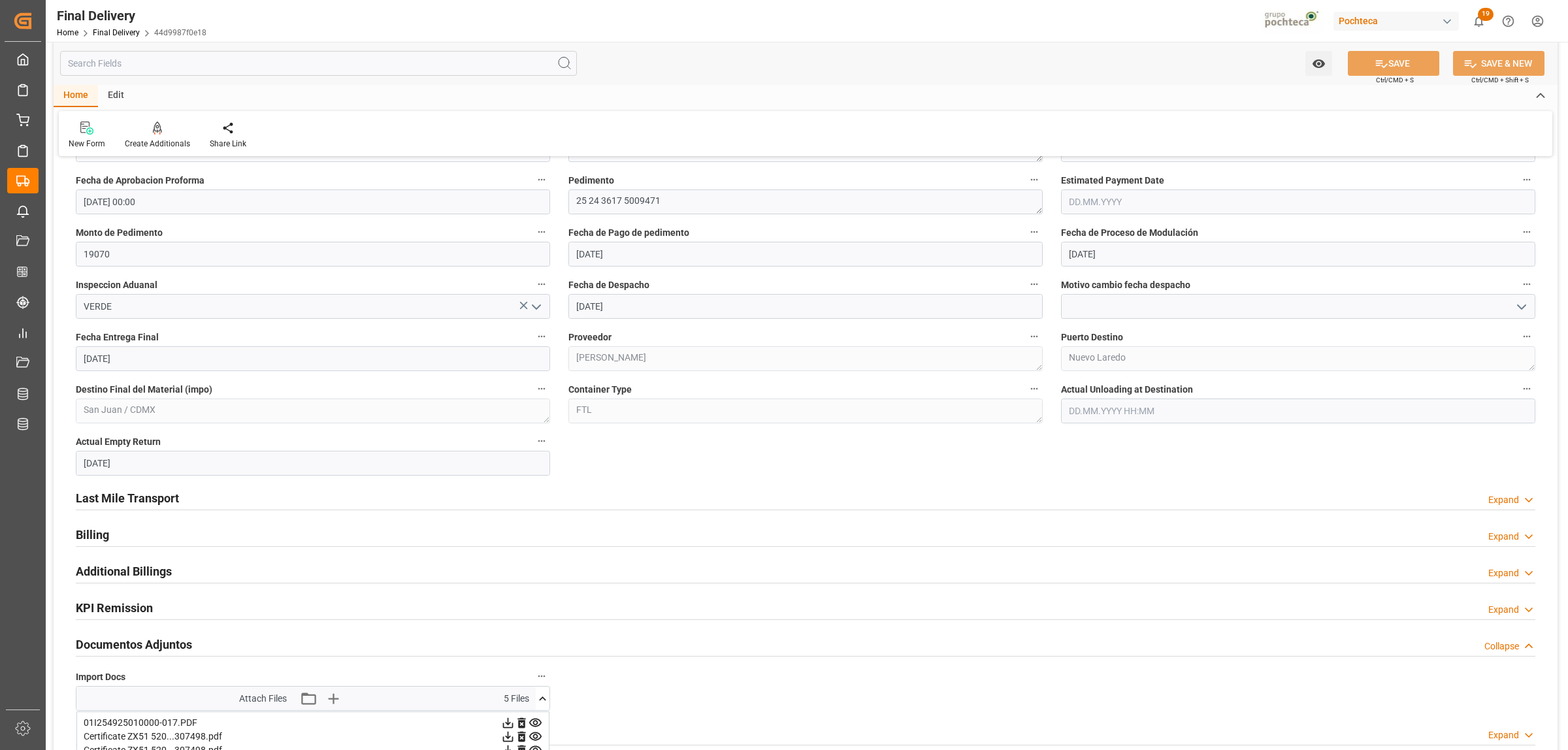
click at [142, 496] on h2 "Last Mile Transport" at bounding box center [128, 498] width 104 height 18
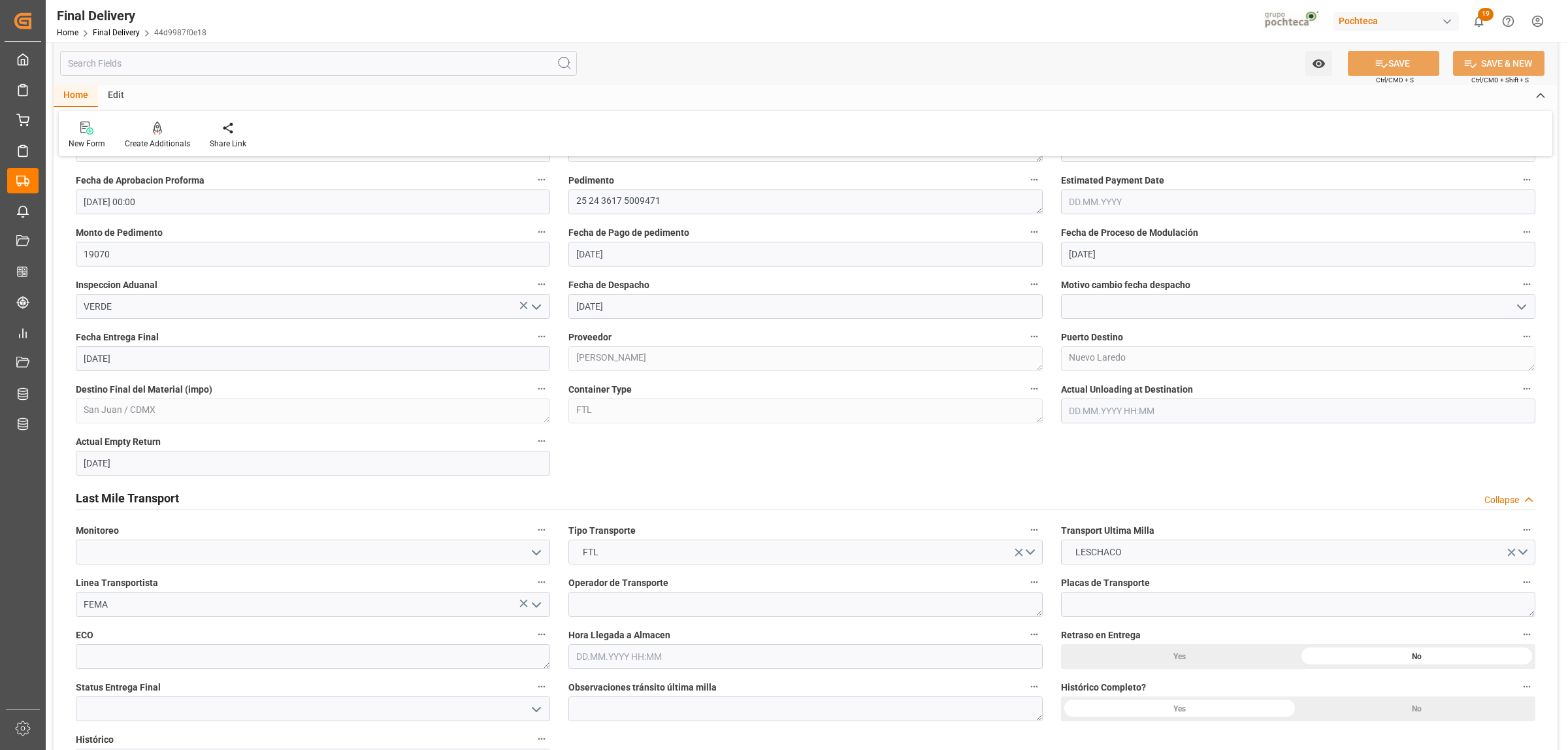
scroll to position [898, 0]
